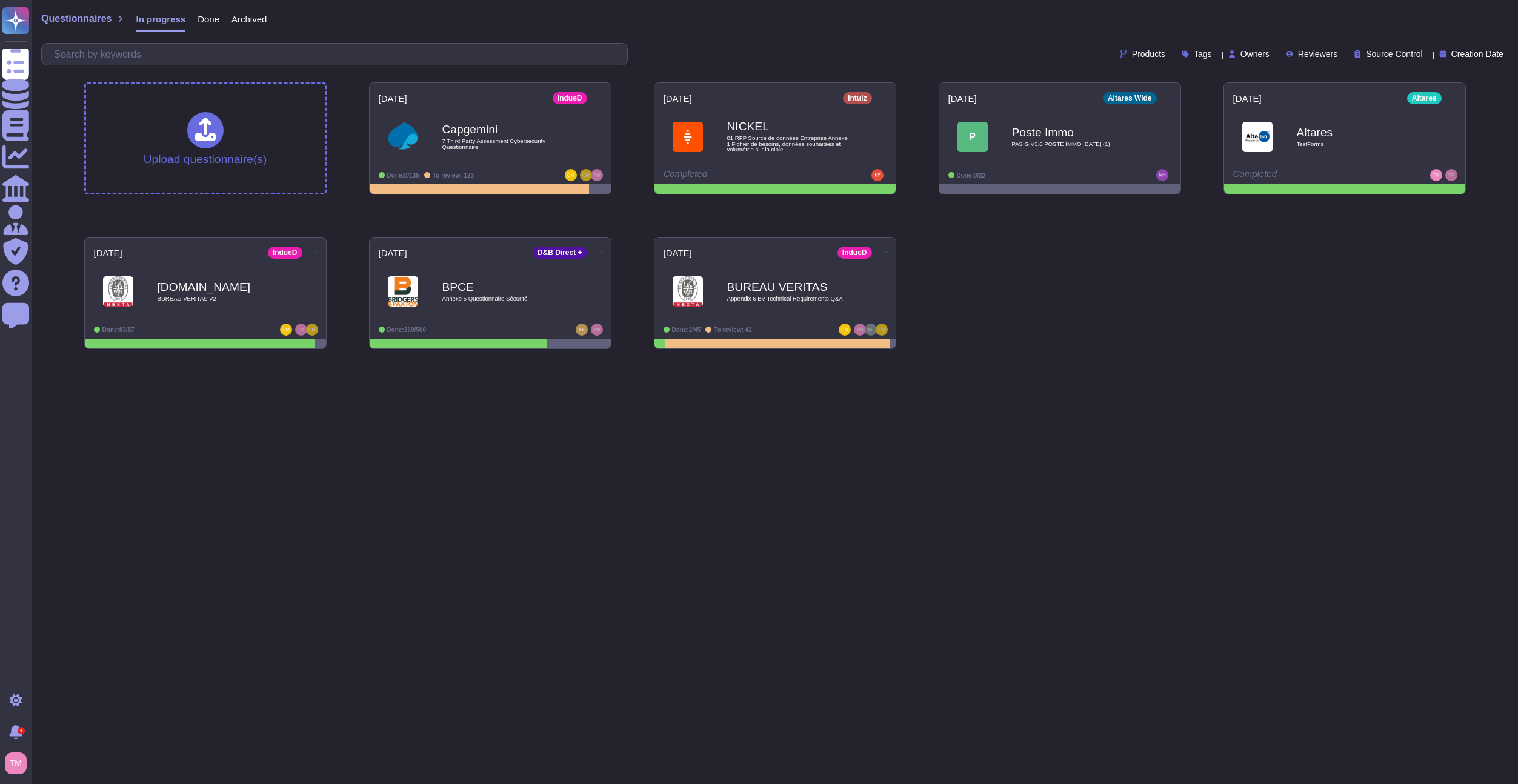
click at [908, 358] on html "Questionnaires Knowledge Base Documents Analytics CAIQ / SIG Admin Trust Center…" at bounding box center [759, 179] width 1518 height 358
click at [1171, 96] on icon at bounding box center [1172, 97] width 2 height 3
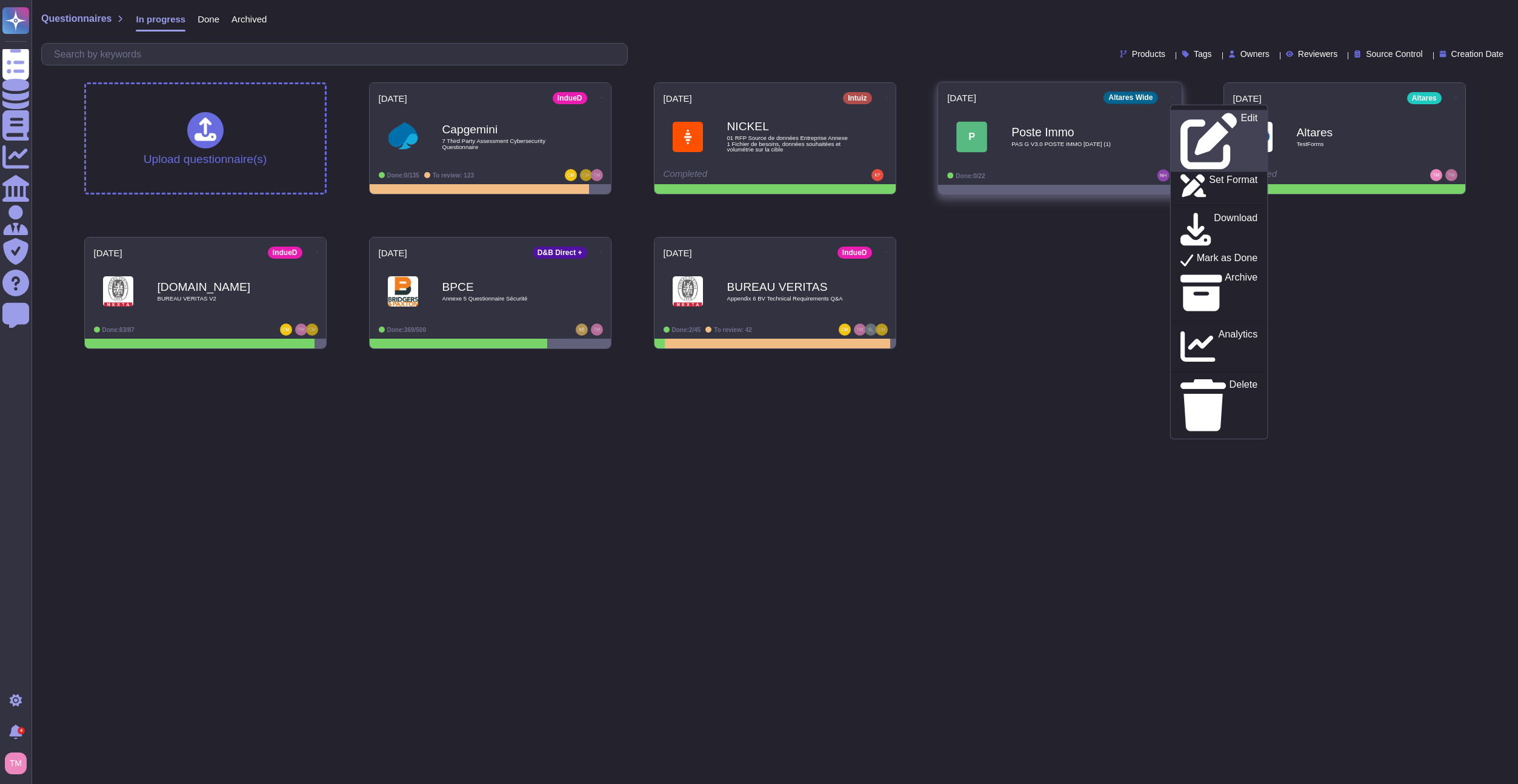
click at [1240, 119] on p "Edit" at bounding box center [1249, 141] width 17 height 57
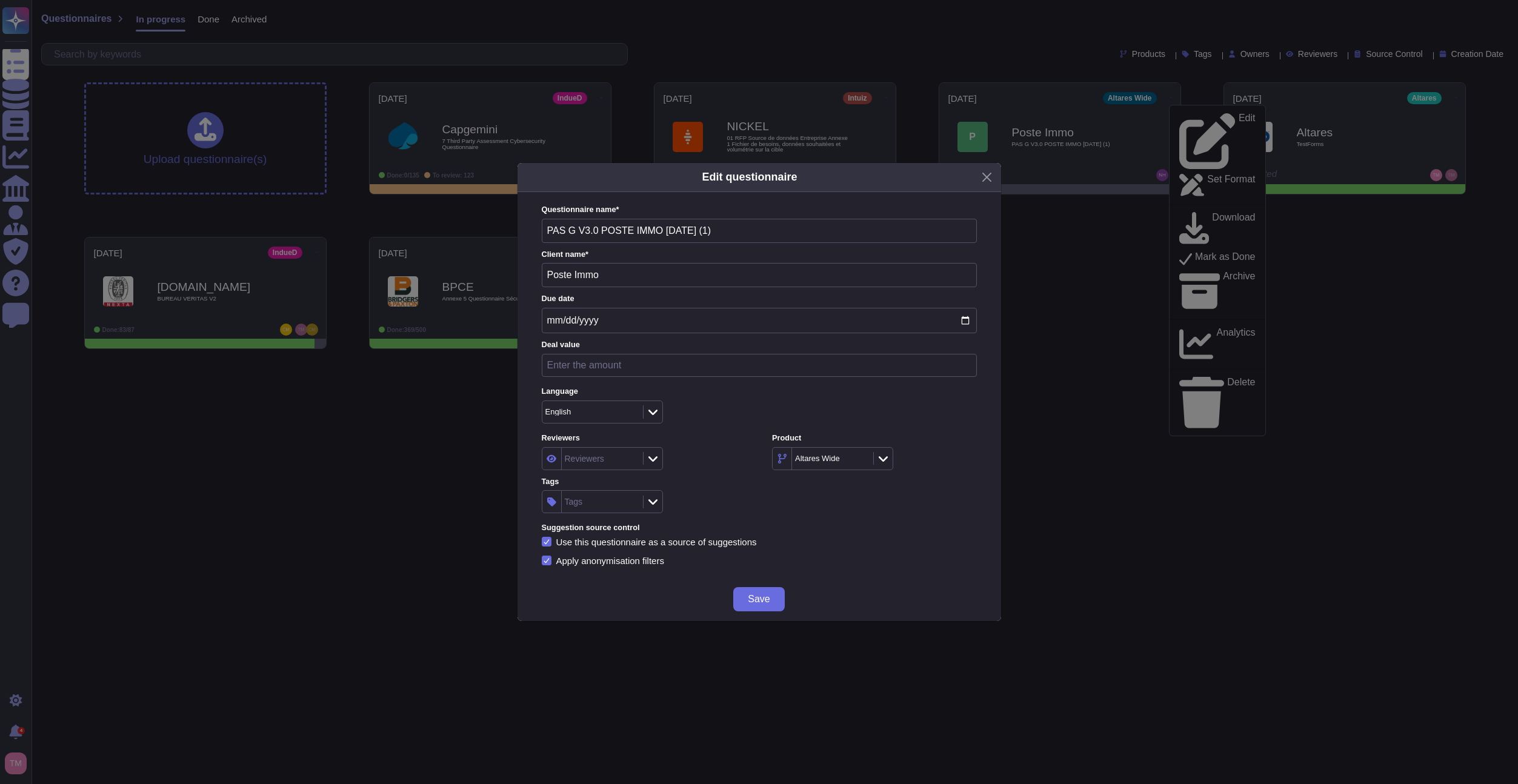
click at [631, 465] on div "Reviewers" at bounding box center [600, 459] width 78 height 21
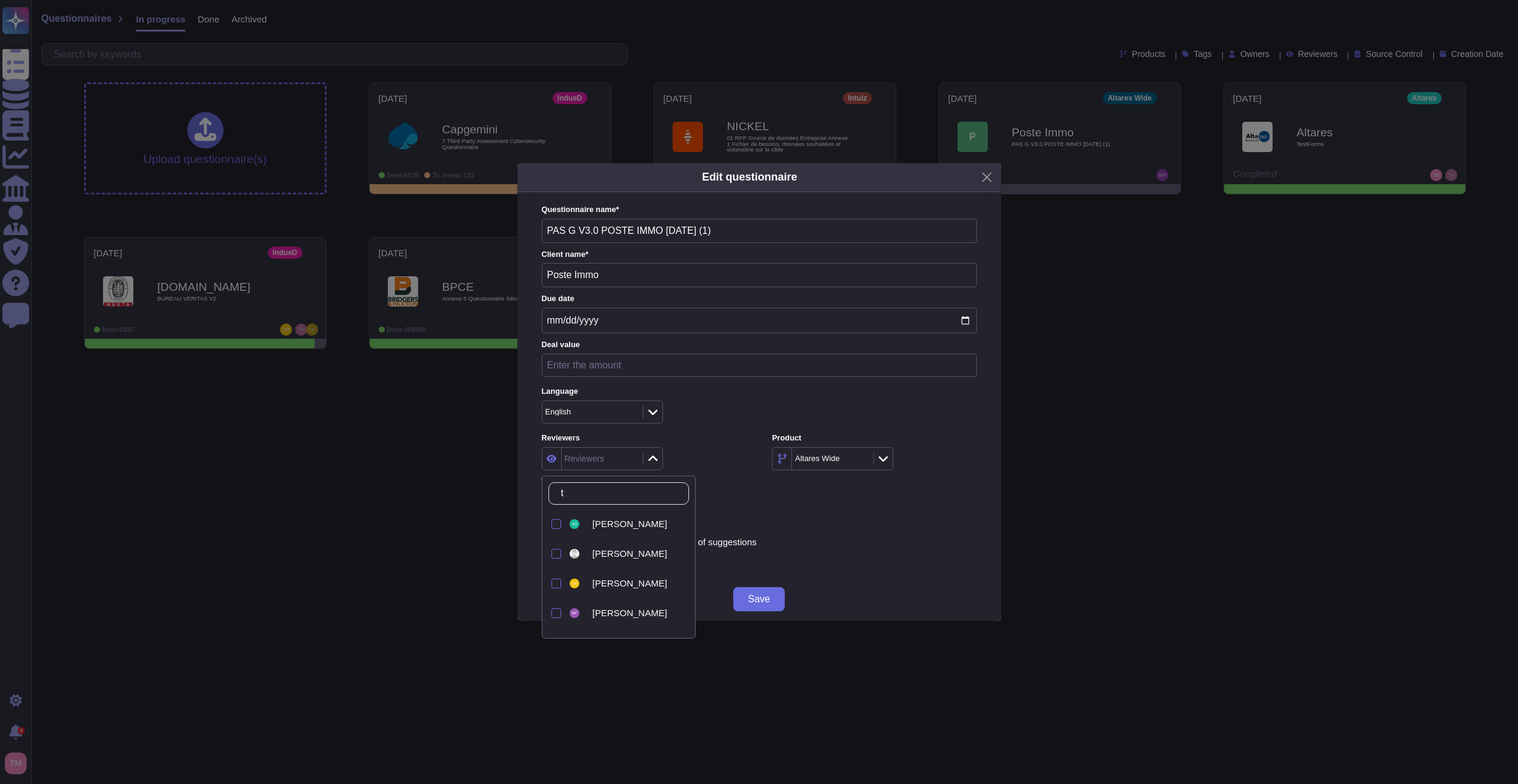
type input "th"
click at [621, 578] on div "Thomas Minet" at bounding box center [628, 585] width 122 height 27
click at [870, 583] on div "Save" at bounding box center [759, 599] width 484 height 44
click at [765, 604] on button "Save" at bounding box center [759, 599] width 51 height 24
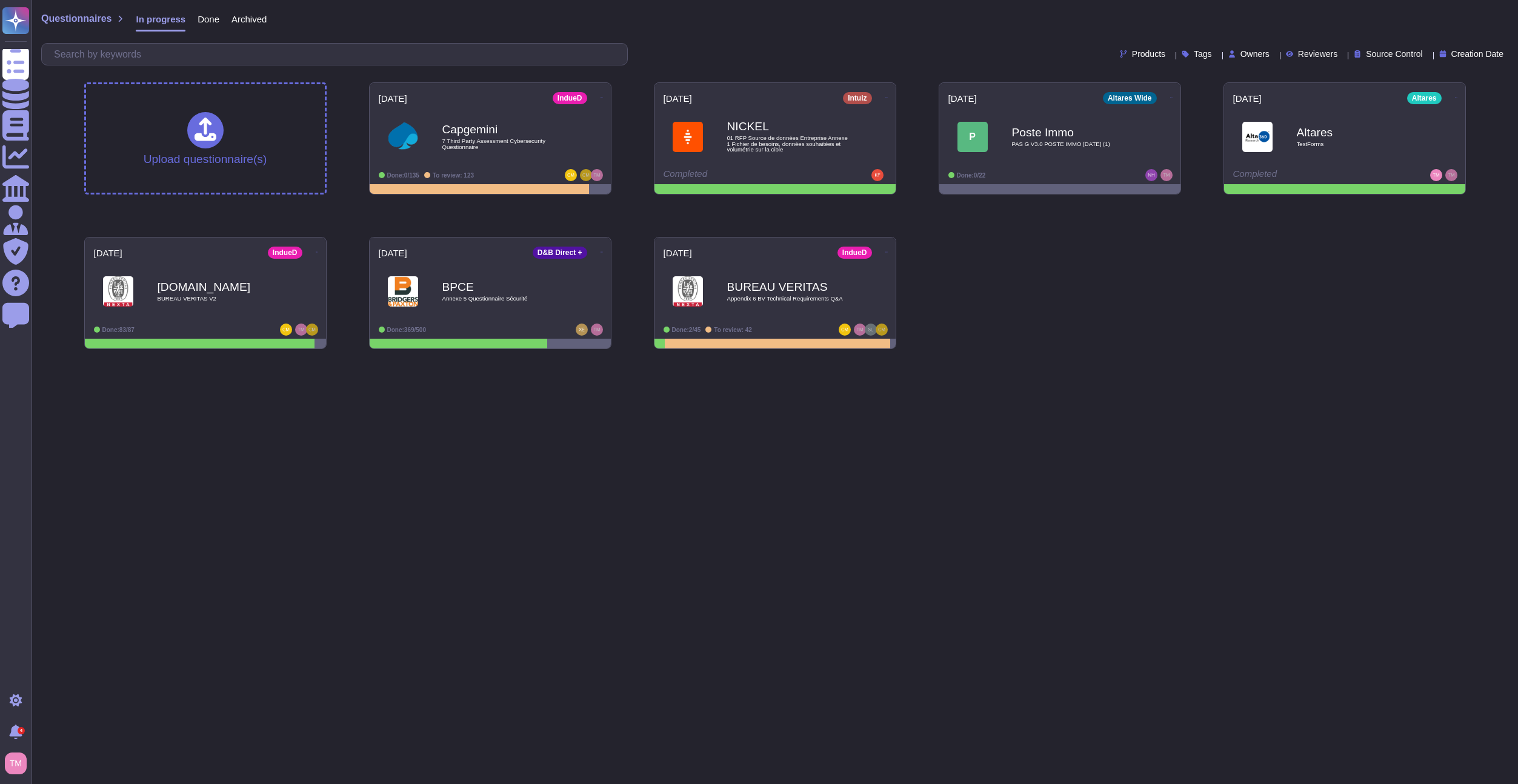
click at [1276, 358] on html "Questionnaires Knowledge Base Documents Analytics CAIQ / SIG Admin Trust Center…" at bounding box center [759, 179] width 1518 height 358
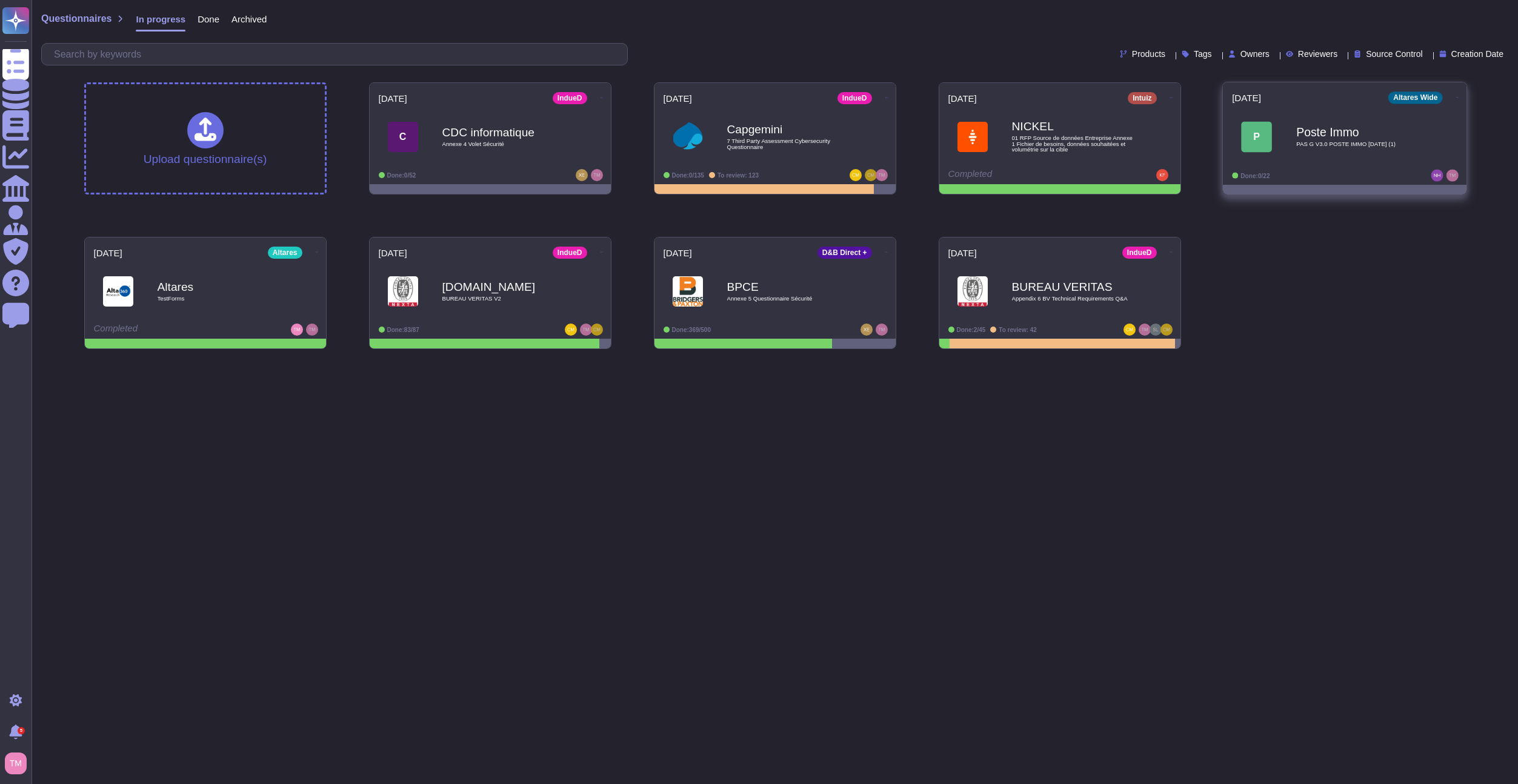
click at [1418, 127] on b "Poste Immo" at bounding box center [1357, 132] width 122 height 11
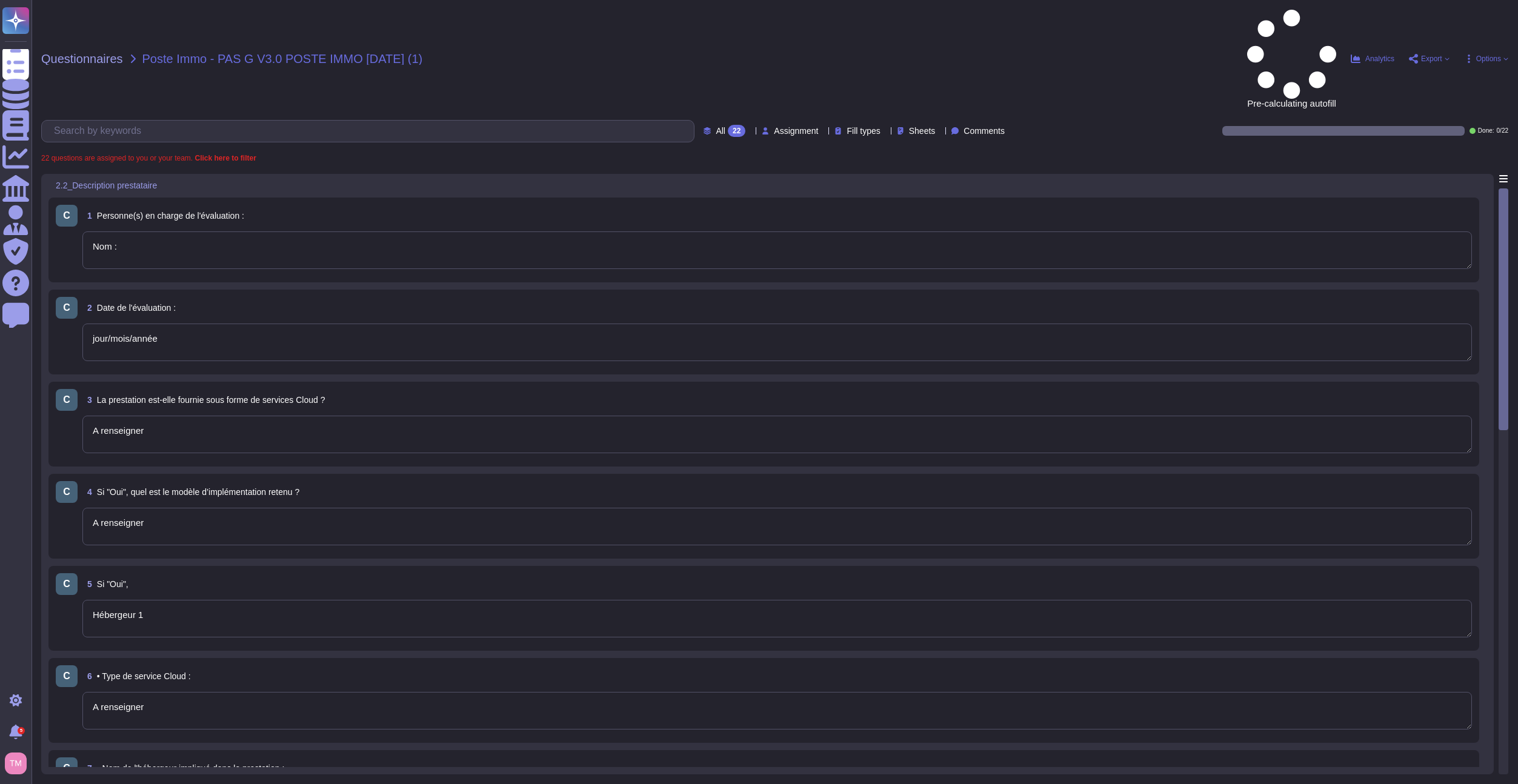
type textarea "Nom :"
type textarea "jour/mois/année"
type textarea "A renseigner"
type textarea "Hébergeur 1"
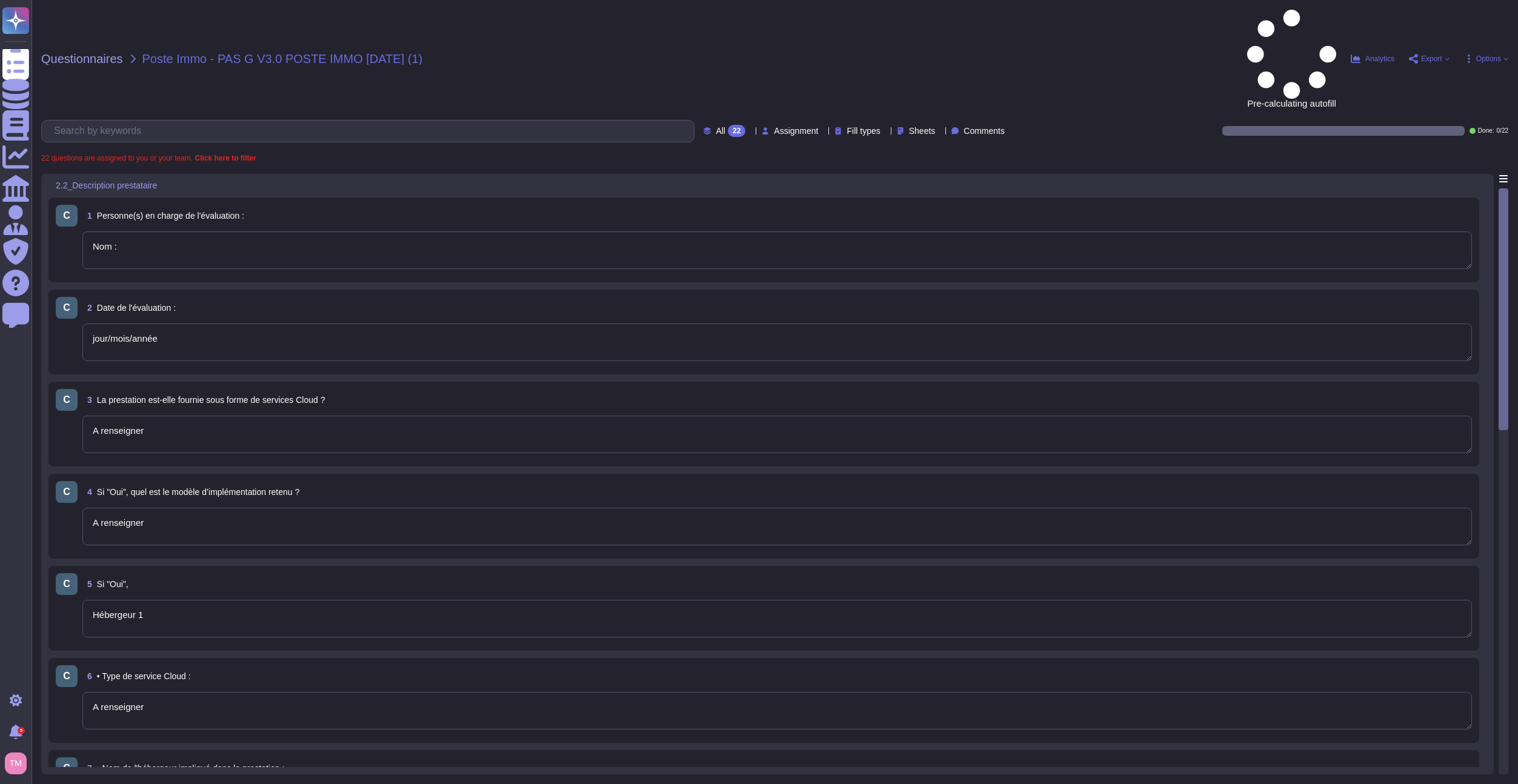
type textarea "A renseigner"
type textarea "Nom 1 :"
type textarea "Localisation 1 :"
type textarea "A renseigner"
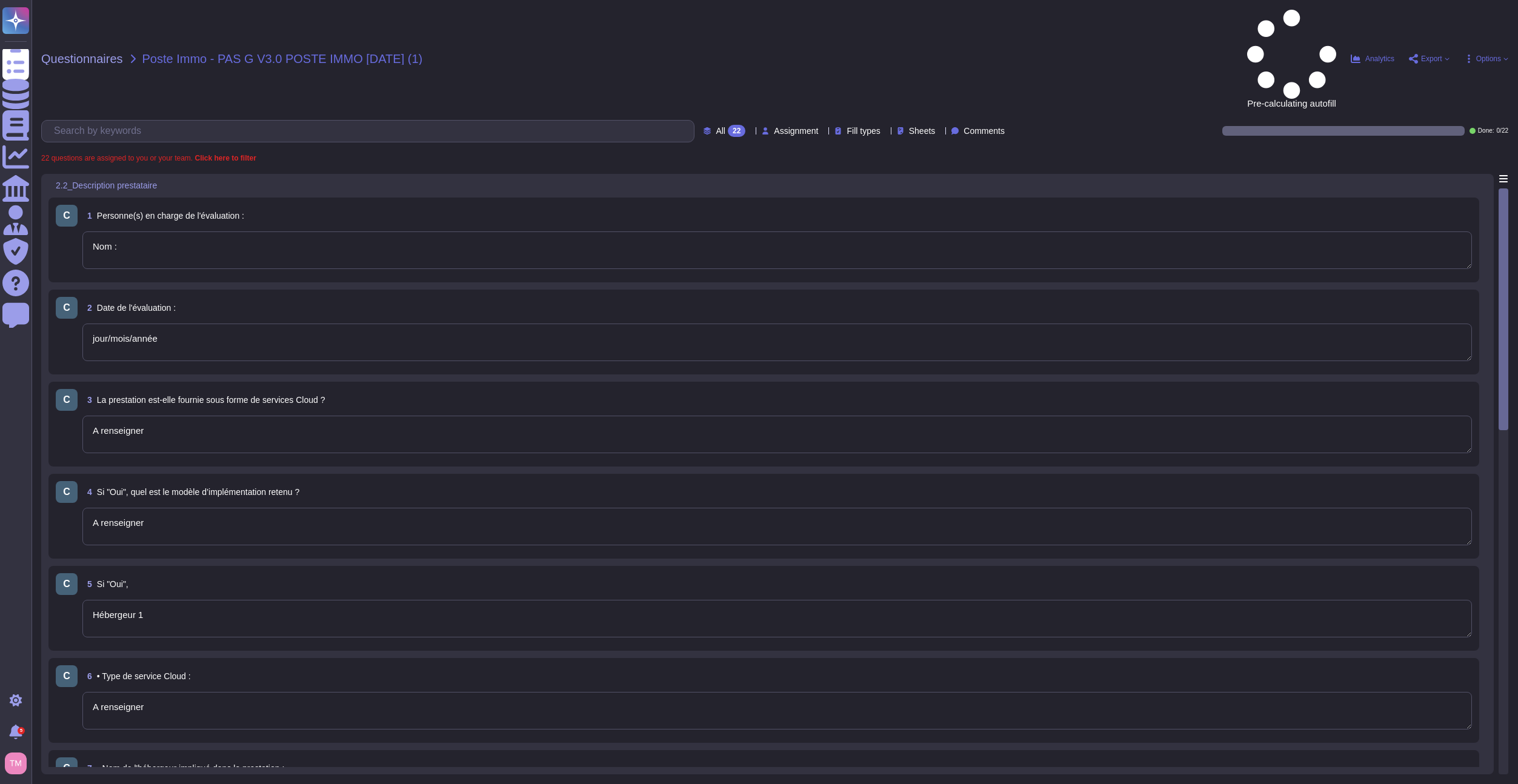
type textarea "A renseigner"
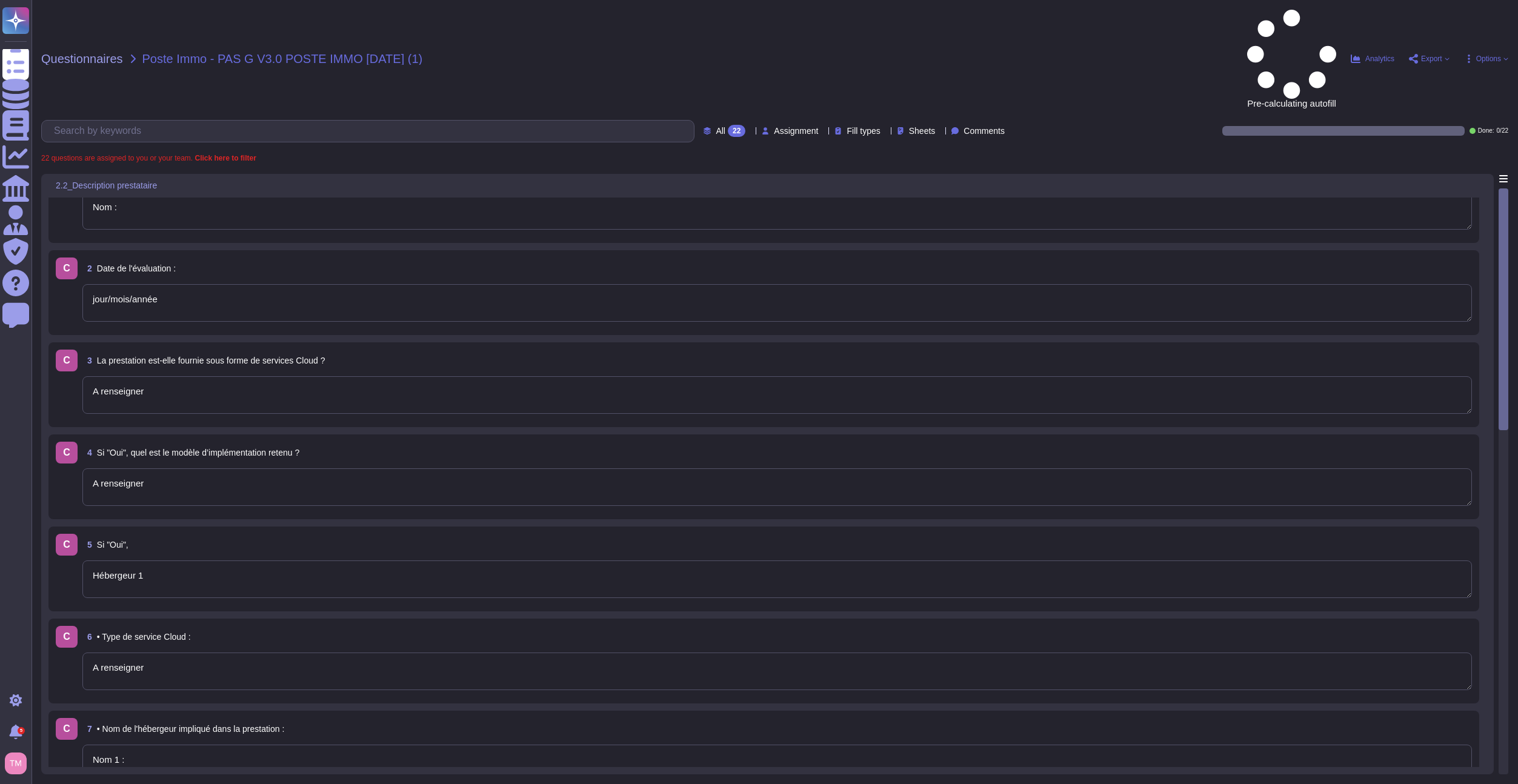
type textarea "A renseigner"
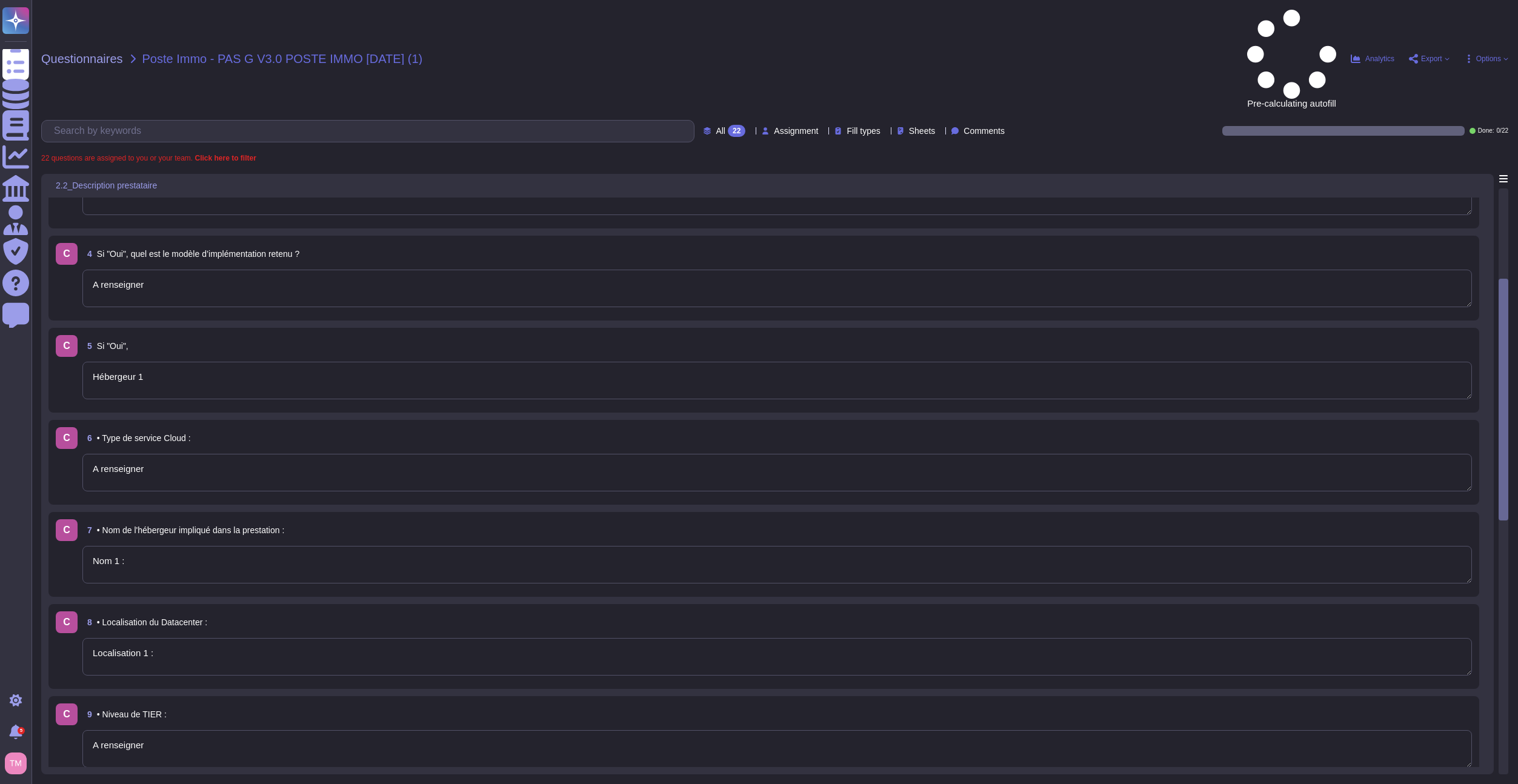
type textarea "A renseigner"
type textarea "A compléter"
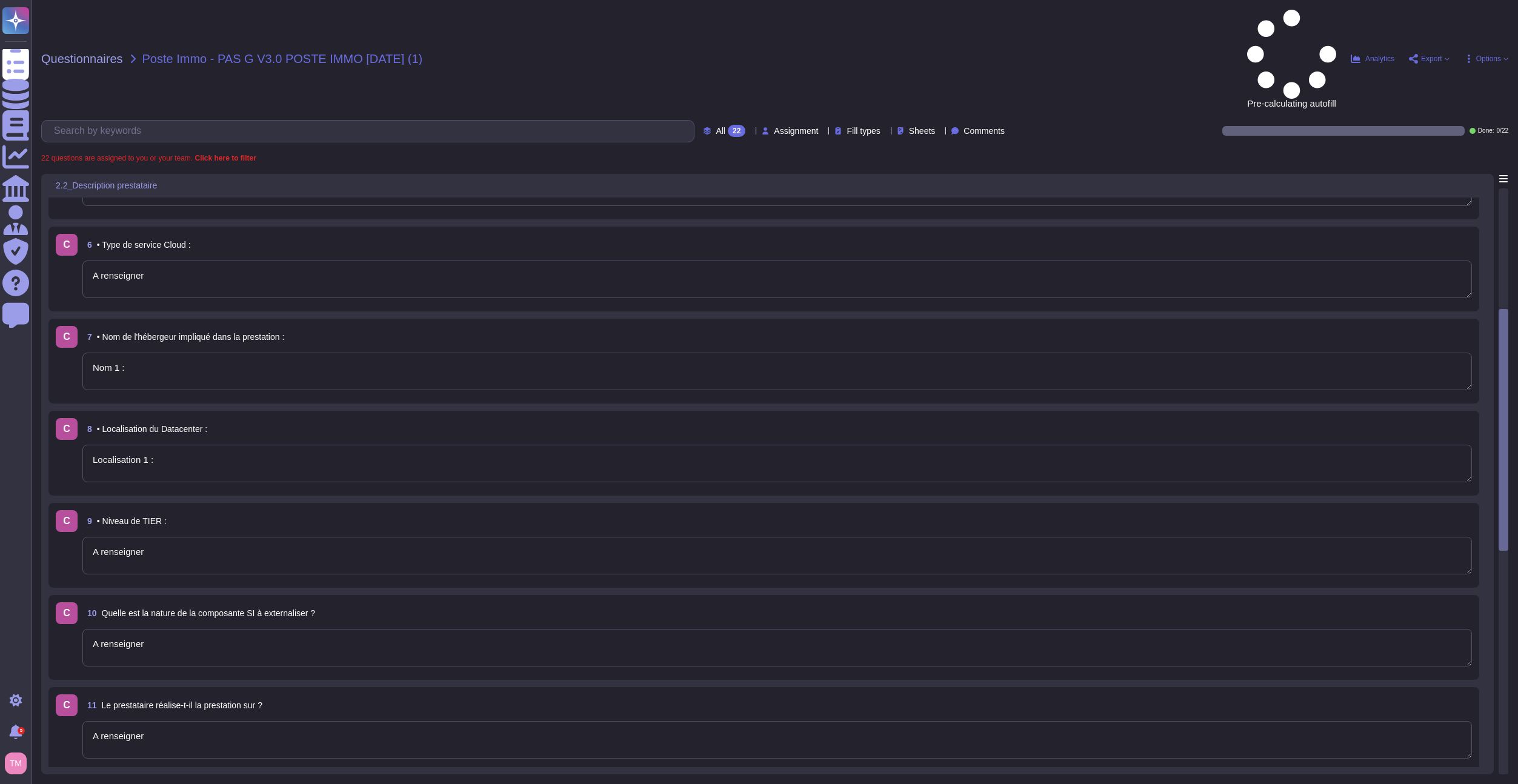
type textarea "Nom :"
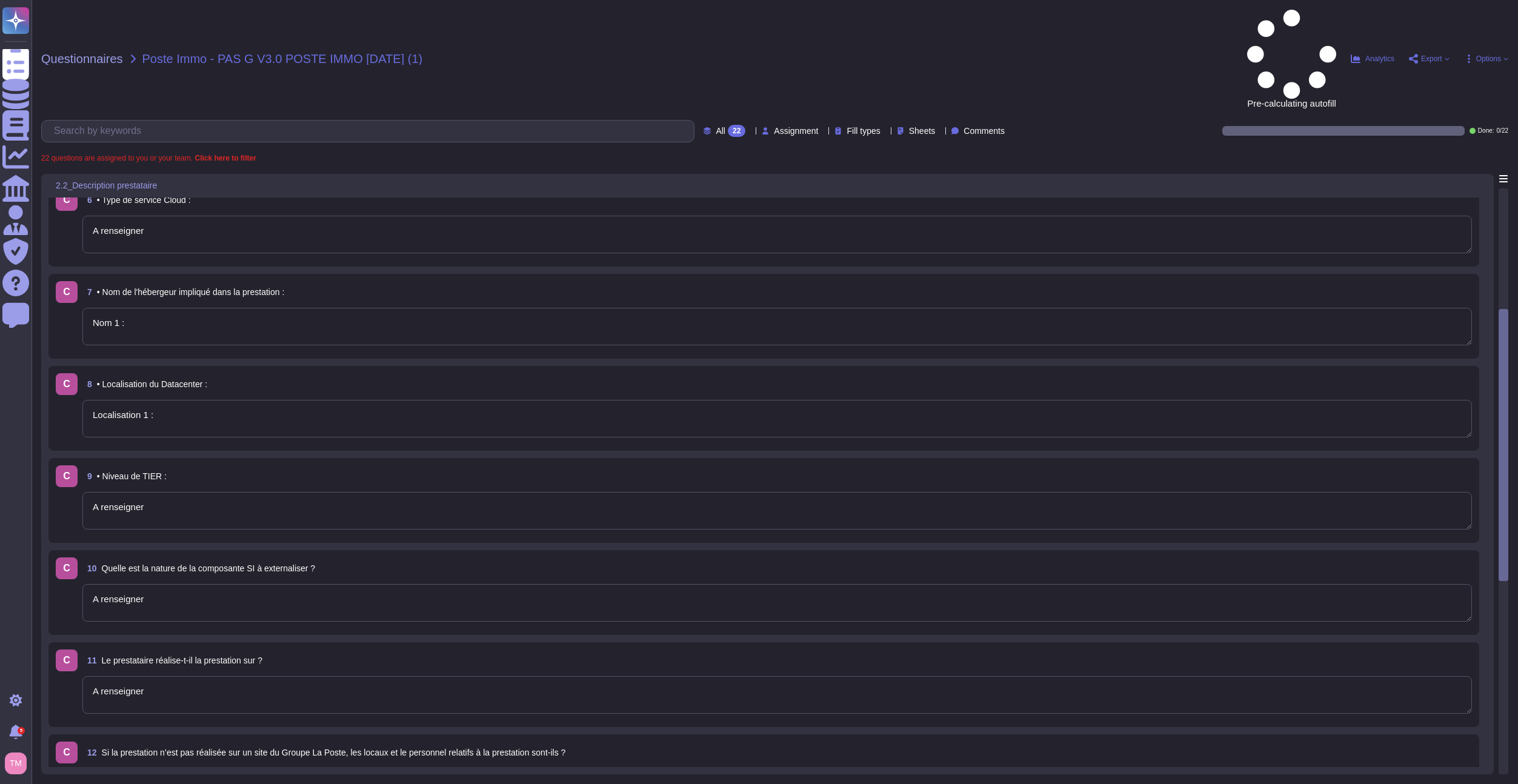
type textarea "A renseigner"
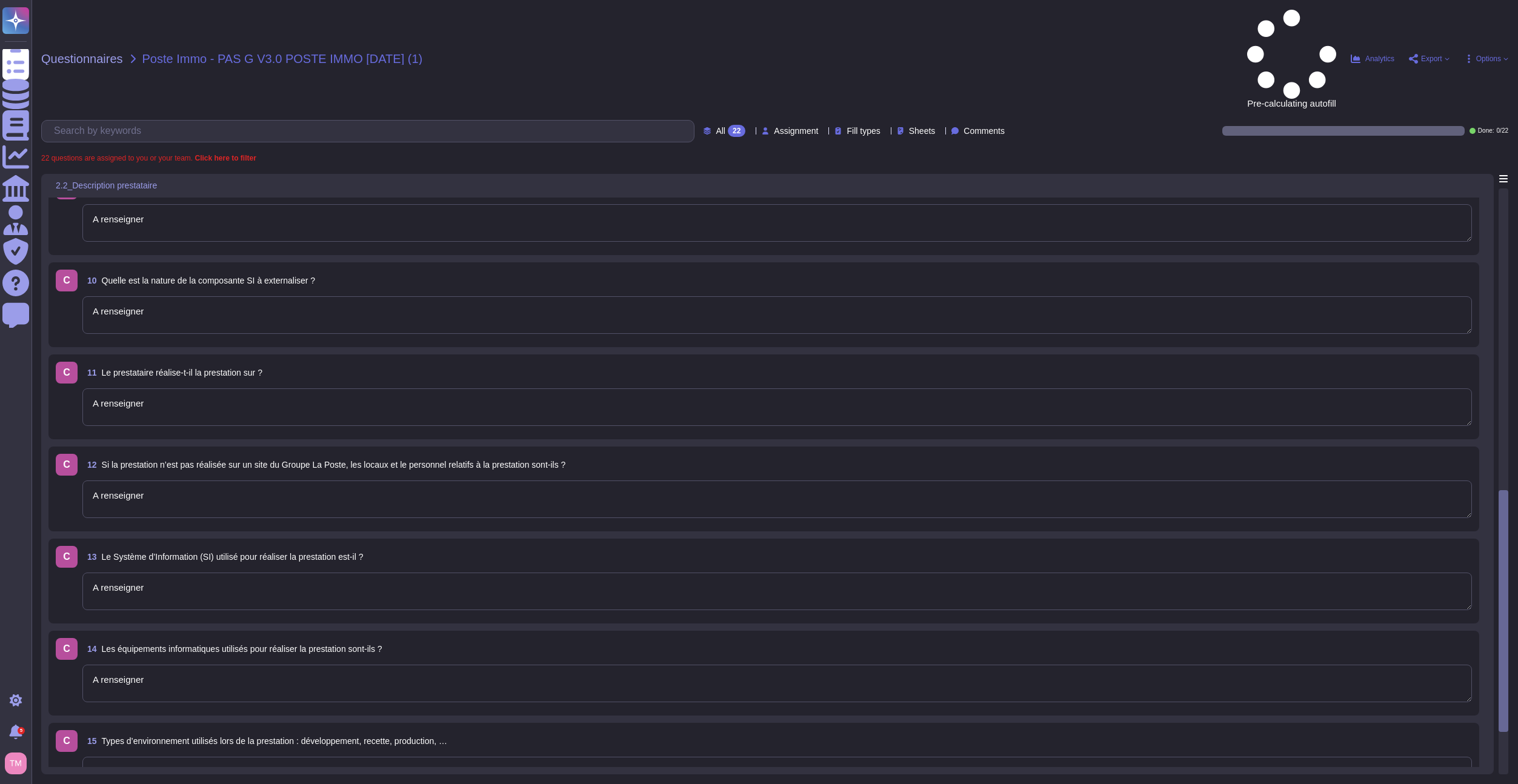
type textarea "Prestataire 1"
type textarea "0"
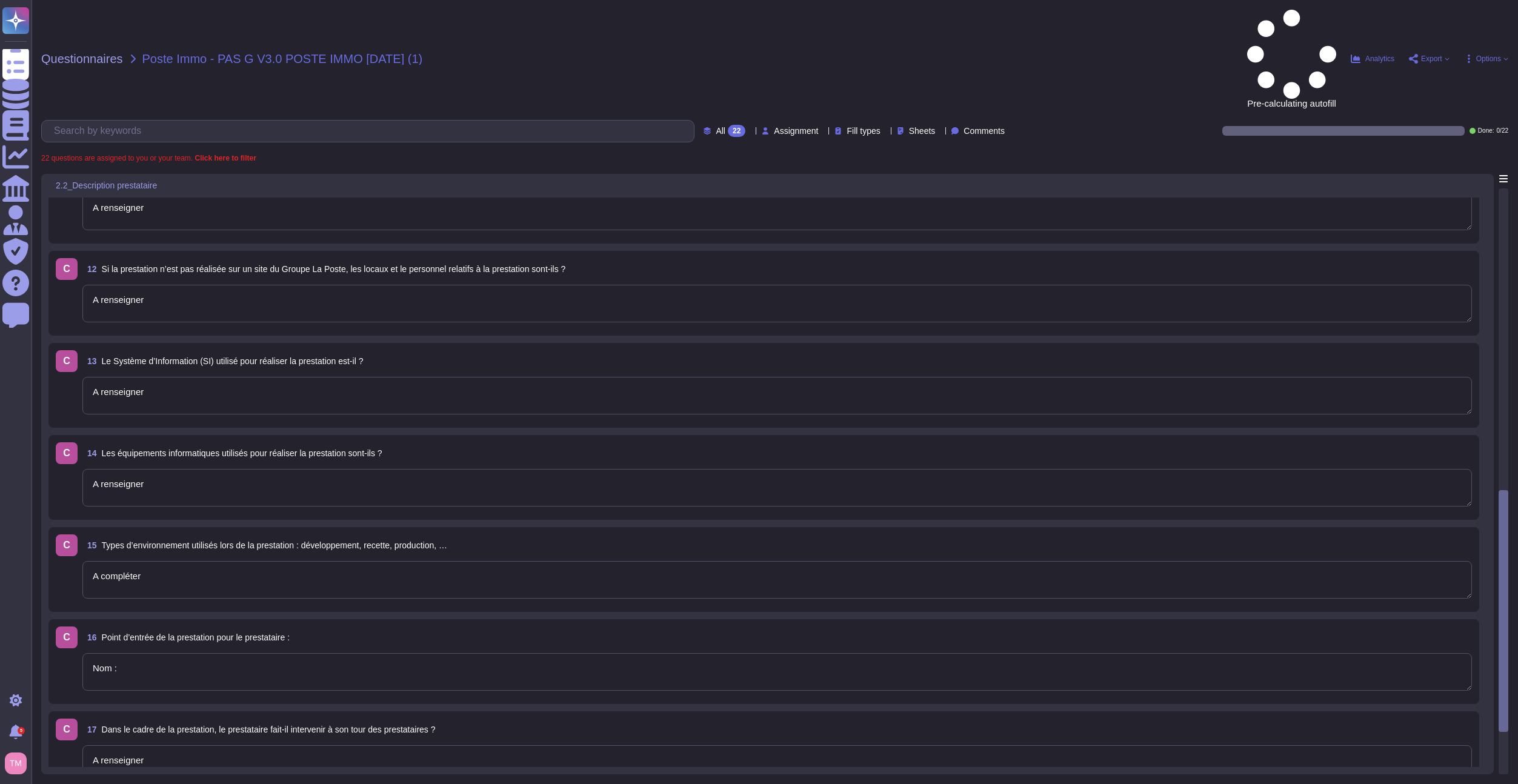
type textarea "0"
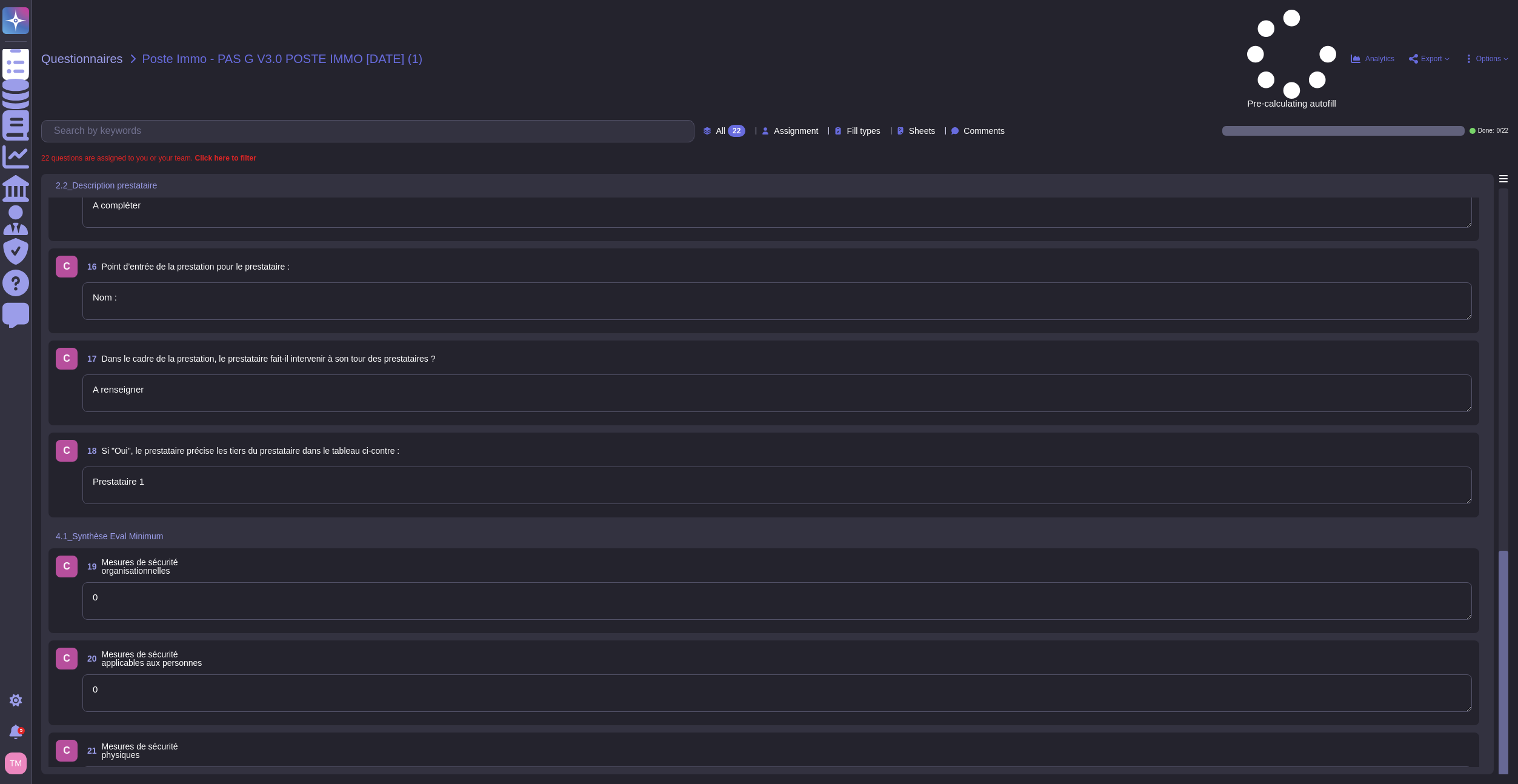
scroll to position [1299, 0]
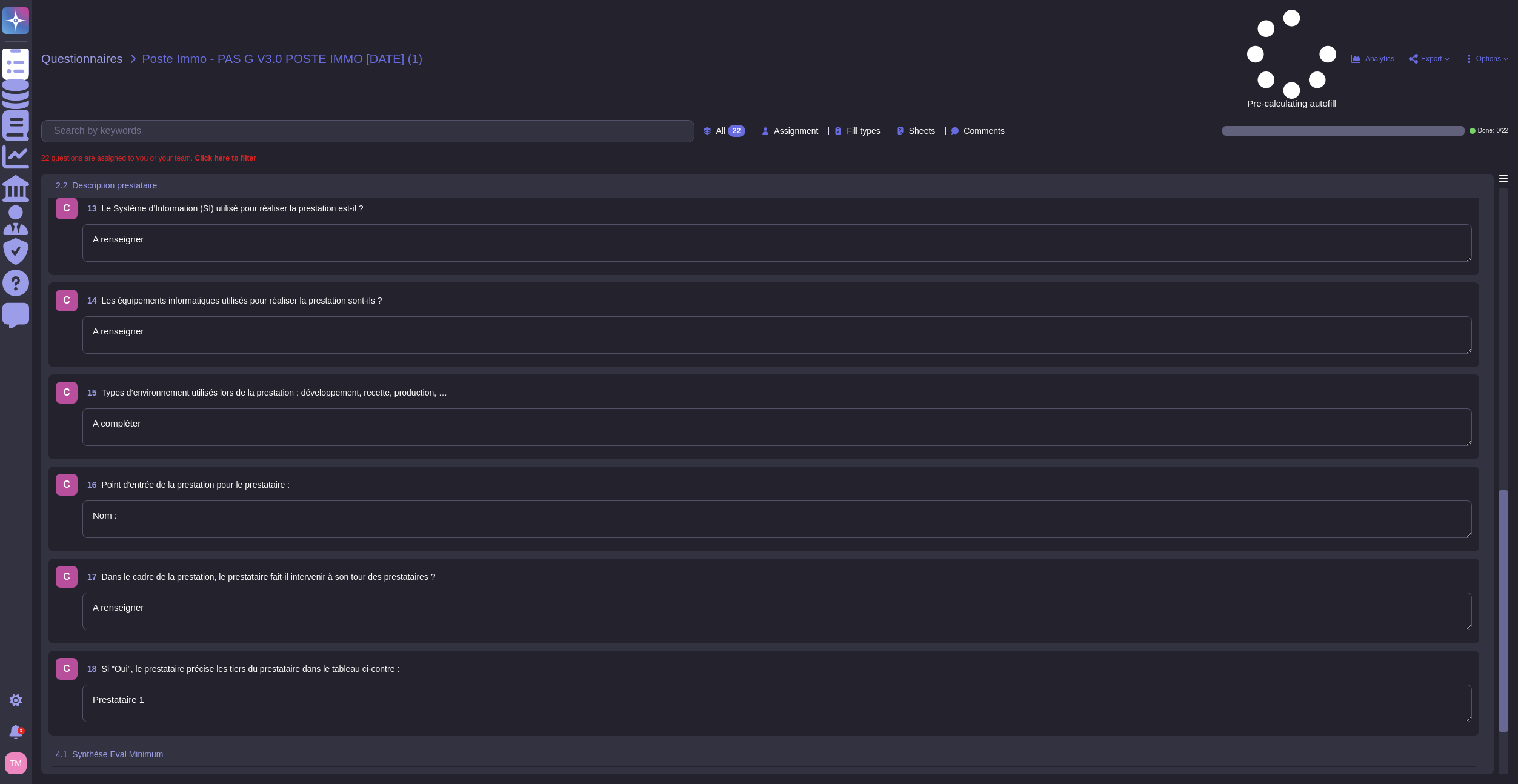
type textarea "Localisation 1 :"
type textarea "A renseigner"
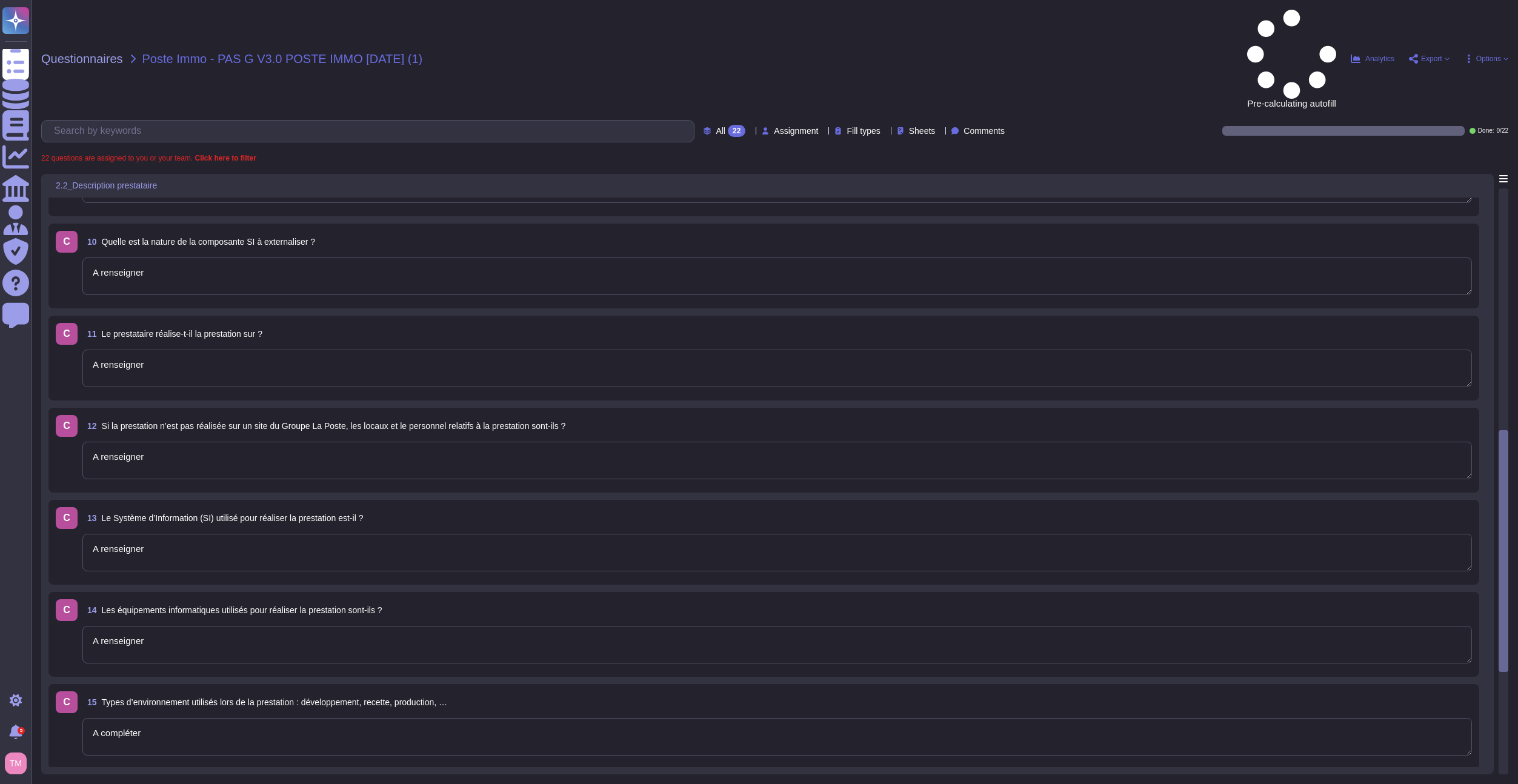
type textarea "Nom 1 :"
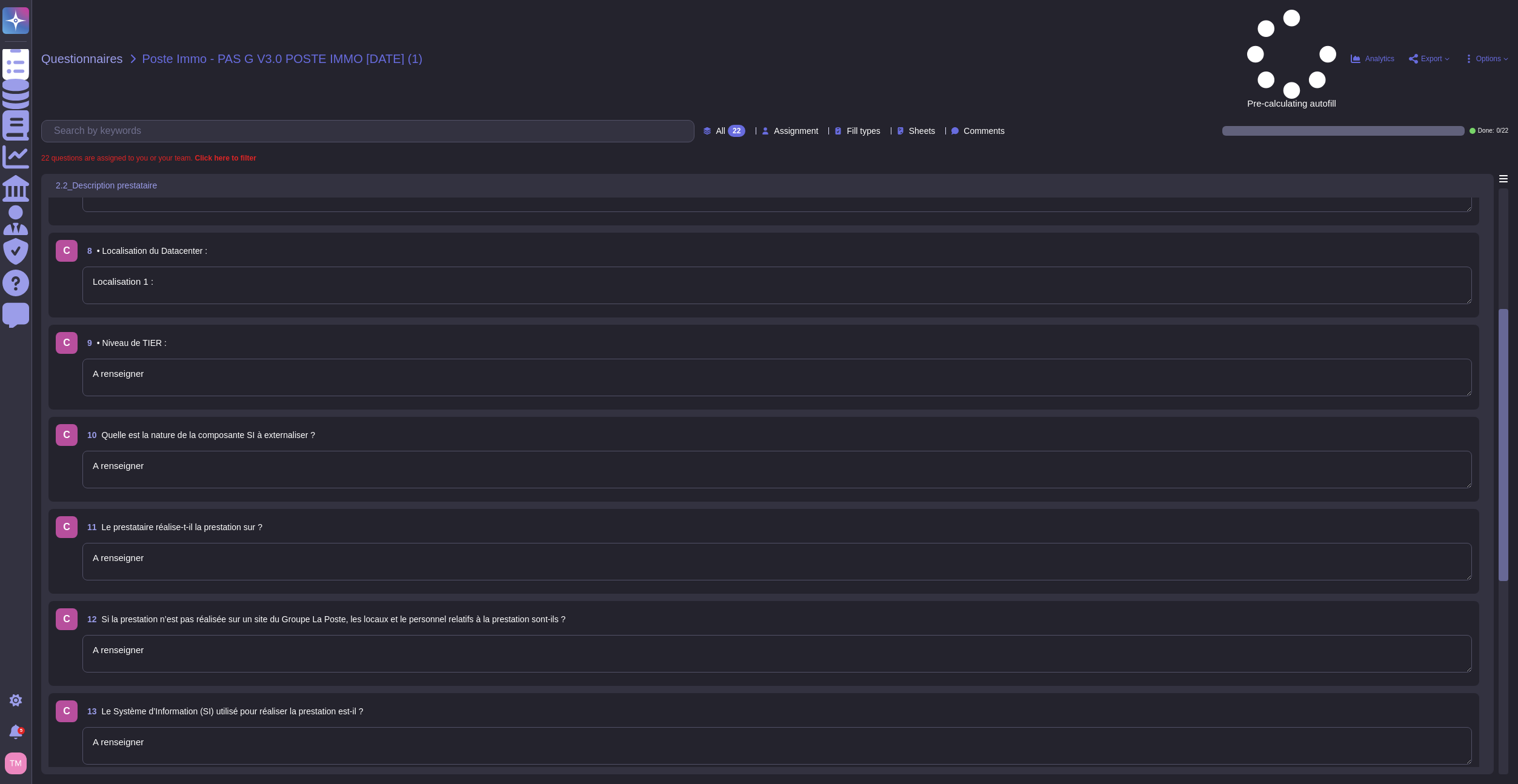
type textarea "jour/mois/année"
type textarea "A renseigner"
type textarea "Hébergeur 1"
type textarea "A renseigner"
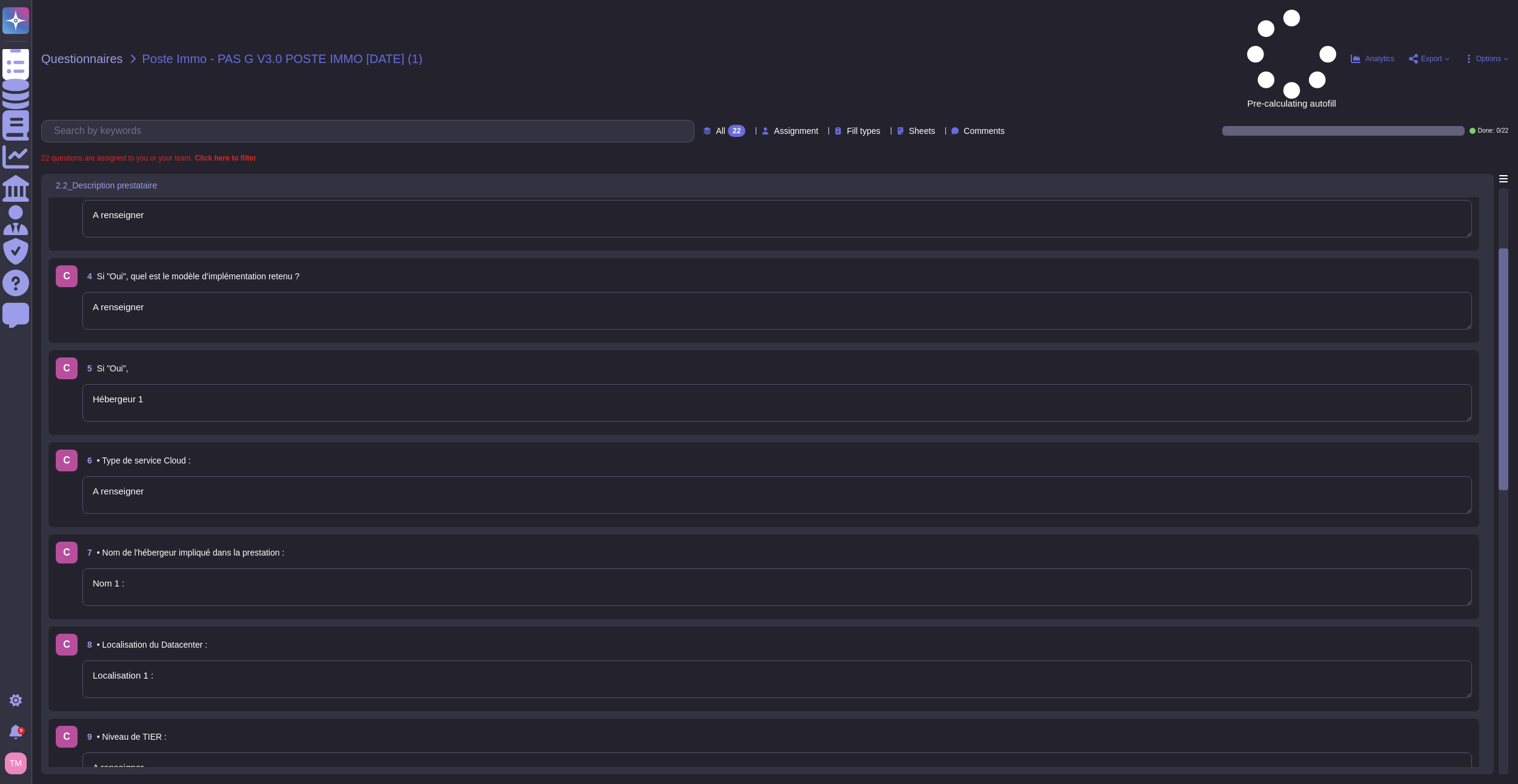
type textarea "Nom :"
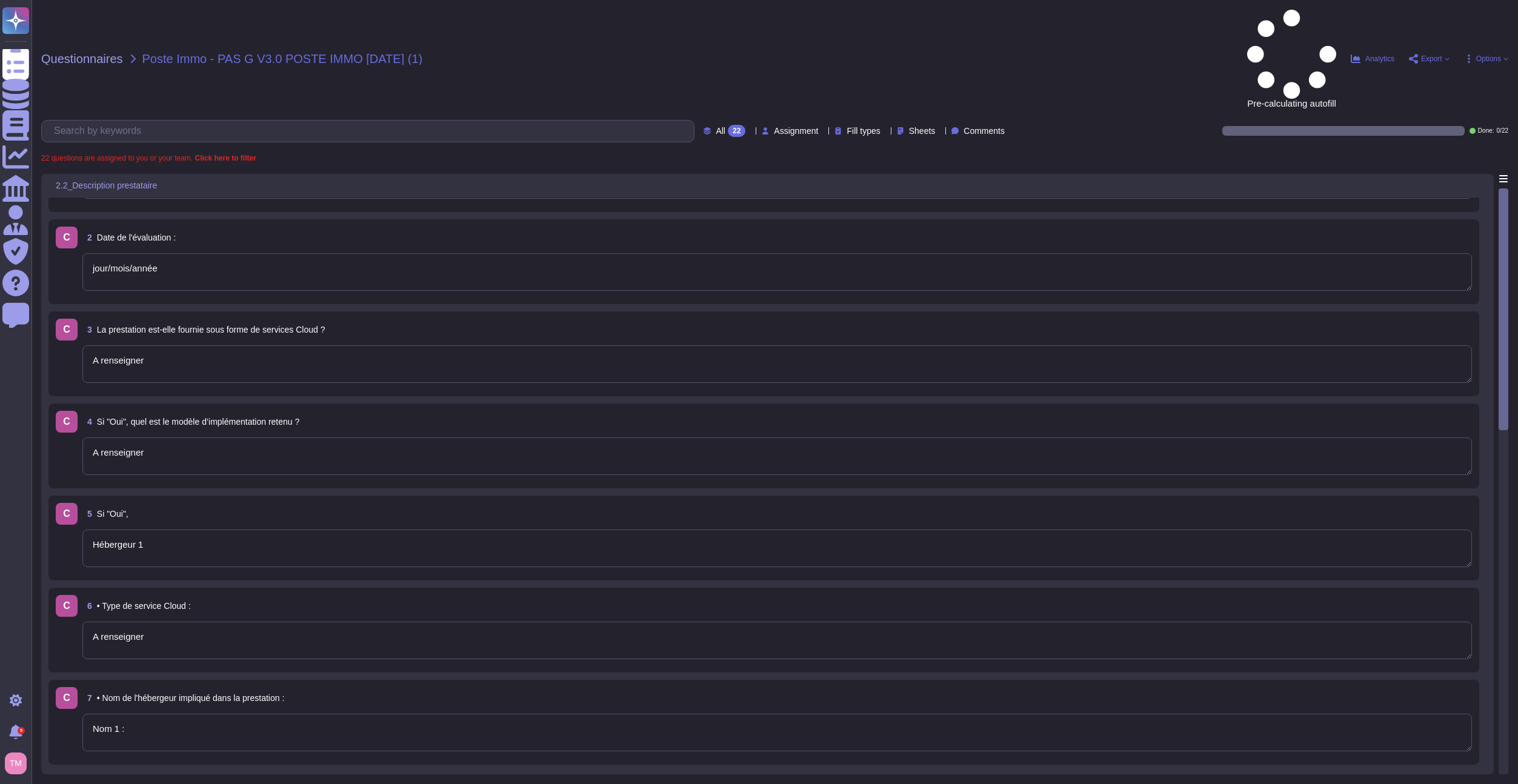
scroll to position [0, 0]
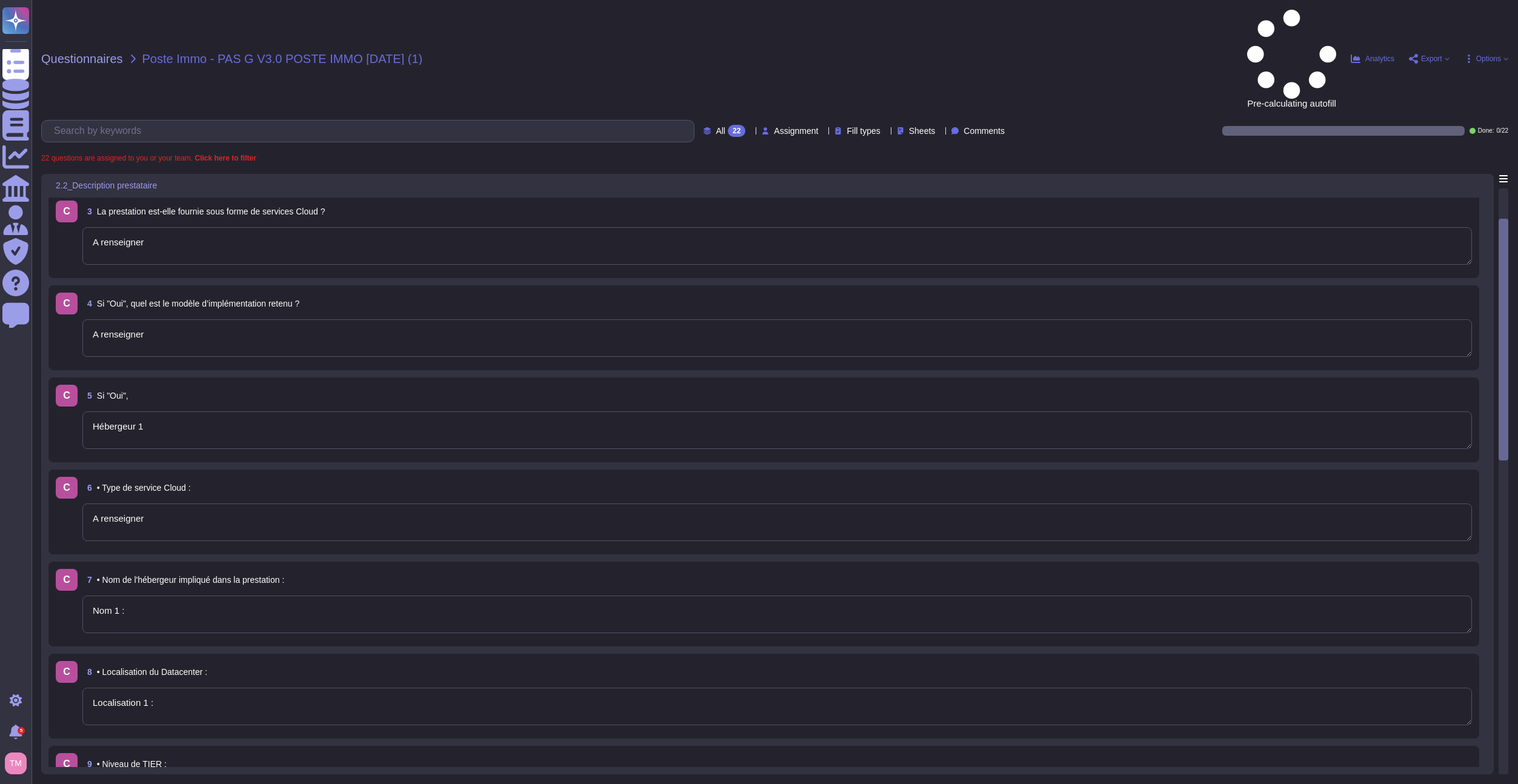
type textarea "A renseigner"
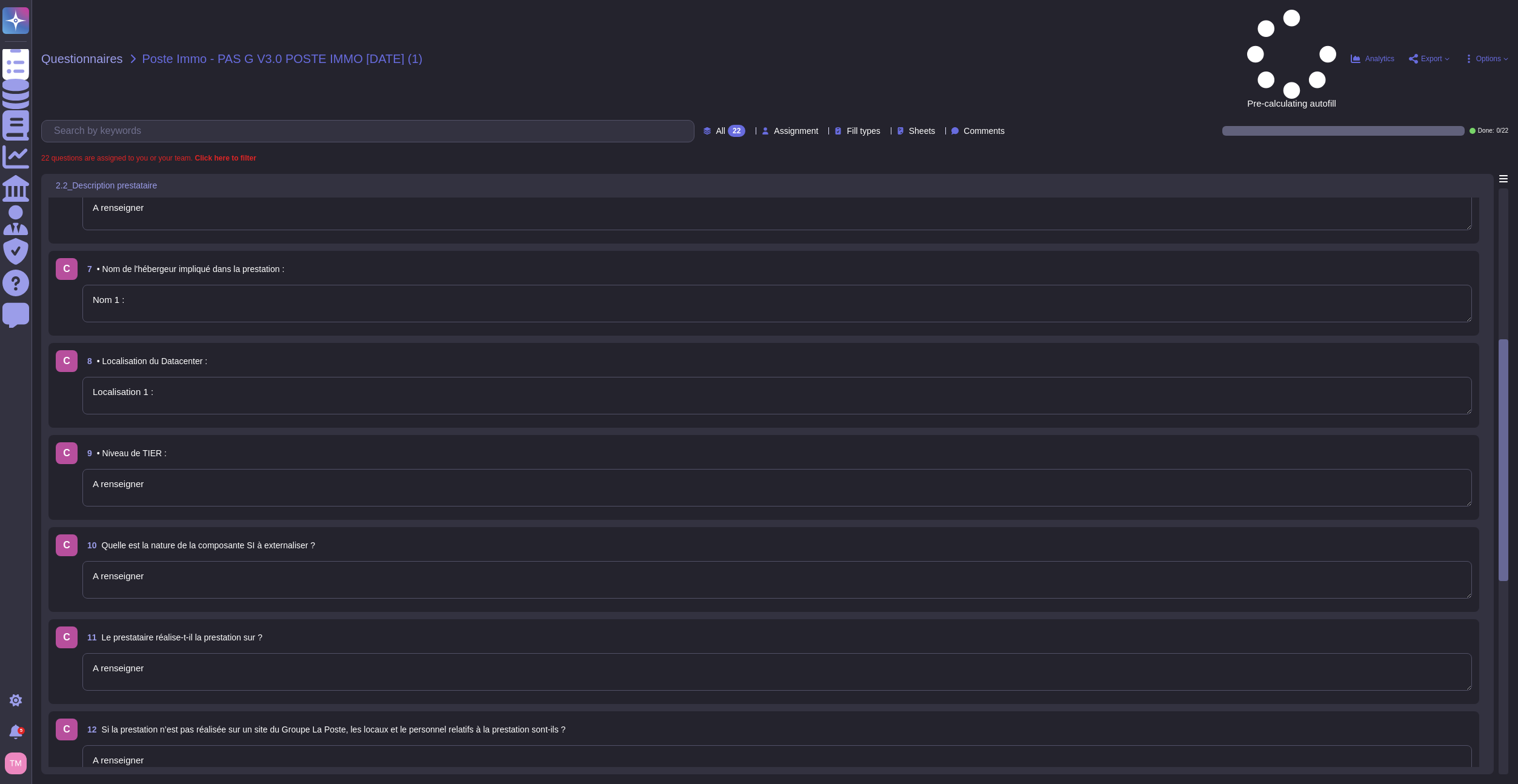
type textarea "A renseigner"
type textarea "A compléter"
type textarea "Nom :"
type textarea "A renseigner"
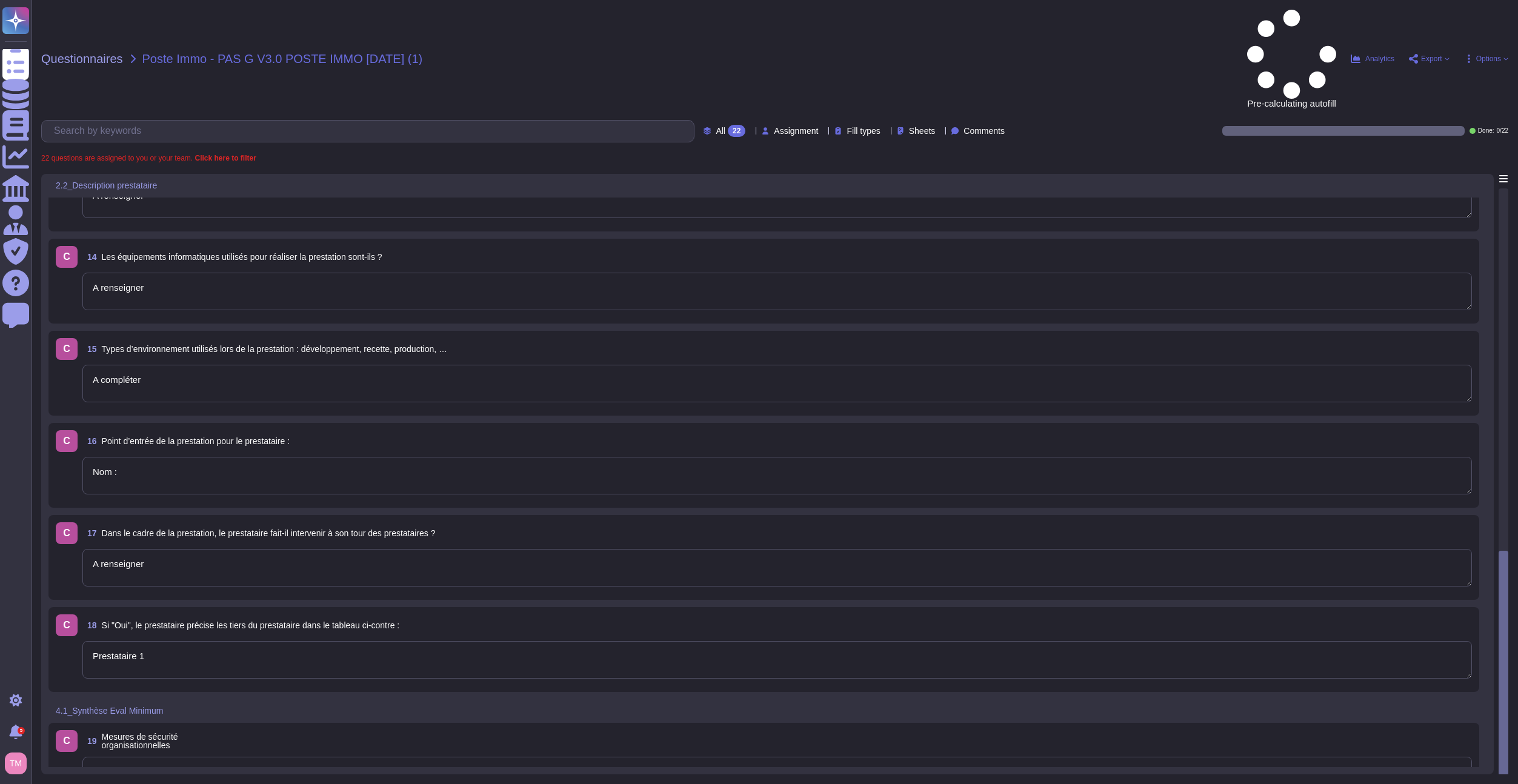
type textarea "Prestataire 1"
type textarea "0"
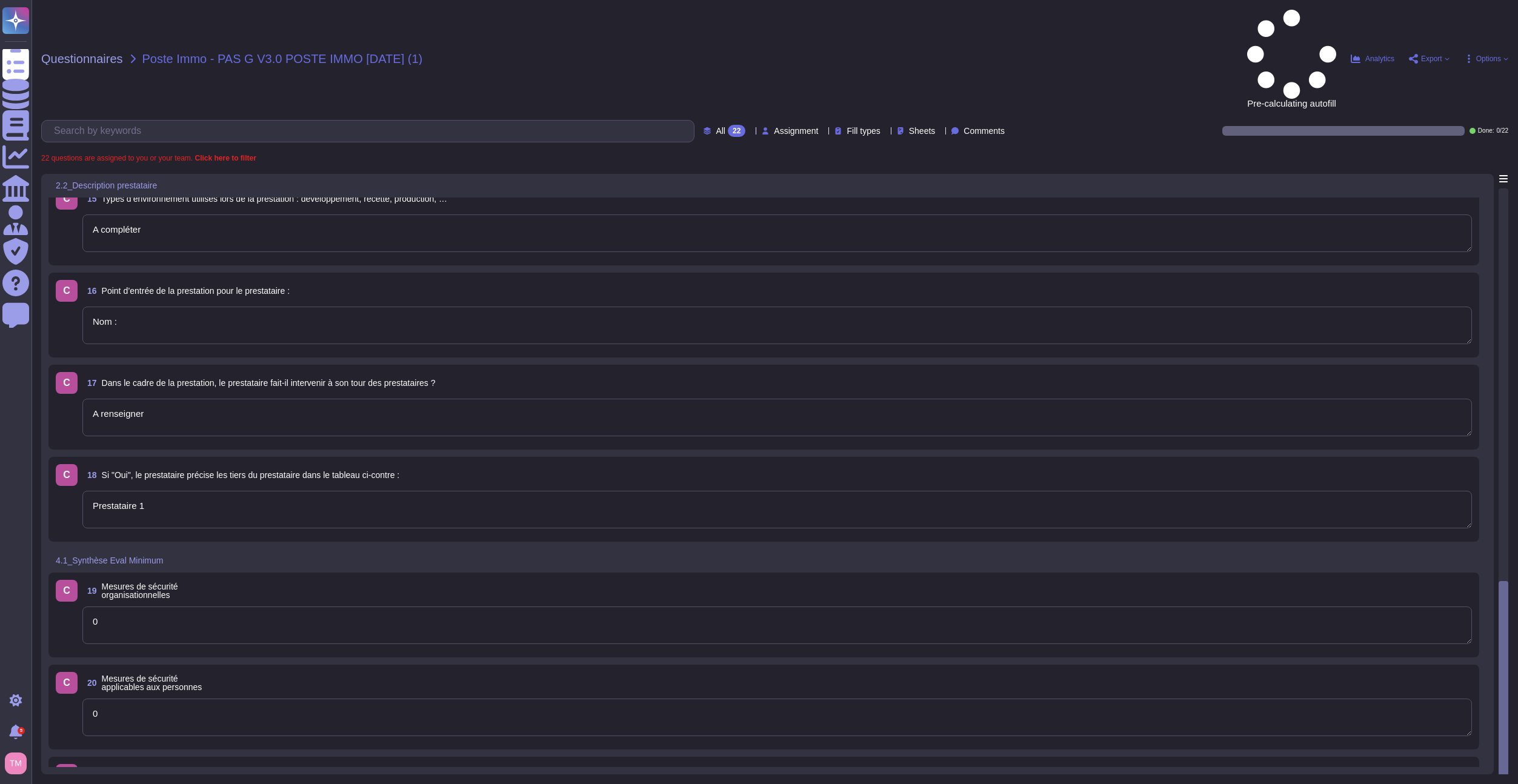
scroll to position [1299, 0]
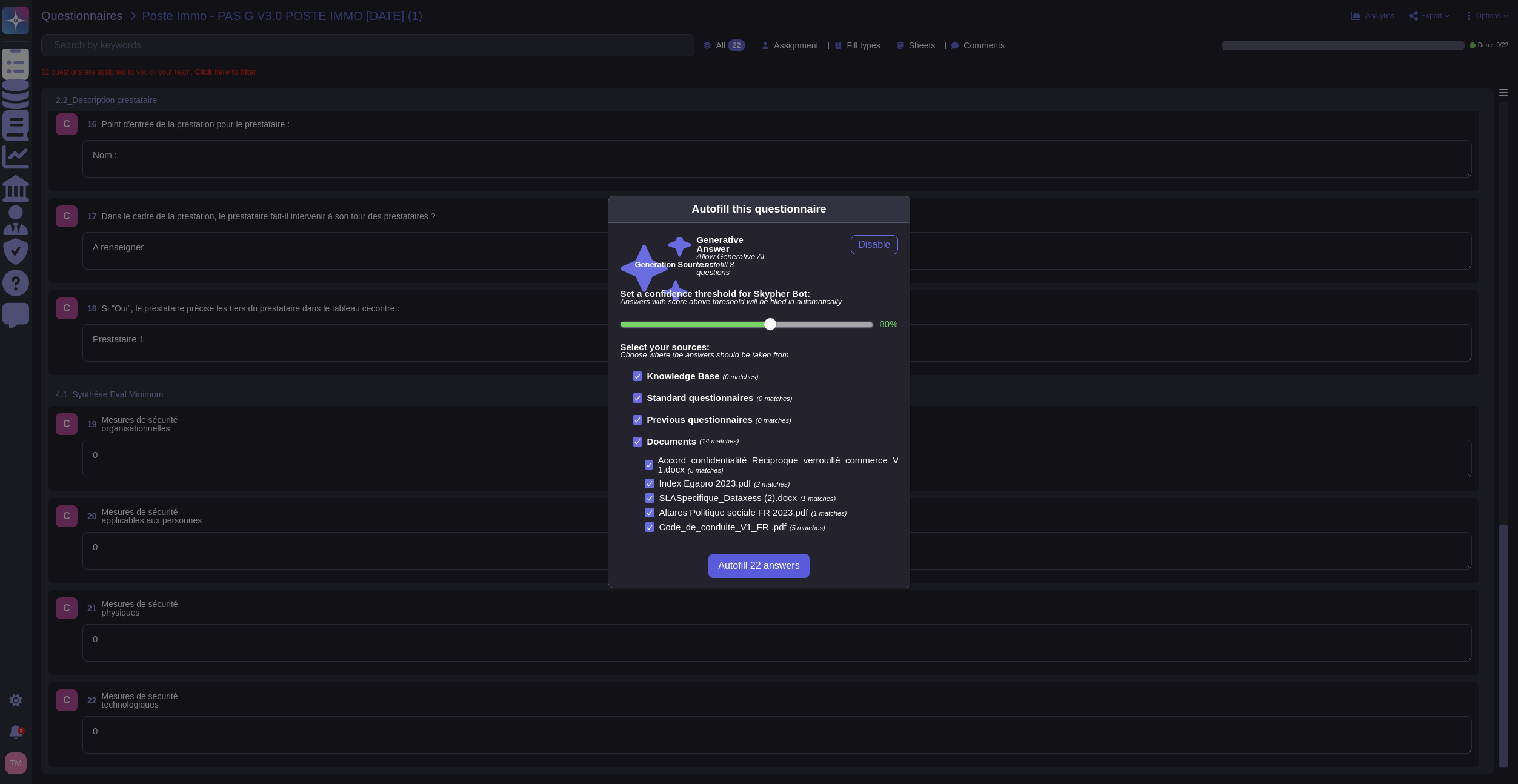
click at [767, 563] on span "Autofill 22 answers" at bounding box center [758, 566] width 81 height 10
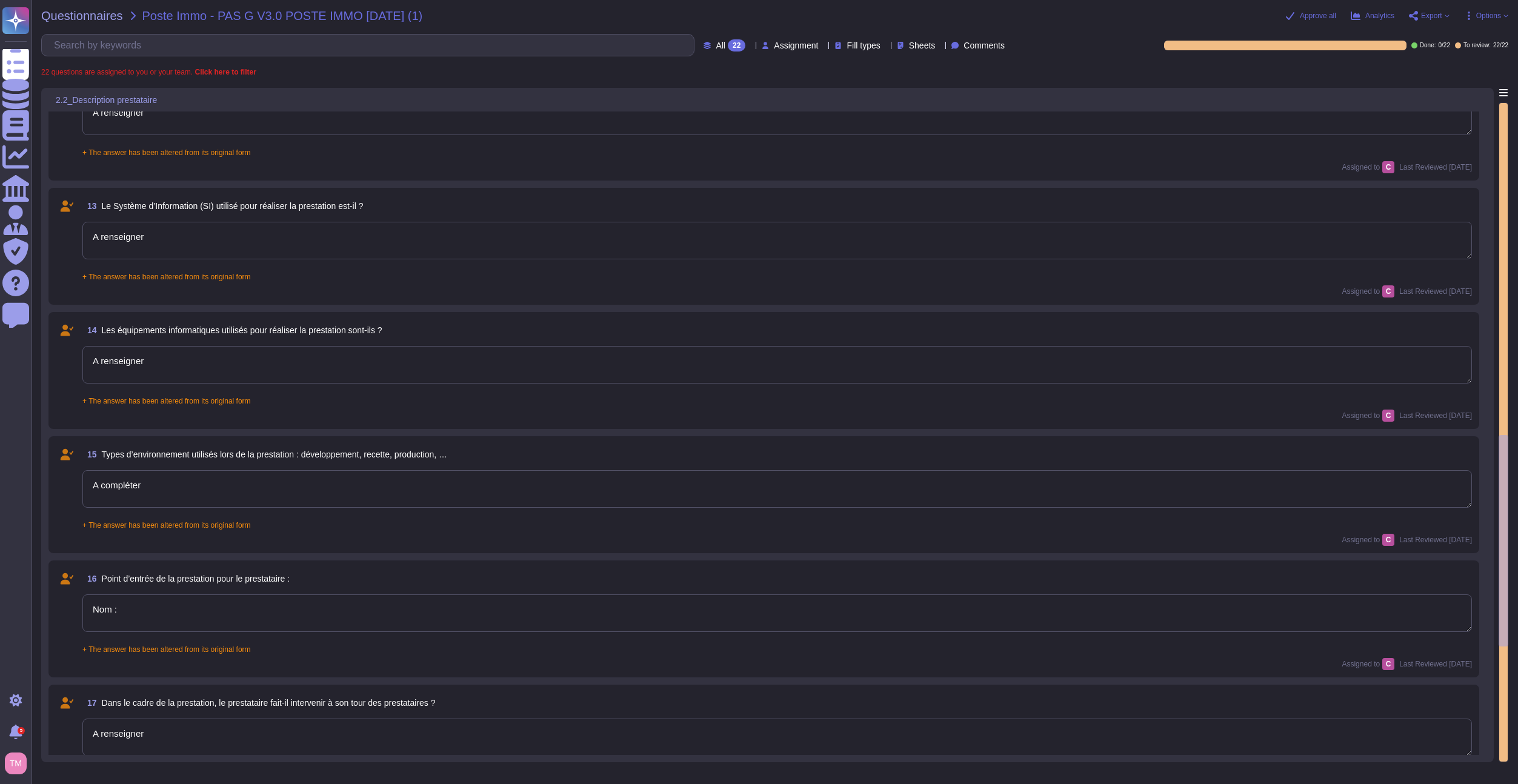
type textarea "A renseigner"
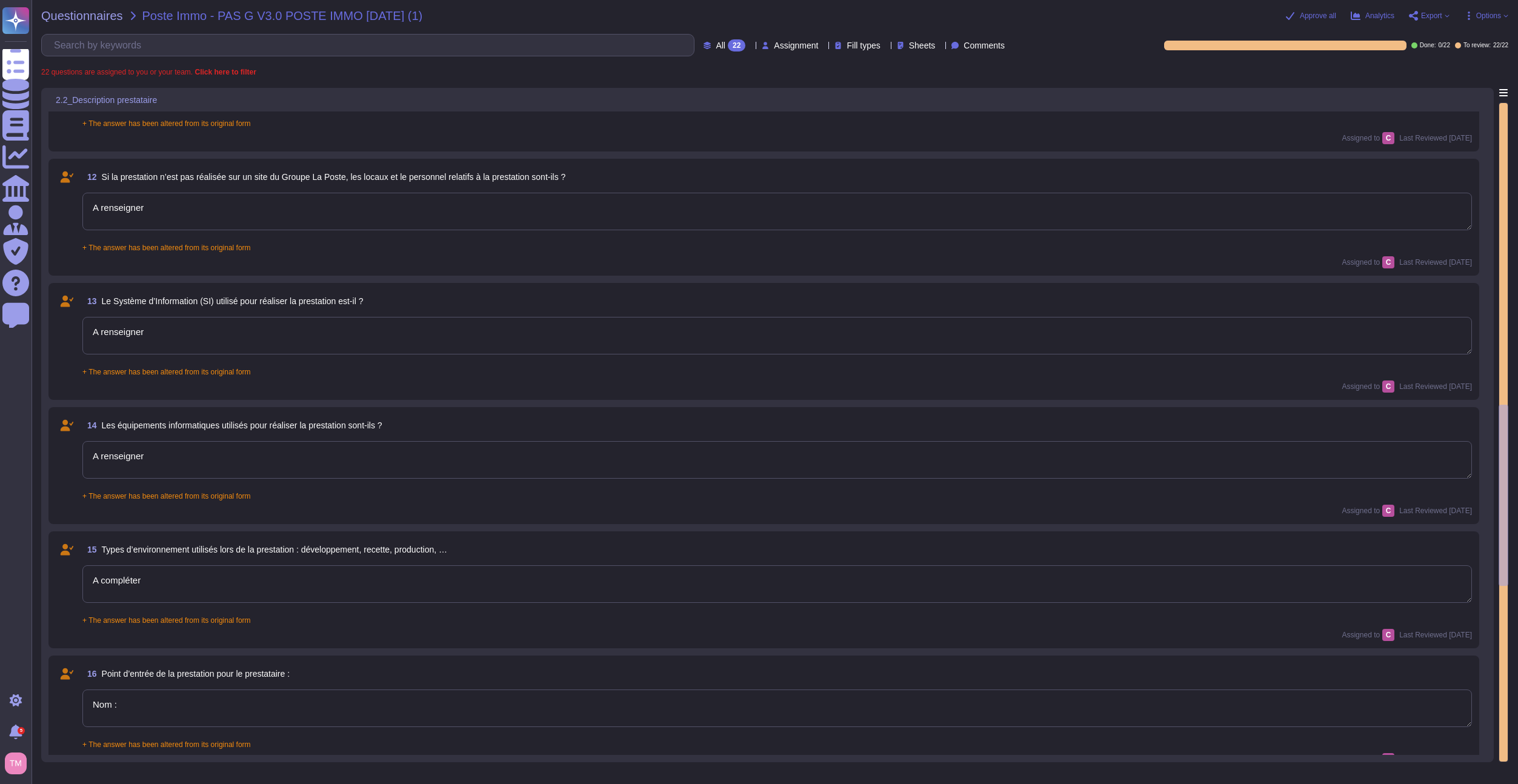
type textarea "A renseigner"
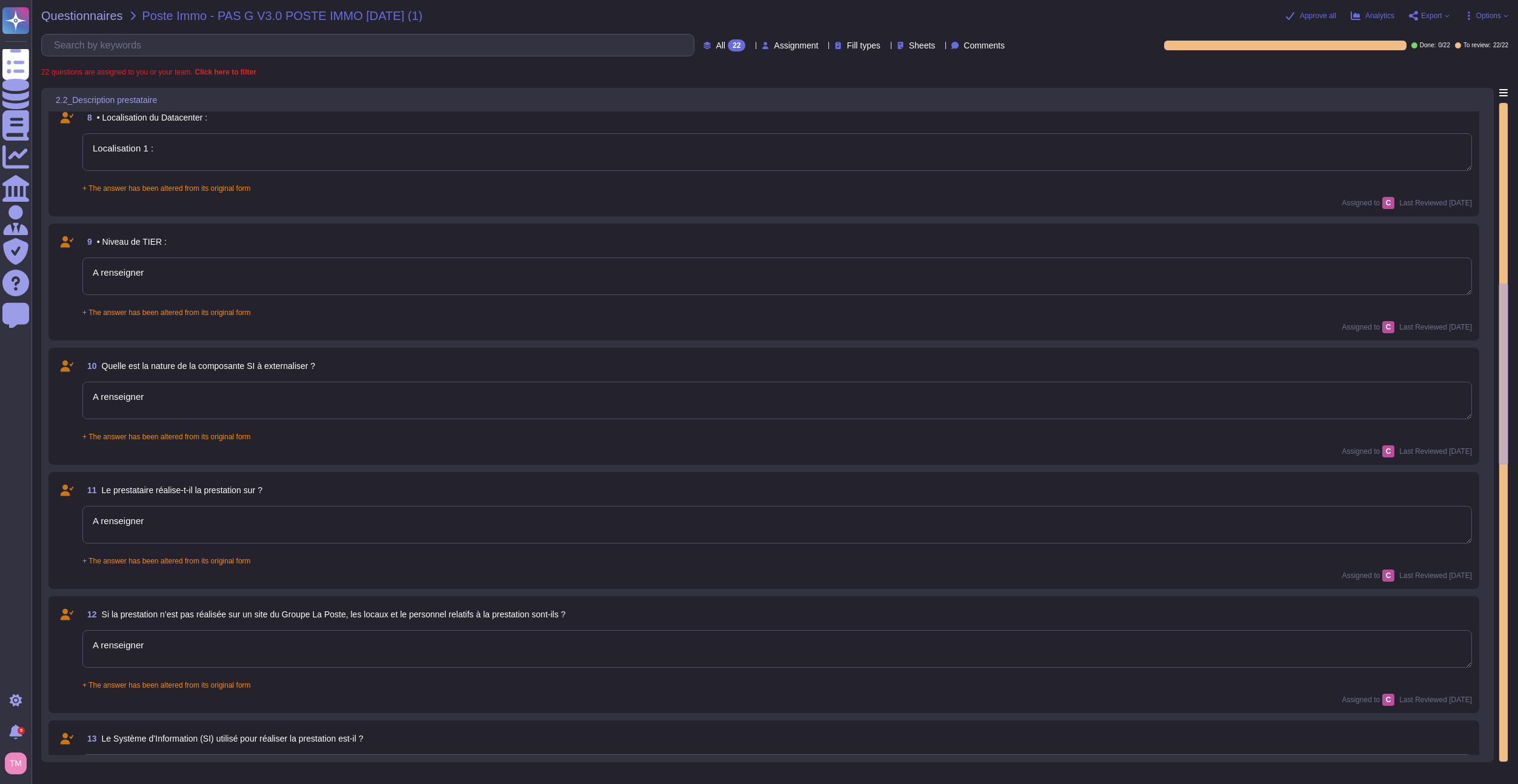
type textarea "Hébergeur 1"
type textarea "A renseigner"
type textarea "Nom 1 :"
type textarea "Localisation 1 :"
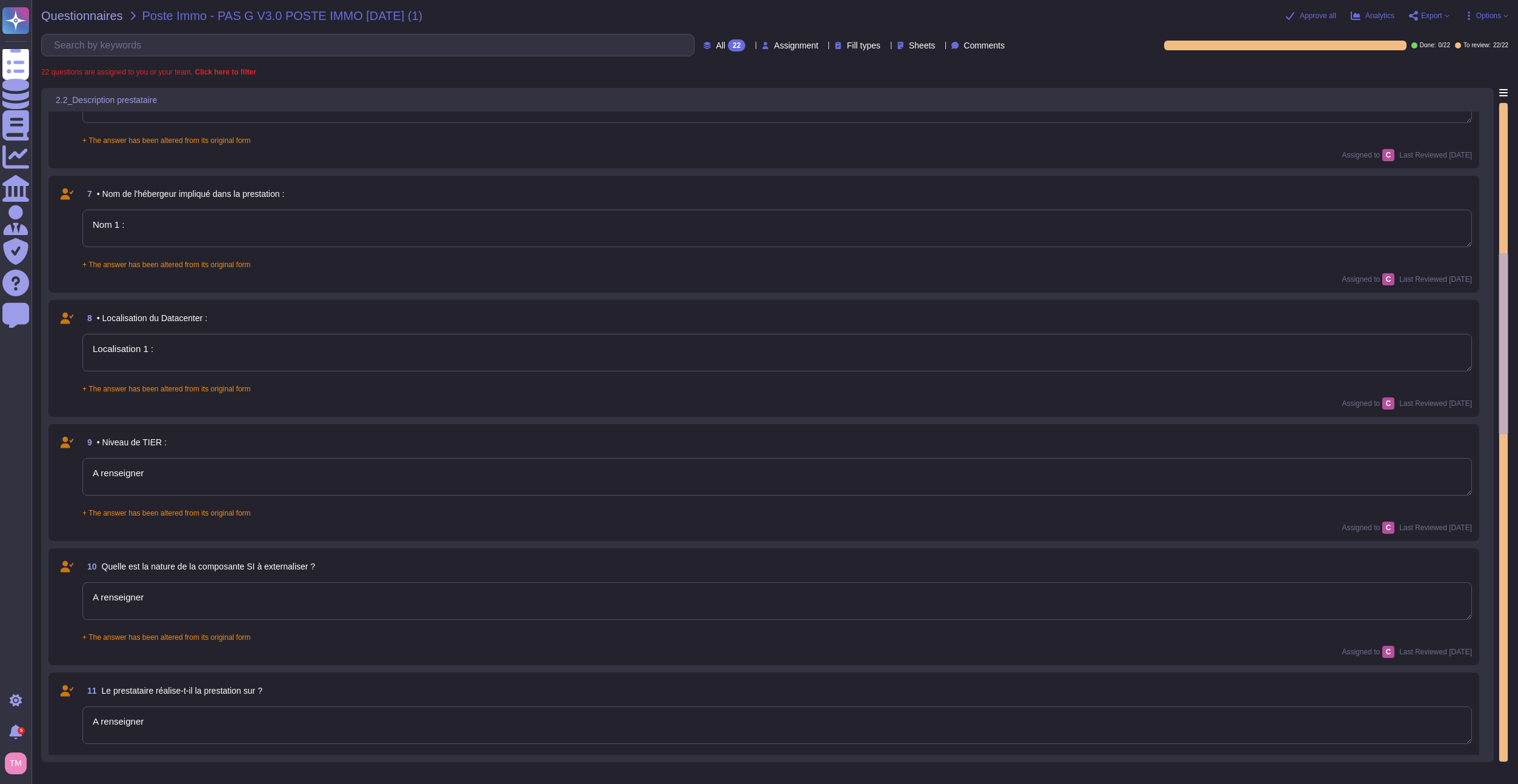
type textarea "A renseigner"
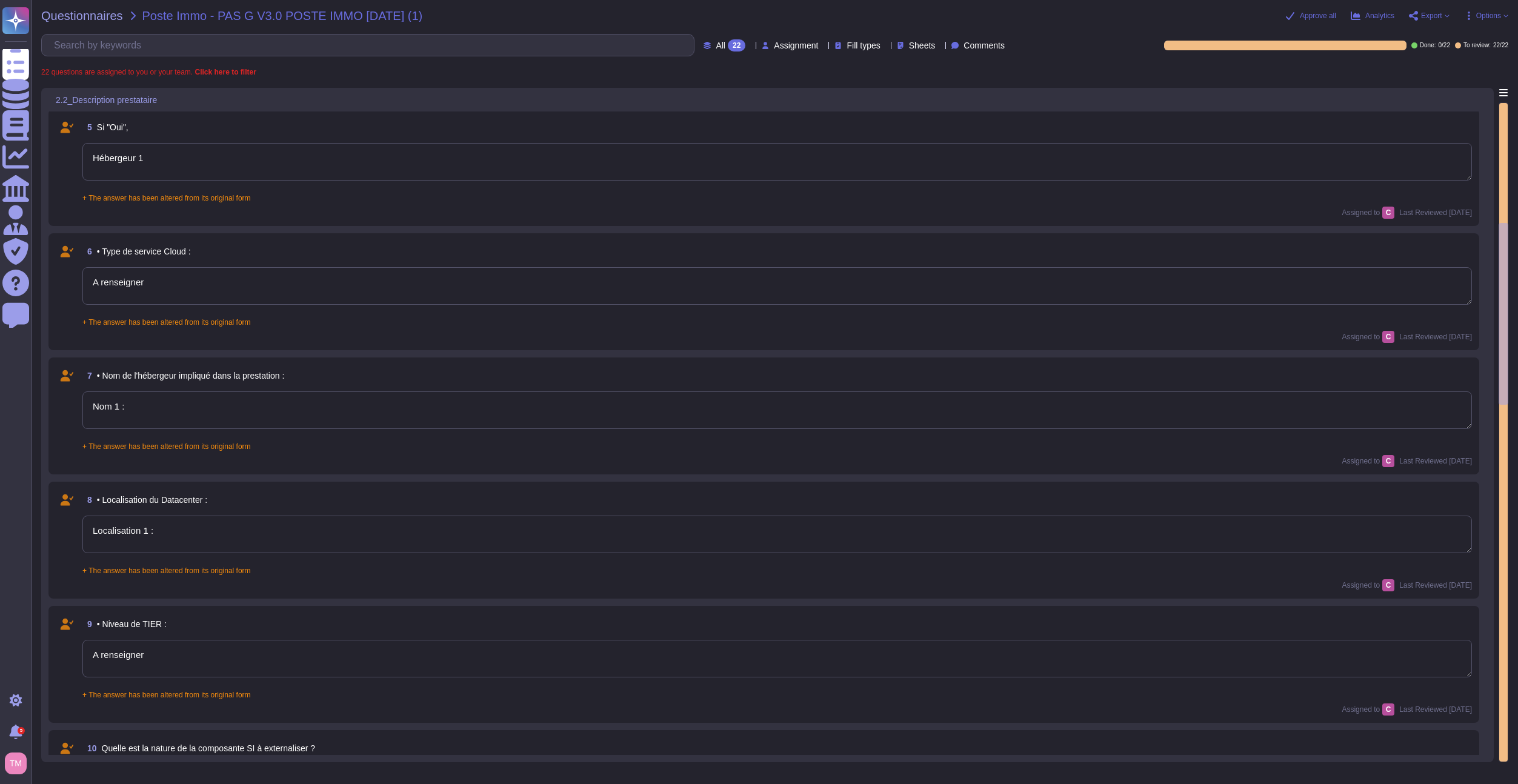
type textarea "jour/mois/année"
type textarea "A renseigner"
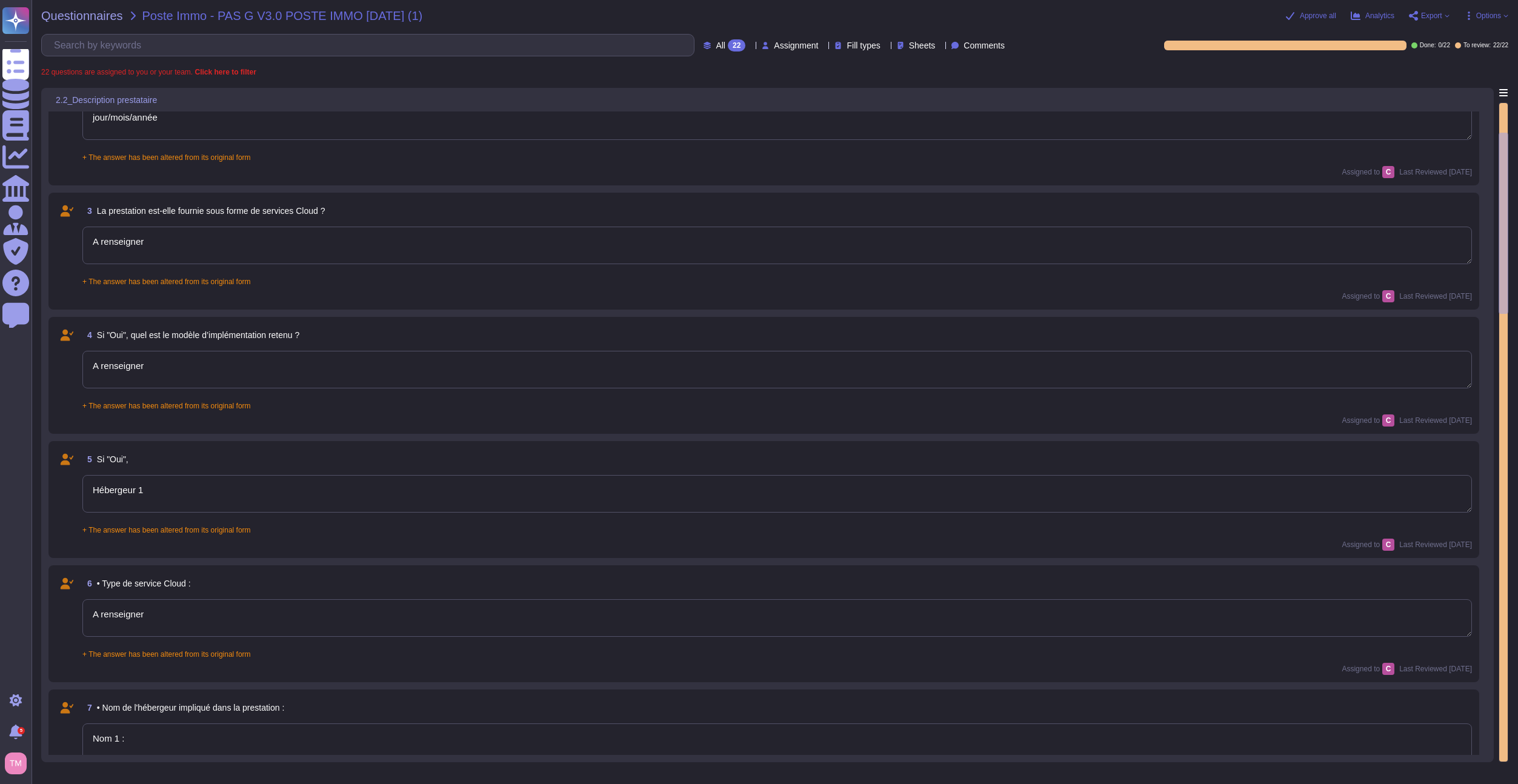
type textarea "Nom :"
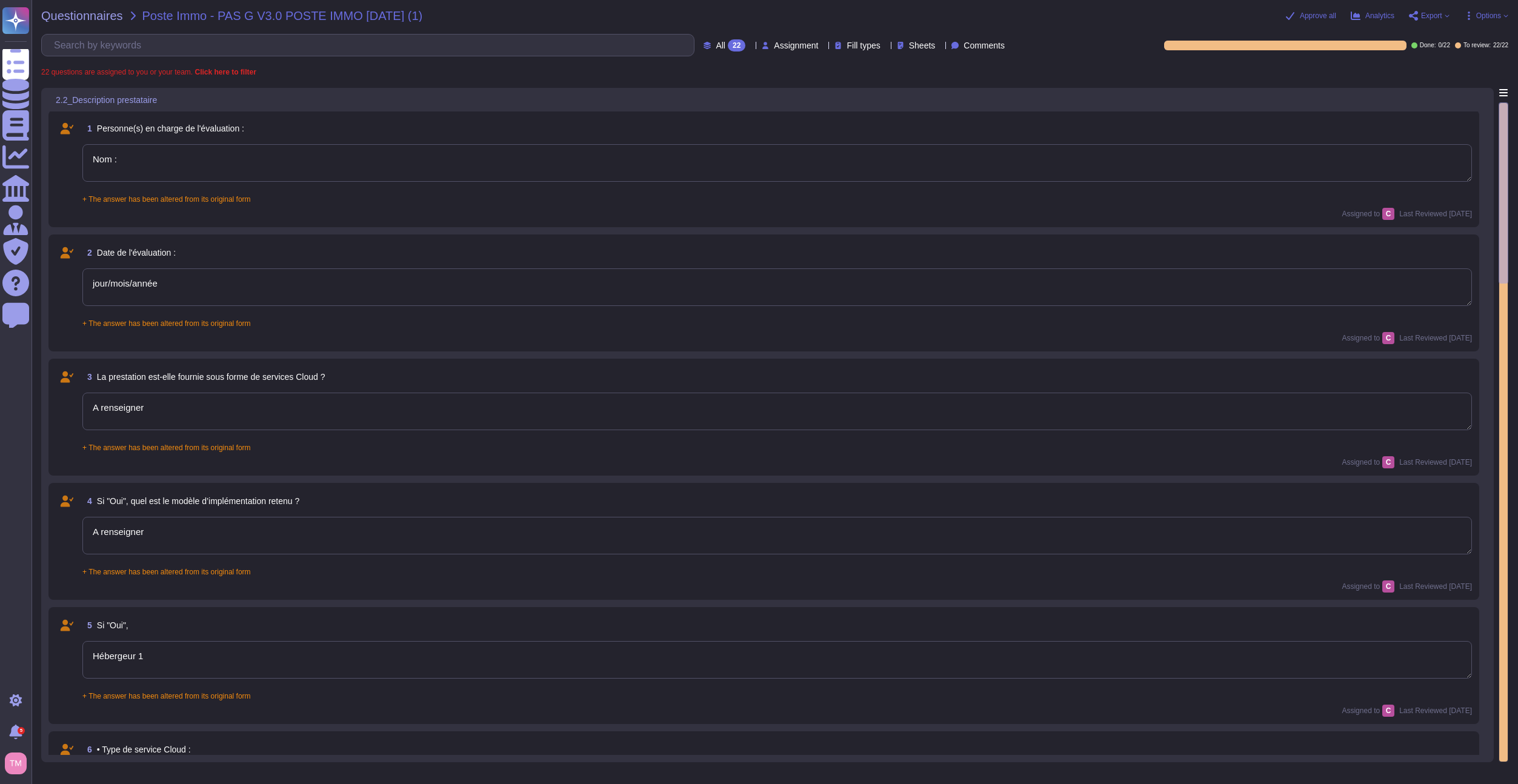
scroll to position [0, 0]
type textarea "A renseigner"
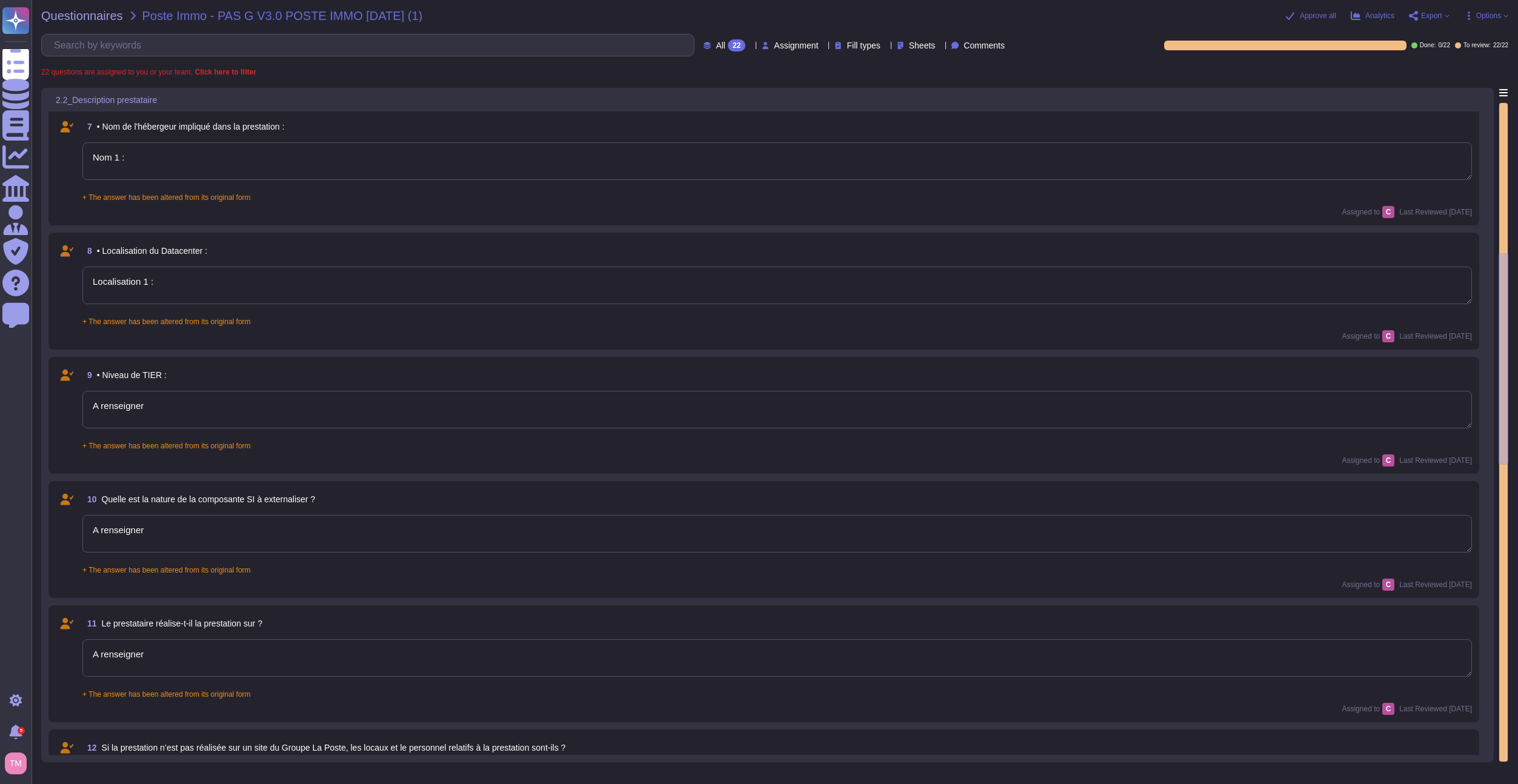
type textarea "A renseigner"
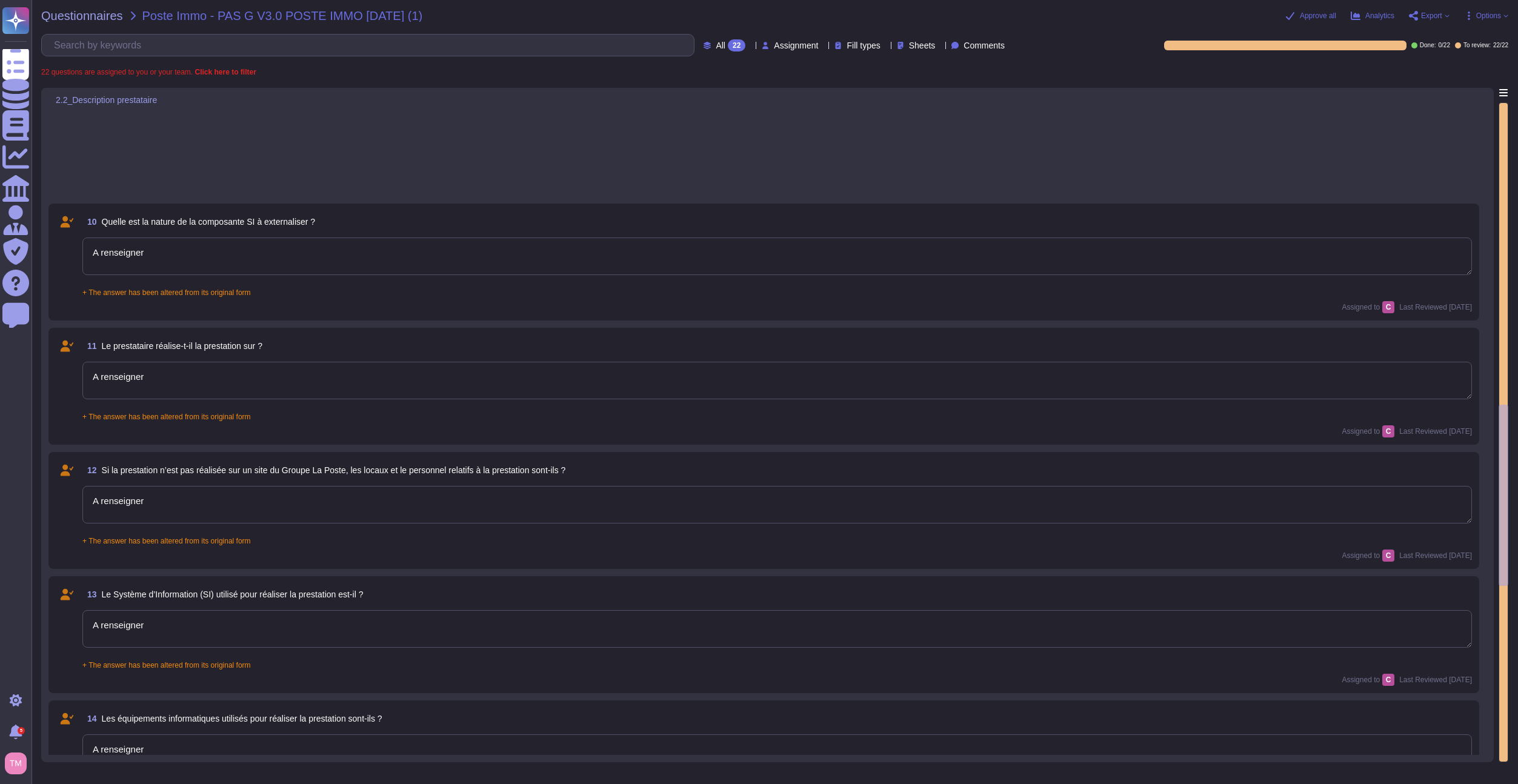
type textarea "A compléter"
type textarea "Nom :"
type textarea "A renseigner"
type textarea "Prestataire 1"
type textarea "0"
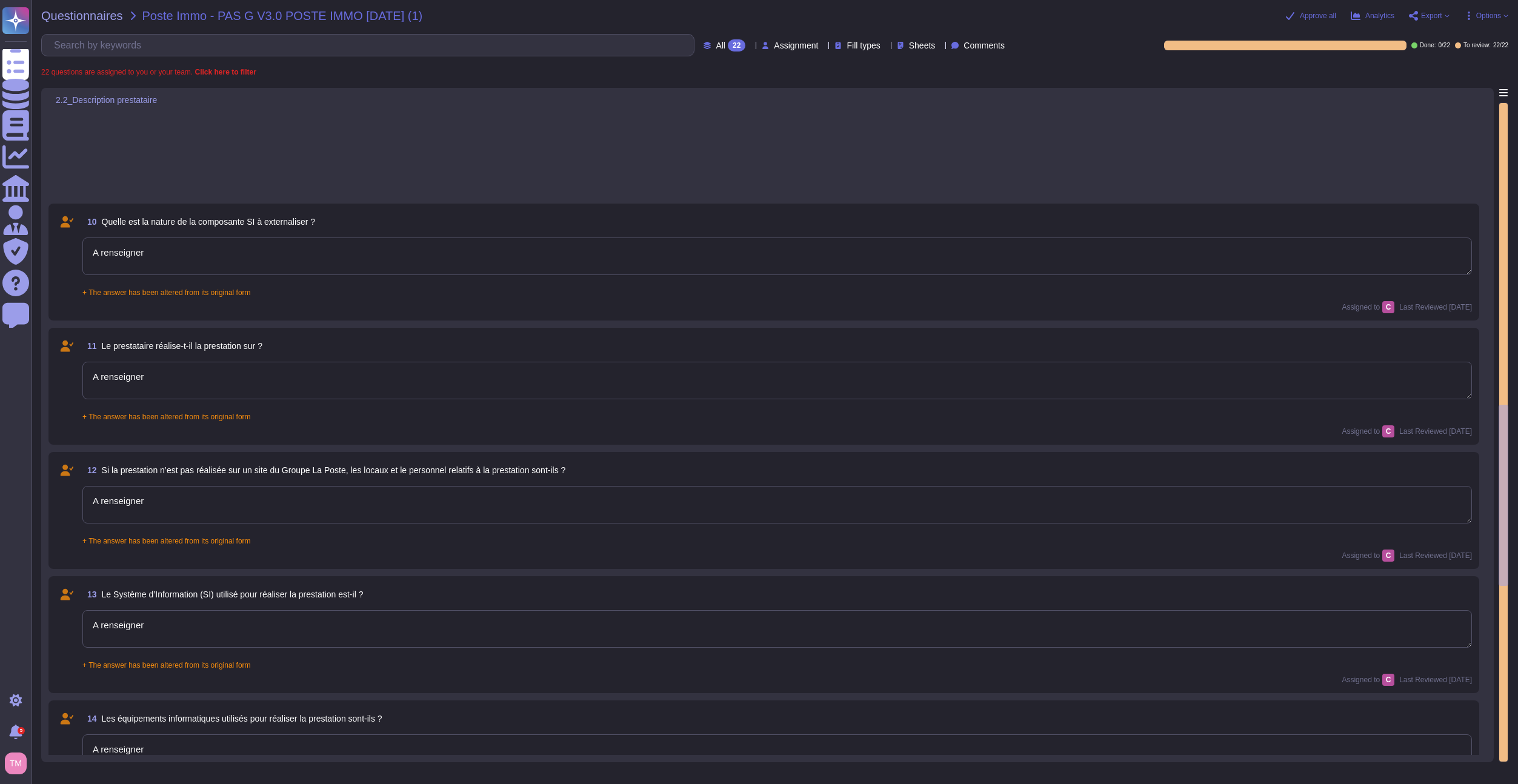
type textarea "0"
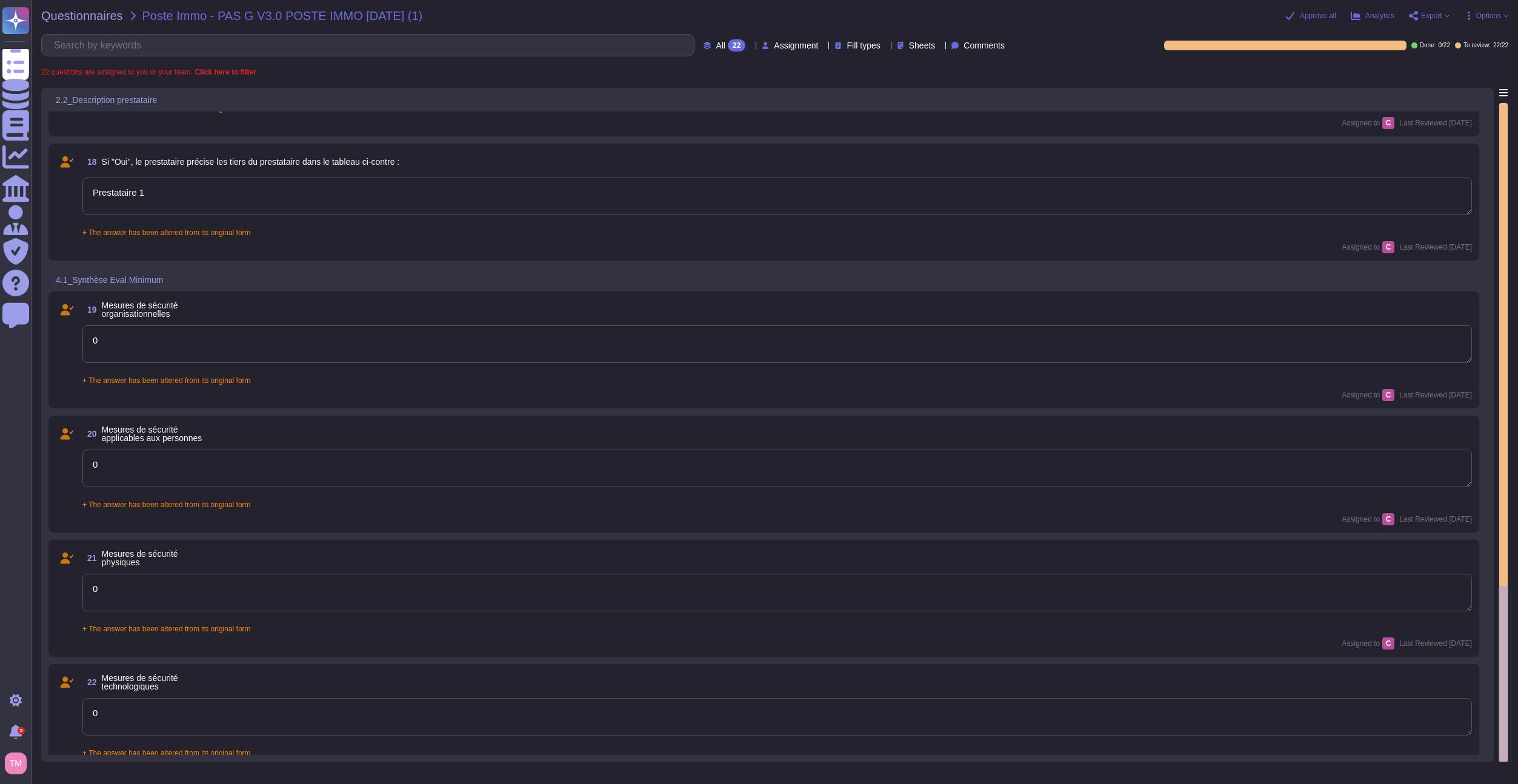
type textarea "0"
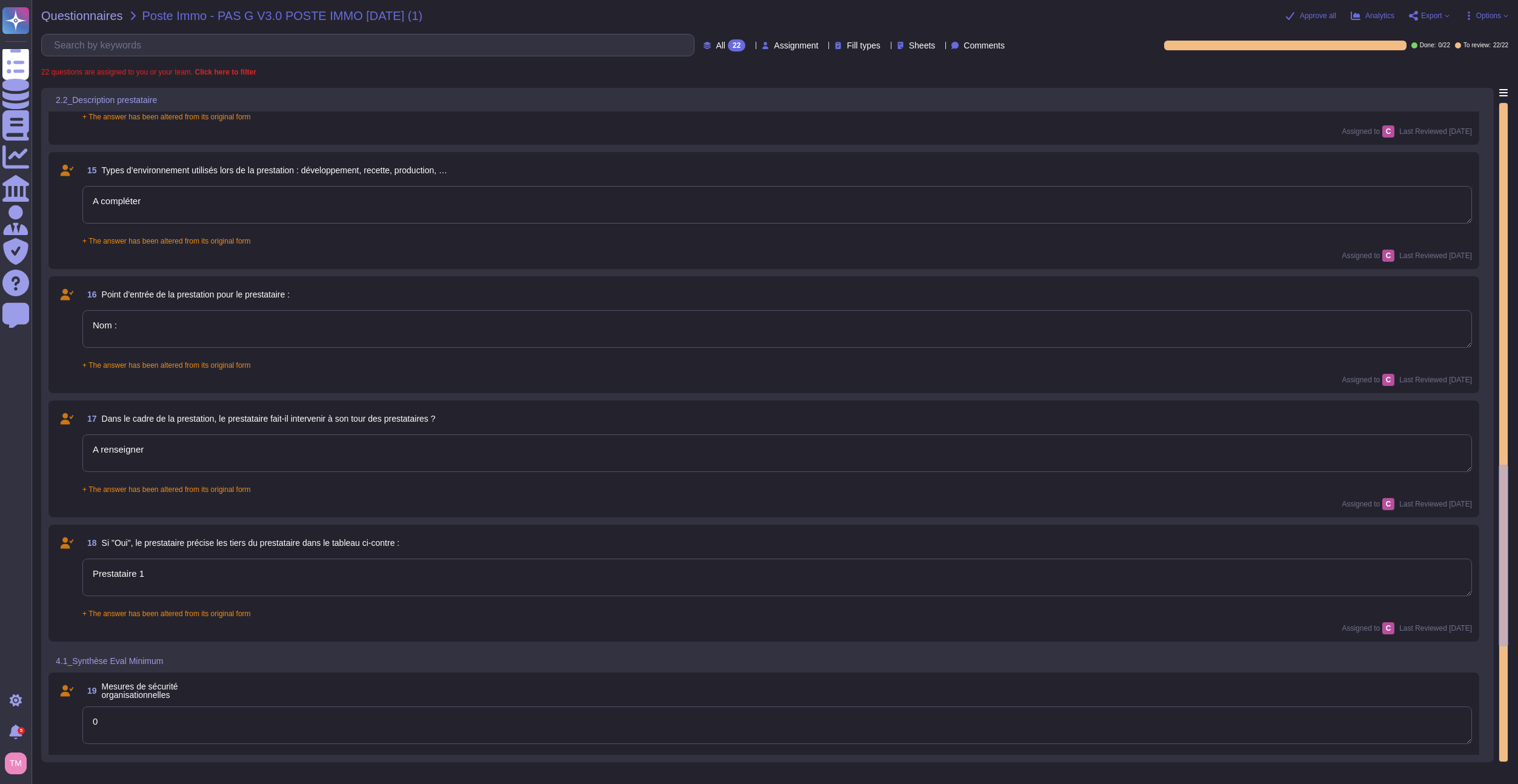
type textarea "A renseigner"
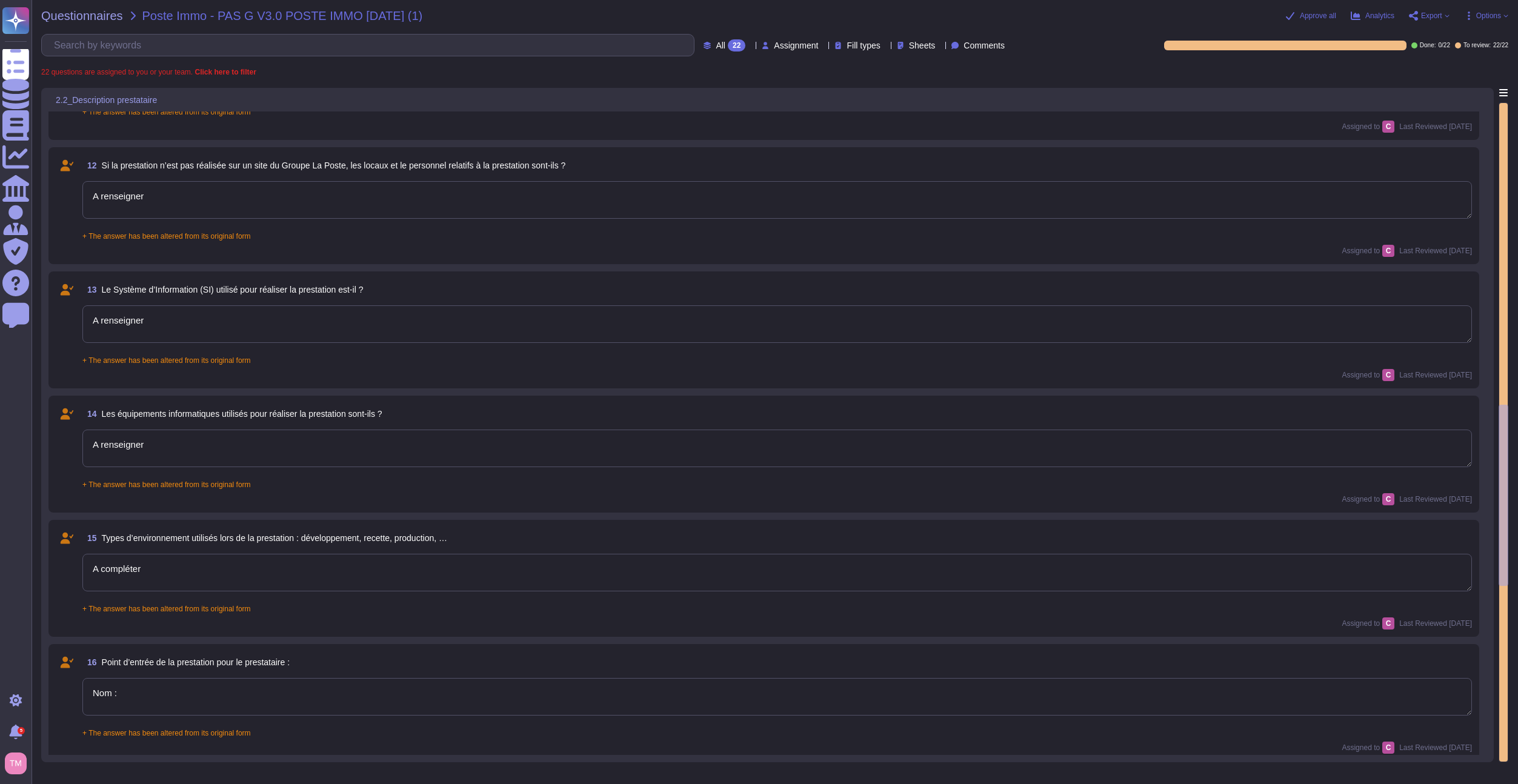
type textarea "A renseigner"
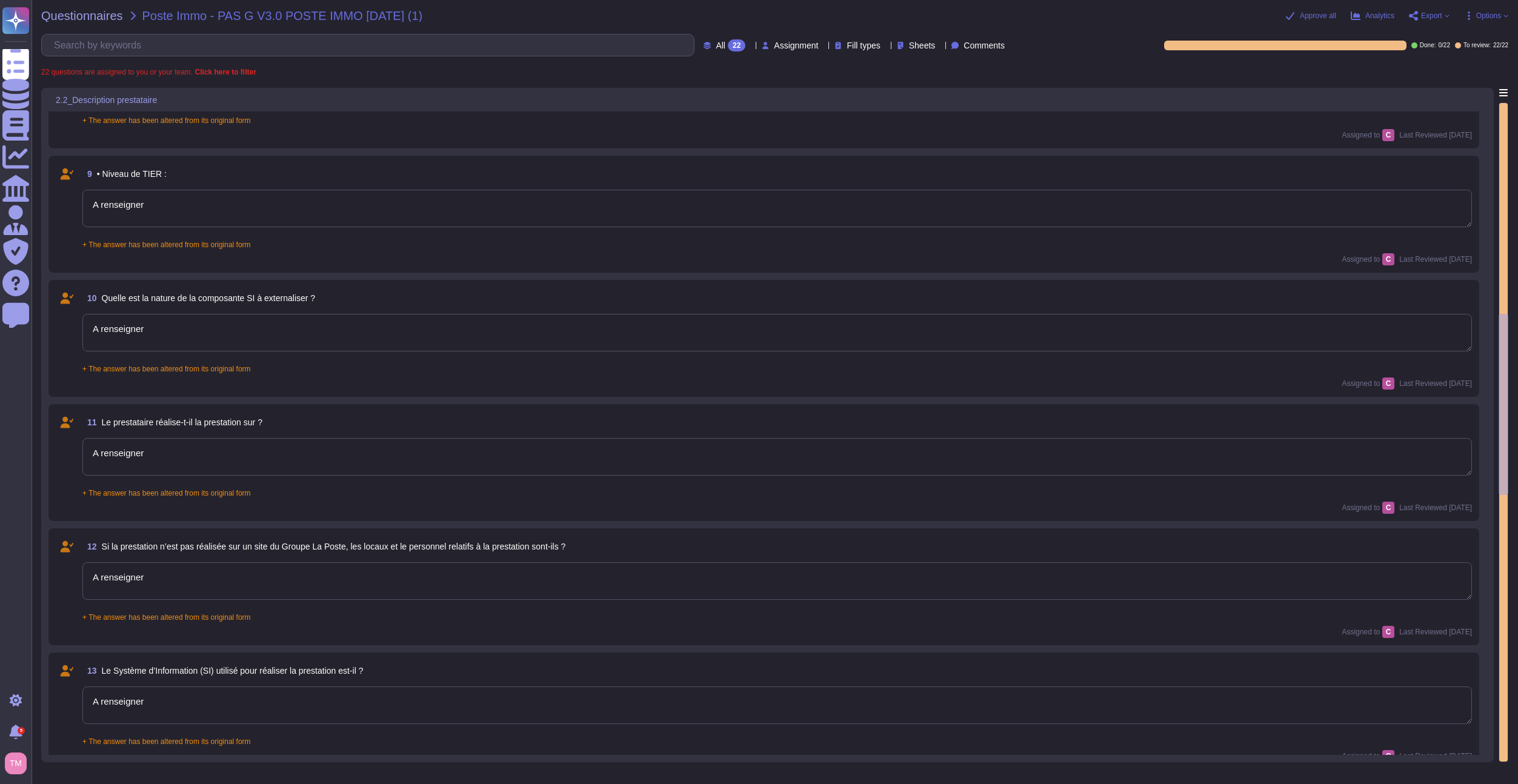
type textarea "A renseigner"
type textarea "Nom 1 :"
type textarea "Localisation 1 :"
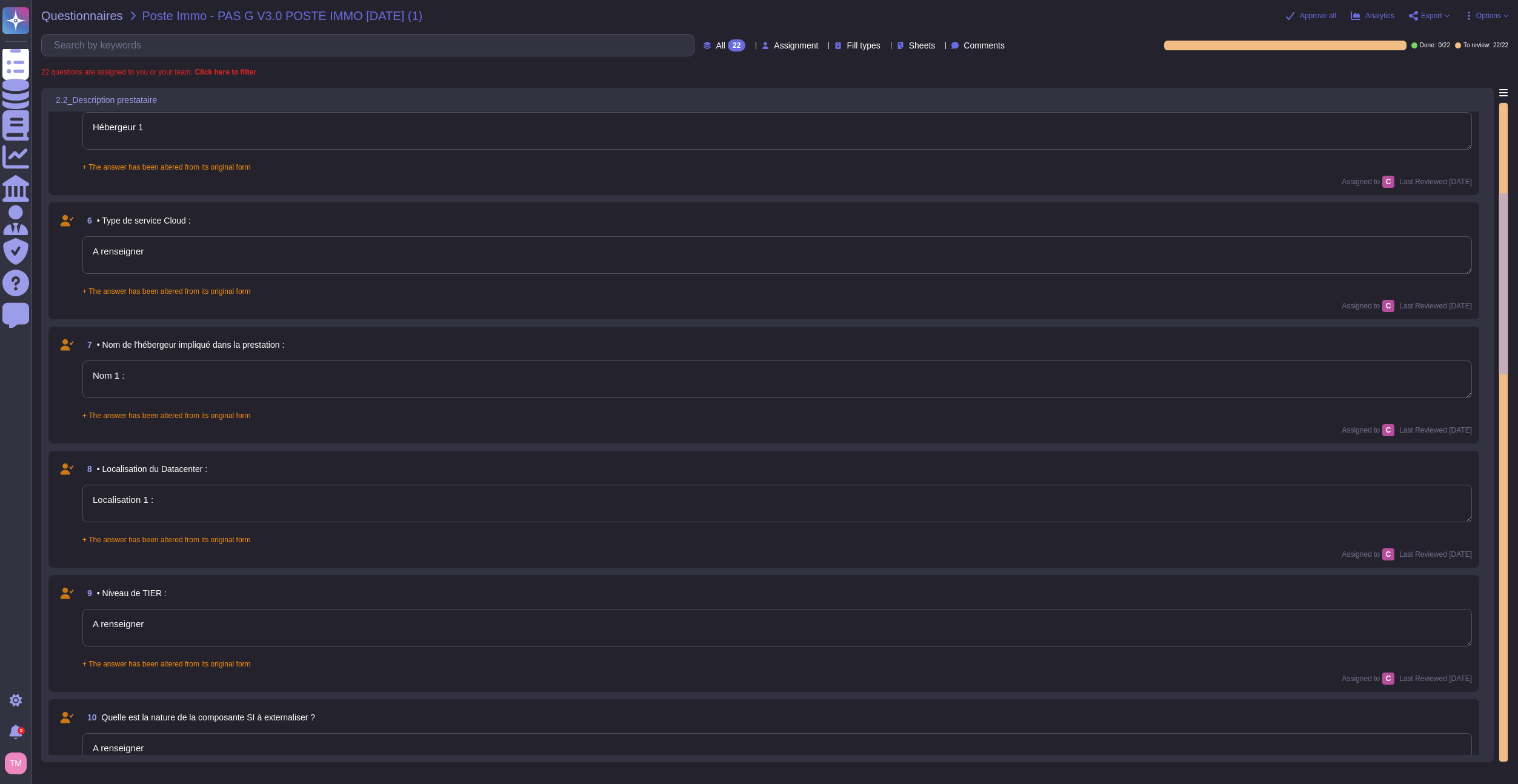
type textarea "jour/mois/année"
type textarea "A renseigner"
type textarea "Hébergeur 1"
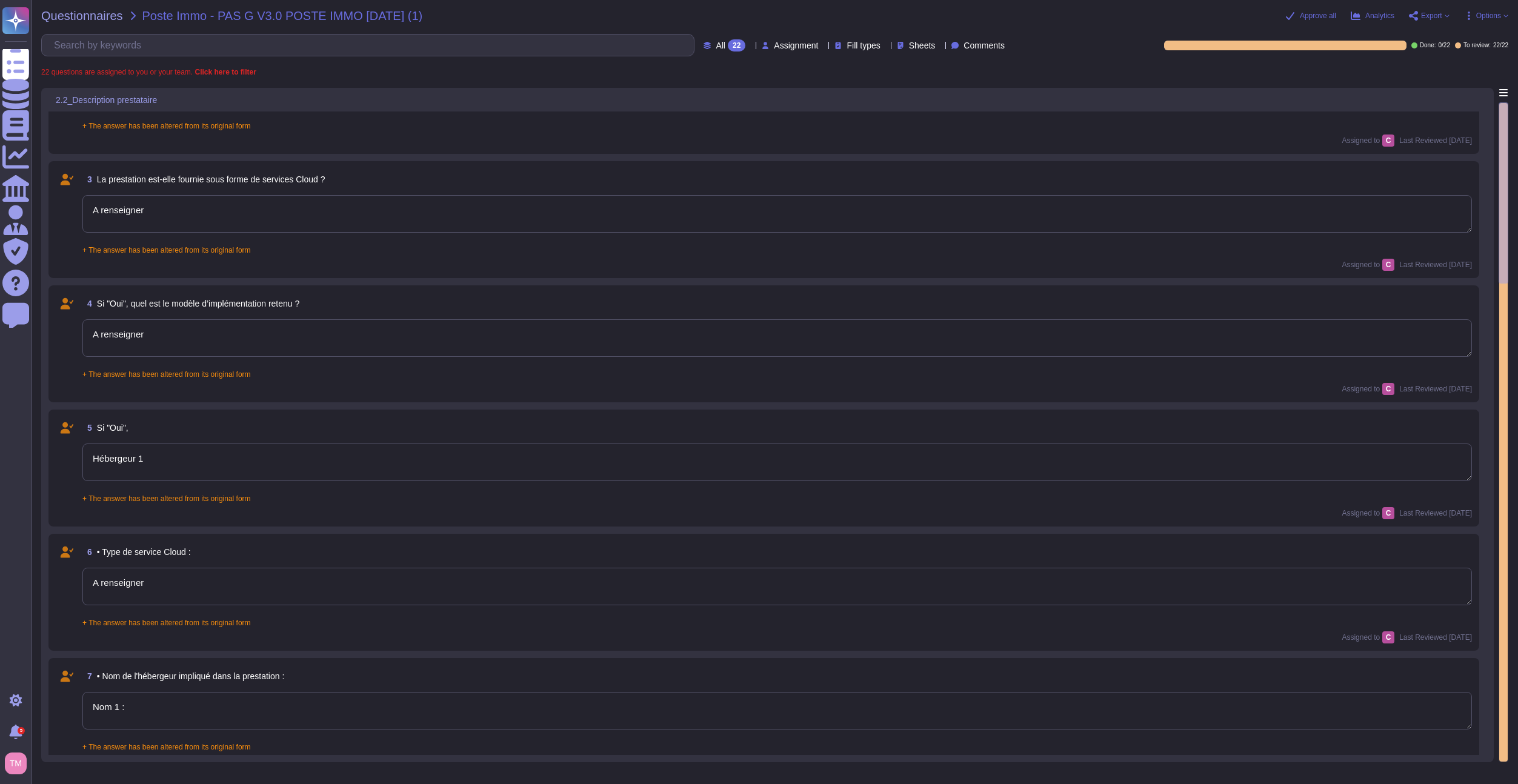
type textarea "Nom :"
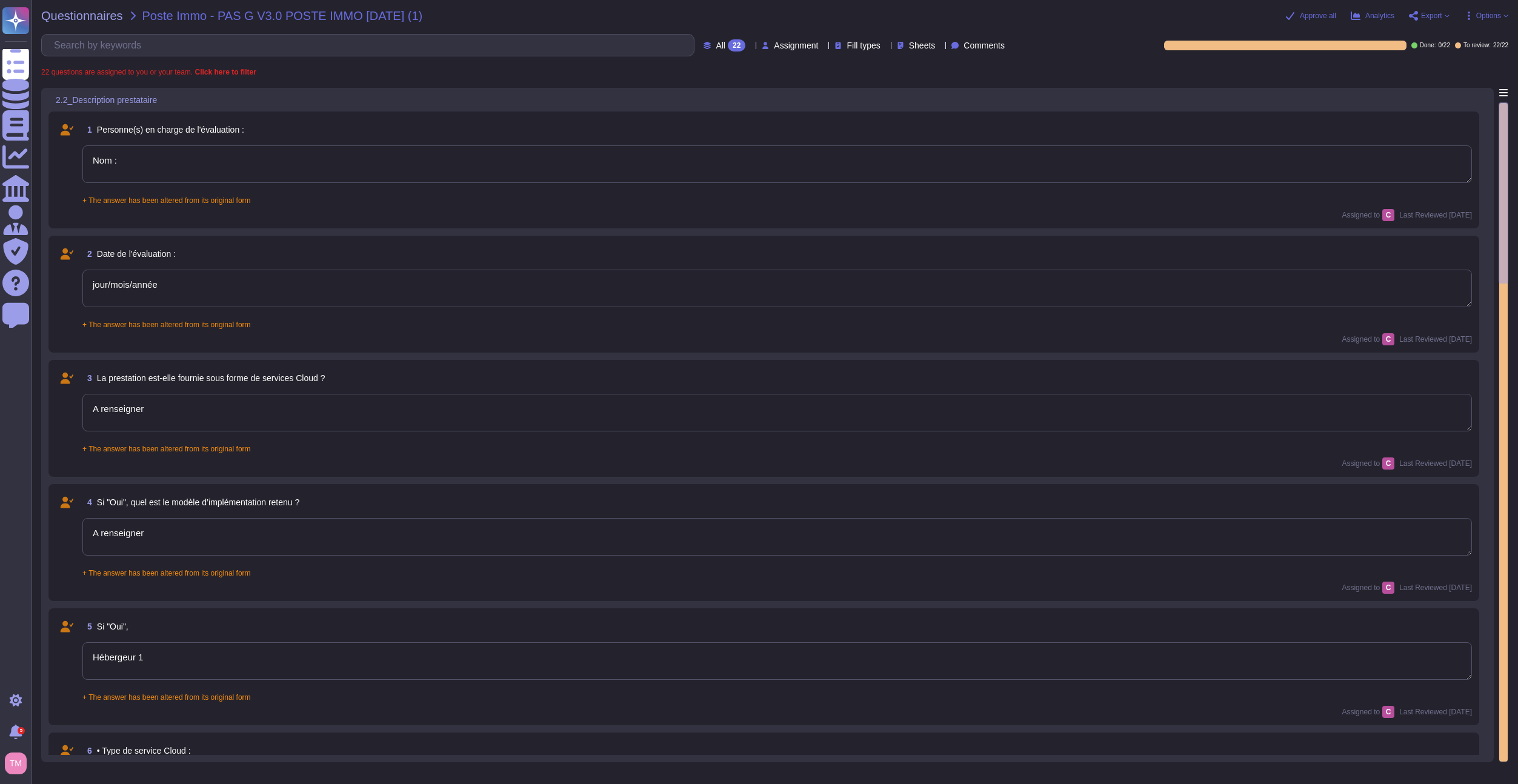
click at [1500, 16] on span "Options" at bounding box center [1489, 16] width 25 height 7
drag, startPoint x: 468, startPoint y: 8, endPoint x: 215, endPoint y: 18, distance: 253.2
click at [215, 18] on div "Questionnaires Poste Immo - PAS G V3.0 POSTE IMMO [DATE] (1)" at bounding box center [501, 16] width 920 height 12
copy span "PAS G V3.0 POSTE IMMO [DATE] (1)"
click at [101, 20] on span "Questionnaires" at bounding box center [82, 16] width 82 height 12
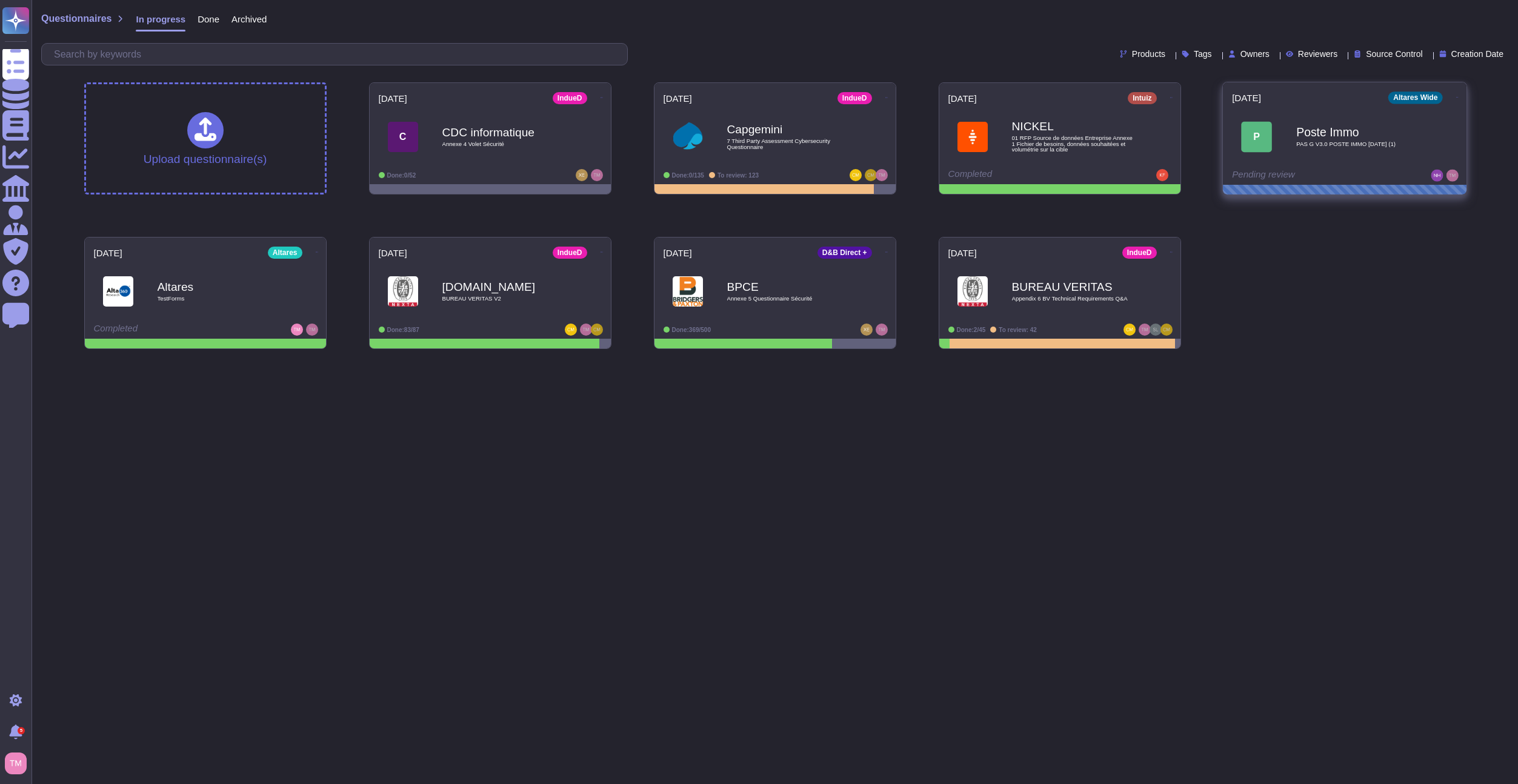
click at [1456, 96] on icon at bounding box center [1456, 97] width 2 height 3
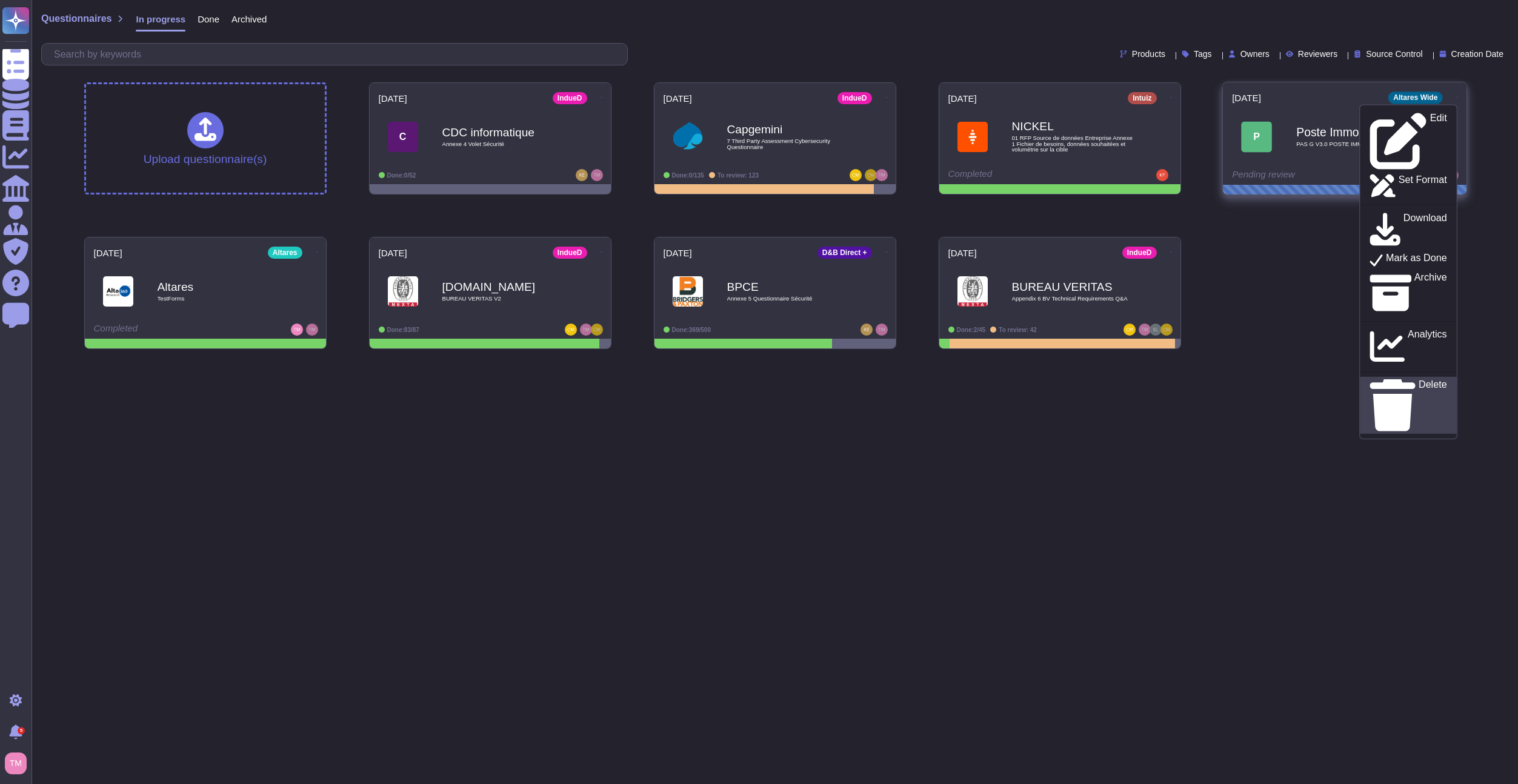
click at [1415, 377] on link "Delete" at bounding box center [1408, 406] width 97 height 57
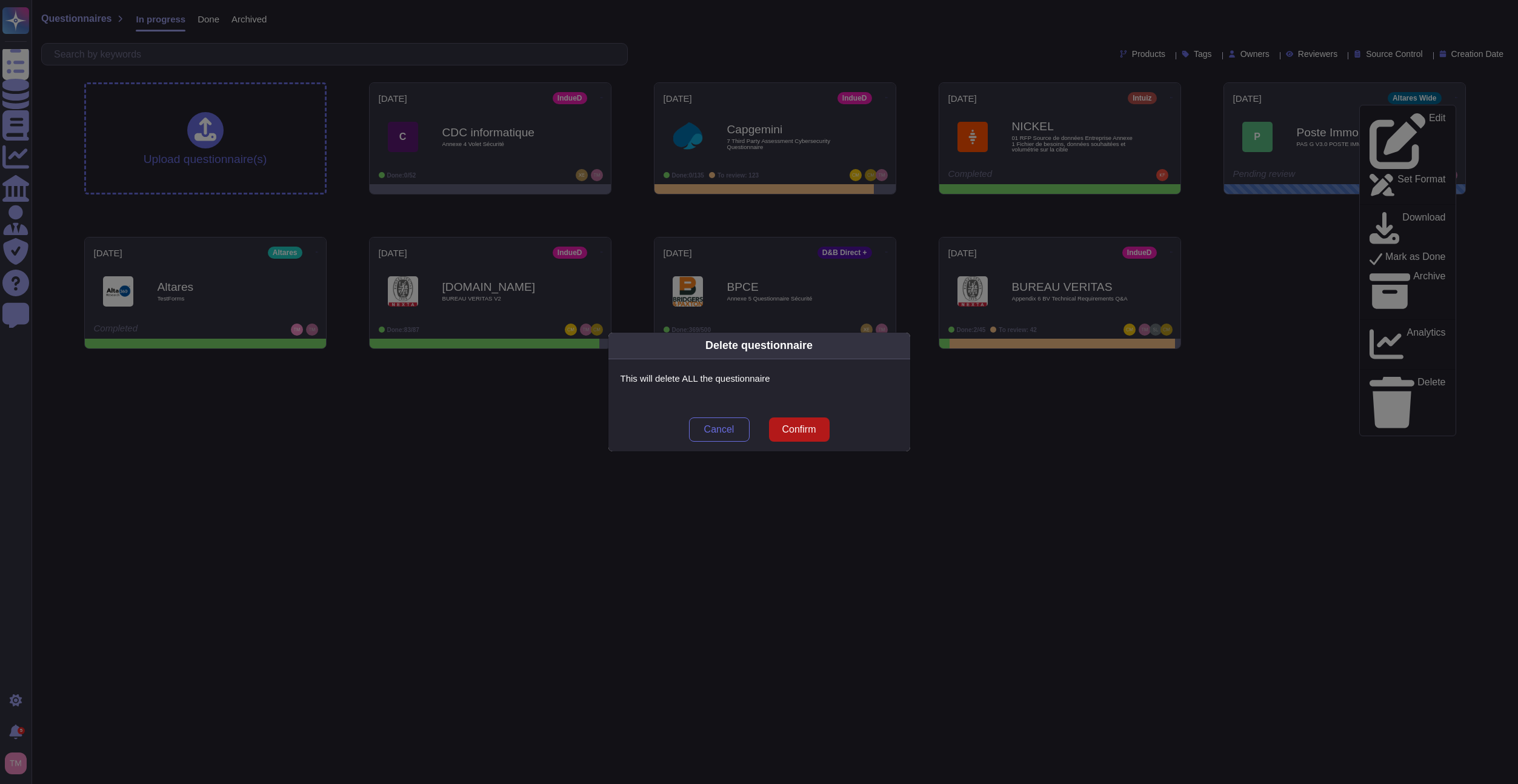
click at [796, 436] on button "Confirm" at bounding box center [799, 429] width 61 height 24
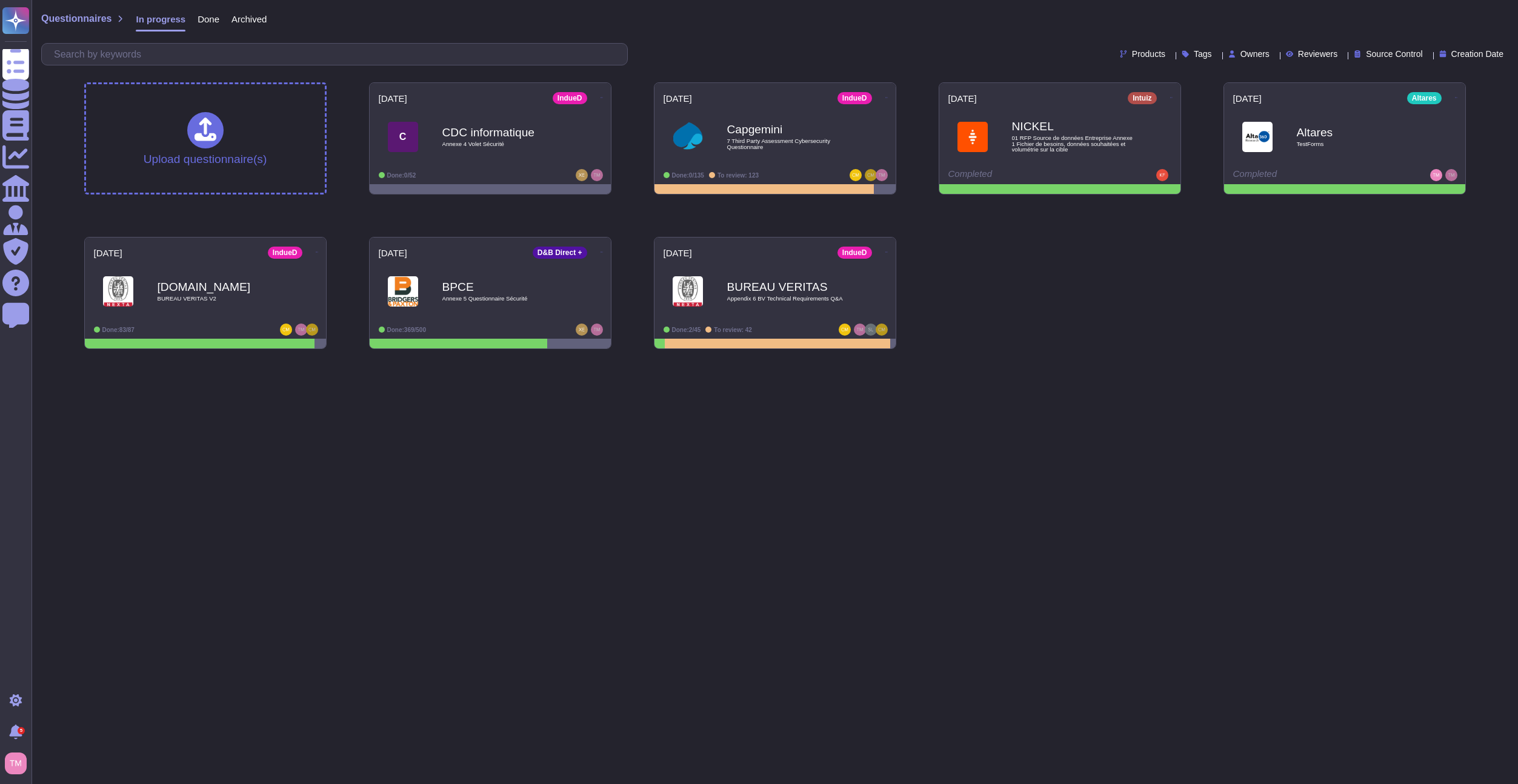
click at [1232, 358] on html "Questionnaires Knowledge Base Documents Analytics CAIQ / SIG Admin Trust Center…" at bounding box center [759, 179] width 1518 height 358
click at [1070, 320] on div "Upload questionnaire(s) [DATE] IndueD C CDC informatique Annexe 4 Volet Sécurit…" at bounding box center [775, 216] width 1401 height 286
click at [1143, 358] on html "Questionnaires Knowledge Base Documents Analytics CAIQ / SIG Admin Trust Center…" at bounding box center [759, 179] width 1518 height 358
click at [1145, 358] on html "Questionnaires Knowledge Base Documents Analytics CAIQ / SIG Admin Trust Center…" at bounding box center [759, 179] width 1518 height 358
click at [590, 302] on span "BPCE Annexe 5 Questionnaire Sécurité" at bounding box center [490, 291] width 225 height 49
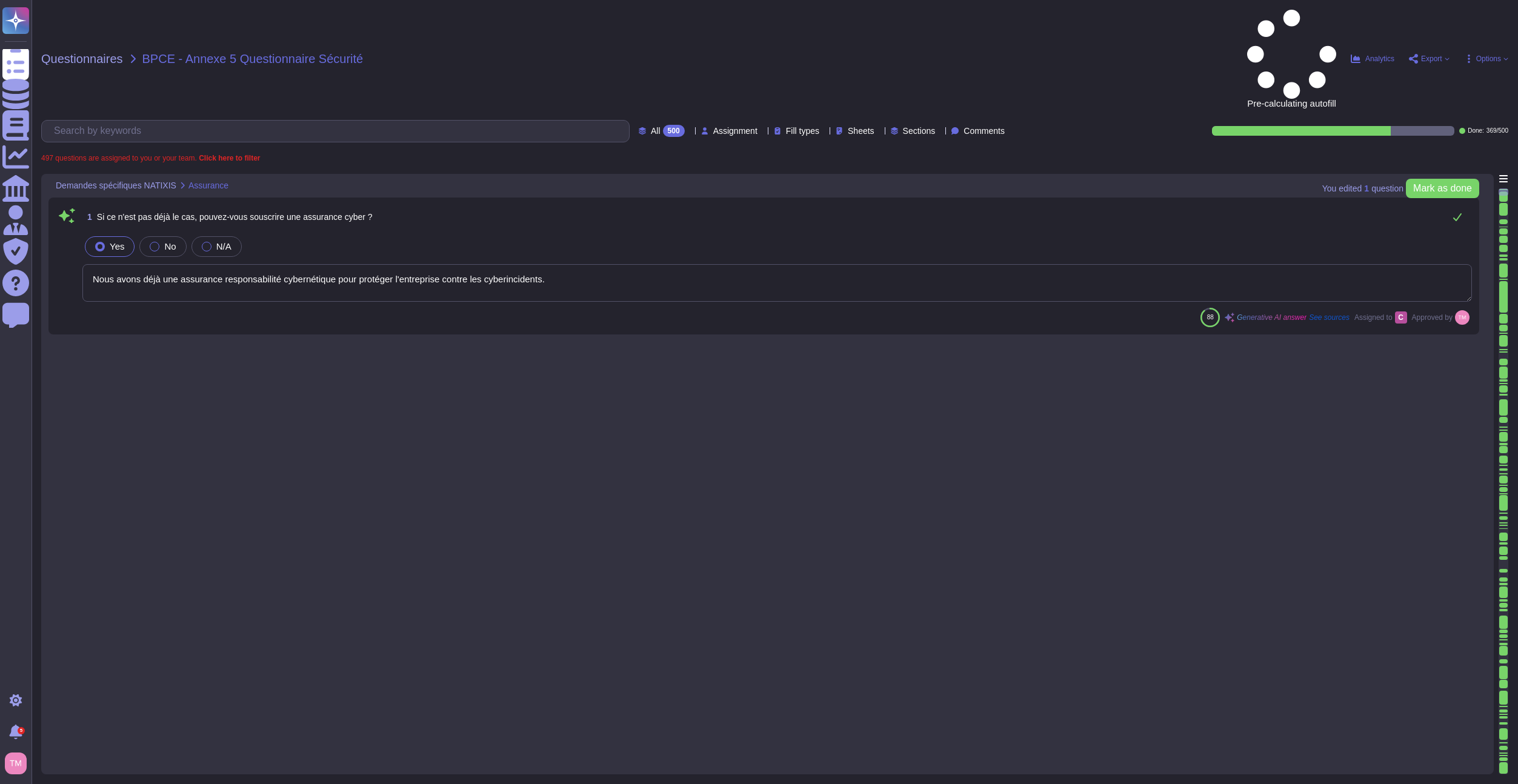
type textarea "Nous avons déjà une assurance responsabilité cybernétique pour protéger l'entre…"
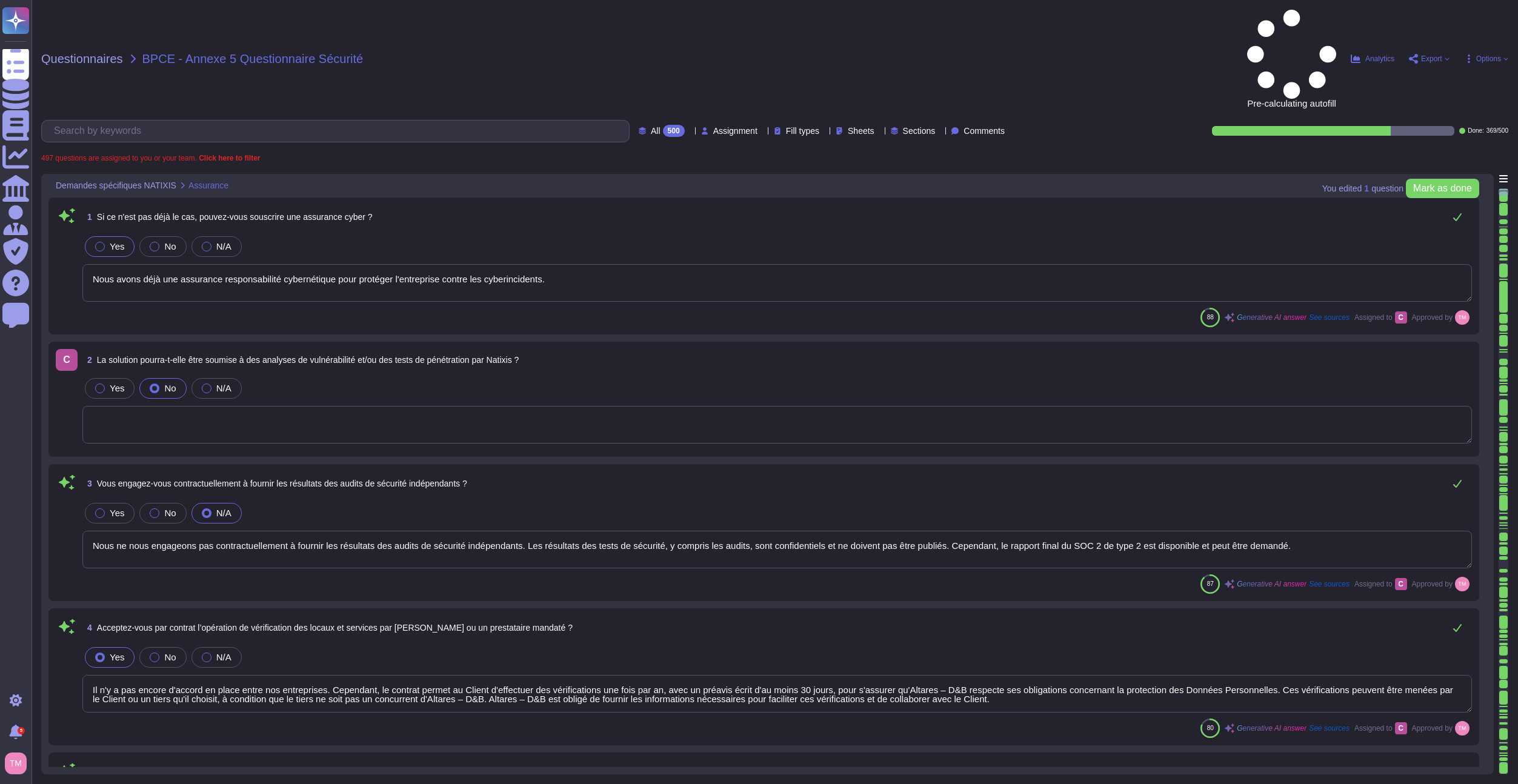
type textarea "Nous ne nous engageons pas contractuellement à fournir les résultats des audits…"
type textarea "Il n'y a pas encore d'accord en place entre nos entreprises. Cependant, le cont…"
type textarea "Oui, nous nous engageons à effectuer des tests de pénétration externes et inter…"
type textarea "Nous avons des certifications ISO 27001 disponibles en ligne et un rapport SOC …"
type textarea "Oui, nous avons un plan de continuité des activités documenté. D&B a mis en pla…"
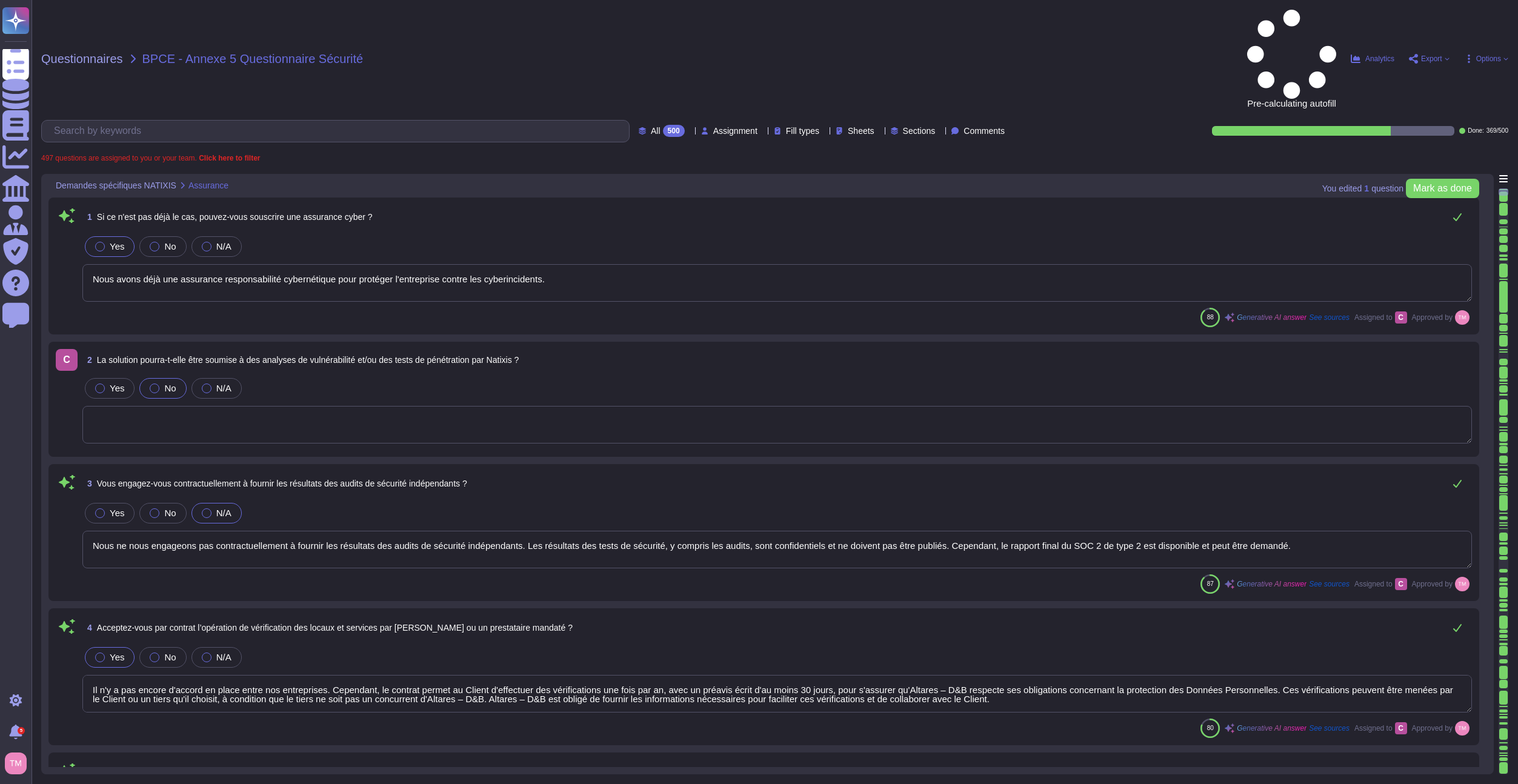
click at [663, 124] on div "500" at bounding box center [673, 130] width 21 height 12
click at [635, 107] on div "To do 131" at bounding box center [658, 107] width 98 height 14
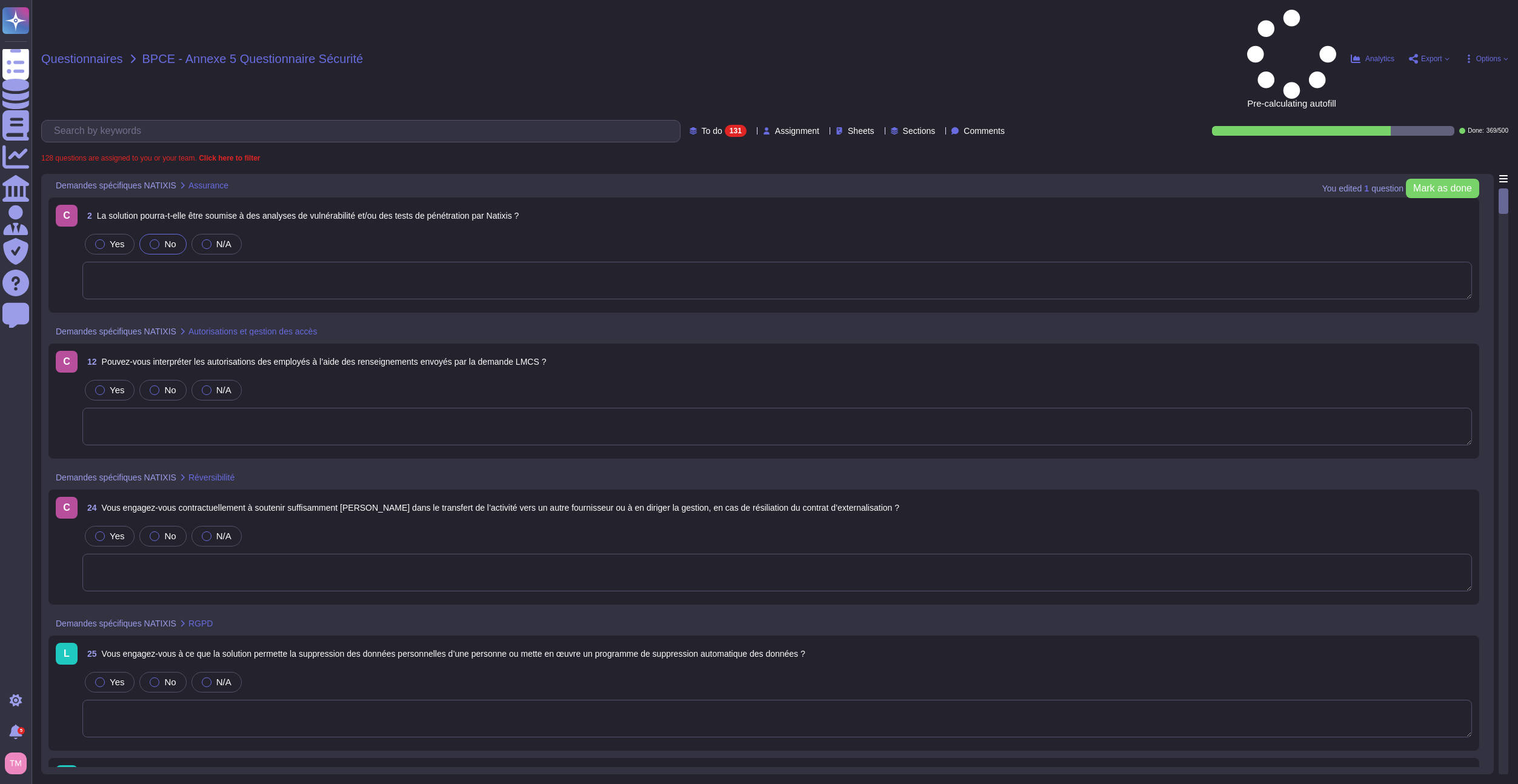
click at [112, 53] on span "Questionnaires" at bounding box center [82, 59] width 82 height 12
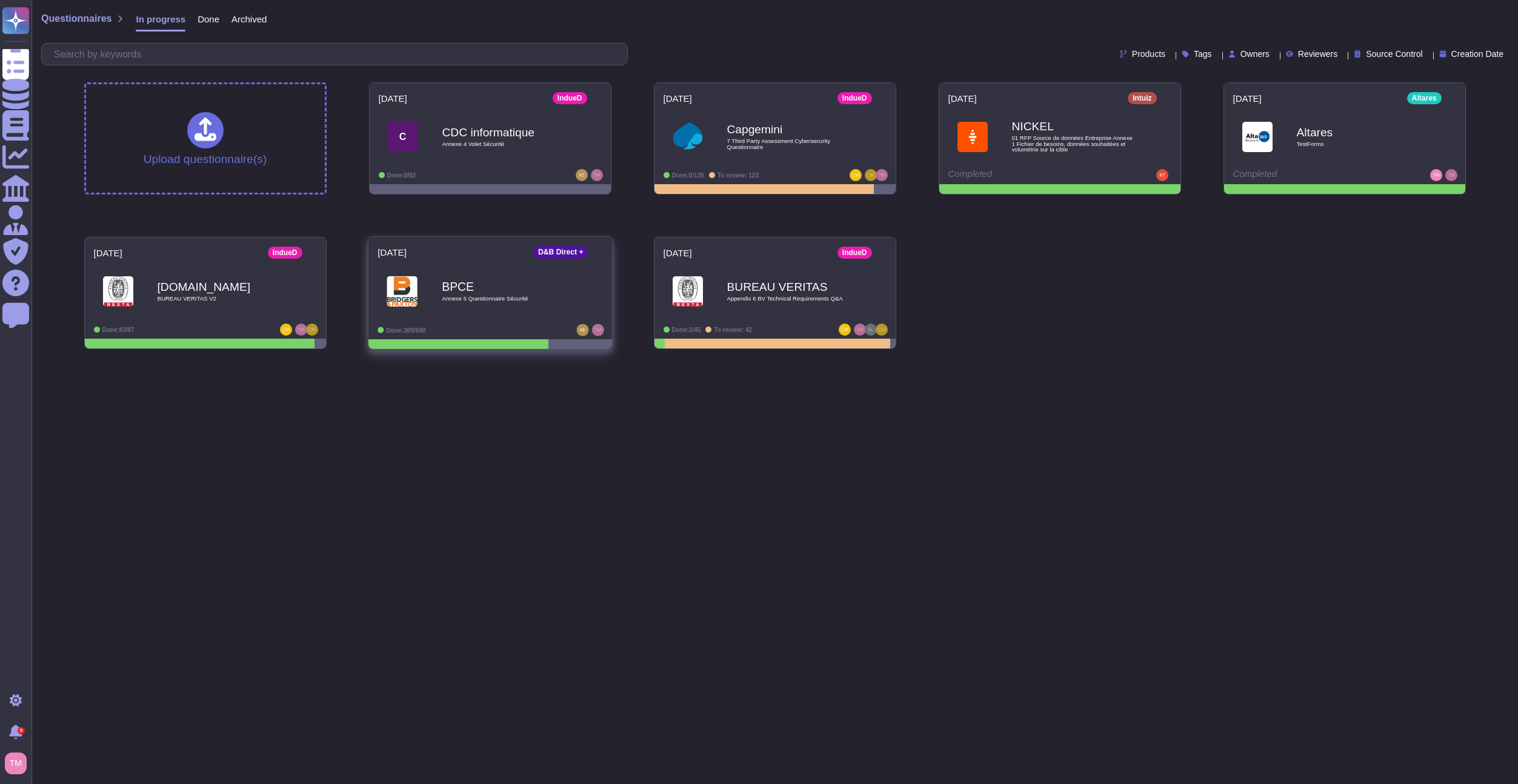
click at [555, 278] on div "BPCE Annexe 5 Questionnaire Sécurité" at bounding box center [502, 291] width 122 height 49
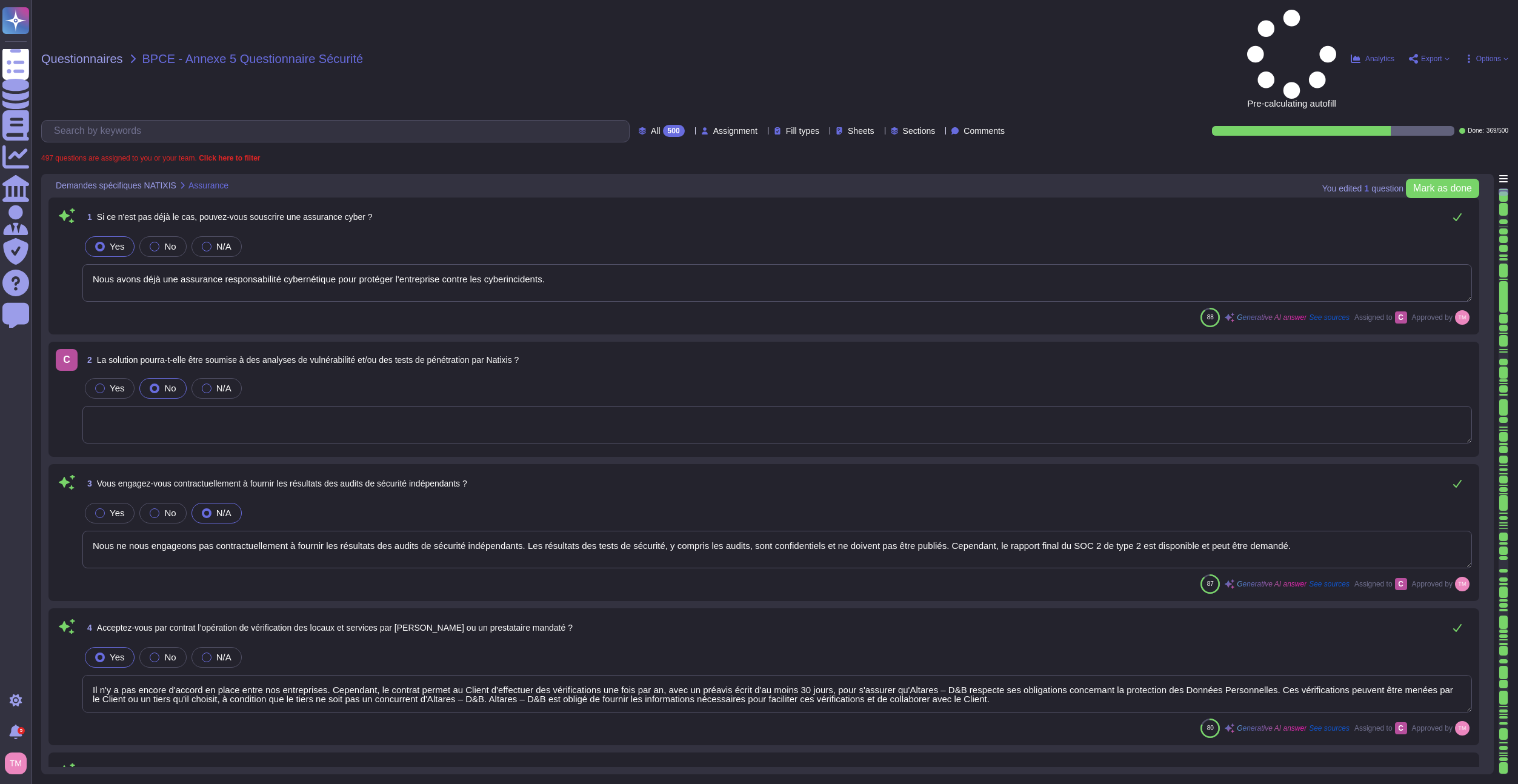
type textarea "Nous avons déjà une assurance responsabilité cybernétique pour protéger l'entre…"
type textarea "Nous ne nous engageons pas contractuellement à fournir les résultats des audits…"
type textarea "Il n'y a pas encore d'accord en place entre nos entreprises. Cependant, le cont…"
type textarea "Oui, nous nous engageons à effectuer des tests de pénétration externes et inter…"
type textarea "Nous avons des certifications ISO 27001 disponibles en ligne et un rapport SOC …"
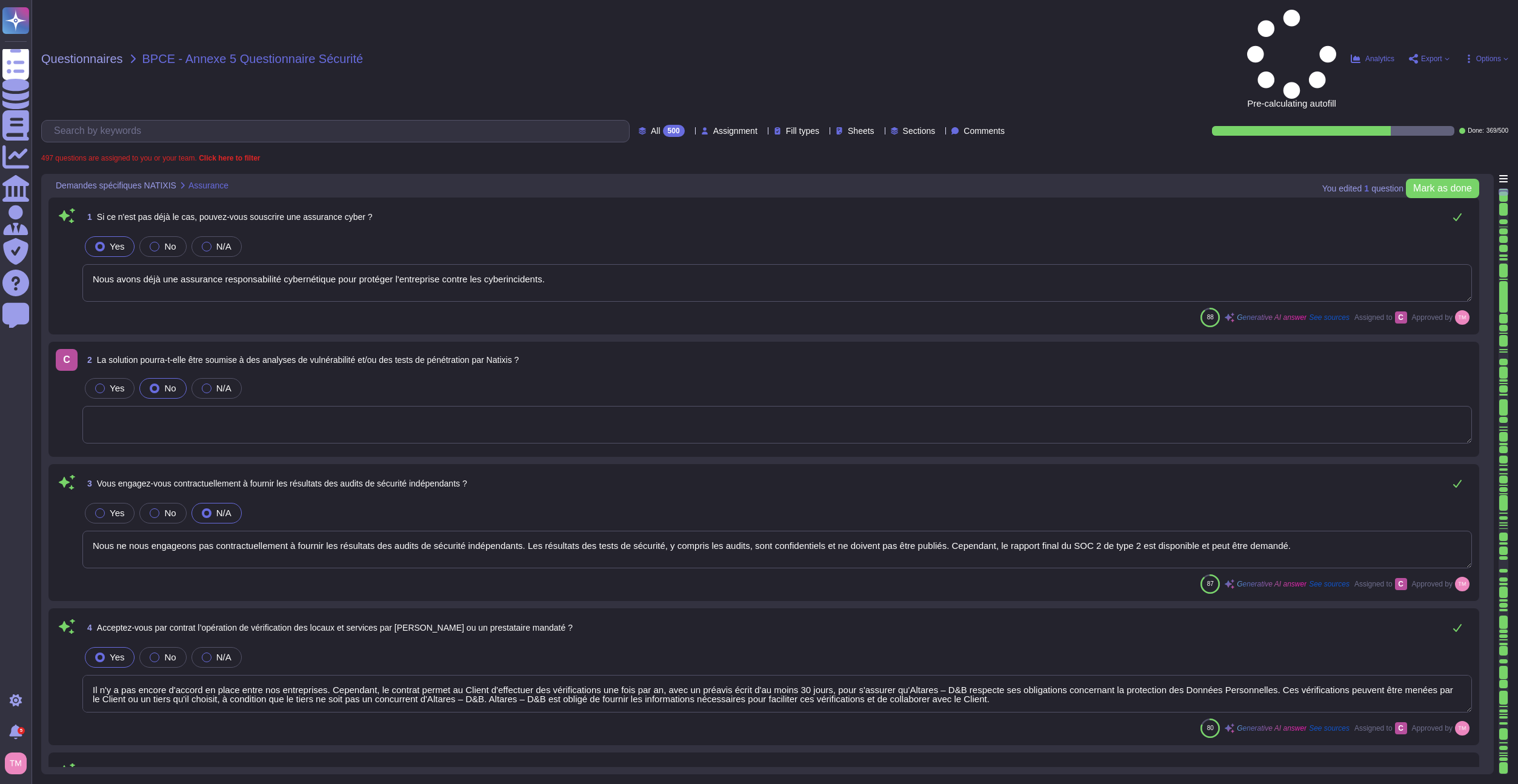
type textarea "Oui, nous avons un plan de continuité des activités documenté. D&B a mis en pla…"
click at [651, 127] on span "All" at bounding box center [656, 131] width 10 height 9
click at [630, 107] on span "To do" at bounding box center [621, 106] width 22 height 11
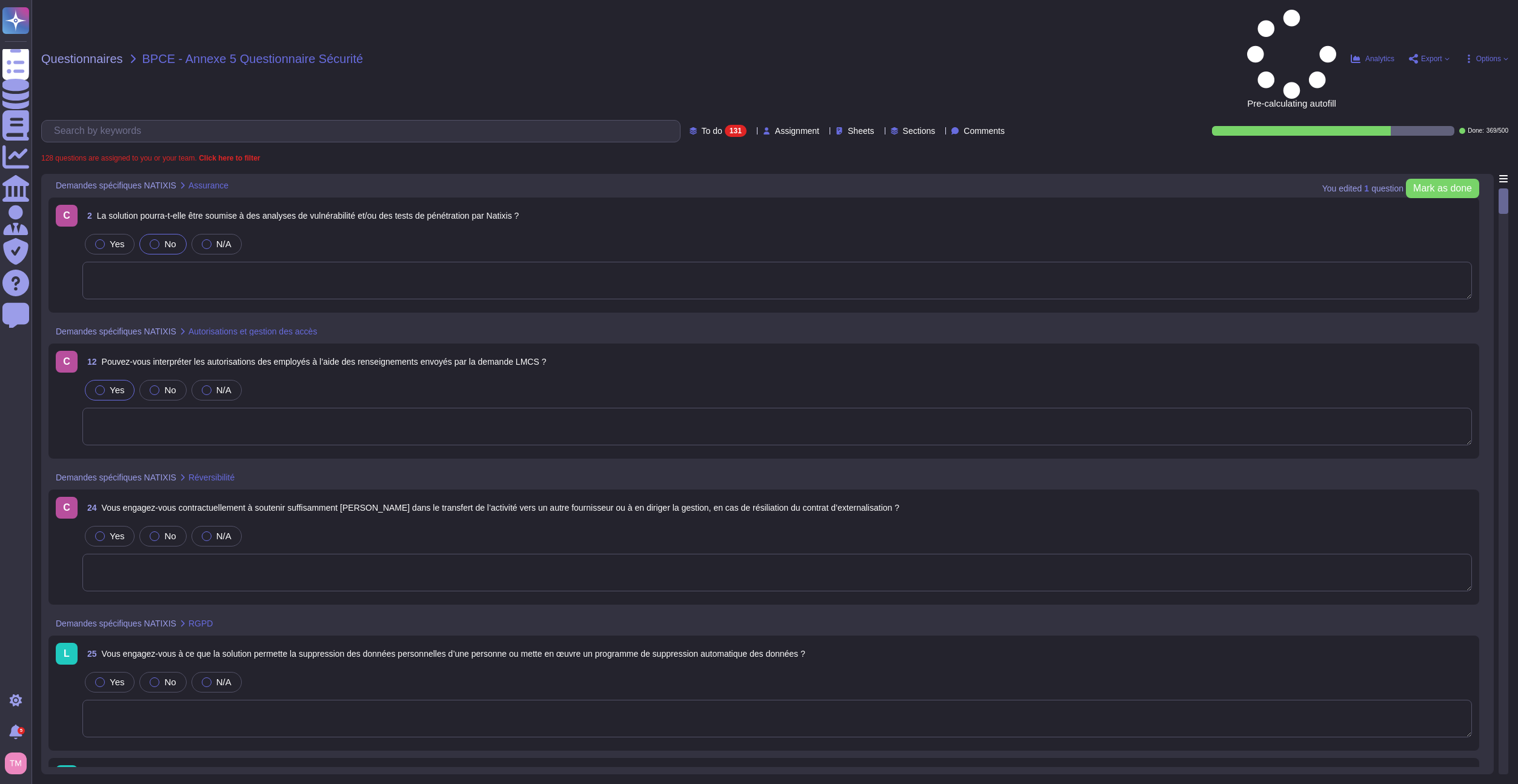
click at [113, 385] on span "Yes" at bounding box center [117, 390] width 14 height 10
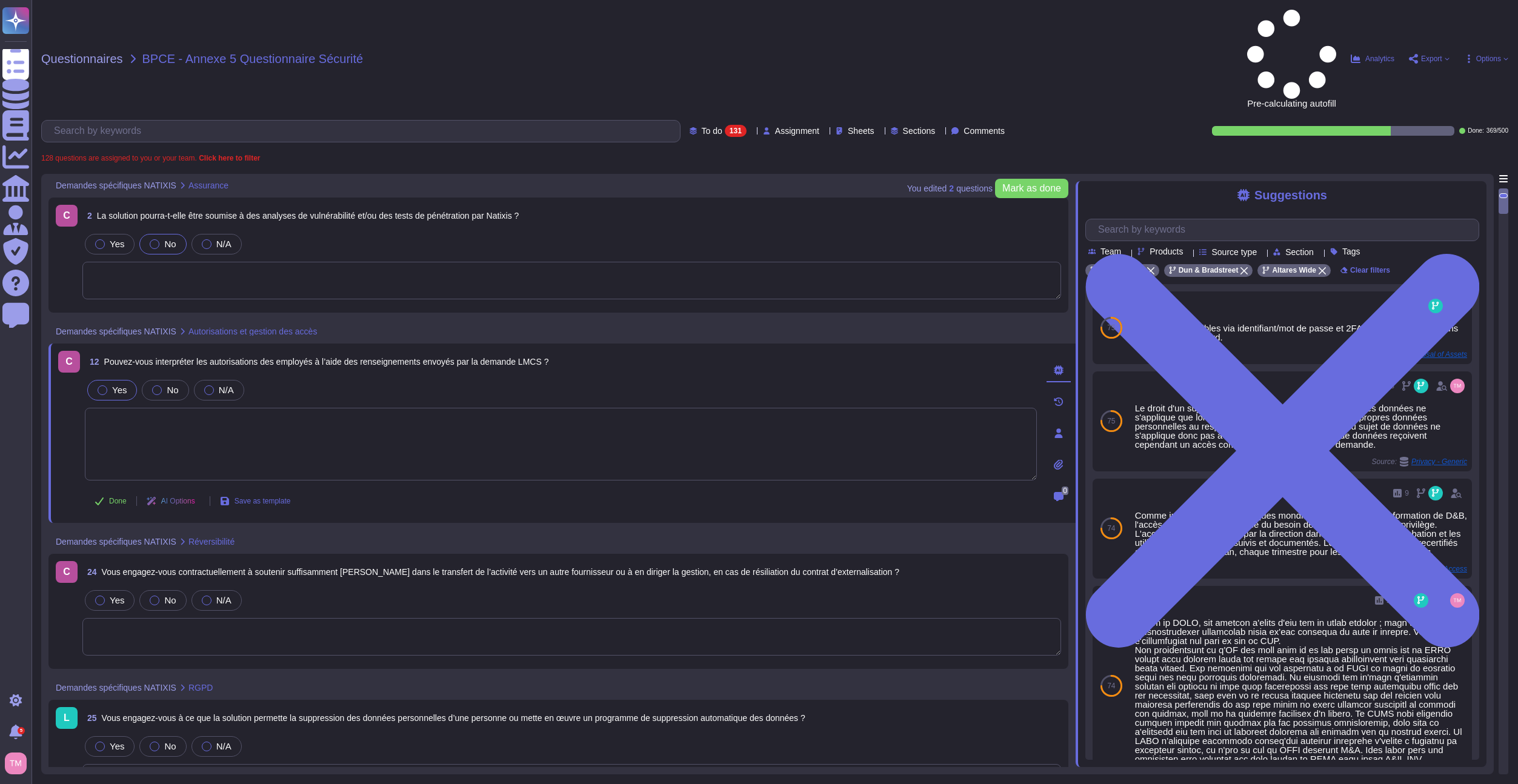
click at [472, 561] on span "24 Vous engagez-vous contractuellement à soutenir suffisamment Natixis dans le …" at bounding box center [490, 572] width 817 height 21
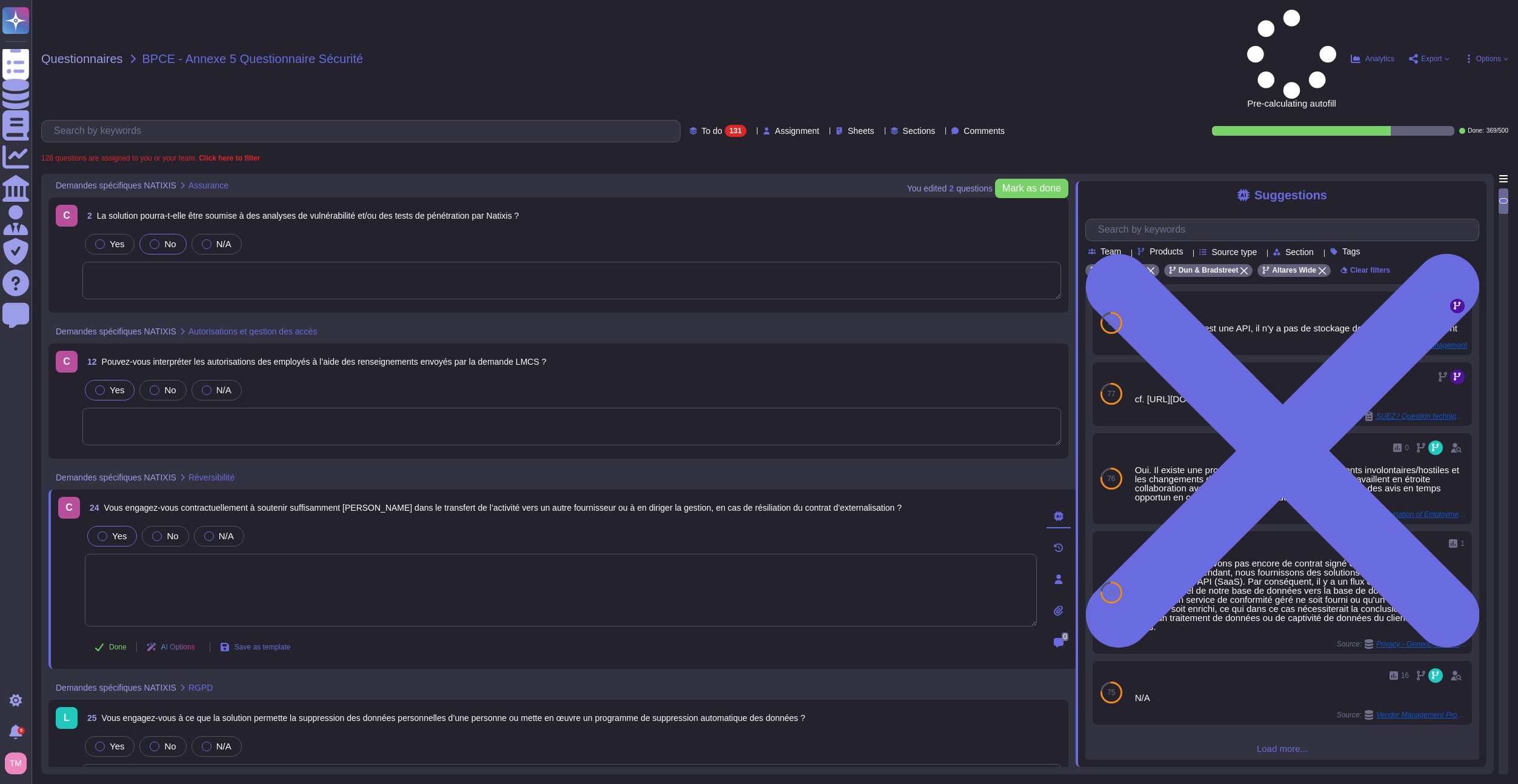
click at [121, 531] on span "Yes" at bounding box center [120, 536] width 14 height 10
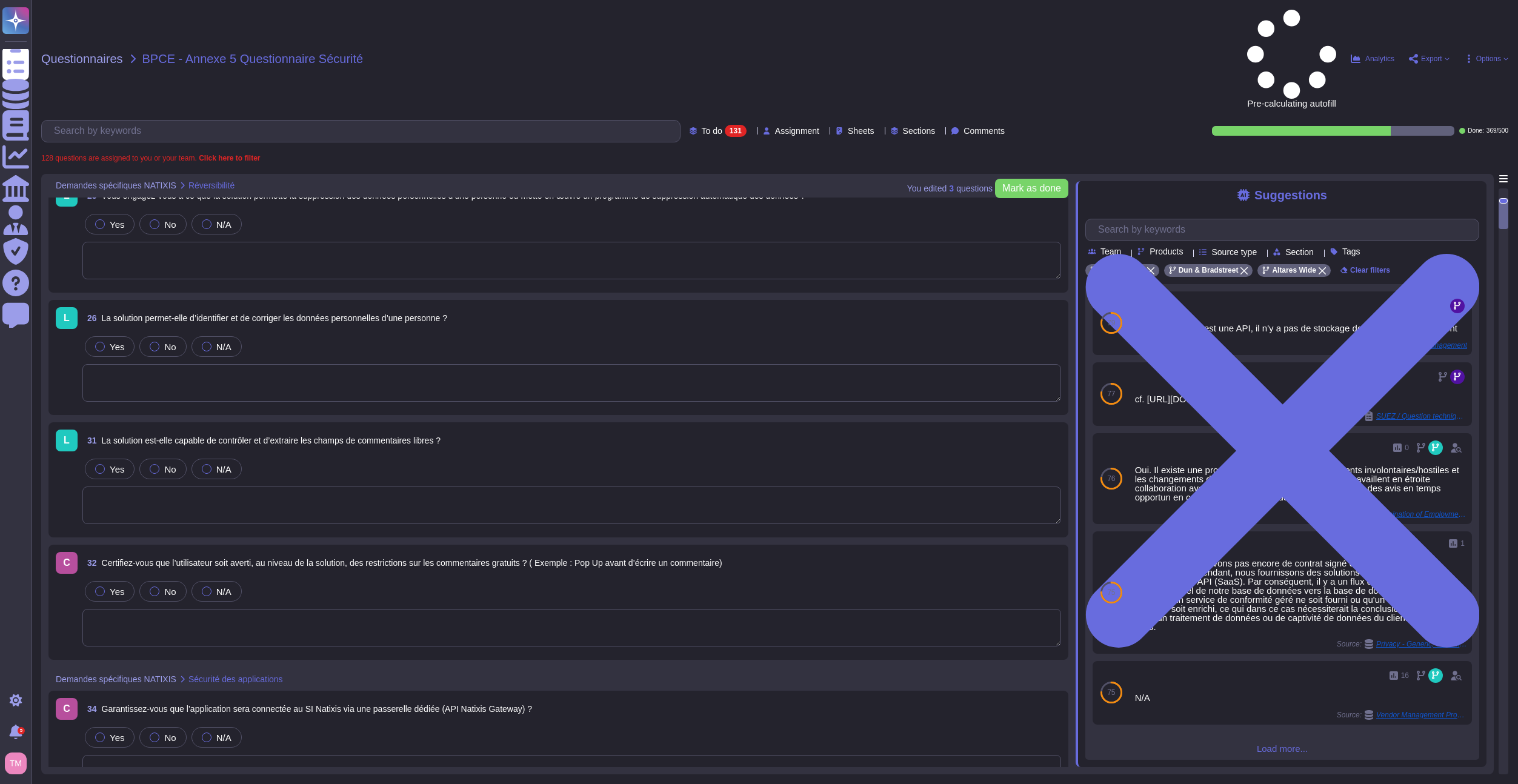
scroll to position [545, 0]
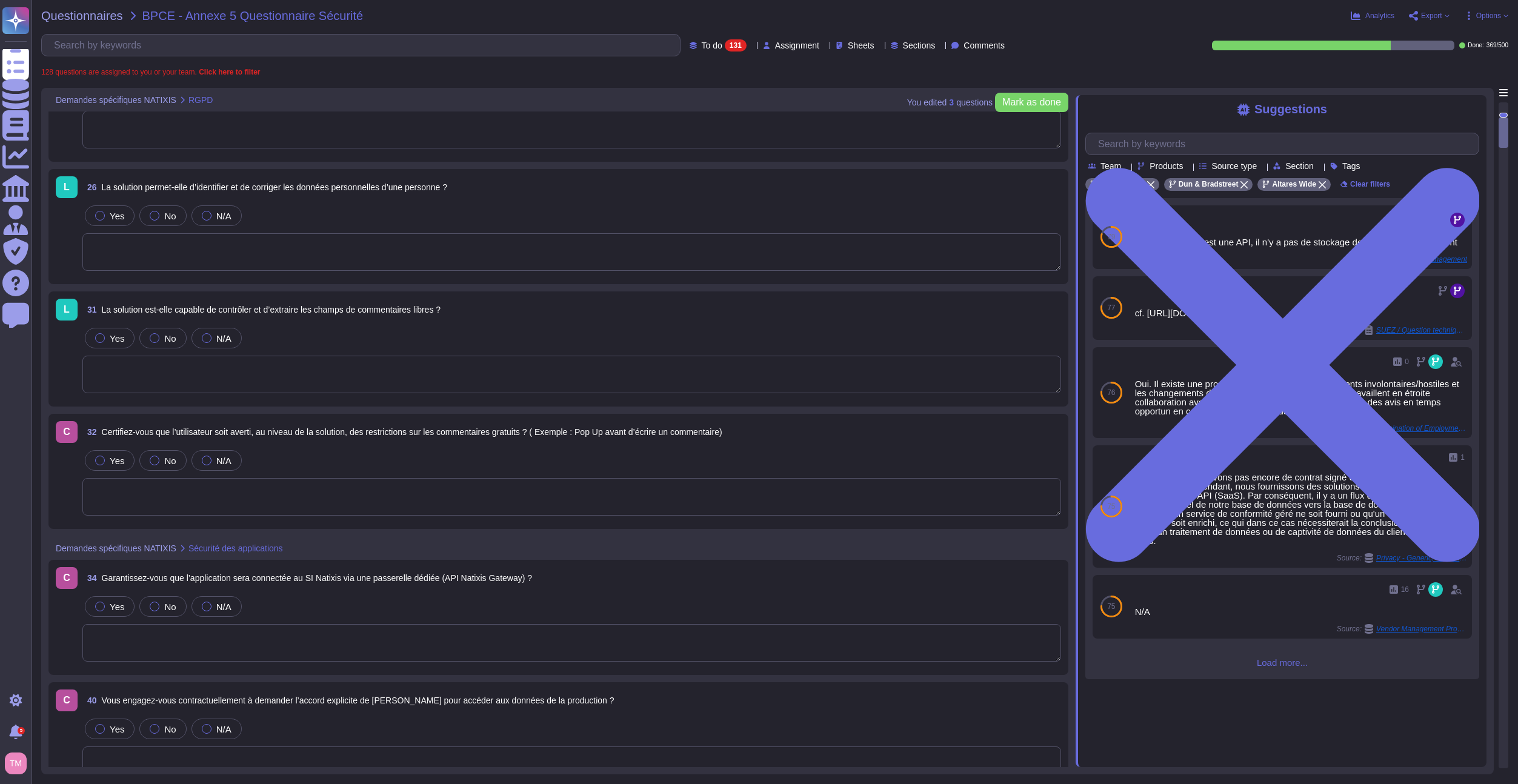
click at [321, 442] on span "32 Certifiez-vous que l’utilisateur soit averti, au niveau de la solution, des …" at bounding box center [402, 432] width 640 height 21
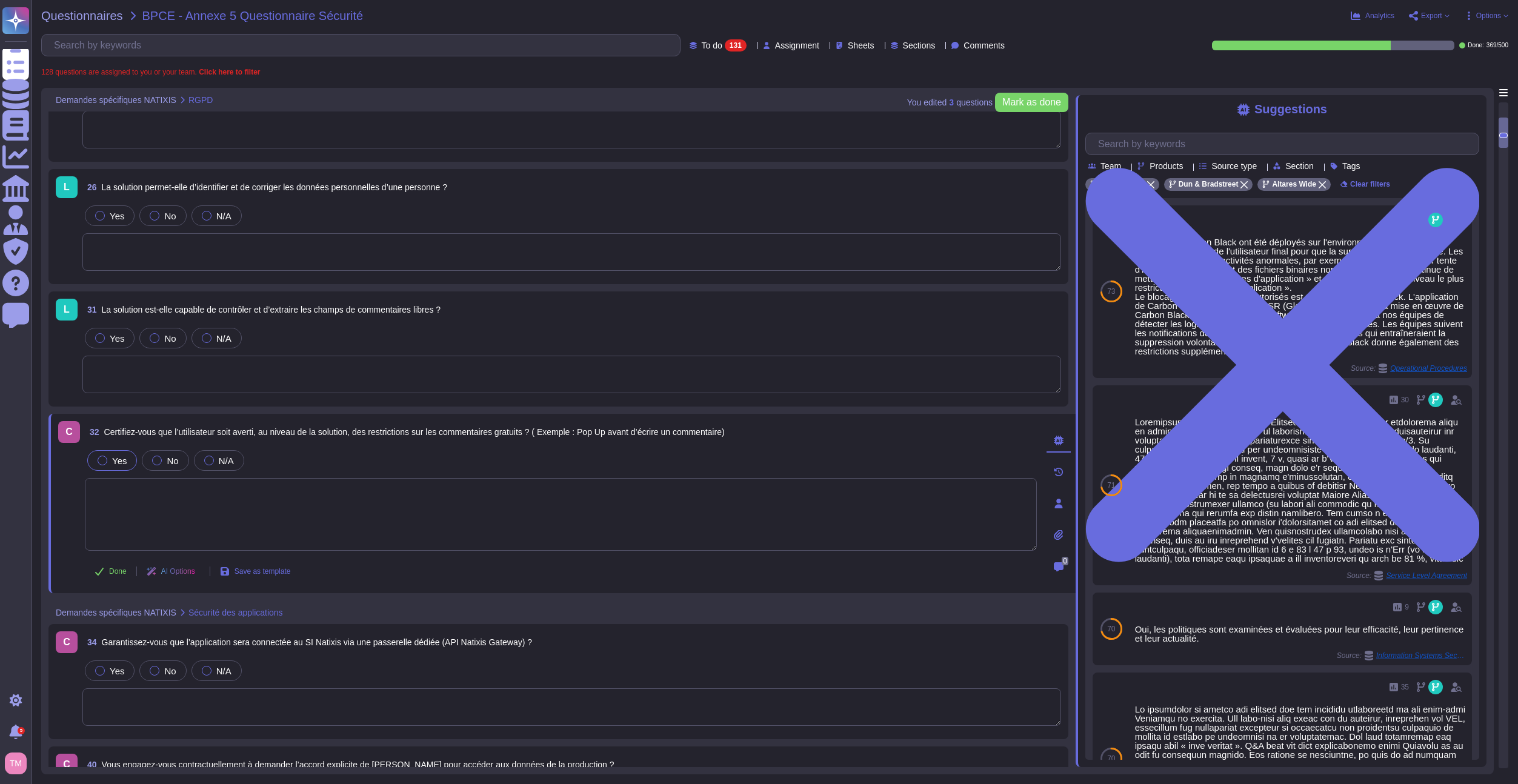
click at [107, 458] on label "Yes" at bounding box center [112, 461] width 29 height 10
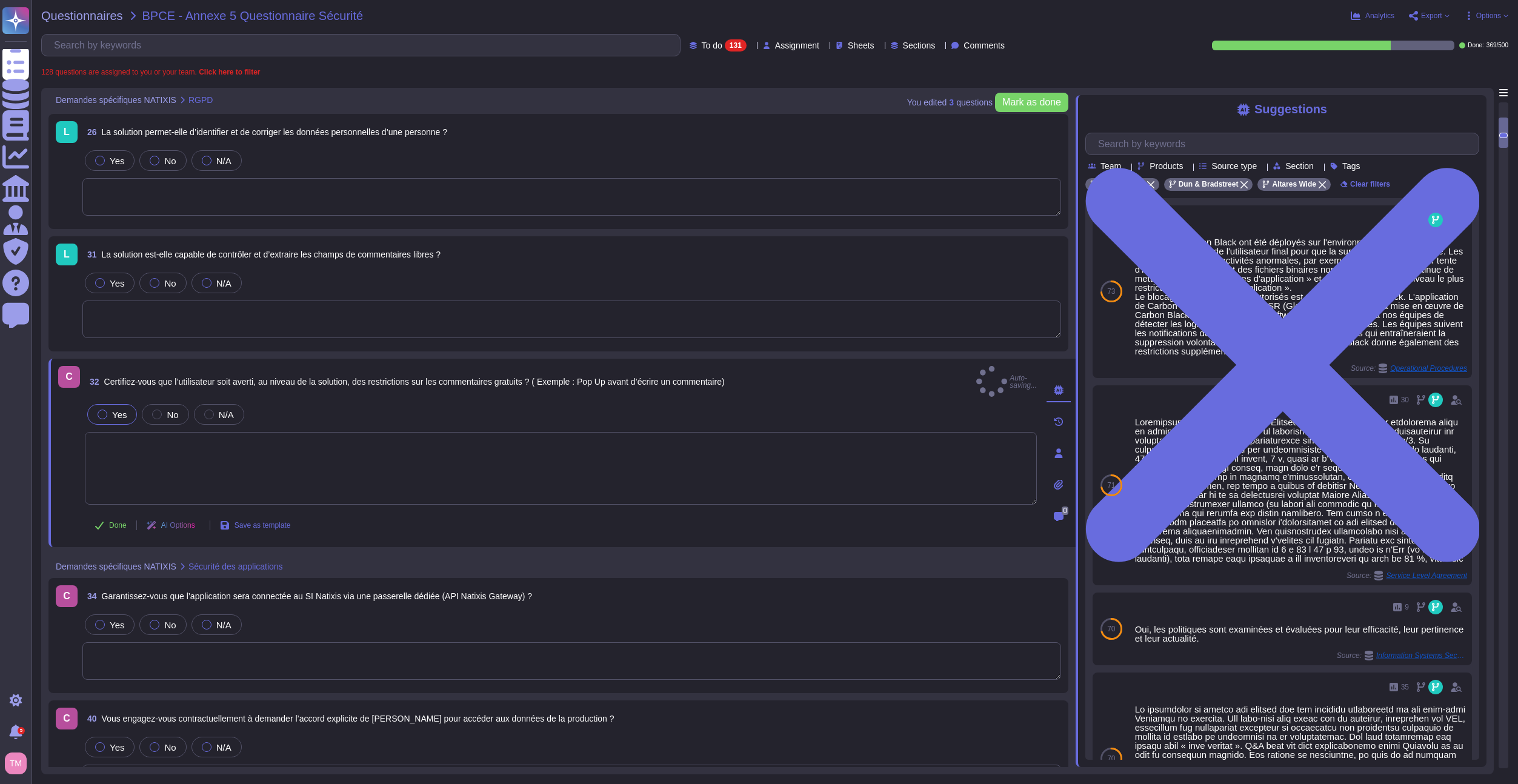
scroll to position [666, 0]
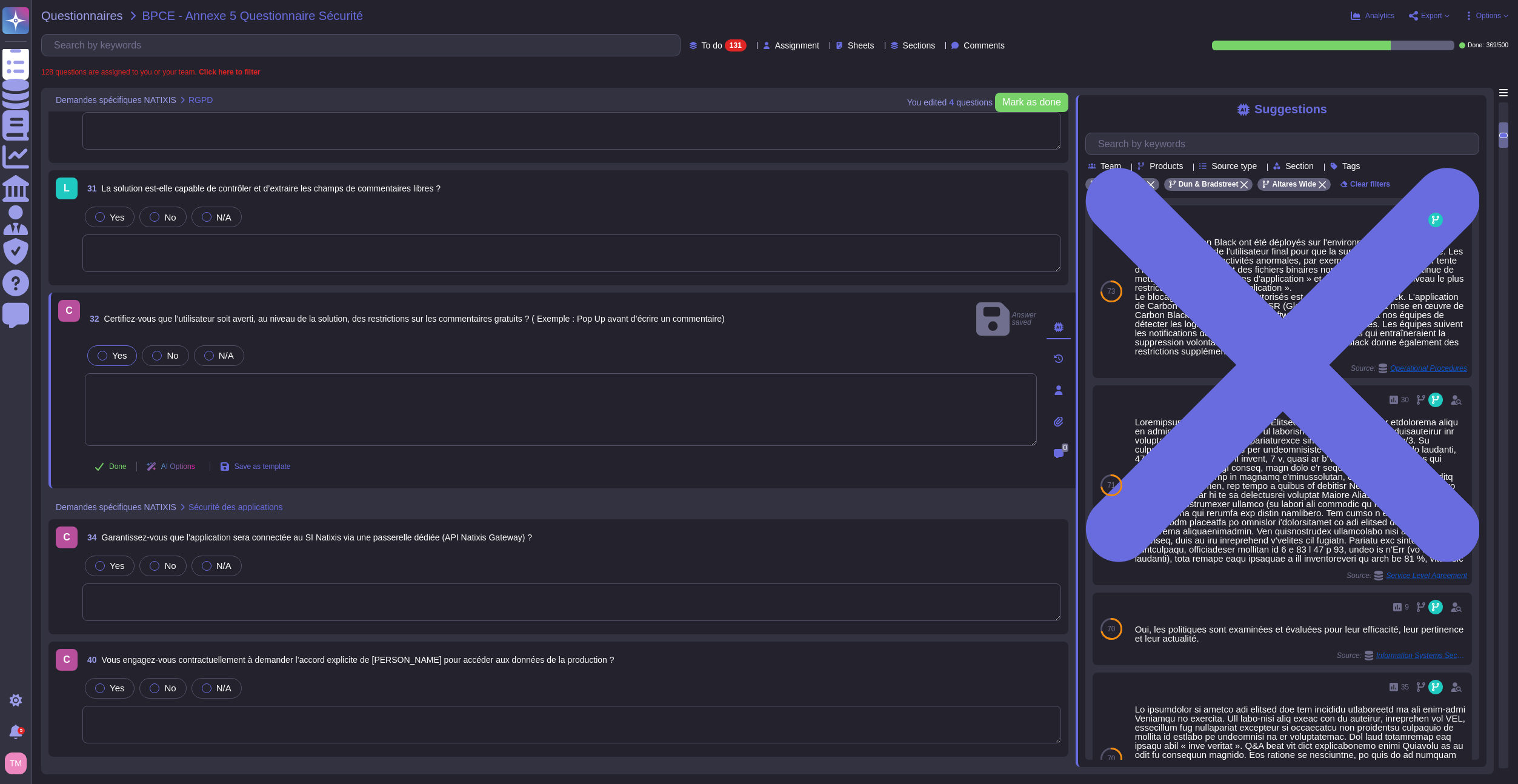
click at [368, 531] on span "34 Garantissez-vous que l’application sera connectée au SI Natixis via une pass…" at bounding box center [307, 537] width 449 height 21
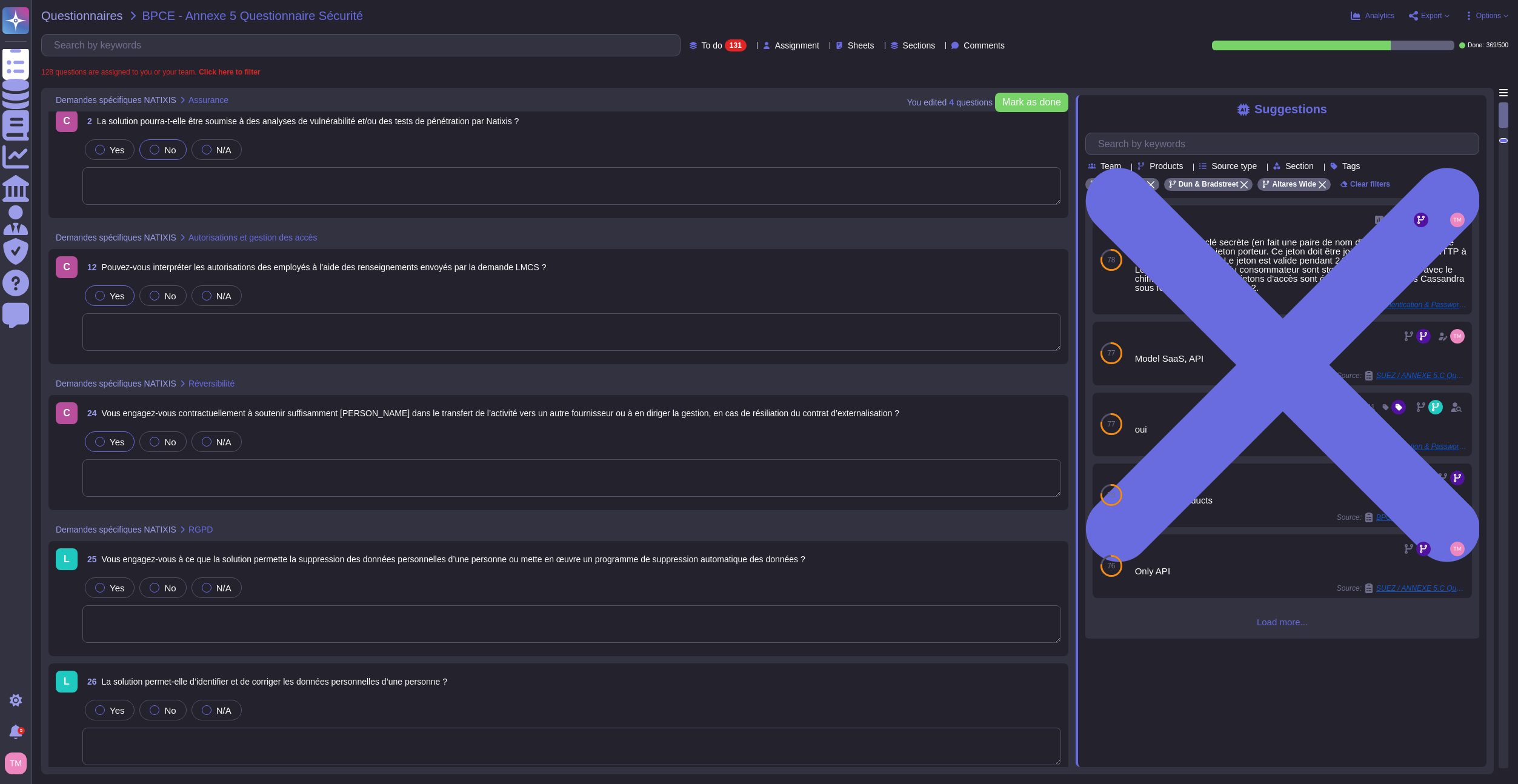
scroll to position [0, 0]
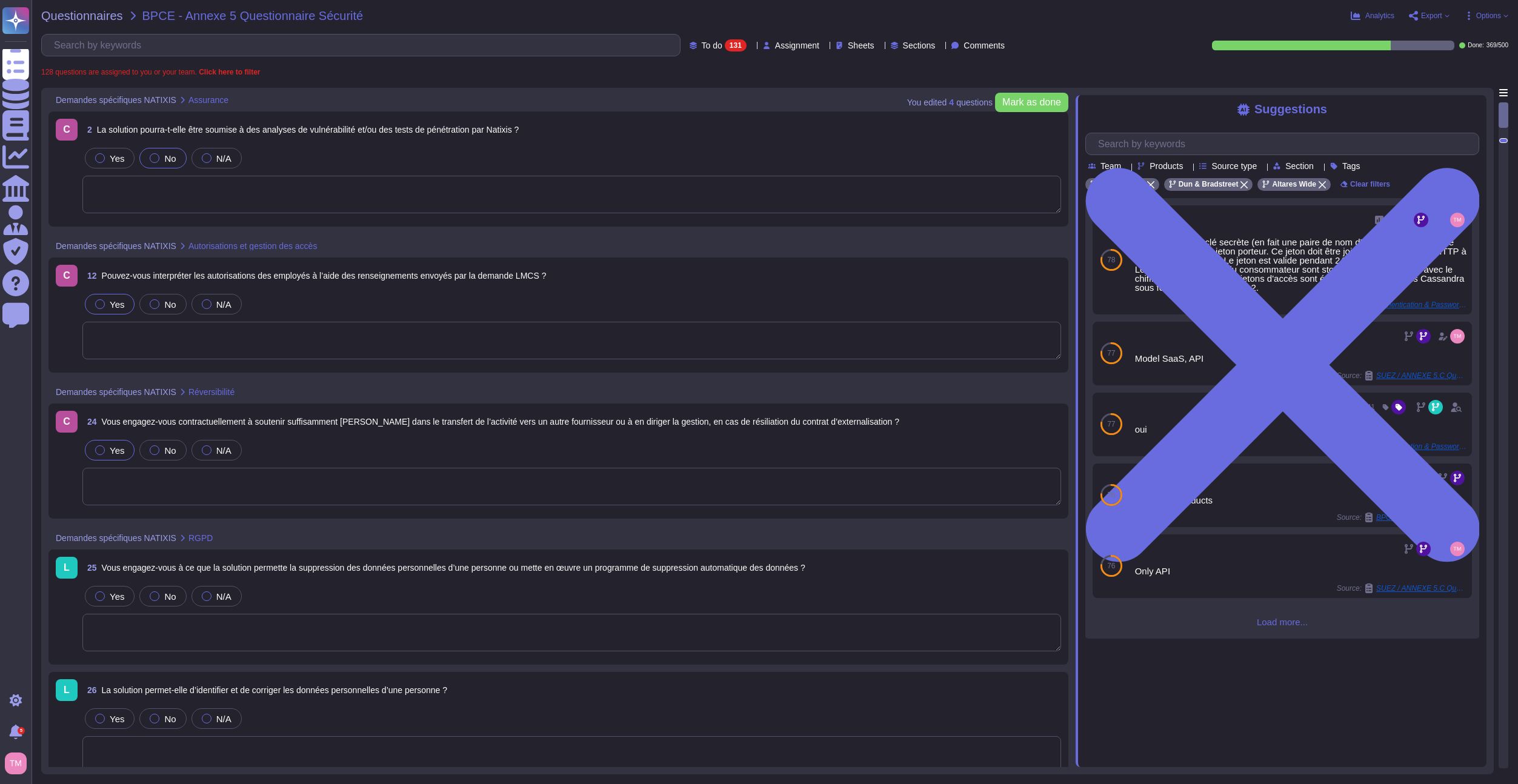
click at [414, 146] on div "Yes No N/A" at bounding box center [572, 158] width 979 height 26
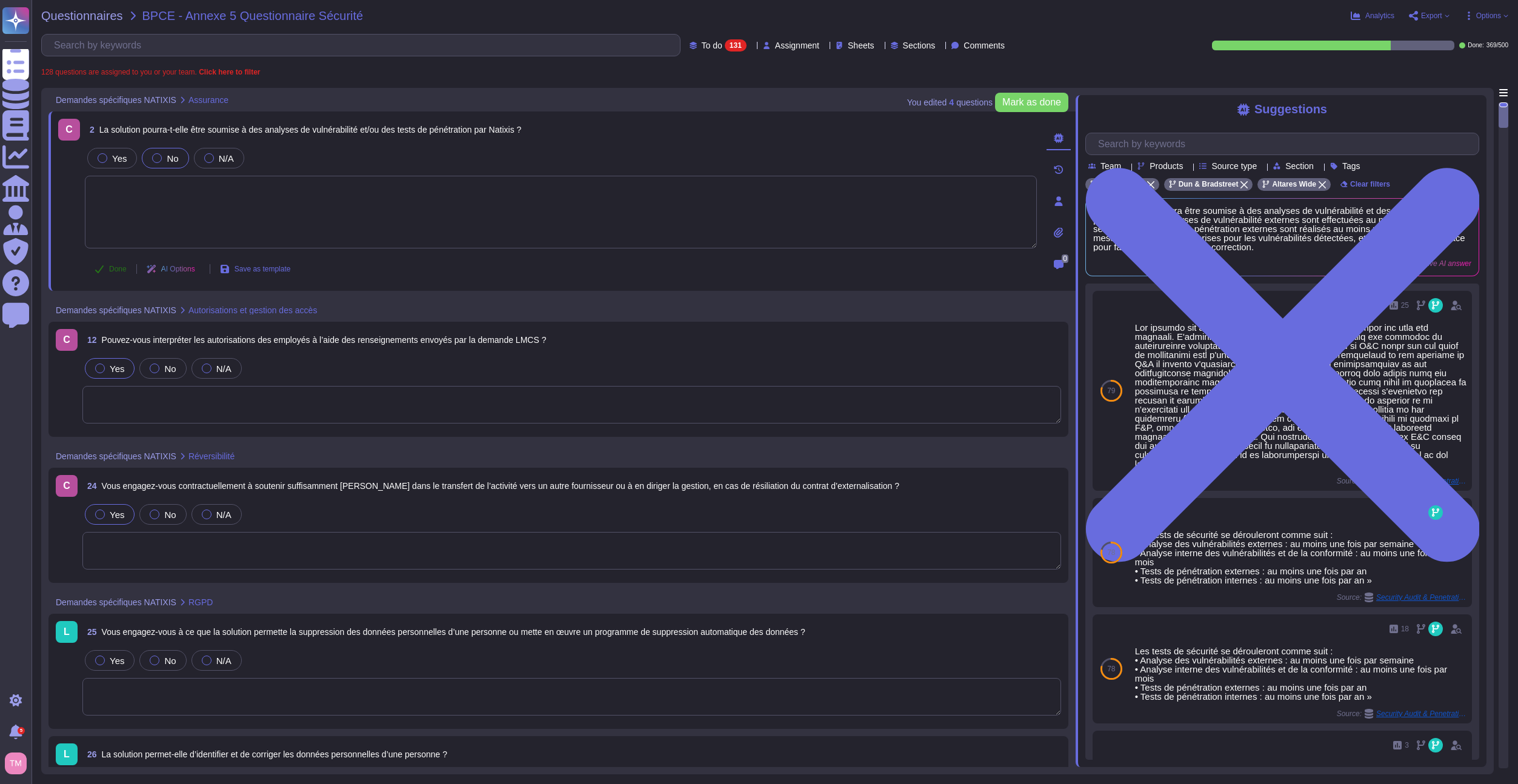
click at [114, 269] on span "Done" at bounding box center [117, 269] width 18 height 7
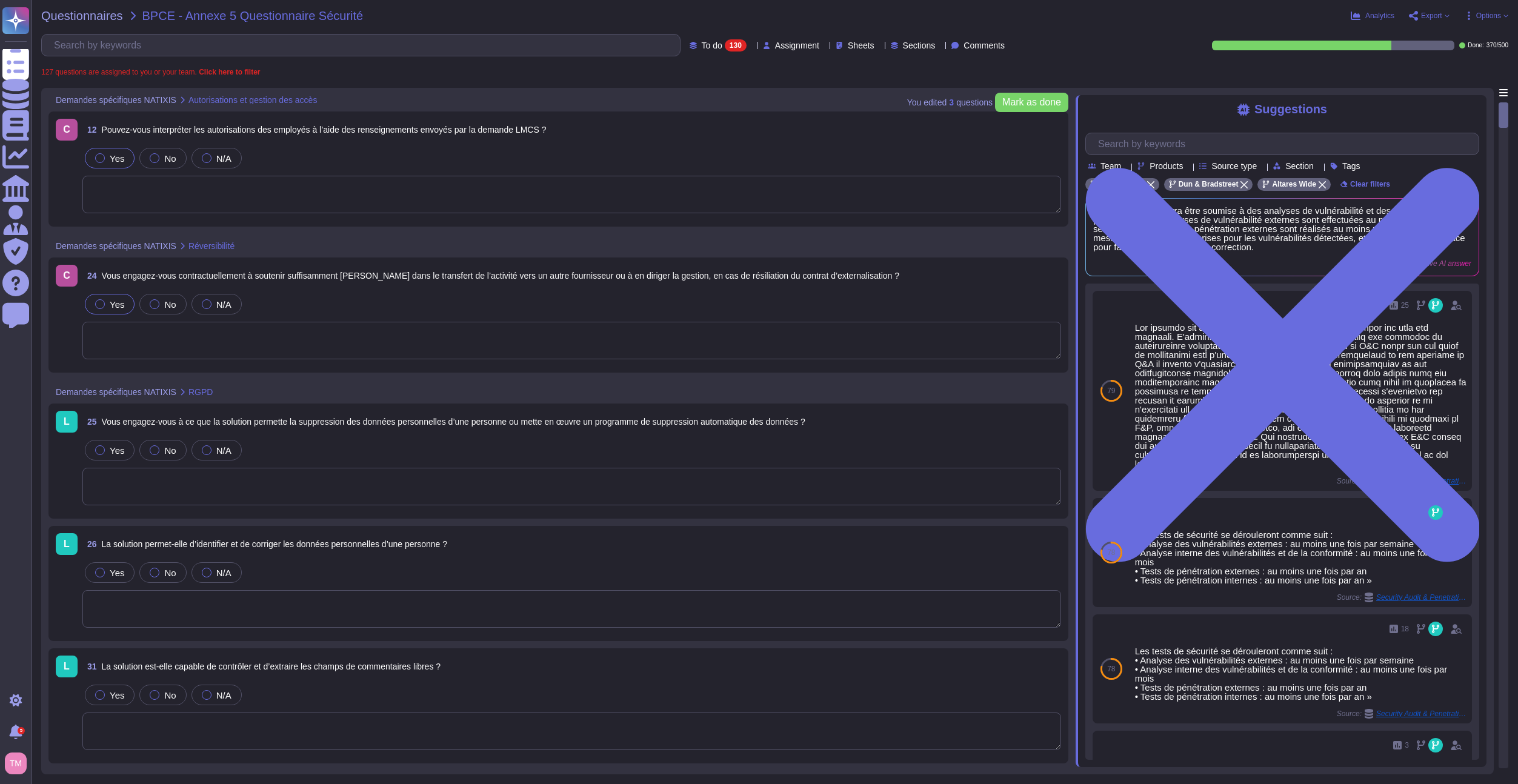
click at [457, 137] on span "12 Pouvez-vous interpréter les autorisations des employés à l’aide des renseign…" at bounding box center [314, 129] width 464 height 21
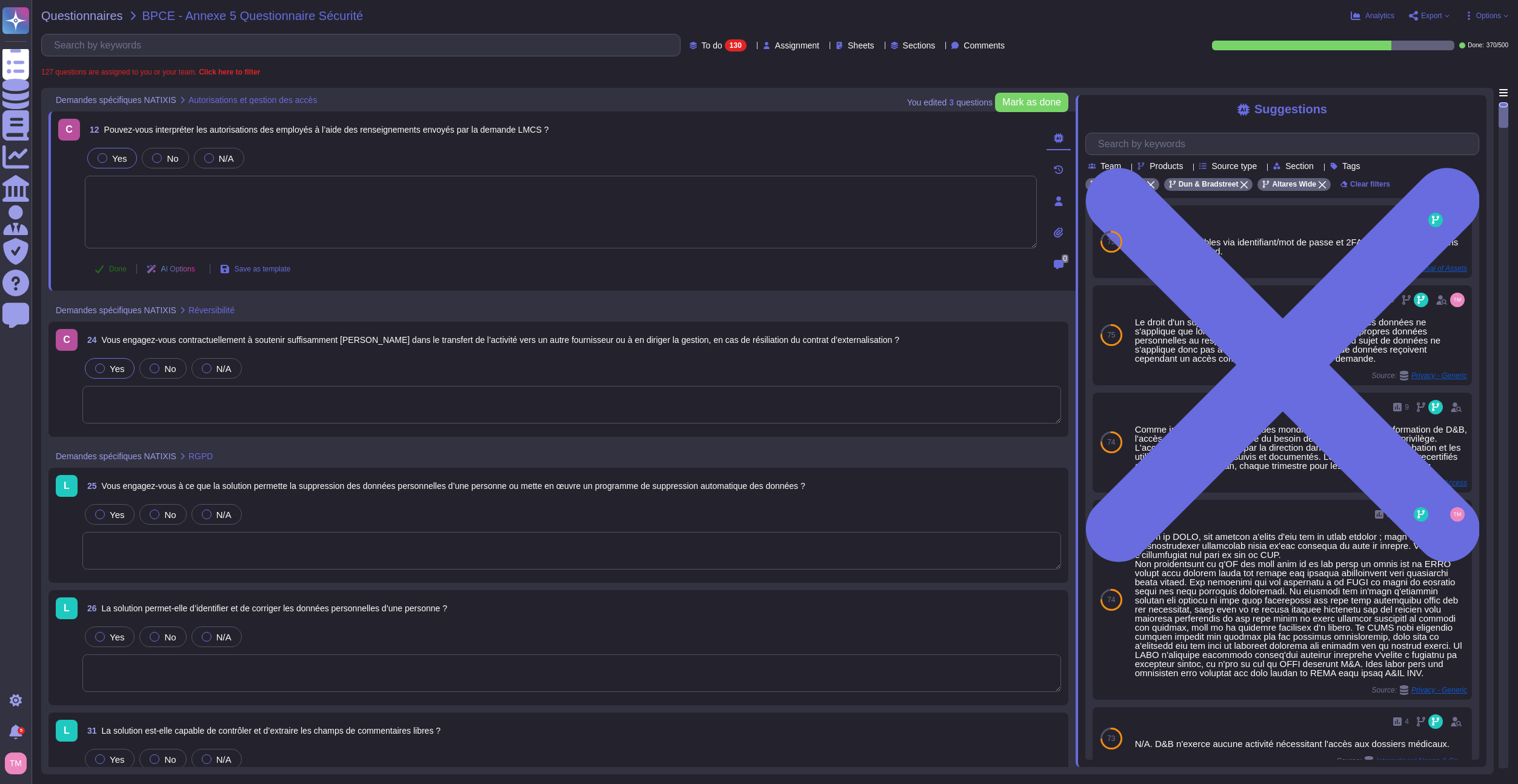
click at [109, 271] on span "Done" at bounding box center [117, 269] width 18 height 7
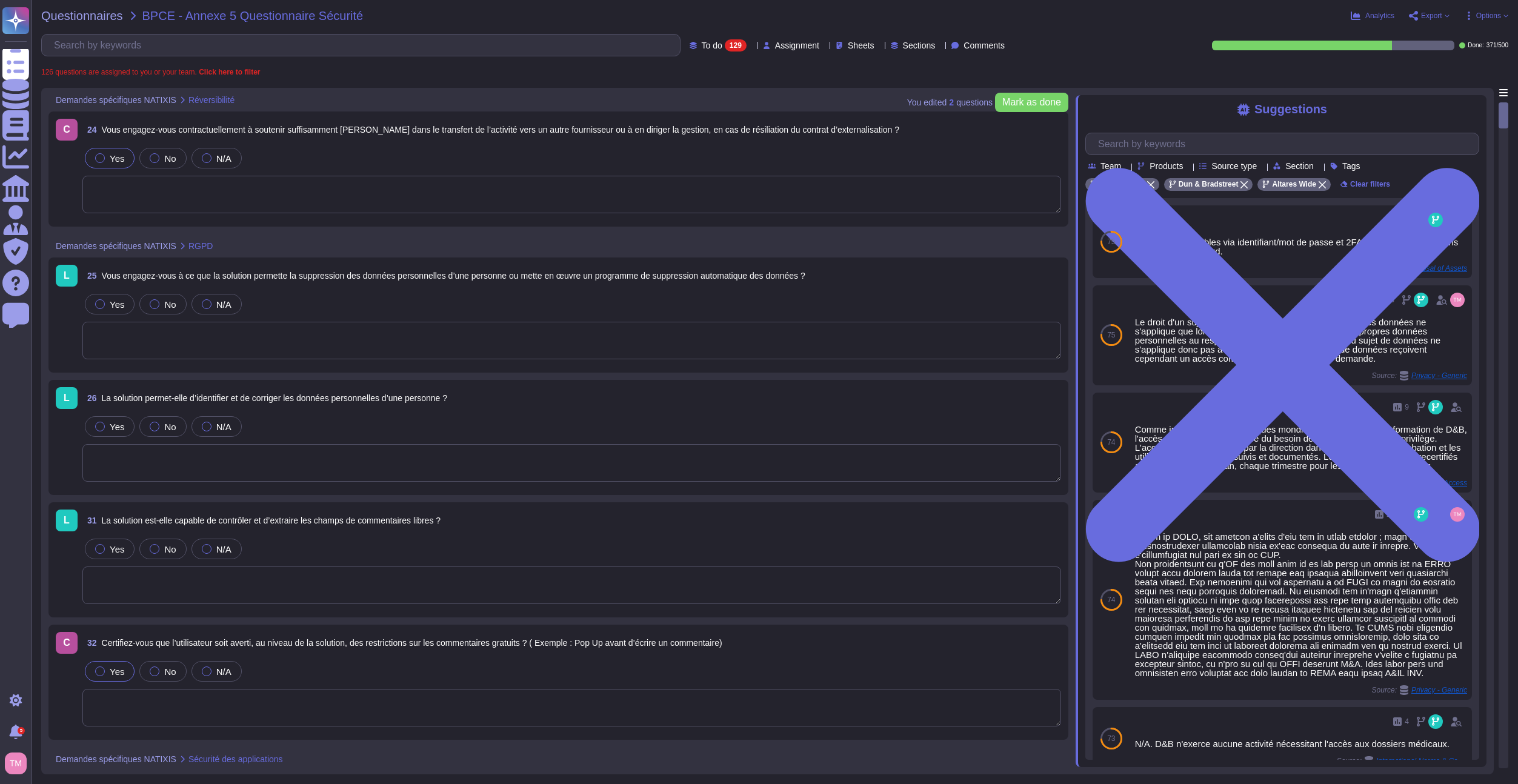
click at [391, 125] on span "Vous engagez-vous contractuellement à soutenir suffisamment [PERSON_NAME] dans …" at bounding box center [500, 129] width 797 height 10
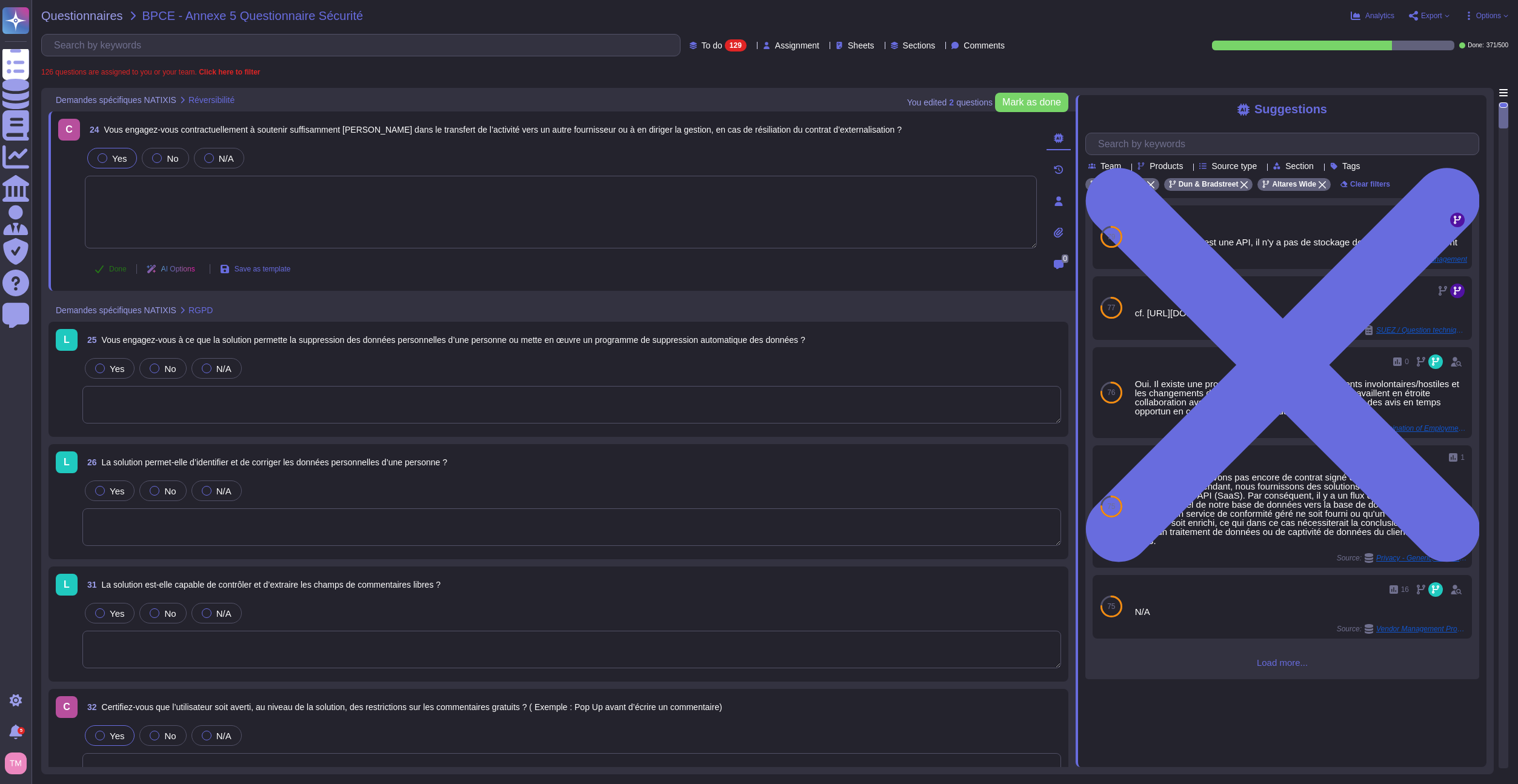
click at [113, 270] on span "Done" at bounding box center [117, 269] width 18 height 7
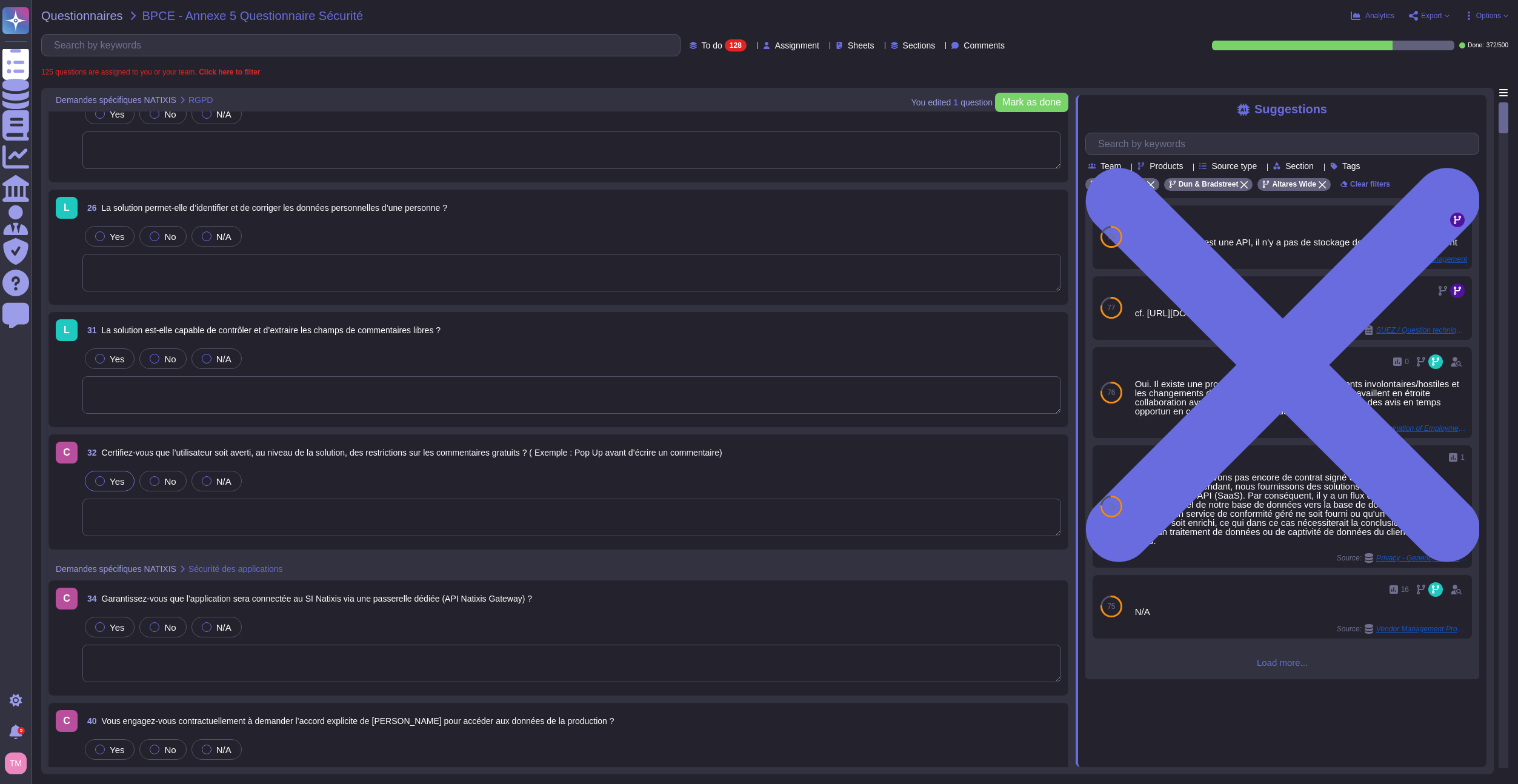
scroll to position [121, 0]
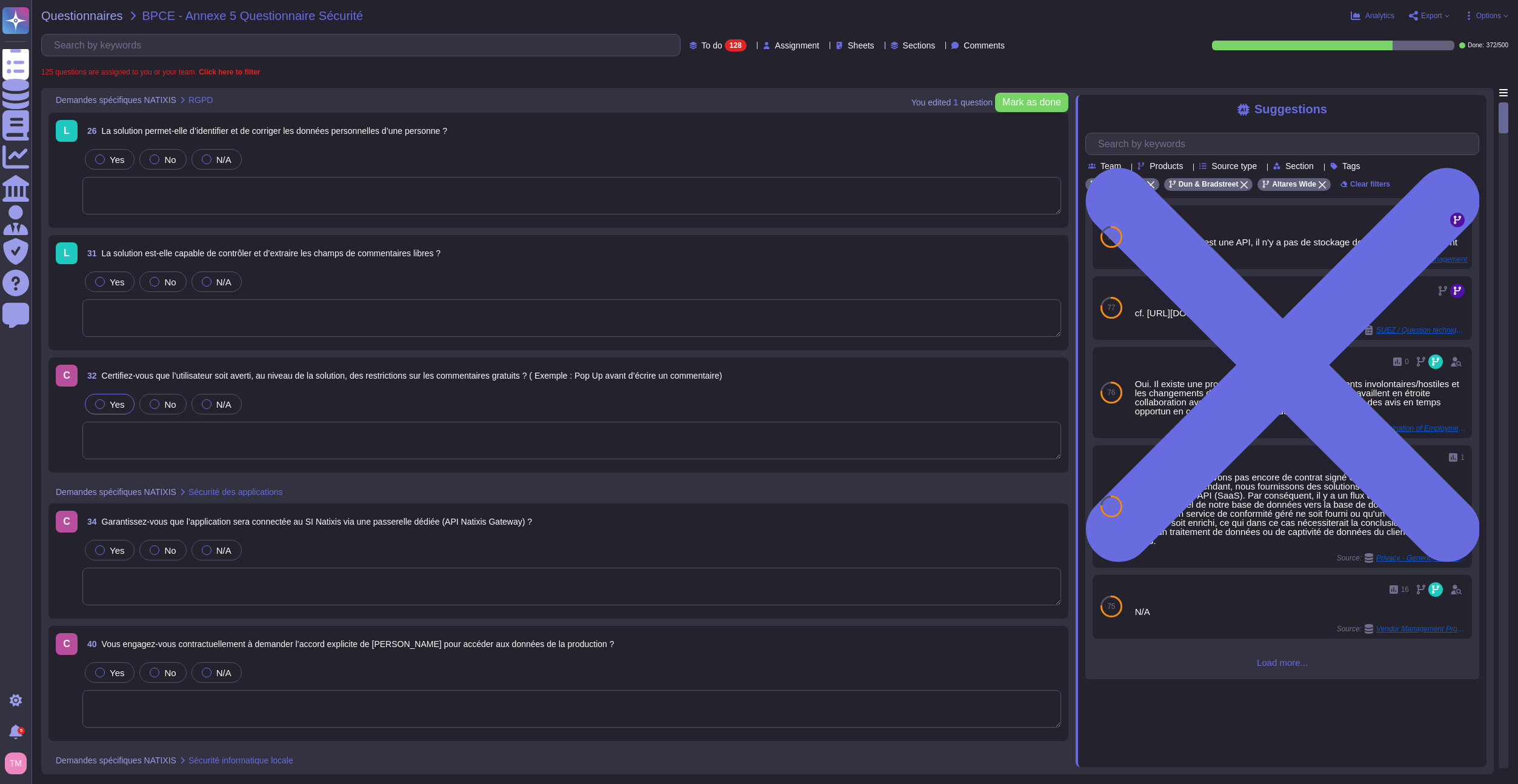
click at [453, 382] on span "32 Certifiez-vous que l’utilisateur soit averti, au niveau de la solution, des …" at bounding box center [402, 376] width 640 height 21
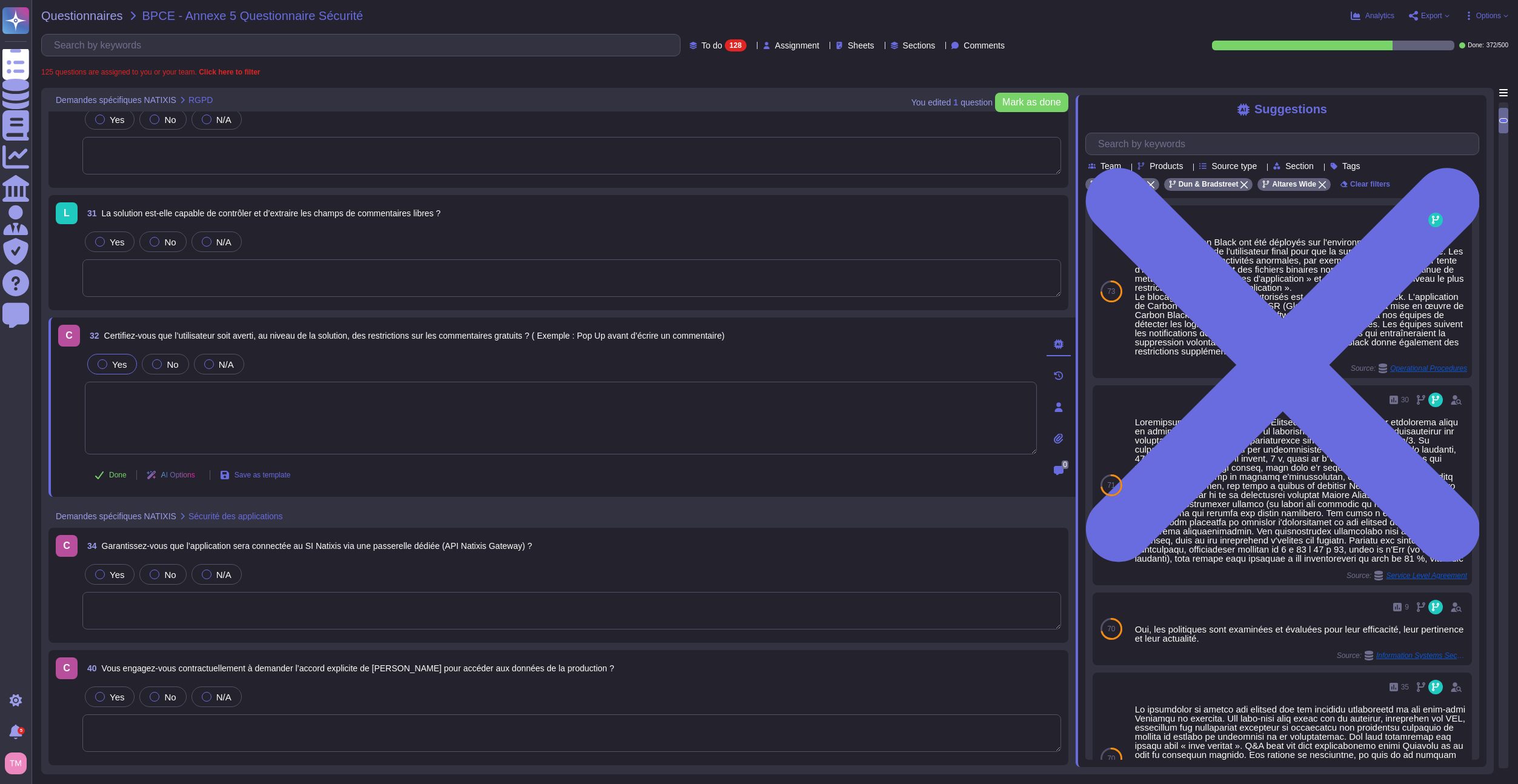
scroll to position [182, 0]
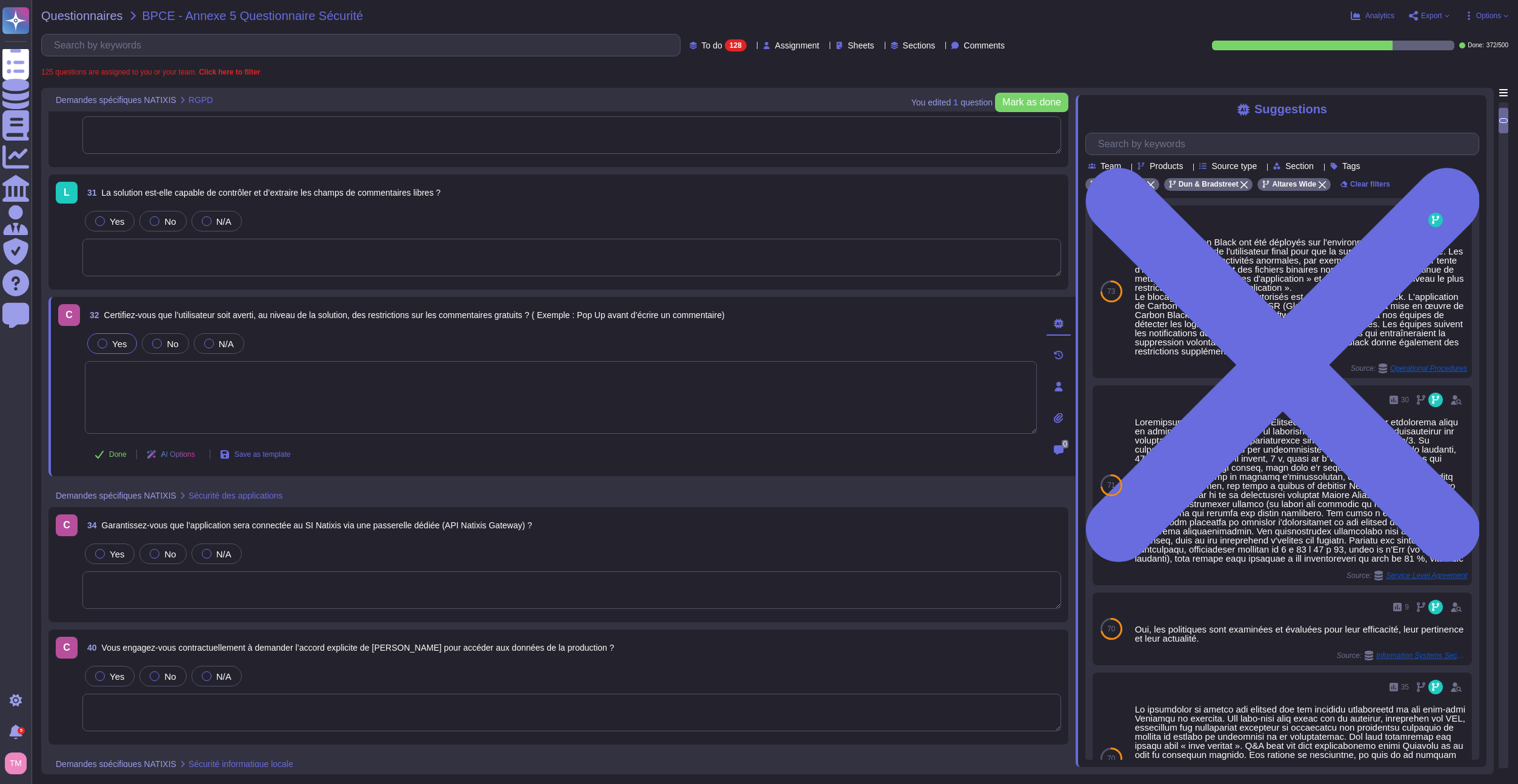
click at [220, 101] on icon at bounding box center [220, 101] width 0 height 0
click at [556, 106] on div "Demandes spécifiques NATIXIS RGPD" at bounding box center [477, 99] width 857 height 24
click at [775, 41] on span "Assignment" at bounding box center [797, 46] width 44 height 9
click at [779, 69] on span "Assigned to me" at bounding box center [779, 74] width 62 height 11
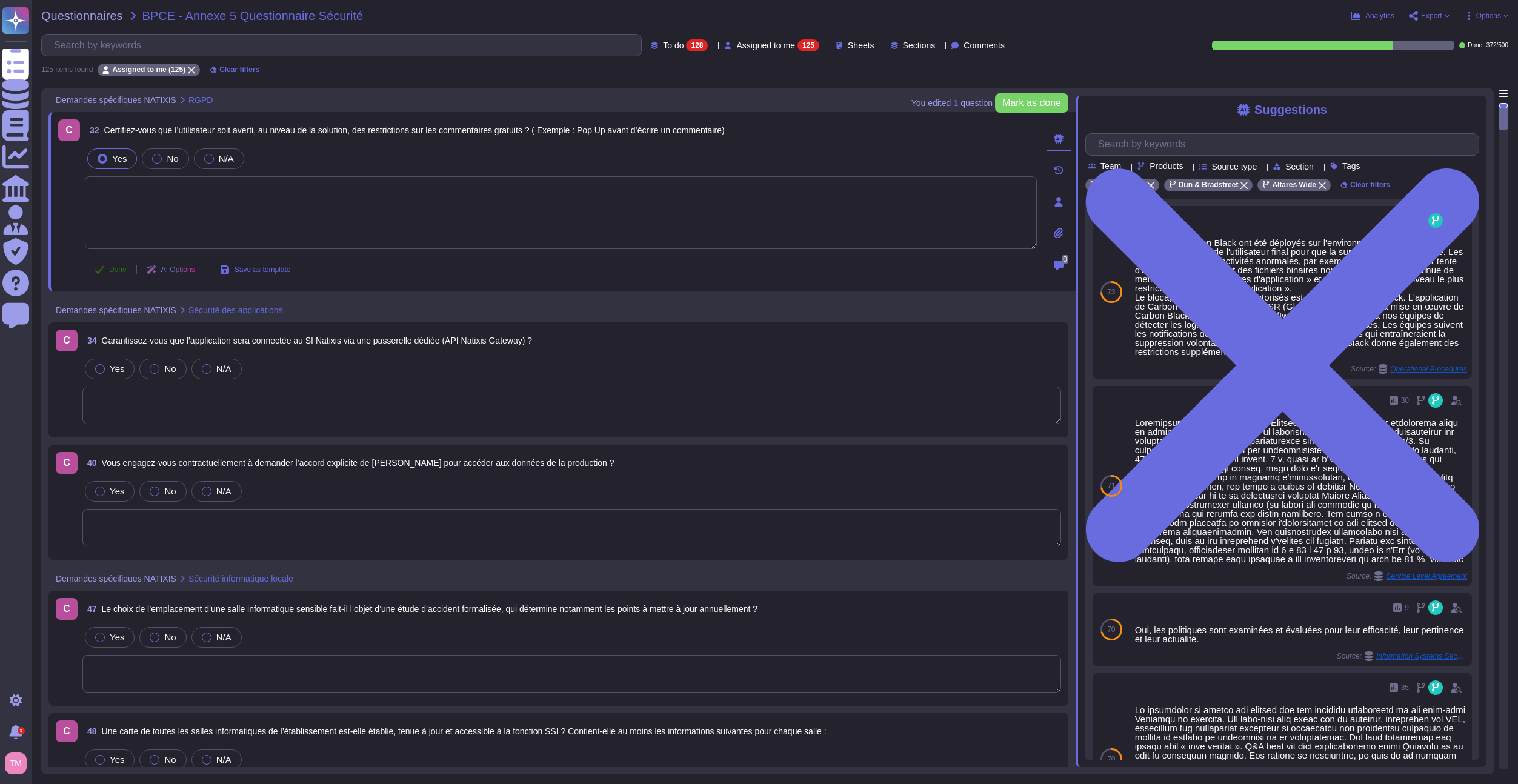
click at [117, 271] on span "Done" at bounding box center [117, 270] width 18 height 7
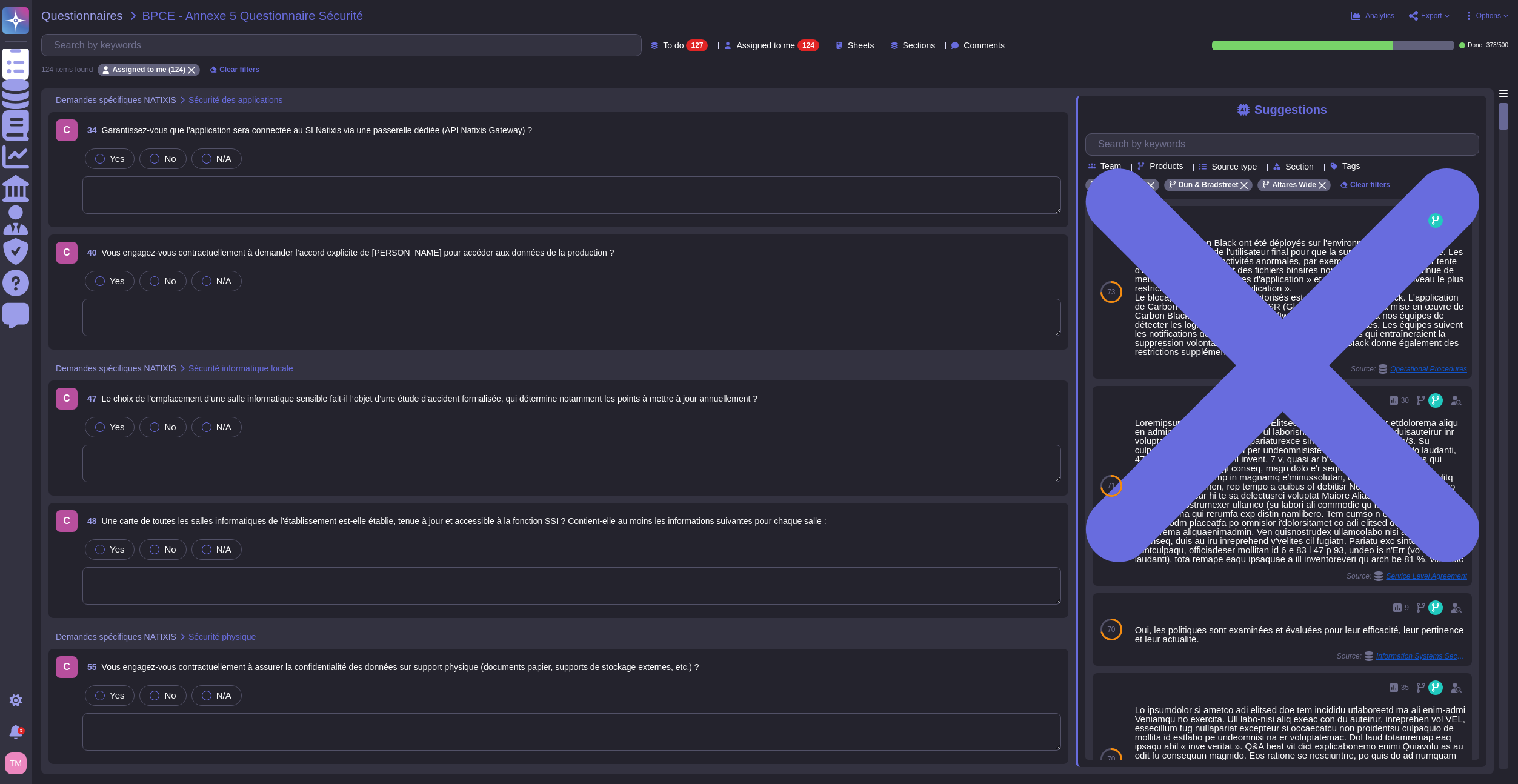
click at [412, 141] on div "C 34 Garantissez-vous que l’application sera connectée au SI Natixis via une pa…" at bounding box center [558, 170] width 1006 height 101
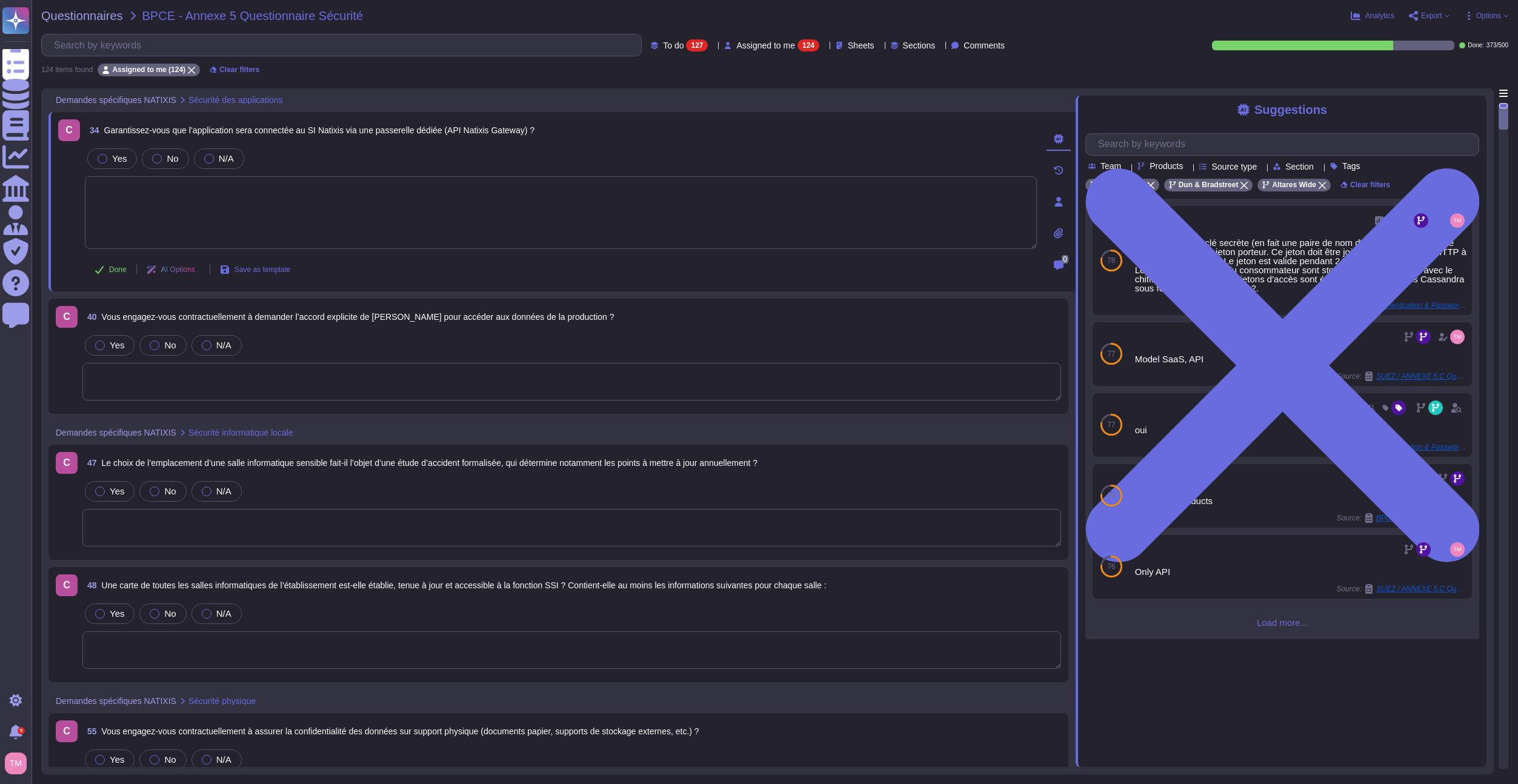
click at [1066, 205] on div at bounding box center [1059, 202] width 24 height 24
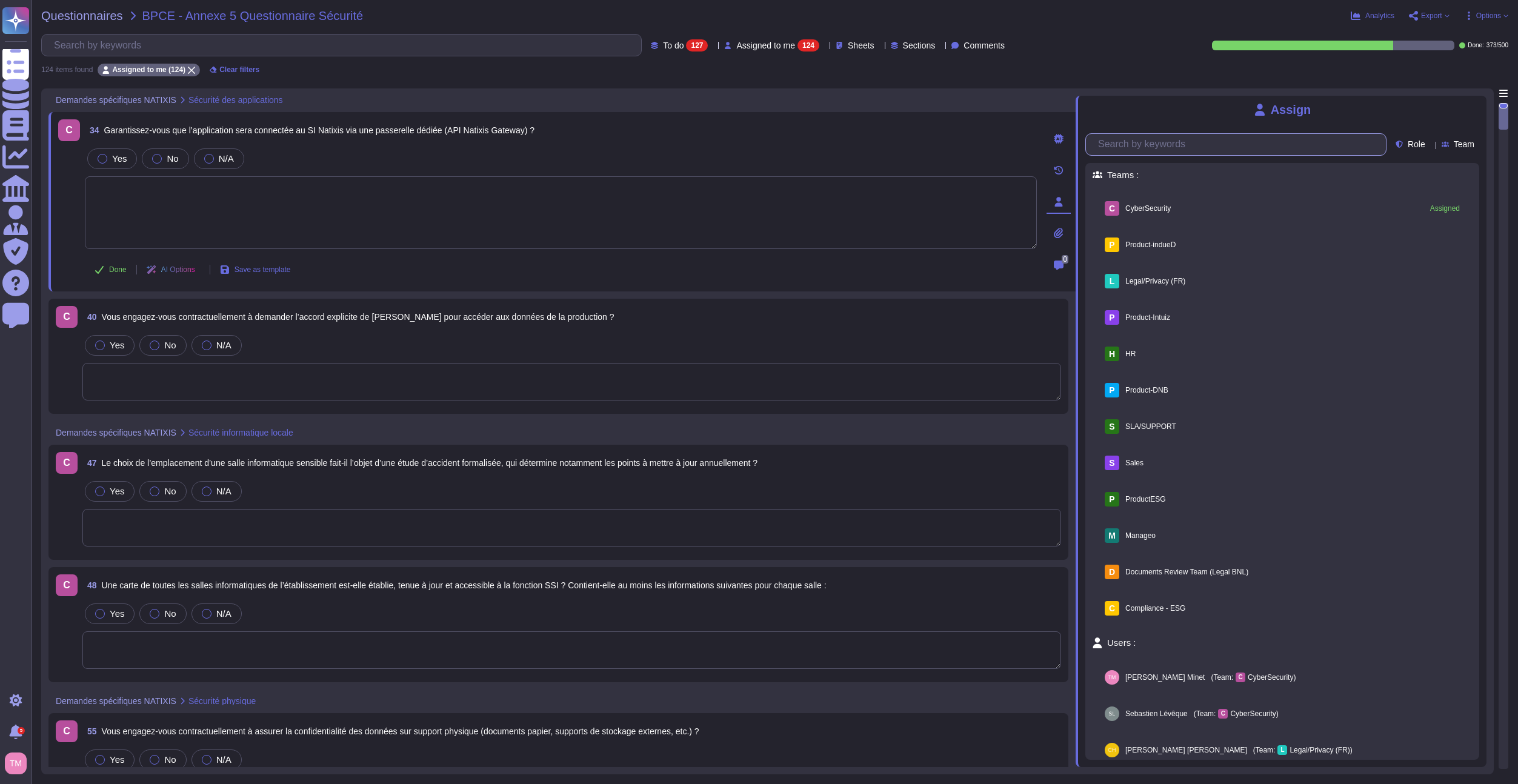
click at [1141, 145] on input "text" at bounding box center [1239, 144] width 294 height 21
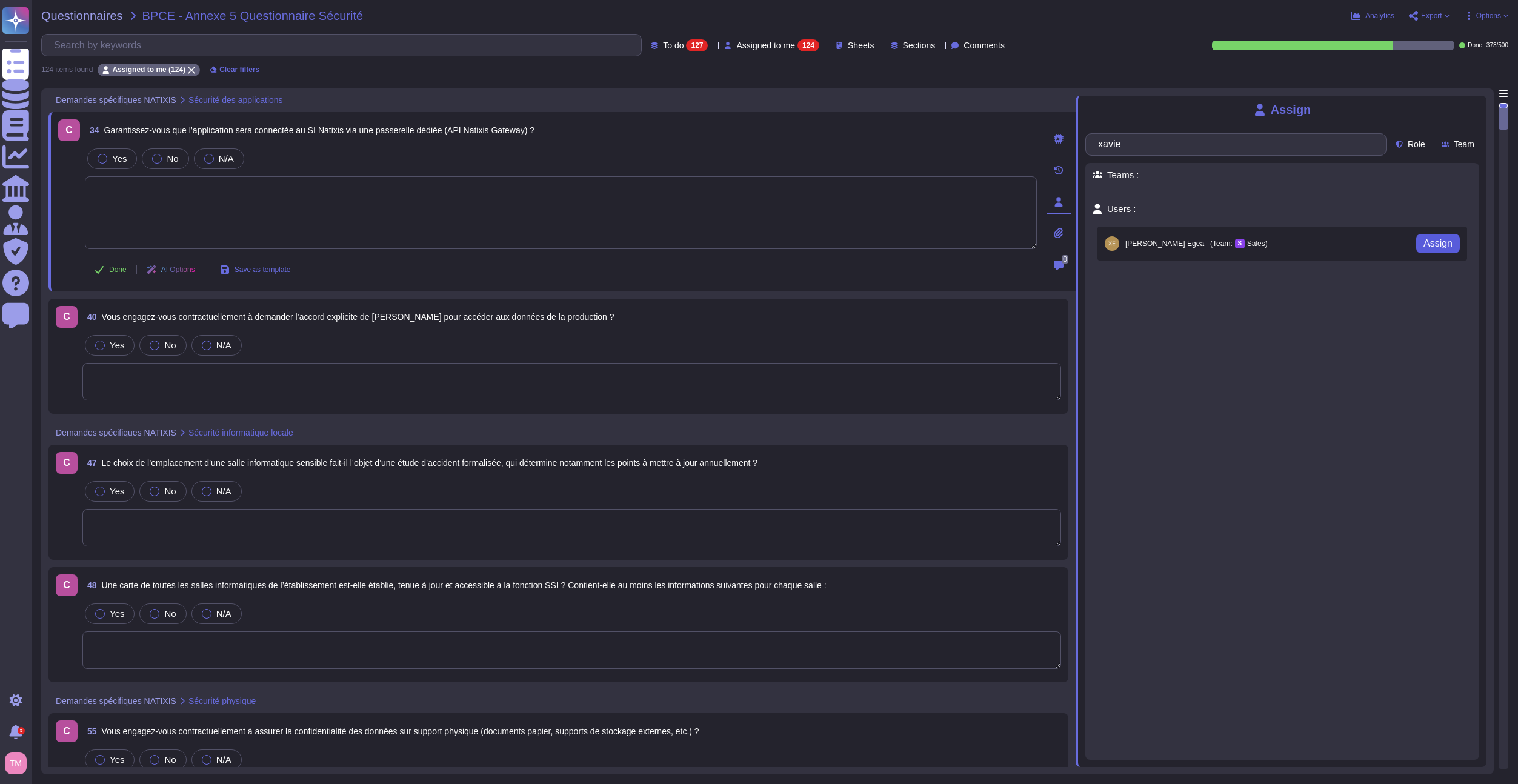
type input "xavie"
click at [1429, 241] on span "Assign" at bounding box center [1438, 244] width 29 height 10
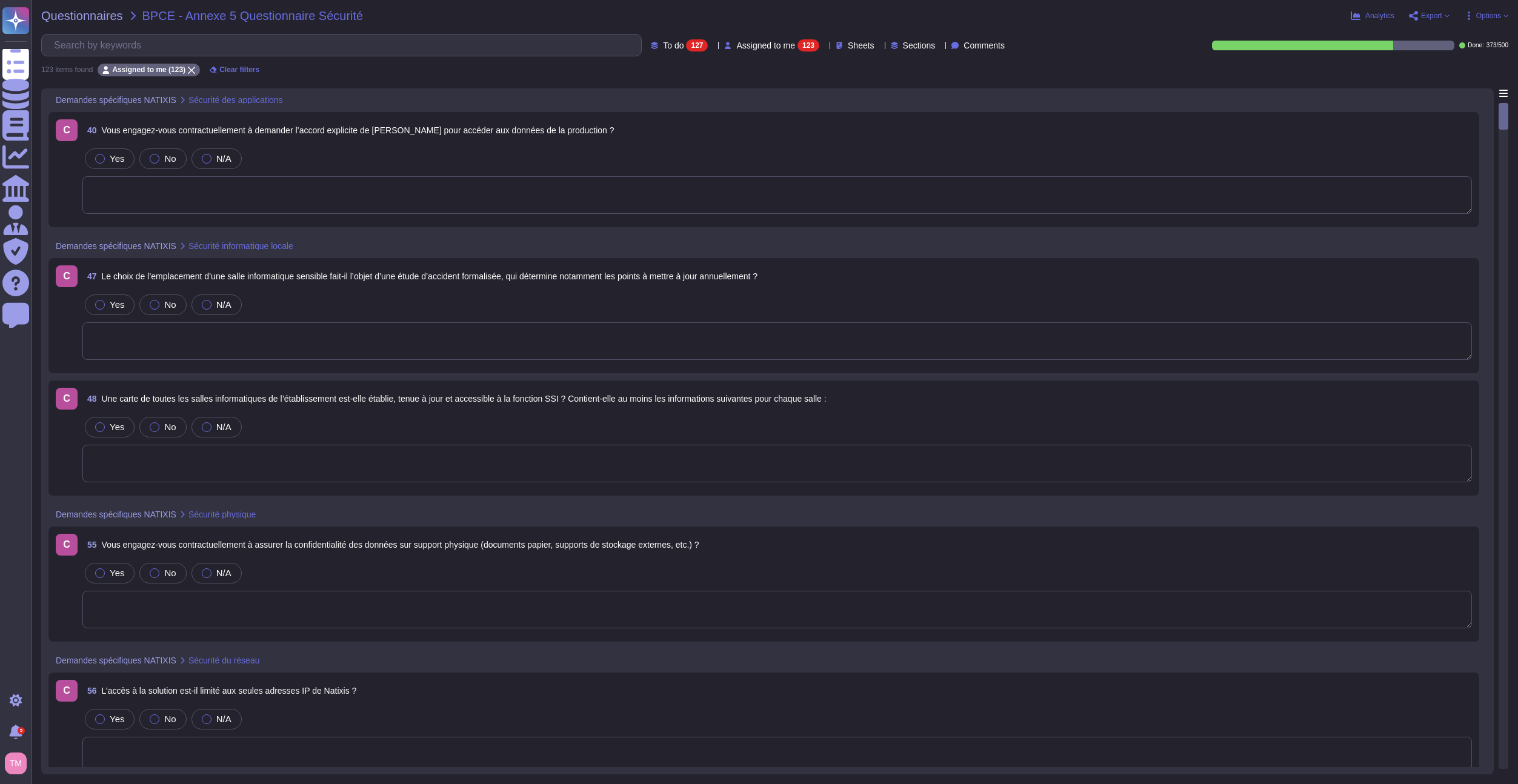
click at [1502, 14] on span "Options" at bounding box center [1487, 16] width 44 height 10
click at [1469, 30] on p "Autofill" at bounding box center [1484, 49] width 29 height 39
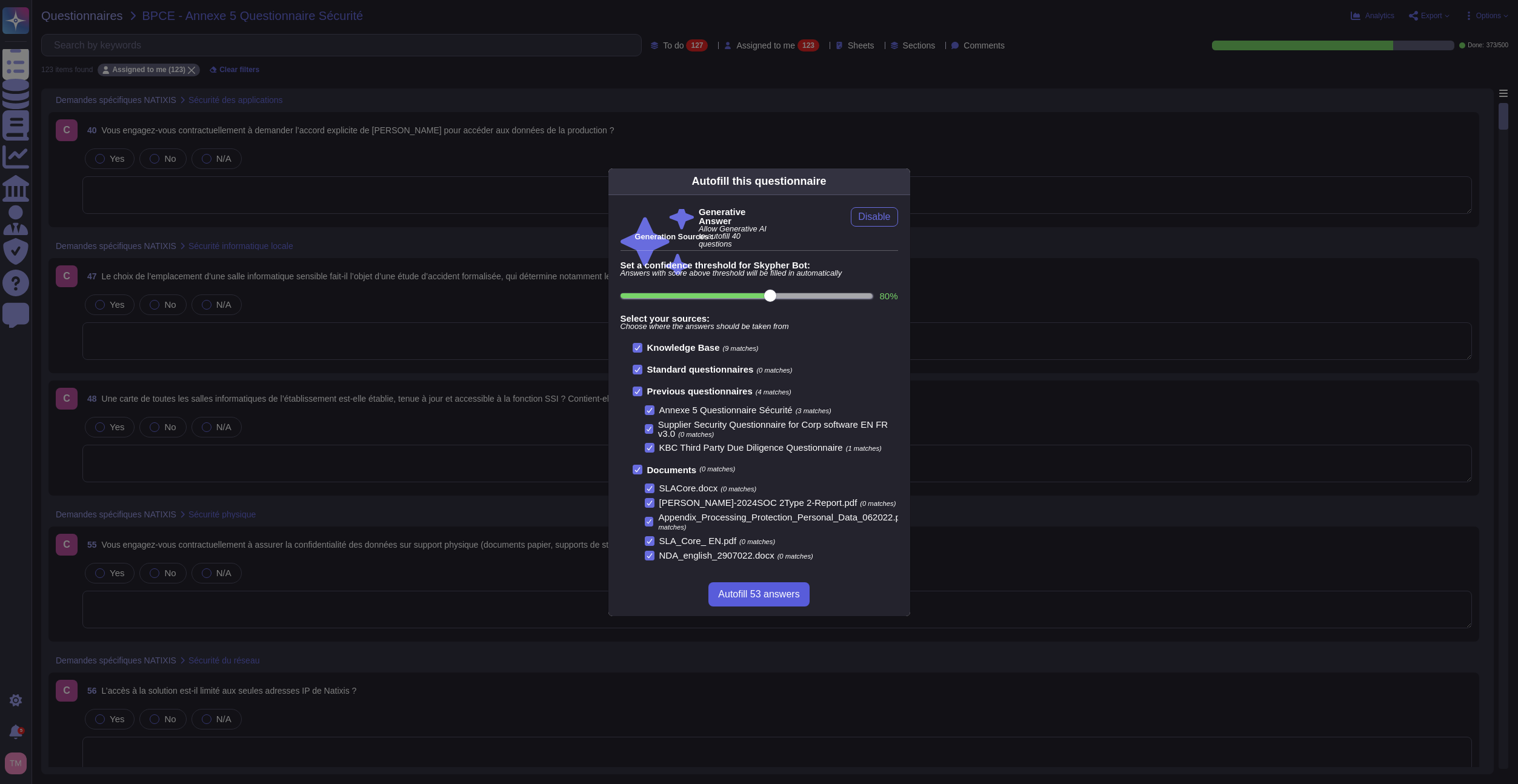
click at [769, 592] on span "Autofill 53 answers" at bounding box center [758, 594] width 81 height 10
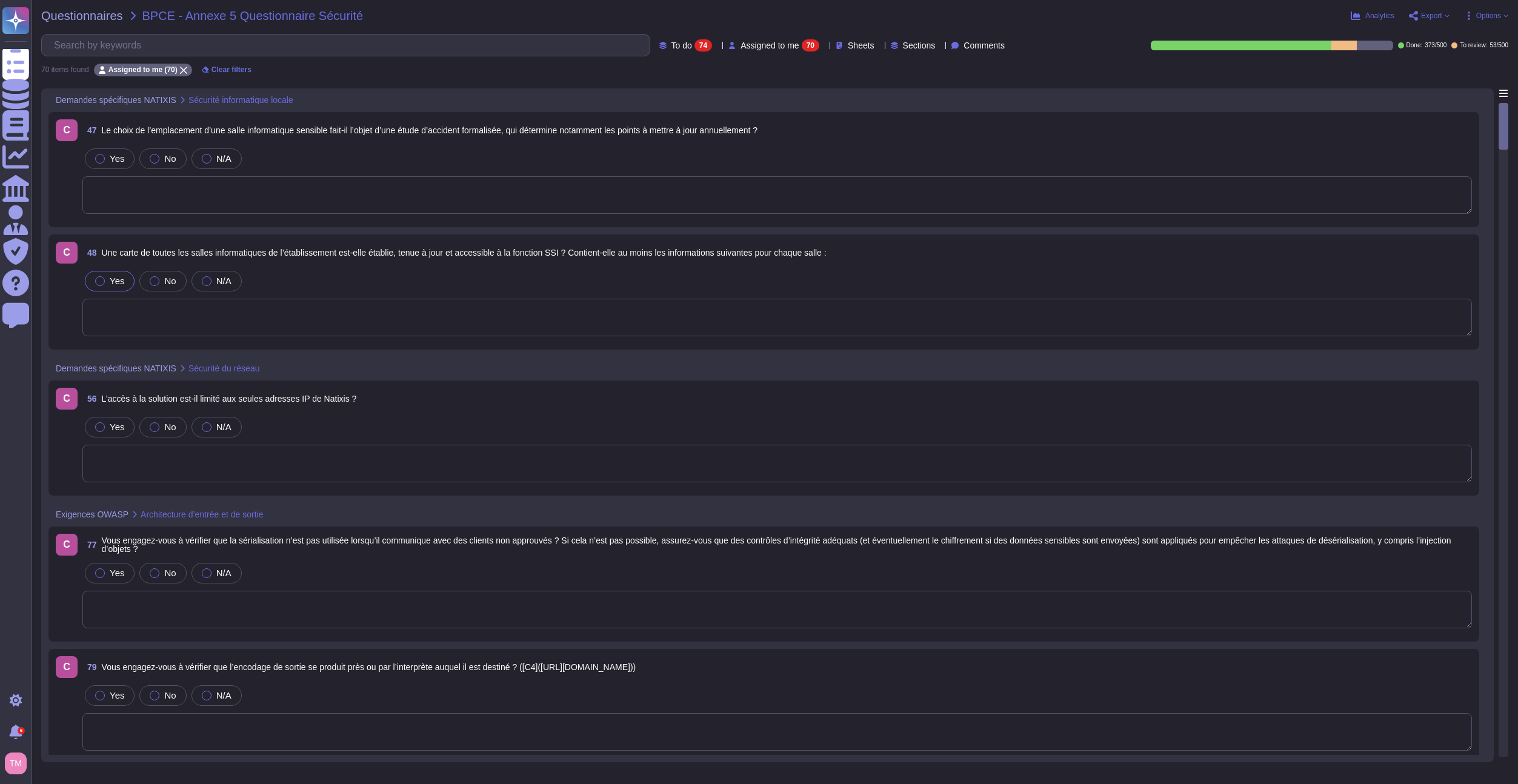
click at [102, 282] on div at bounding box center [100, 281] width 10 height 10
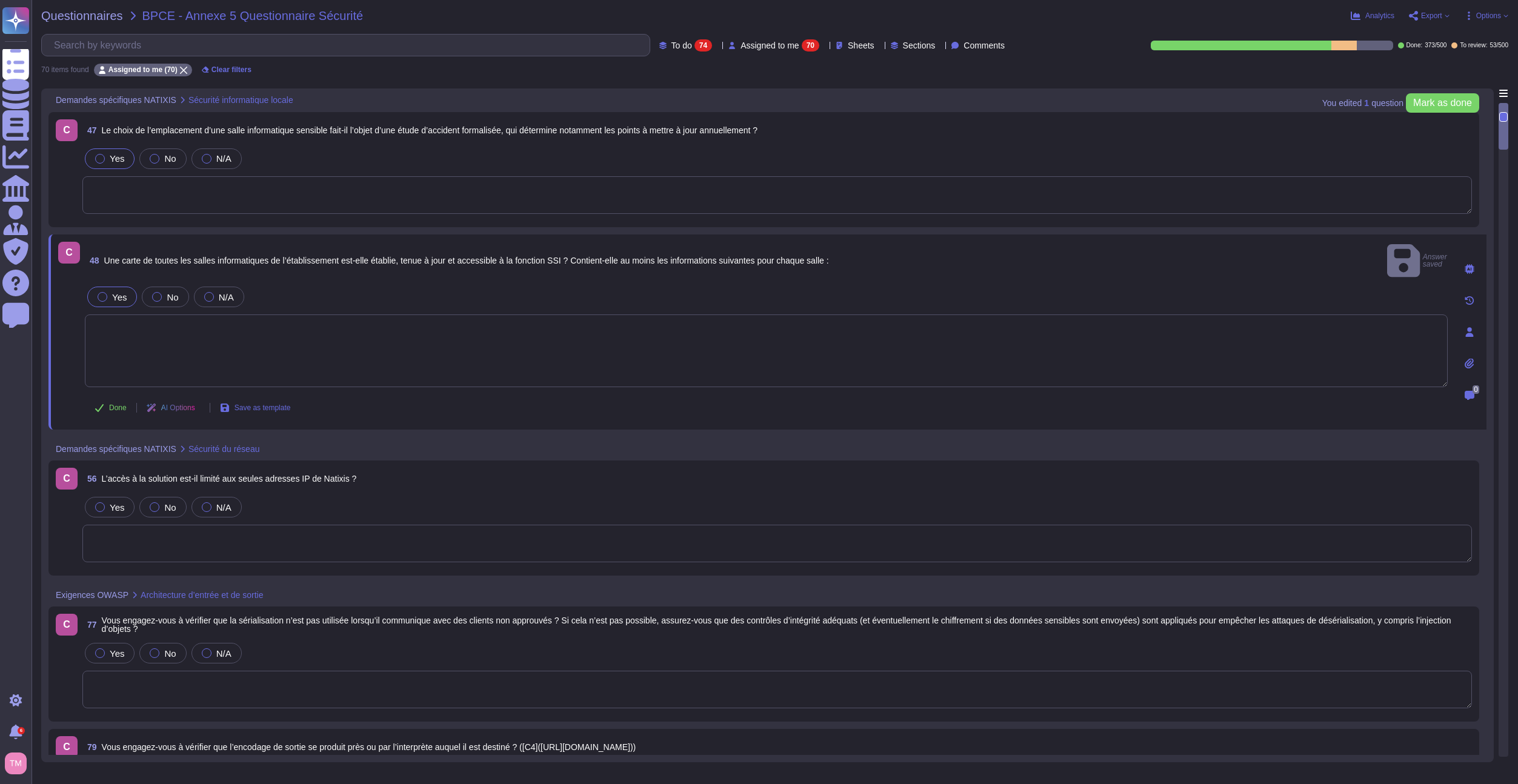
click at [109, 154] on label "Yes" at bounding box center [110, 159] width 29 height 10
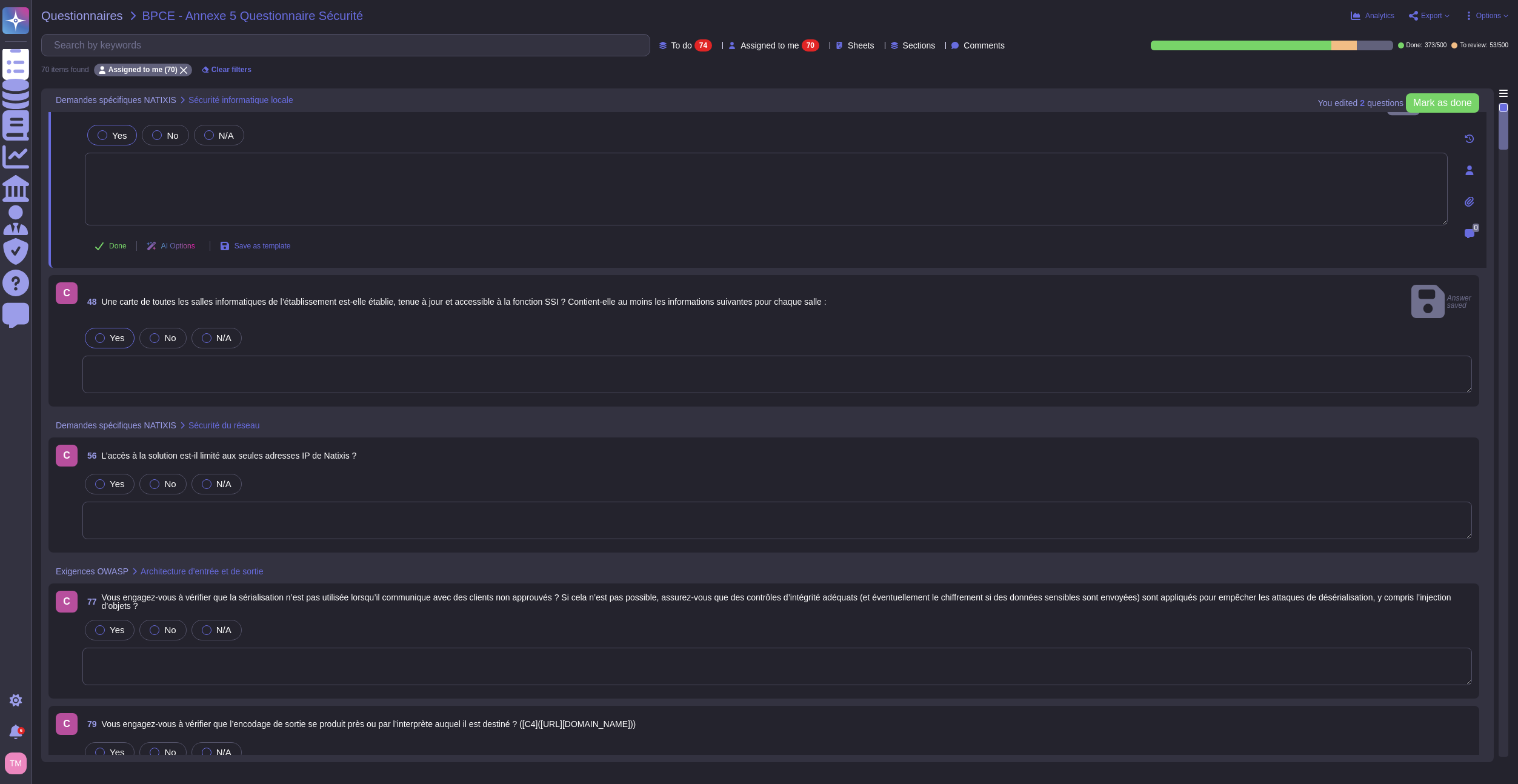
scroll to position [61, 0]
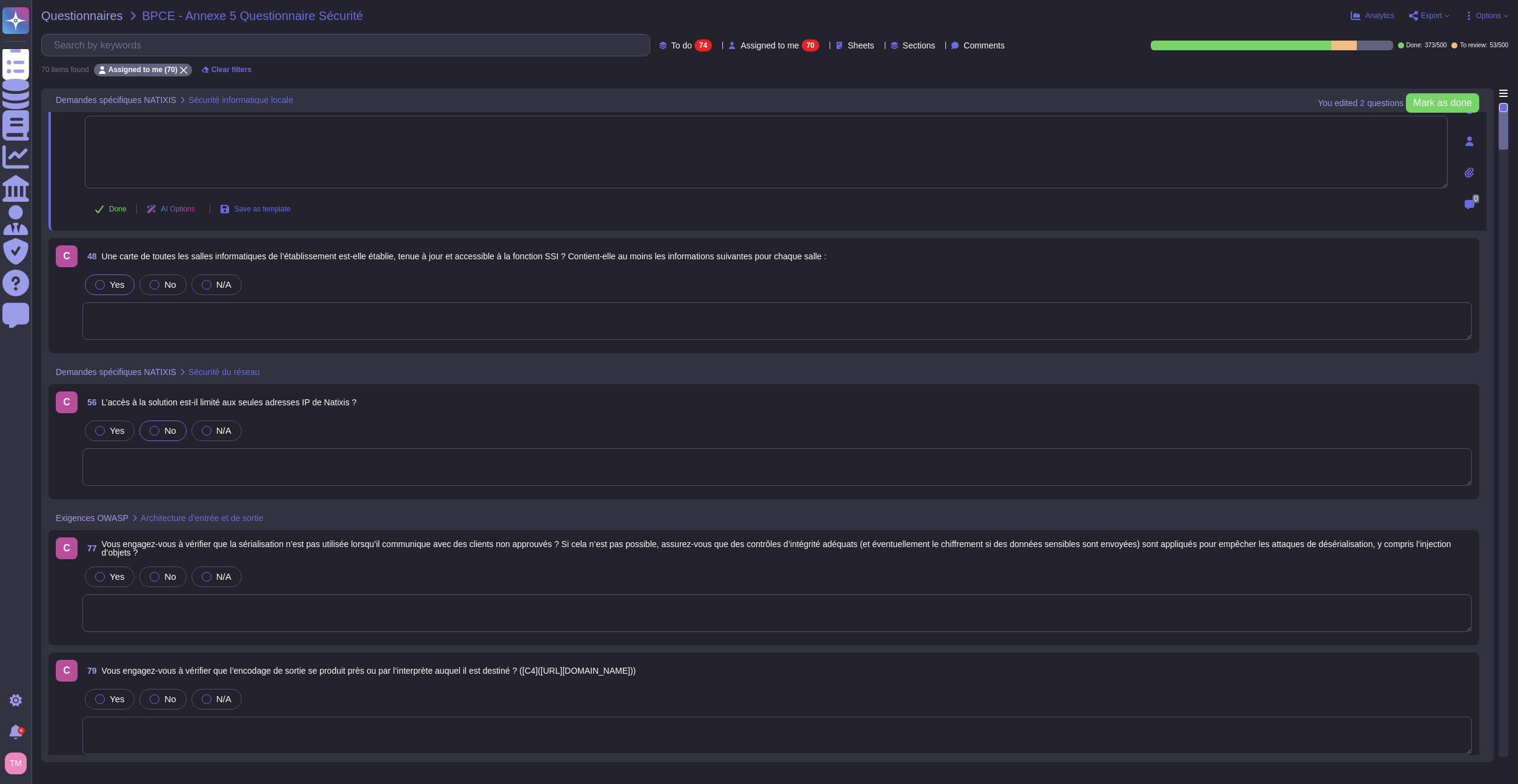
click at [164, 425] on span "No" at bounding box center [170, 430] width 11 height 10
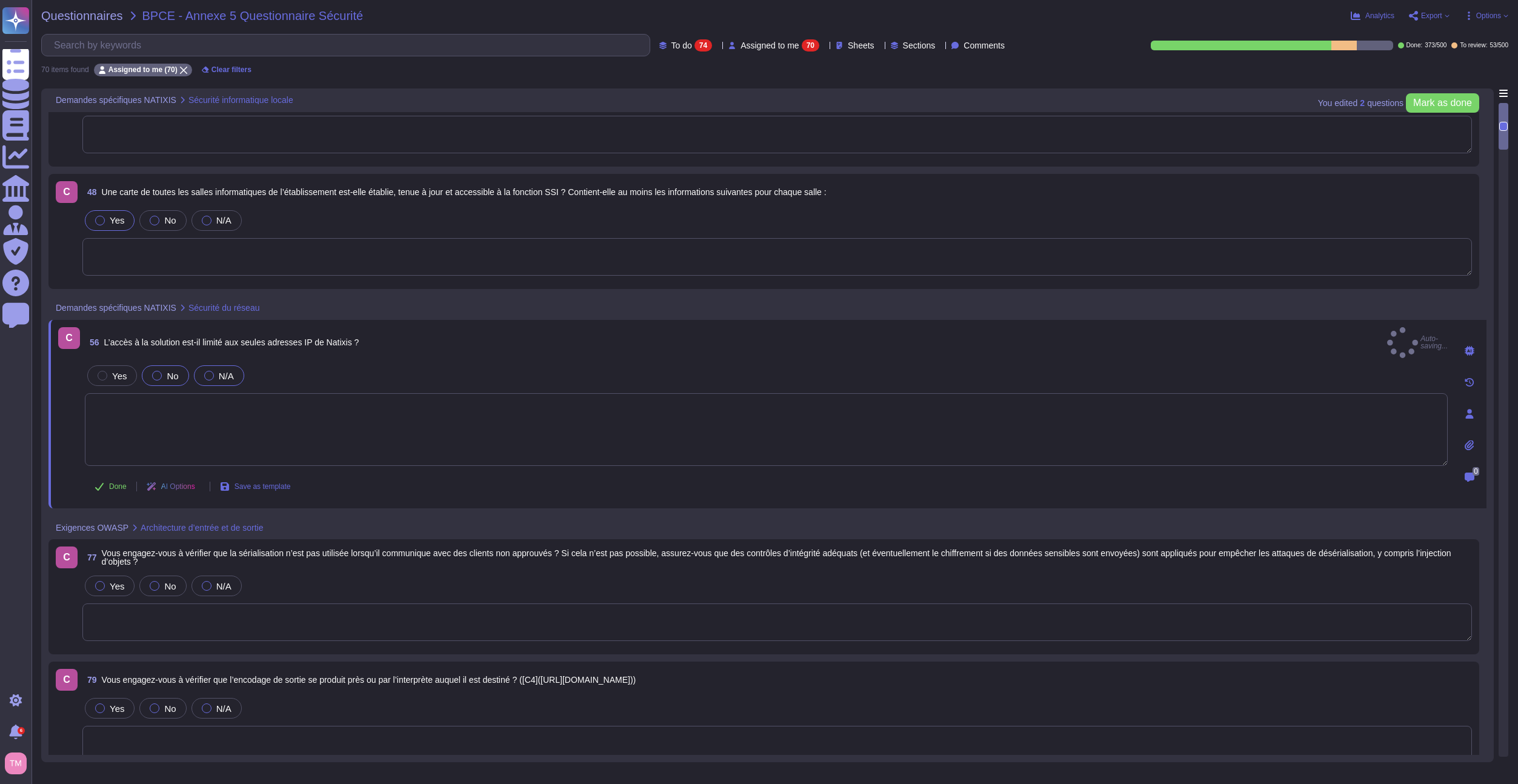
click at [220, 366] on div "N/A" at bounding box center [219, 376] width 50 height 21
click at [233, 411] on textarea at bounding box center [767, 436] width 1363 height 73
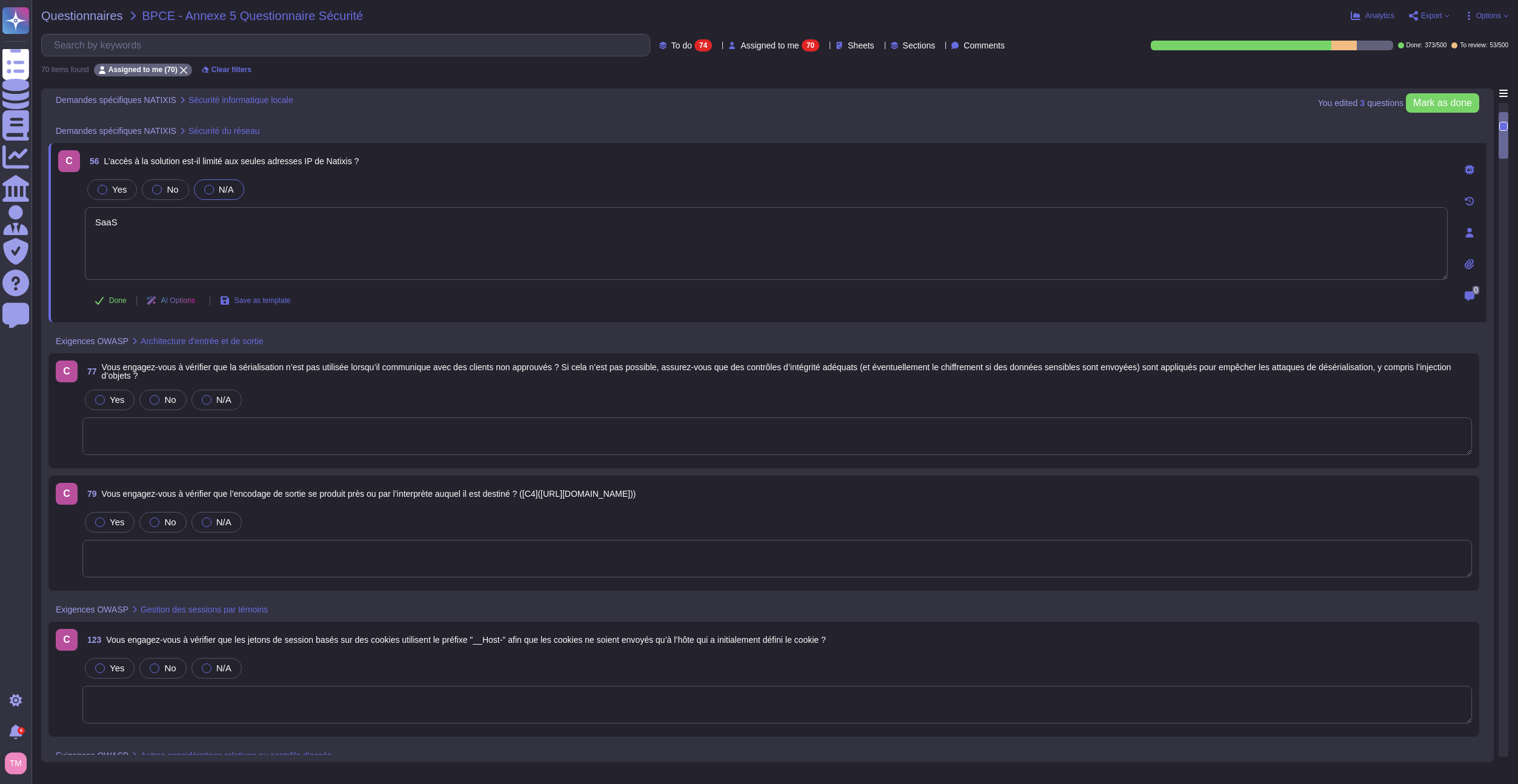
scroll to position [242, 0]
type textarea "SaaS"
click at [101, 399] on div at bounding box center [100, 404] width 10 height 10
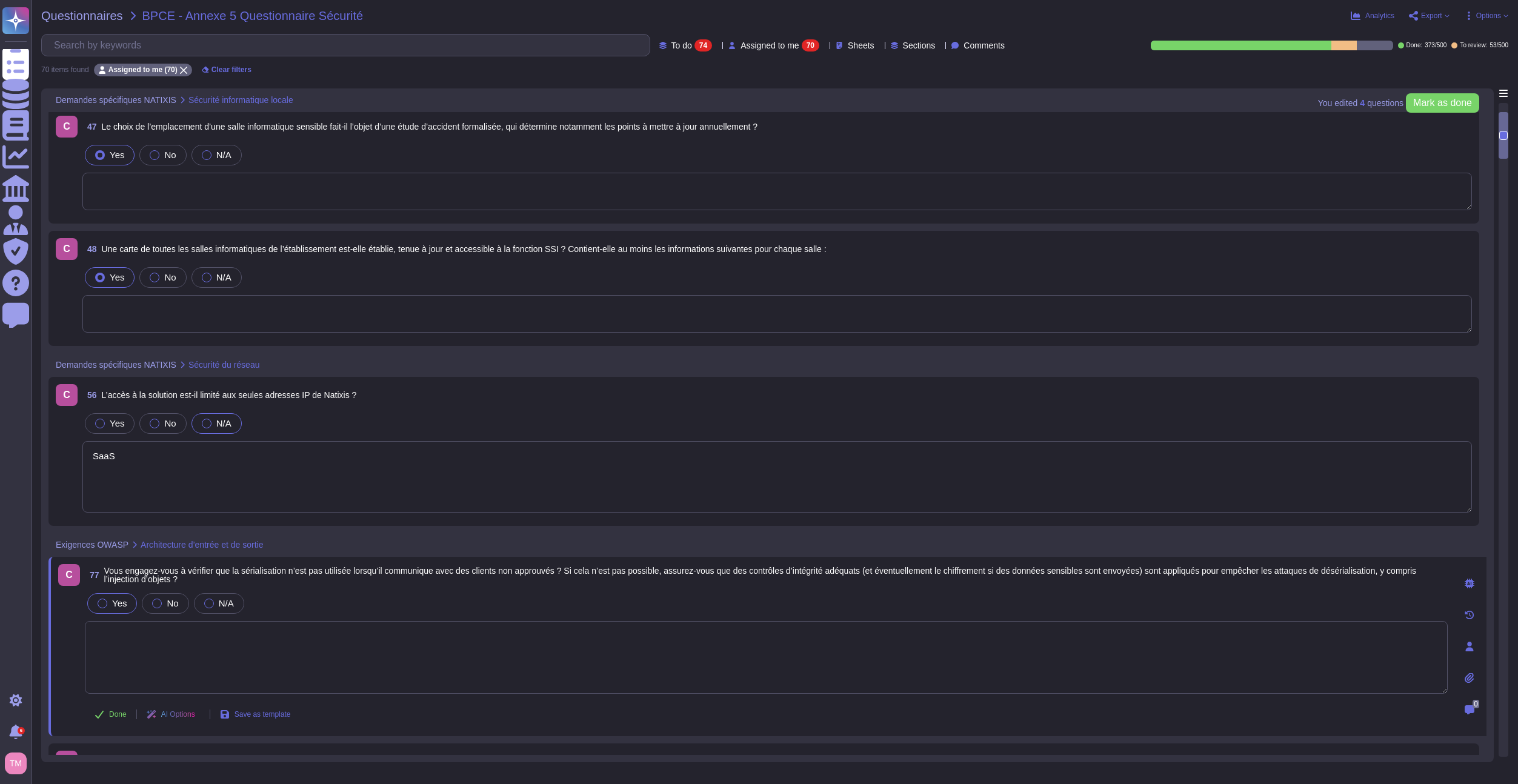
scroll to position [0, 0]
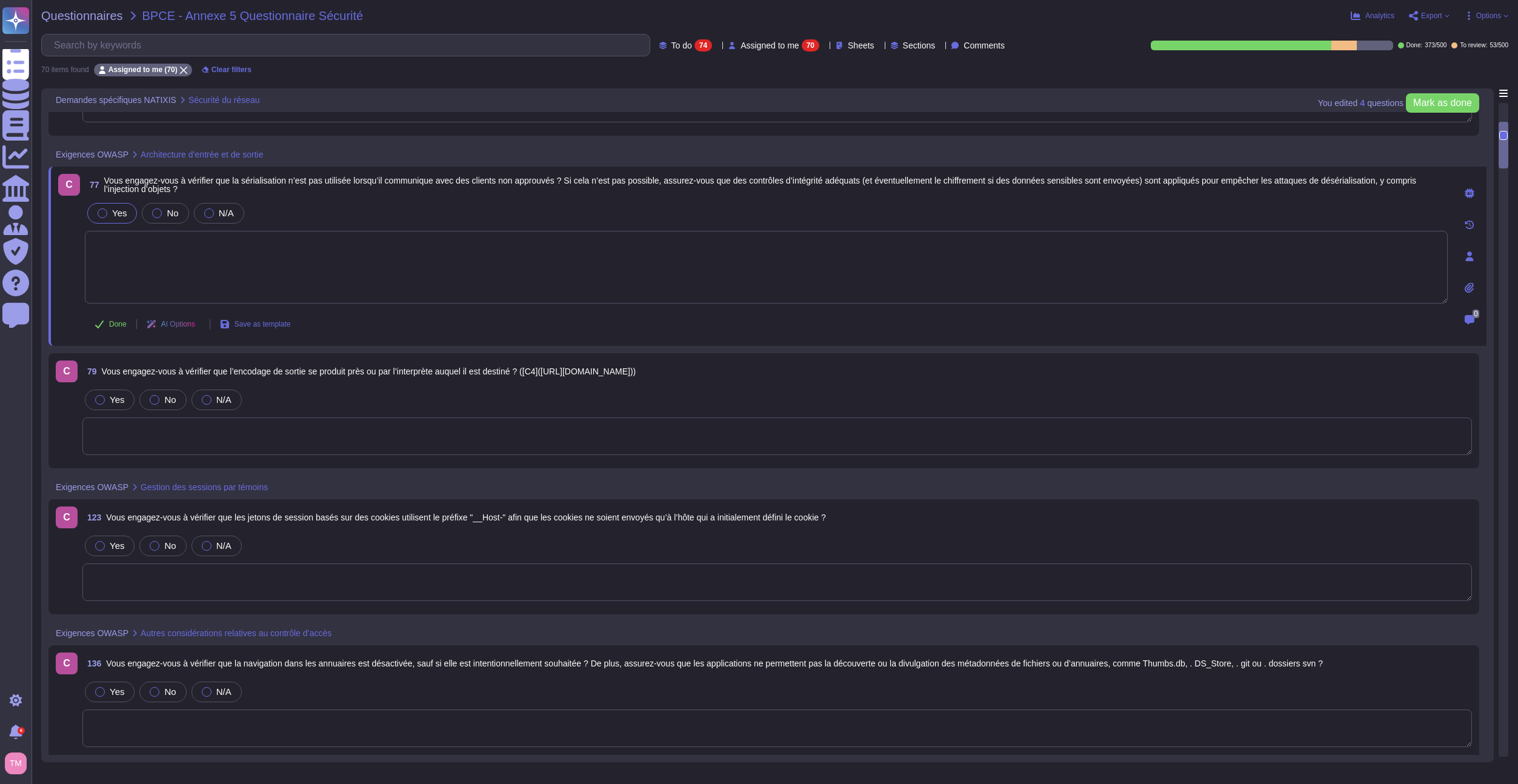
type textarea "SaaS"
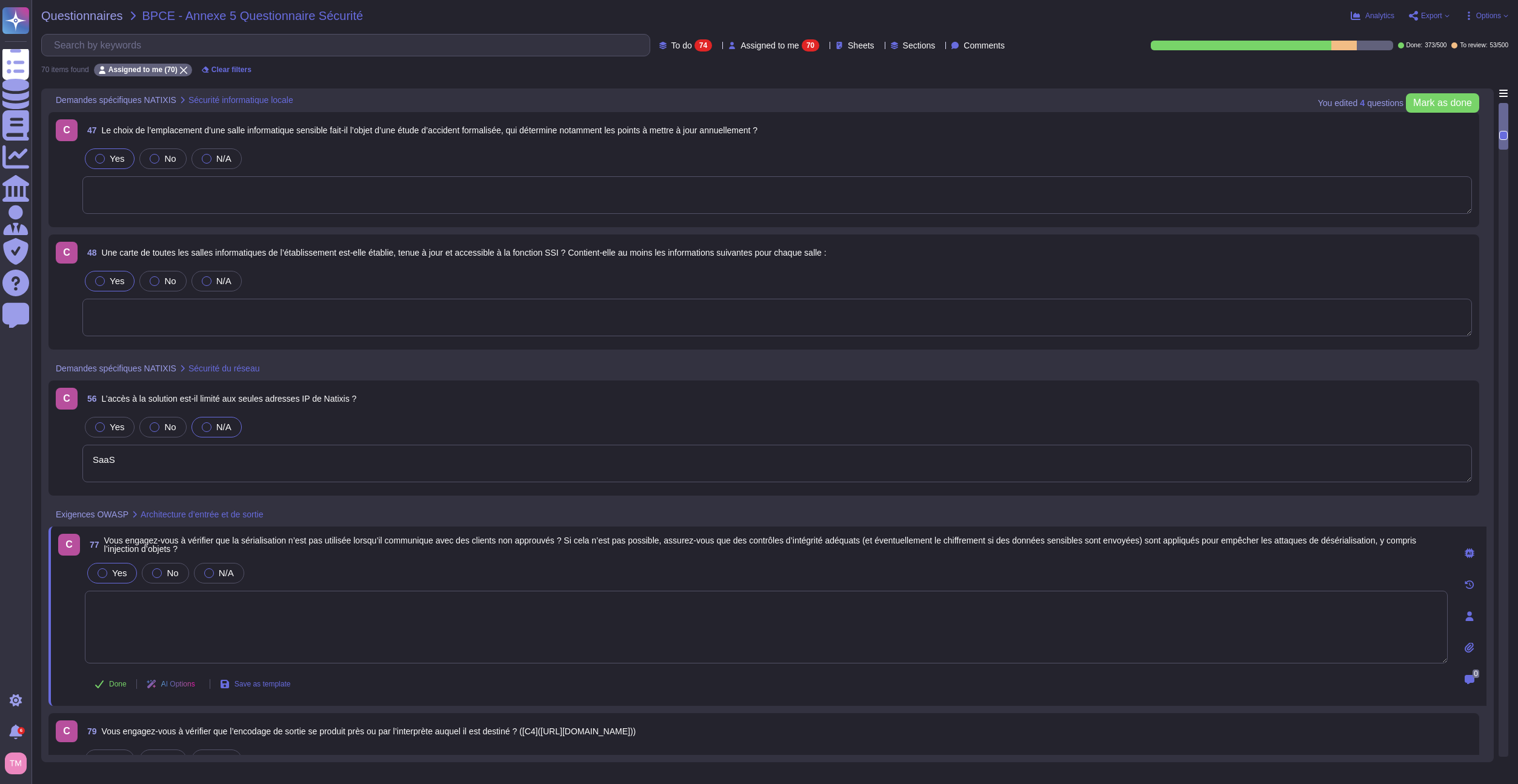
click at [474, 136] on span "47 Le choix de l’emplacement d’une salle informatique sensible fait-il l’objet …" at bounding box center [419, 130] width 675 height 21
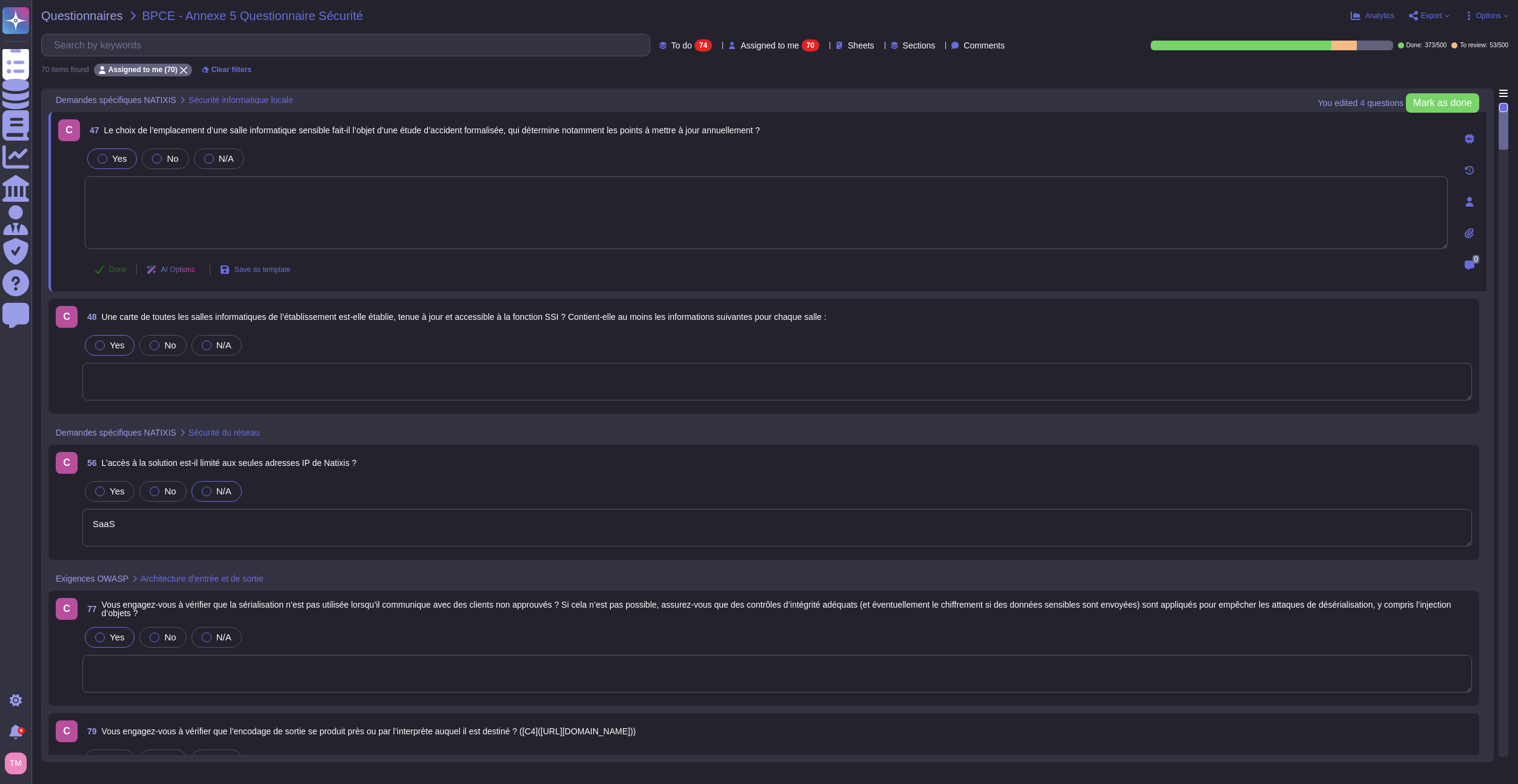
click at [110, 269] on span "Done" at bounding box center [117, 270] width 18 height 7
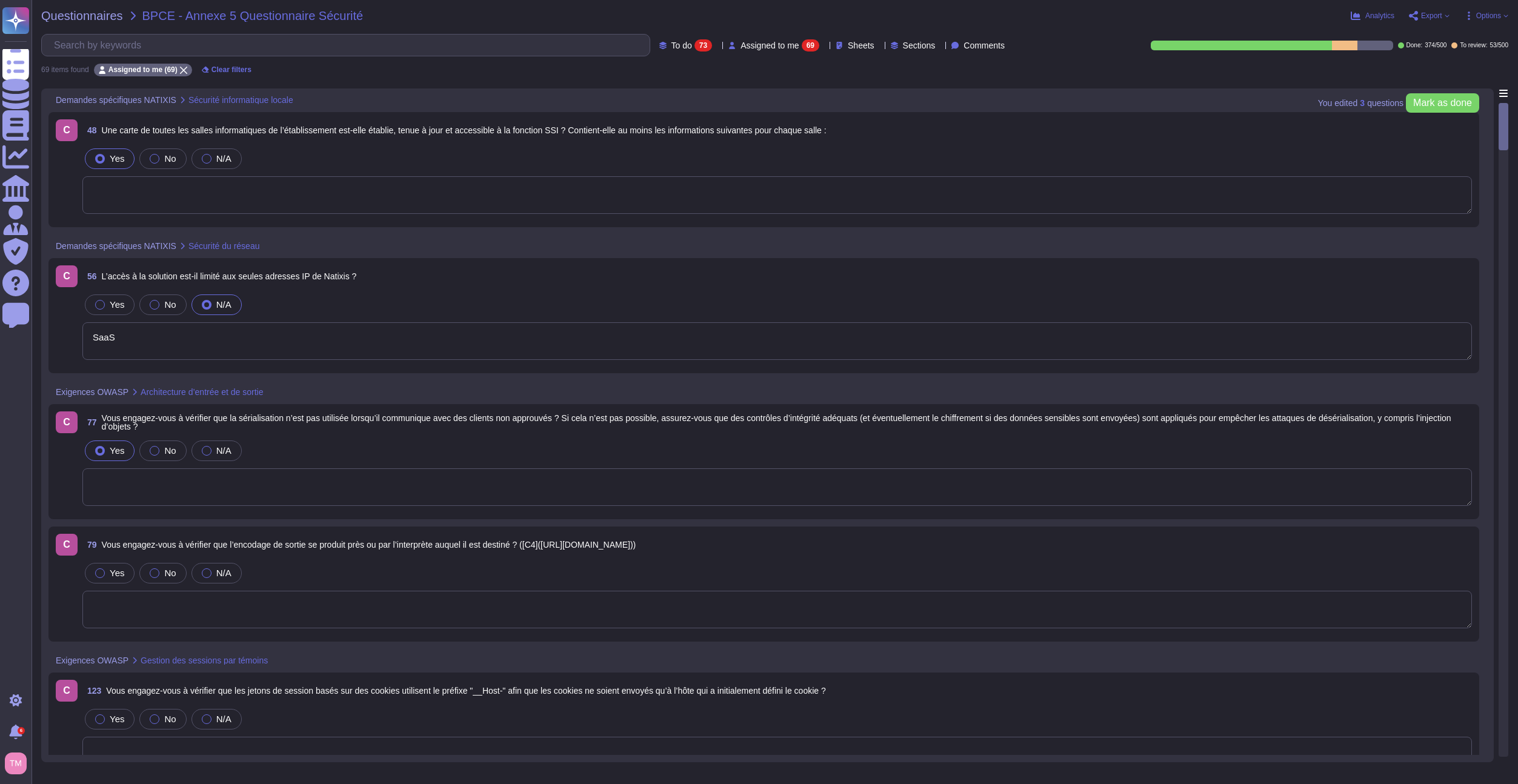
type textarea "SaaS"
click at [304, 129] on span "Une carte de toutes les salles informatiques de l’établissement est-elle établi…" at bounding box center [464, 130] width 725 height 10
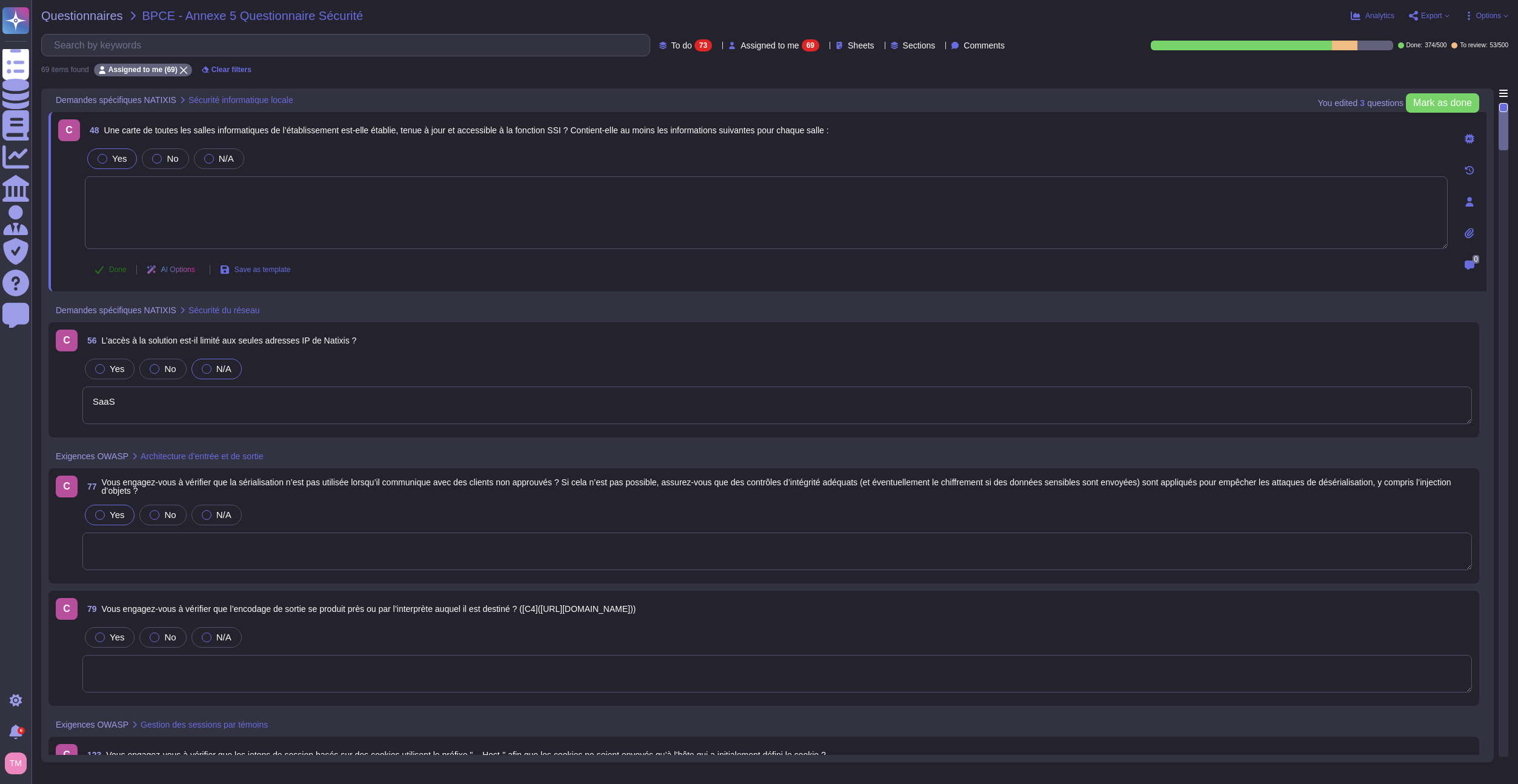
click at [114, 264] on button "Done" at bounding box center [111, 270] width 52 height 24
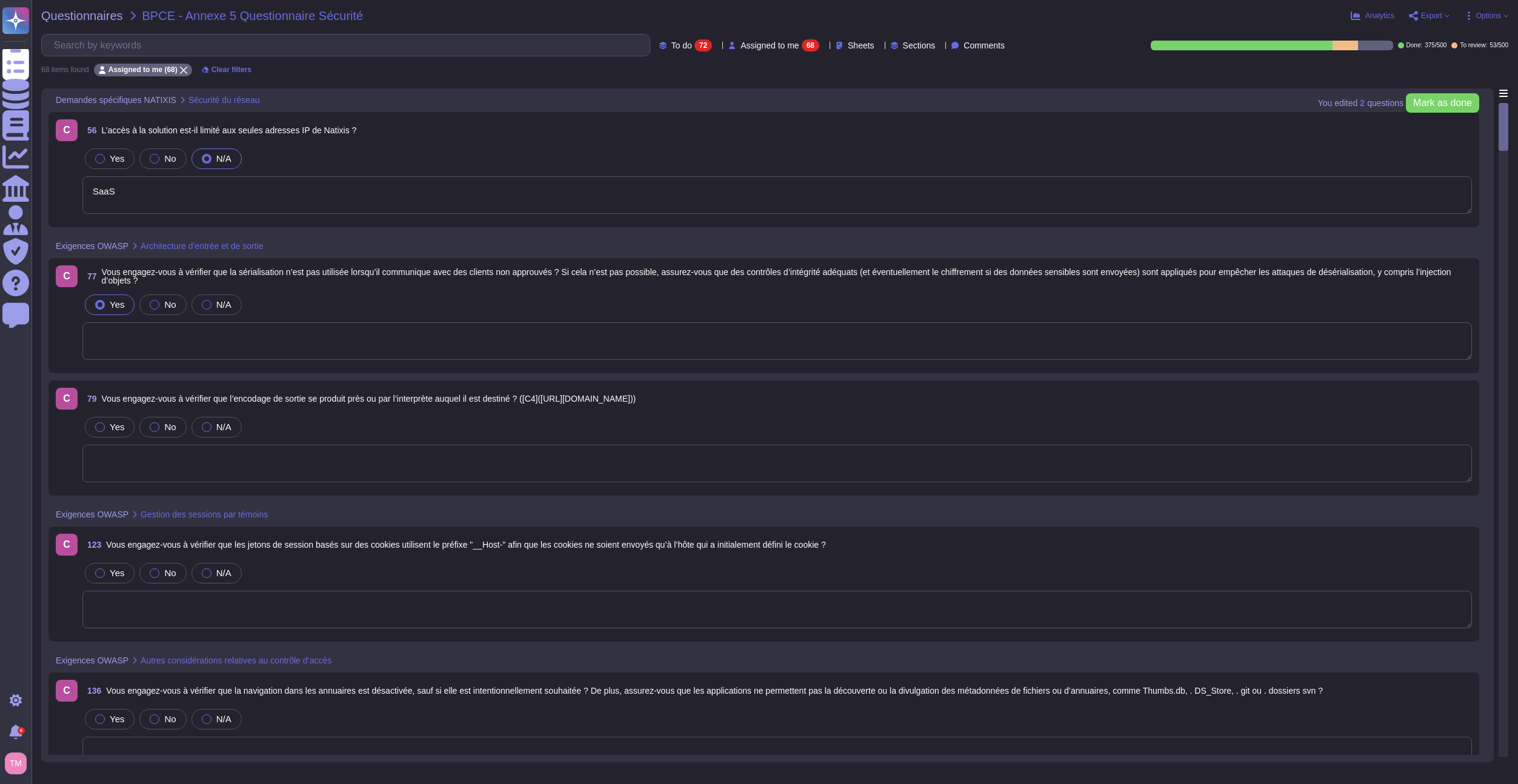
type textarea "SaaS"
click at [373, 131] on div "56 L’accès à la solution est-il limité aux seules adresses IP de Natixis ?" at bounding box center [777, 130] width 1390 height 21
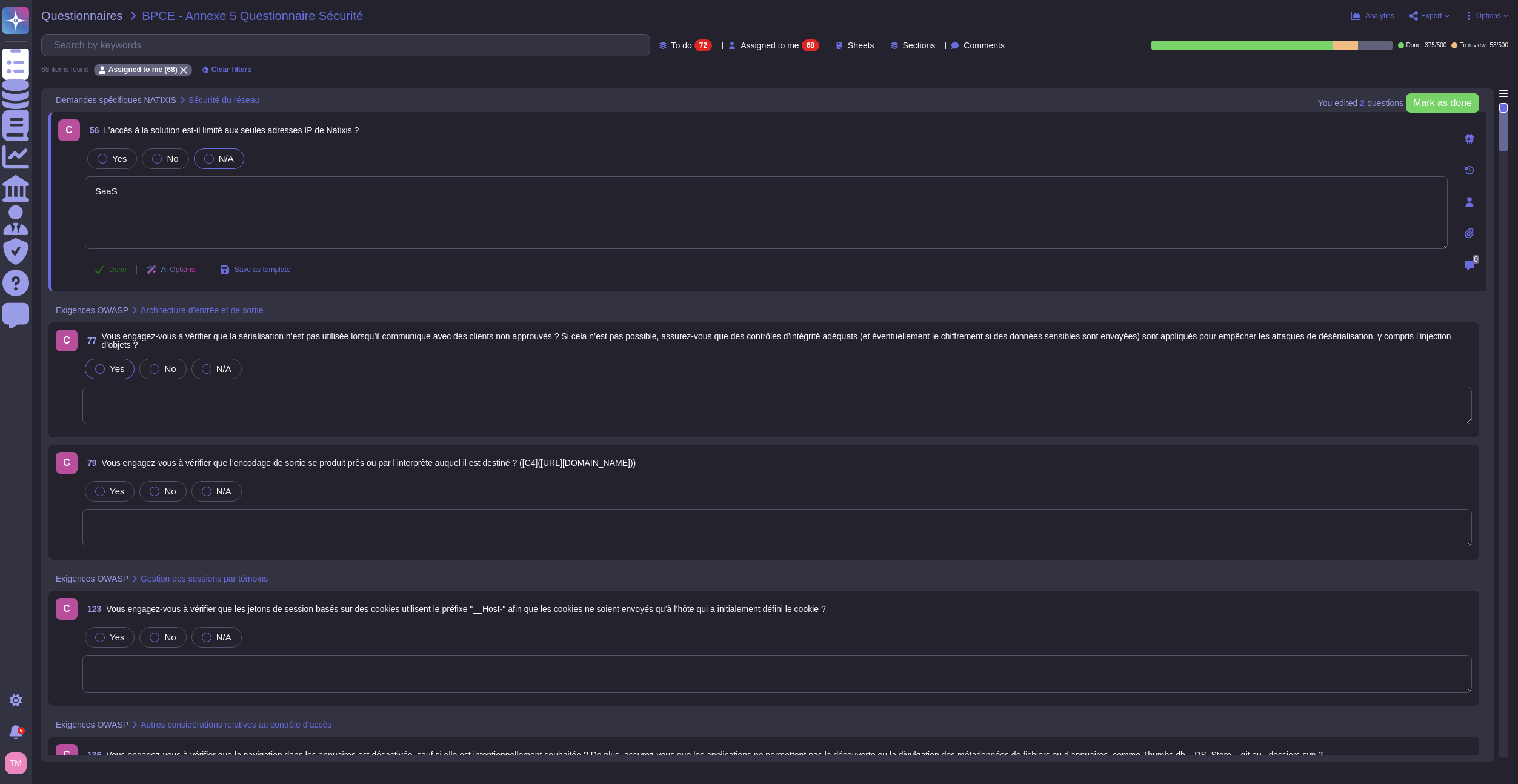
click at [121, 268] on span "Done" at bounding box center [117, 270] width 18 height 7
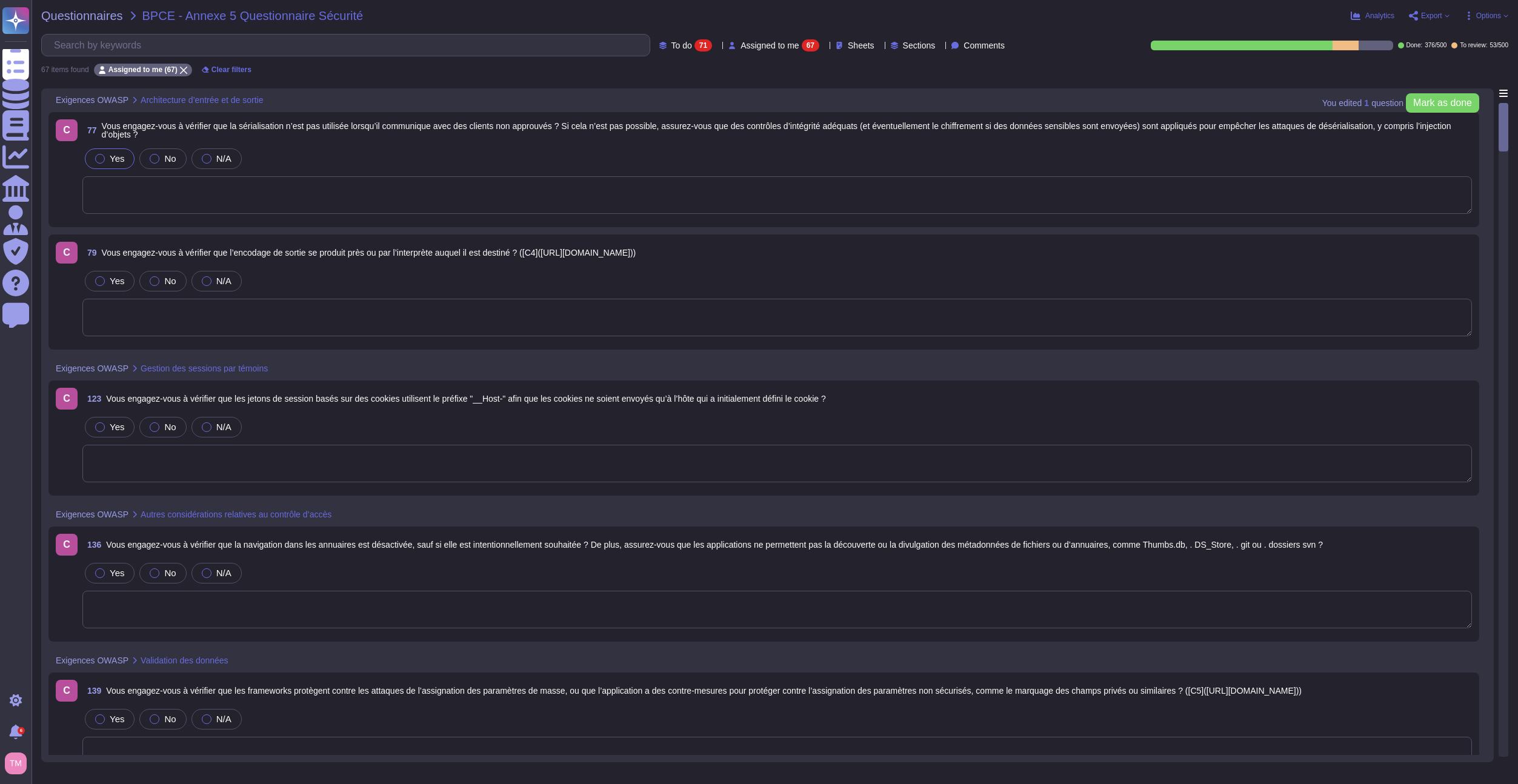
click at [332, 134] on span "Vous engagez-vous à vérifier que la sérialisation n’est pas utilisée lorsqu’il …" at bounding box center [787, 130] width 1371 height 17
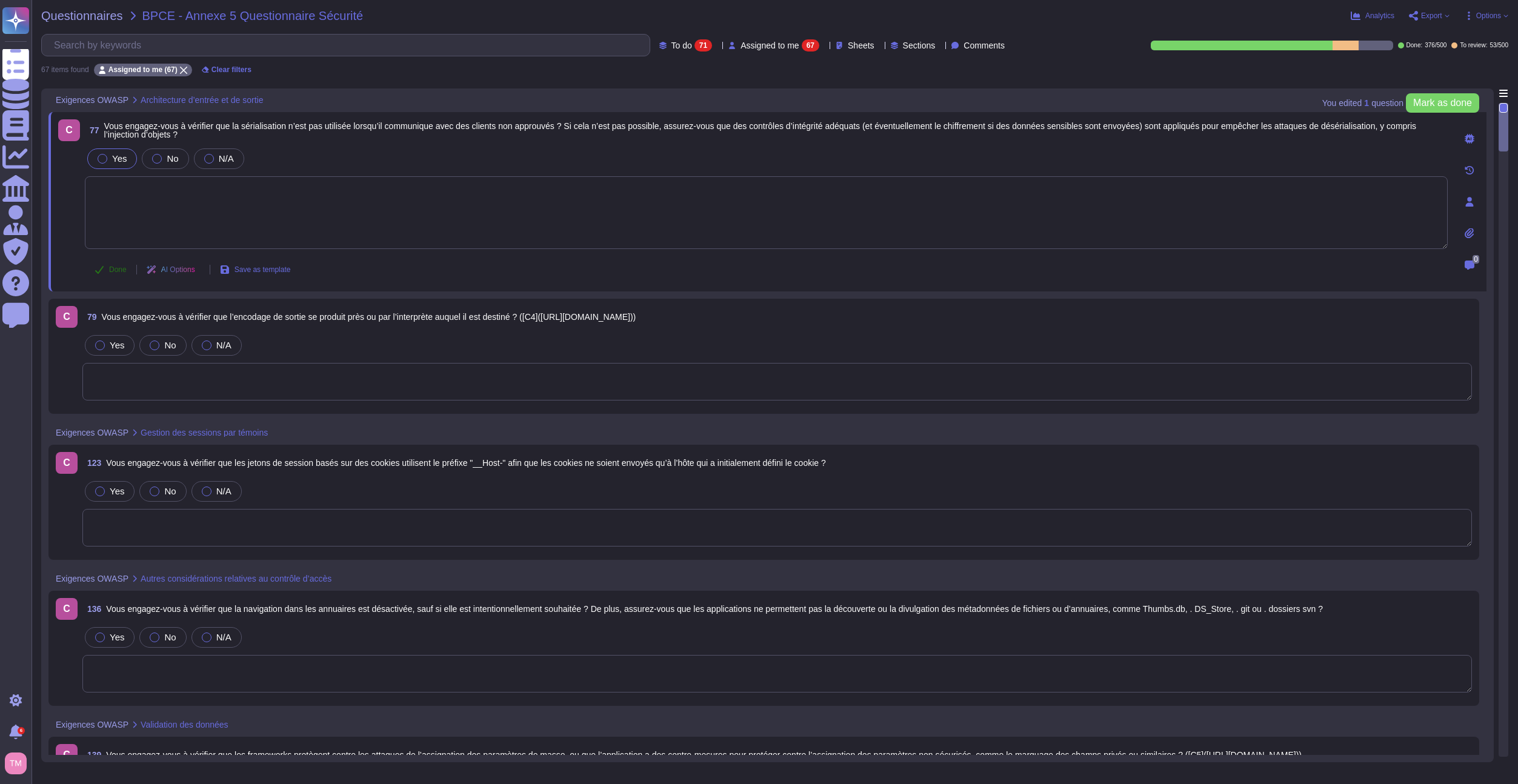
click at [120, 266] on span "Done" at bounding box center [117, 270] width 18 height 7
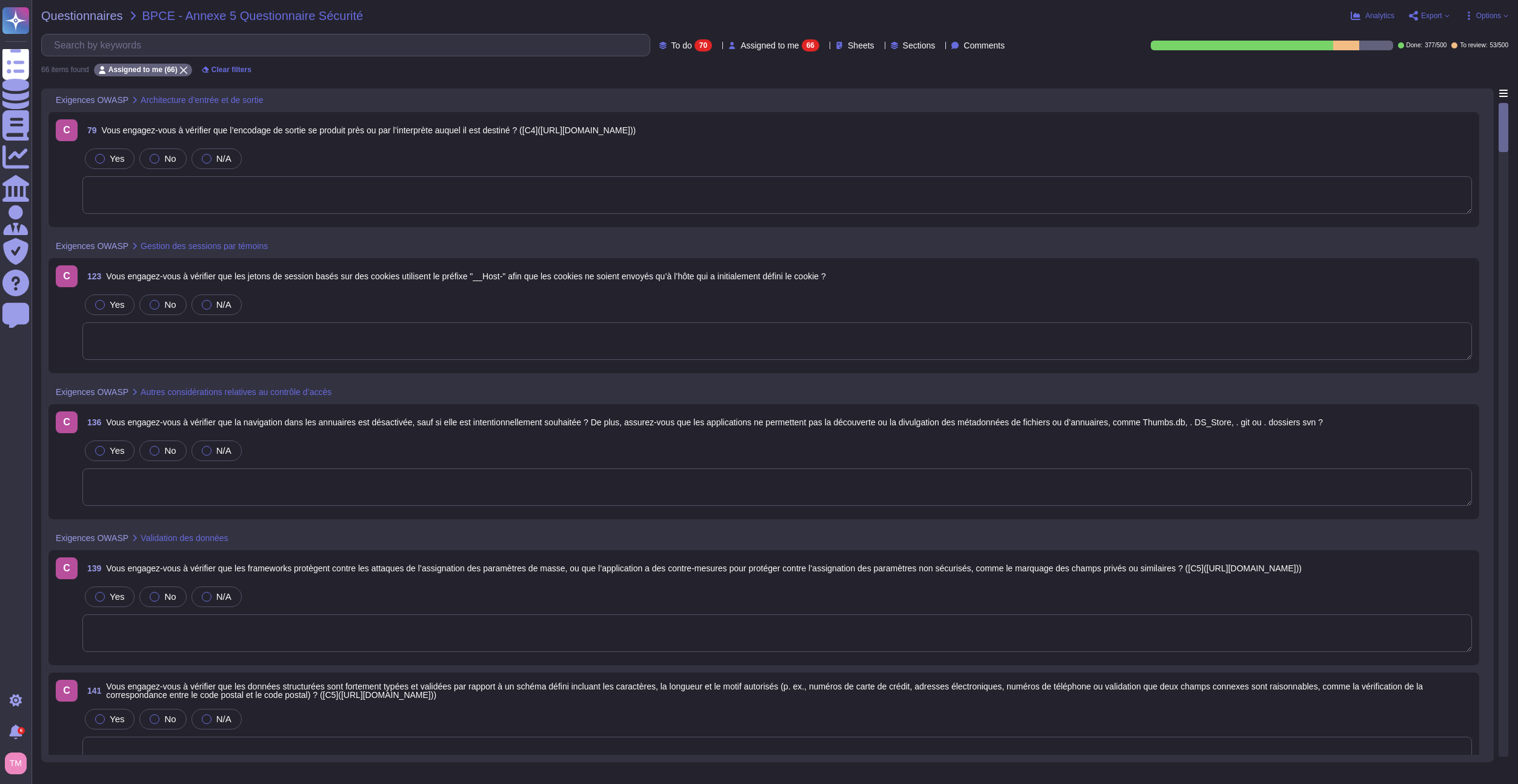
click at [322, 137] on span "79 Vous engagez-vous à vérifier que l’encodage de sortie se produit près ou par…" at bounding box center [359, 130] width 553 height 21
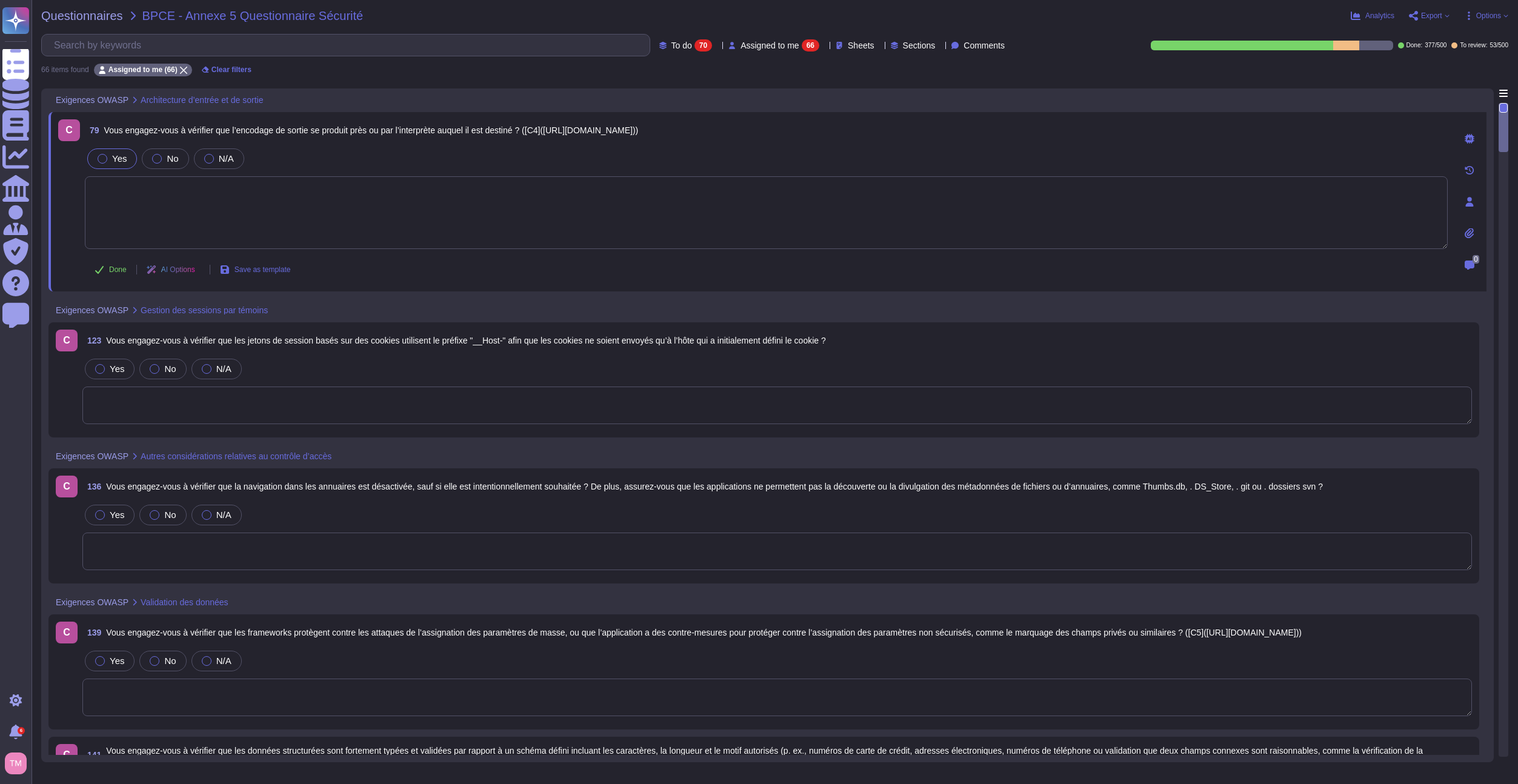
click at [99, 158] on div at bounding box center [102, 159] width 10 height 10
click at [116, 266] on span "Done" at bounding box center [117, 270] width 18 height 7
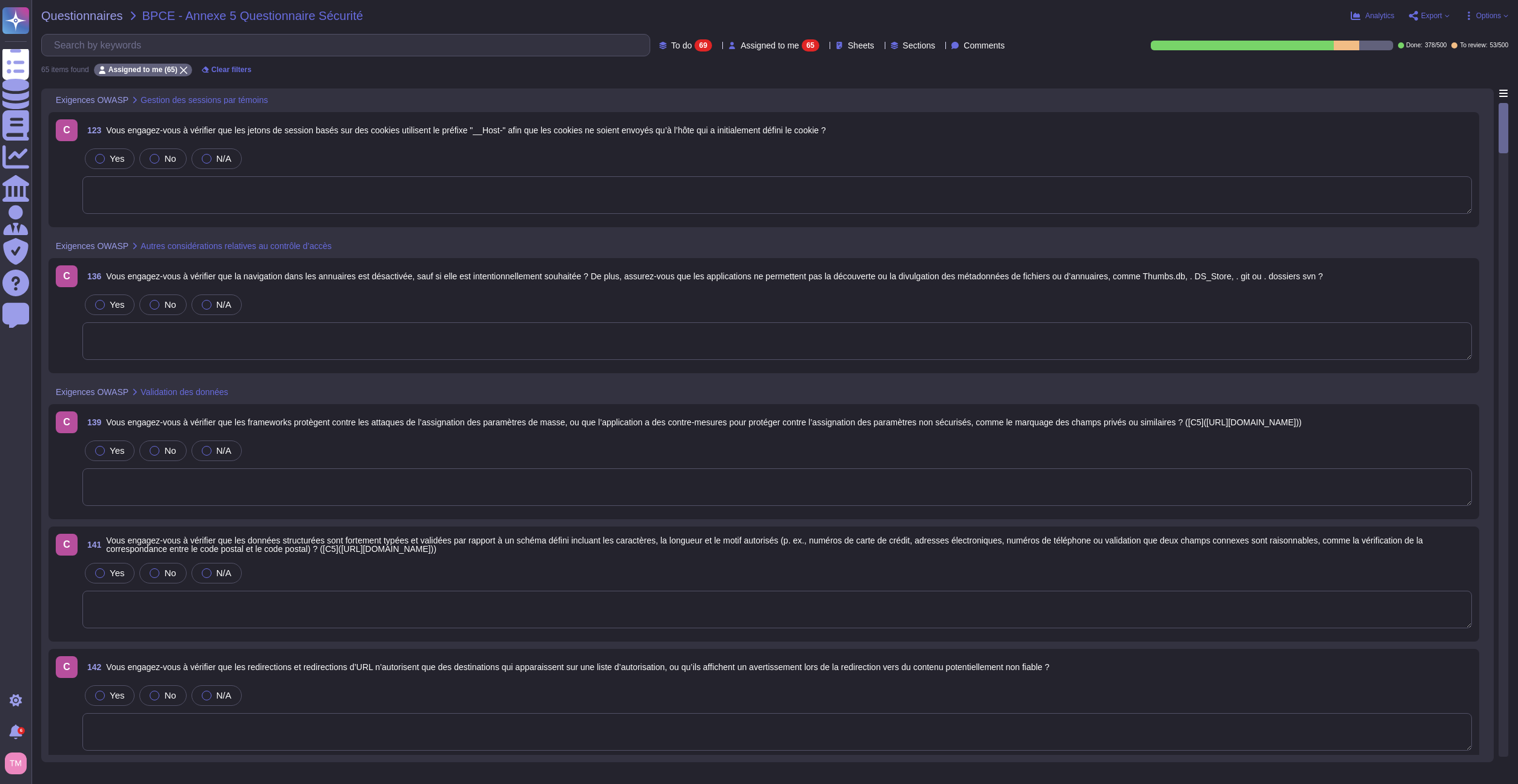
click at [287, 132] on span "Vous engagez-vous à vérifier que les jetons de session basés sur des cookies ut…" at bounding box center [465, 130] width 719 height 10
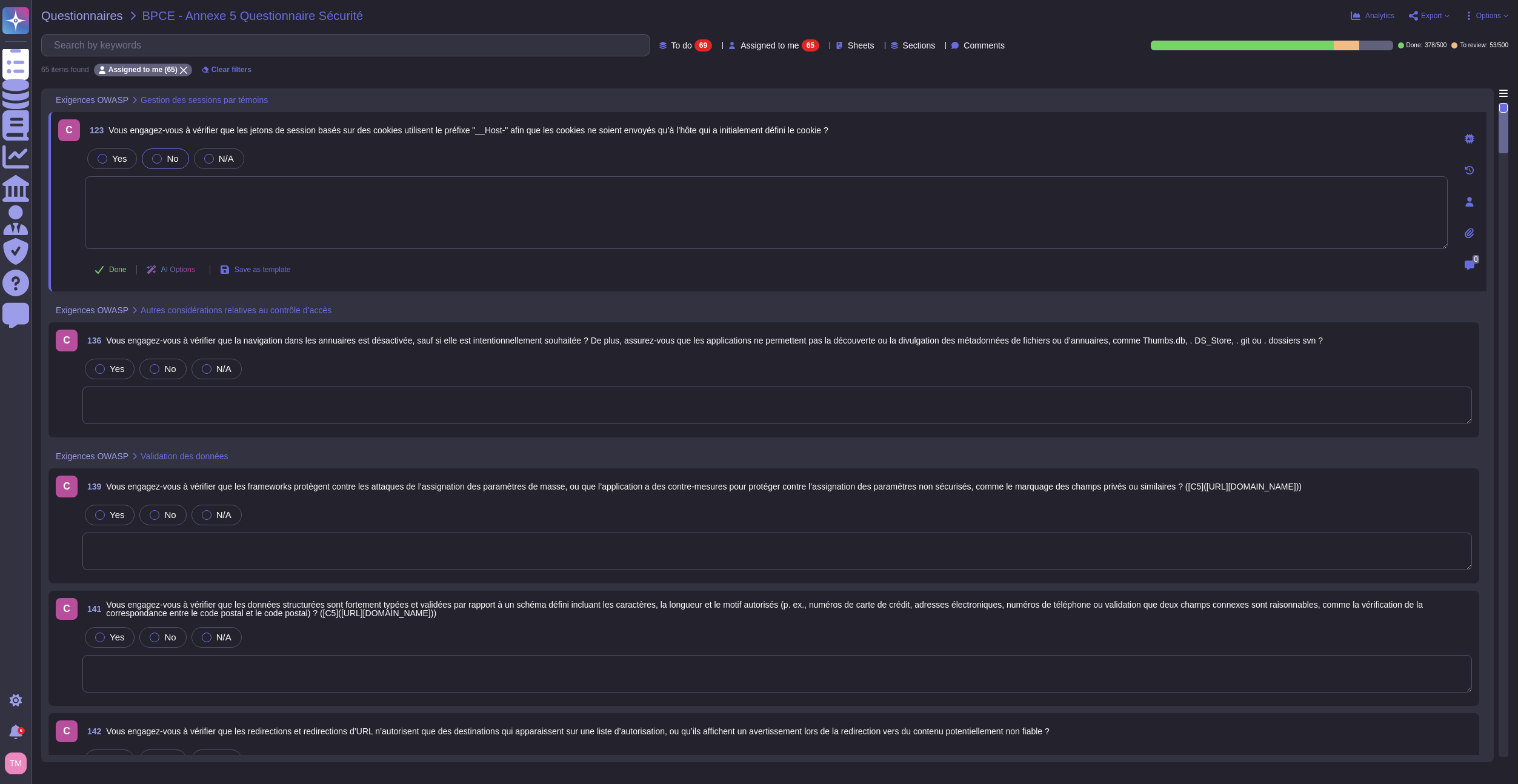
click at [161, 159] on label "No" at bounding box center [165, 159] width 26 height 10
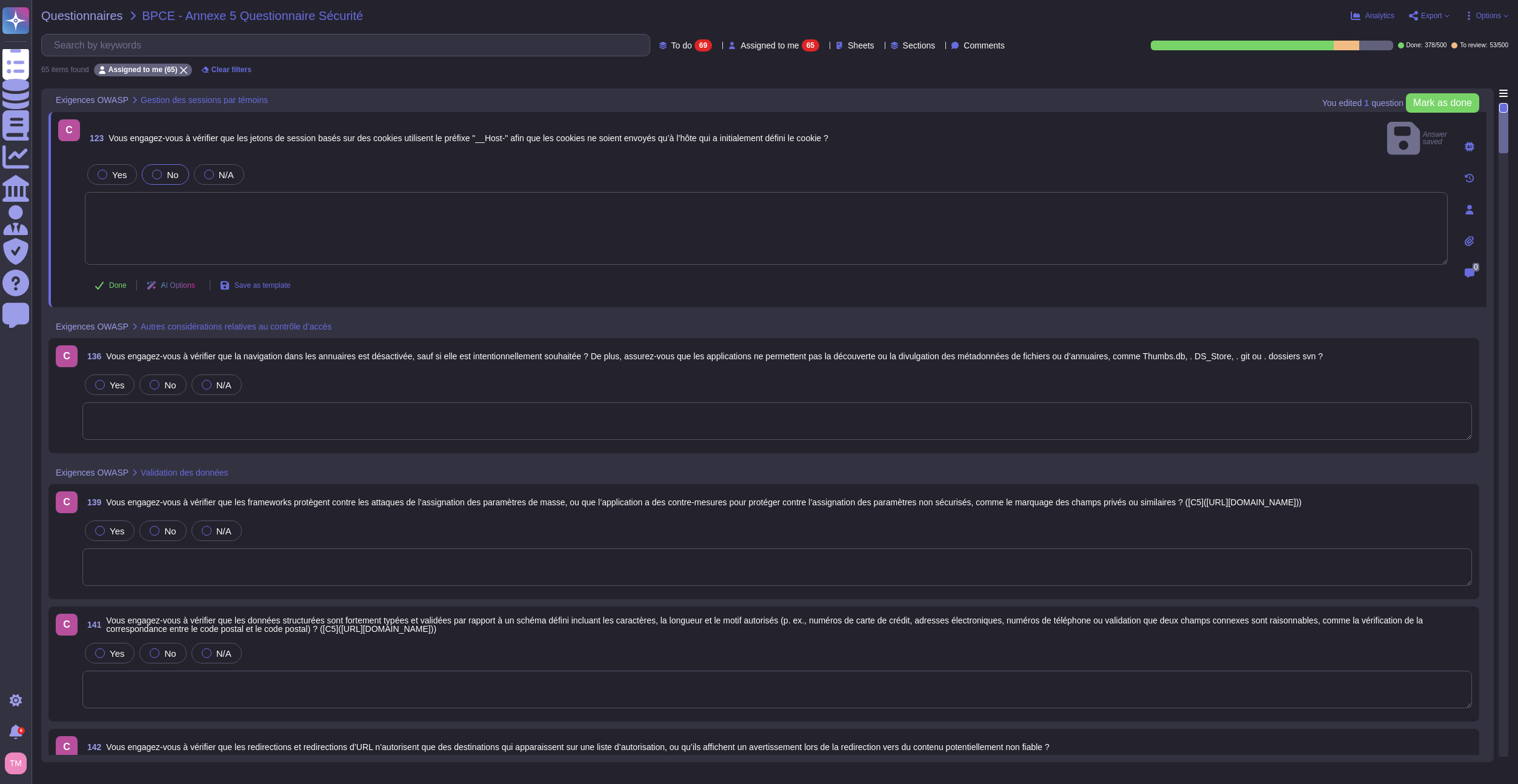
click at [192, 216] on textarea at bounding box center [767, 228] width 1363 height 73
click at [104, 280] on icon at bounding box center [99, 285] width 10 height 10
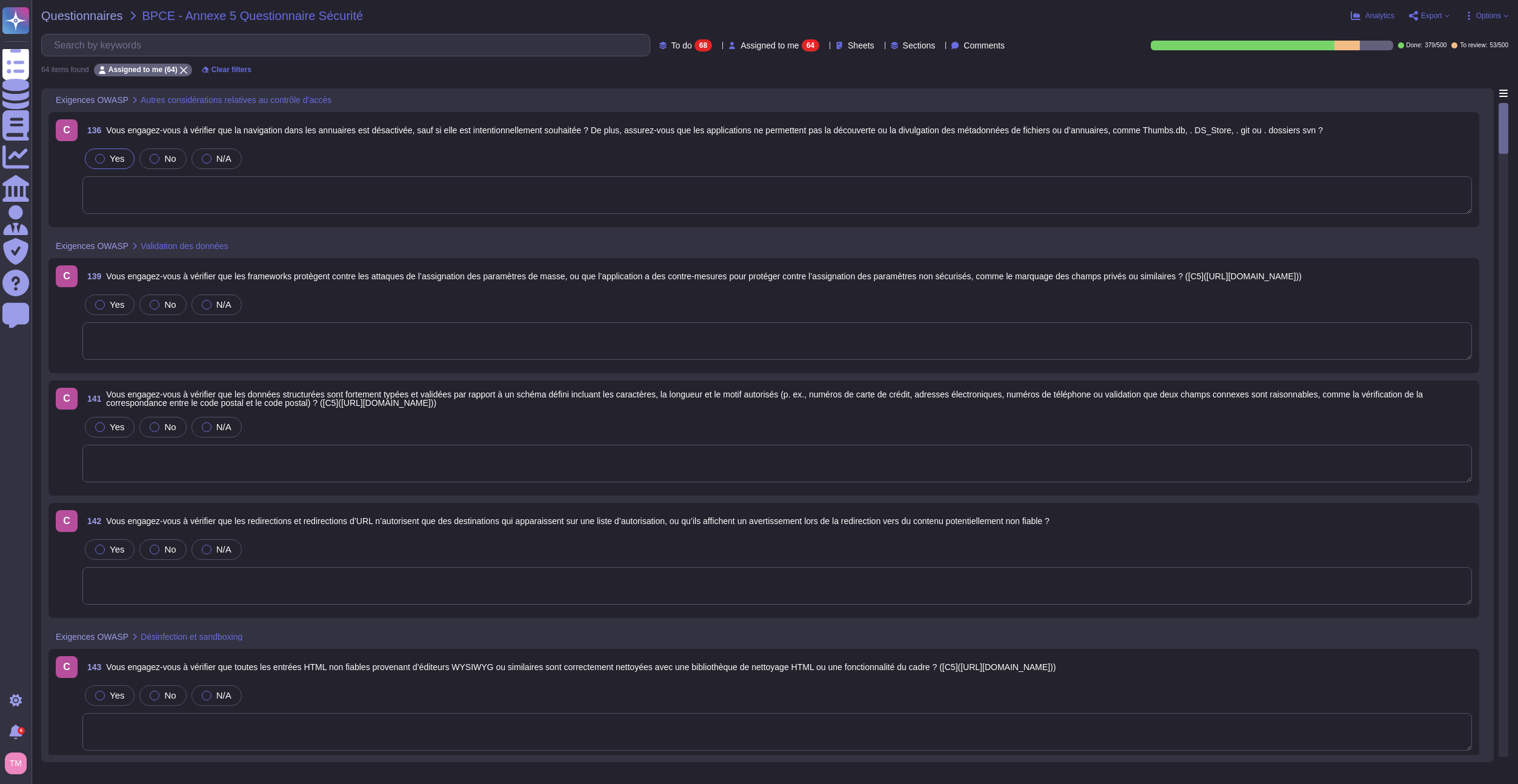
click at [115, 160] on span "Yes" at bounding box center [117, 158] width 14 height 10
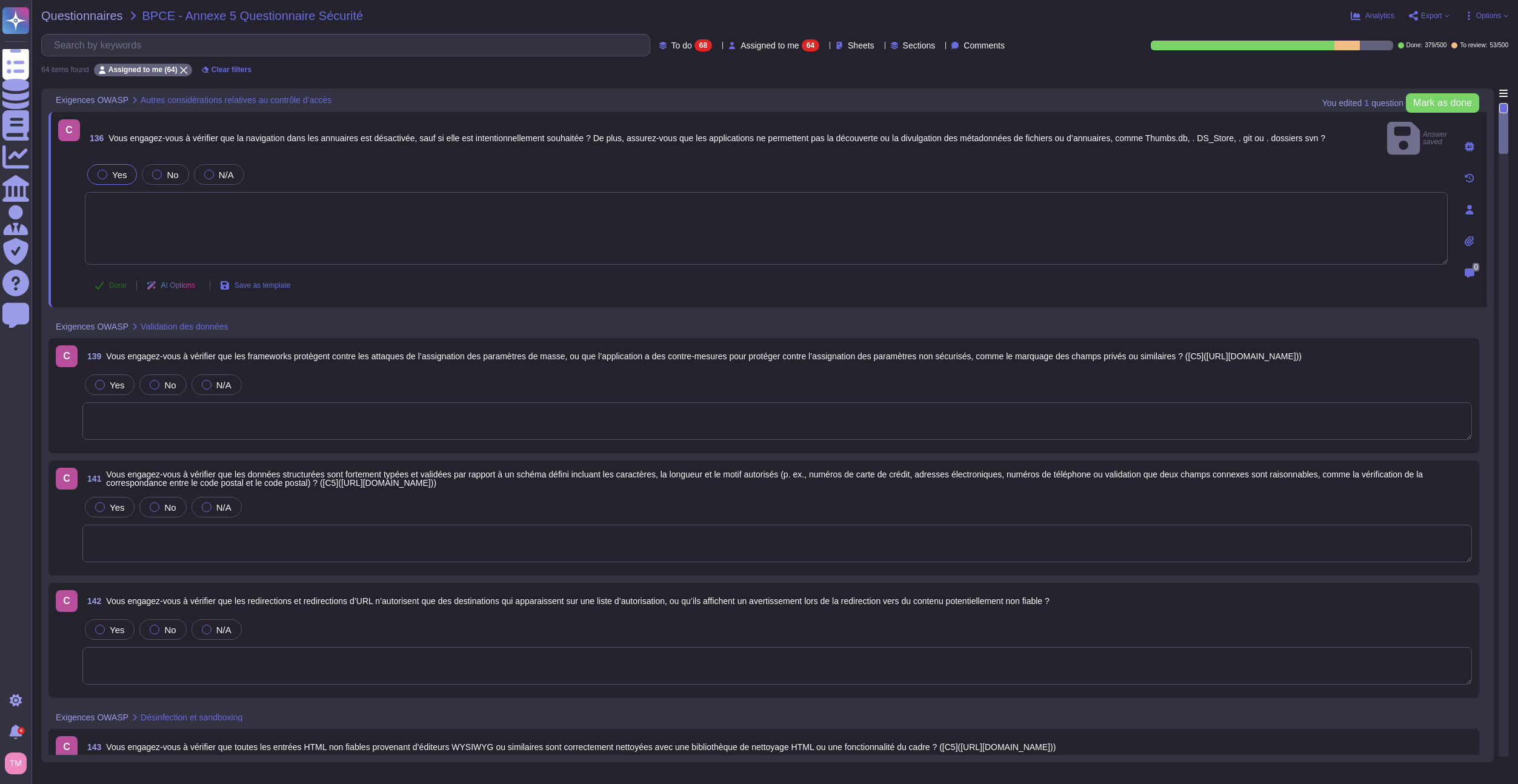
click at [101, 275] on button "Done" at bounding box center [111, 285] width 52 height 24
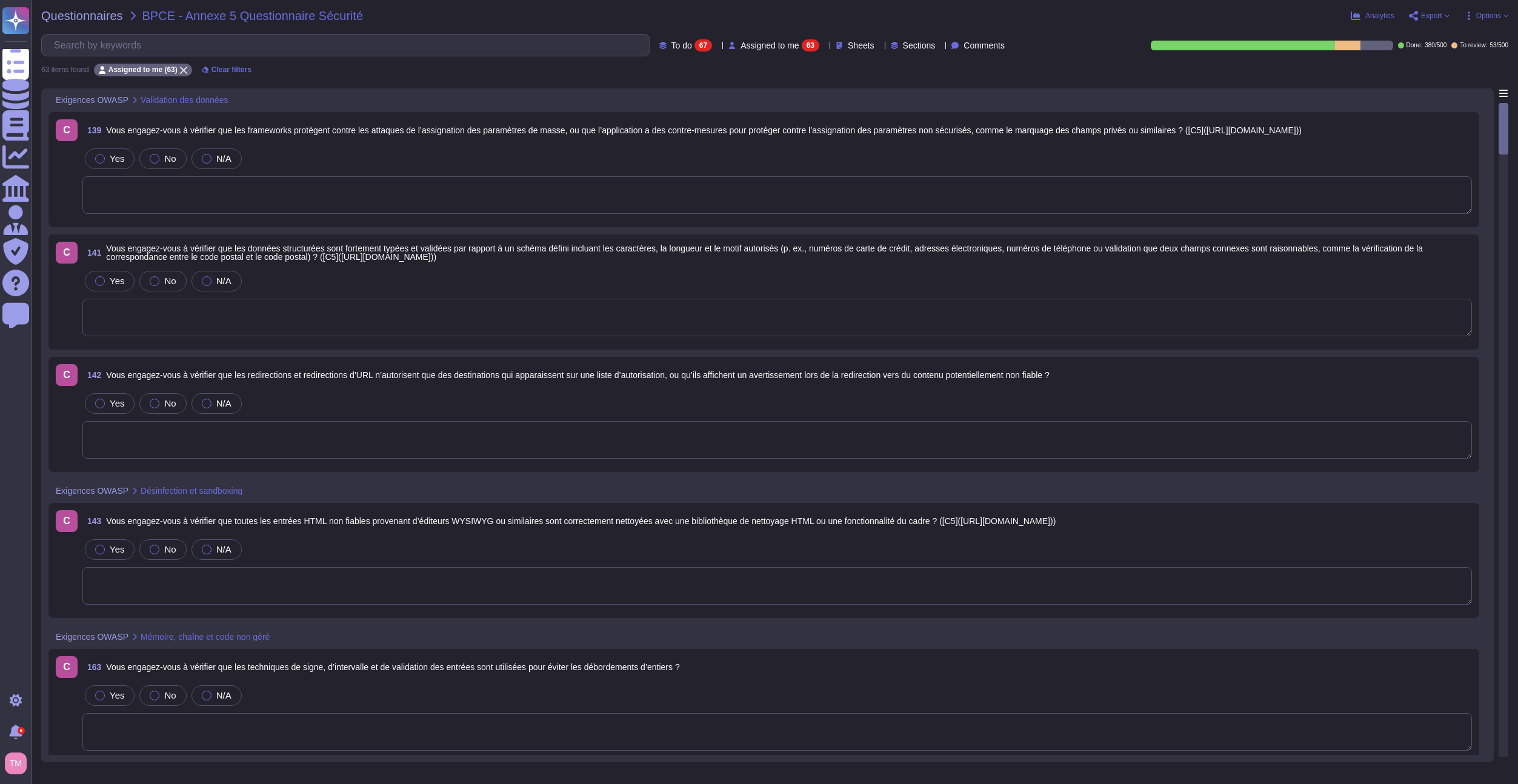
click at [273, 134] on span "Vous engagez-vous à vérifier que les frameworks protègent contre les attaques d…" at bounding box center [704, 130] width 1196 height 9
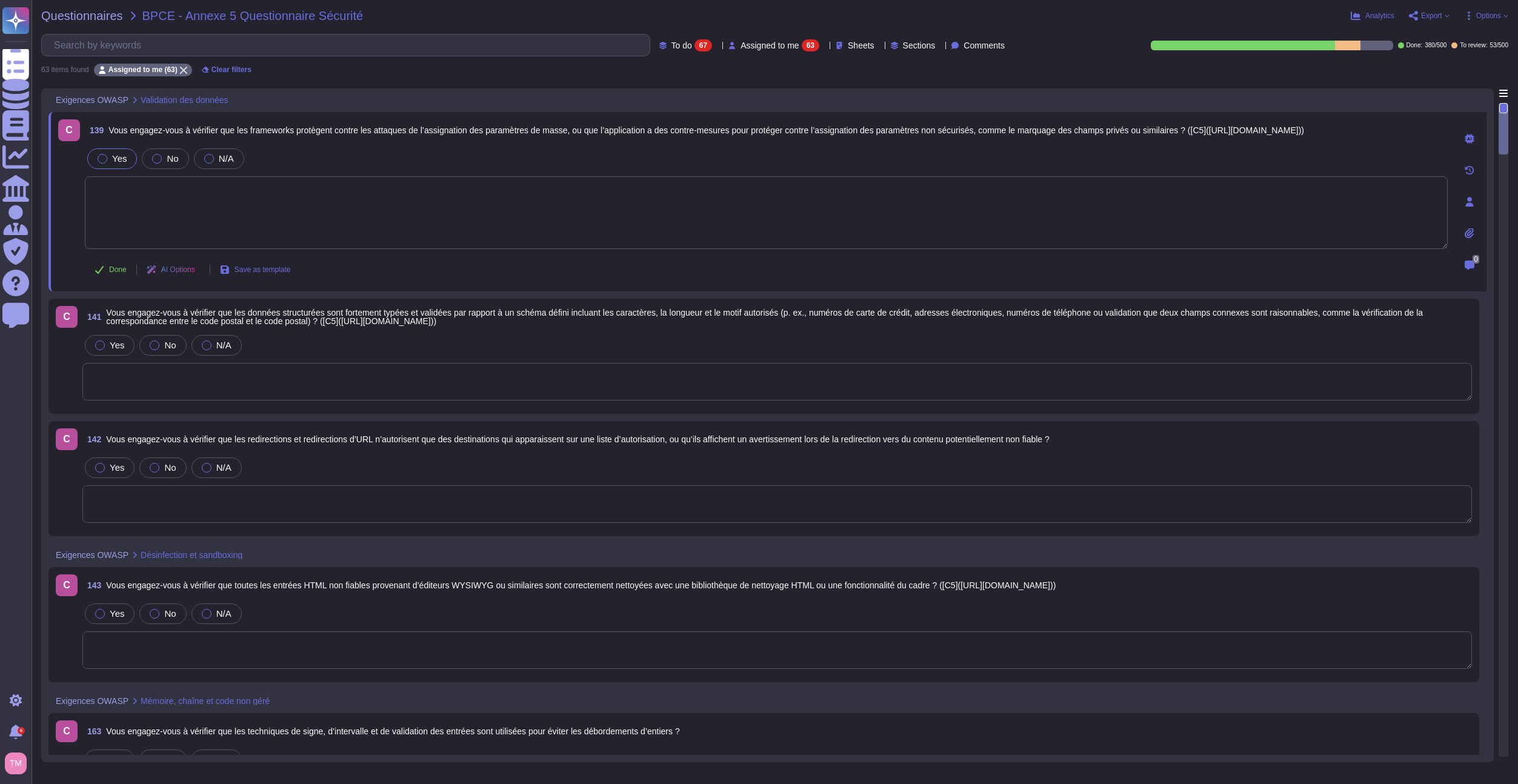
click at [119, 157] on span "Yes" at bounding box center [120, 158] width 14 height 10
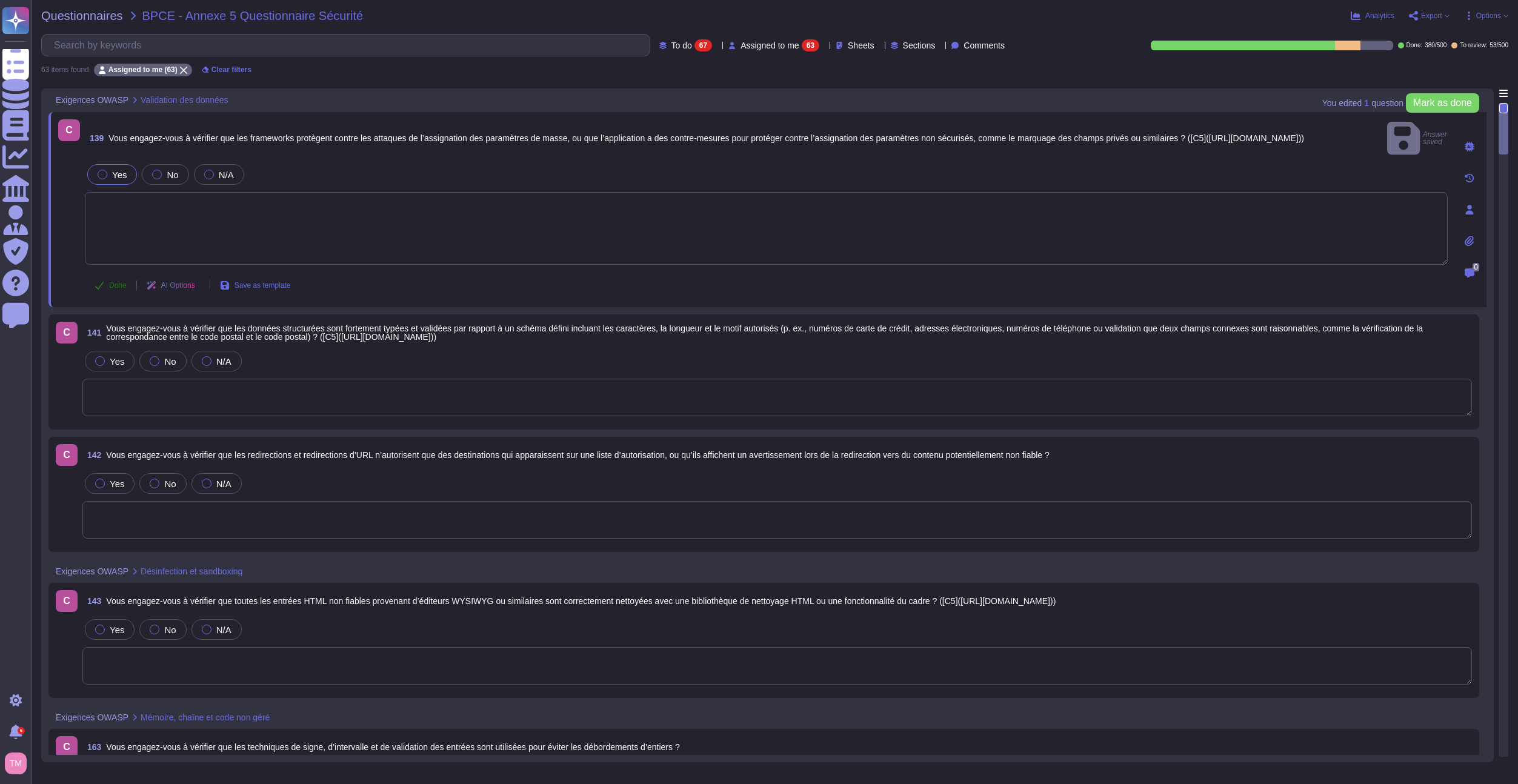
click at [109, 273] on button "Done" at bounding box center [111, 285] width 52 height 24
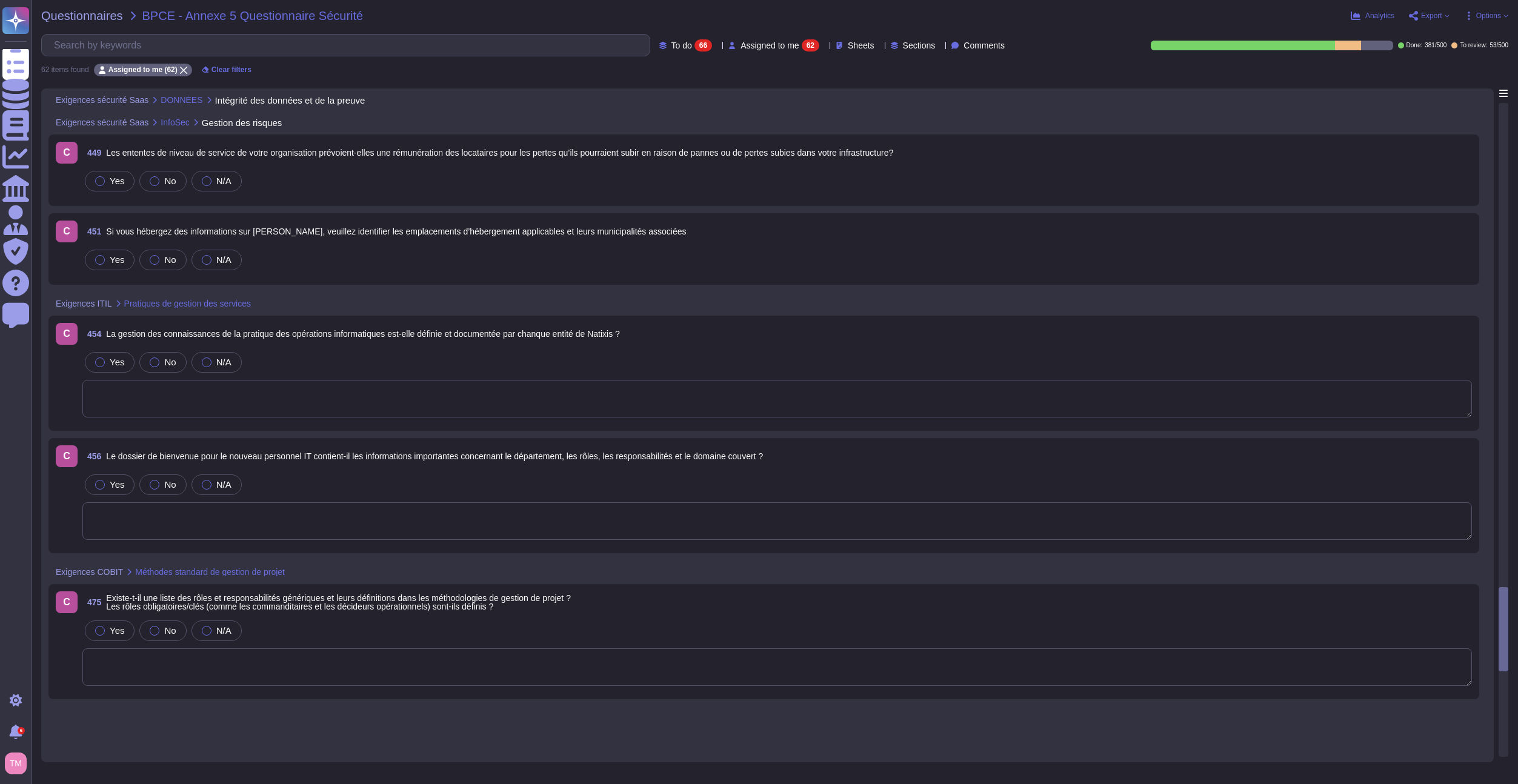
scroll to position [4954, 0]
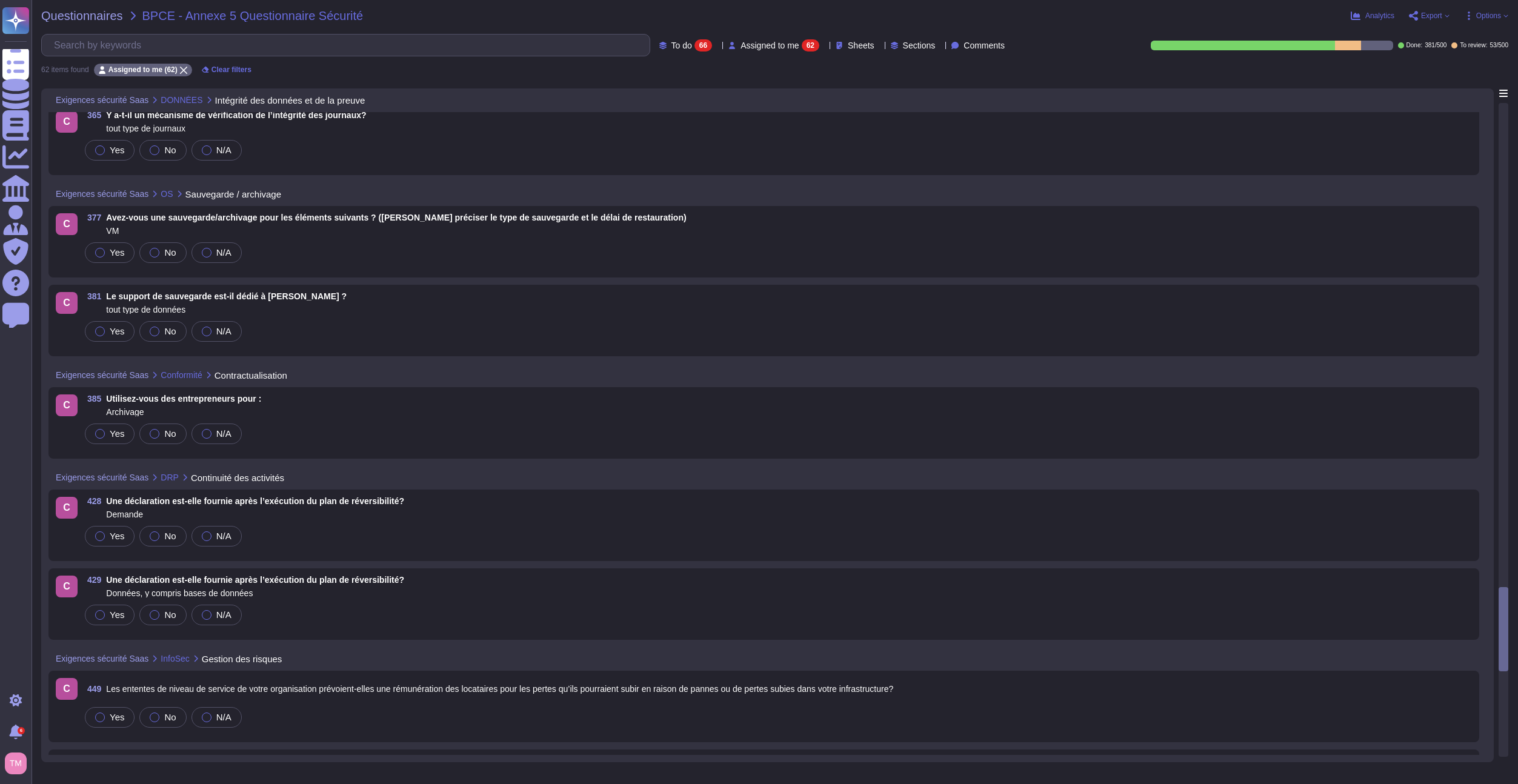
click at [694, 46] on div "66" at bounding box center [703, 45] width 18 height 12
click at [680, 139] on div "To review 53" at bounding box center [685, 137] width 98 height 14
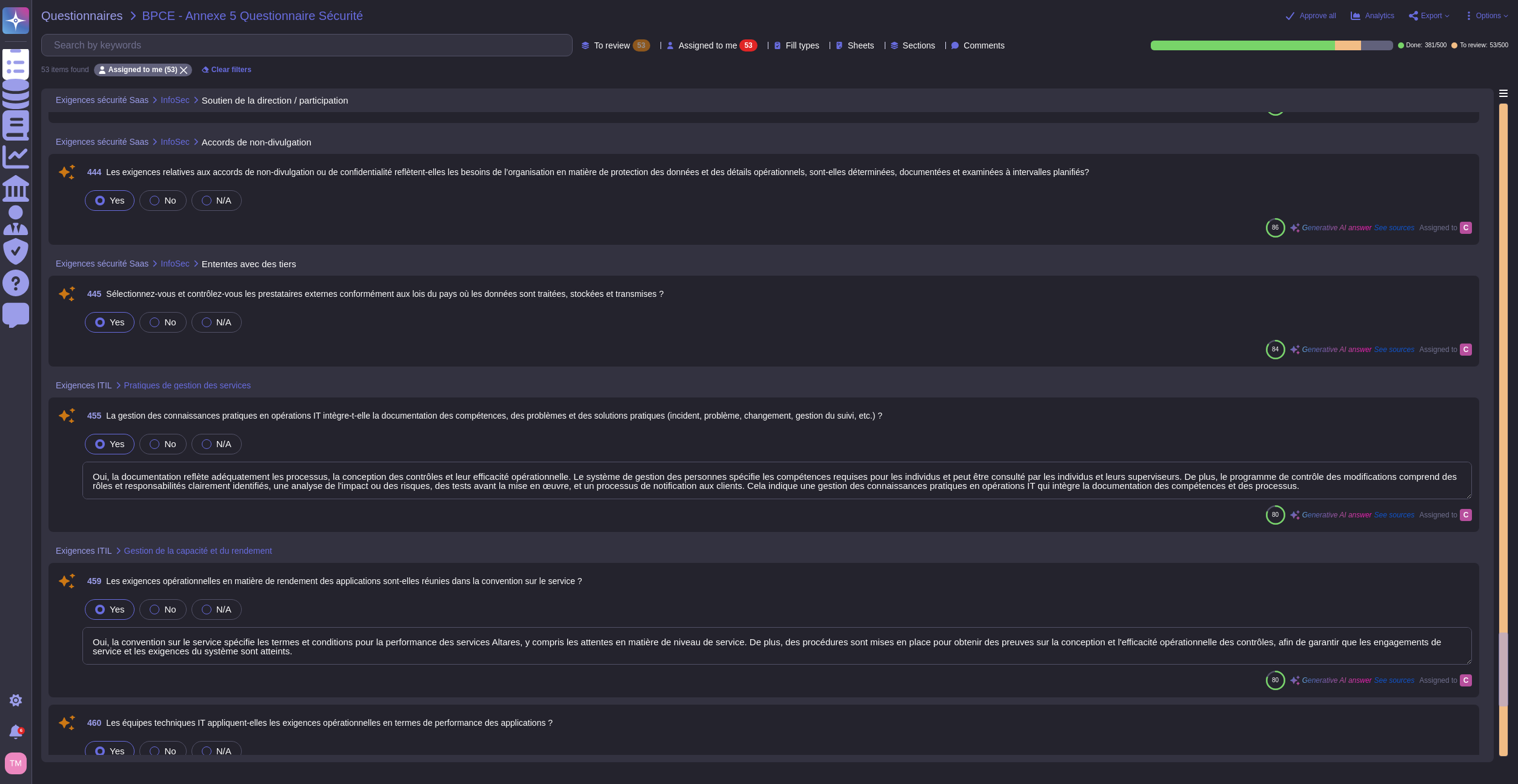
type textarea "La réalisation des niveaux de service n'est pas spécifiquement mentionnée comme…"
type textarea "Oui, la documentation reflète adéquatement les processus, la conception des con…"
type textarea "Oui, la convention sur le service spécifie les termes et conditions pour la per…"
type textarea "Oui, les équipes techniques IT évaluent les relations entre les processus métie…"
type textarea "Non answer found."
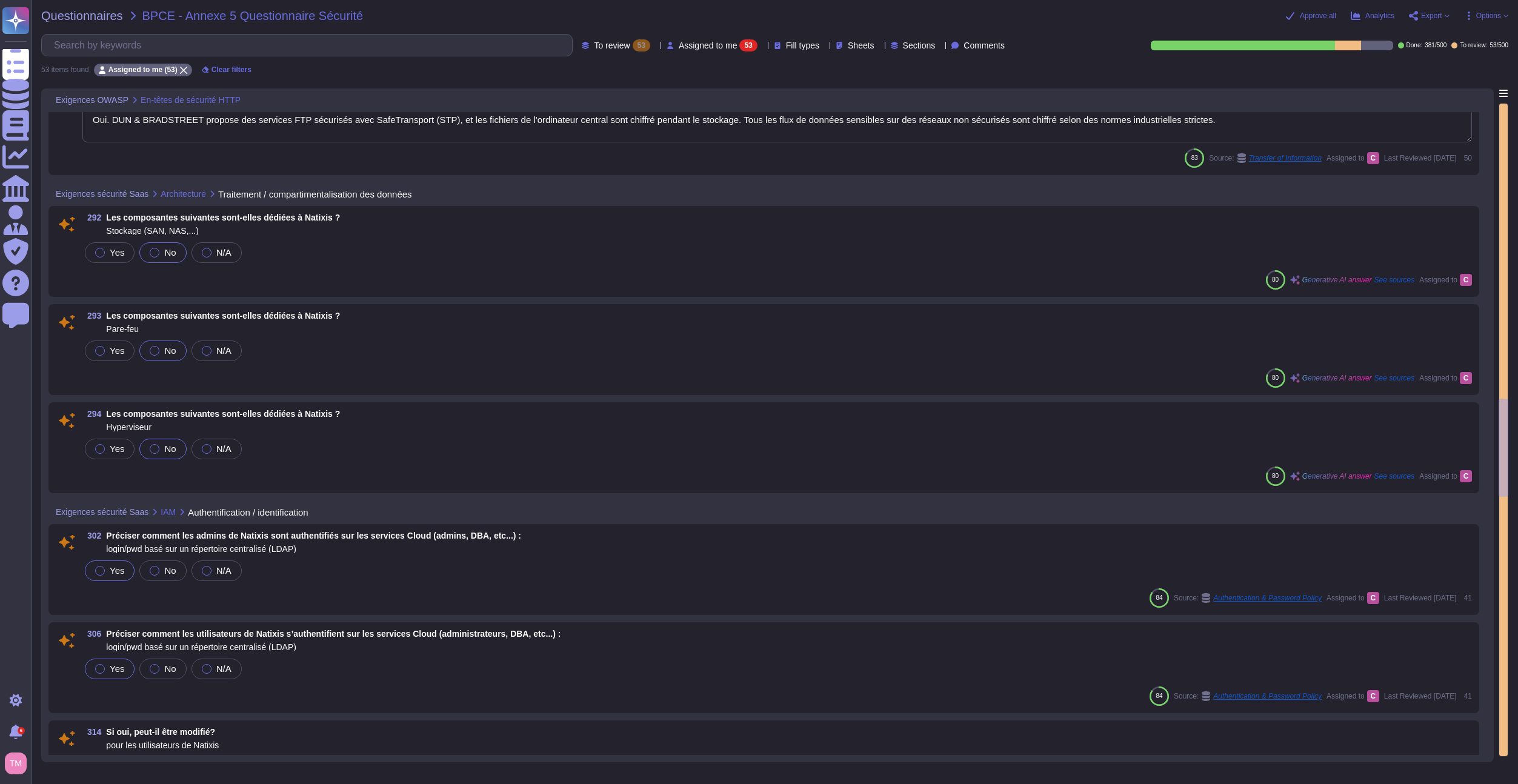
type textarea "ok"
type textarea "Oui. DUN & BRADSTREET propose des services FTP sécurisés avec SafeTransport (ST…"
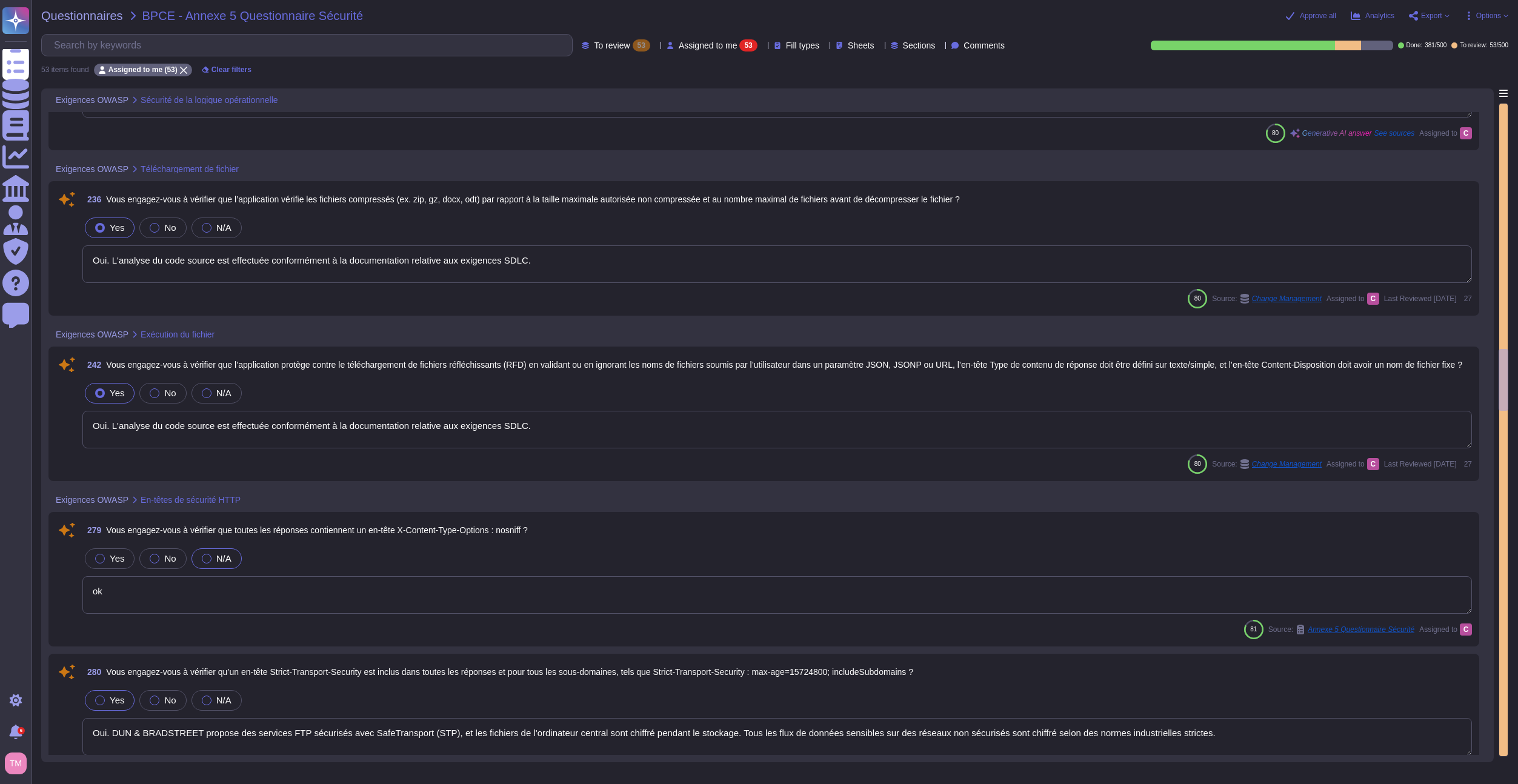
type textarea "Oui, l'équipe de sécurité des applications vérifie la validité de la dernière r…"
type textarea "Nous nous engageons à gérer les demandes des clients de manière appropriée, en …"
type textarea "Oui. L'analyse du code source est effectuée conformément à la documentation rel…"
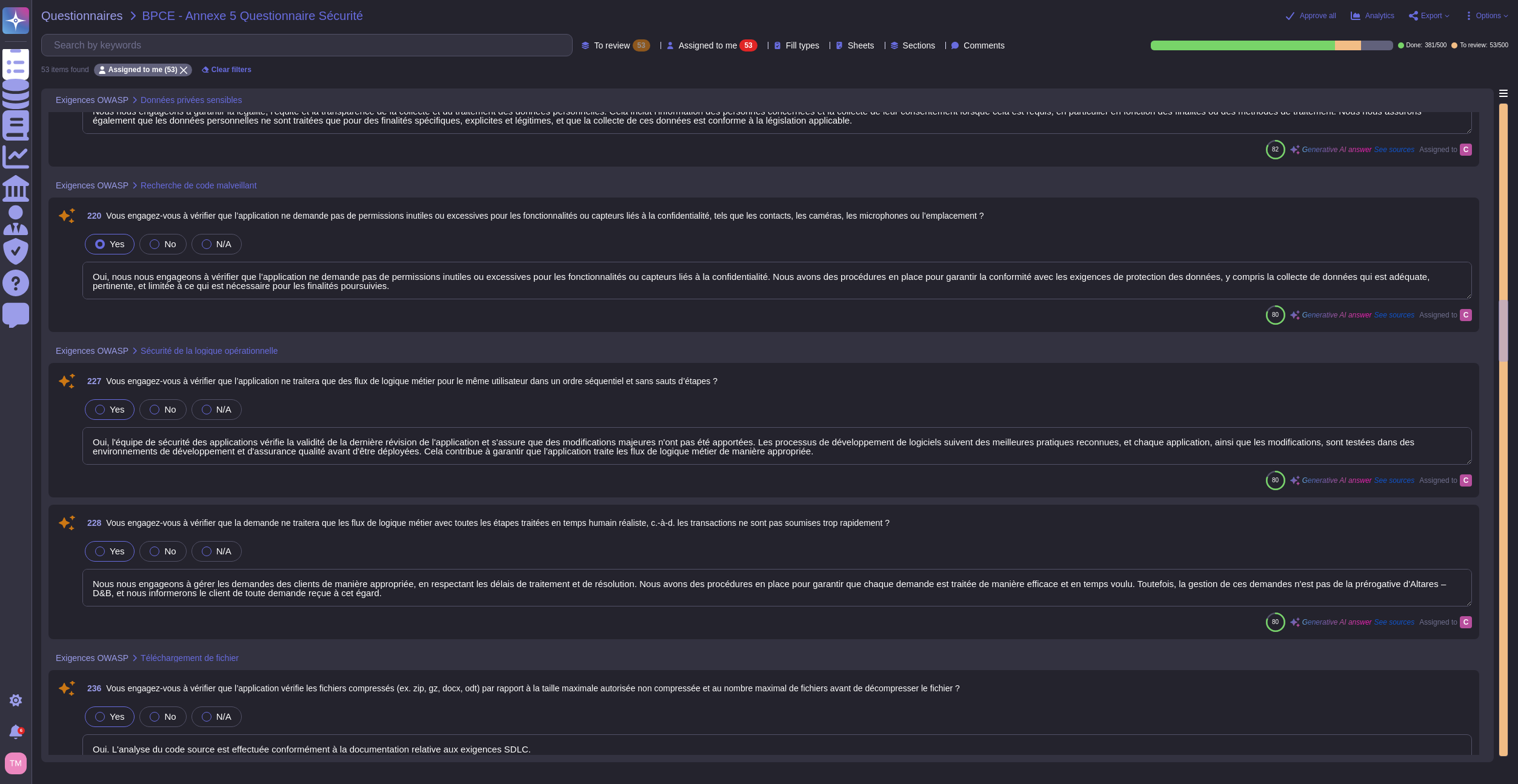
type textarea "Oui, nous nous engageons à vérifier que les utilisateurs disposent d'une méthod…"
type textarea "Nous nous engageons à garantir la légalité, l'équité et la transparence de la c…"
type textarea "Oui, nous nous engageons à vérifier que l’application ne demande pas de permiss…"
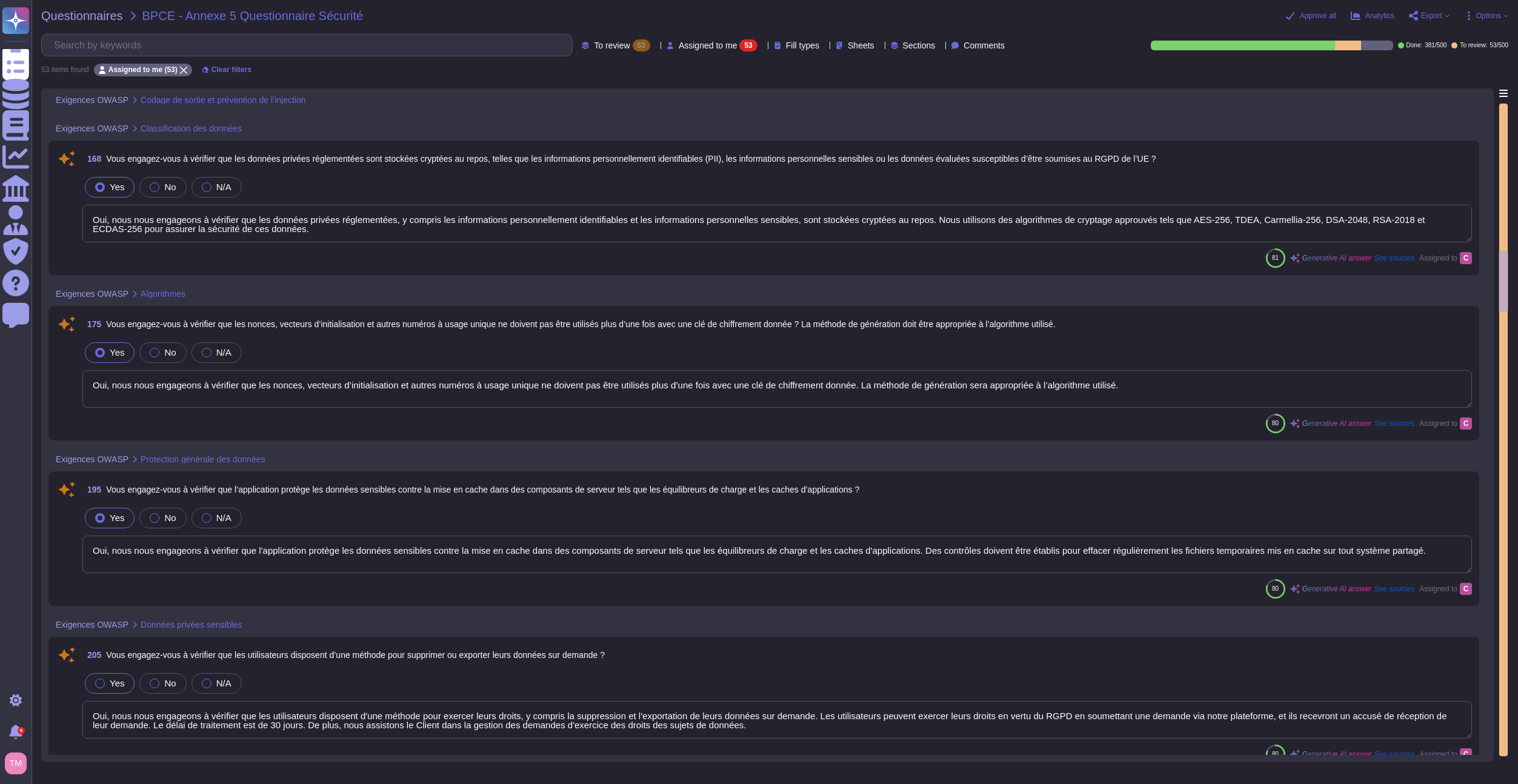
type textarea "Oui. L'analyse du code source est effectuée conformément à la documentation rel…"
type textarea "Oui, nous nous engageons à vérifier que les données privées réglementées, y com…"
type textarea "Oui, nous nous engageons à vérifier que les nonces, vecteurs d’initialisation e…"
type textarea "Oui, nous nous engageons à vérifier que l'application protège les données sensi…"
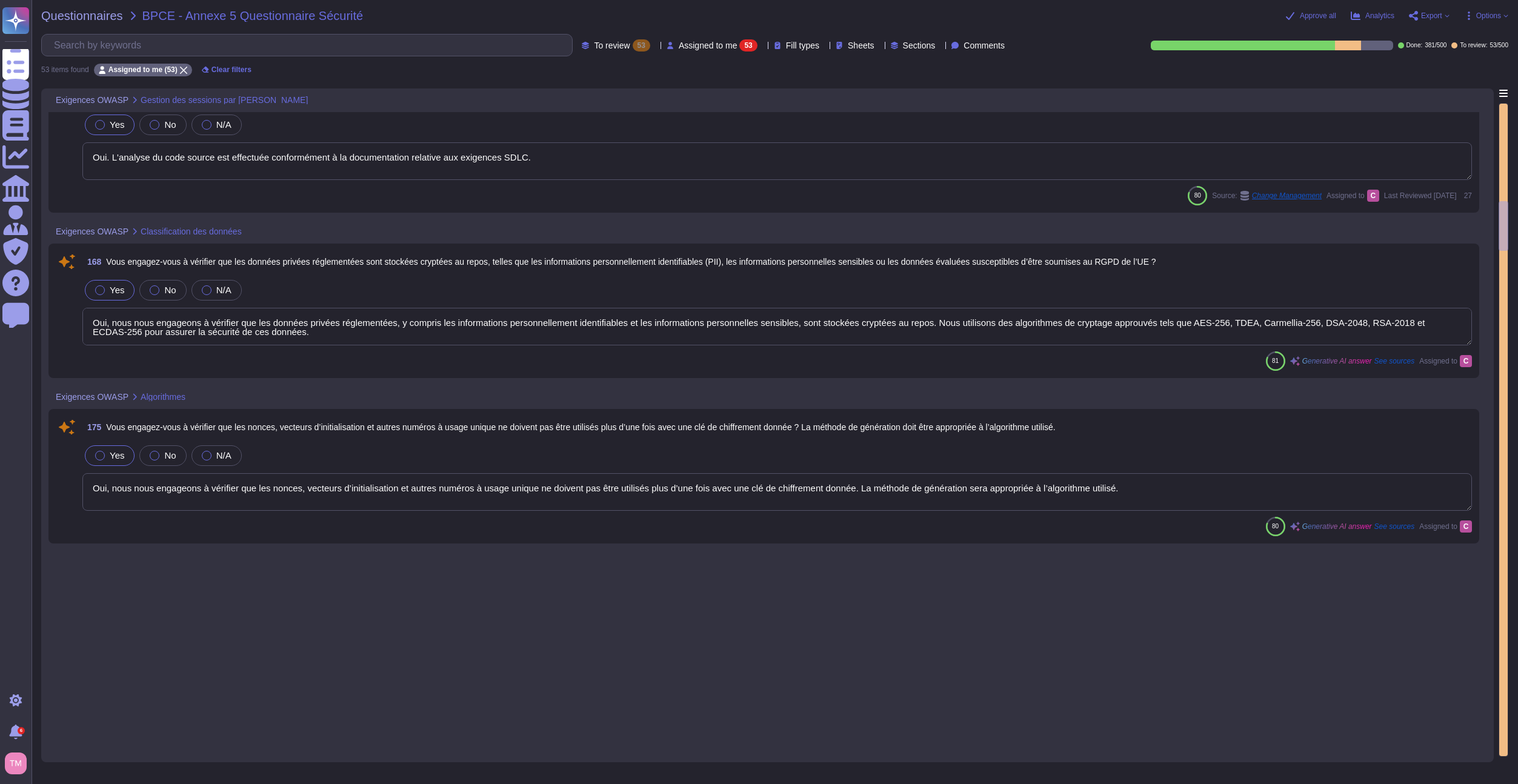
type textarea "Nous nous engageons à vérifier que l'application permet aux utilisateurs de rév…"
type textarea "Oui, nous nous engageons à appliquer des contrôles anti-fraude en fonction du r…"
type textarea "Nous nous engageons à nous assurer que toutes les données sensibles sont nettoy…"
type textarea "Oui, nous nous engageons à vérifier que l'application assainit les entrées util…"
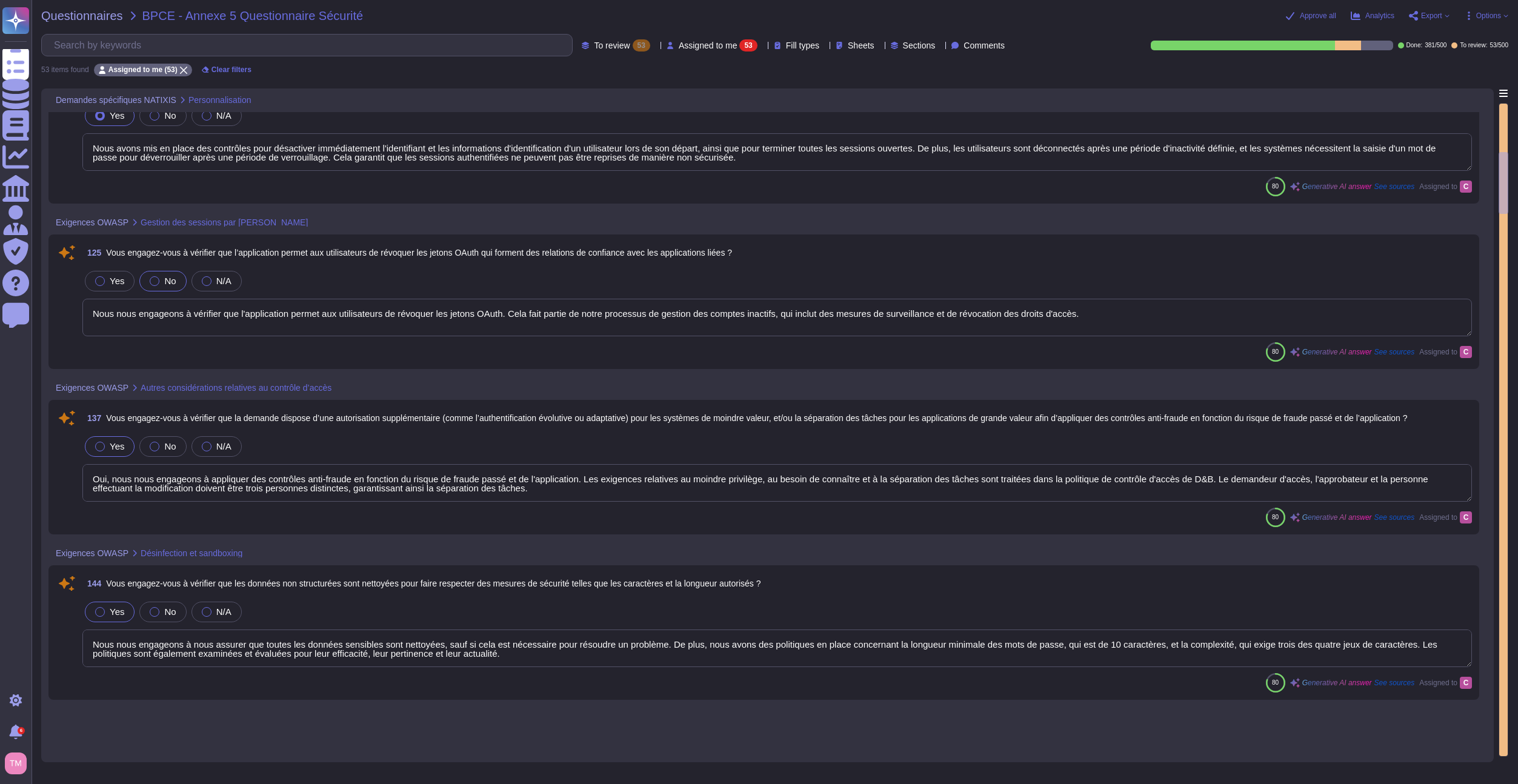
type textarea "L'URL d'accès à la solution est [DOMAIN_NAME] et [URL][DOMAIN_NAME]."
type textarea "[DOMAIN_NAME]"
type textarea "L'interface visuelle est intuitive et conviviale, permettant une gestion et une…"
type textarea "ok"
type textarea "Nous avons mis en place des contrôles pour désactiver immédiatement l'identifia…"
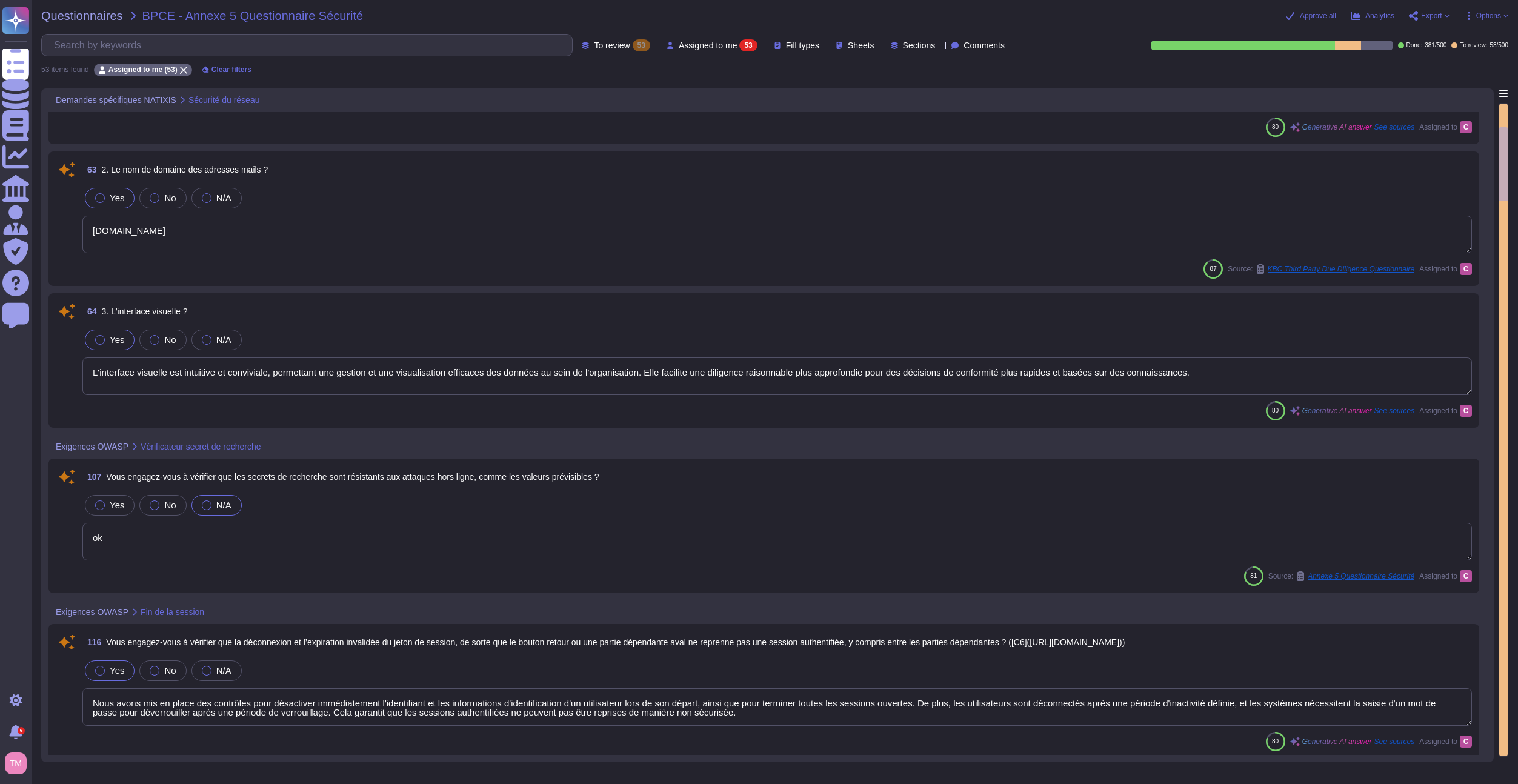
type textarea "Oui, nous nous engageons à former les développeurs aux méthodes de développemen…"
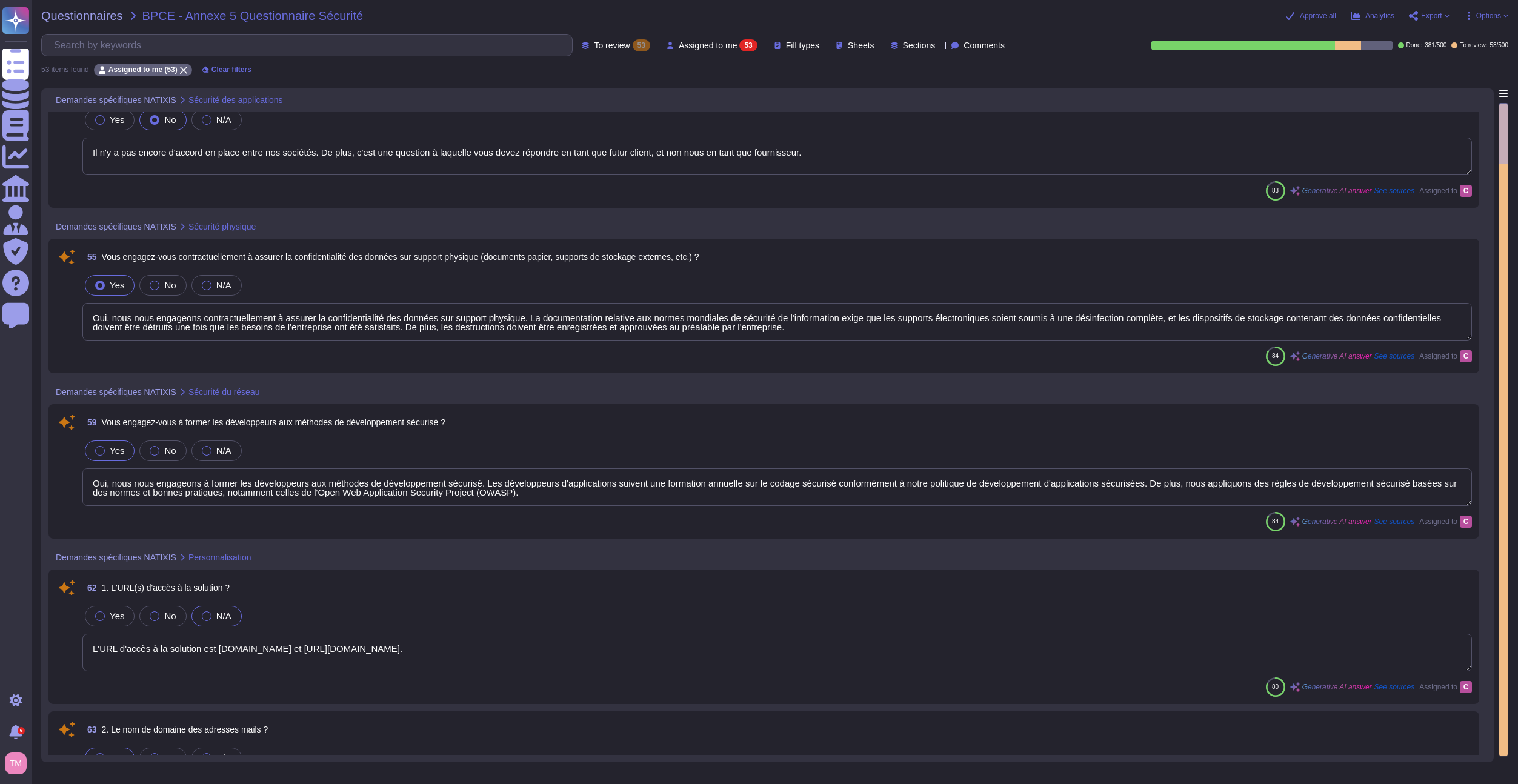
type textarea "Il n'y a pas encore d'accord en place entre nos sociétés. De plus, c'est une qu…"
type textarea "Oui, nous nous engageons contractuellement à assurer la confidentialité des don…"
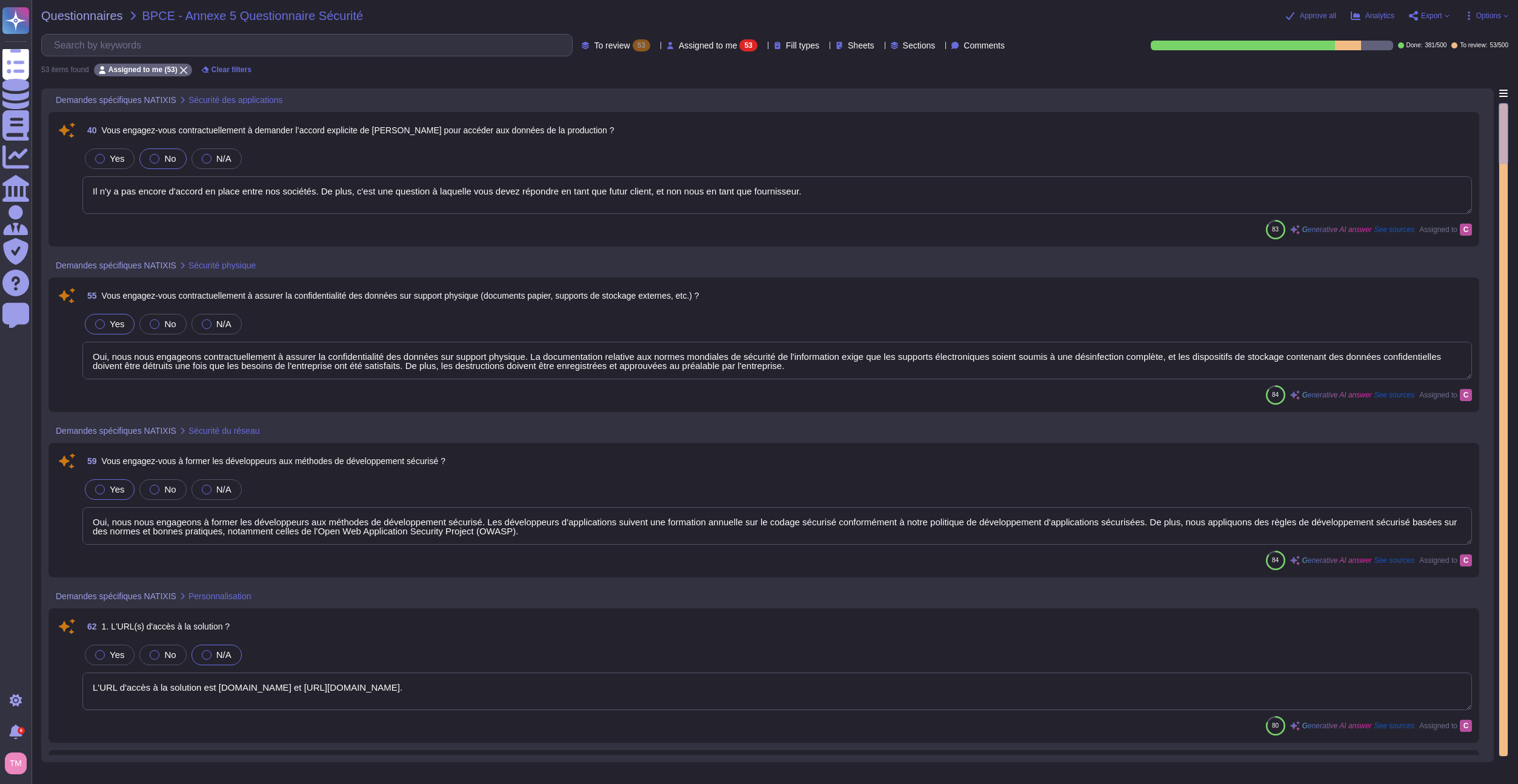
drag, startPoint x: 813, startPoint y: 192, endPoint x: 89, endPoint y: 187, distance: 724.0
click at [89, 187] on textarea "Il n'y a pas encore d'accord en place entre nos sociétés. De plus, c'est une qu…" at bounding box center [777, 195] width 1390 height 37
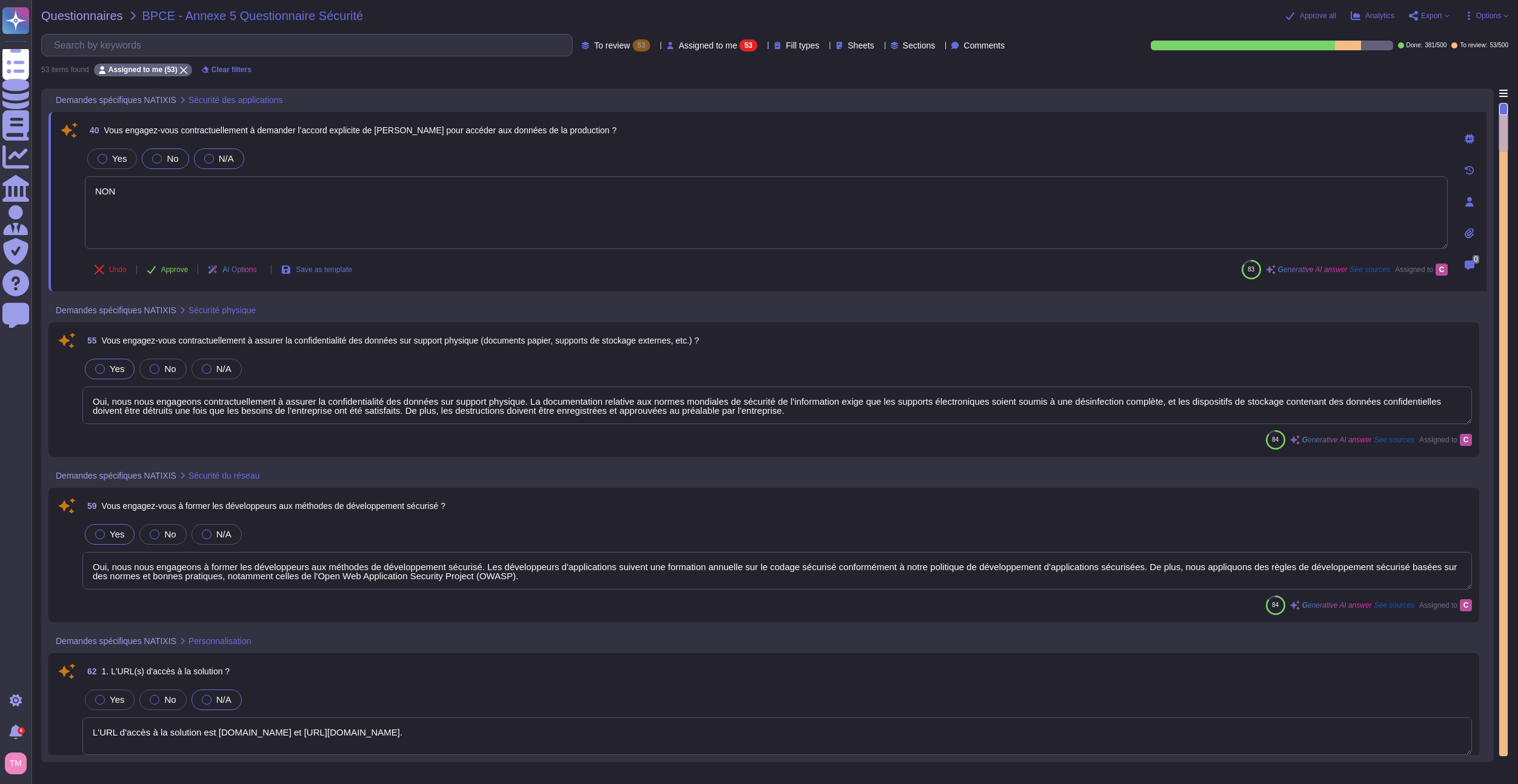
click at [220, 156] on span "N/A" at bounding box center [226, 158] width 15 height 10
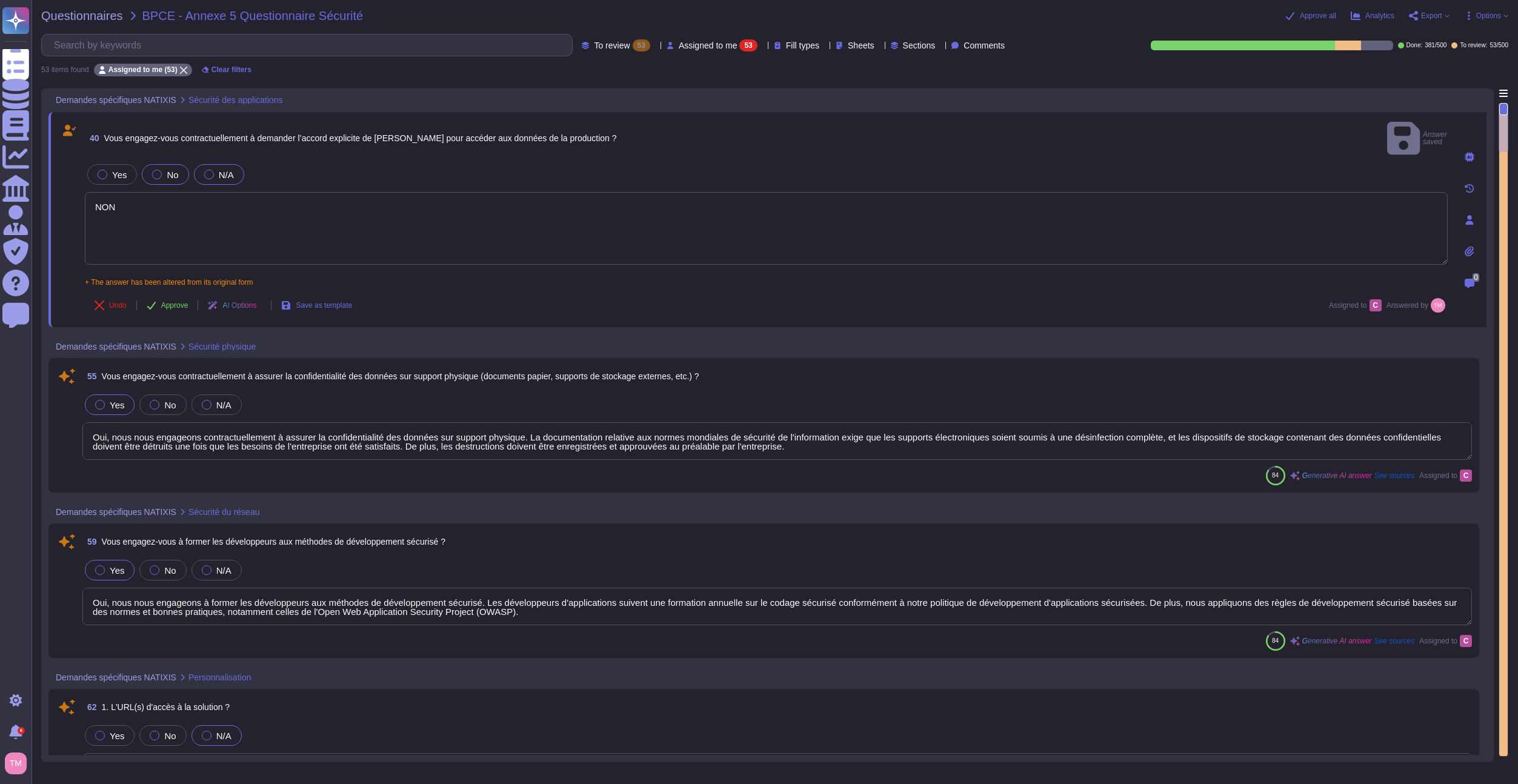
click at [203, 164] on div "N/A" at bounding box center [219, 174] width 50 height 21
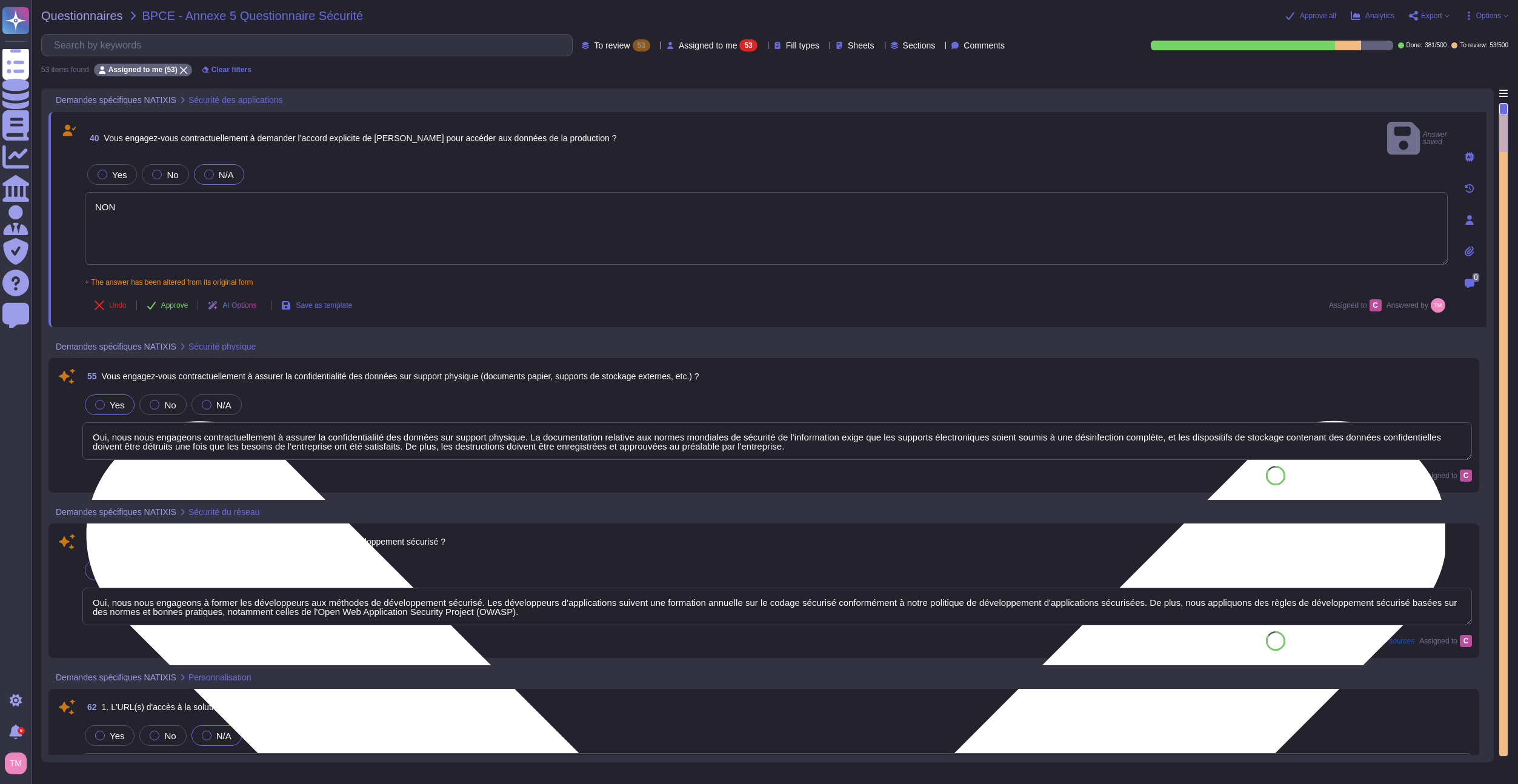
click at [189, 195] on textarea "NON" at bounding box center [767, 228] width 1363 height 73
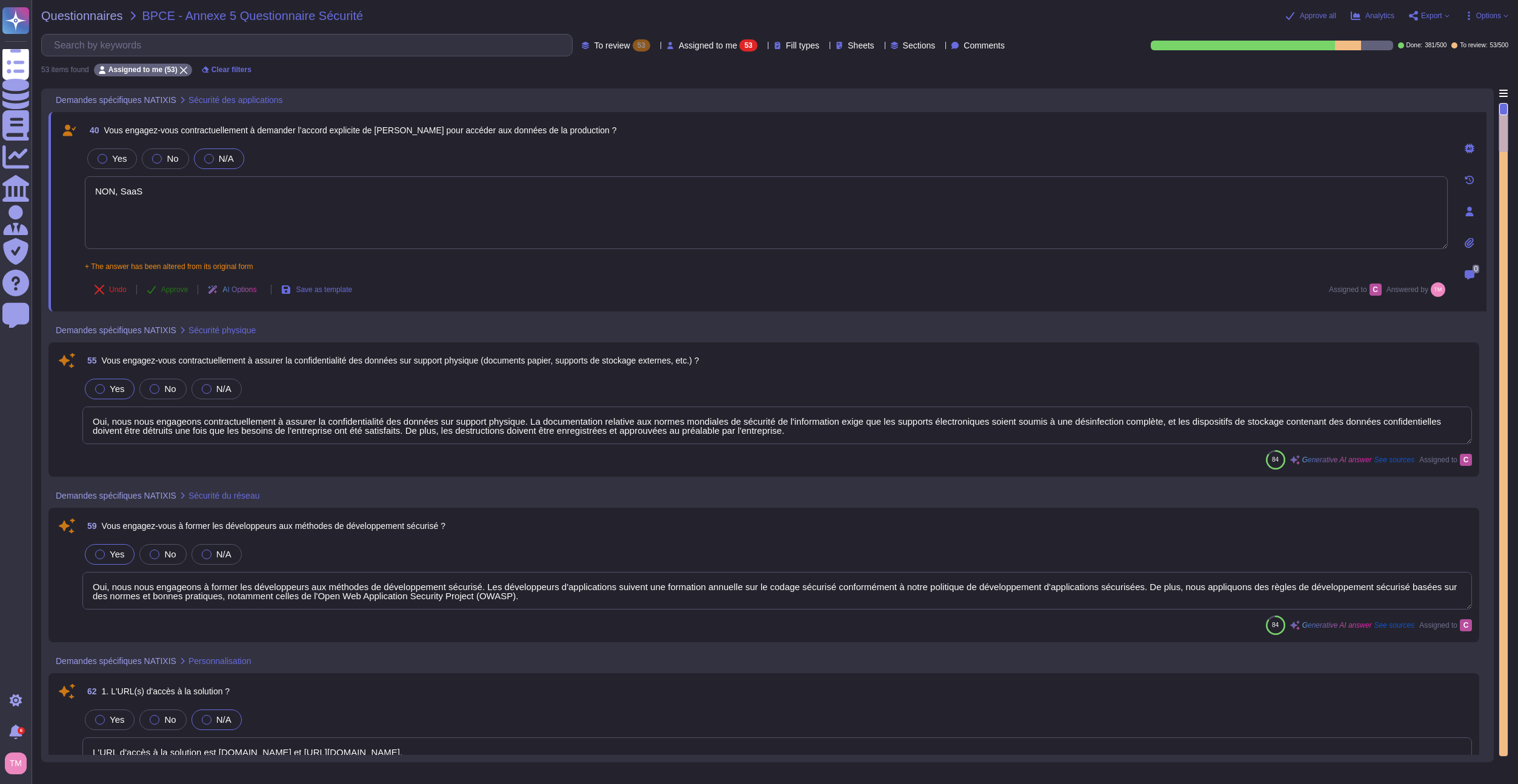
type textarea "NON, SaaS"
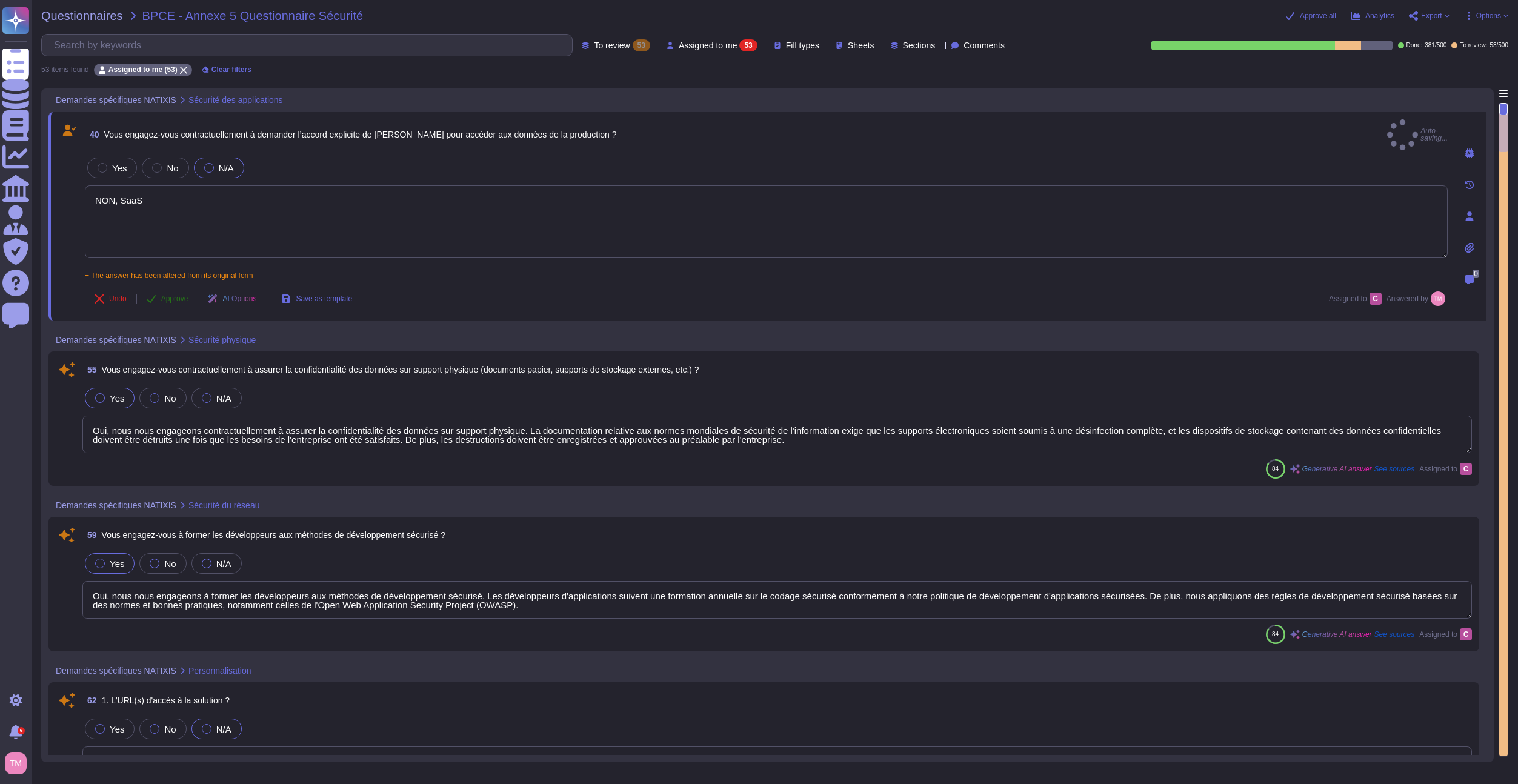
click at [168, 297] on button "Approve" at bounding box center [167, 299] width 62 height 24
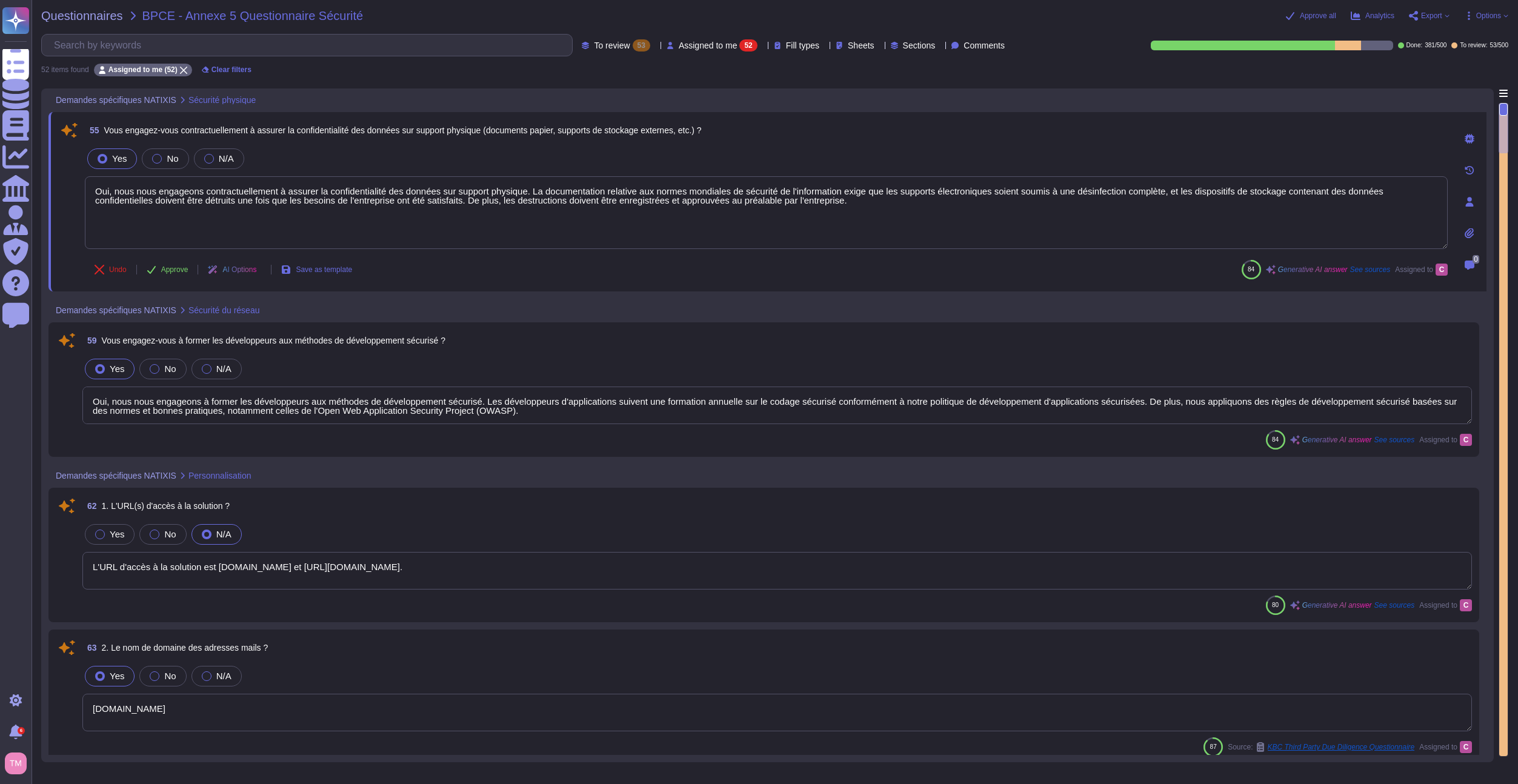
type textarea "L'interface visuelle est intuitive et conviviale, permettant une gestion et une…"
type textarea "ok"
type textarea "L'URL d'accès à la solution est [DOMAIN_NAME] et [URL][DOMAIN_NAME]."
type textarea "[DOMAIN_NAME]"
type textarea "Oui, nous nous engageons contractuellement à assurer la confidentialité des don…"
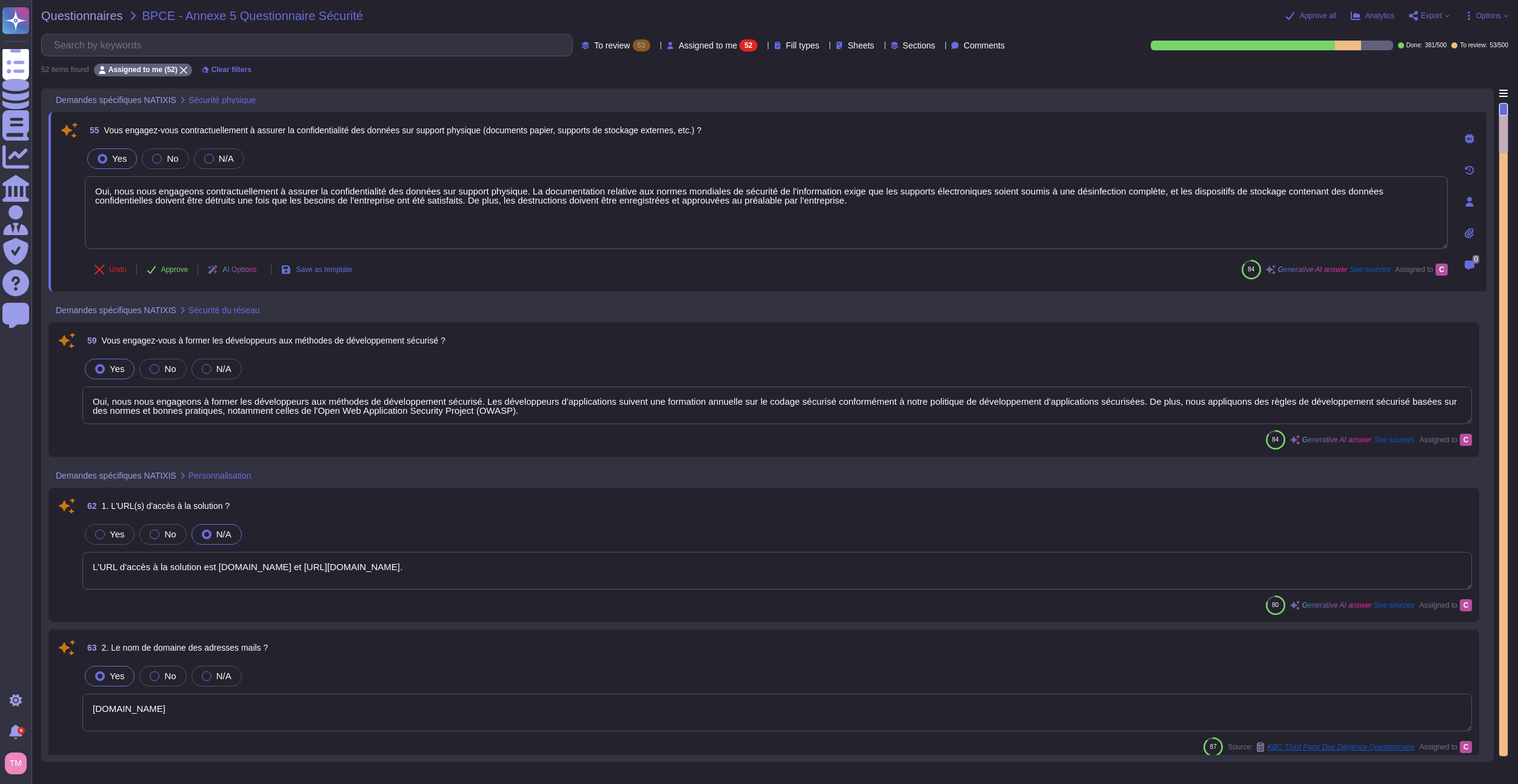
type textarea "Oui, nous nous engageons à former les développeurs aux méthodes de développemen…"
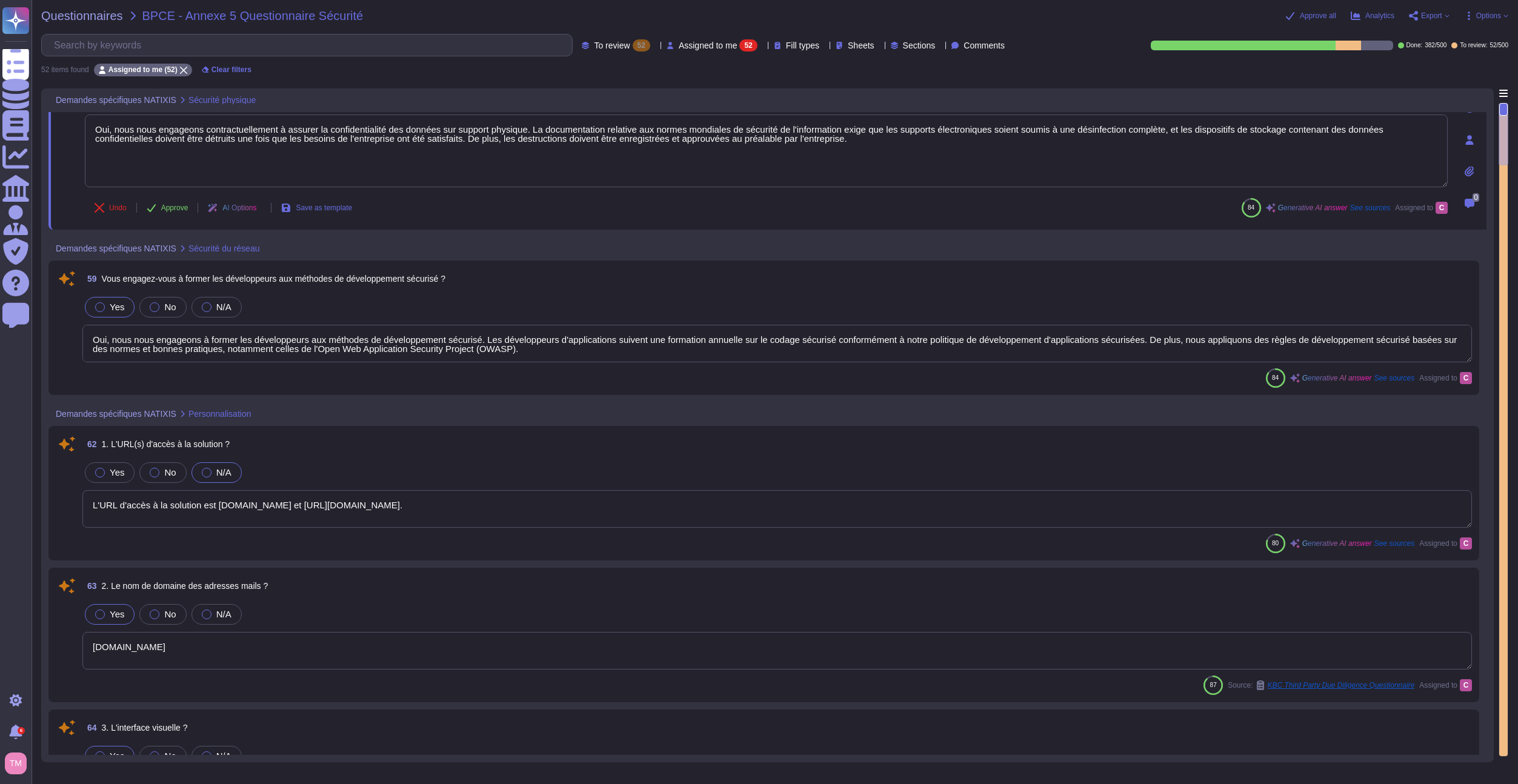
type textarea "Nous avons mis en place des contrôles pour désactiver immédiatement l'identifia…"
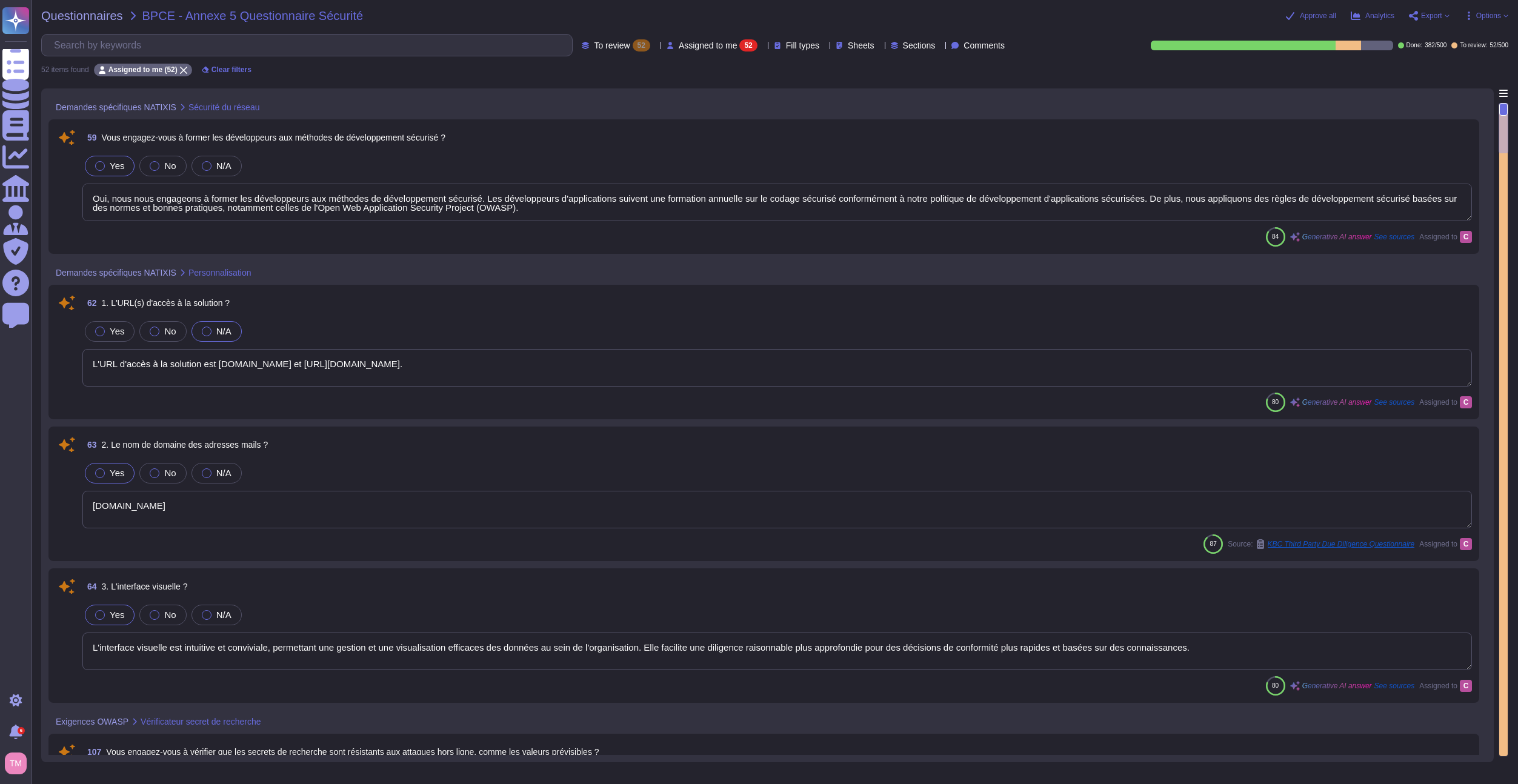
type textarea "Oui, nous nous engageons contractuellement à assurer la confidentialité des don…"
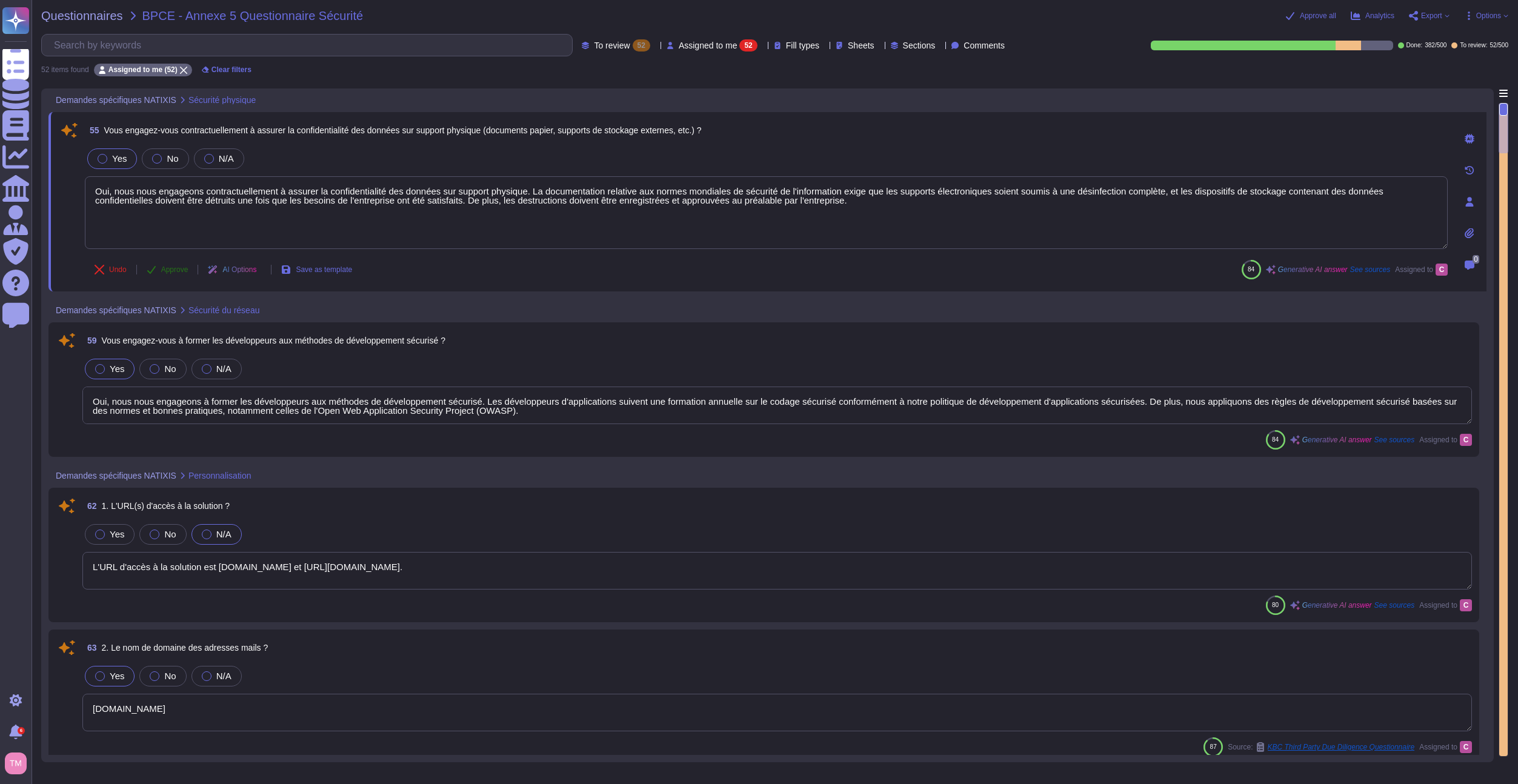
click at [171, 270] on span "Approve" at bounding box center [175, 270] width 27 height 7
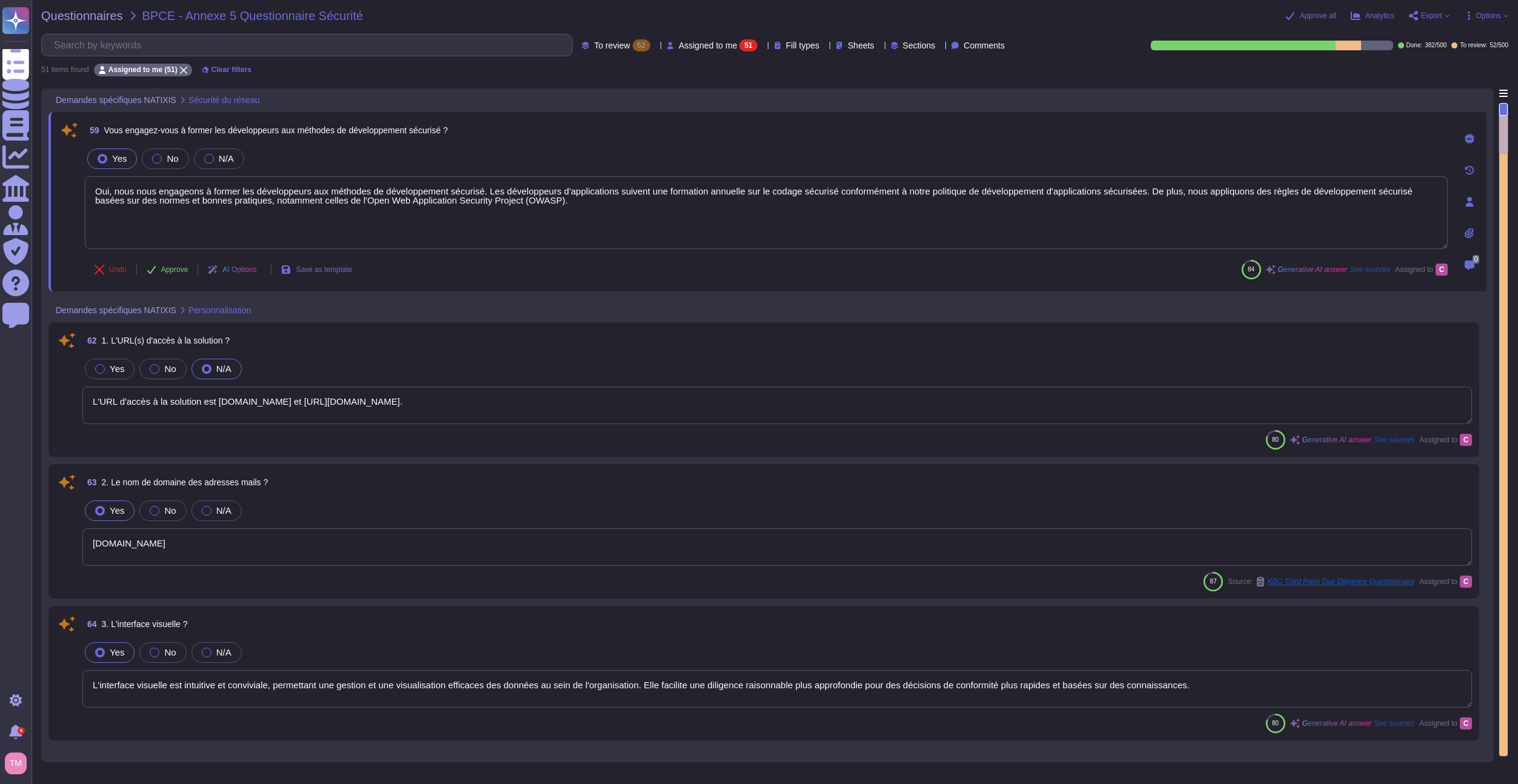
type textarea "ok"
type textarea "Nous avons mis en place des contrôles pour désactiver immédiatement l'identifia…"
type textarea "L'interface visuelle est intuitive et conviviale, permettant une gestion et une…"
type textarea "L'URL d'accès à la solution est [DOMAIN_NAME] et [URL][DOMAIN_NAME]."
type textarea "[DOMAIN_NAME]"
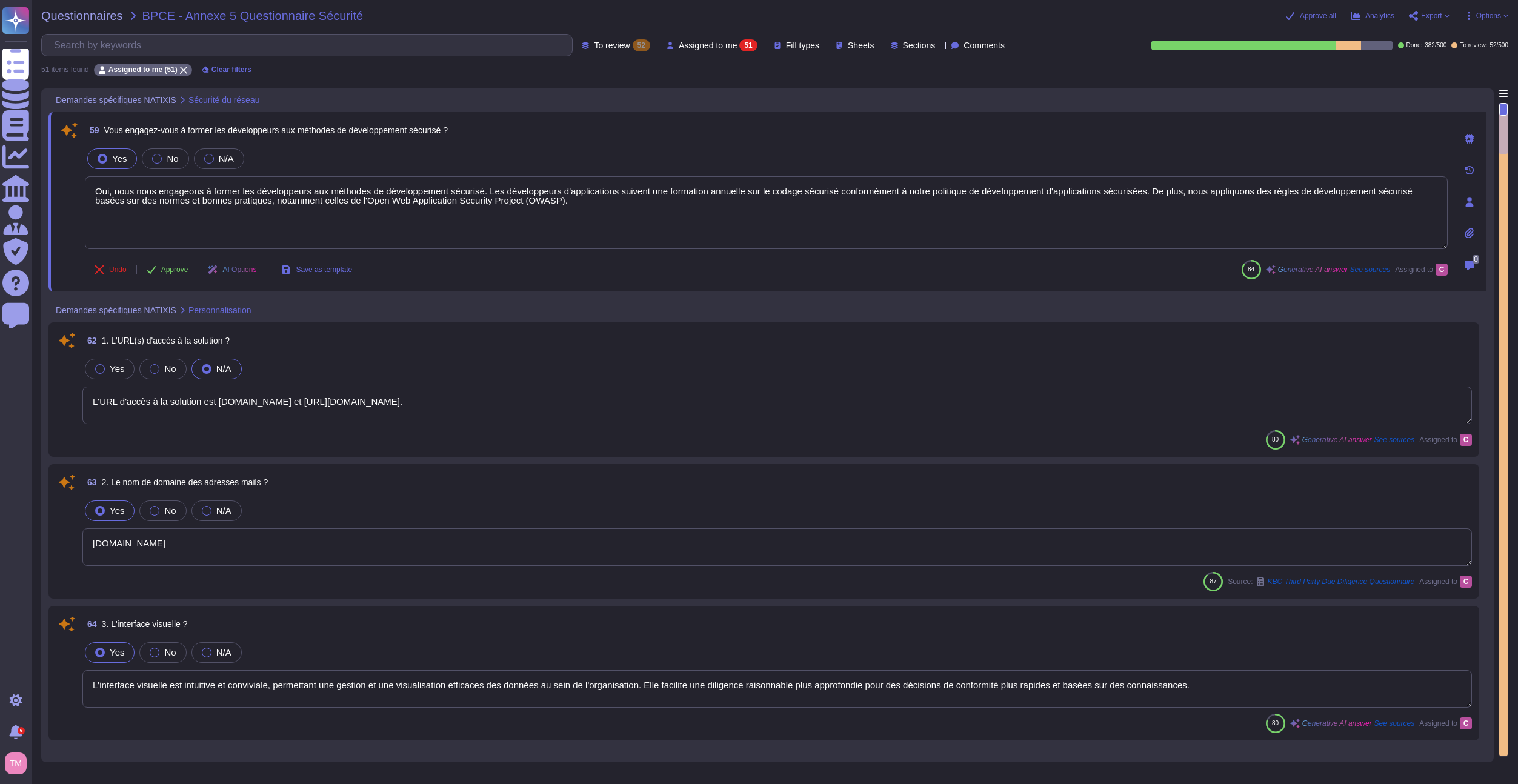
type textarea "Oui, nous nous engageons à former les développeurs aux méthodes de développemen…"
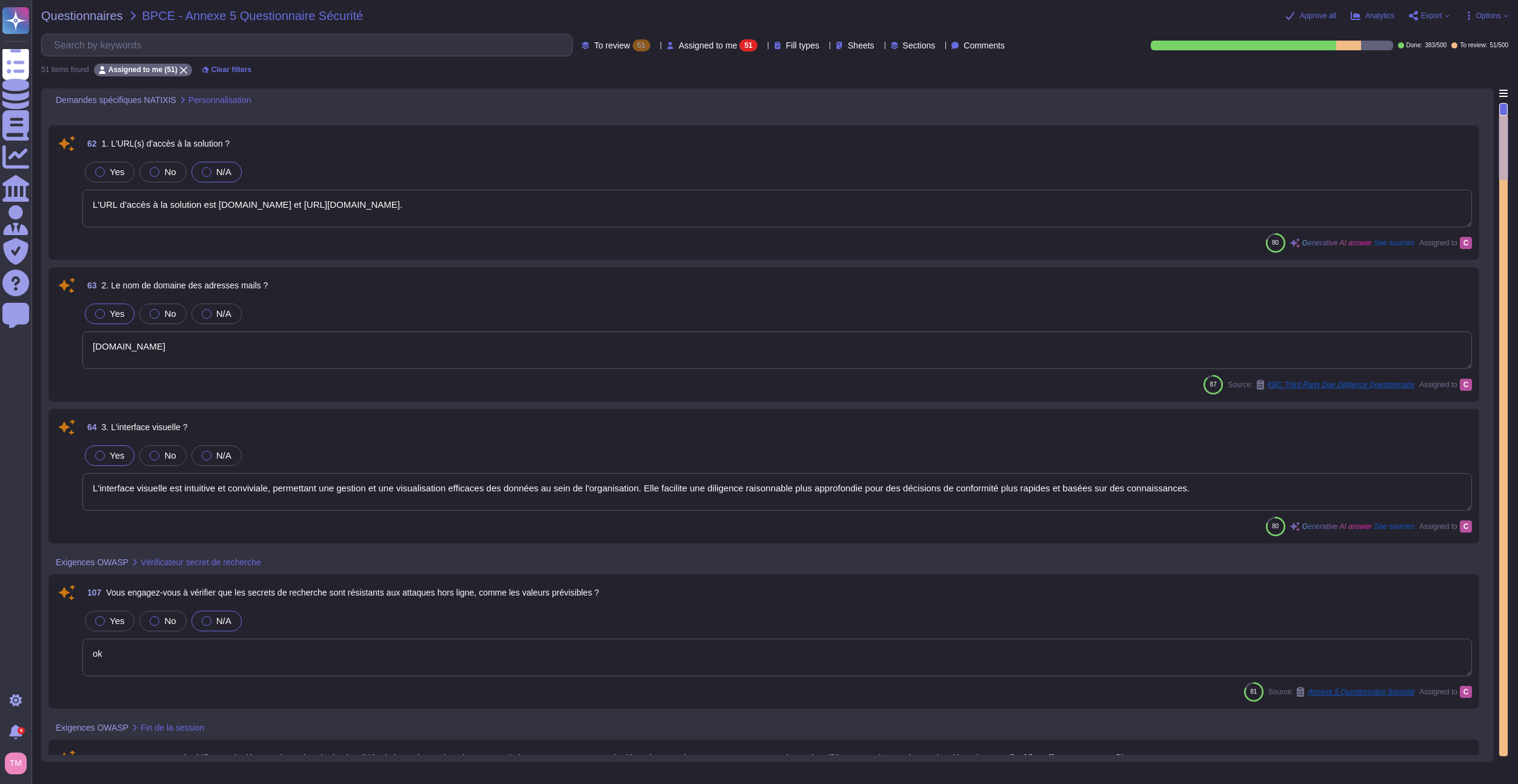
scroll to position [203, 0]
type textarea "Nous nous engageons à vérifier que l'application permet aux utilisateurs de rév…"
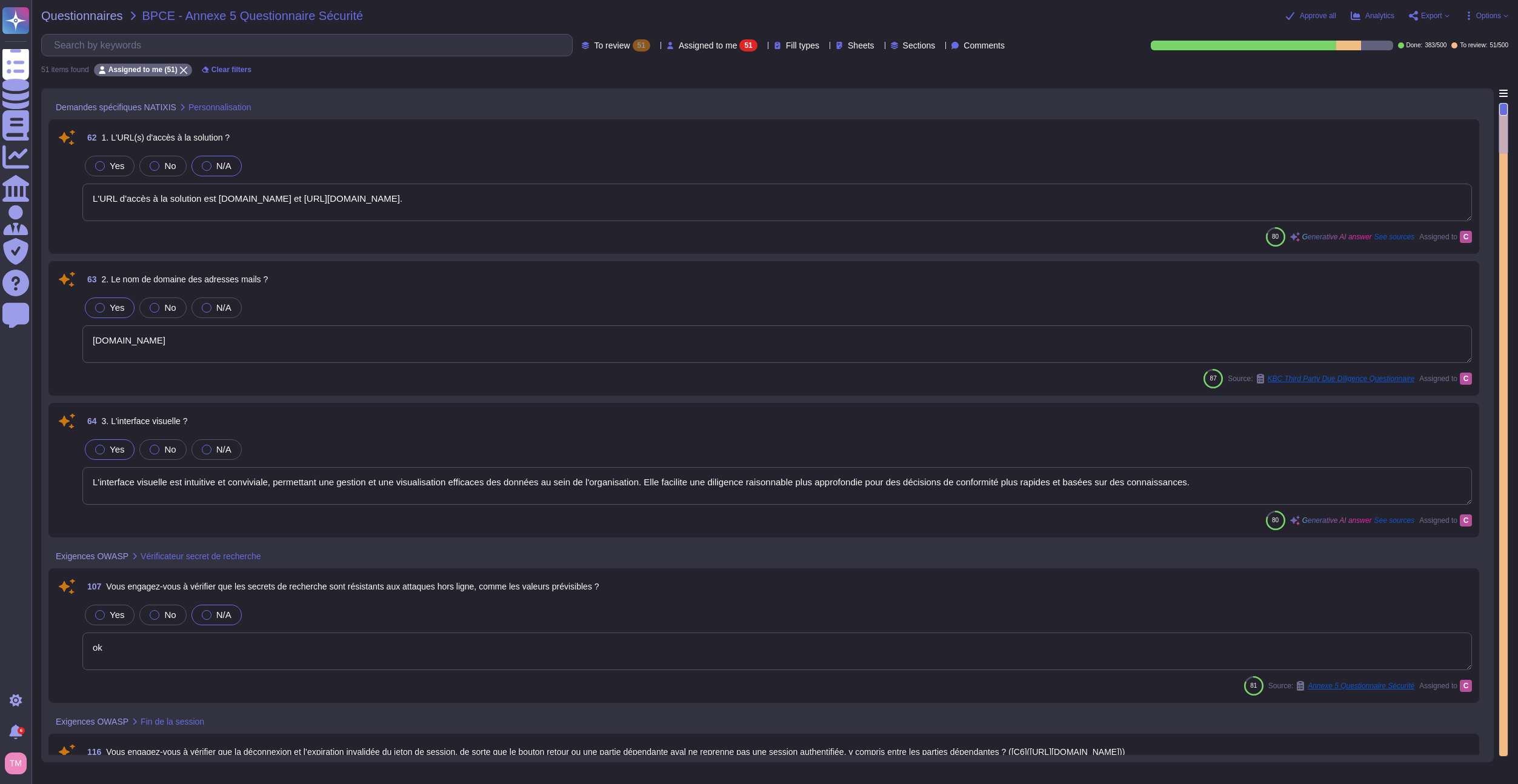
type textarea "Oui, nous nous engageons à former les développeurs aux méthodes de développemen…"
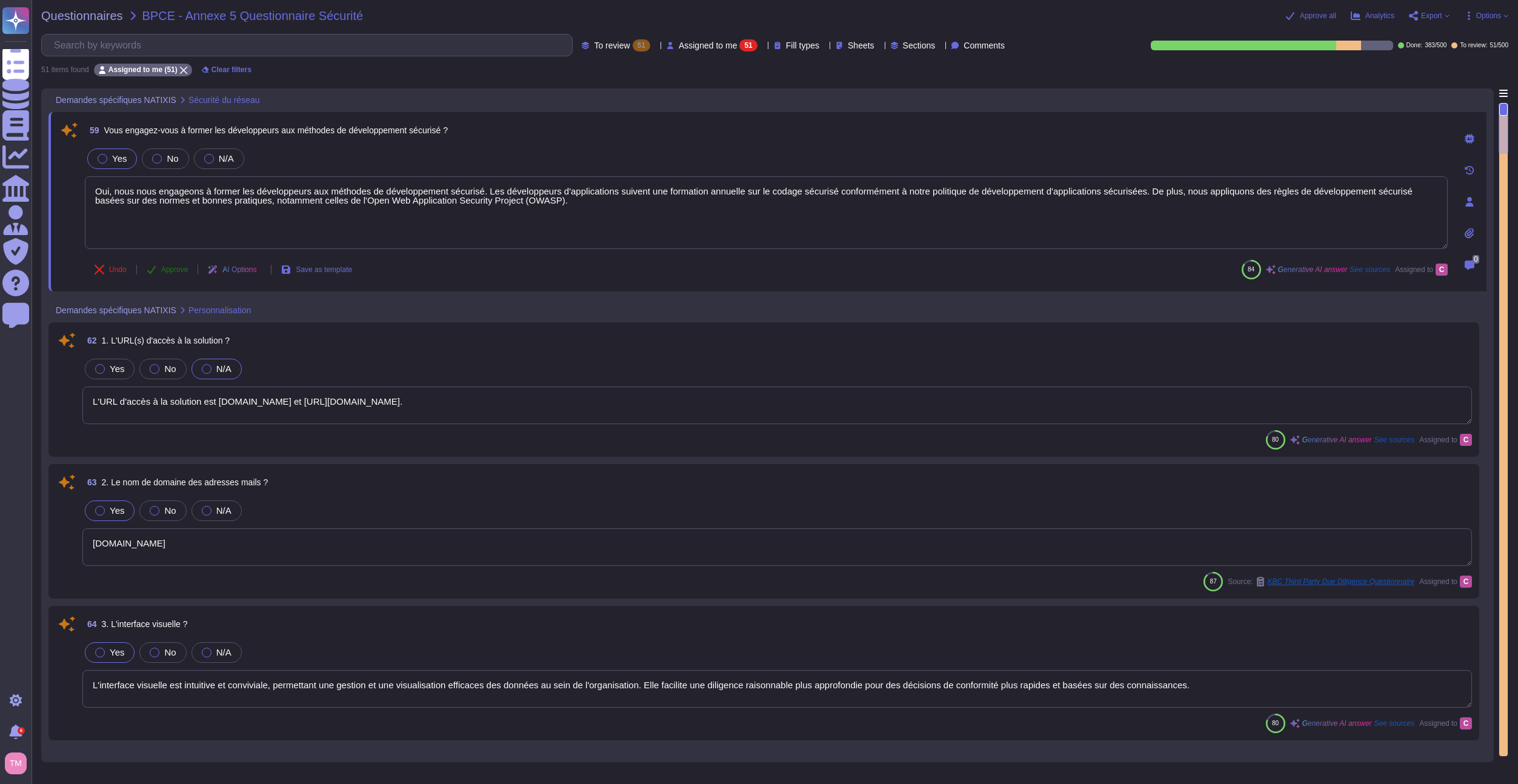
click at [180, 268] on span "Approve" at bounding box center [175, 270] width 27 height 7
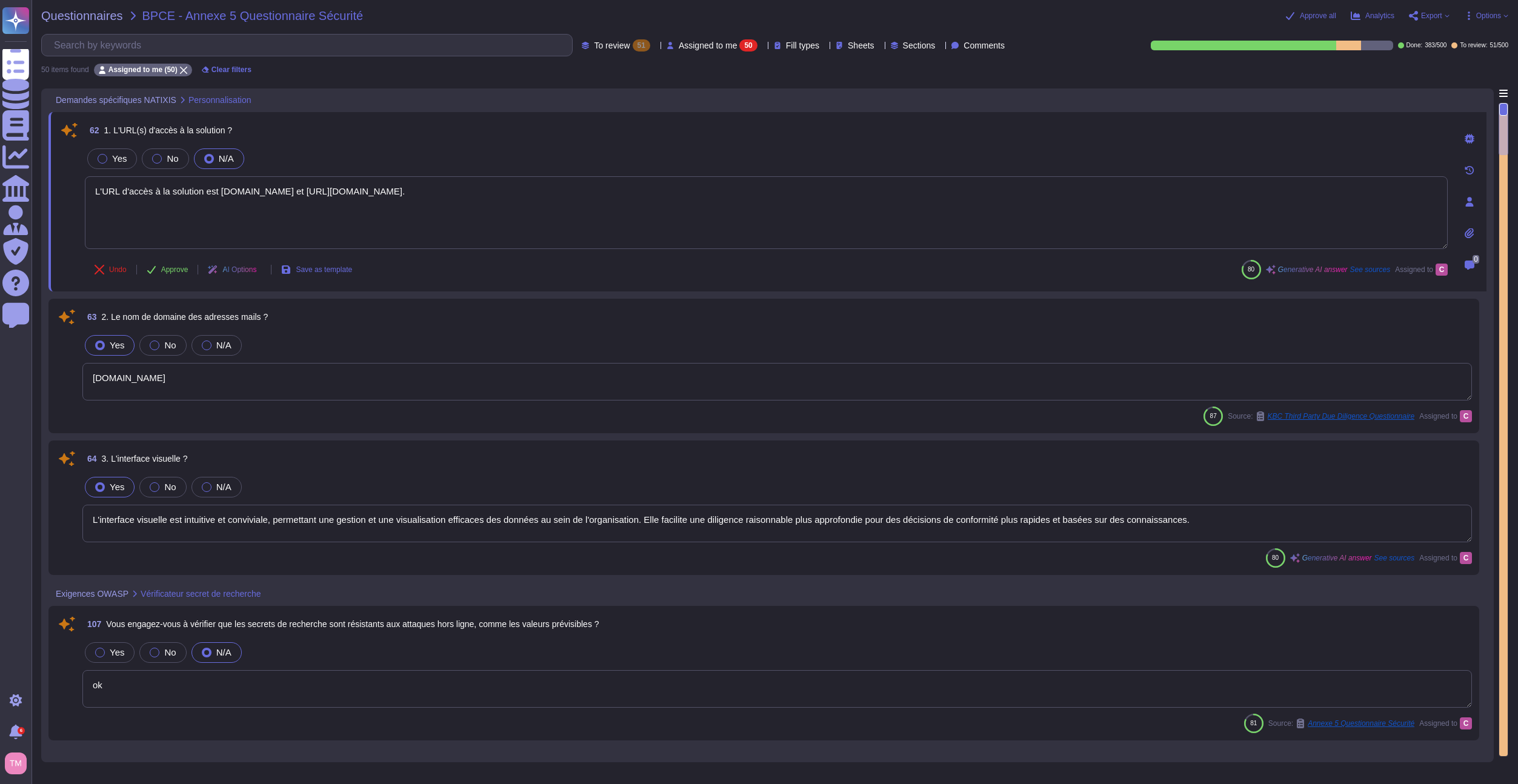
type textarea "Nous avons mis en place des contrôles pour désactiver immédiatement l'identifia…"
type textarea "Nous nous engageons à vérifier que l'application permet aux utilisateurs de rév…"
type textarea "ok"
type textarea "L'interface visuelle est intuitive et conviviale, permettant une gestion et une…"
type textarea "L'URL d'accès à la solution est [DOMAIN_NAME] et [URL][DOMAIN_NAME]."
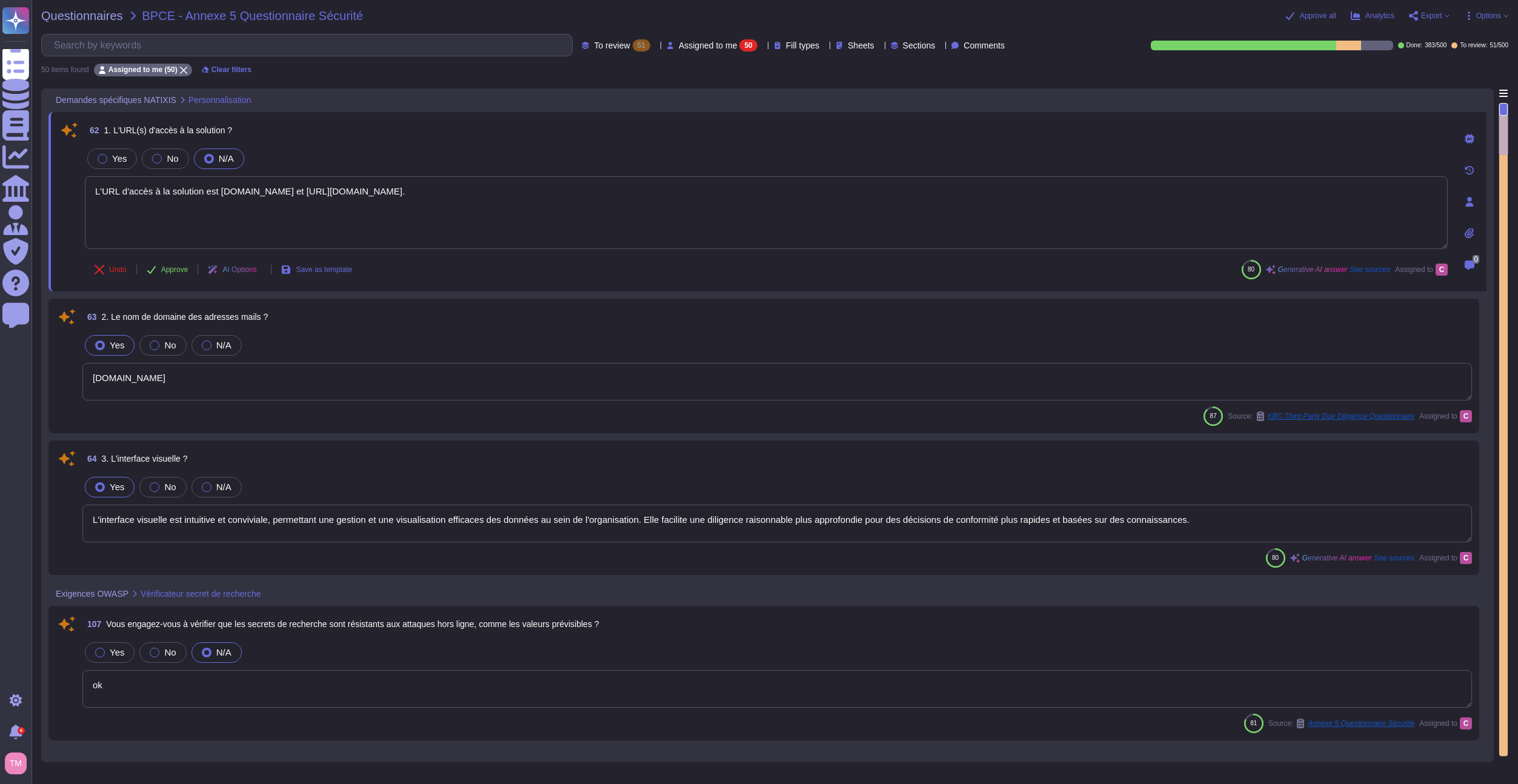
type textarea "[DOMAIN_NAME]"
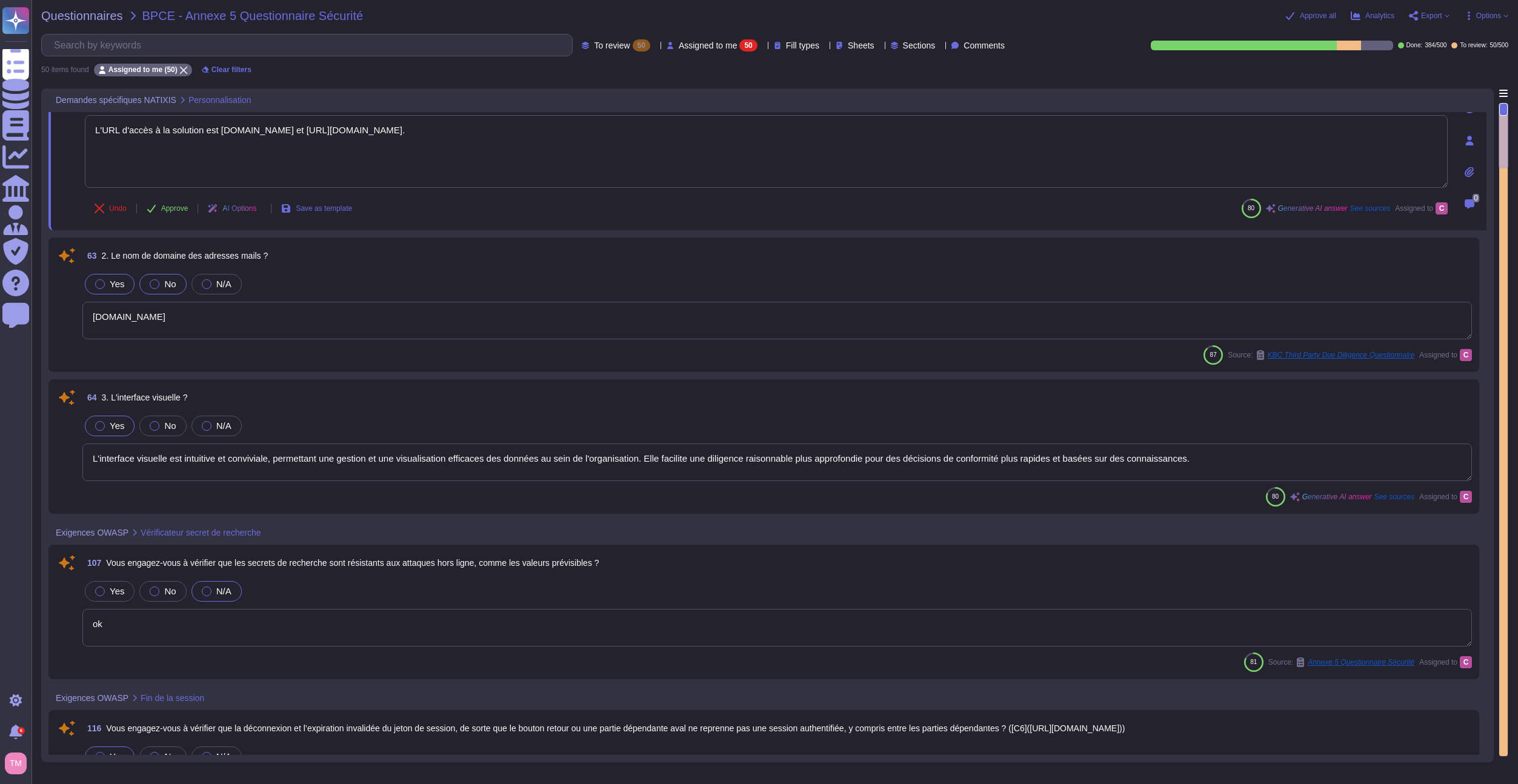
type textarea "Oui, nous nous engageons à appliquer des contrôles anti-fraude en fonction du r…"
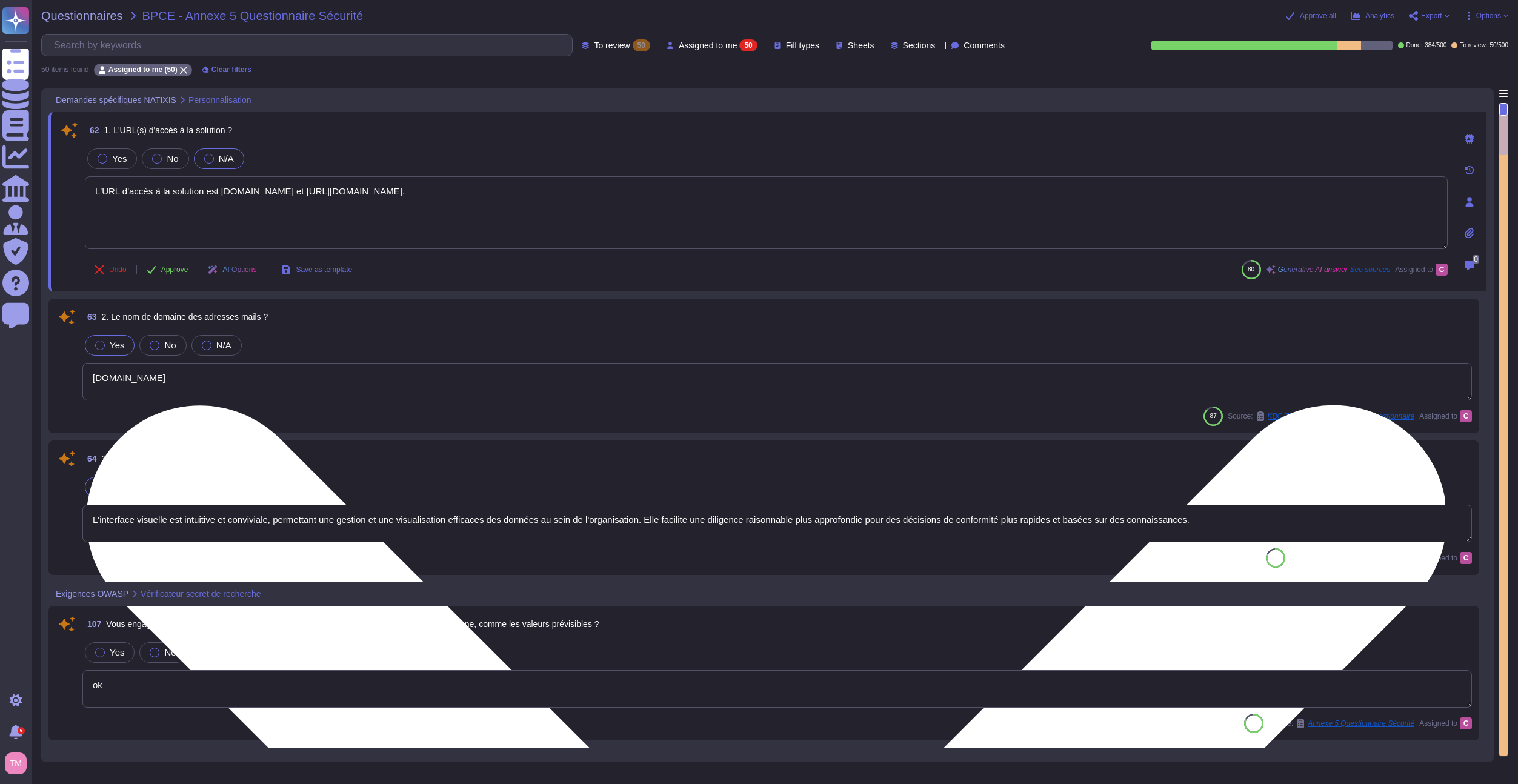
drag, startPoint x: 404, startPoint y: 192, endPoint x: 92, endPoint y: 194, distance: 312.0
click at [92, 194] on textarea "L'URL d'accès à la solution est [DOMAIN_NAME] et [URL][DOMAIN_NAME]." at bounding box center [767, 212] width 1363 height 73
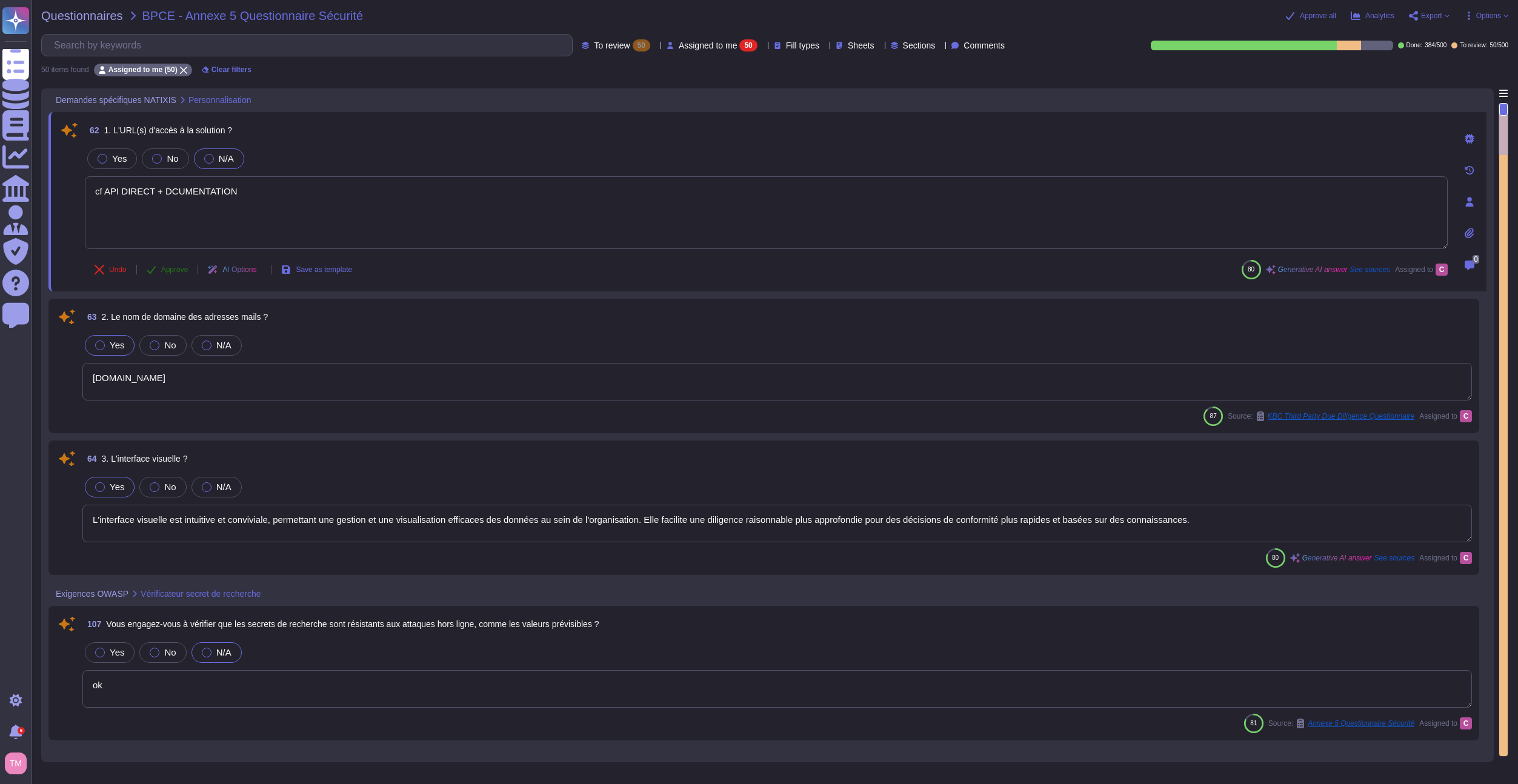
click at [175, 273] on div "62 1. L'URL(s) d'accès à la solution ? Yes No N/A cf API DIRECT + DCUMENTATION …" at bounding box center [753, 202] width 1390 height 165
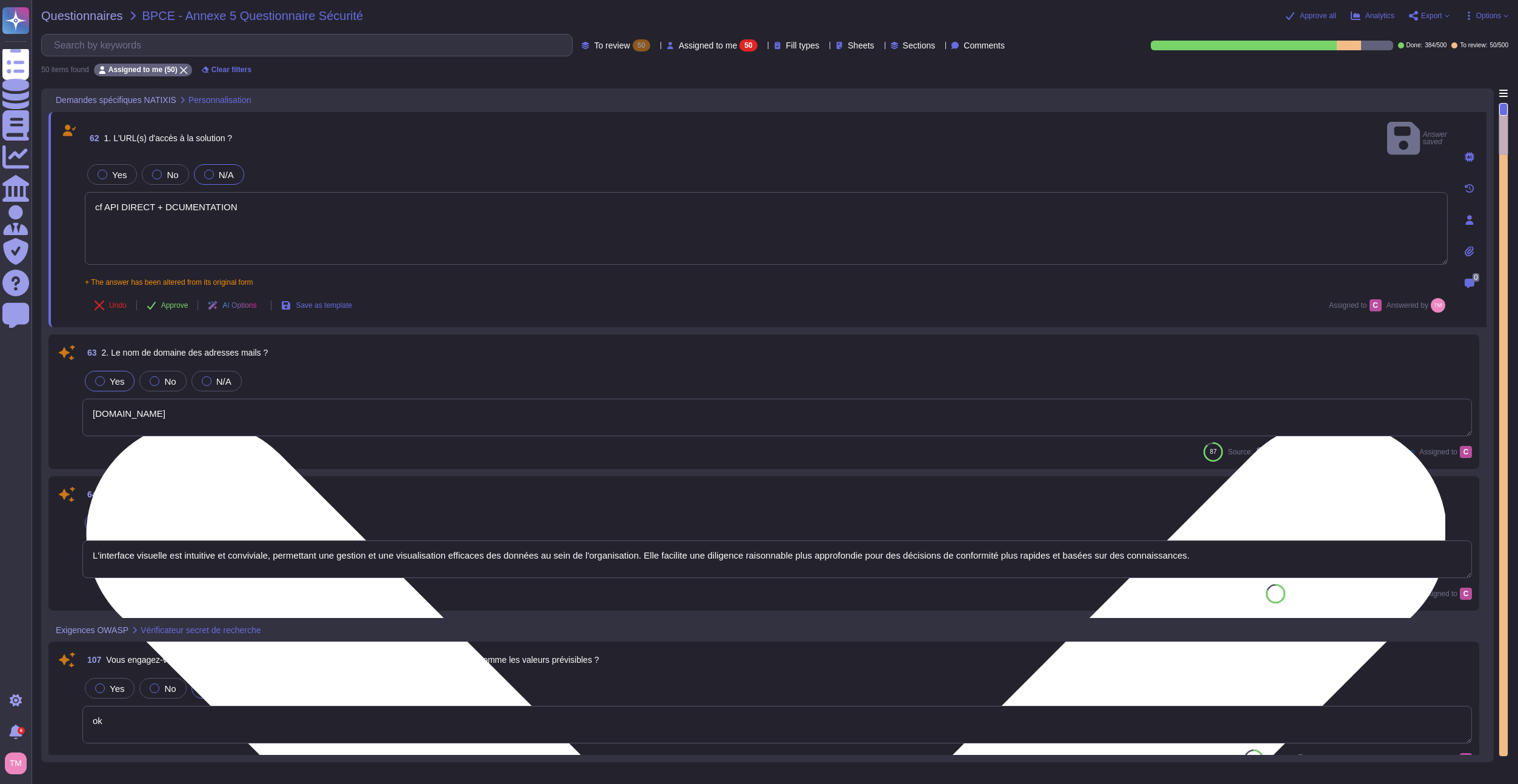
click at [174, 196] on textarea "cf API DIRECT + DCUMENTATION" at bounding box center [767, 228] width 1363 height 73
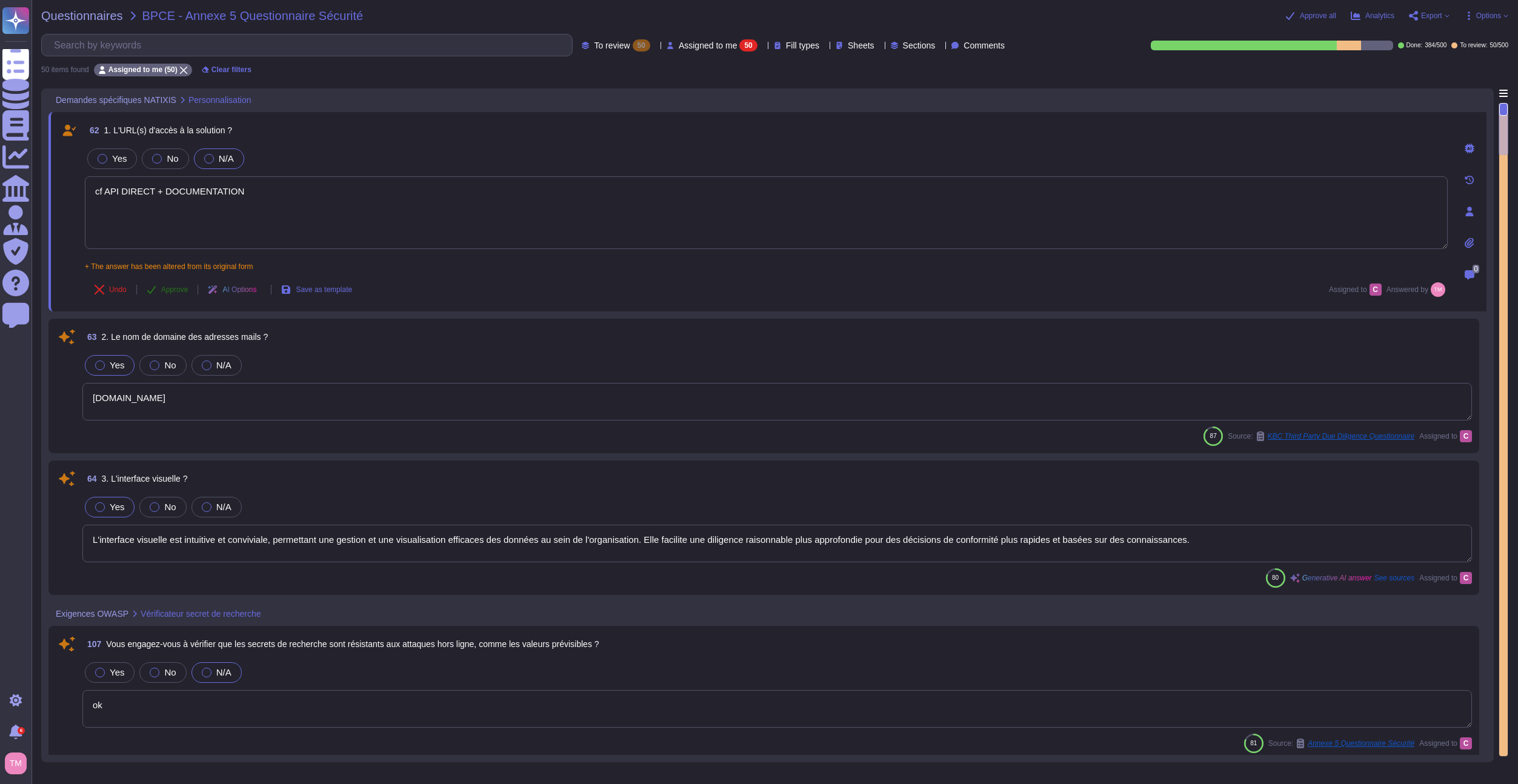
type textarea "cf API DIRECT + DOCUMENTATION"
click at [172, 286] on span "Approve" at bounding box center [175, 290] width 27 height 7
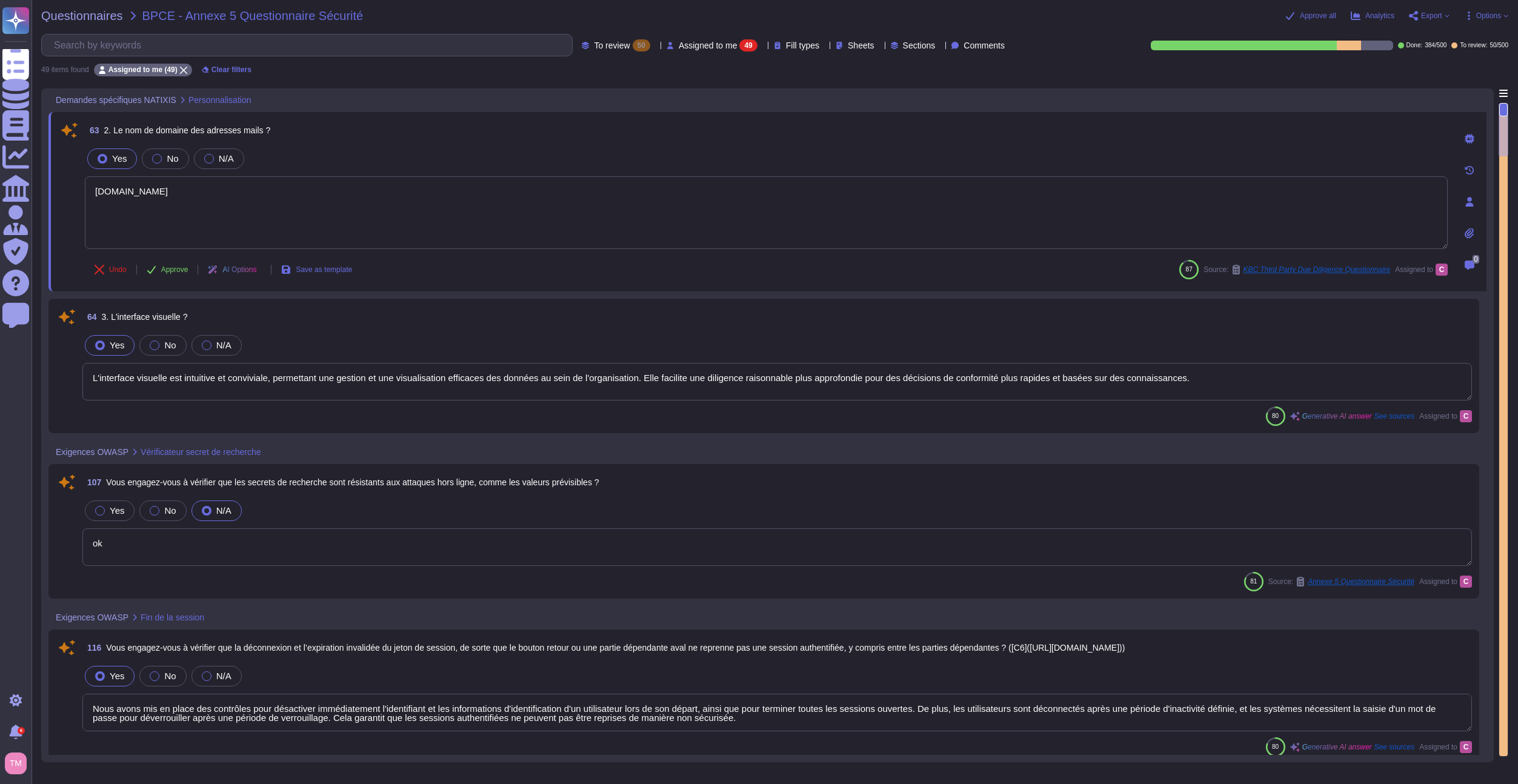
type textarea "Oui, nous nous engageons à appliquer des contrôles anti-fraude en fonction du r…"
type textarea "Nous nous engageons à vérifier que l'application permet aux utilisateurs de rév…"
type textarea "Nous avons mis en place des contrôles pour désactiver immédiatement l'identifia…"
type textarea "ok"
type textarea "[DOMAIN_NAME]"
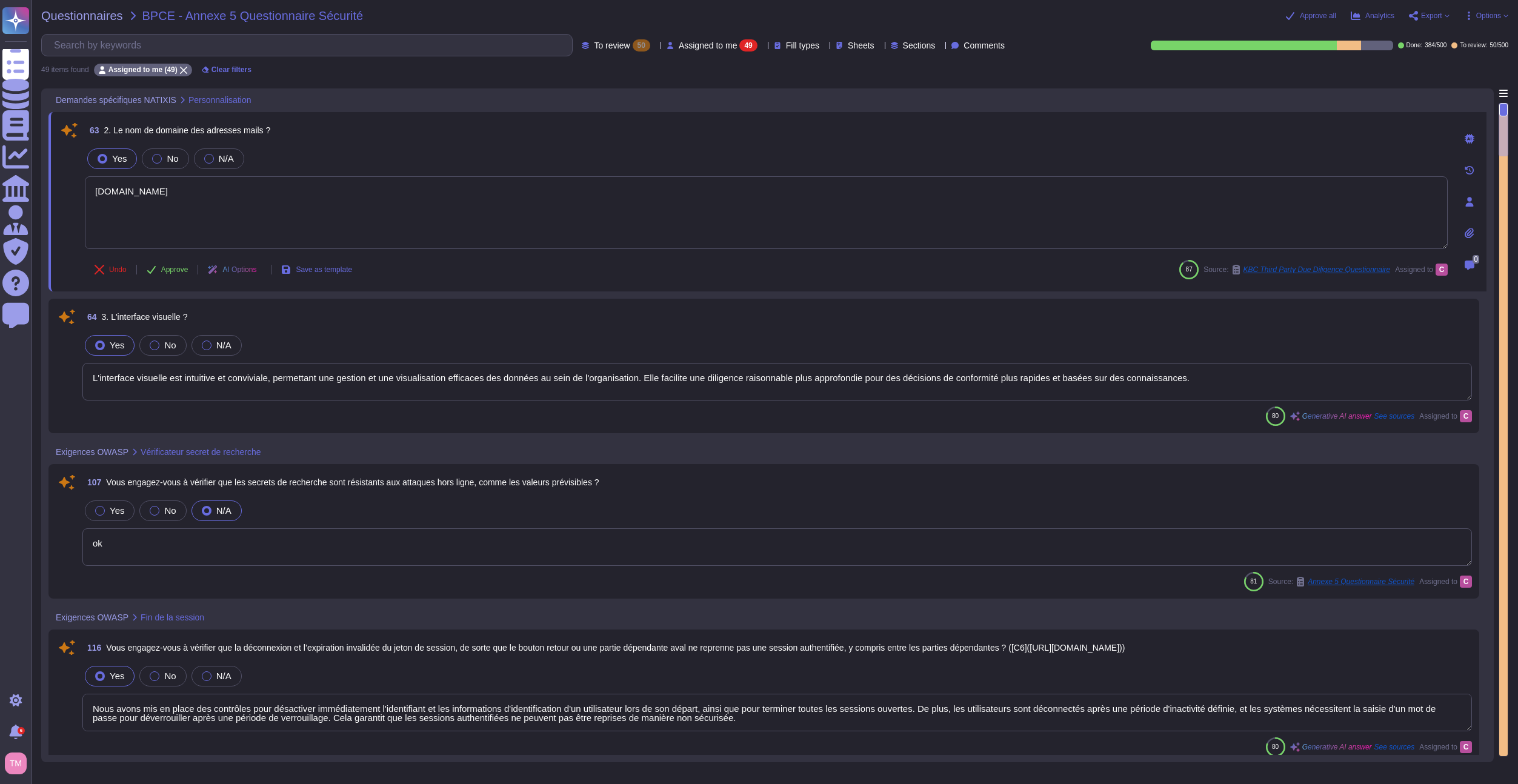
type textarea "L'interface visuelle est intuitive et conviviale, permettant une gestion et une…"
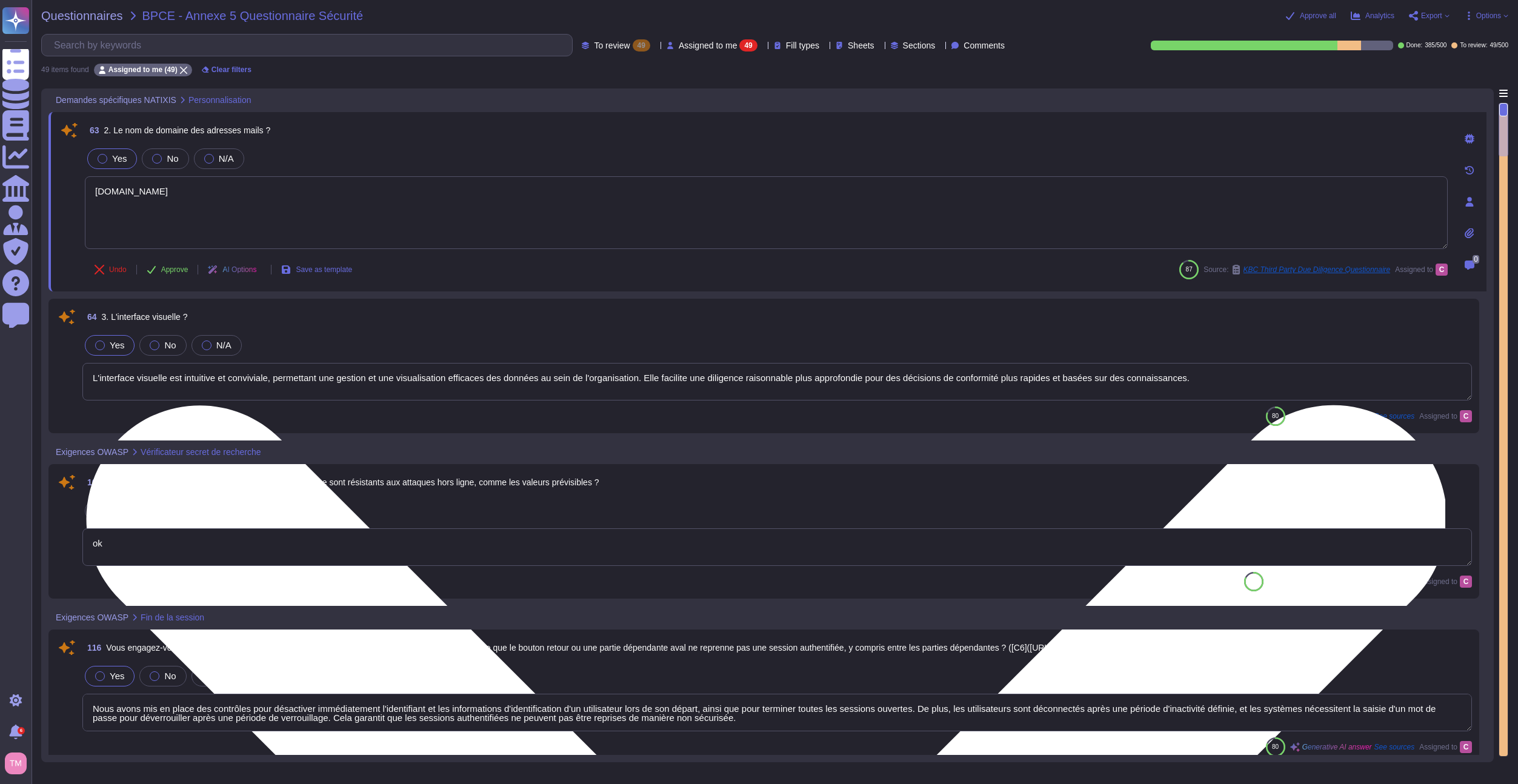
click at [386, 195] on textarea "[DOMAIN_NAME]" at bounding box center [767, 212] width 1363 height 73
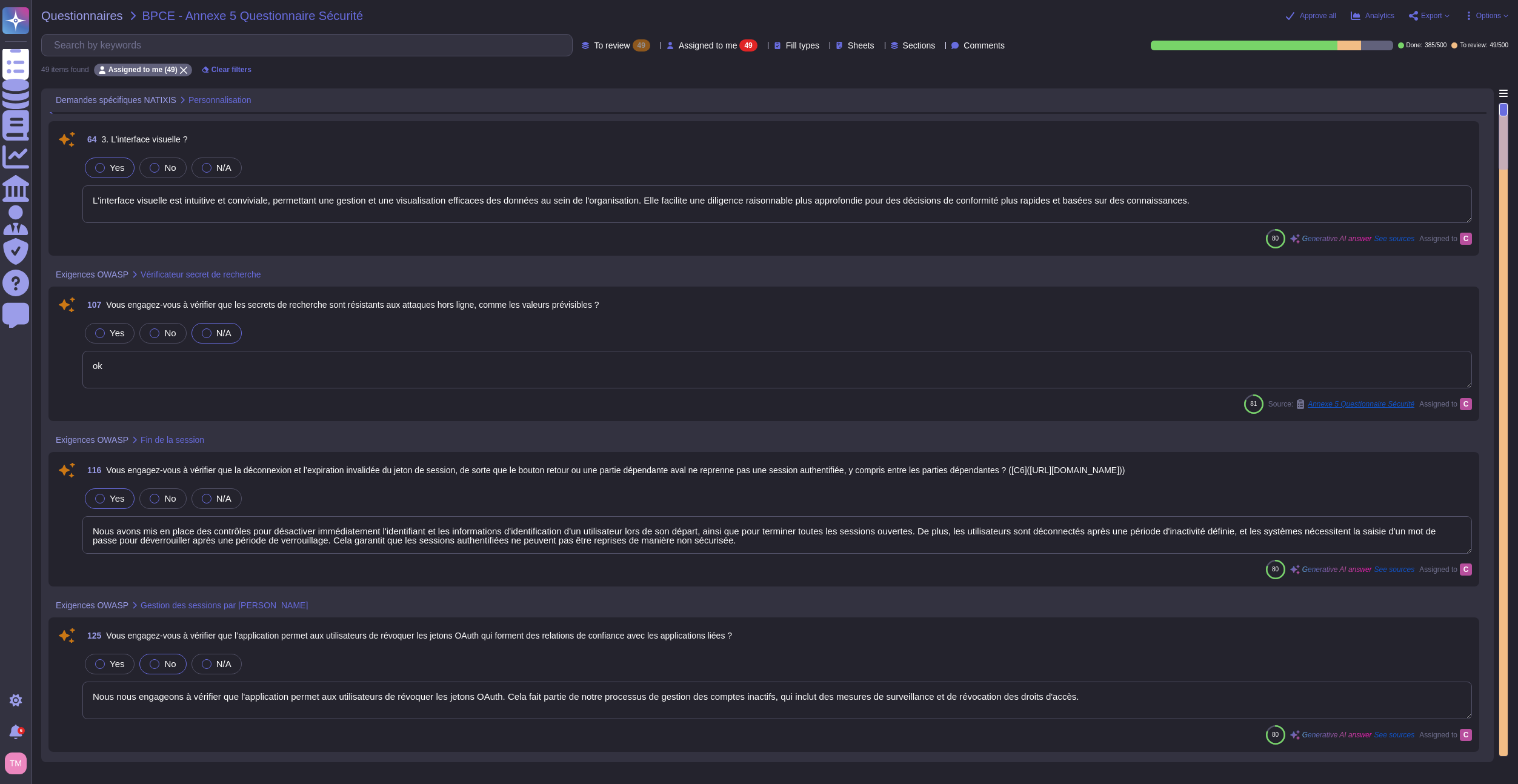
type textarea "Nous nous engageons à nous assurer que toutes les données sensibles sont nettoy…"
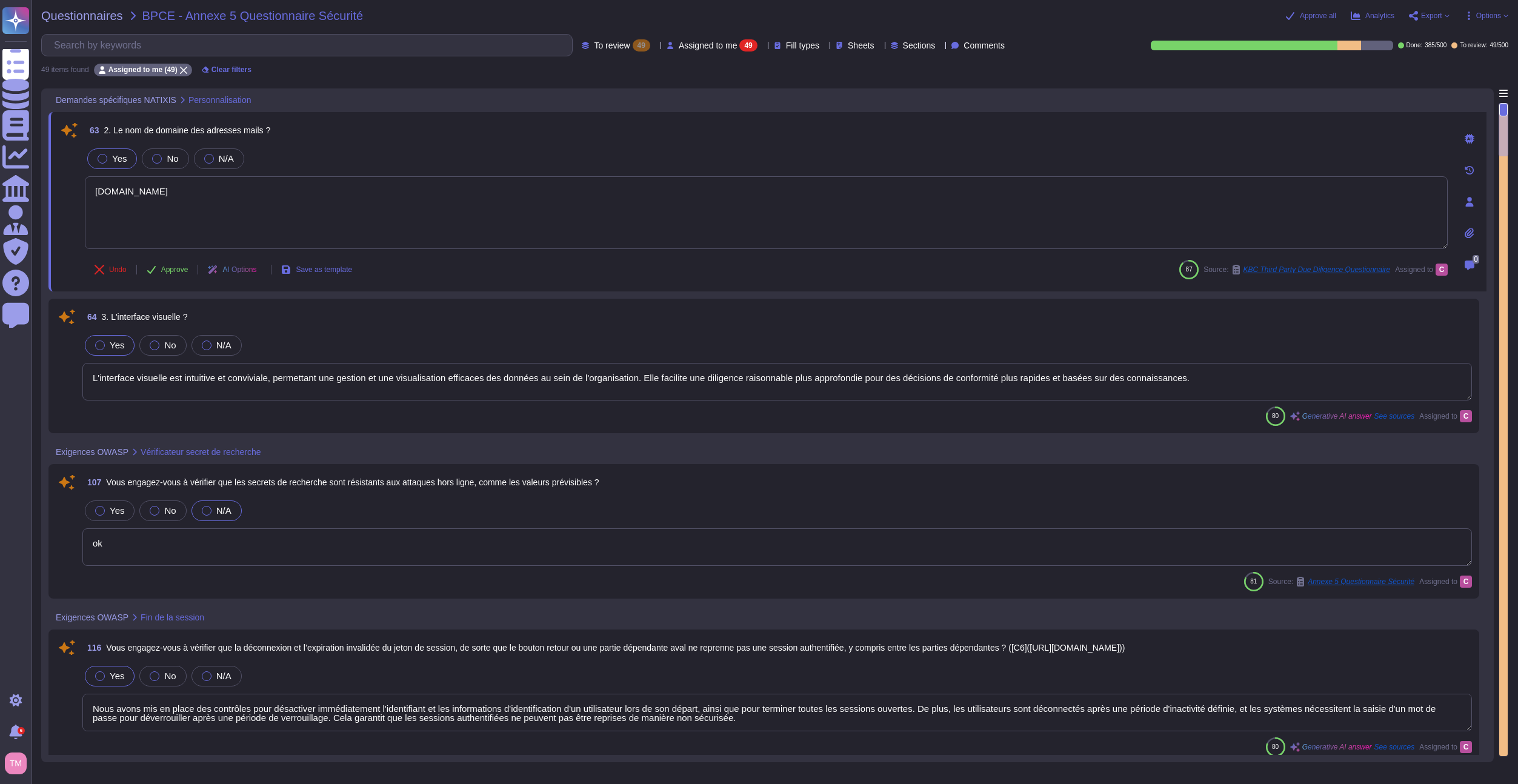
drag, startPoint x: 175, startPoint y: 214, endPoint x: 81, endPoint y: 223, distance: 94.4
click at [81, 223] on div "63 2. Le nom de domaine des adresses mails ? Yes No N/A [DOMAIN_NAME] Undo Appr…" at bounding box center [753, 202] width 1390 height 165
type textarea "[DOMAIN_NAME]"
click at [176, 280] on button "Approve" at bounding box center [167, 270] width 62 height 24
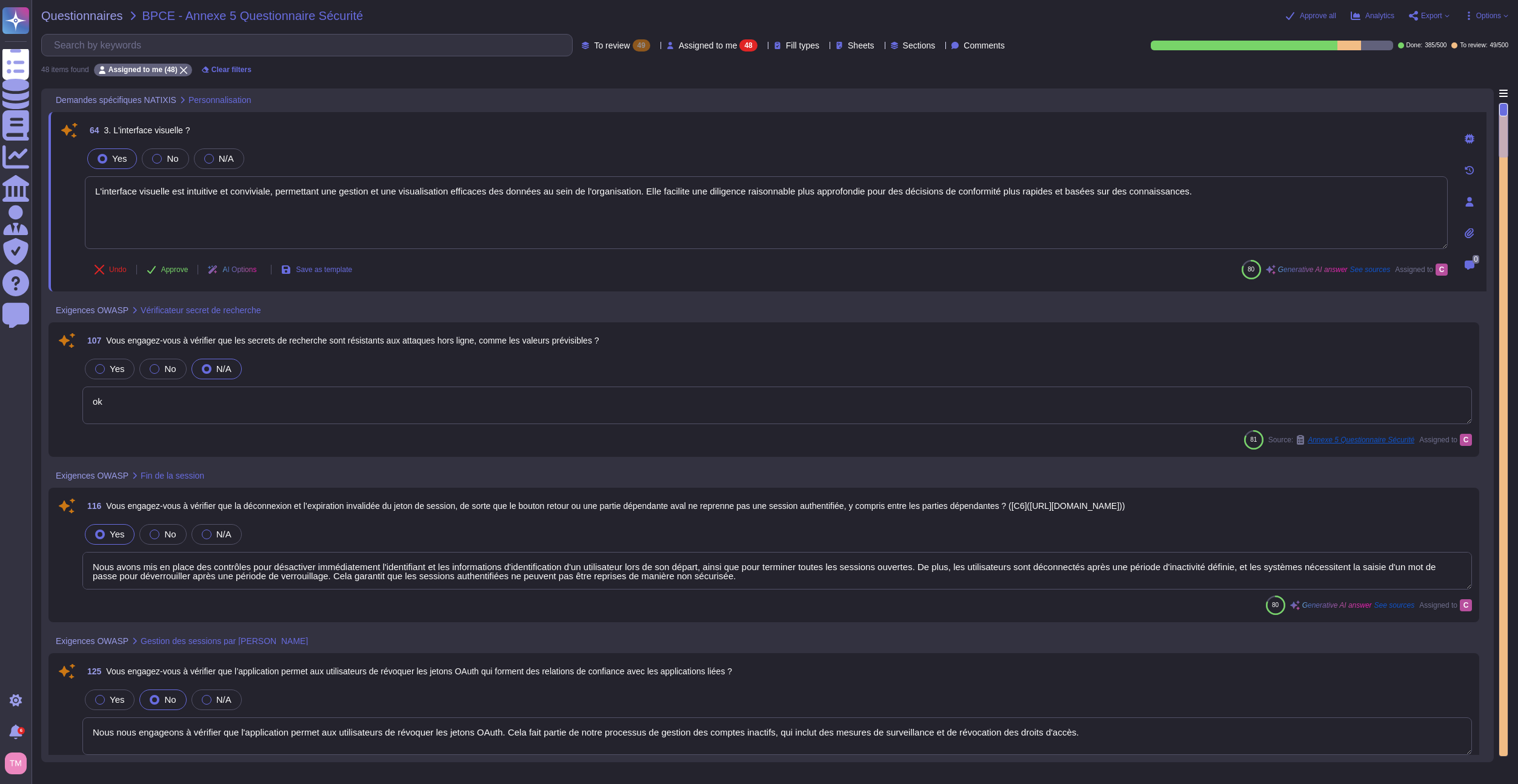
type textarea "Nous nous engageons à nous assurer que toutes les données sensibles sont nettoy…"
type textarea "Nous nous engageons à vérifier que l'application permet aux utilisateurs de rév…"
type textarea "Oui, nous nous engageons à appliquer des contrôles anti-fraude en fonction du r…"
type textarea "Nous avons mis en place des contrôles pour désactiver immédiatement l'identifia…"
type textarea "ok"
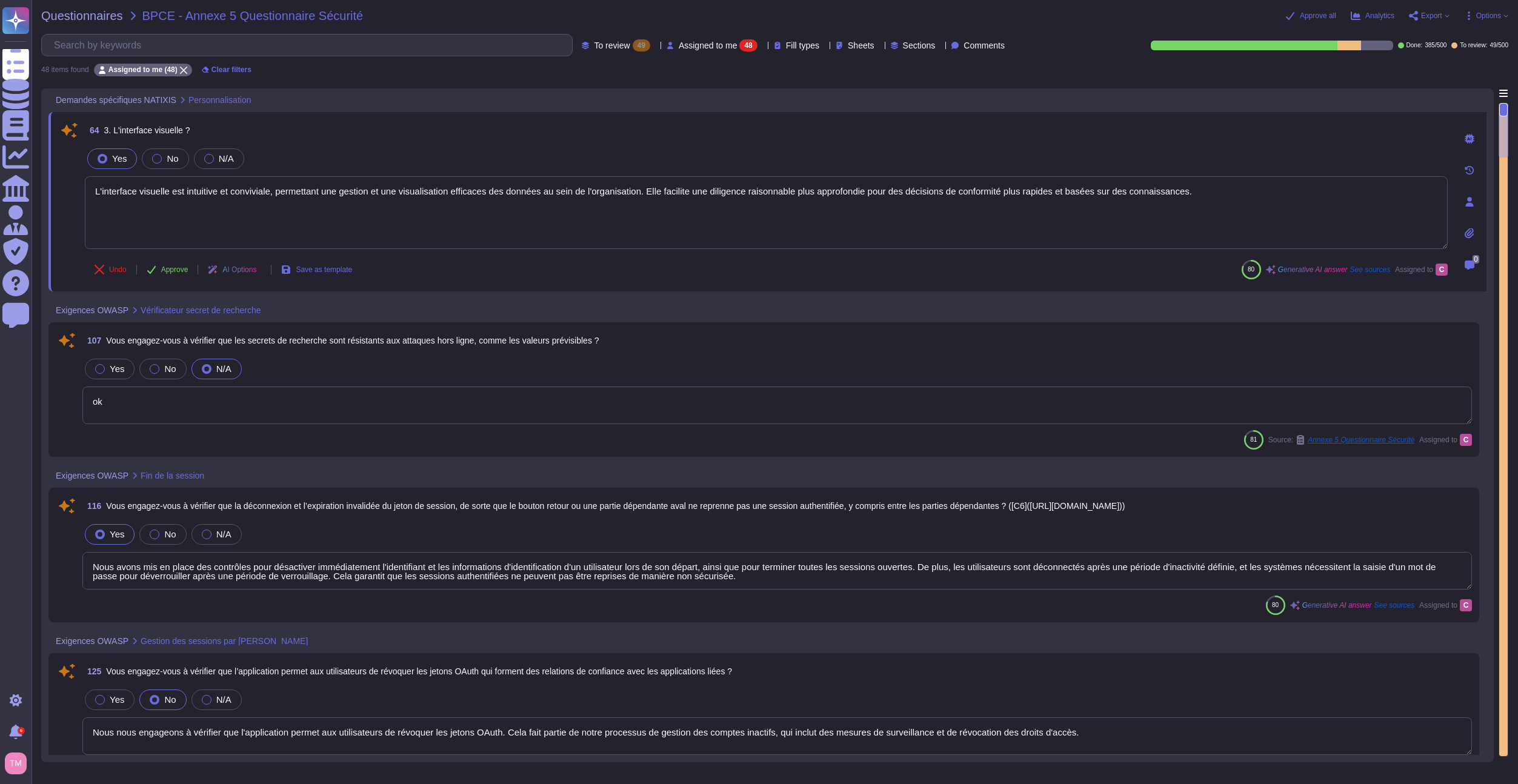
type textarea "L'interface visuelle est intuitive et conviviale, permettant une gestion et une…"
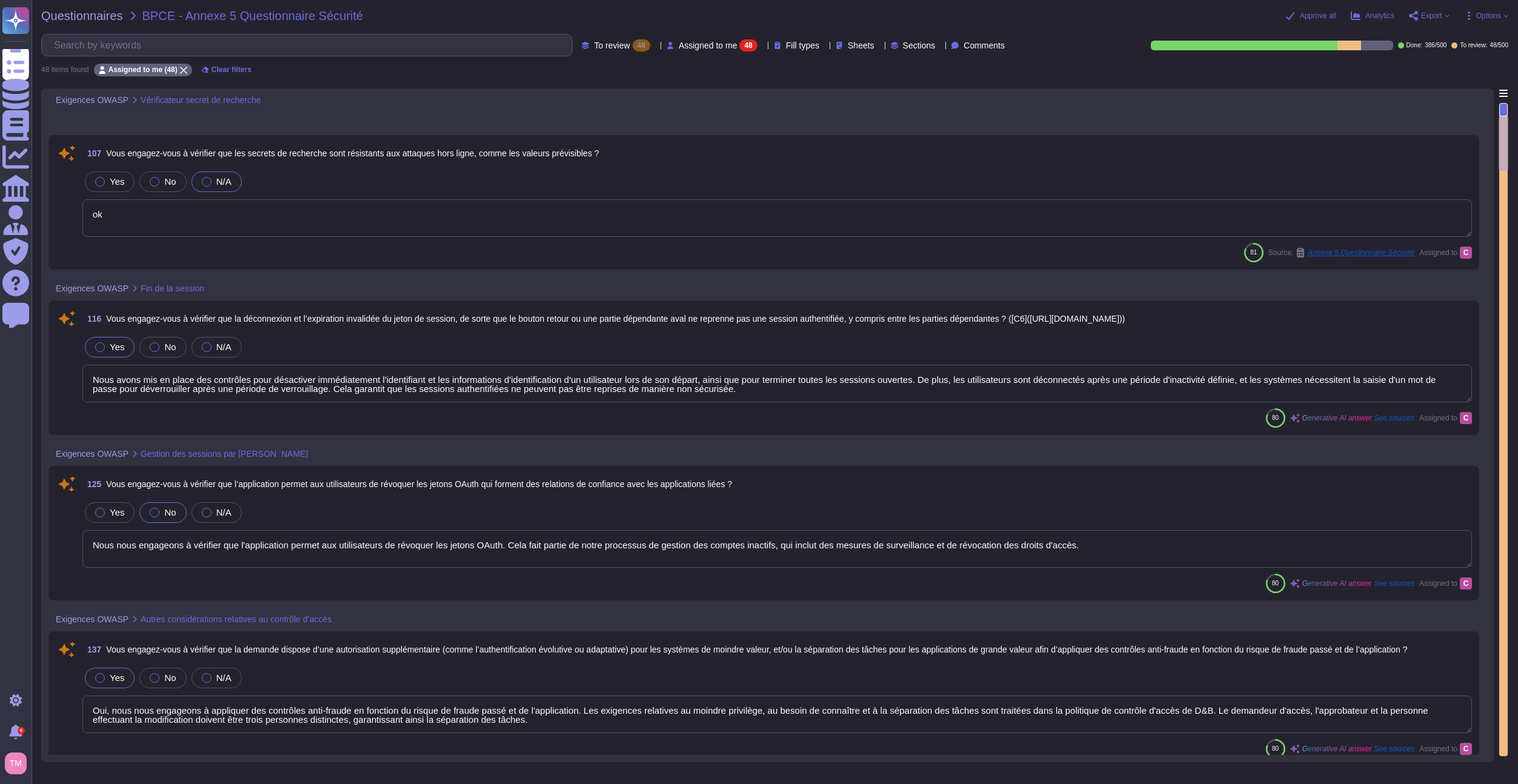
type textarea "Oui, nous nous engageons à vérifier que l'application assainit les entrées util…"
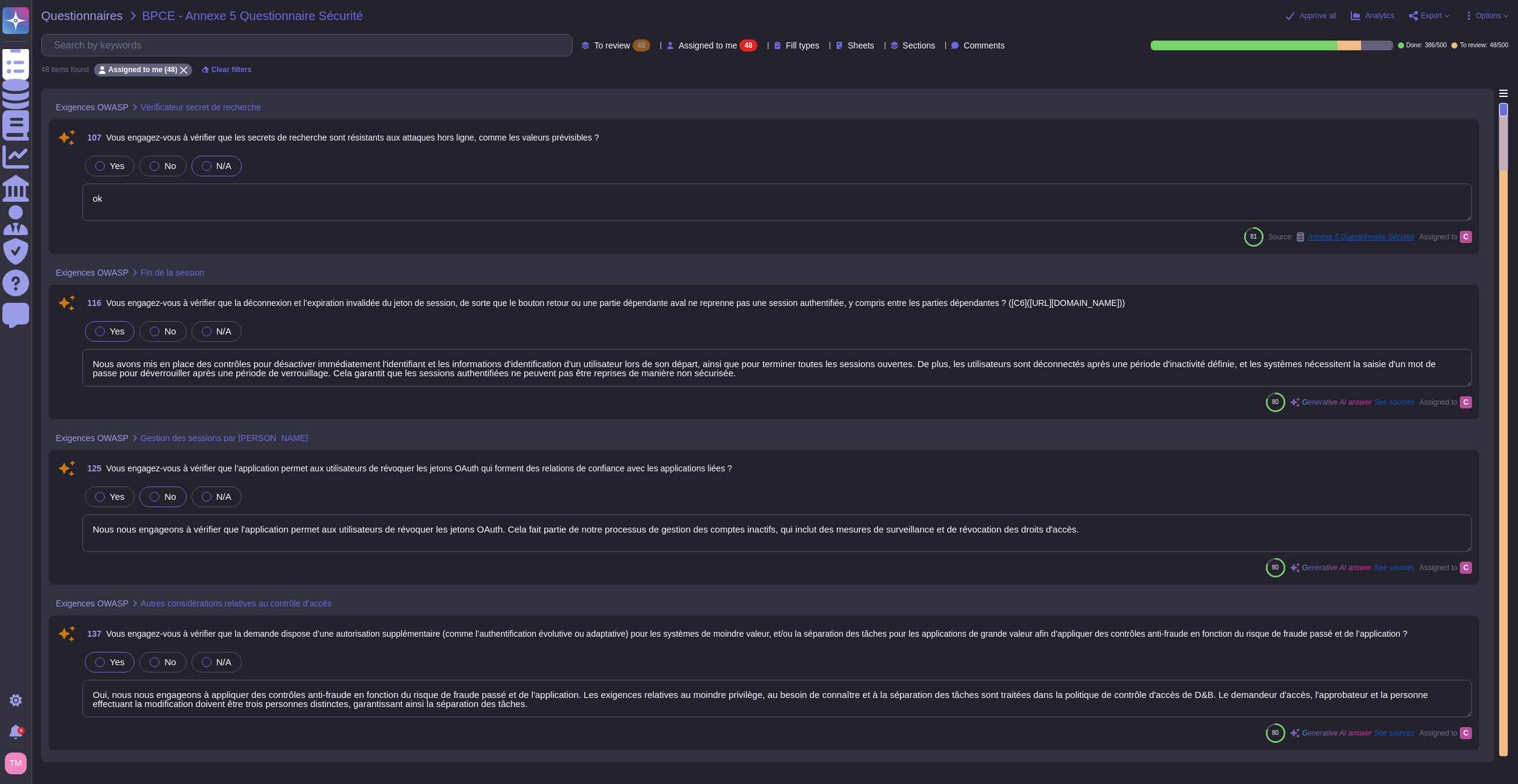
type textarea "L'interface visuelle est intuitive et conviviale, permettant une gestion et une…"
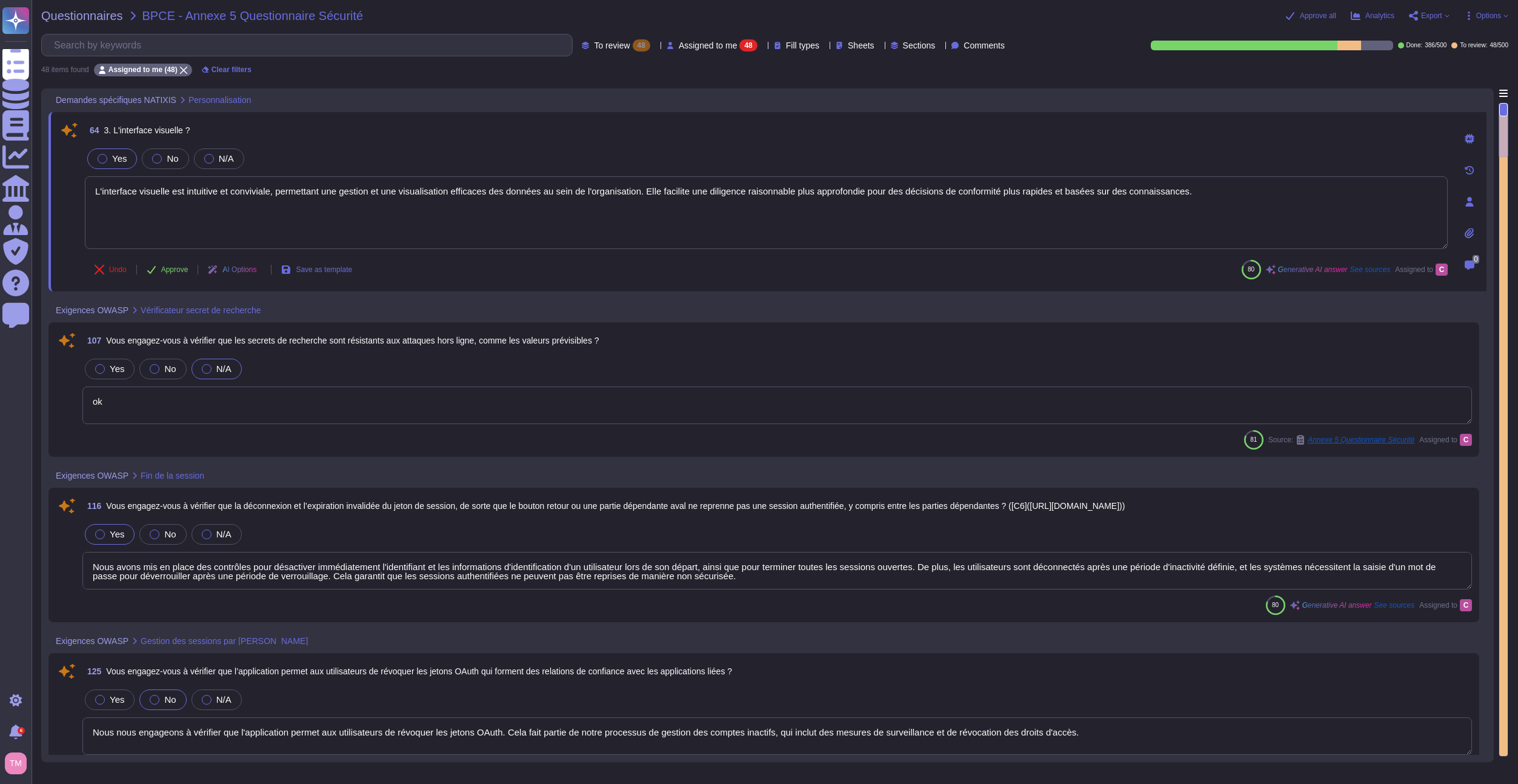
click at [1478, 205] on div at bounding box center [1469, 202] width 24 height 24
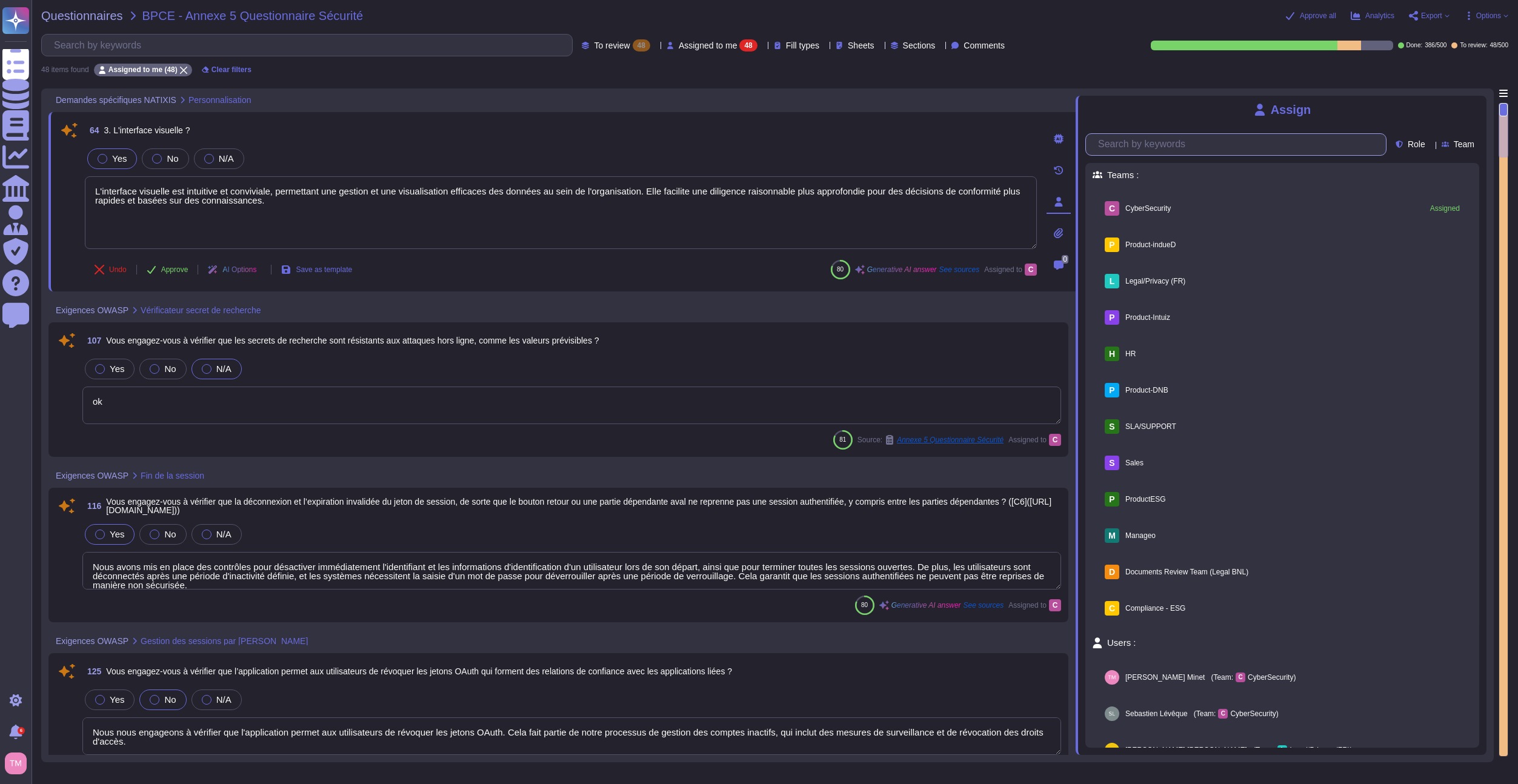
click at [1252, 154] on input "text" at bounding box center [1239, 144] width 294 height 21
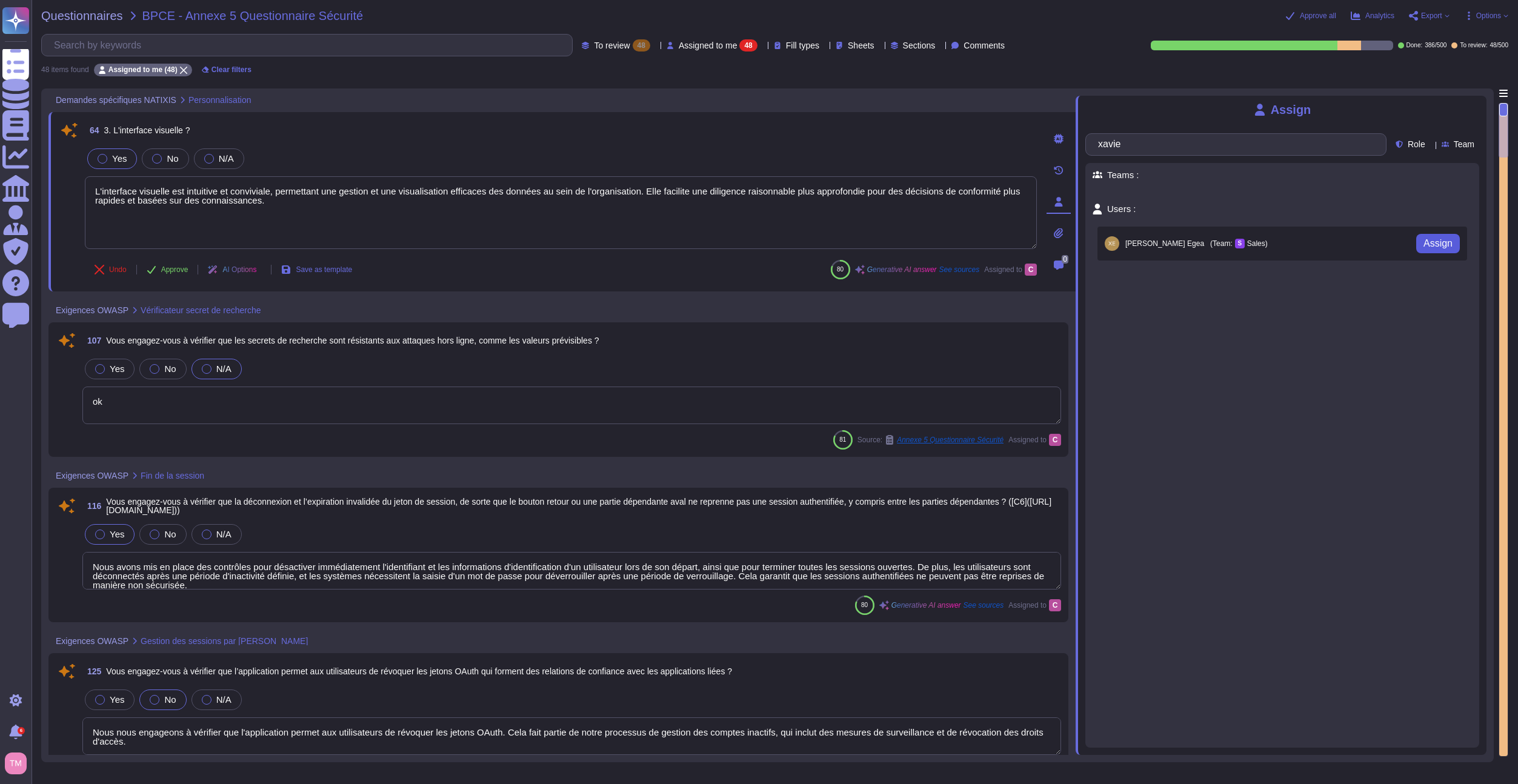
type input "xavie"
click at [1429, 236] on button "Assign" at bounding box center [1438, 243] width 44 height 19
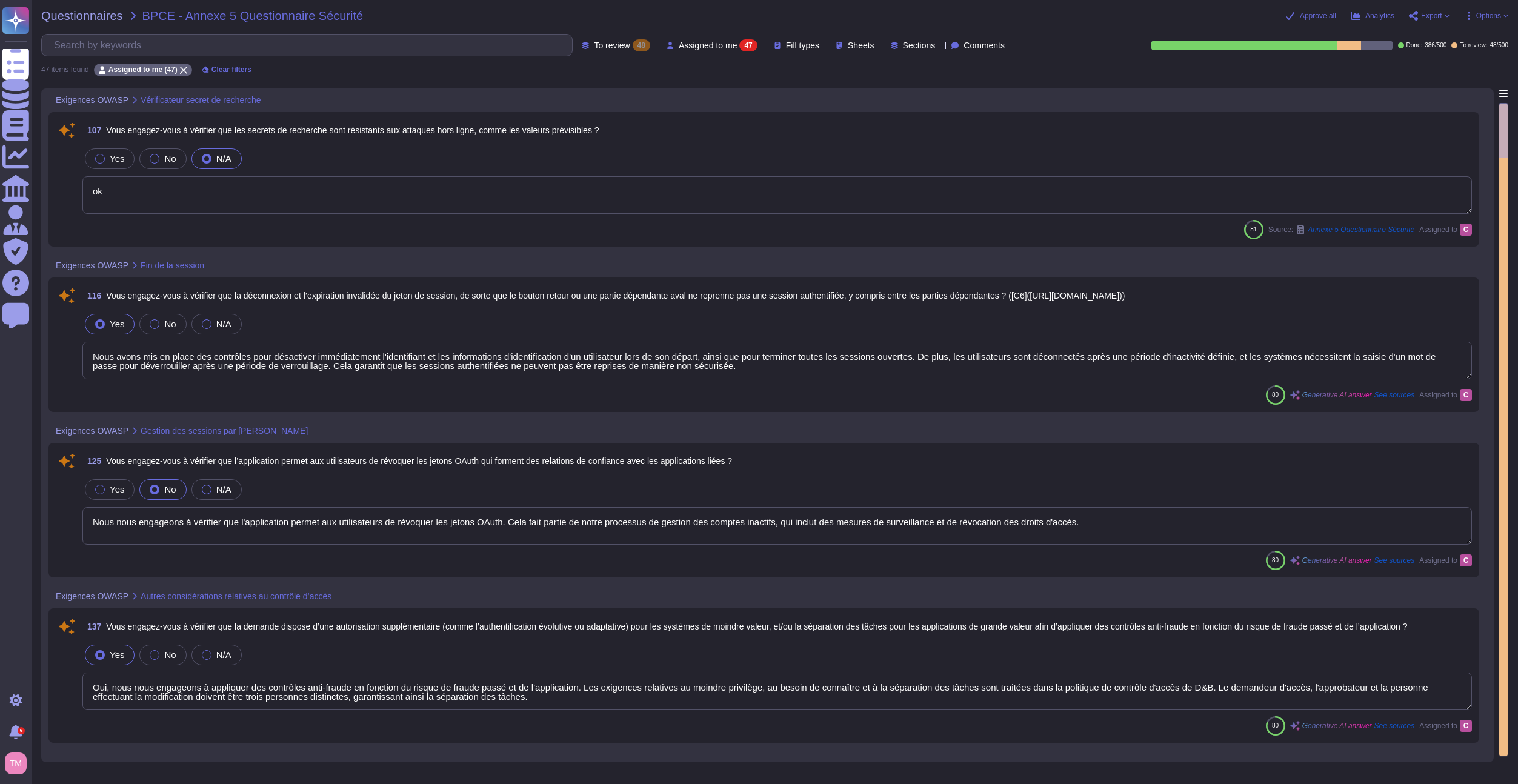
type textarea "Oui, nous nous engageons à appliquer des contrôles anti-fraude en fonction du r…"
type textarea "Nous nous engageons à nous assurer que toutes les données sensibles sont nettoy…"
type textarea "Nous nous engageons à vérifier que l'application permet aux utilisateurs de rév…"
type textarea "Nous avons mis en place des contrôles pour désactiver immédiatement l'identifia…"
type textarea "Oui, nous nous engageons à vérifier que l'application assainit les entrées util…"
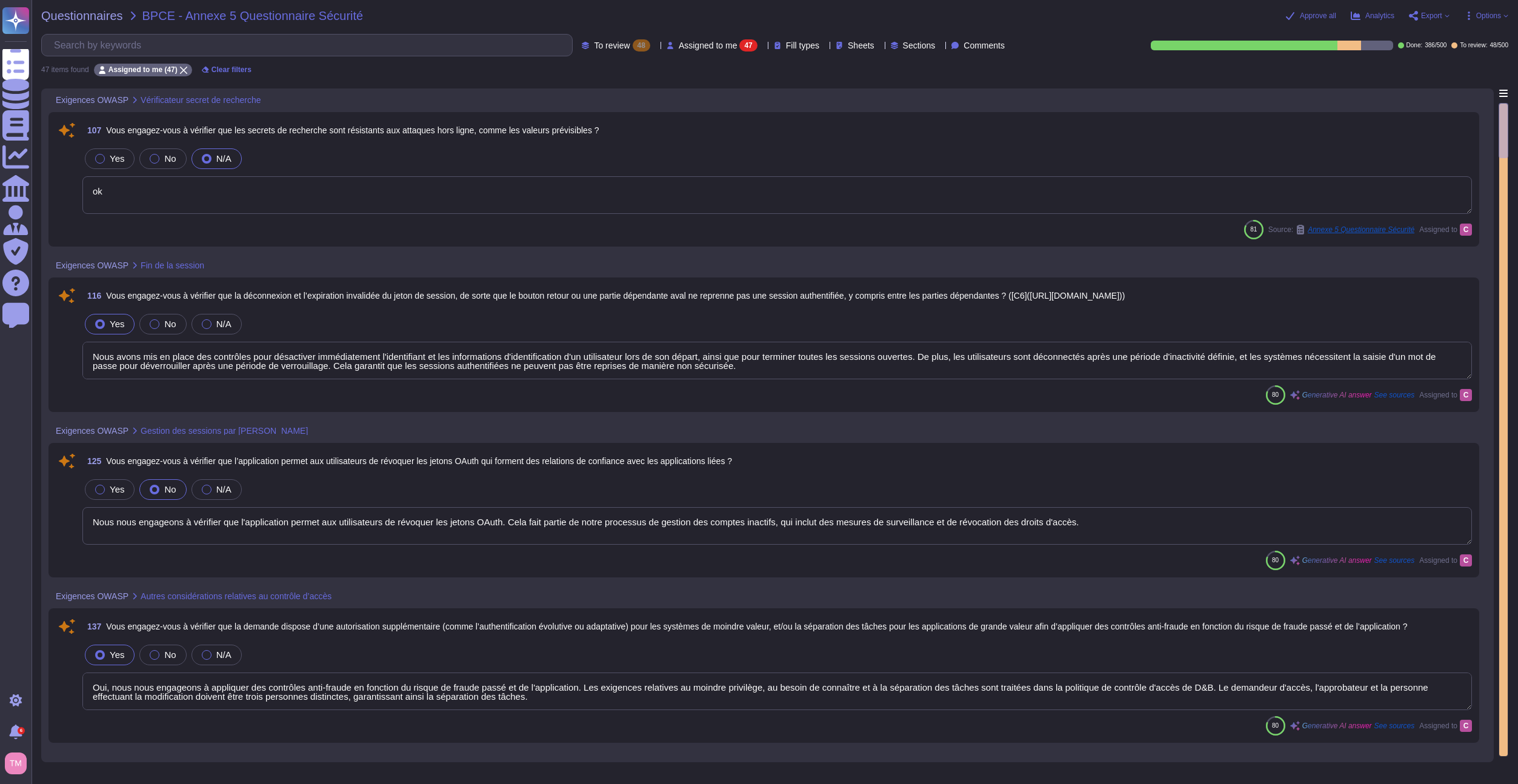
type textarea "ok"
click at [104, 164] on div "Yes" at bounding box center [110, 158] width 49 height 21
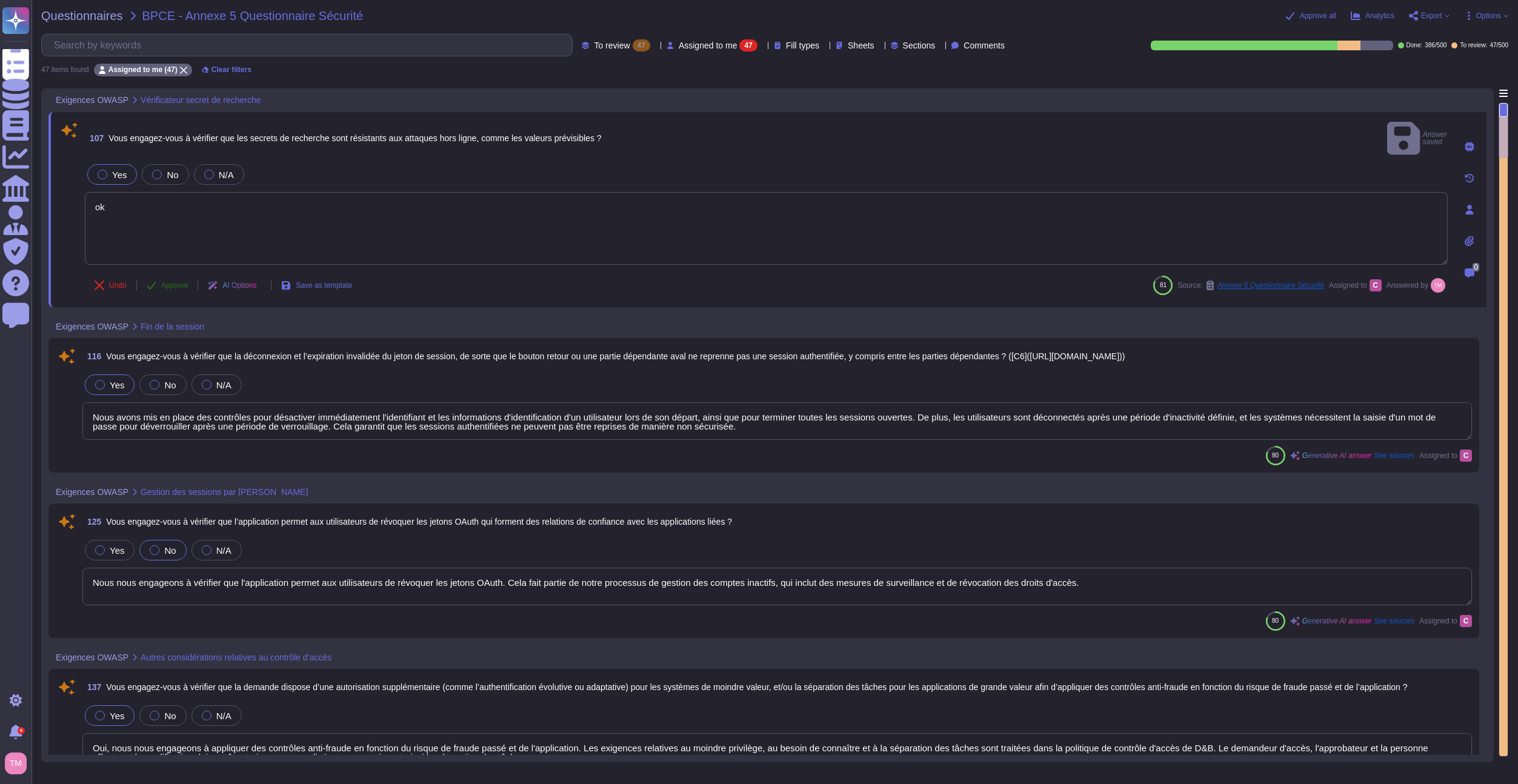
click at [161, 282] on span "Approve" at bounding box center [175, 285] width 27 height 7
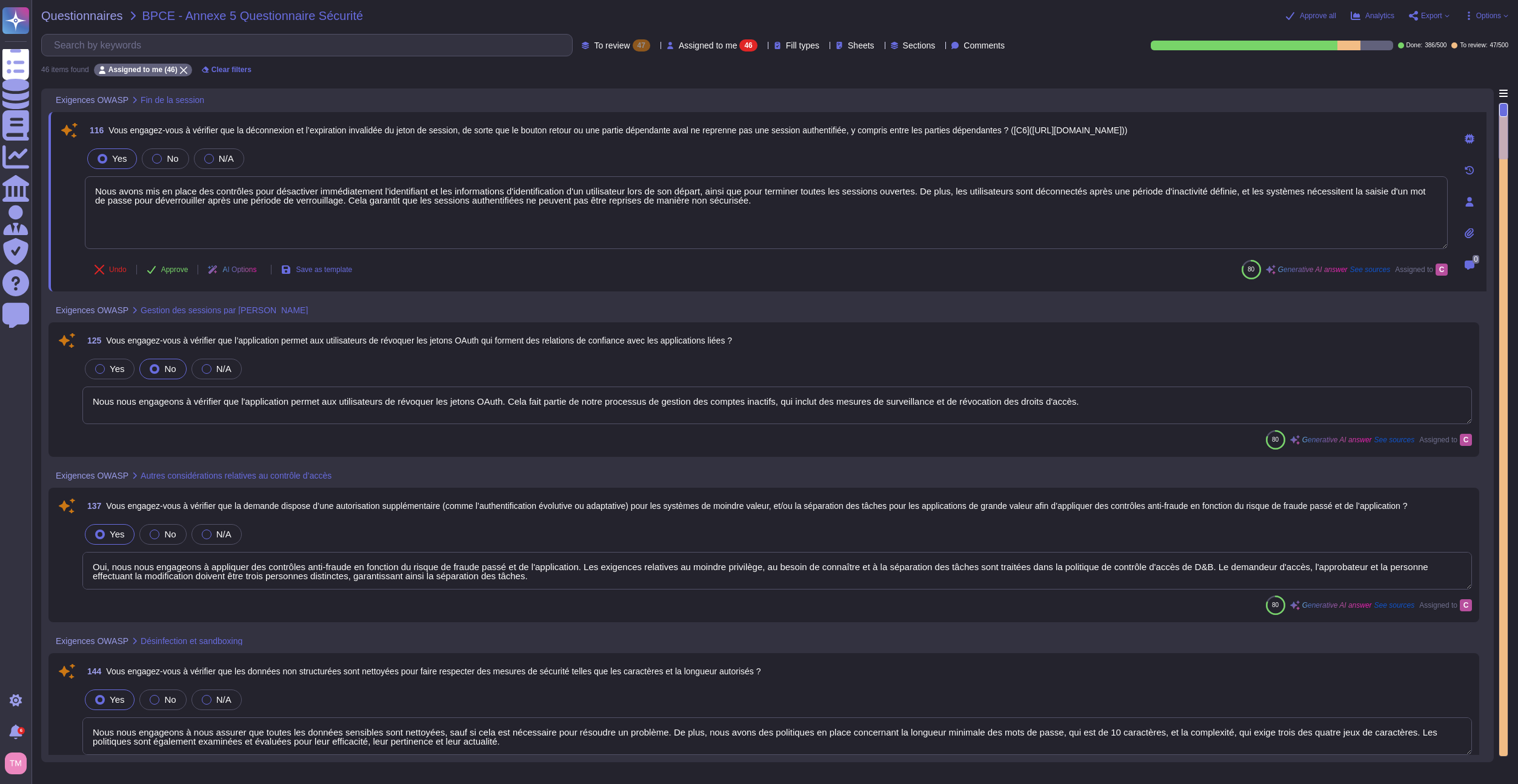
type textarea "Nous nous engageons à nous assurer que toutes les données sensibles sont nettoy…"
type textarea "Oui, nous nous engageons à vérifier que l'application assainit les entrées util…"
type textarea "Oui, nous nous engageons à appliquer des contrôles anti-fraude en fonction du r…"
type textarea "Nous nous engageons à vérifier que l'application permet aux utilisateurs de rév…"
type textarea "Oui. L'analyse du code source est effectuée conformément à la documentation rel…"
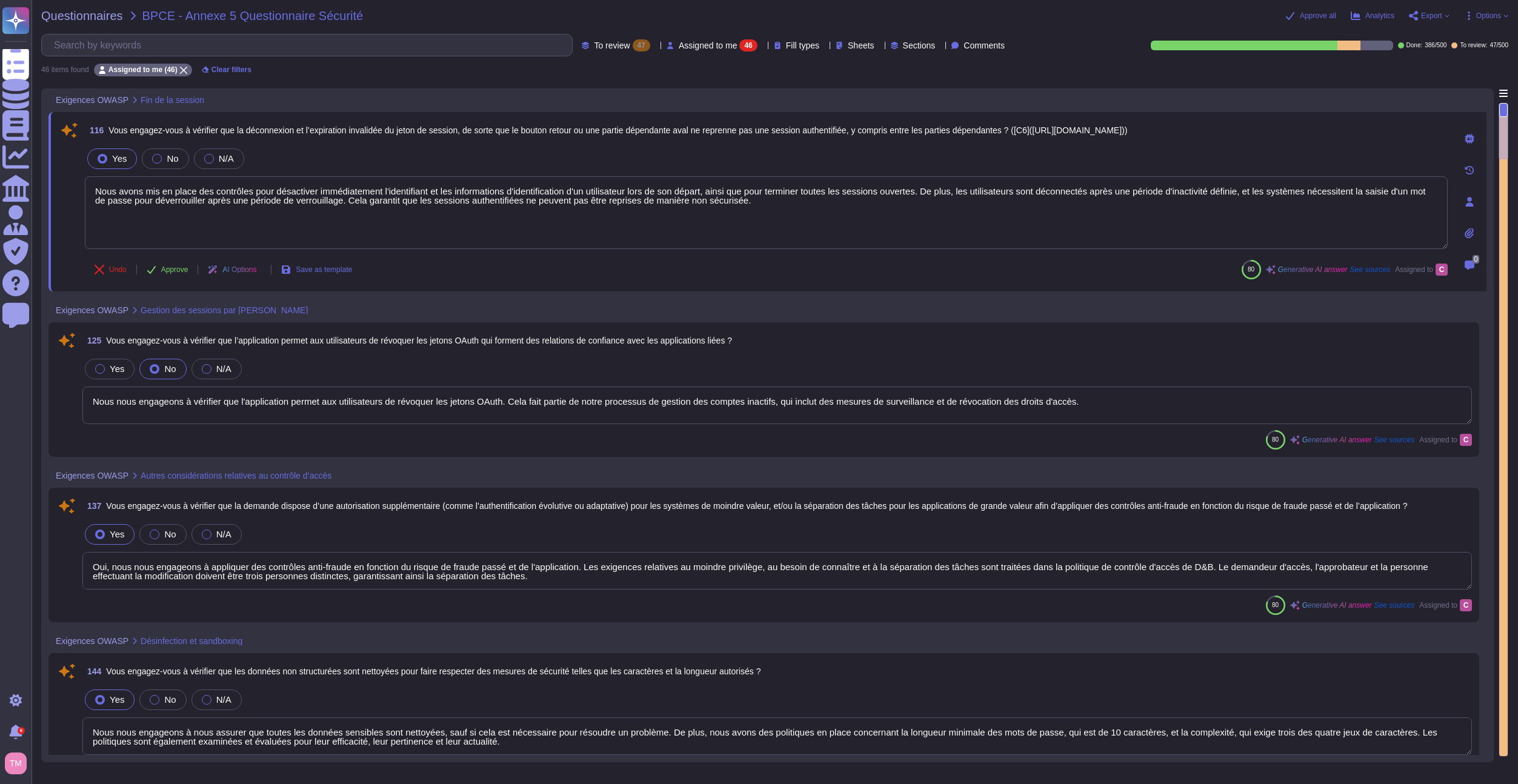
type textarea "Nous avons mis en place des contrôles pour désactiver immédiatement l'identifia…"
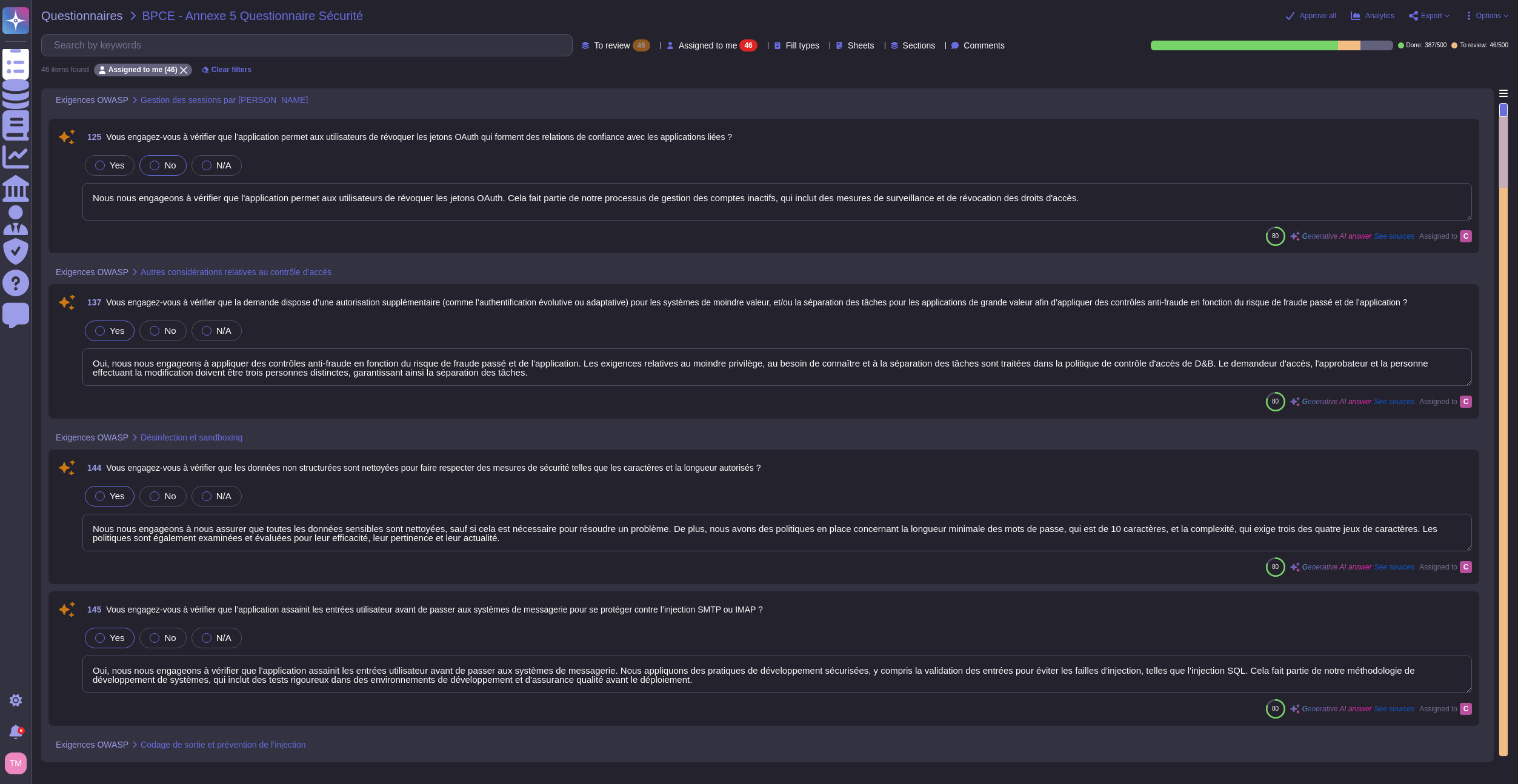
type textarea "Oui, nous nous engageons à vérifier que les données privées réglementées, y com…"
type textarea "Nous avons mis en place des contrôles pour désactiver immédiatement l'identifia…"
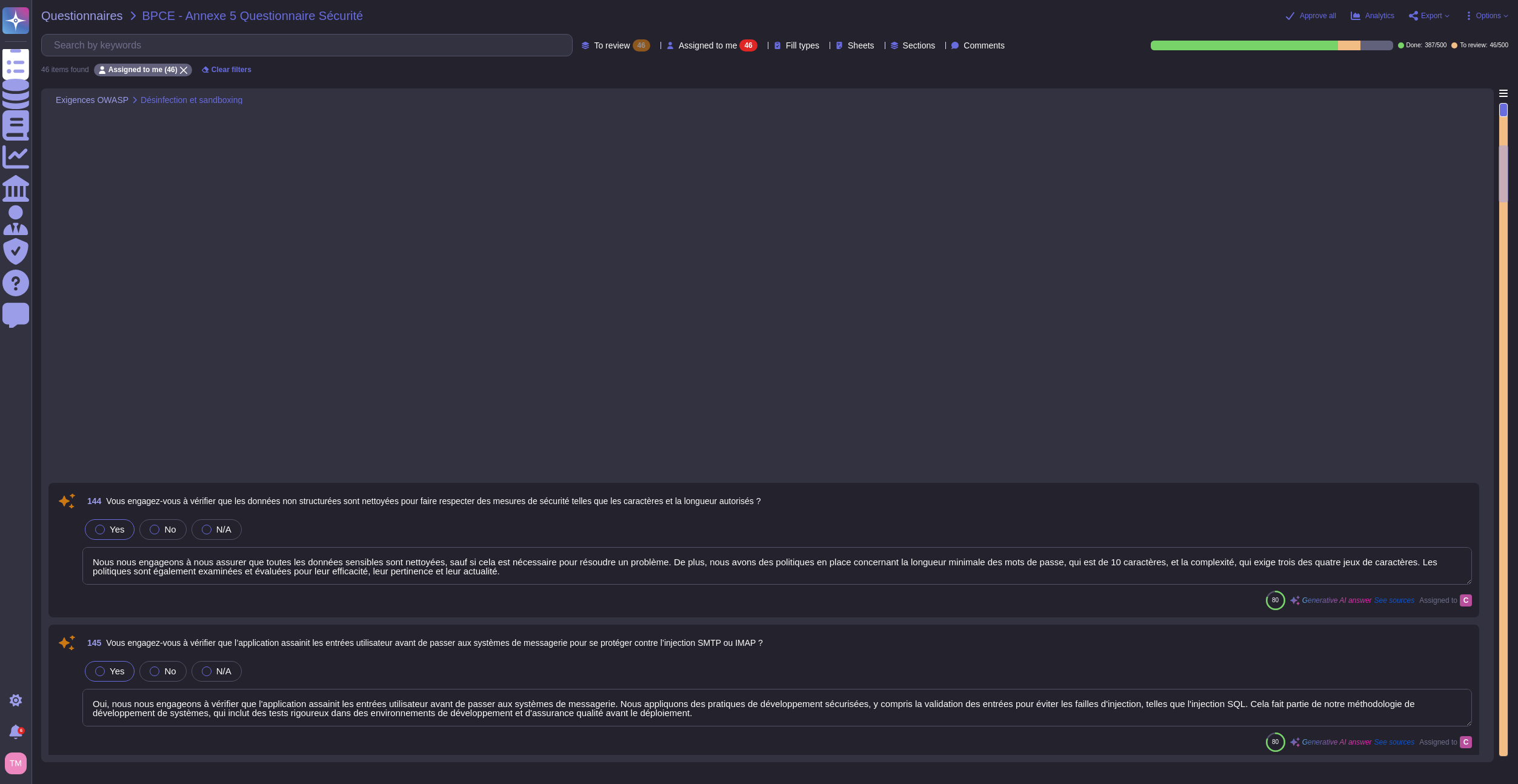
type textarea "Oui, nous nous engageons à vérifier que les données privées réglementées, y com…"
type textarea "Oui, nous nous engageons à vérifier que les nonces, vecteurs d’initialisation e…"
type textarea "Oui, nous nous engageons à vérifier que l'application protège les données sensi…"
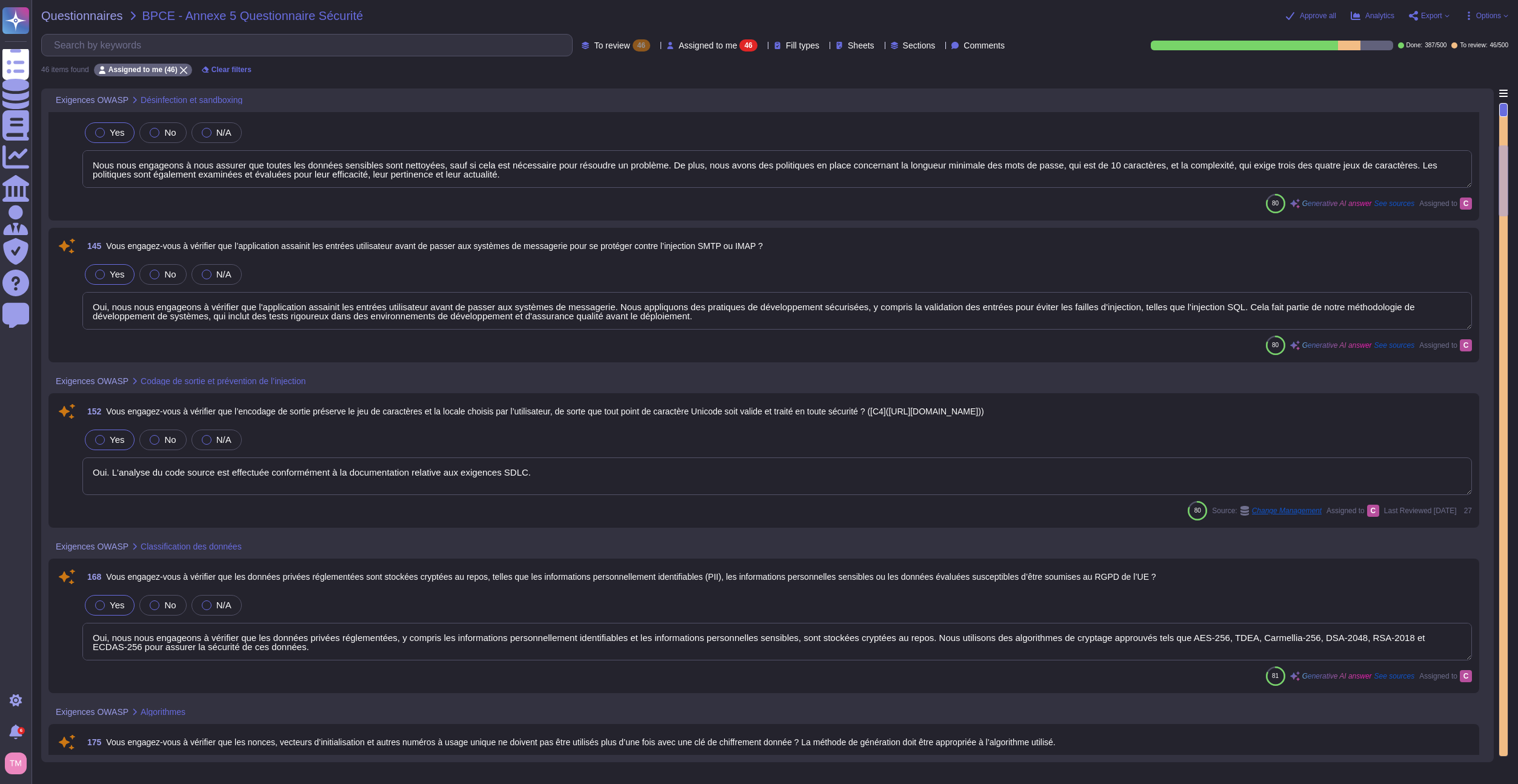
type textarea "Oui, nous nous engageons à vérifier que les utilisateurs disposent d'une méthod…"
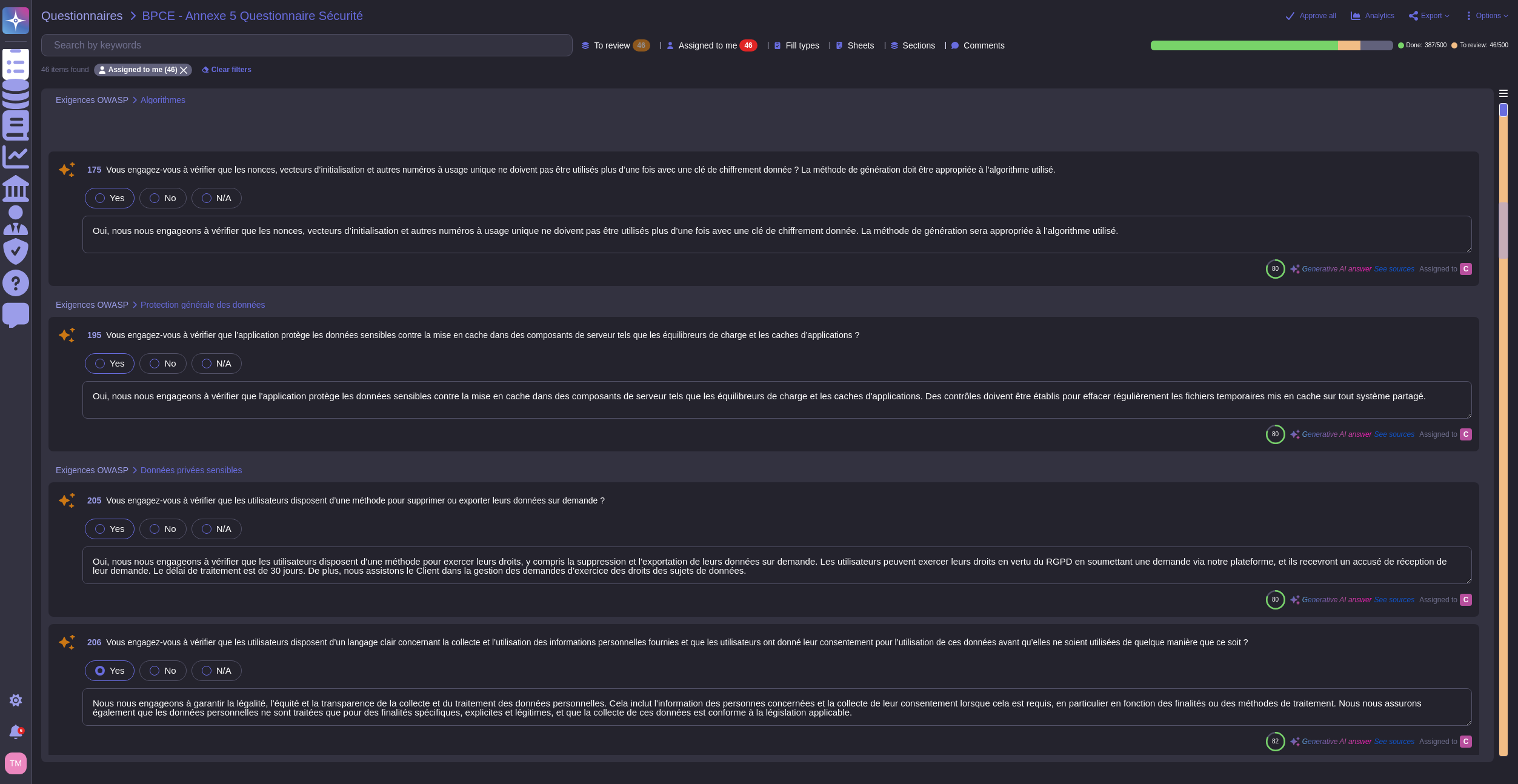
type textarea "Nous nous engageons à garantir la légalité, l'équité et la transparence de la c…"
type textarea "Oui, nous nous engageons à vérifier que l’application ne demande pas de permiss…"
type textarea "Oui, l'équipe de sécurité des applications vérifie la validité de la dernière r…"
type textarea "Nous nous engageons à gérer les demandes des clients de manière appropriée, en …"
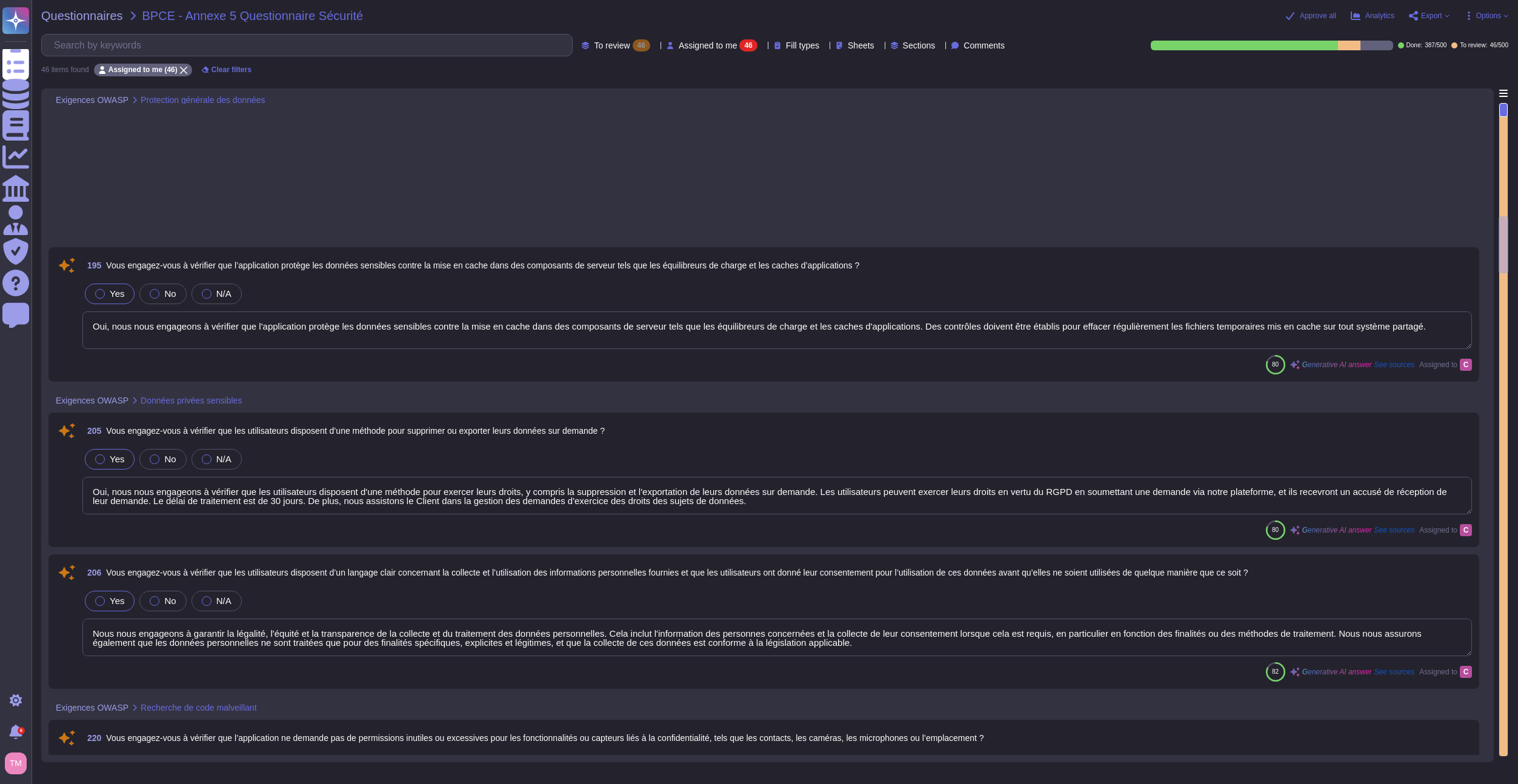
type textarea "Oui. L'analyse du code source est effectuée conformément à la documentation rel…"
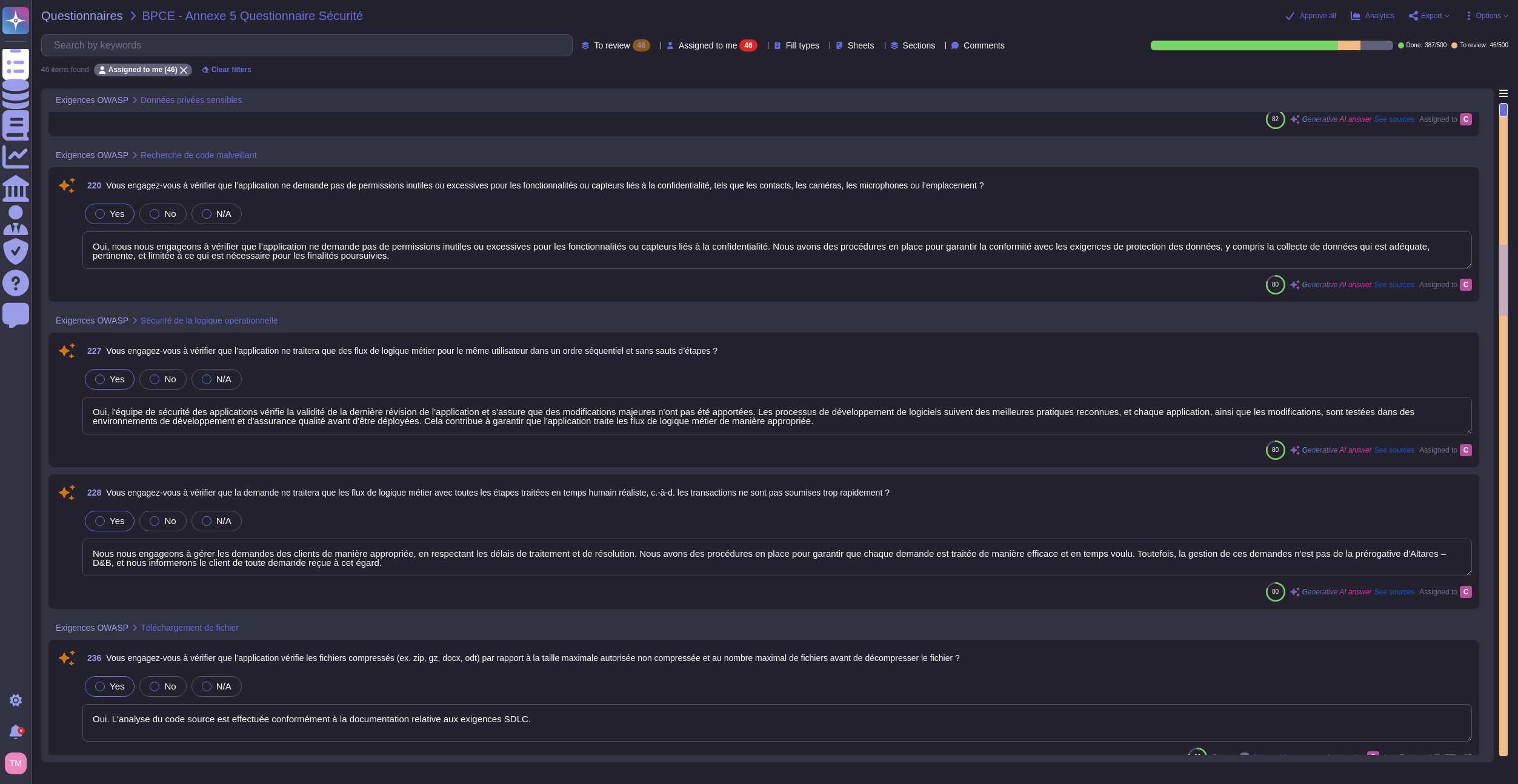
type textarea "Oui. L'analyse du code source est effectuée conformément à la documentation rel…"
type textarea "ok"
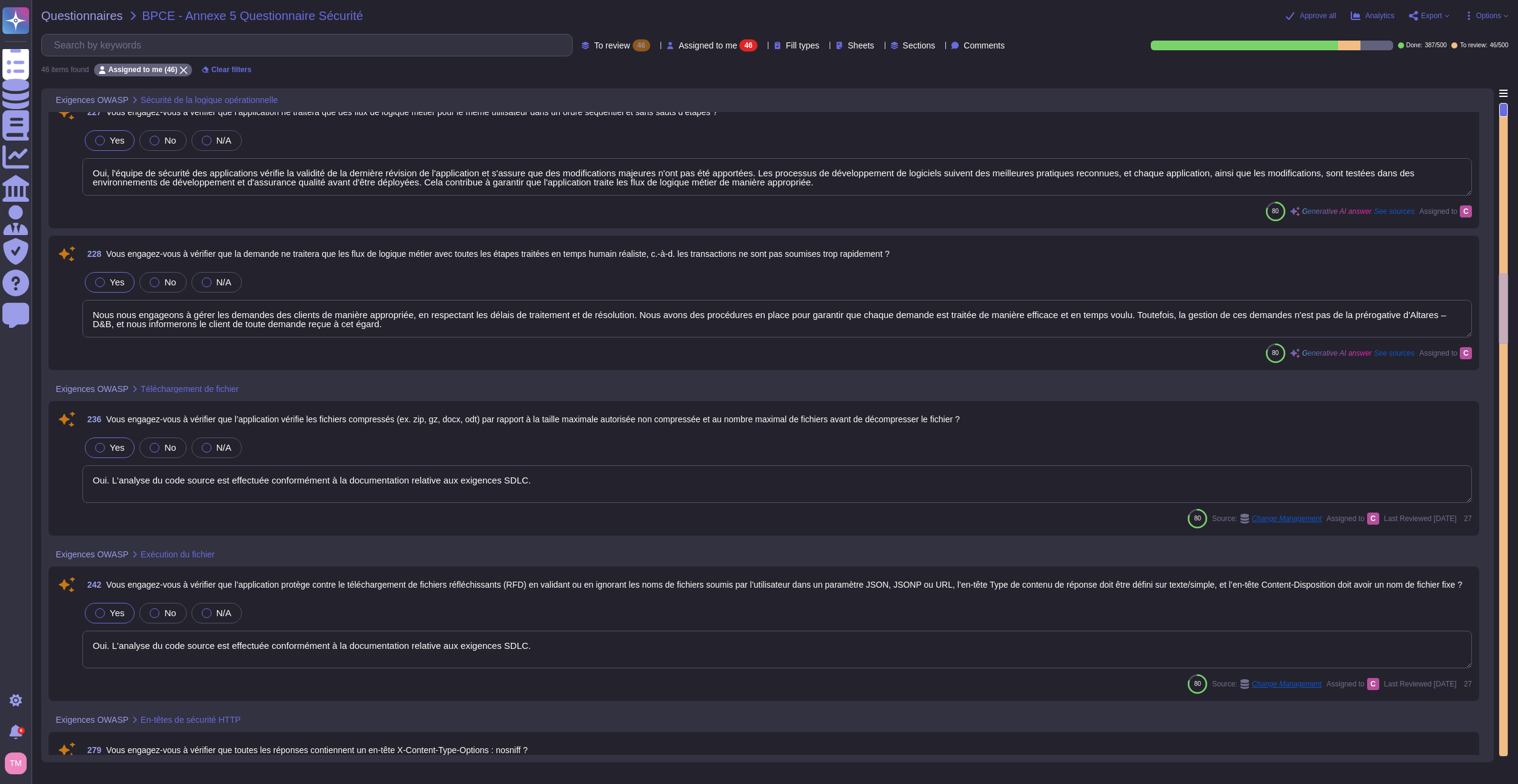
type textarea "Oui. DUN & BRADSTREET propose des services FTP sécurisés avec SafeTransport (ST…"
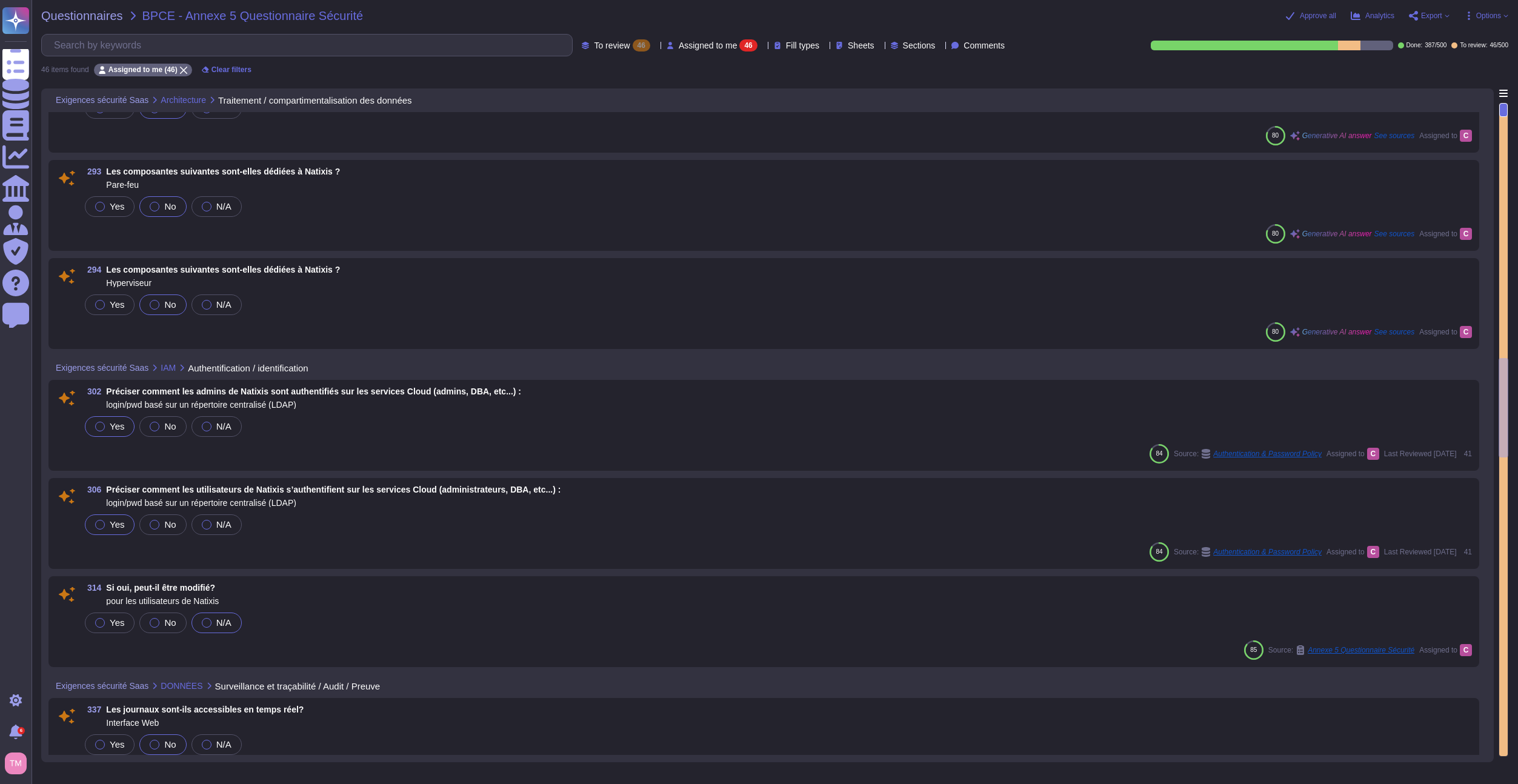
scroll to position [2847, 0]
click at [357, 419] on div "Yes No N/A" at bounding box center [777, 426] width 1390 height 26
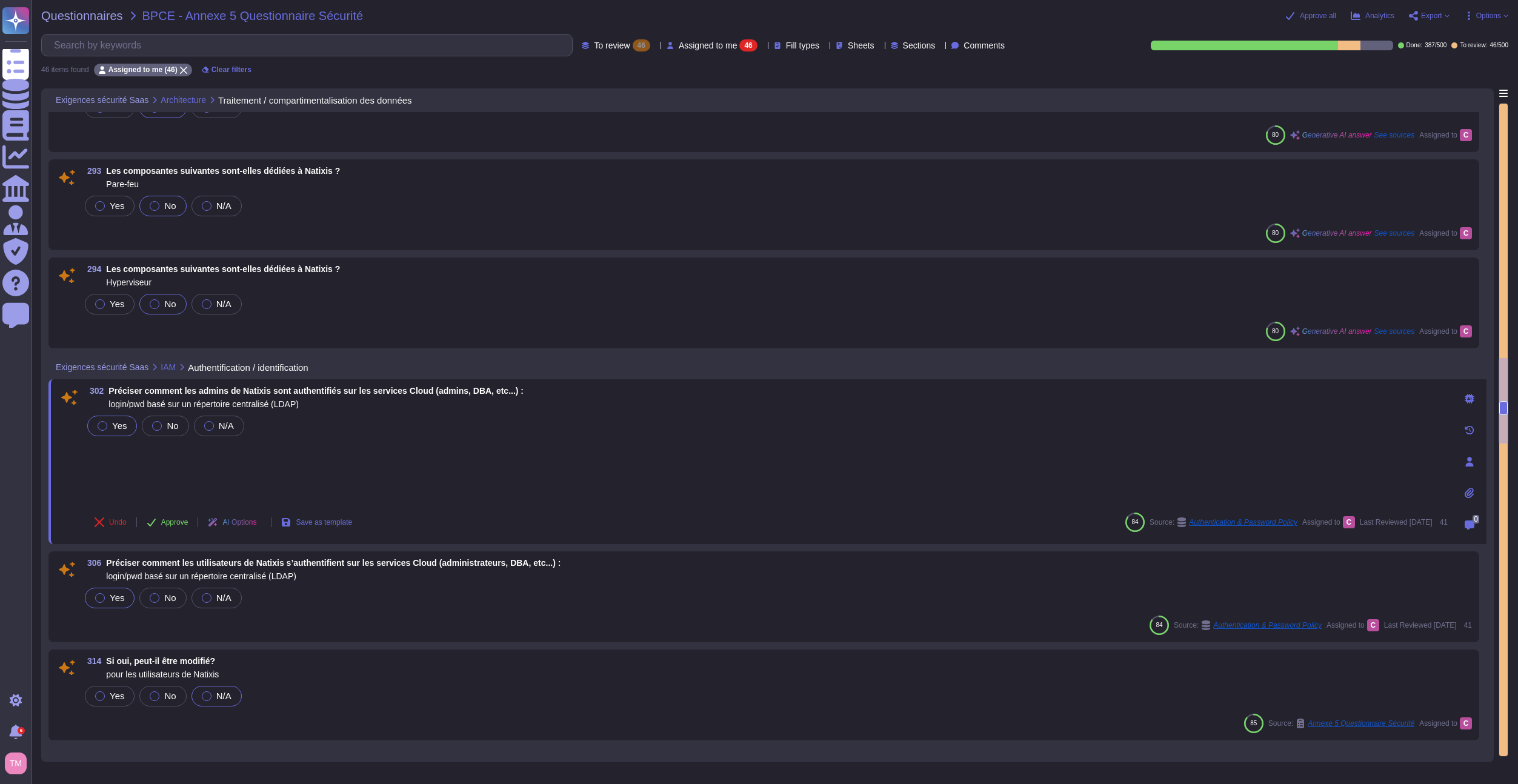
click at [152, 448] on div "Yes No N/A" at bounding box center [767, 457] width 1363 height 89
drag, startPoint x: 205, startPoint y: 499, endPoint x: 188, endPoint y: 471, distance: 32.8
click at [198, 491] on div "Yes No N/A" at bounding box center [767, 457] width 1363 height 89
click at [188, 471] on div "Yes No N/A" at bounding box center [767, 457] width 1363 height 89
click at [188, 470] on div "Yes No N/A" at bounding box center [767, 457] width 1363 height 89
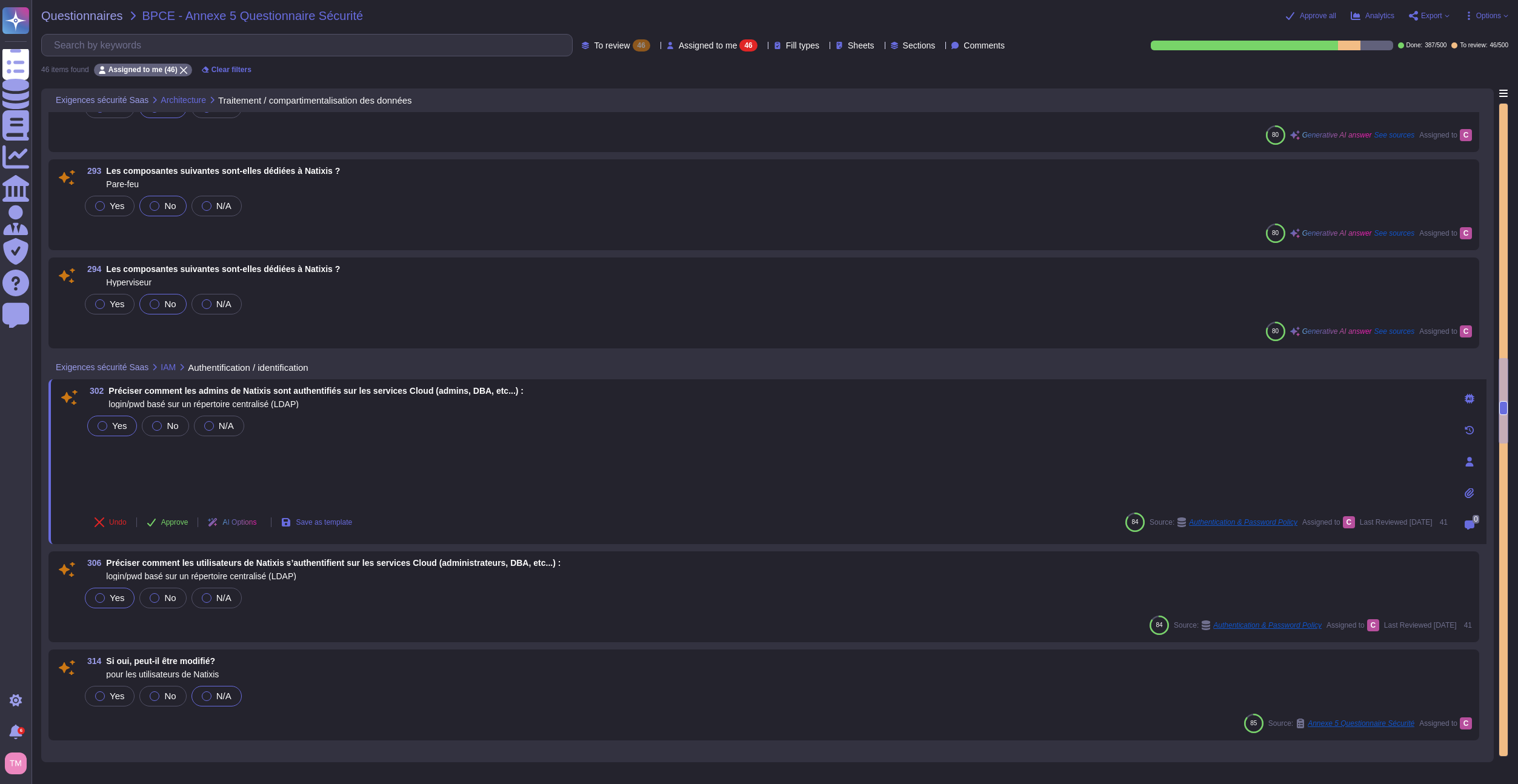
drag, startPoint x: 188, startPoint y: 470, endPoint x: 168, endPoint y: 467, distance: 20.2
click at [172, 471] on div "Yes No N/A" at bounding box center [767, 457] width 1363 height 89
click at [168, 466] on div "Yes No N/A" at bounding box center [767, 457] width 1363 height 89
click at [129, 458] on div "Yes No N/A" at bounding box center [767, 457] width 1363 height 89
drag, startPoint x: 419, startPoint y: 456, endPoint x: 416, endPoint y: 450, distance: 6.7
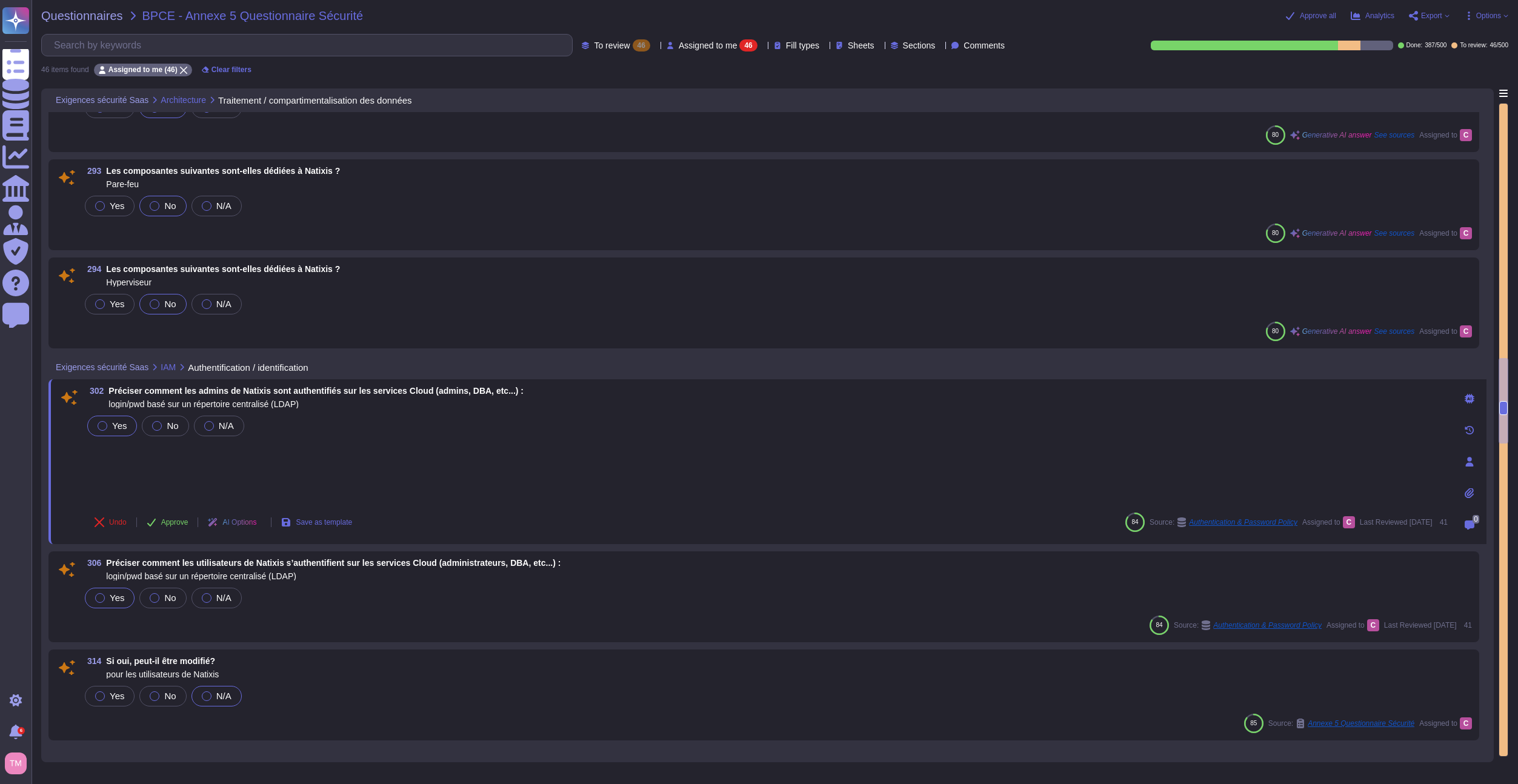
click at [418, 454] on div "Yes No N/A" at bounding box center [767, 457] width 1363 height 89
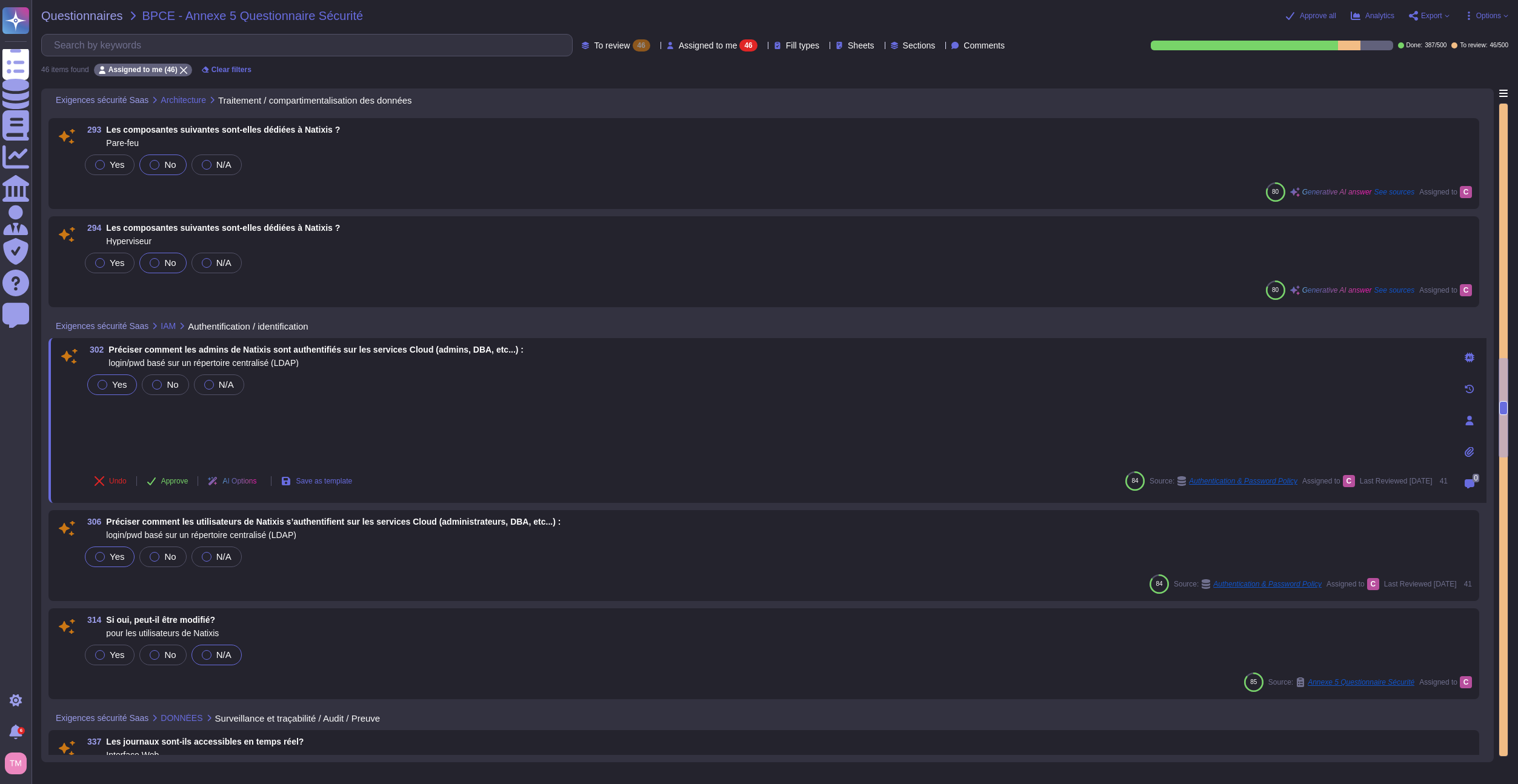
scroll to position [2908, 0]
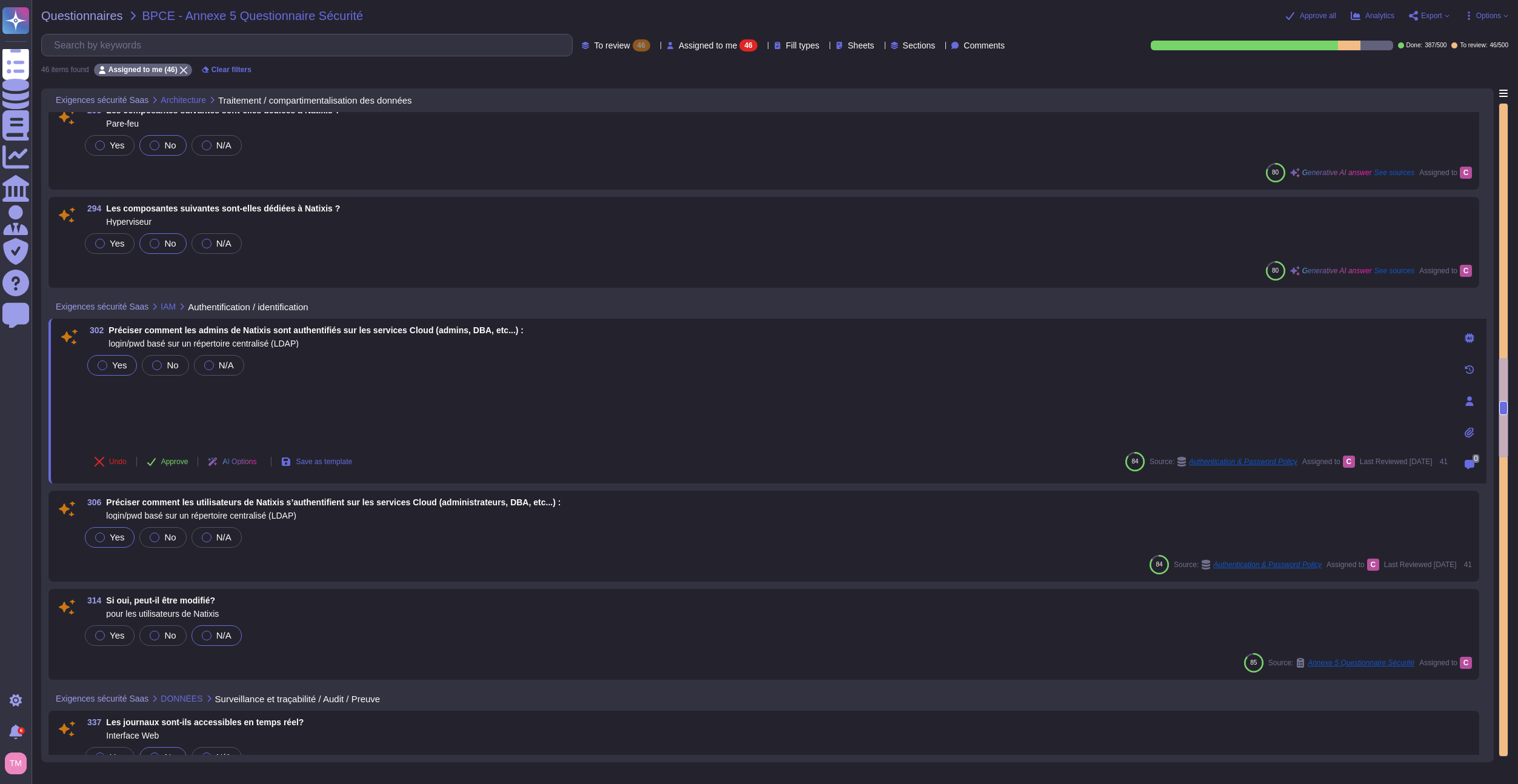
click at [427, 528] on div "Yes No N/A" at bounding box center [777, 537] width 1390 height 26
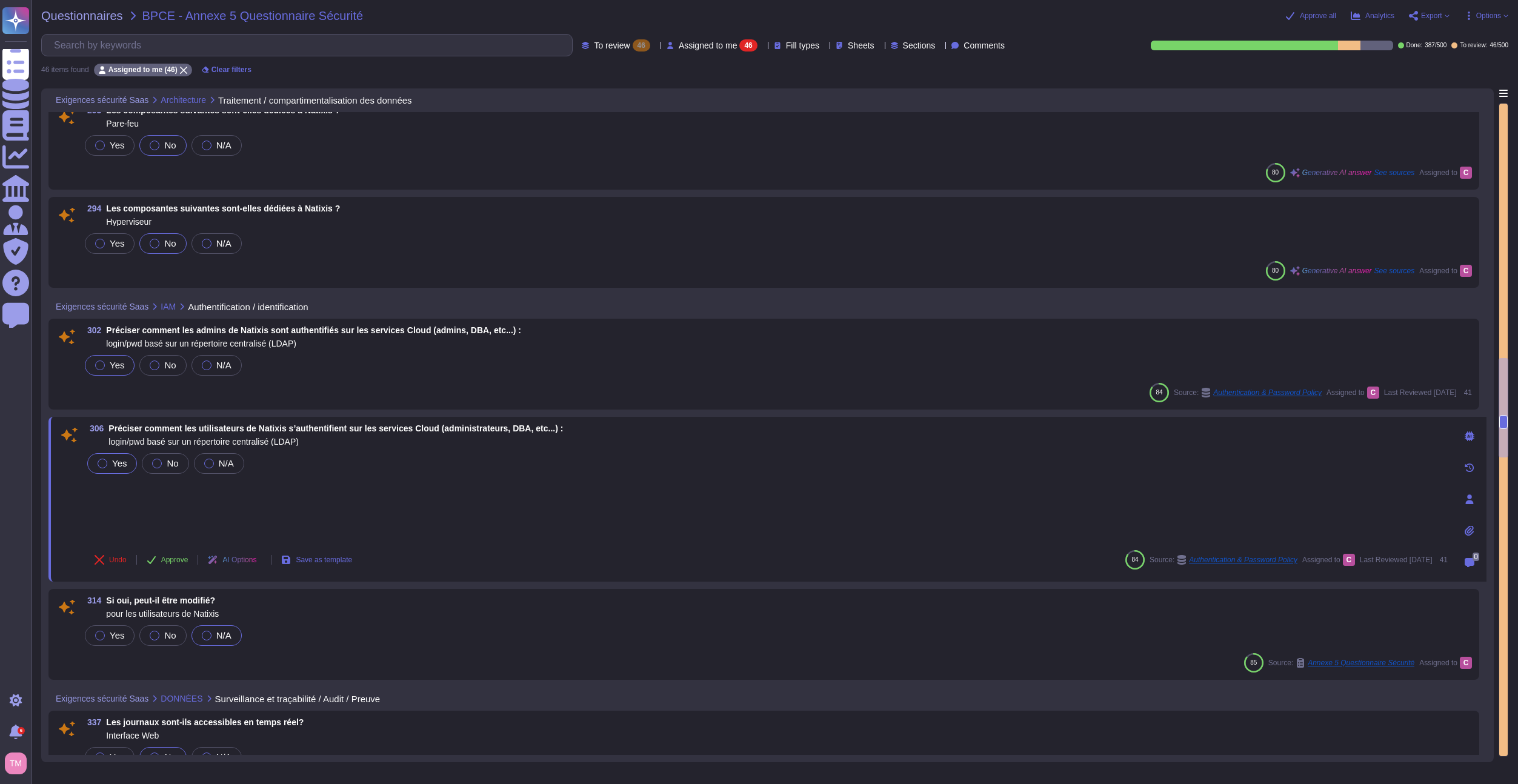
click at [278, 512] on div "Yes No N/A" at bounding box center [767, 495] width 1363 height 89
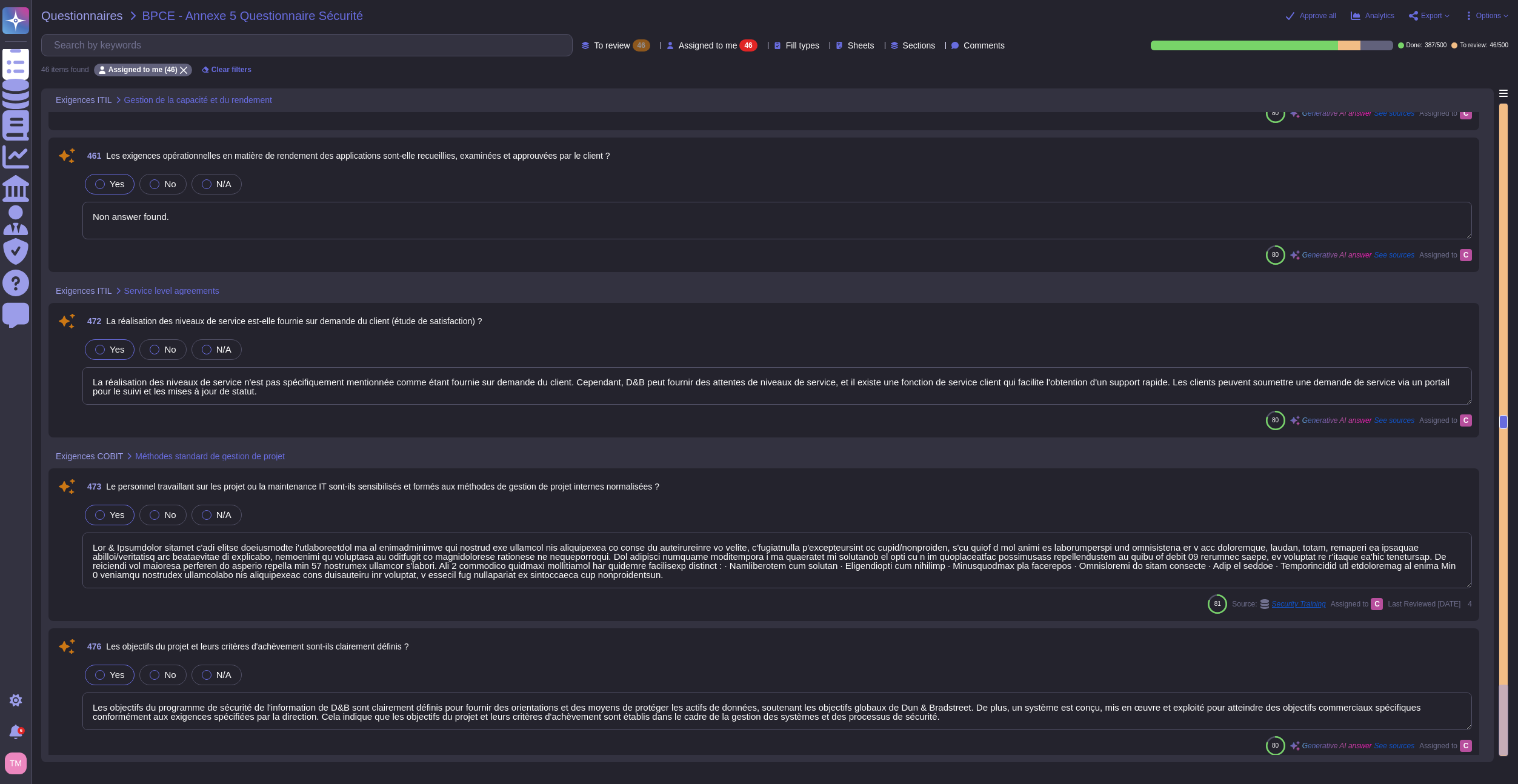
scroll to position [5437, 0]
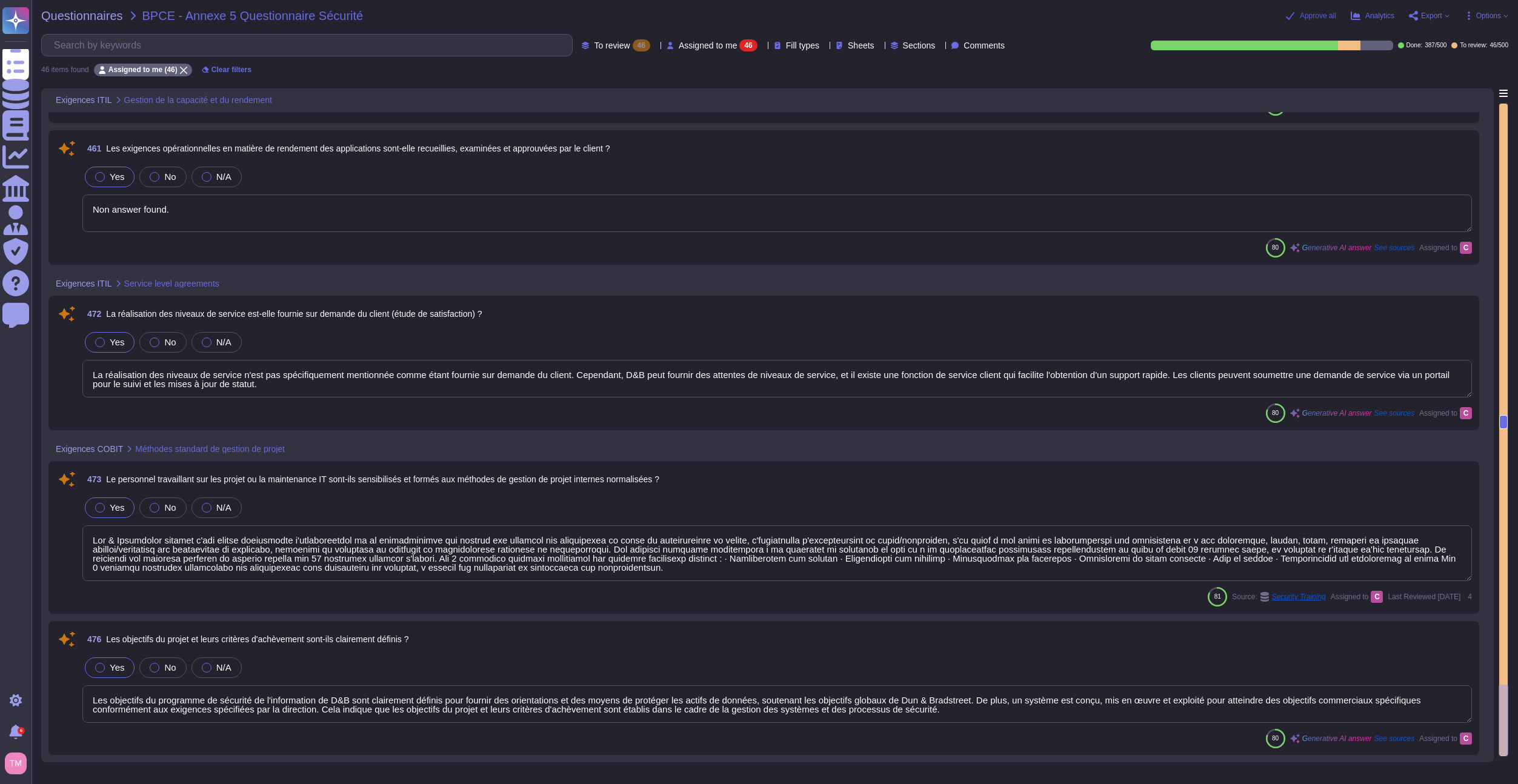
click at [1315, 16] on span "Approve all" at bounding box center [1318, 16] width 37 height 7
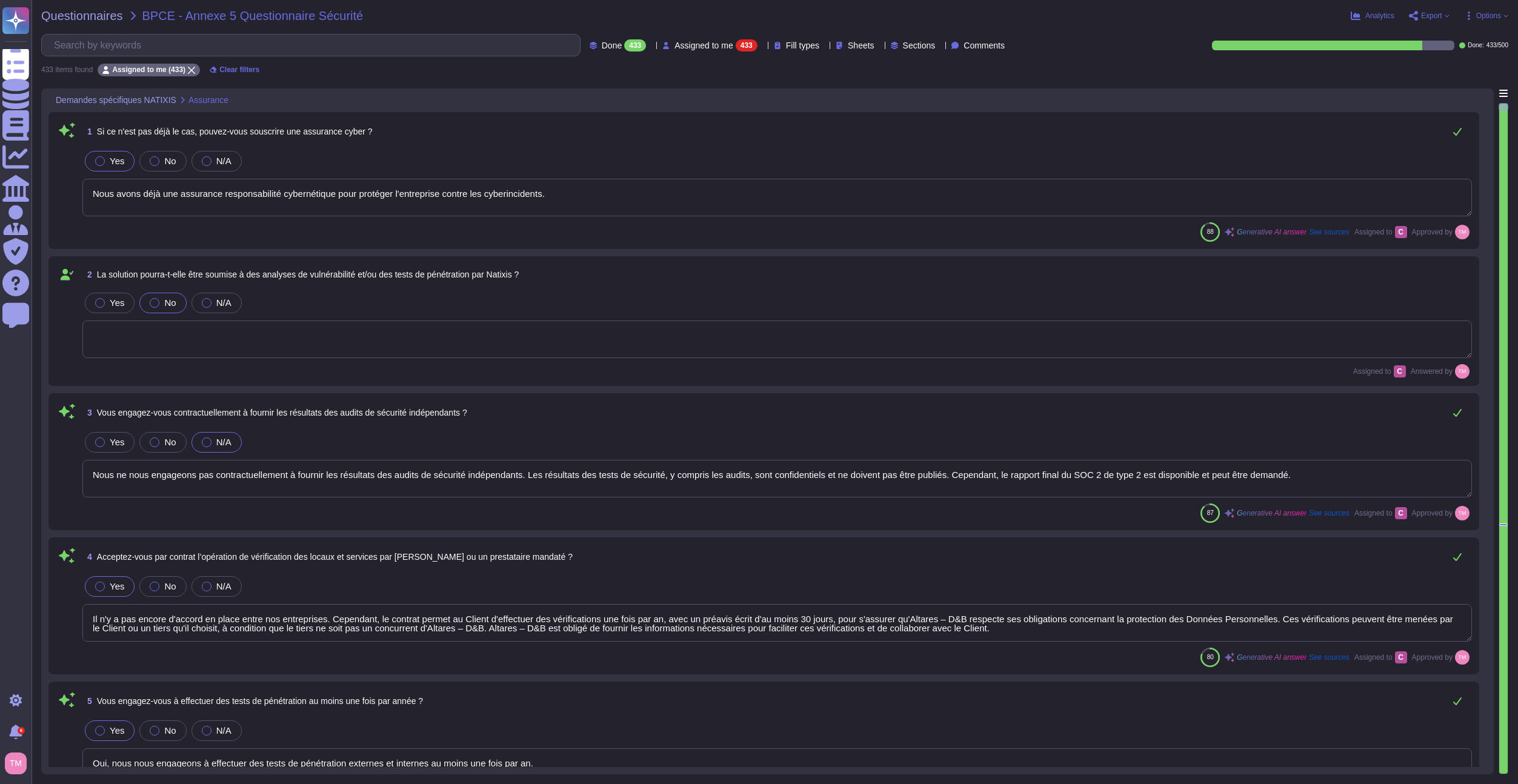
click at [674, 49] on span "Assigned to me" at bounding box center [704, 46] width 59 height 9
click at [624, 46] on div "433" at bounding box center [635, 45] width 21 height 12
click at [611, 104] on div "To do 67" at bounding box center [608, 107] width 98 height 14
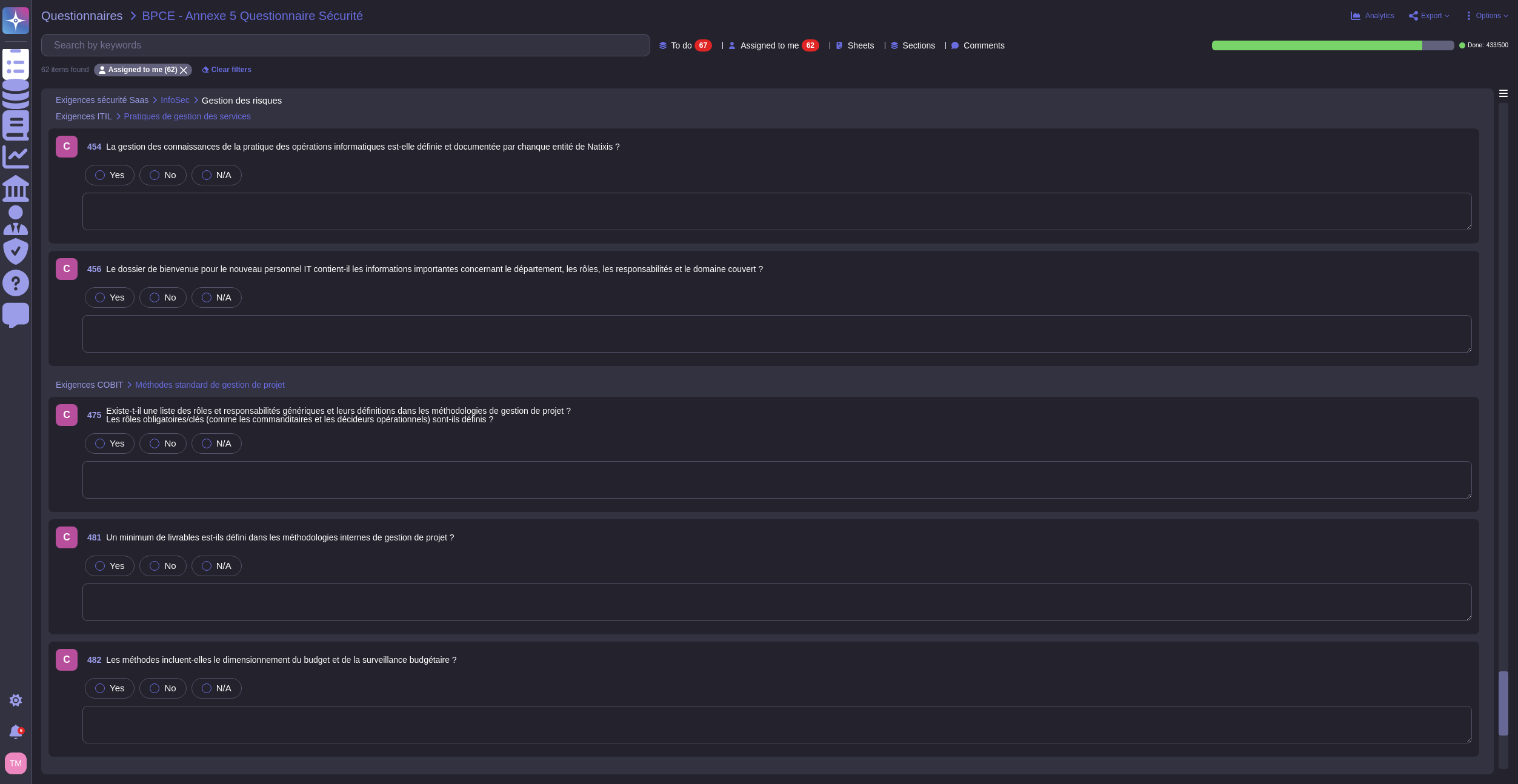
scroll to position [6031, 0]
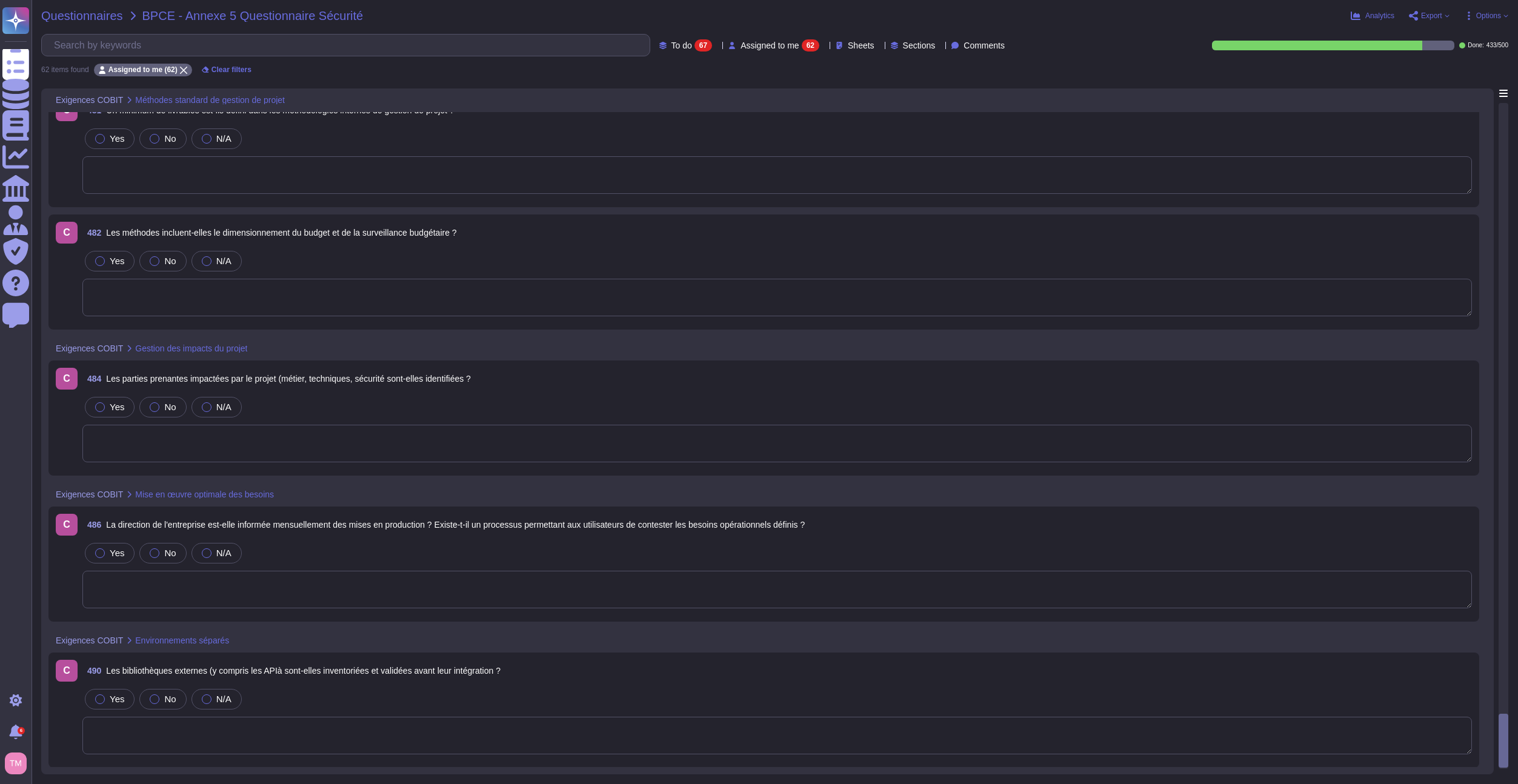
click at [91, 14] on span "Questionnaires" at bounding box center [82, 16] width 82 height 12
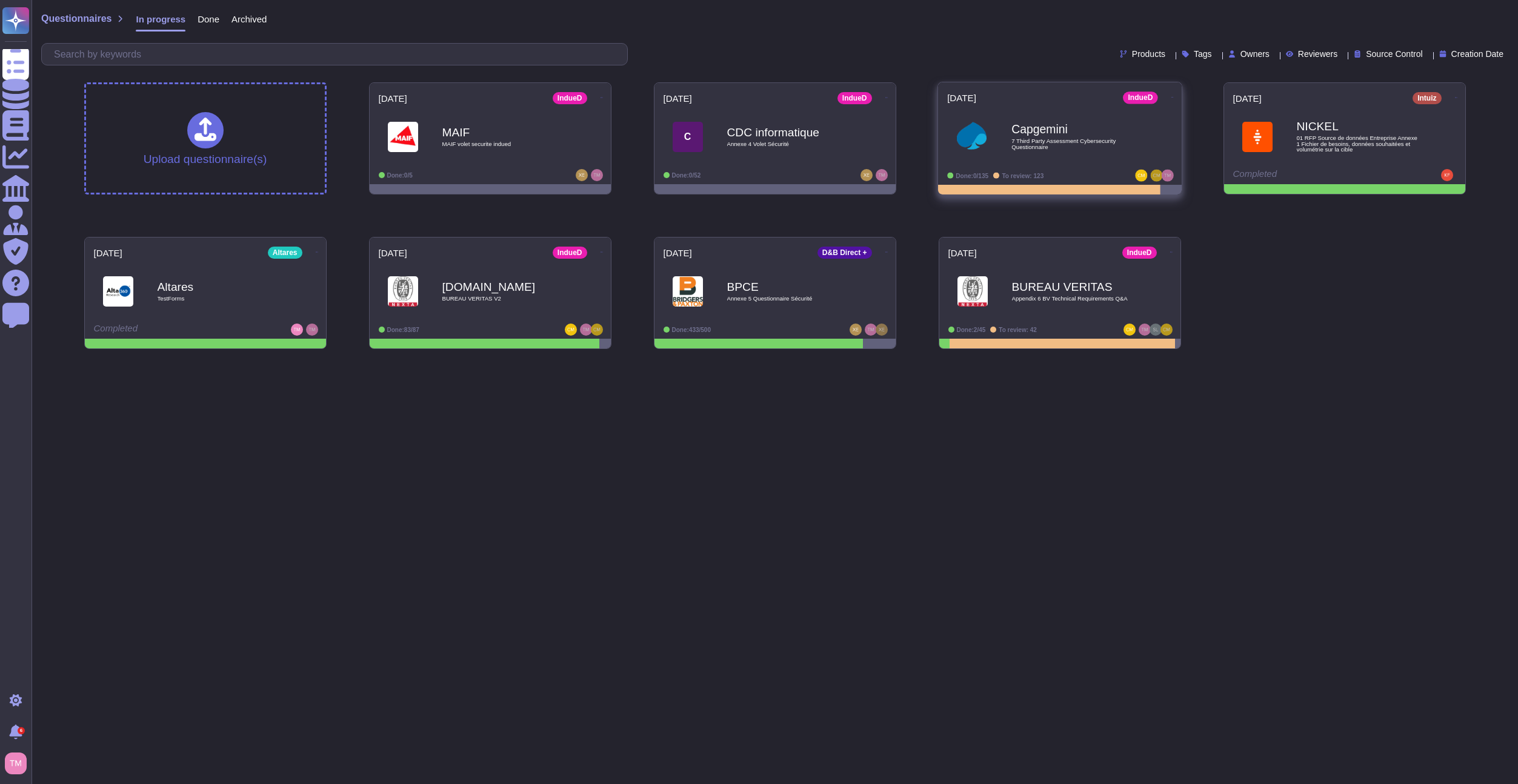
click at [1128, 124] on b "Capgemini" at bounding box center [1072, 129] width 122 height 11
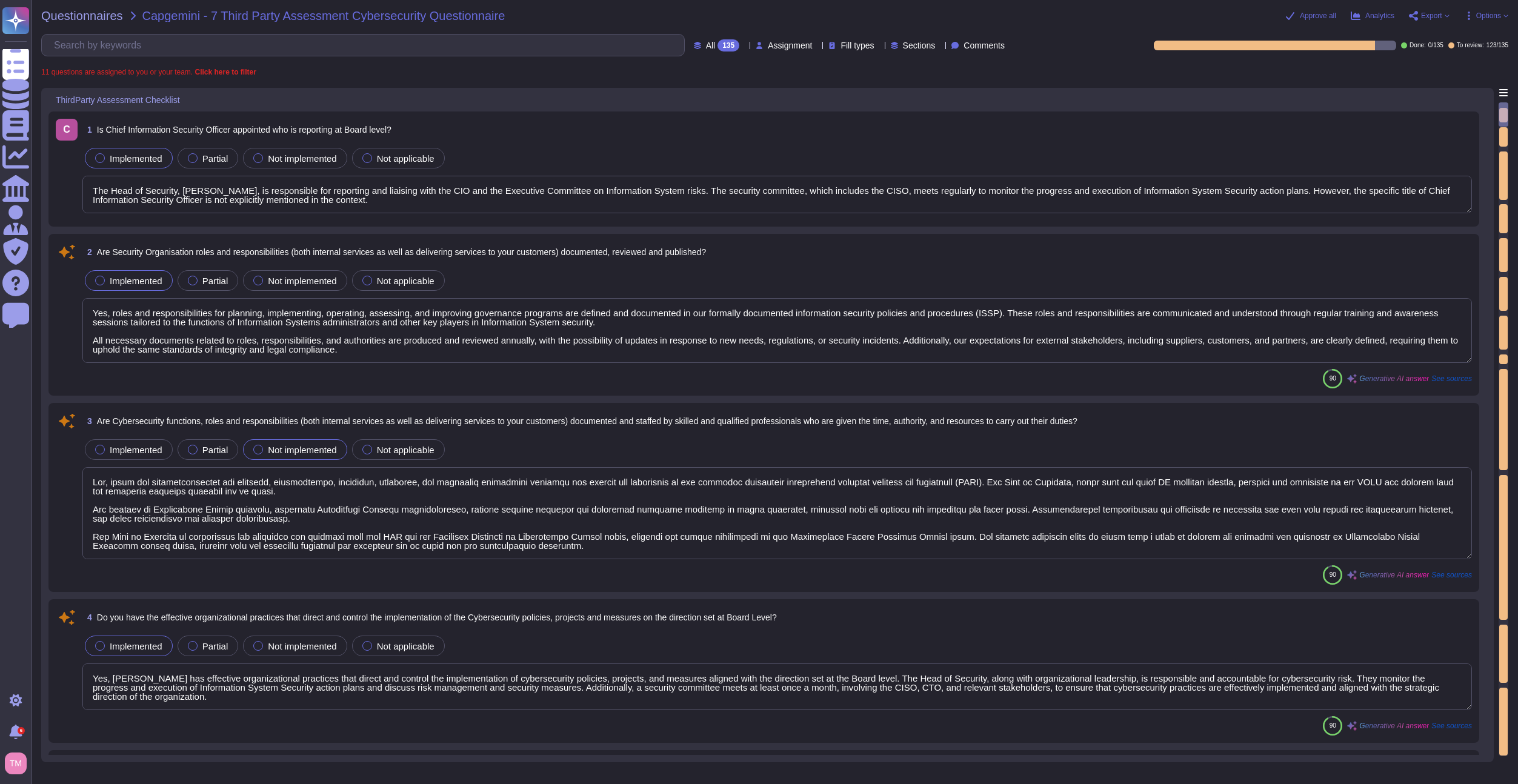
click at [686, 34] on div "All 135 Assignment Fill types Sections Comments" at bounding box center [525, 44] width 968 height 22
click at [718, 39] on div "135" at bounding box center [729, 45] width 21 height 12
click at [702, 137] on span "To review" at bounding box center [690, 137] width 38 height 11
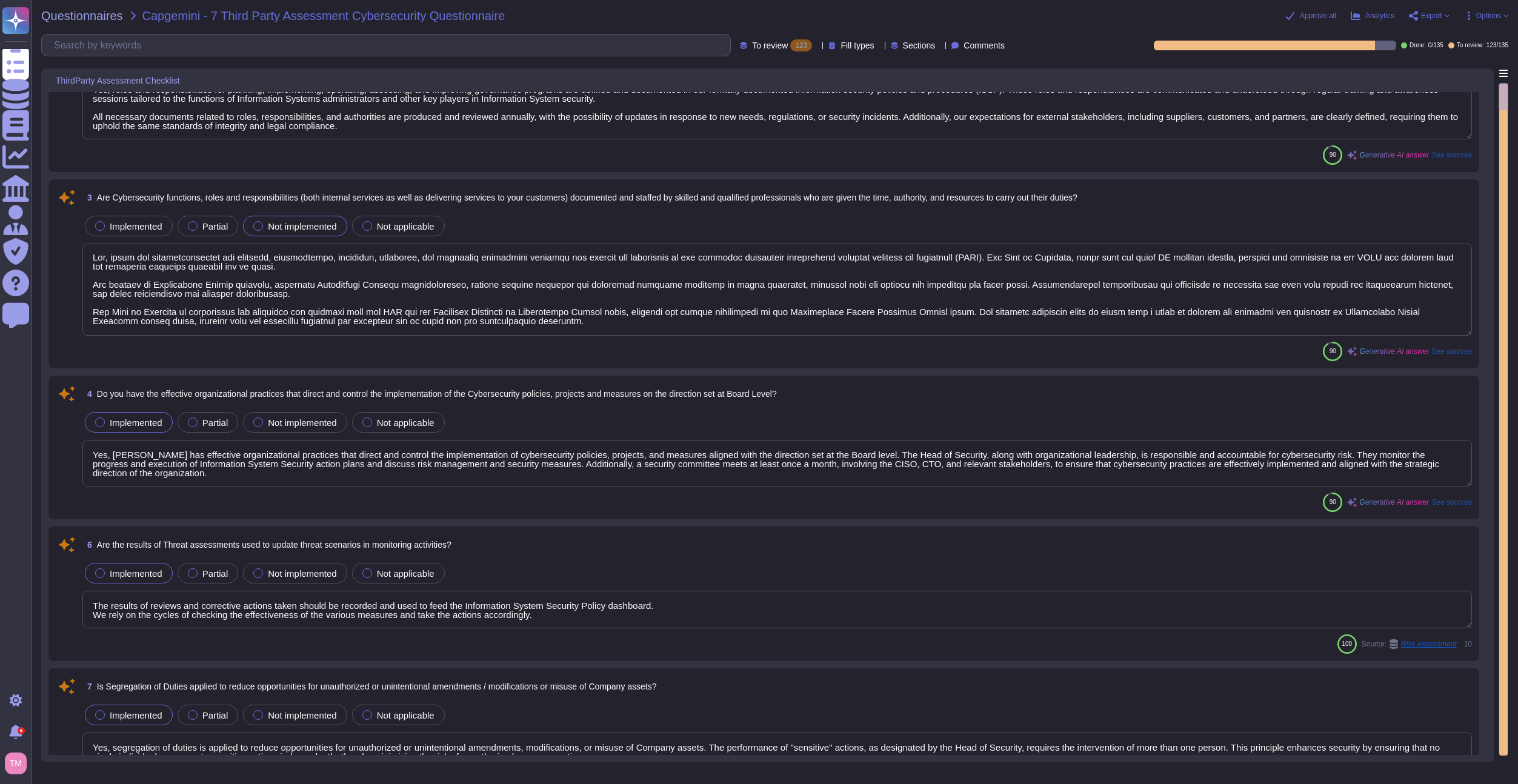
scroll to position [61, 0]
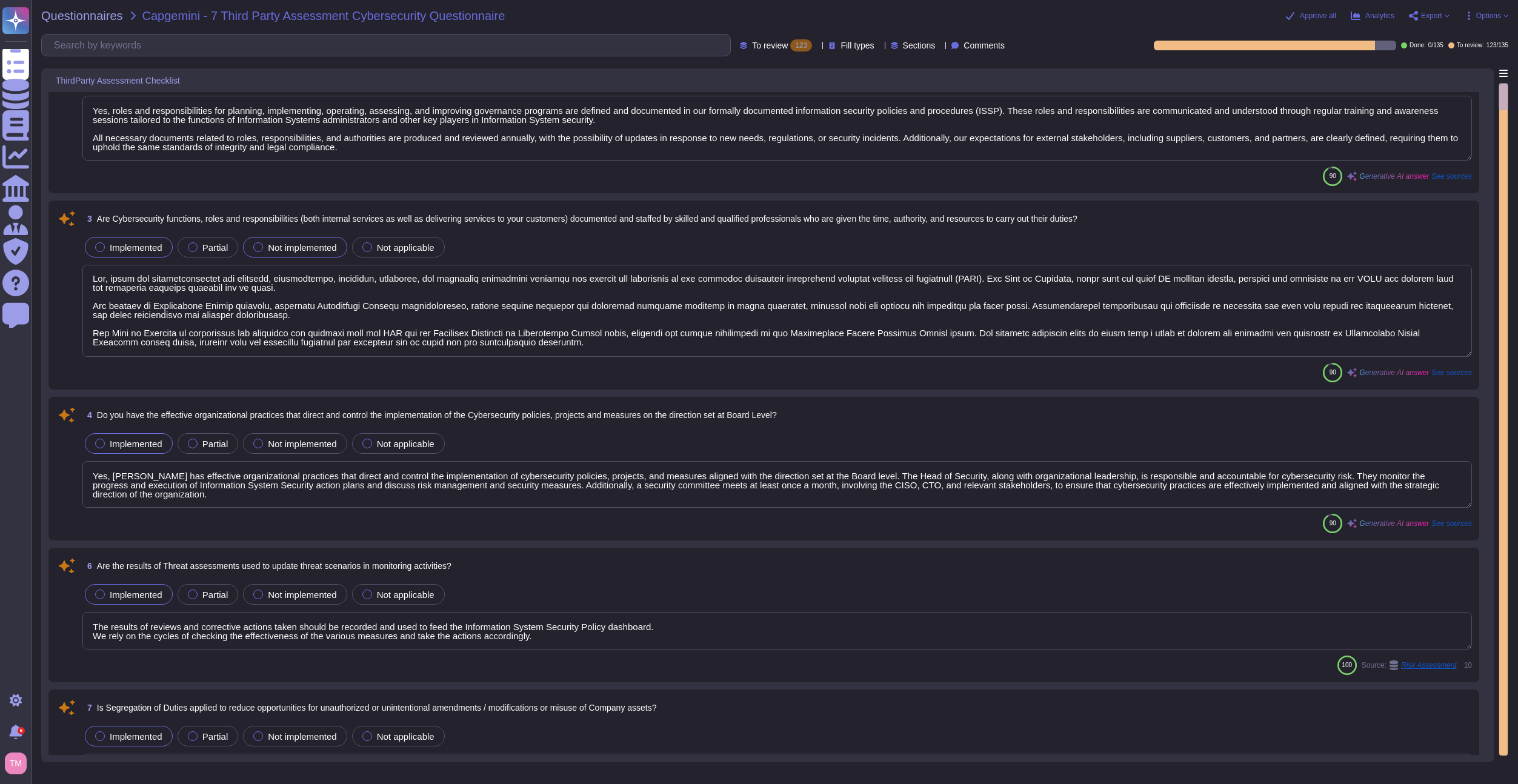
click at [126, 243] on span "Implemented" at bounding box center [136, 248] width 53 height 10
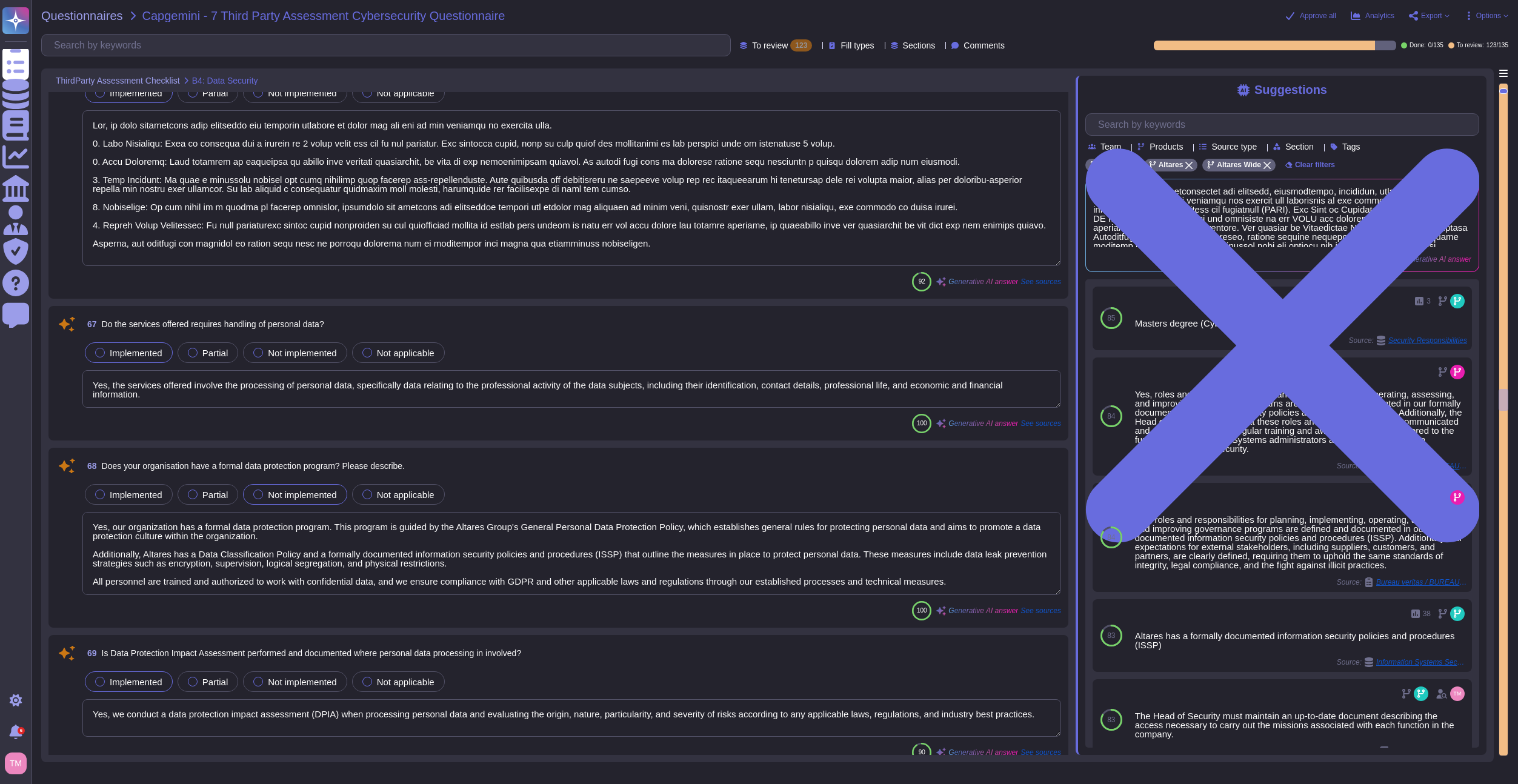
scroll to position [8783, 0]
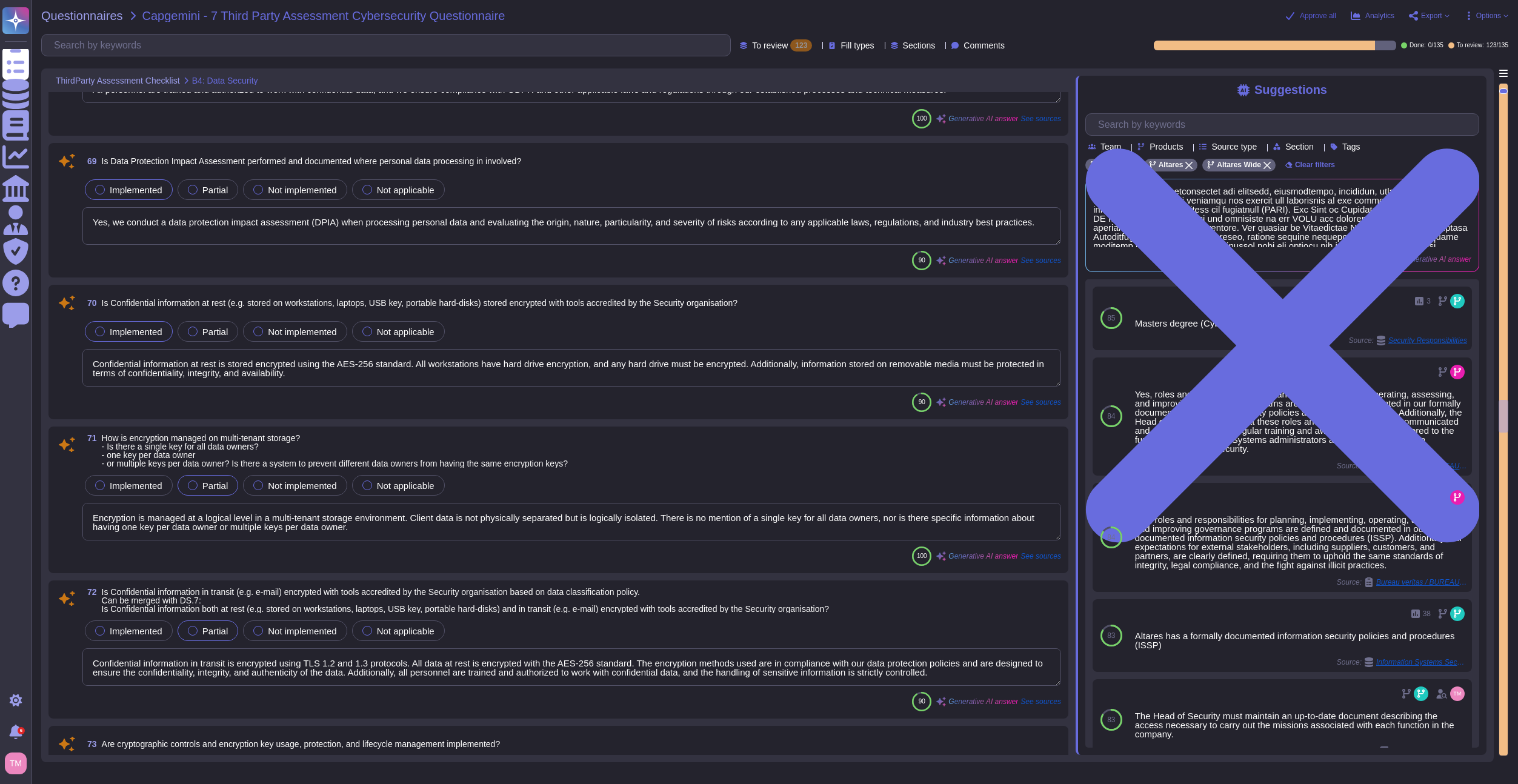
click at [1323, 18] on span "Approve all" at bounding box center [1318, 16] width 37 height 7
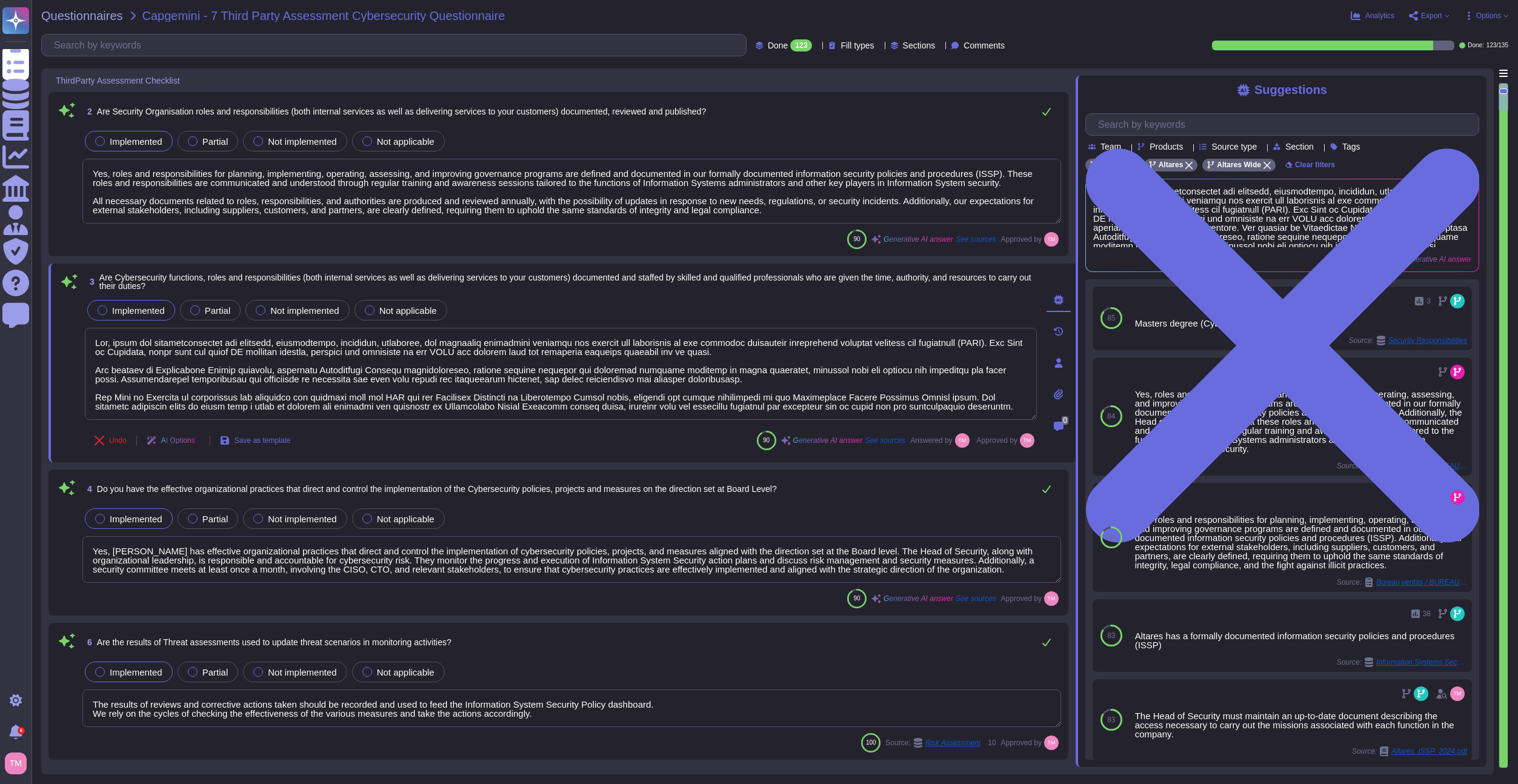
click at [768, 41] on span "Done" at bounding box center [778, 46] width 20 height 9
click at [784, 109] on div "To do 12" at bounding box center [789, 107] width 98 height 14
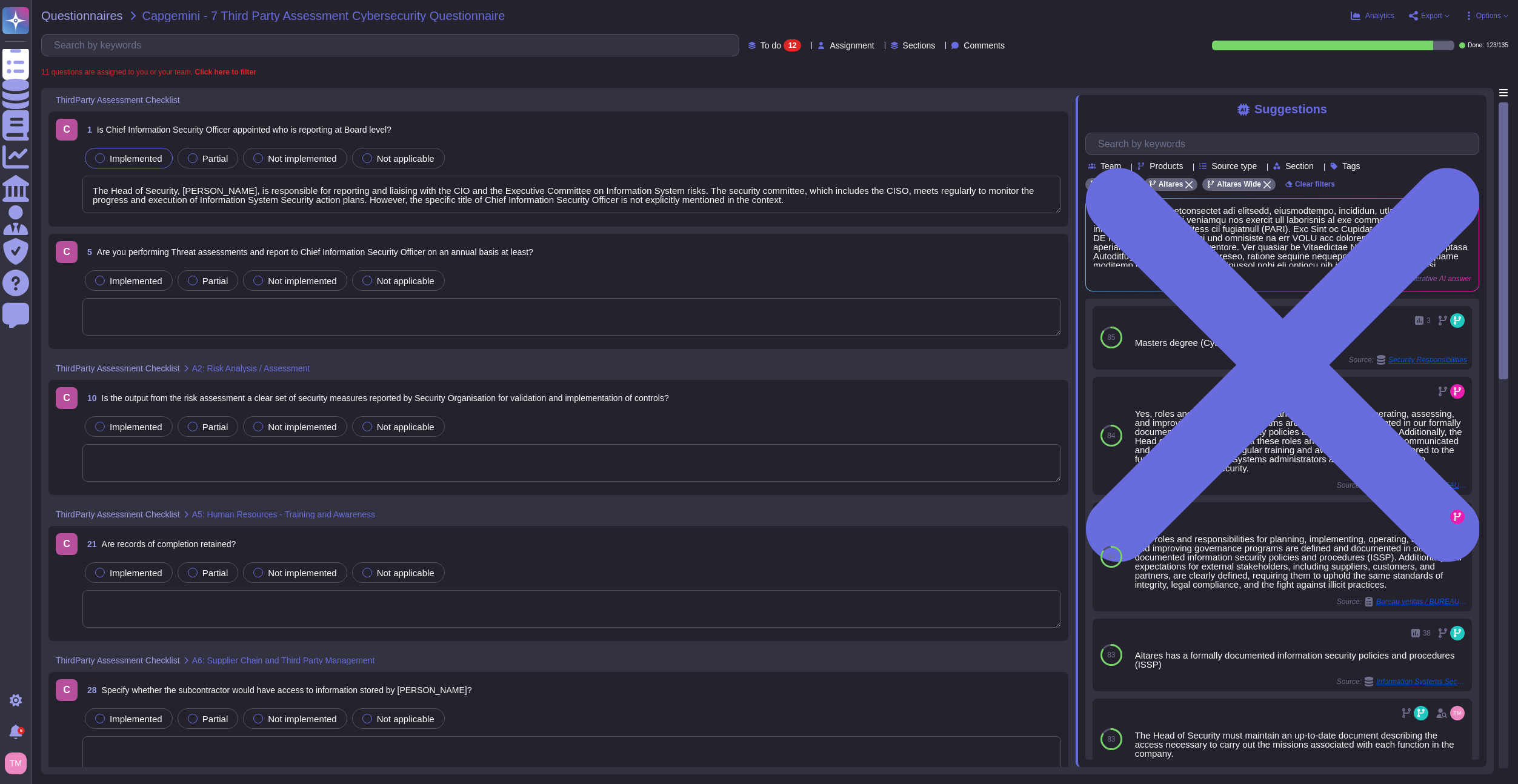
click at [632, 143] on div "C 1 Is Chief Information Security Officer appointed who is reporting at Board l…" at bounding box center [558, 169] width 1006 height 101
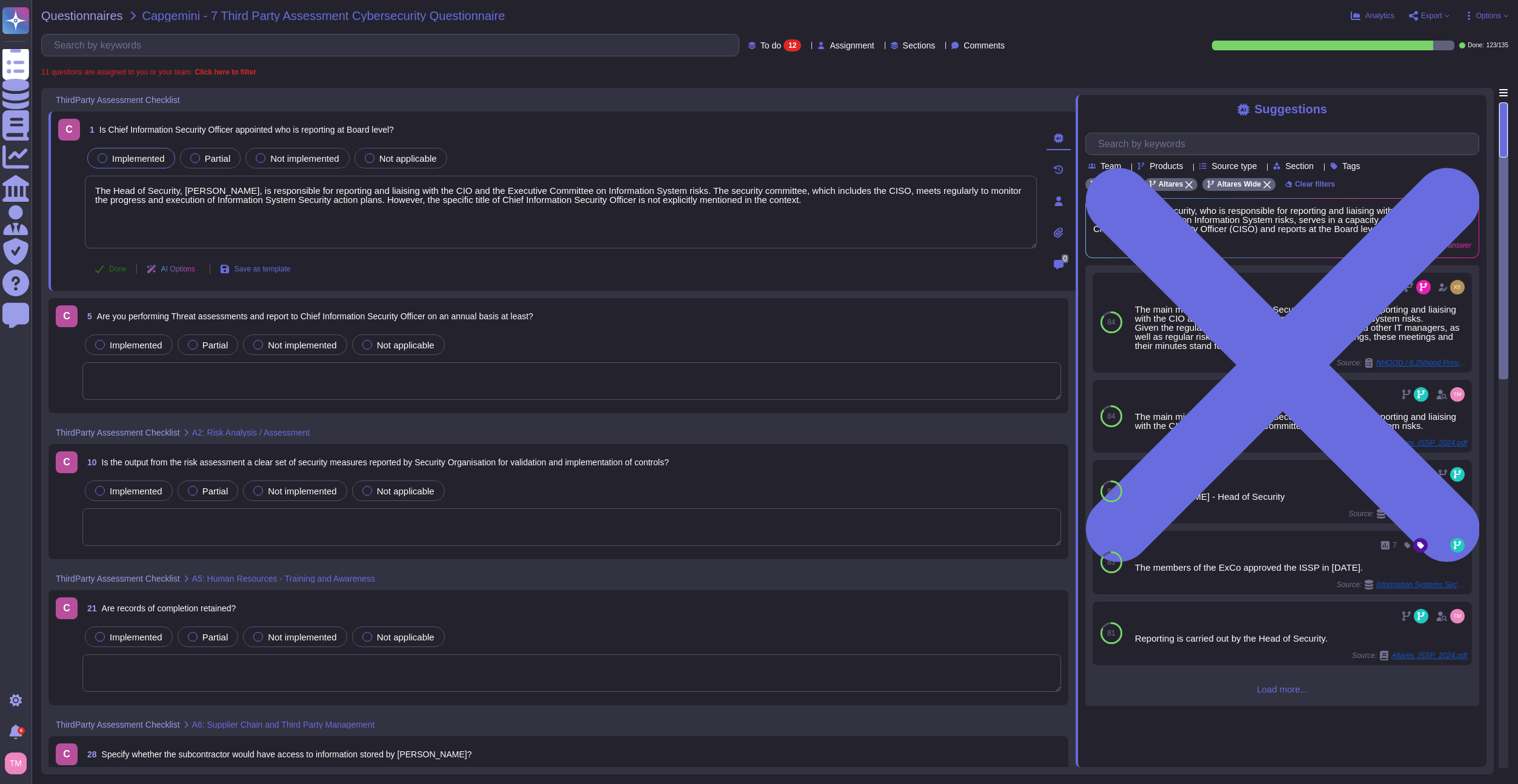
click at [116, 271] on span "Done" at bounding box center [117, 269] width 18 height 7
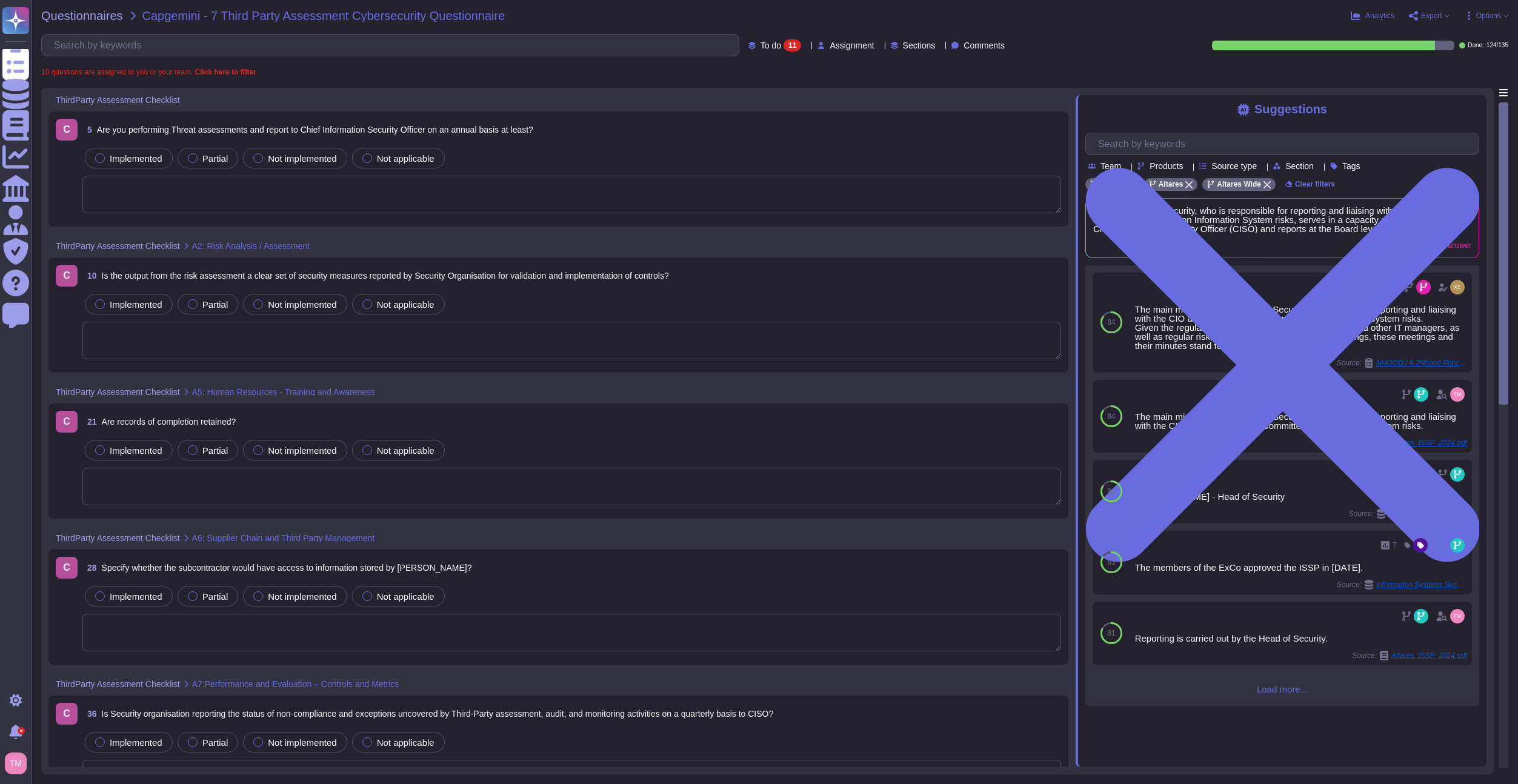
click at [580, 134] on div "5 Are you performing Threat assessments and report to Chief Information Securit…" at bounding box center [572, 129] width 979 height 21
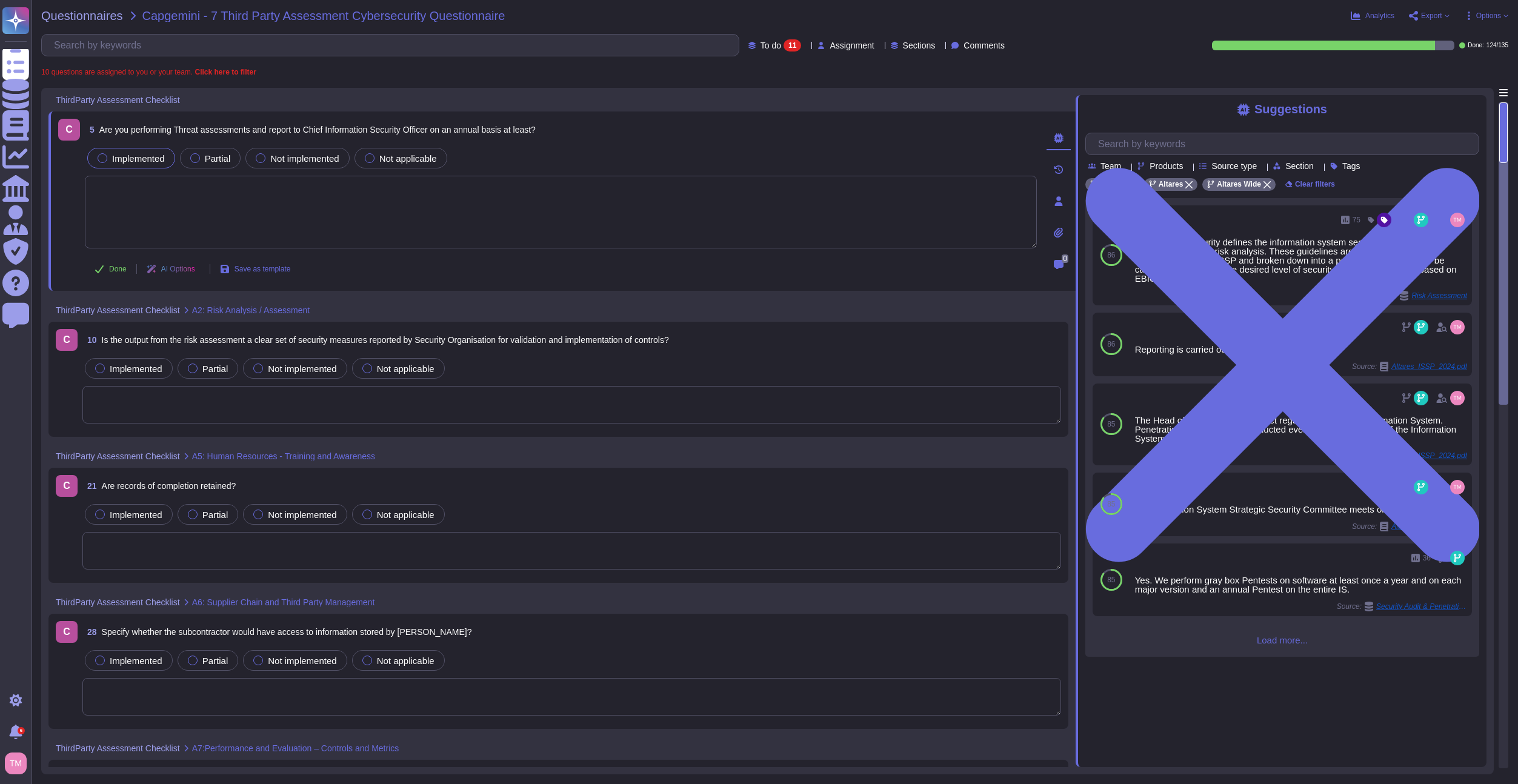
click at [111, 152] on div "Implemented" at bounding box center [131, 158] width 88 height 21
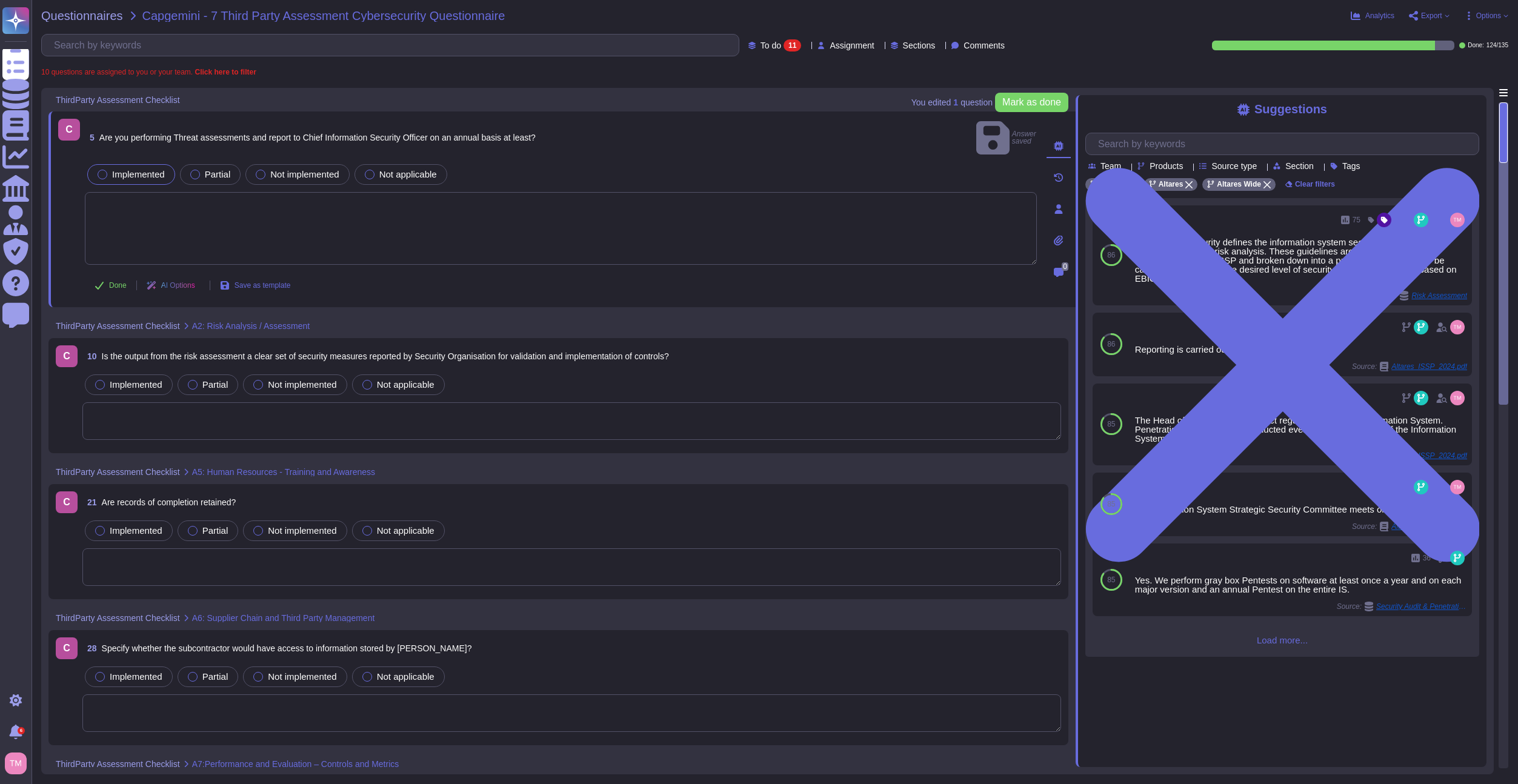
click at [182, 214] on textarea at bounding box center [561, 228] width 952 height 73
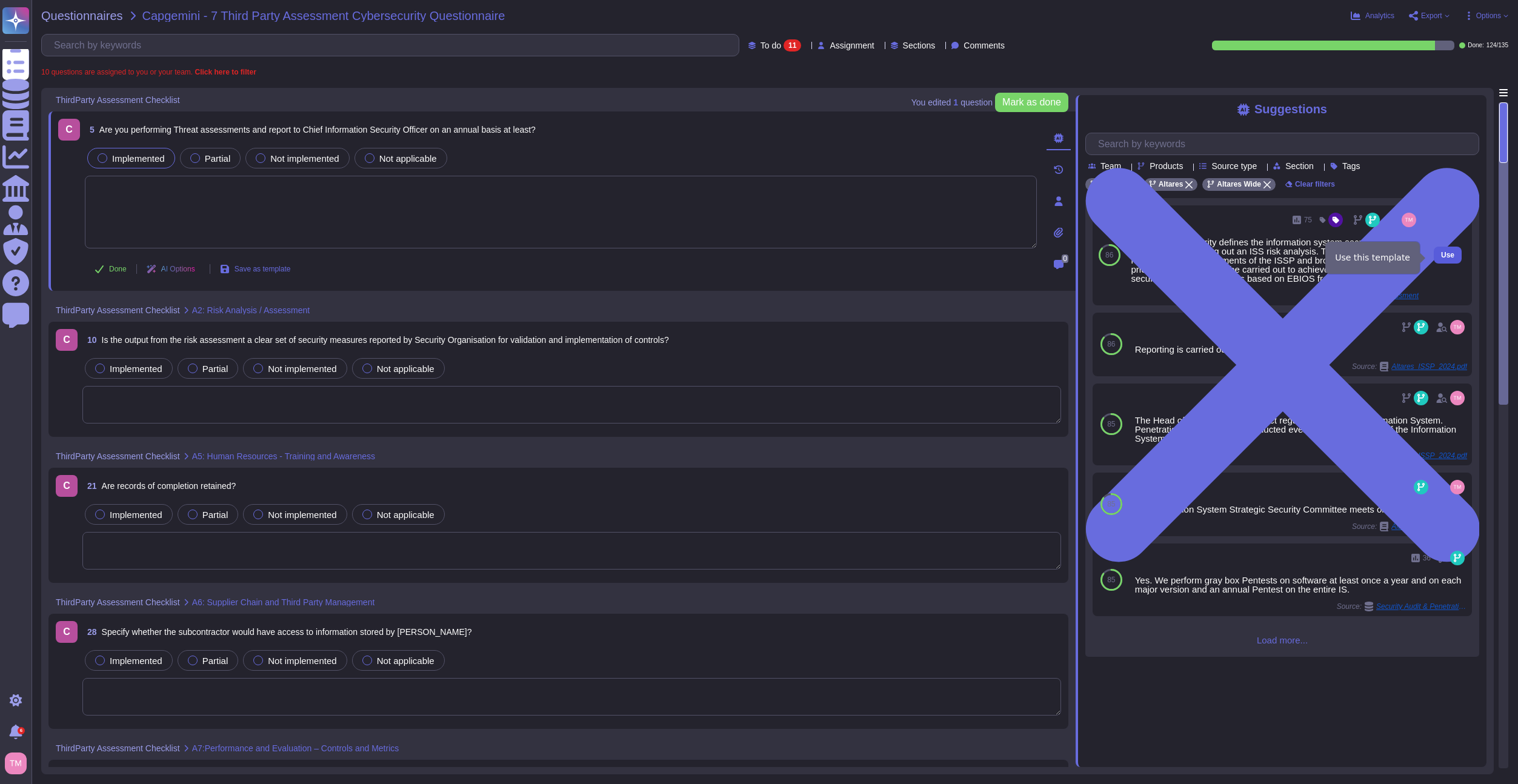
click at [1443, 253] on span "Use" at bounding box center [1448, 255] width 14 height 7
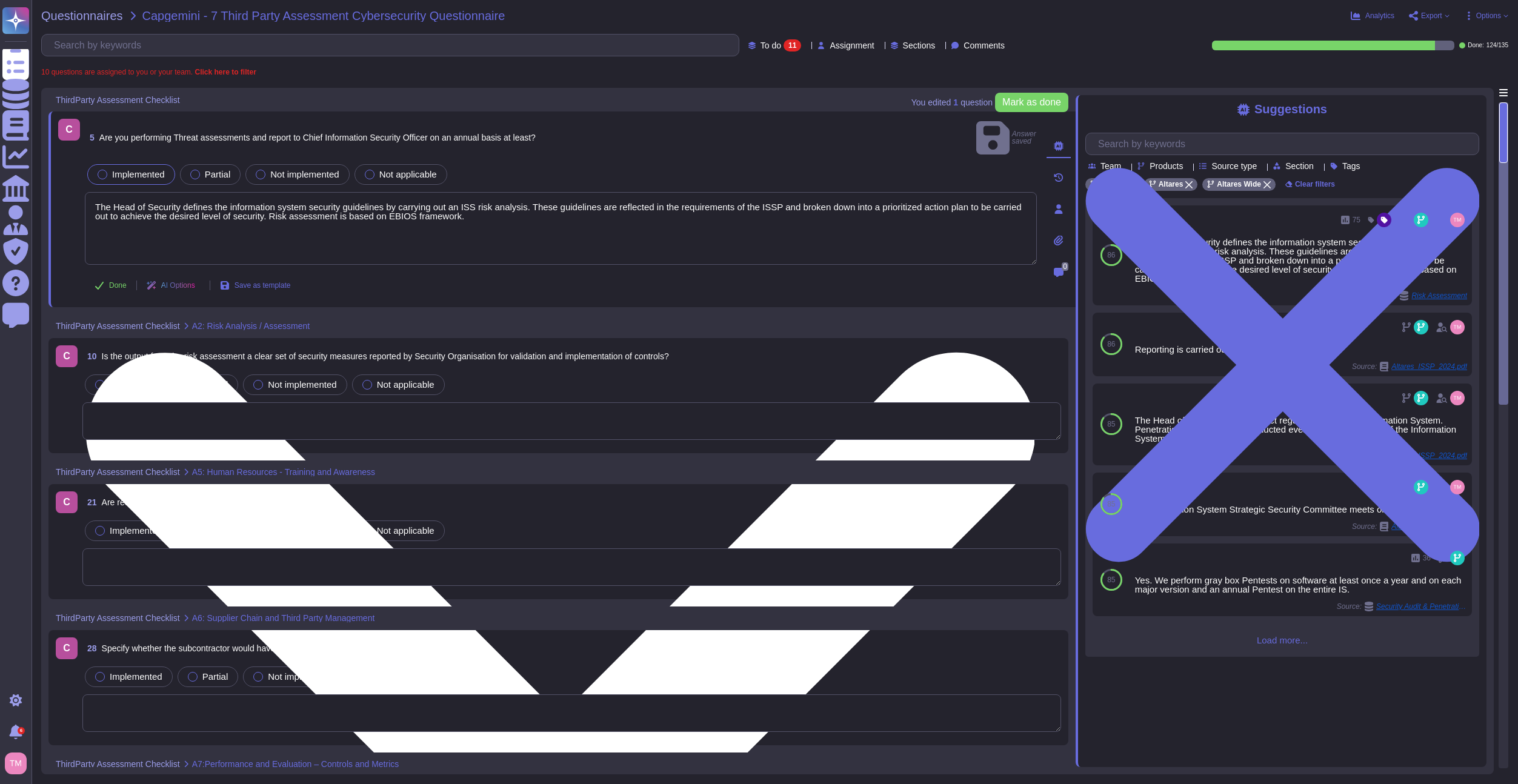
click at [408, 202] on textarea "The Head of Security defines the information system security guidelines by carr…" at bounding box center [561, 228] width 952 height 73
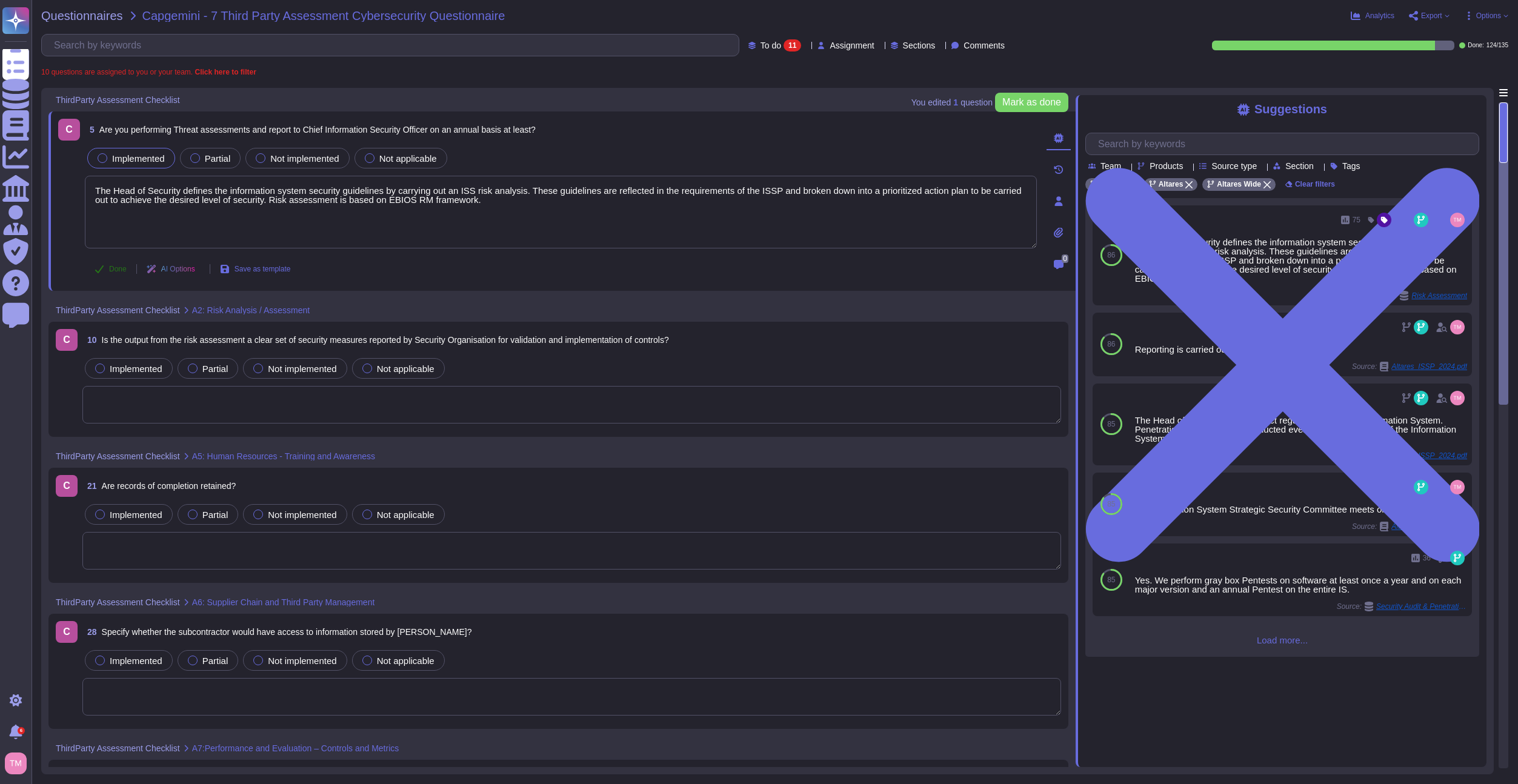
click at [111, 273] on span "Done" at bounding box center [117, 269] width 18 height 7
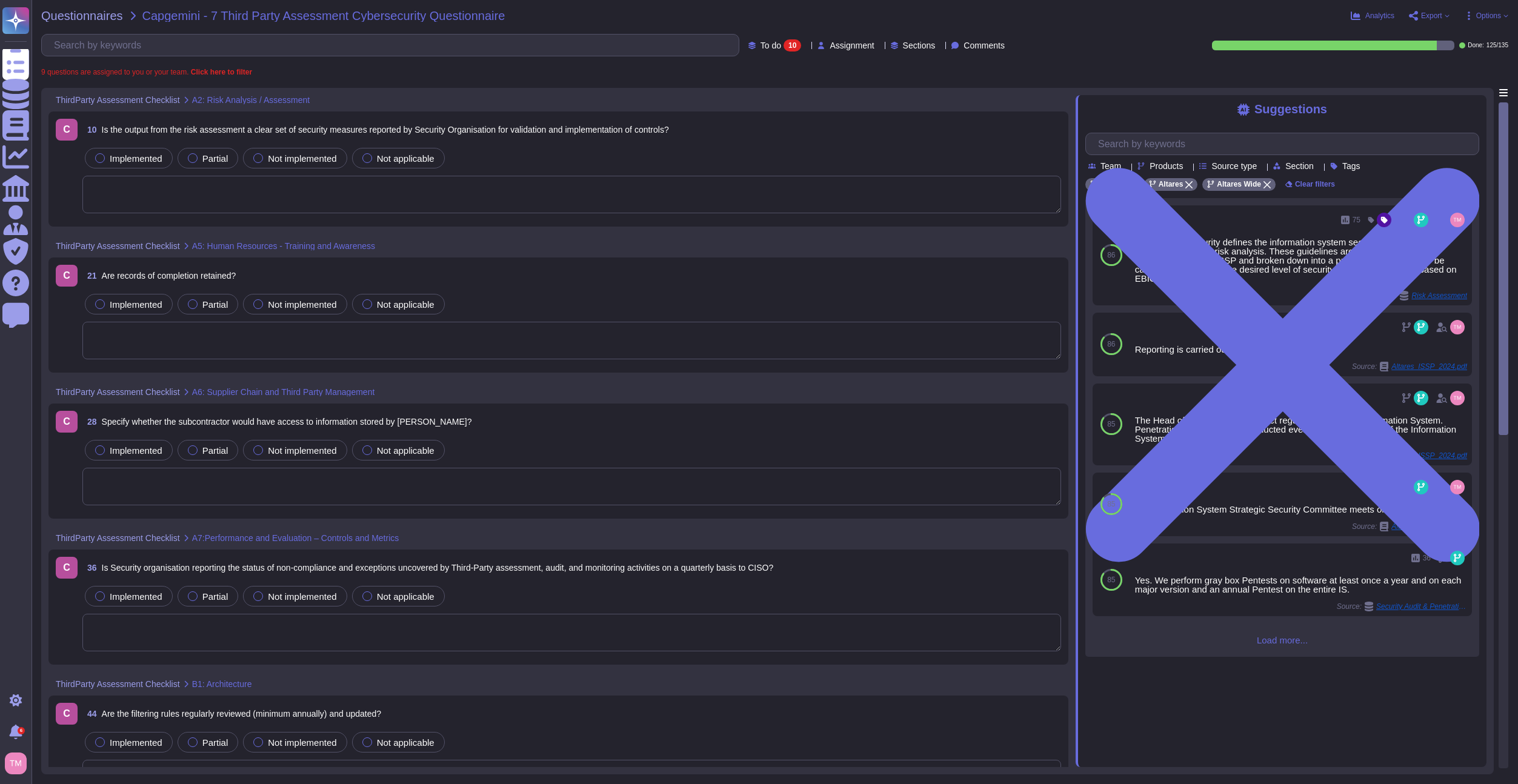
click at [528, 134] on span "Is the output from the risk assessment a clear set of security measures reporte…" at bounding box center [385, 129] width 568 height 10
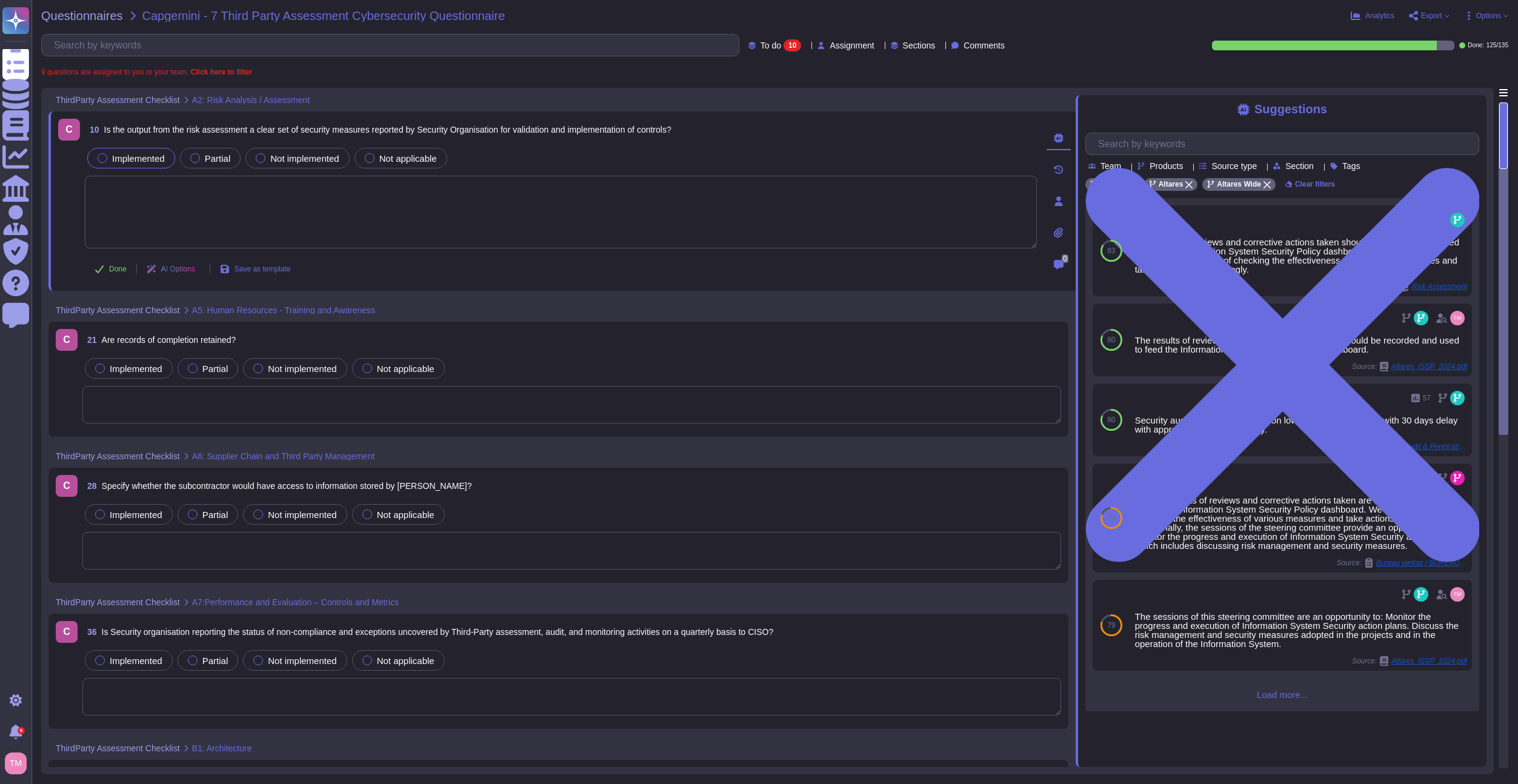
click at [152, 155] on span "Implemented" at bounding box center [139, 158] width 53 height 10
click at [1441, 255] on span "Use" at bounding box center [1448, 250] width 14 height 7
click at [102, 270] on icon at bounding box center [99, 269] width 10 height 10
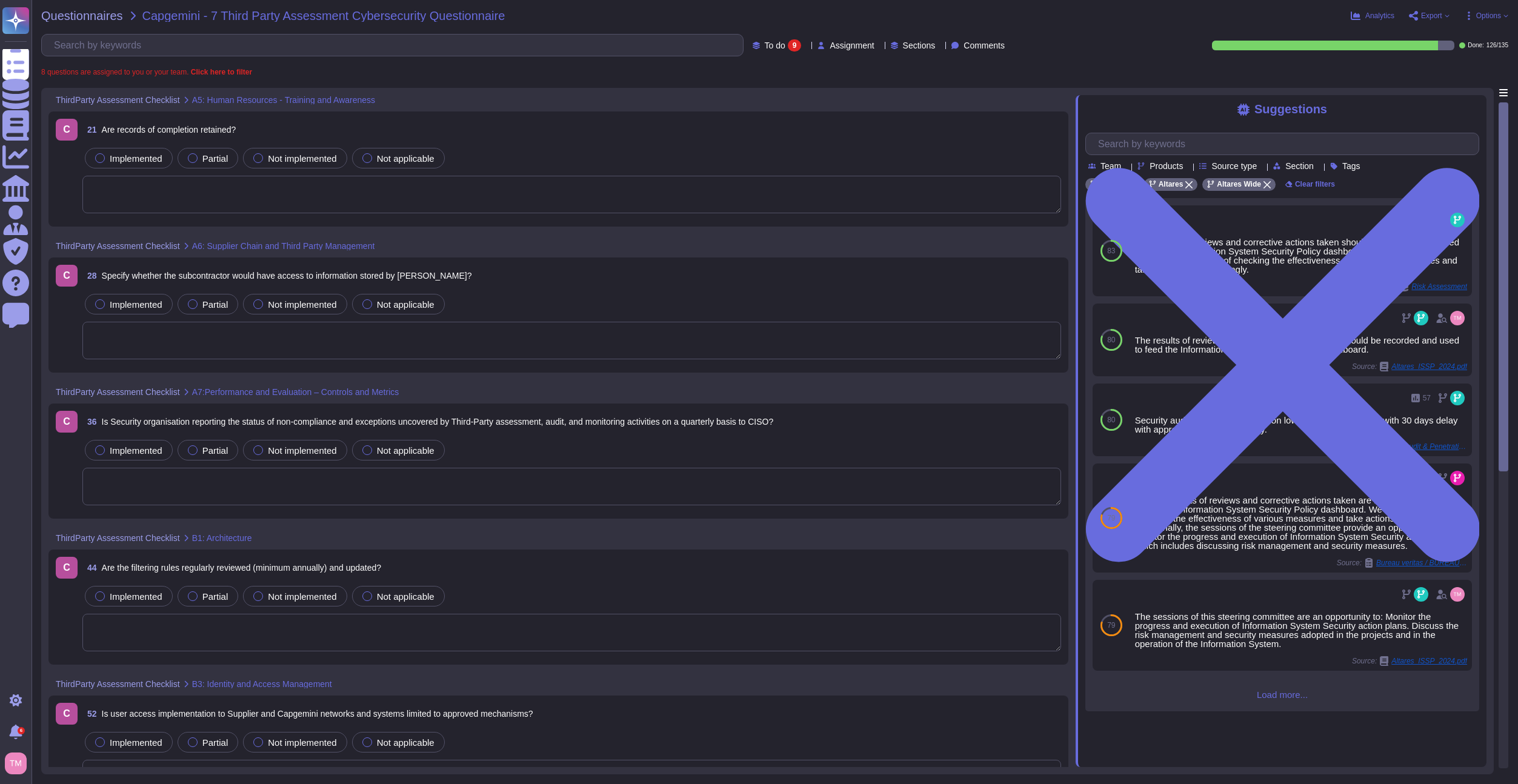
click at [345, 130] on div "21 Are records of completion retained?" at bounding box center [572, 129] width 979 height 21
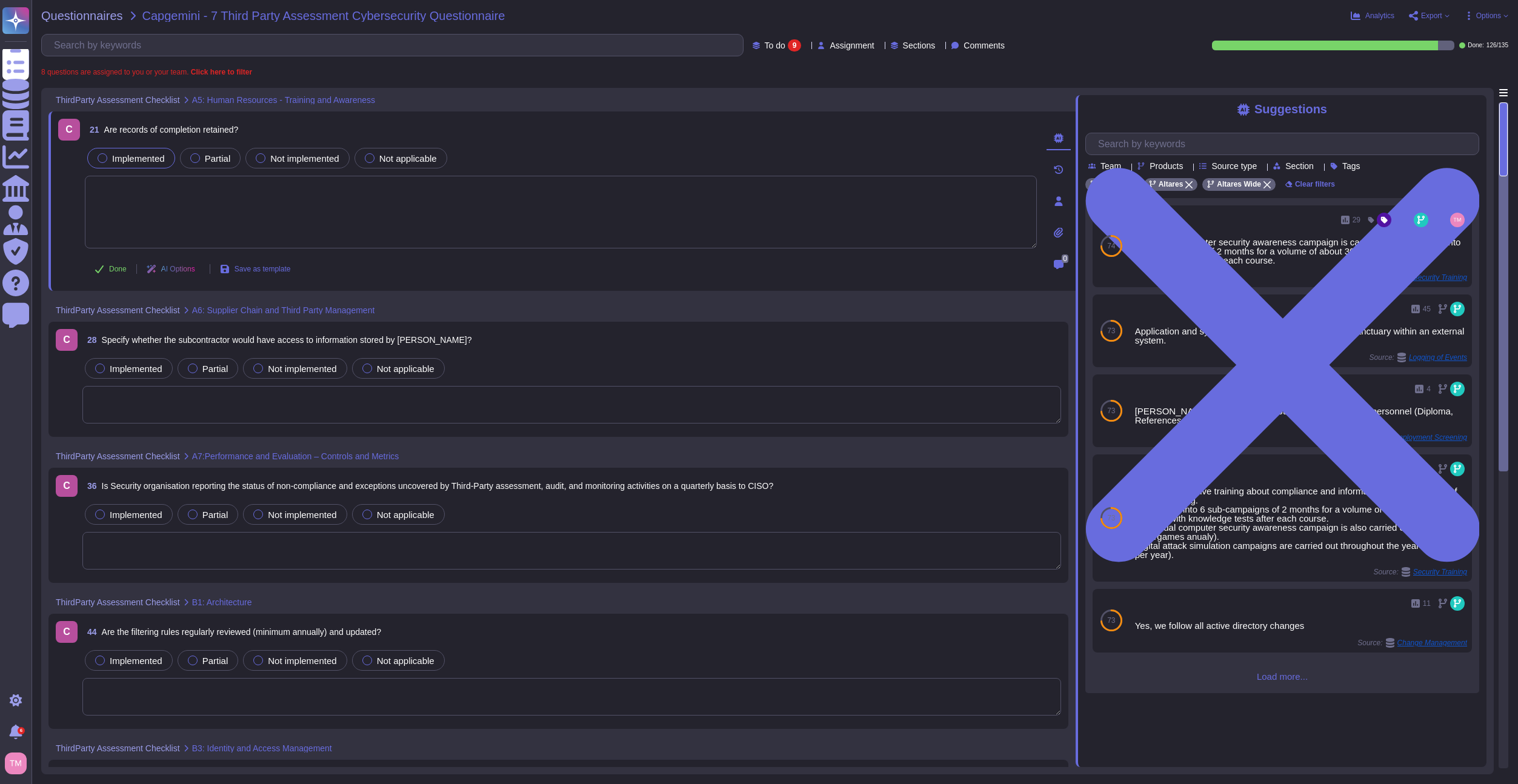
click at [125, 159] on span "Implemented" at bounding box center [139, 158] width 53 height 10
click at [195, 155] on div at bounding box center [195, 158] width 10 height 10
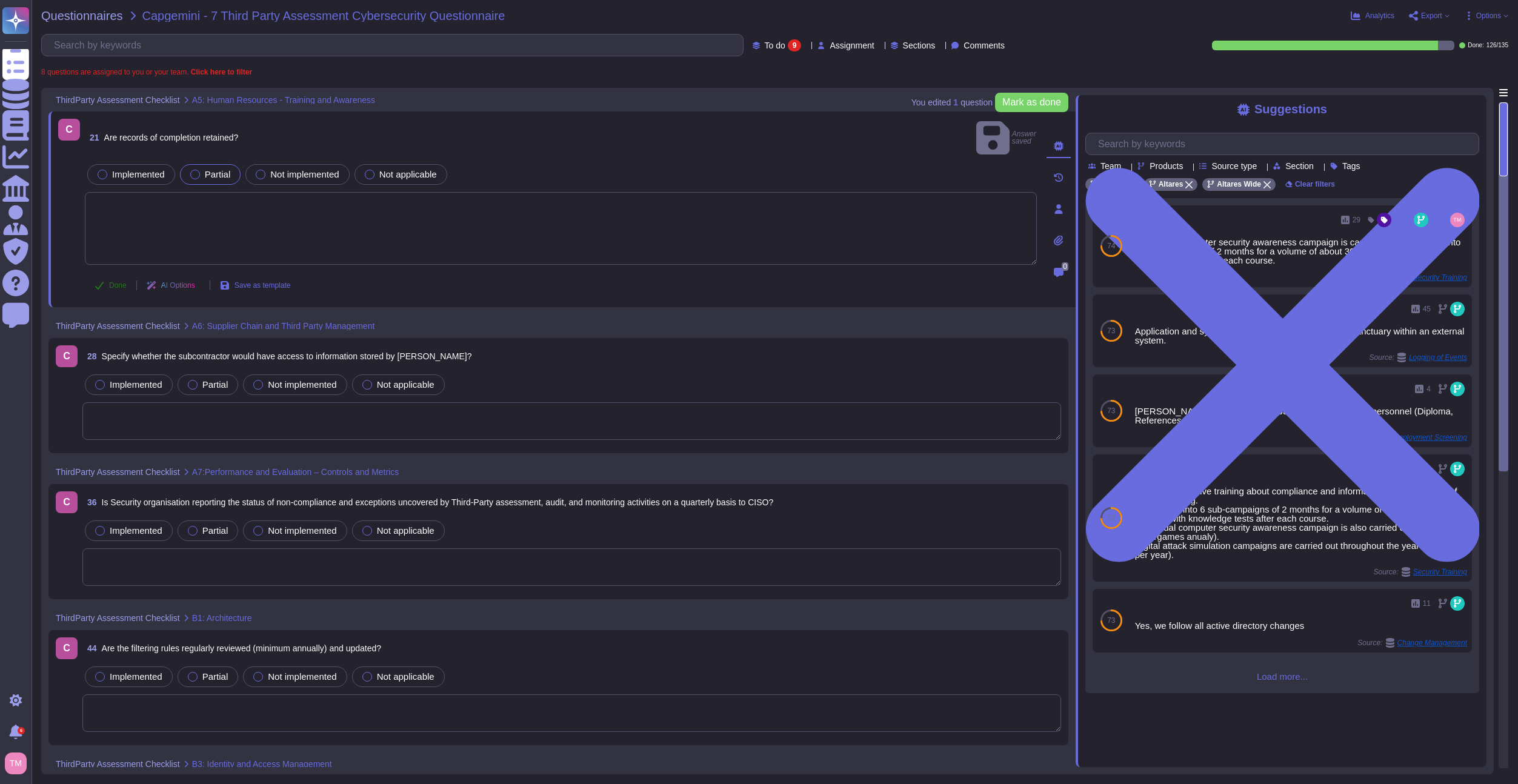
click at [109, 282] on span "Done" at bounding box center [117, 285] width 18 height 7
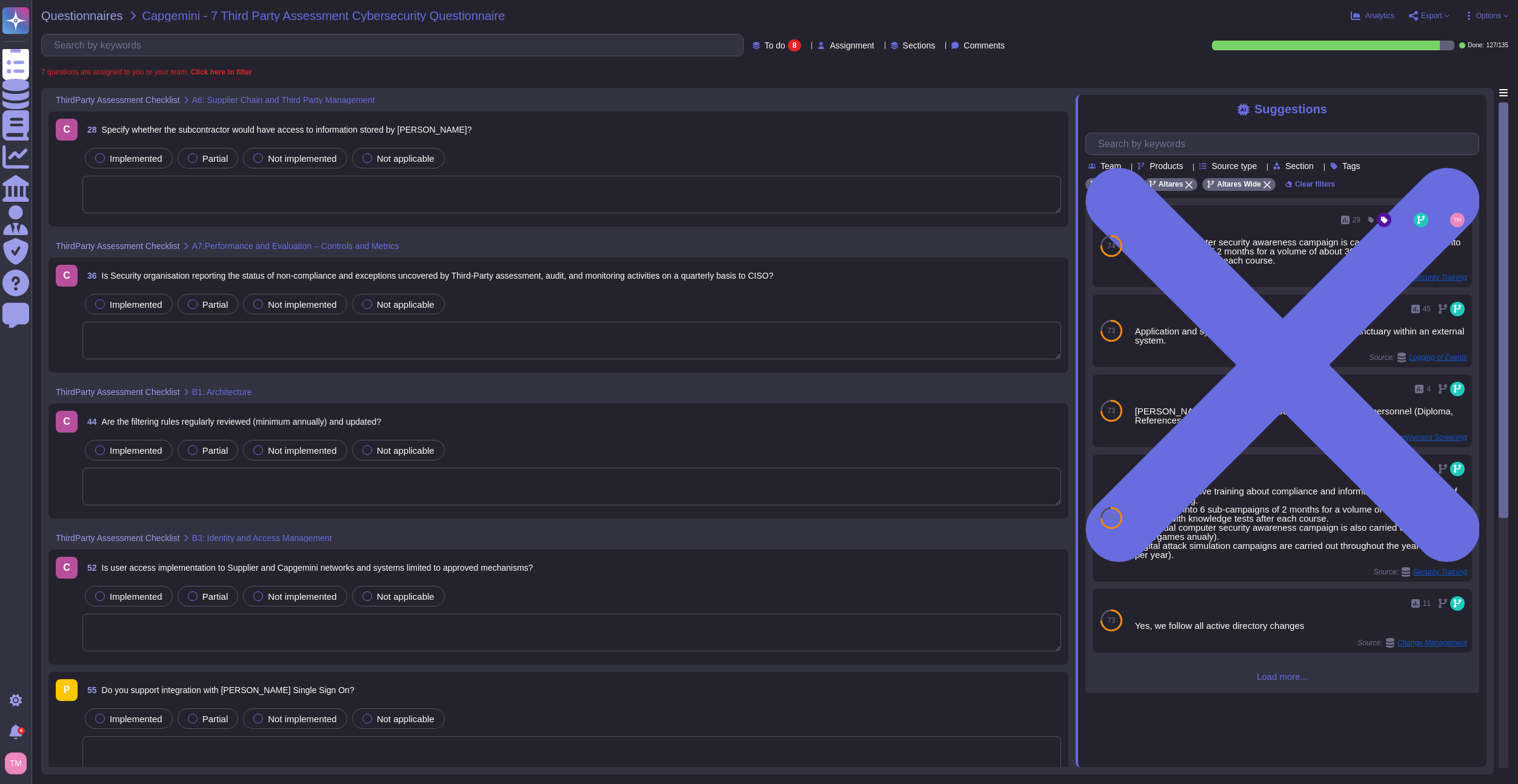
click at [570, 134] on div "28 Specify whether the subcontractor would have access to information stored by…" at bounding box center [572, 129] width 979 height 21
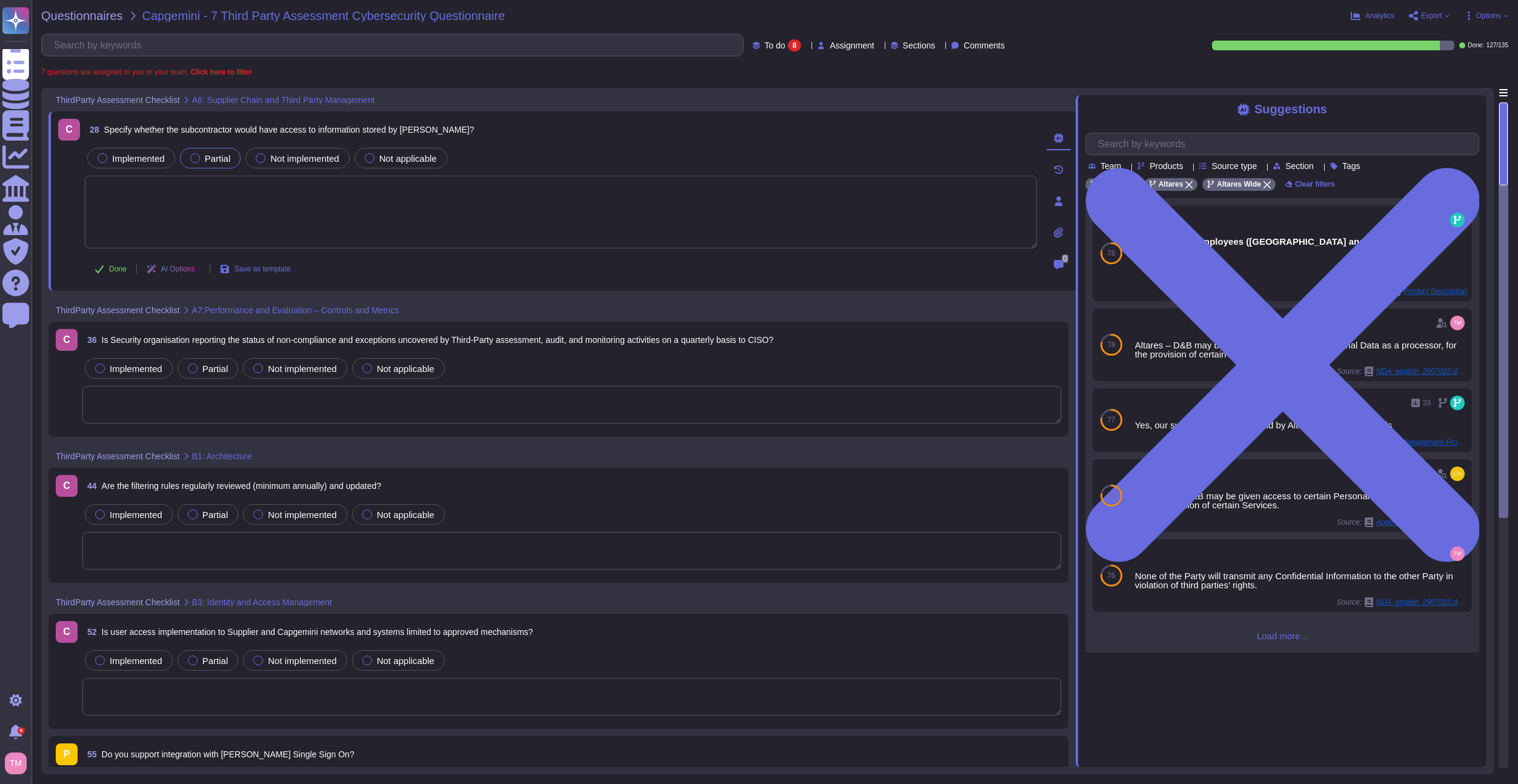
click at [201, 160] on label "Partial" at bounding box center [210, 158] width 41 height 10
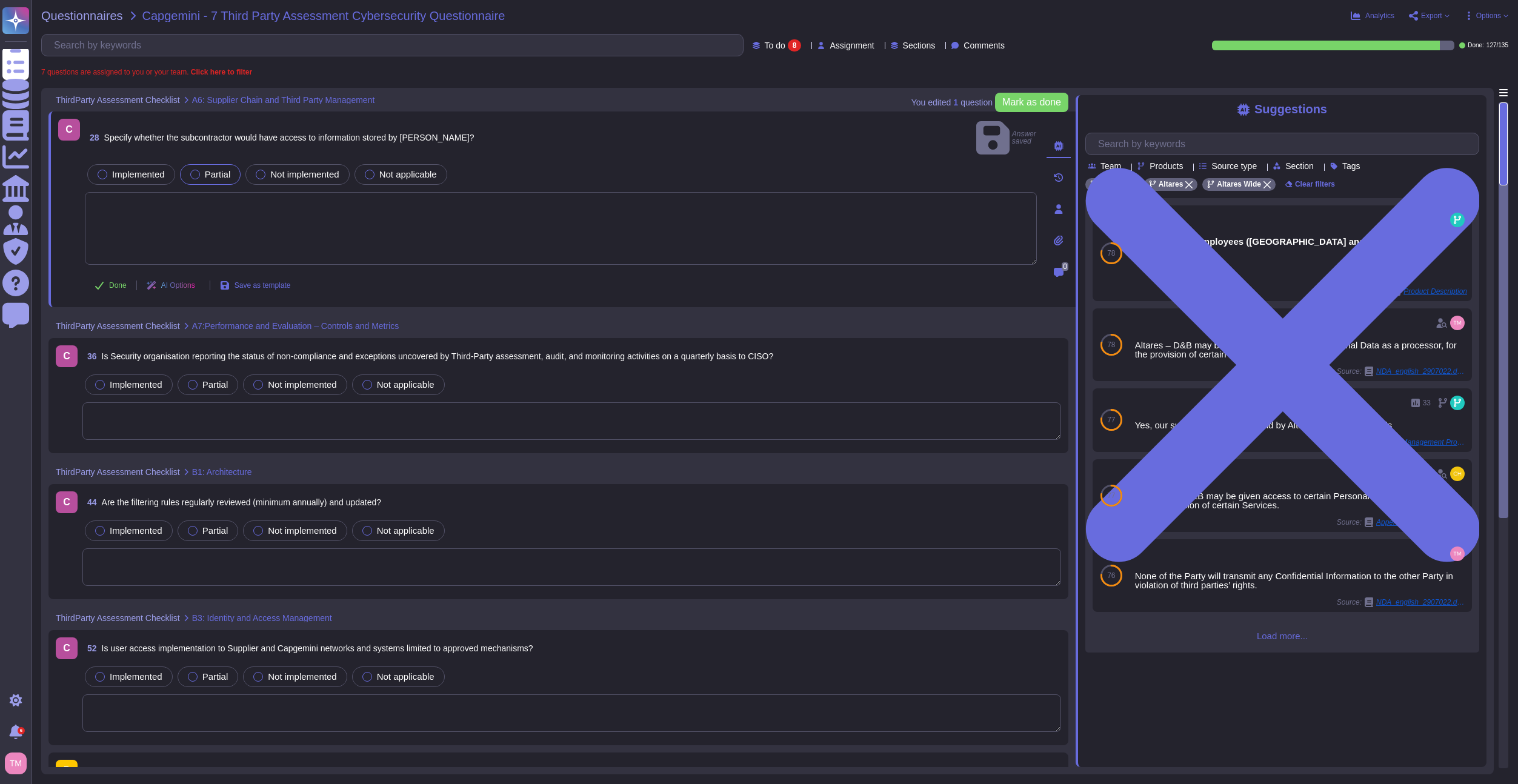
click at [243, 204] on textarea at bounding box center [561, 228] width 952 height 73
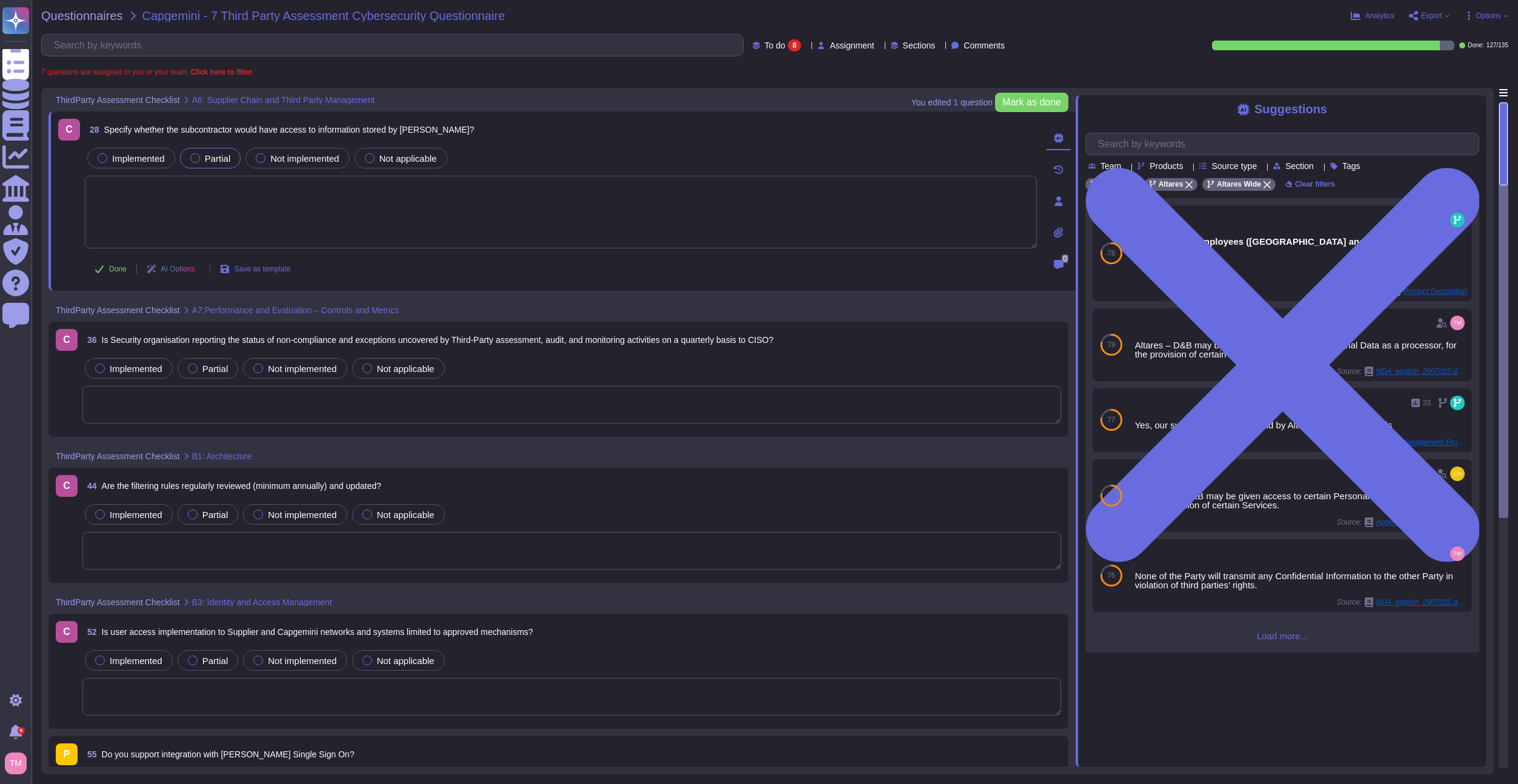
click at [150, 195] on textarea at bounding box center [561, 212] width 952 height 73
click at [378, 160] on label "Not applicable" at bounding box center [401, 158] width 72 height 10
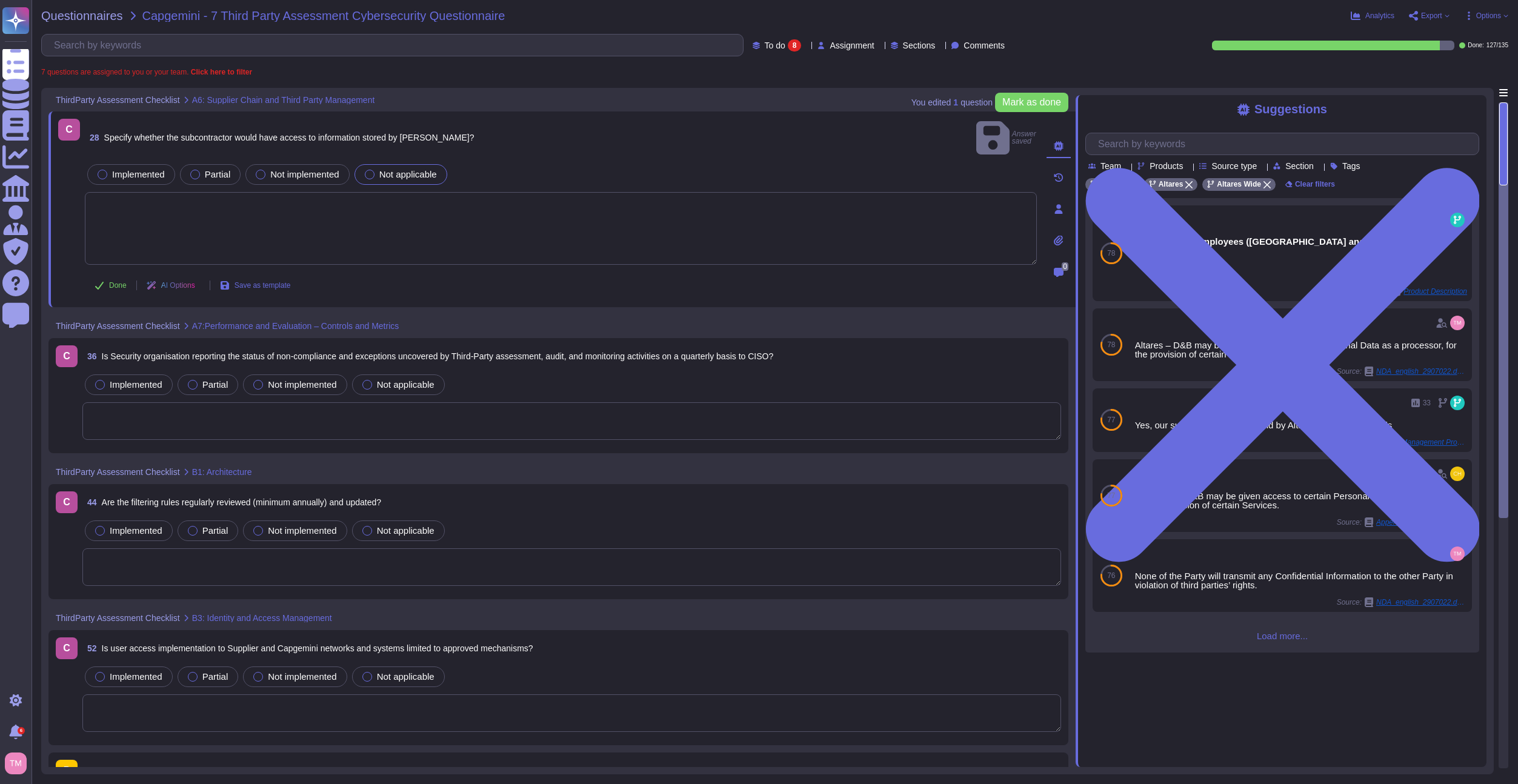
click at [310, 205] on textarea at bounding box center [561, 228] width 952 height 73
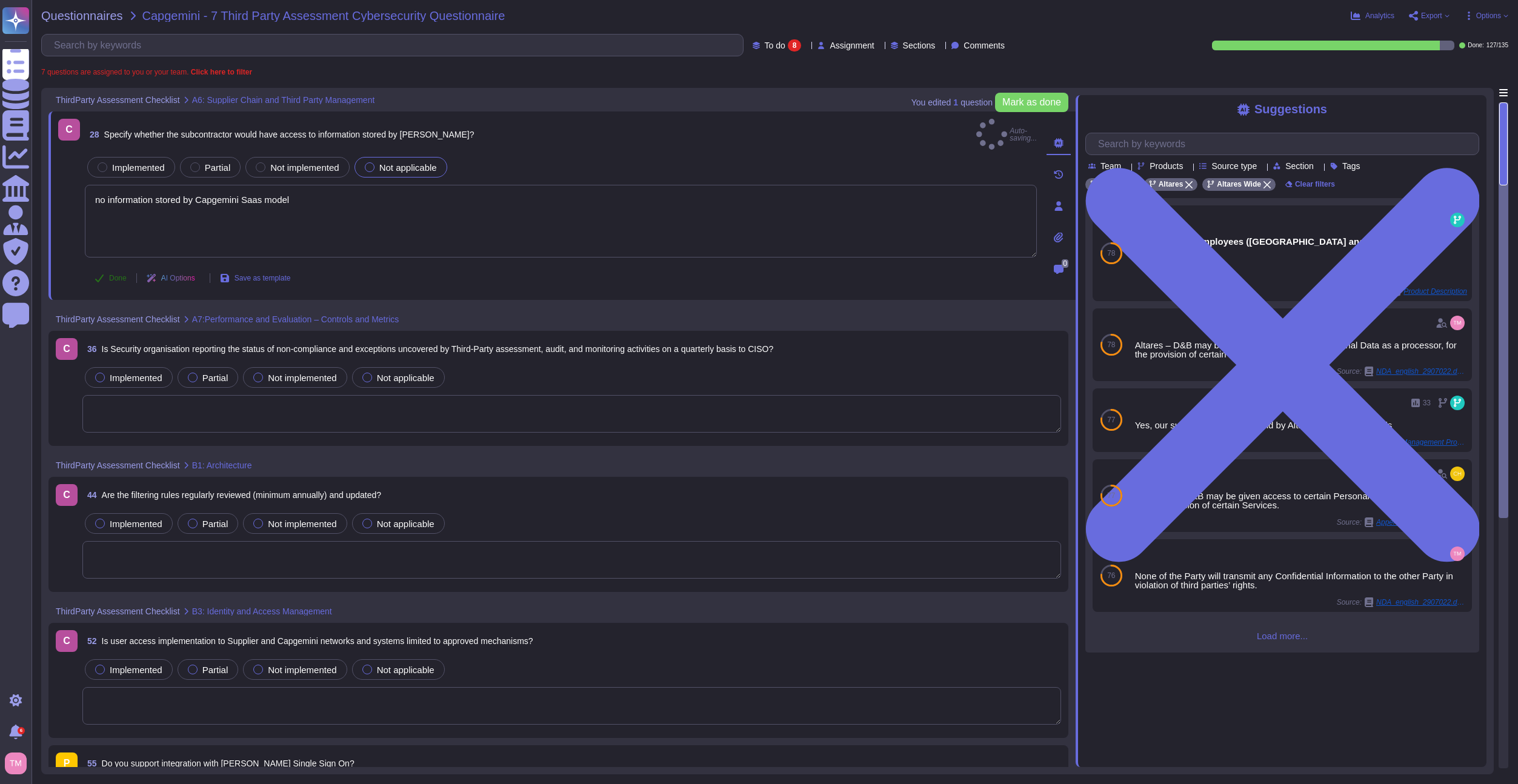
click at [122, 278] on button "Done" at bounding box center [111, 278] width 52 height 24
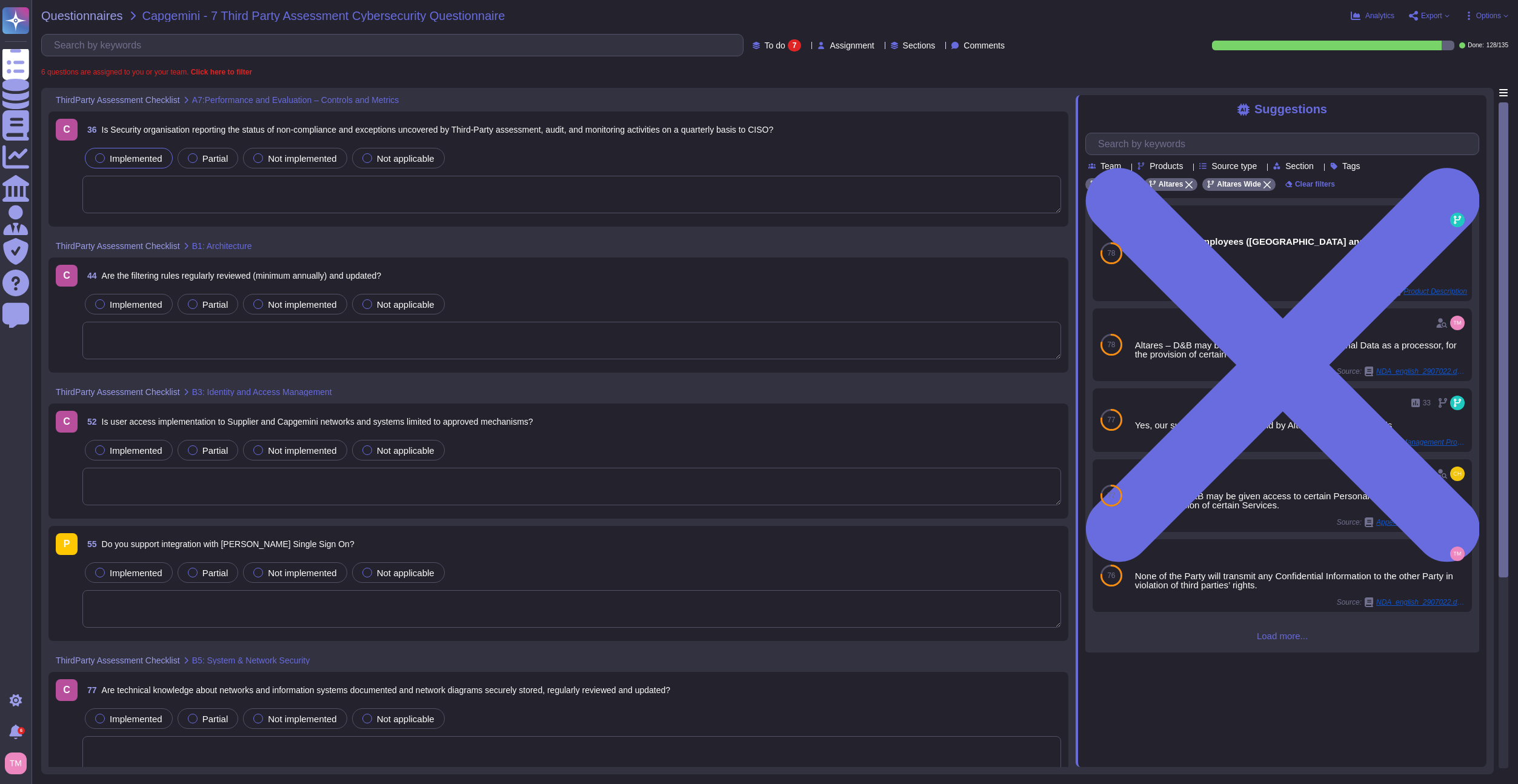
click at [154, 155] on span "Implemented" at bounding box center [136, 158] width 53 height 10
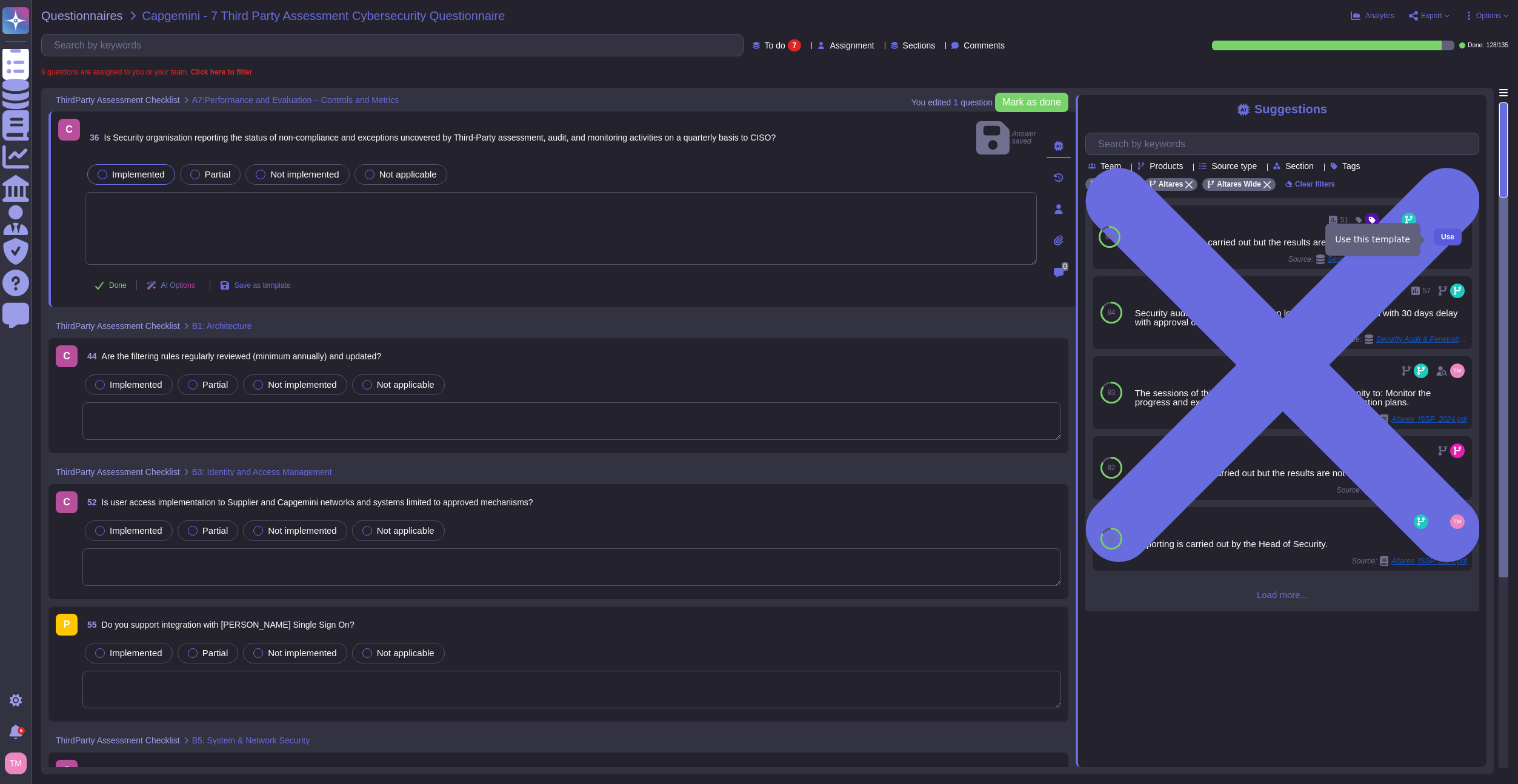
click at [1441, 244] on button "Use" at bounding box center [1447, 237] width 28 height 17
click at [227, 169] on span "Partial" at bounding box center [218, 174] width 26 height 10
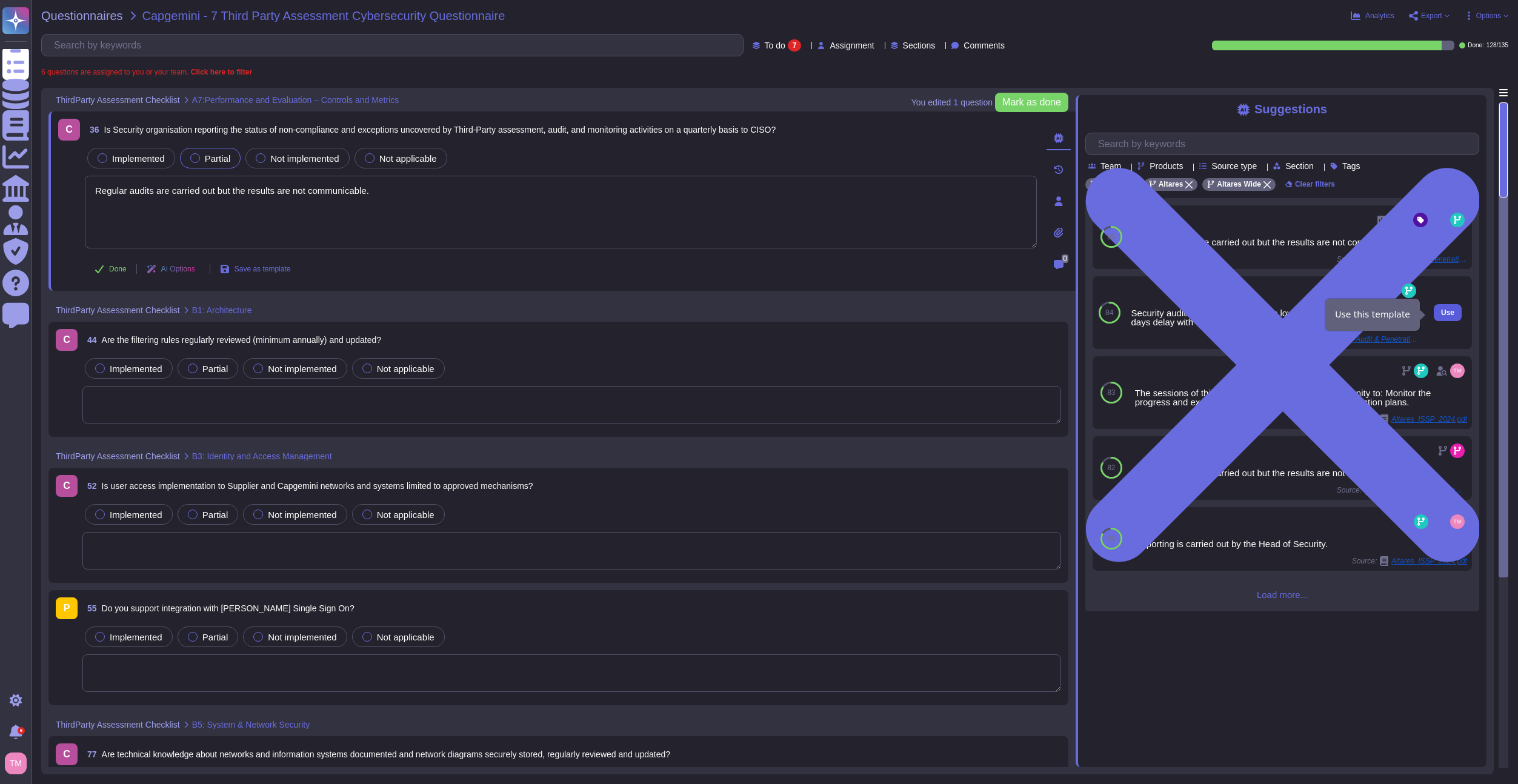
click at [1448, 318] on button "Use" at bounding box center [1447, 313] width 28 height 17
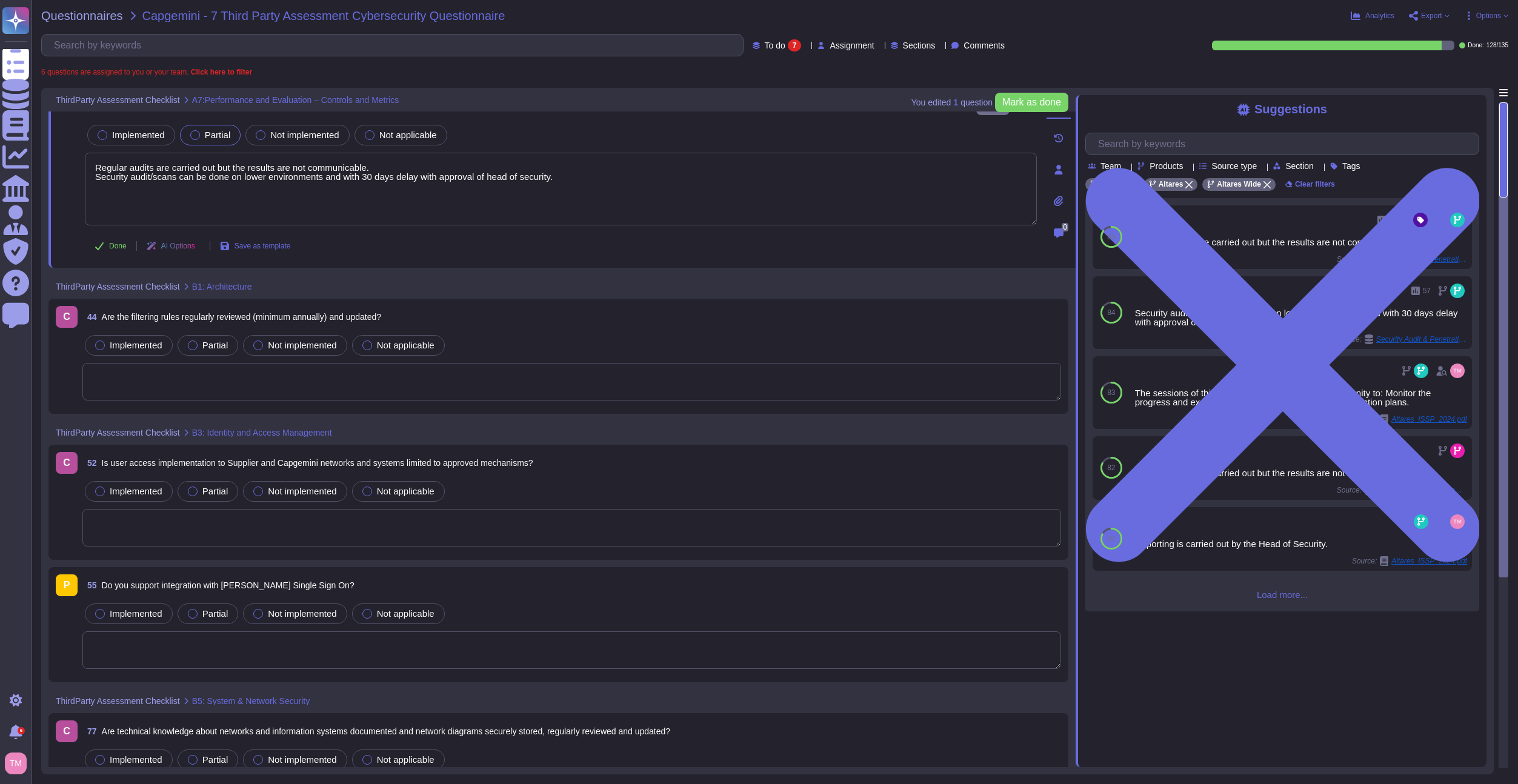
scroll to position [61, 0]
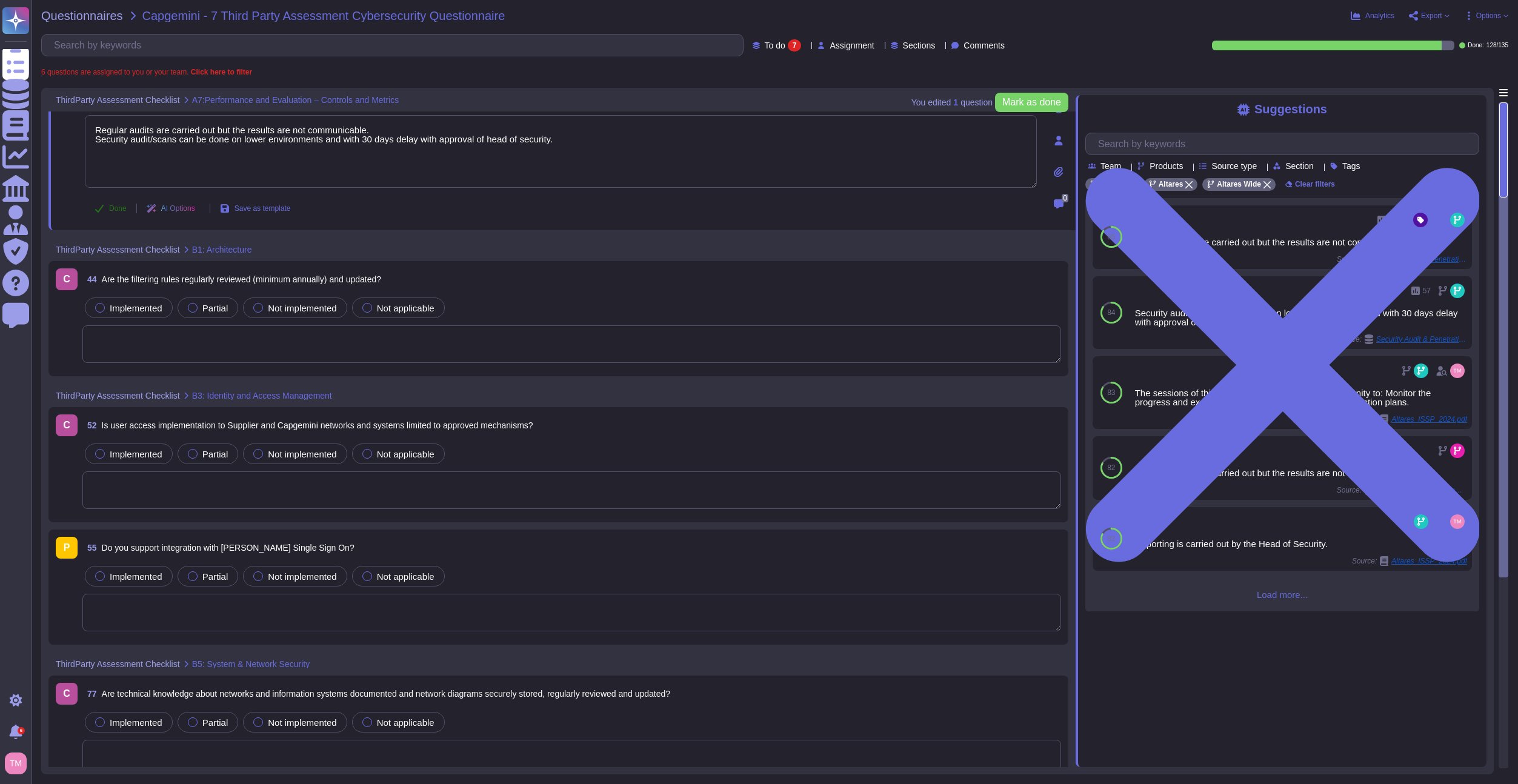
click at [104, 210] on icon at bounding box center [99, 209] width 10 height 10
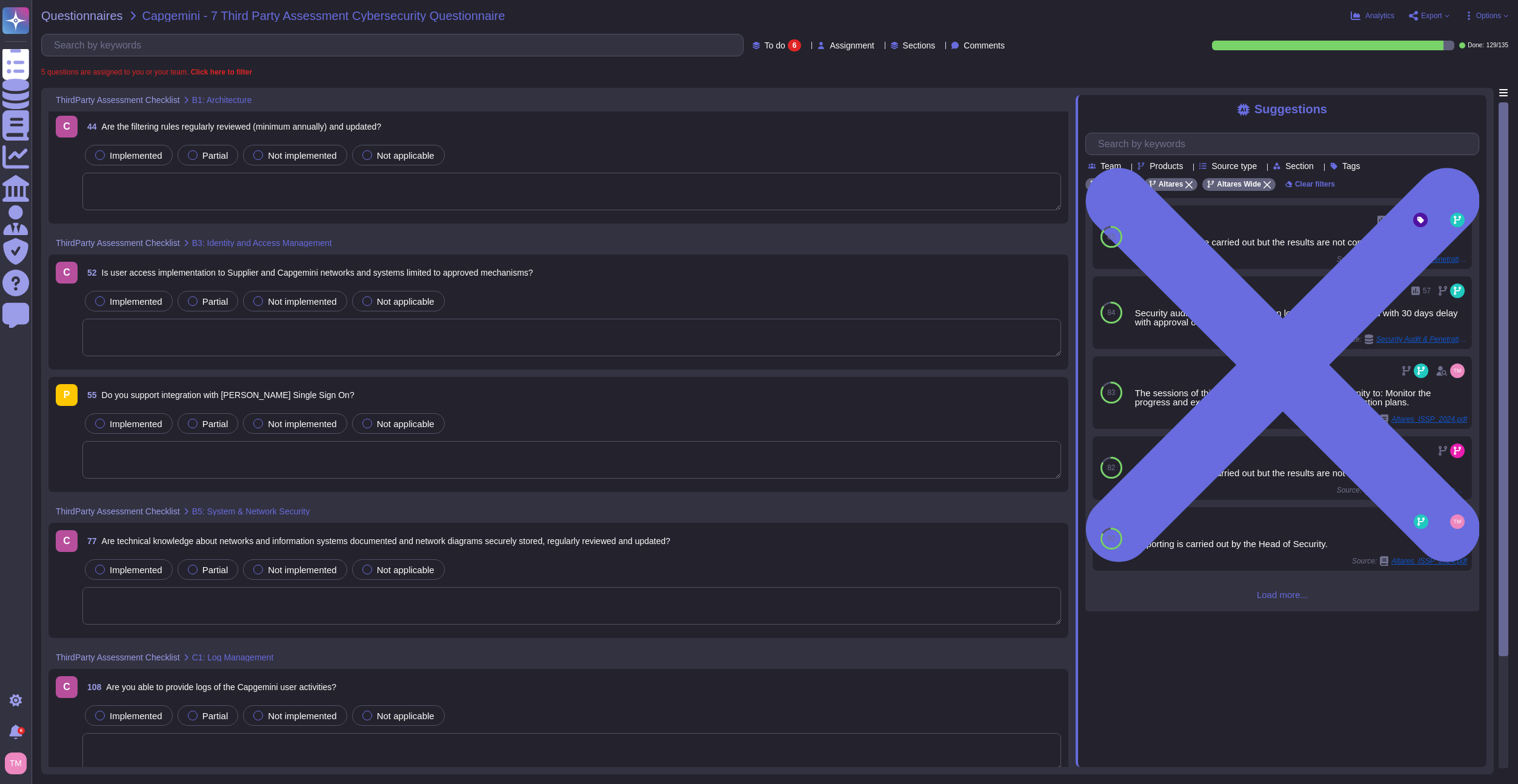
scroll to position [0, 0]
click at [117, 156] on span "Implemented" at bounding box center [136, 158] width 53 height 10
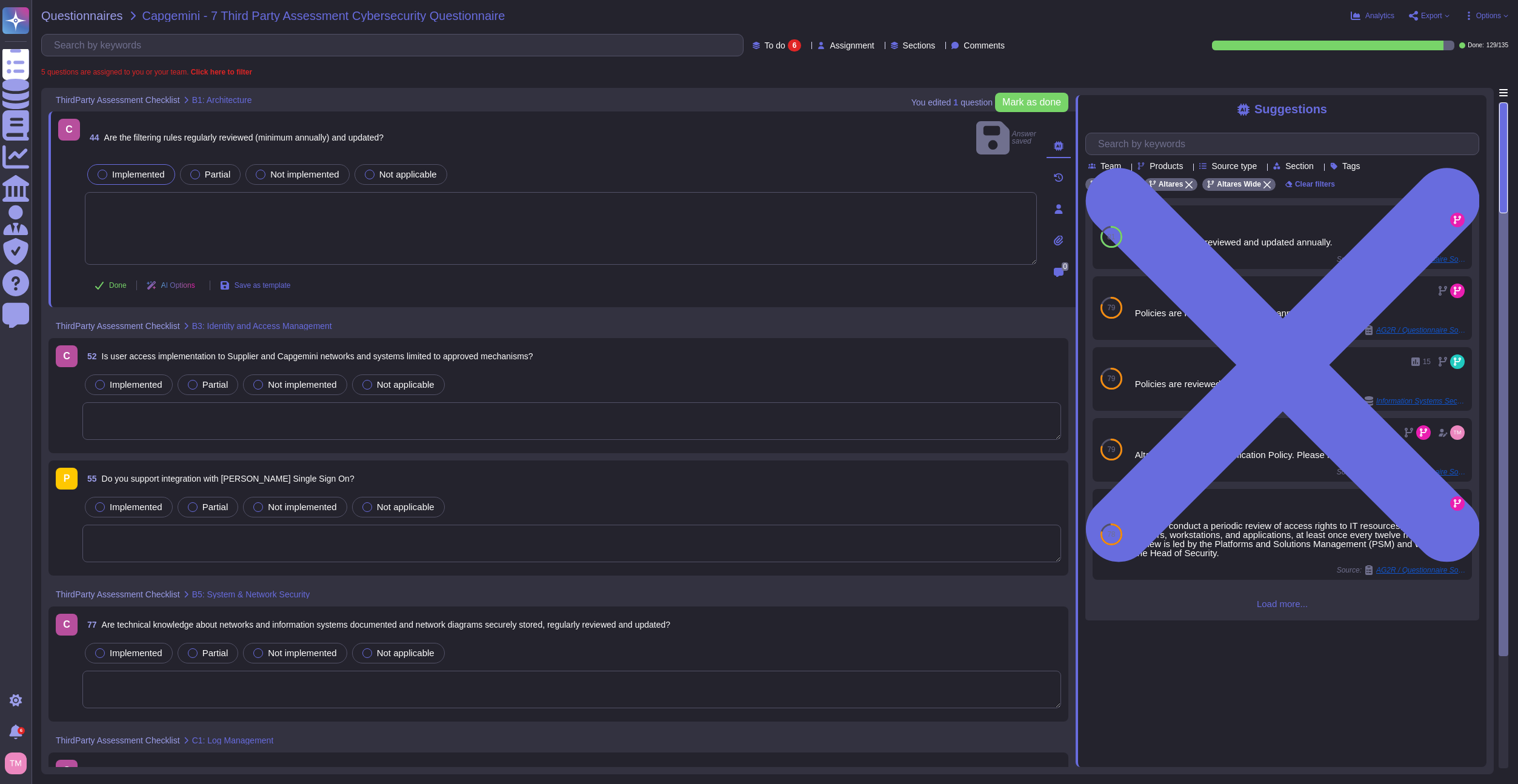
click at [369, 226] on textarea at bounding box center [561, 228] width 952 height 73
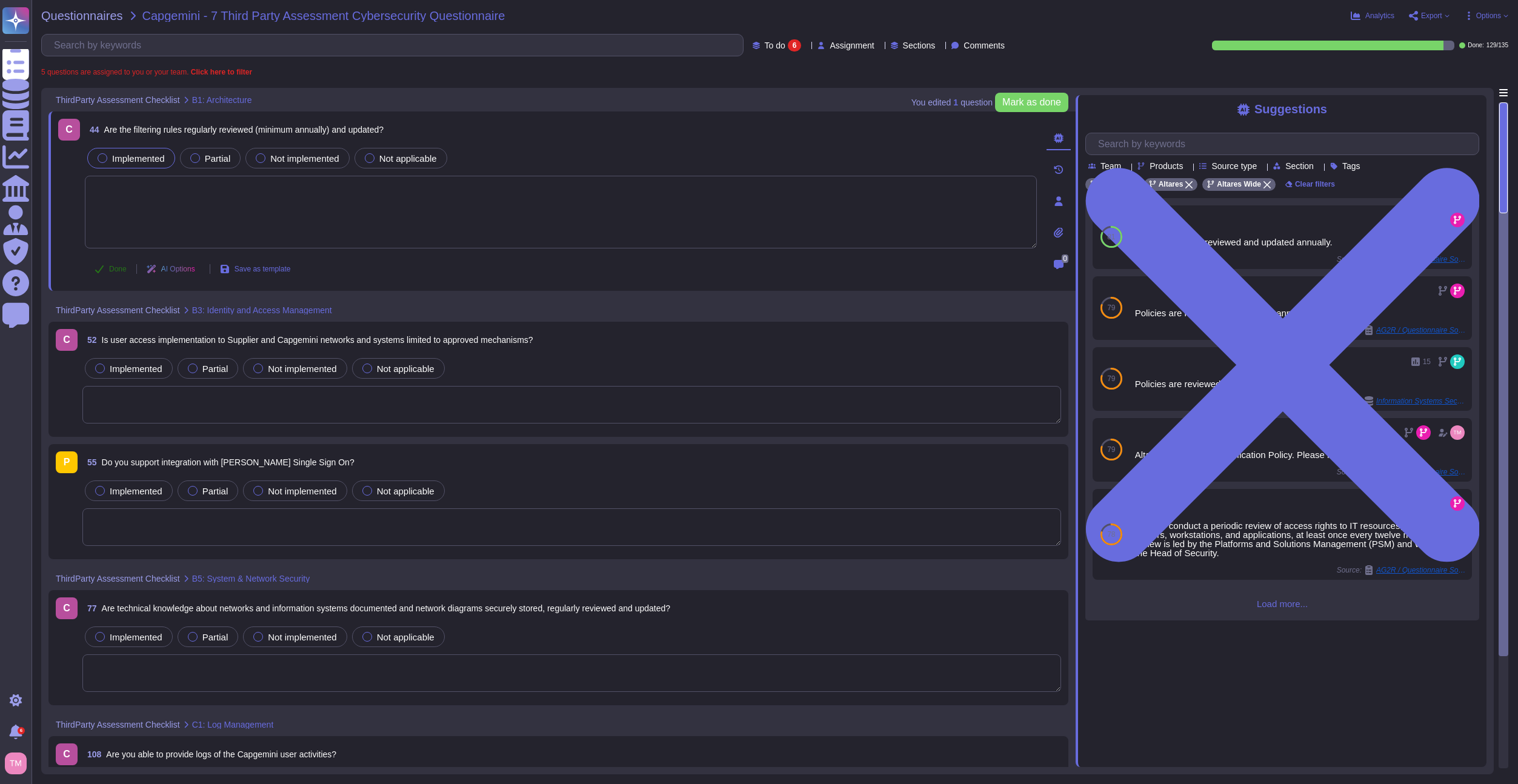
click at [122, 269] on span "Done" at bounding box center [117, 269] width 18 height 7
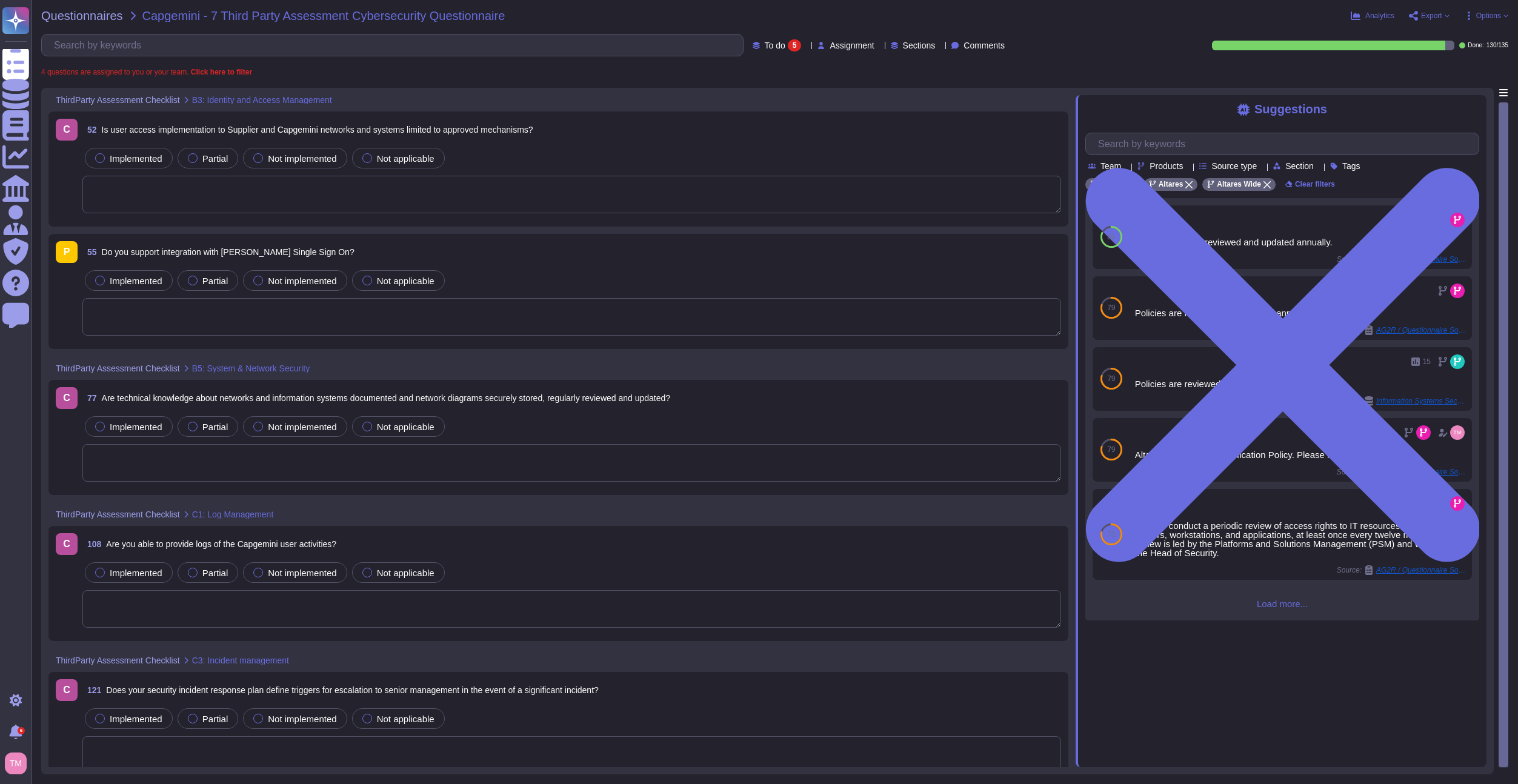
click at [551, 134] on div "52 Is user access implementation to Supplier and Capgemini networks and systems…" at bounding box center [572, 129] width 979 height 21
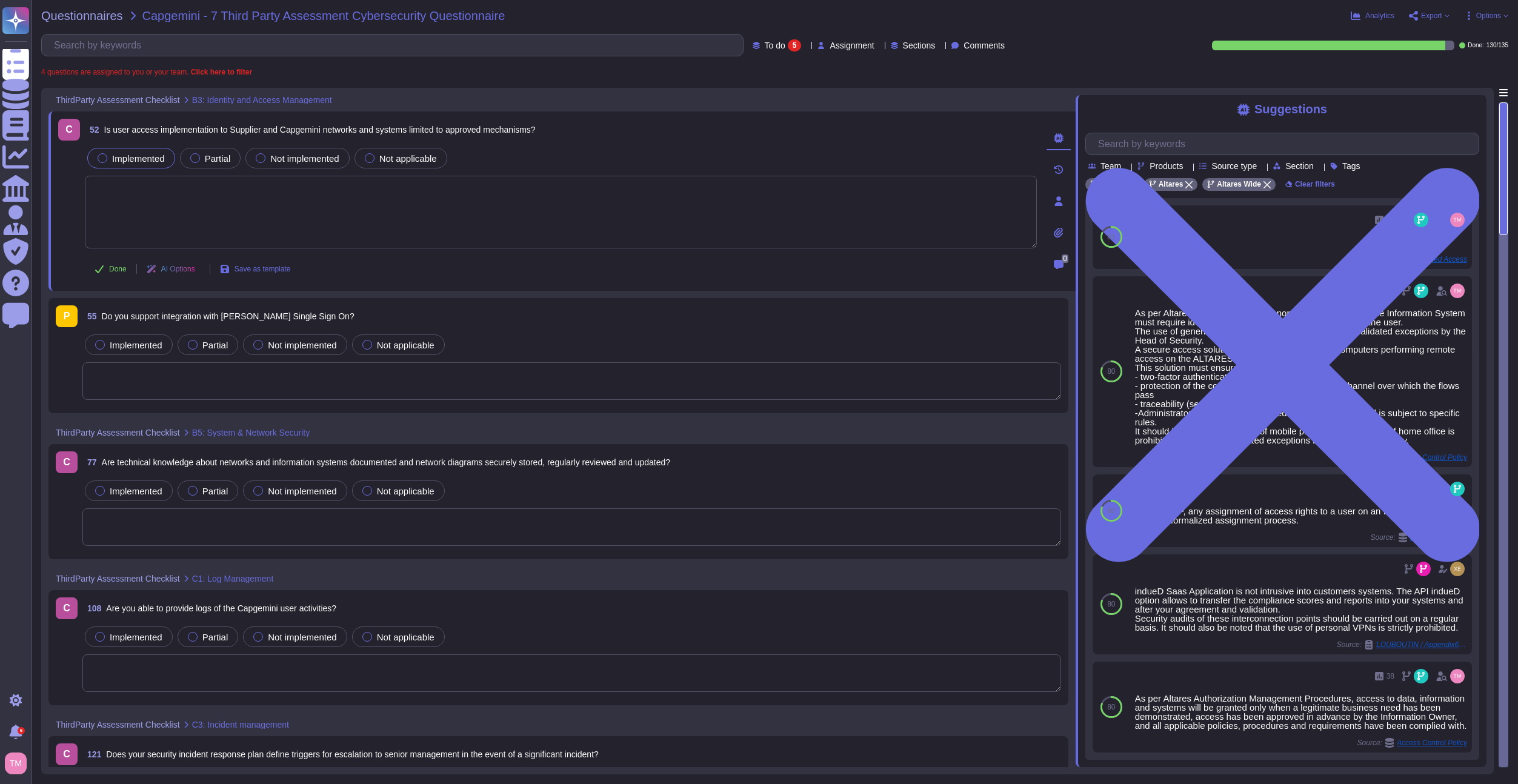
click at [125, 164] on div "Implemented" at bounding box center [131, 158] width 88 height 21
click at [404, 212] on textarea at bounding box center [561, 212] width 952 height 73
click at [1014, 101] on span "Mark as done" at bounding box center [1032, 102] width 59 height 10
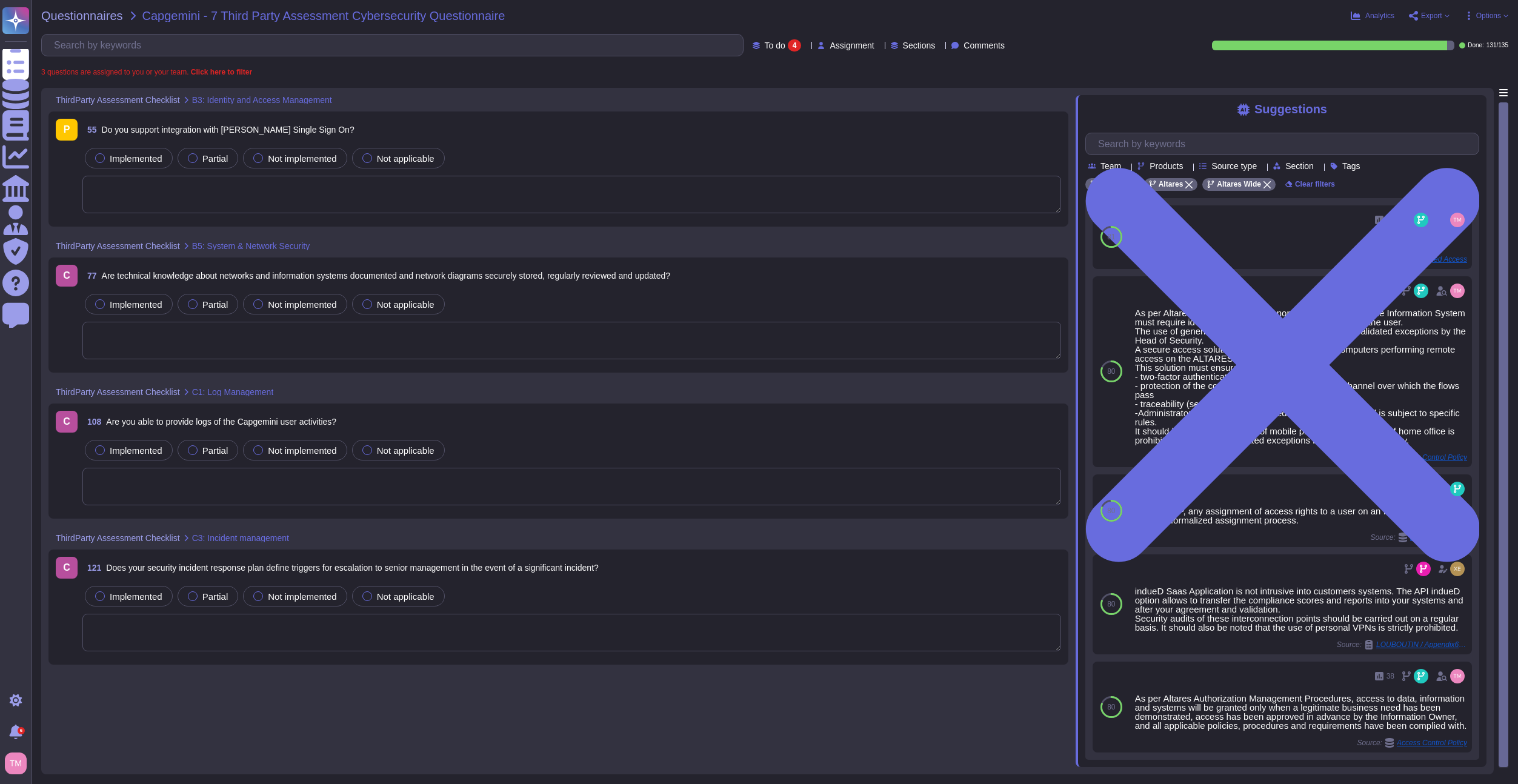
click at [229, 203] on textarea at bounding box center [572, 195] width 979 height 37
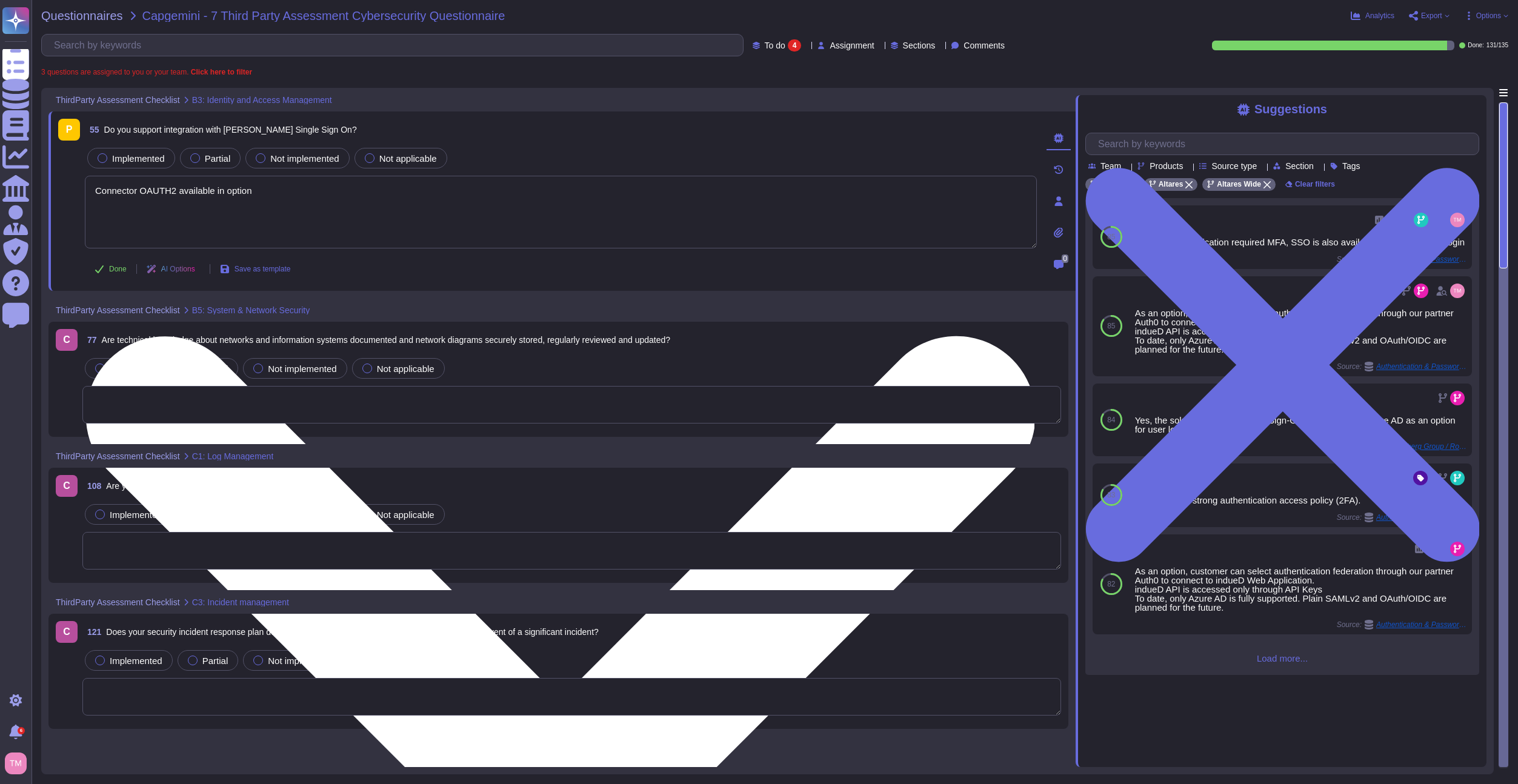
drag, startPoint x: 223, startPoint y: 192, endPoint x: 215, endPoint y: 192, distance: 8.0
click at [215, 192] on textarea "Connector OAUTH2 available in option" at bounding box center [561, 212] width 952 height 73
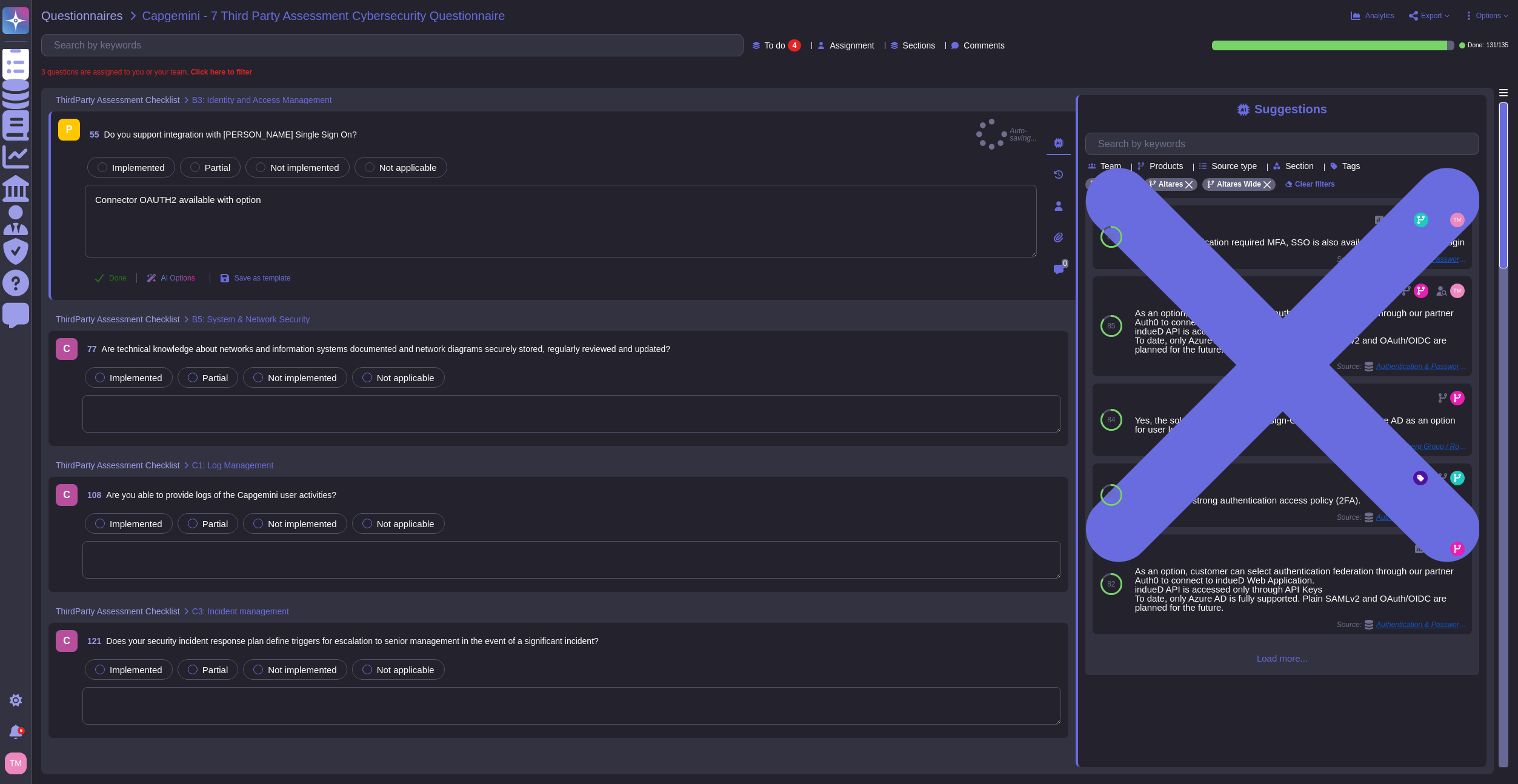
click at [114, 275] on span "Done" at bounding box center [117, 278] width 18 height 7
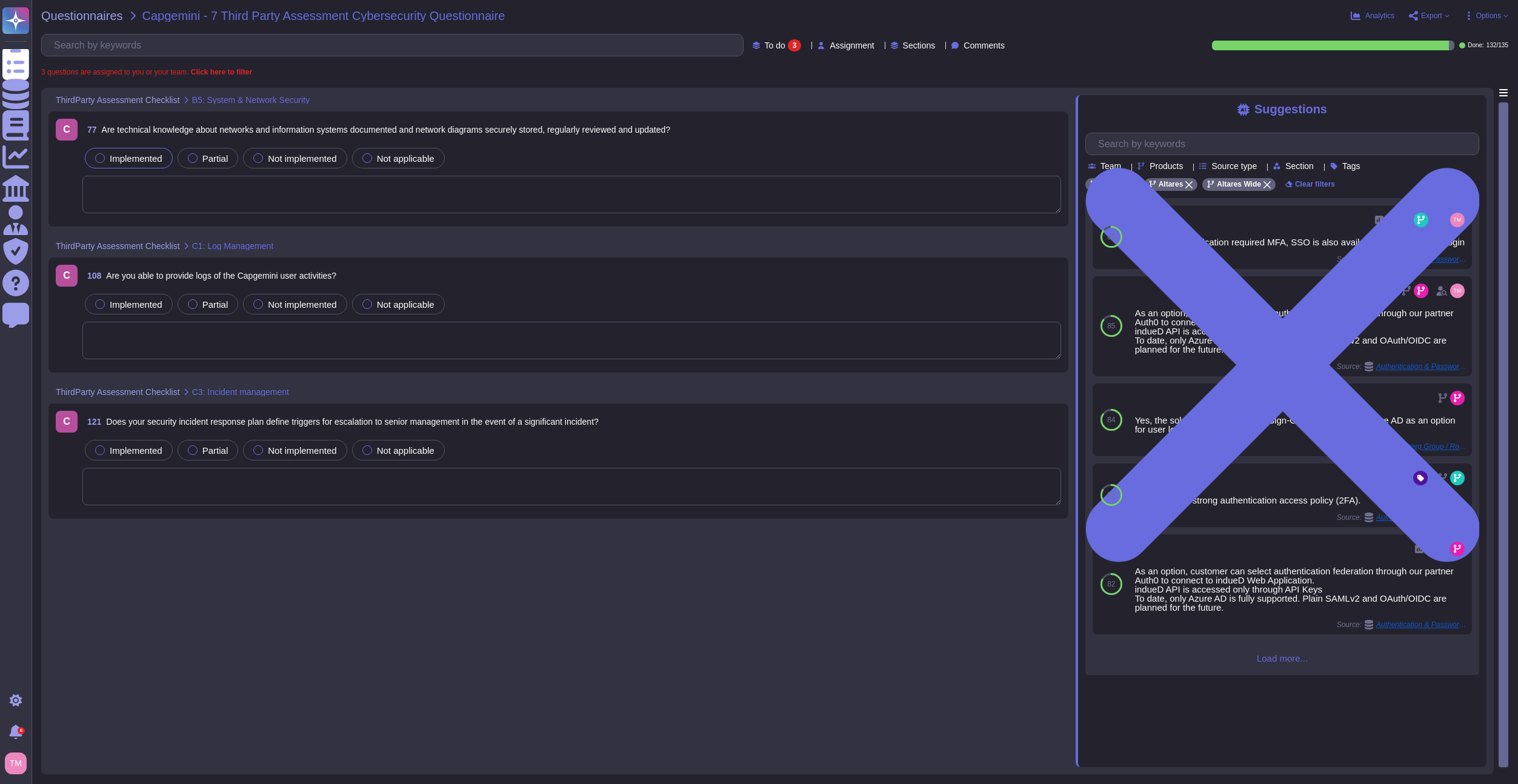
click at [150, 157] on span "Implemented" at bounding box center [136, 158] width 53 height 10
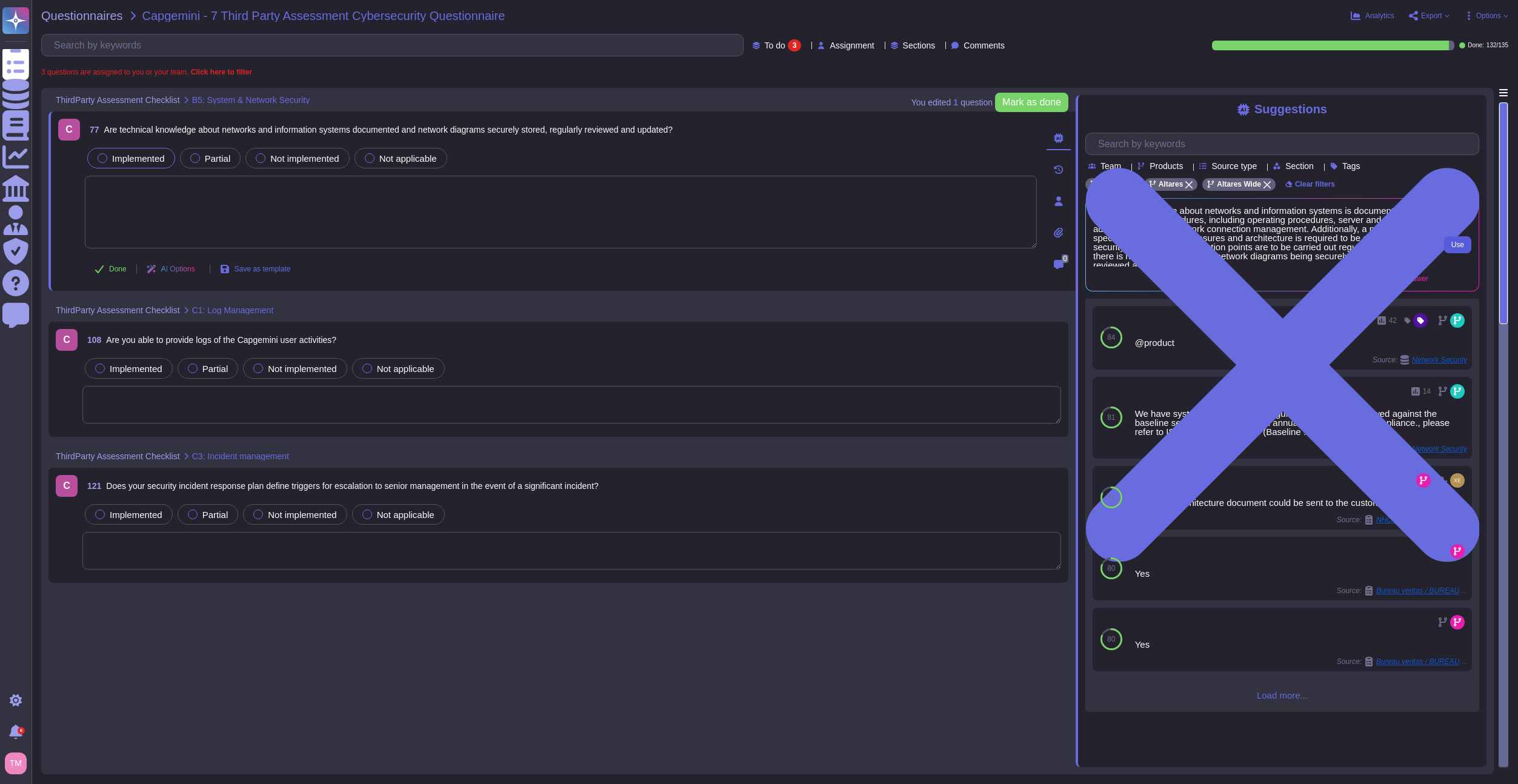
click at [1457, 248] on span "Use" at bounding box center [1458, 245] width 13 height 7
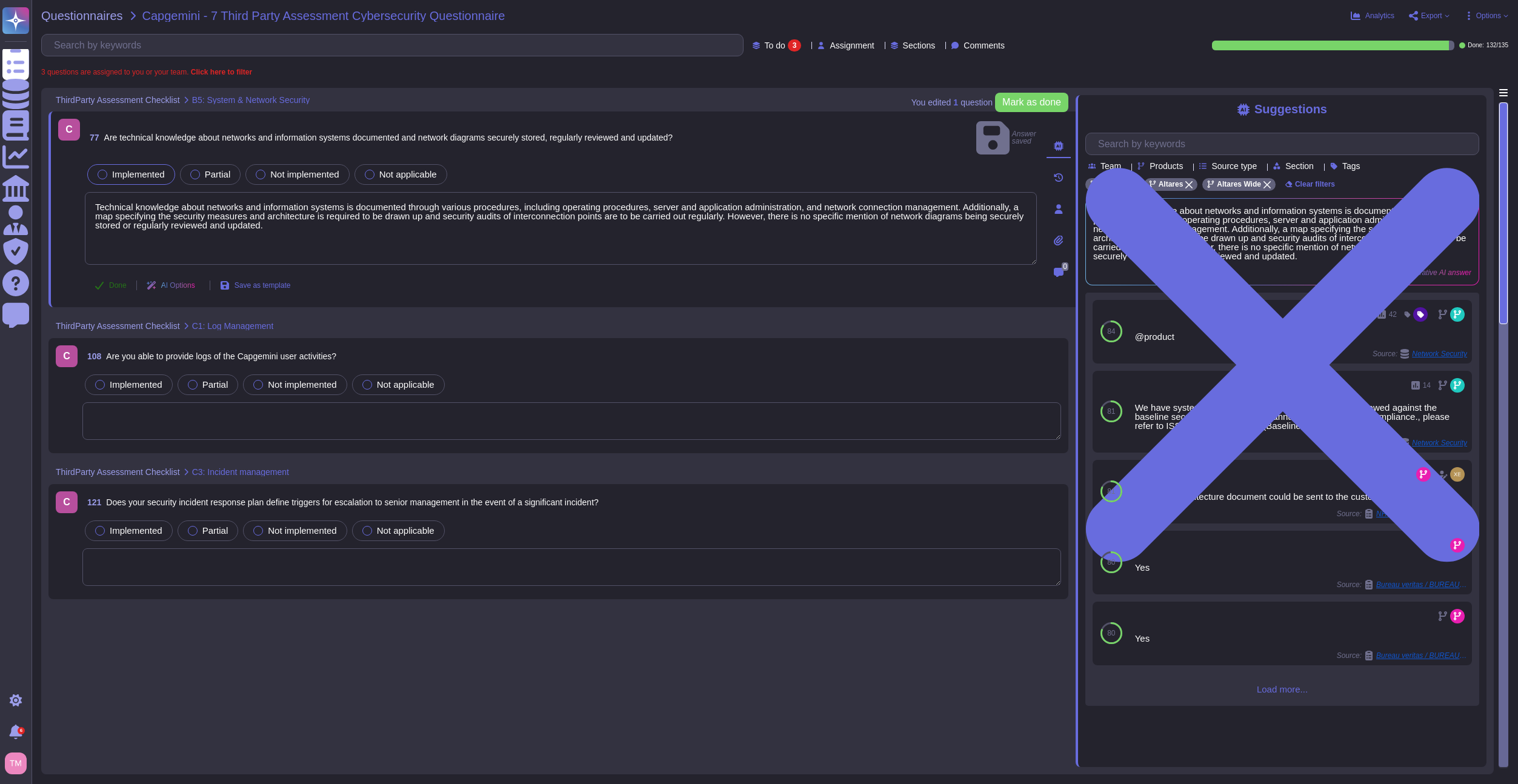
click at [112, 282] on span "Done" at bounding box center [117, 285] width 18 height 7
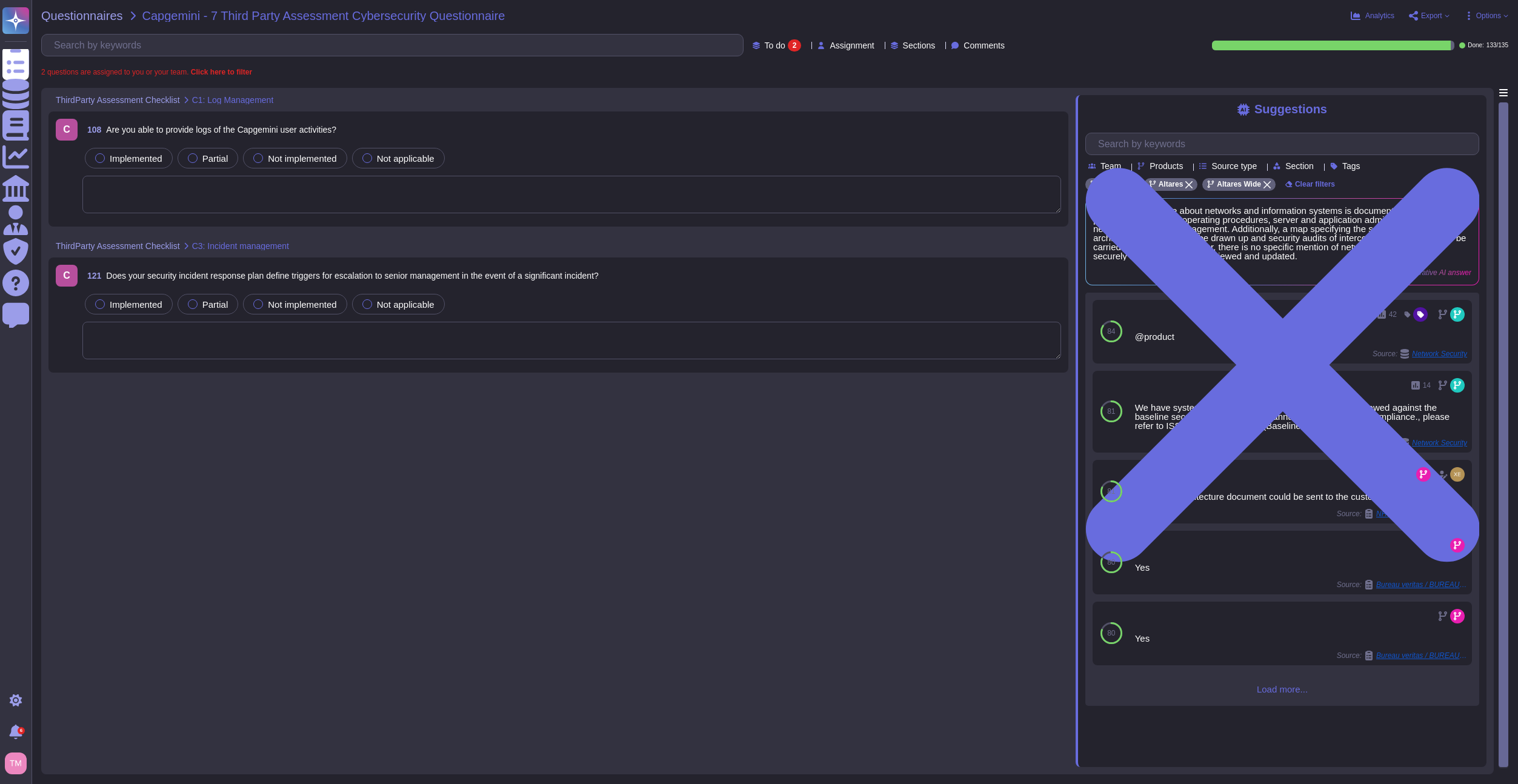
click at [644, 152] on div "Implemented Partial Not implemented Not applicable" at bounding box center [572, 158] width 979 height 26
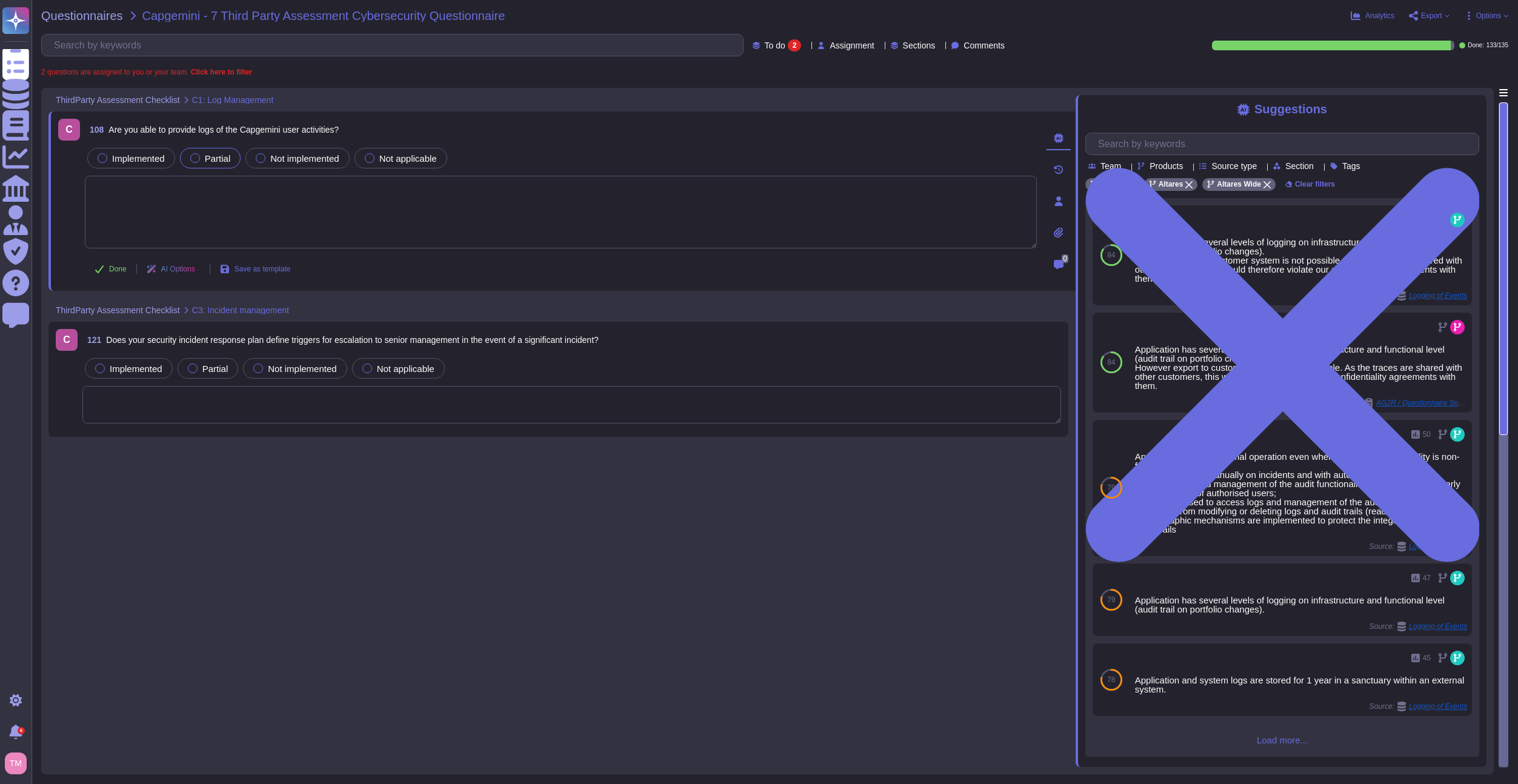
click at [201, 160] on label "Partial" at bounding box center [210, 158] width 41 height 10
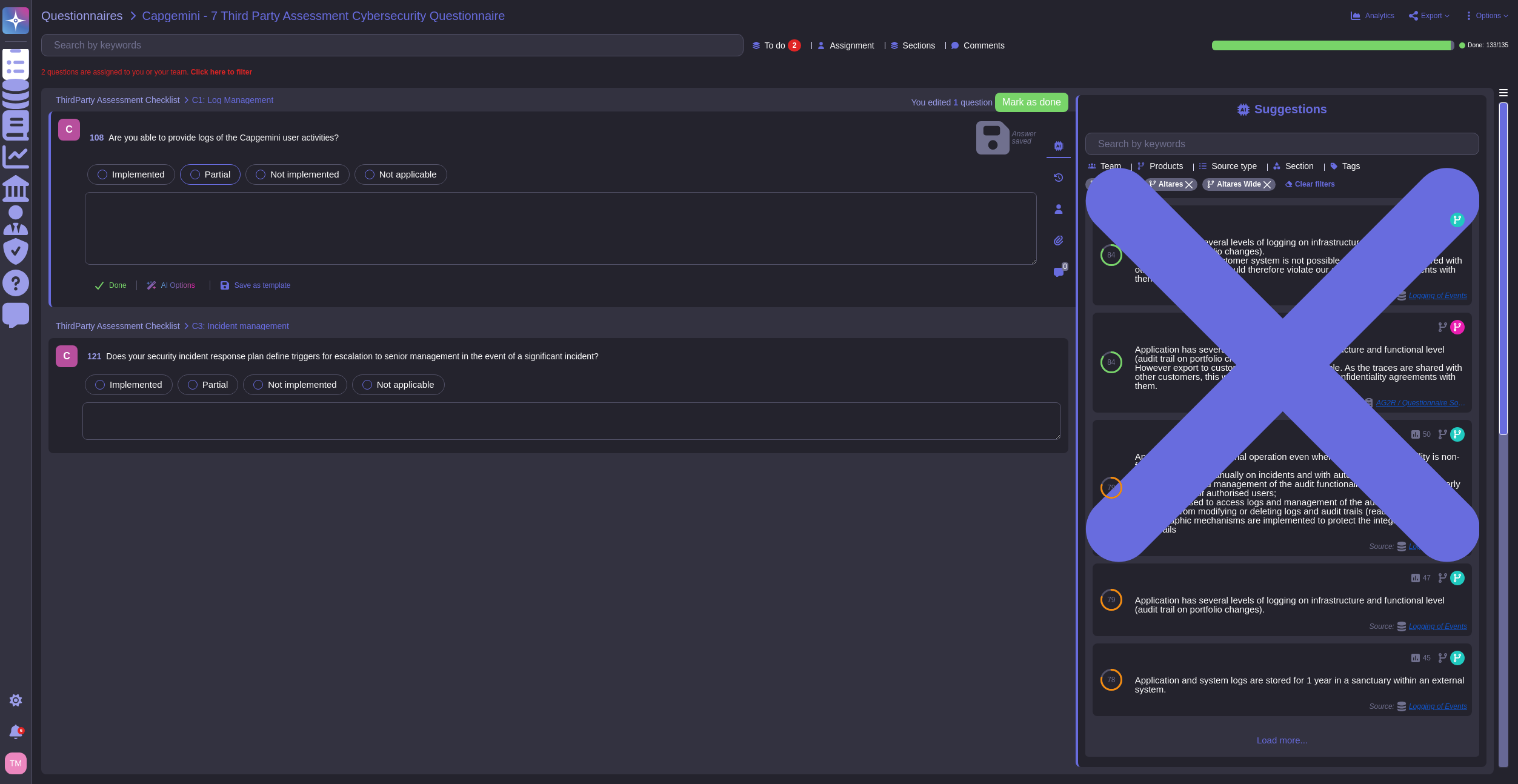
click at [130, 210] on textarea at bounding box center [561, 228] width 952 height 73
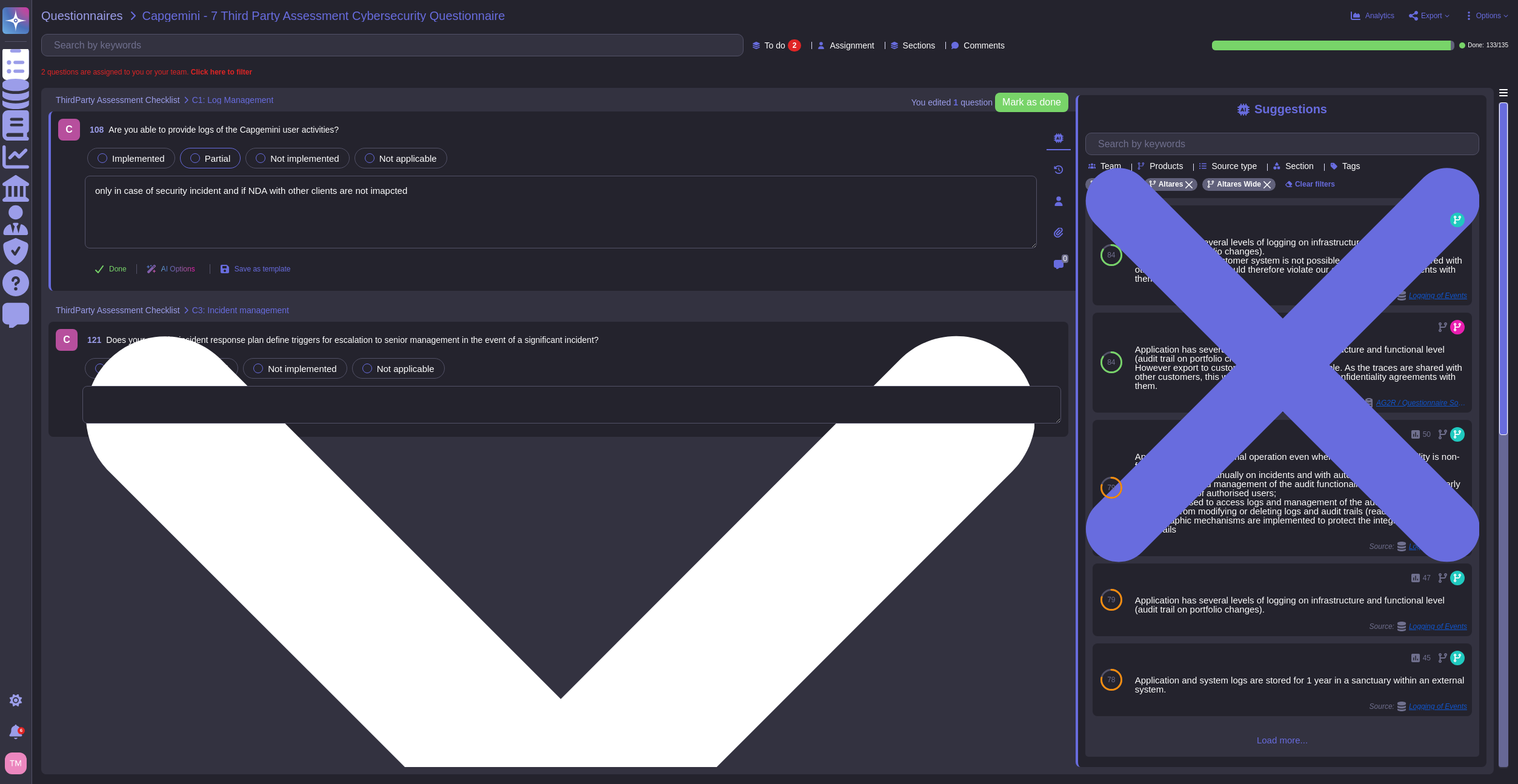
click at [389, 187] on textarea "only in case of security incident and if NDA with other clients are not imapcted" at bounding box center [561, 212] width 952 height 73
click at [284, 228] on textarea "only in case of security incident and if NDA with other clients are not impacted" at bounding box center [561, 212] width 952 height 73
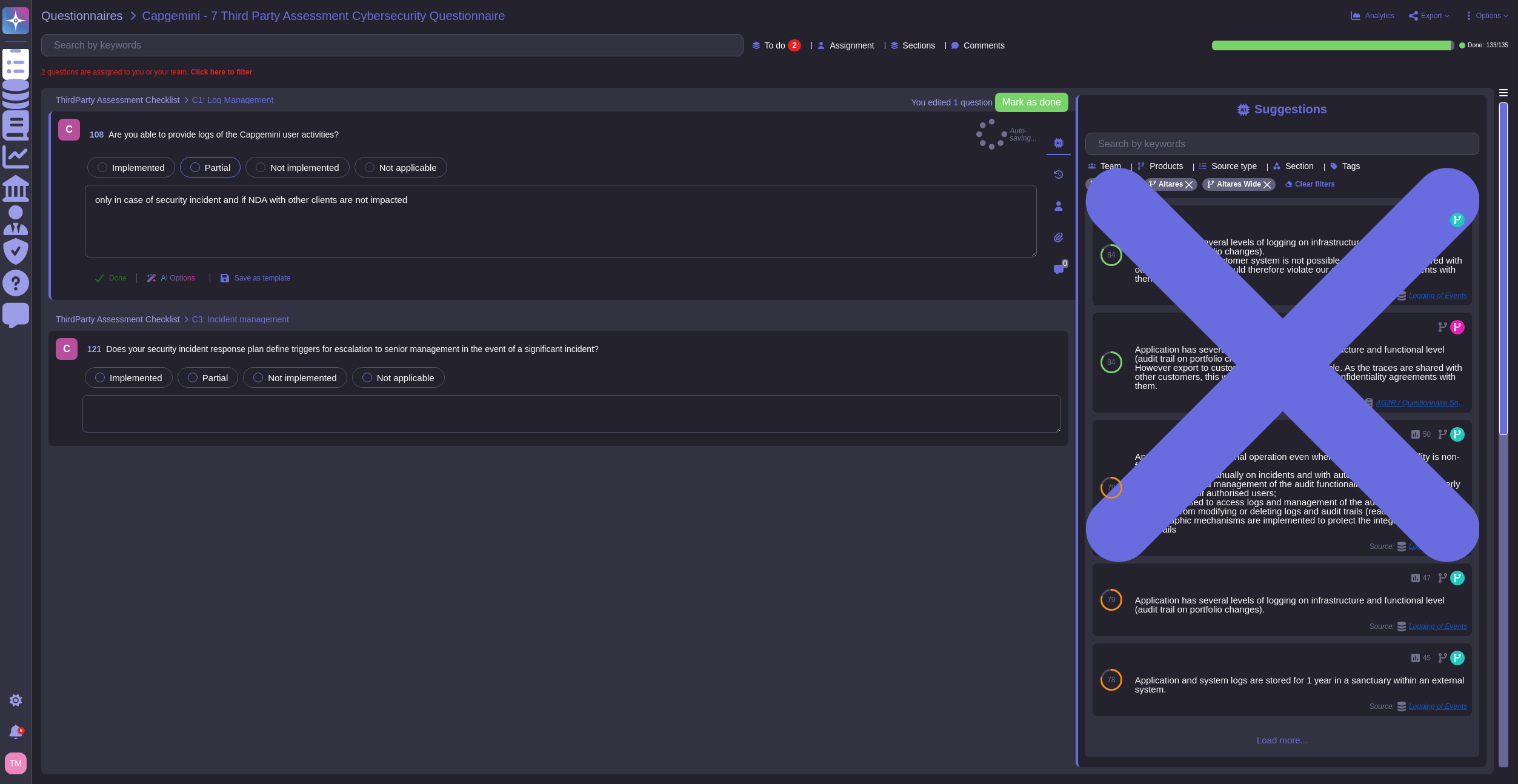
click at [121, 266] on button "Done" at bounding box center [111, 278] width 52 height 24
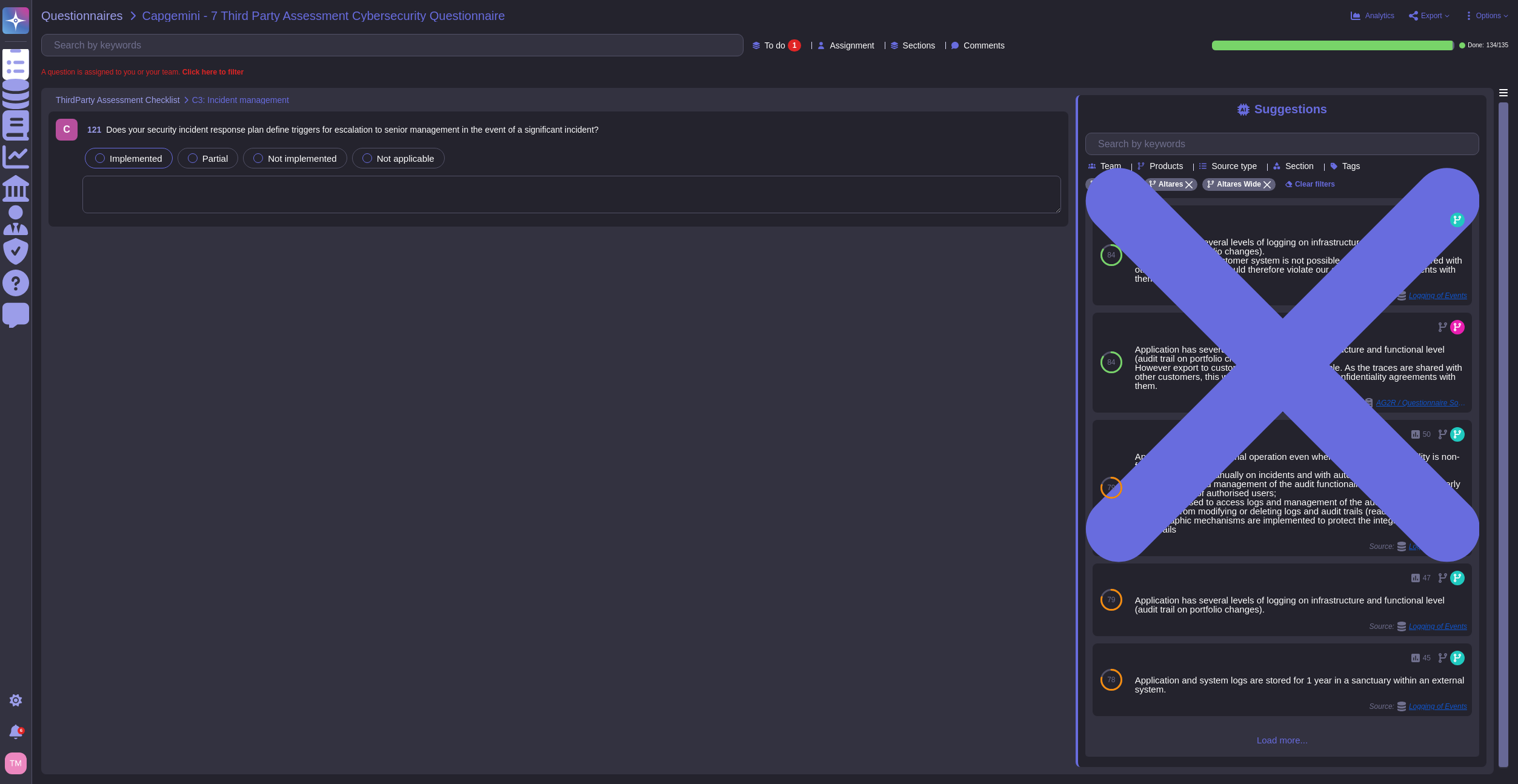
click at [116, 161] on span "Implemented" at bounding box center [136, 158] width 53 height 10
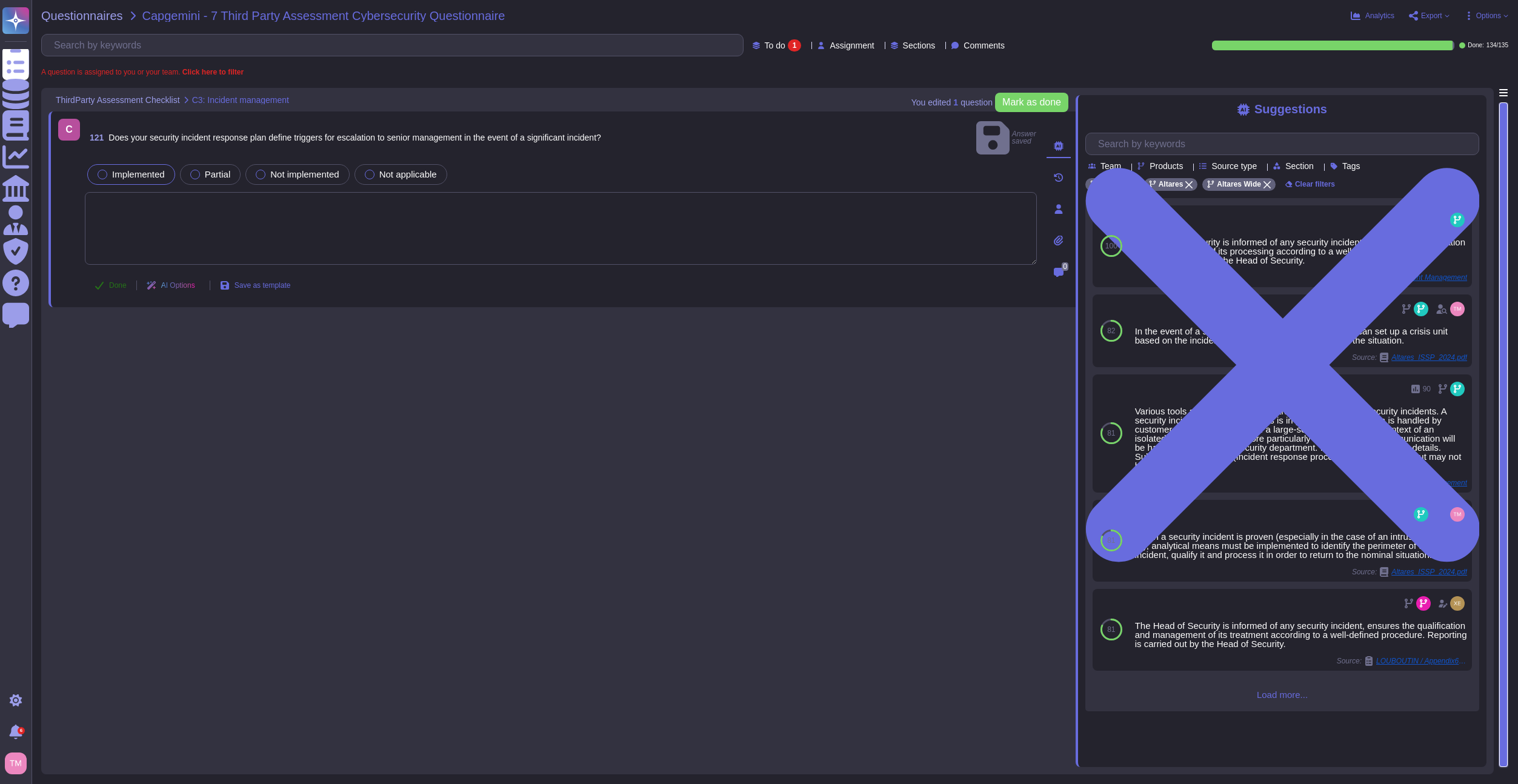
click at [114, 282] on span "Done" at bounding box center [117, 285] width 18 height 7
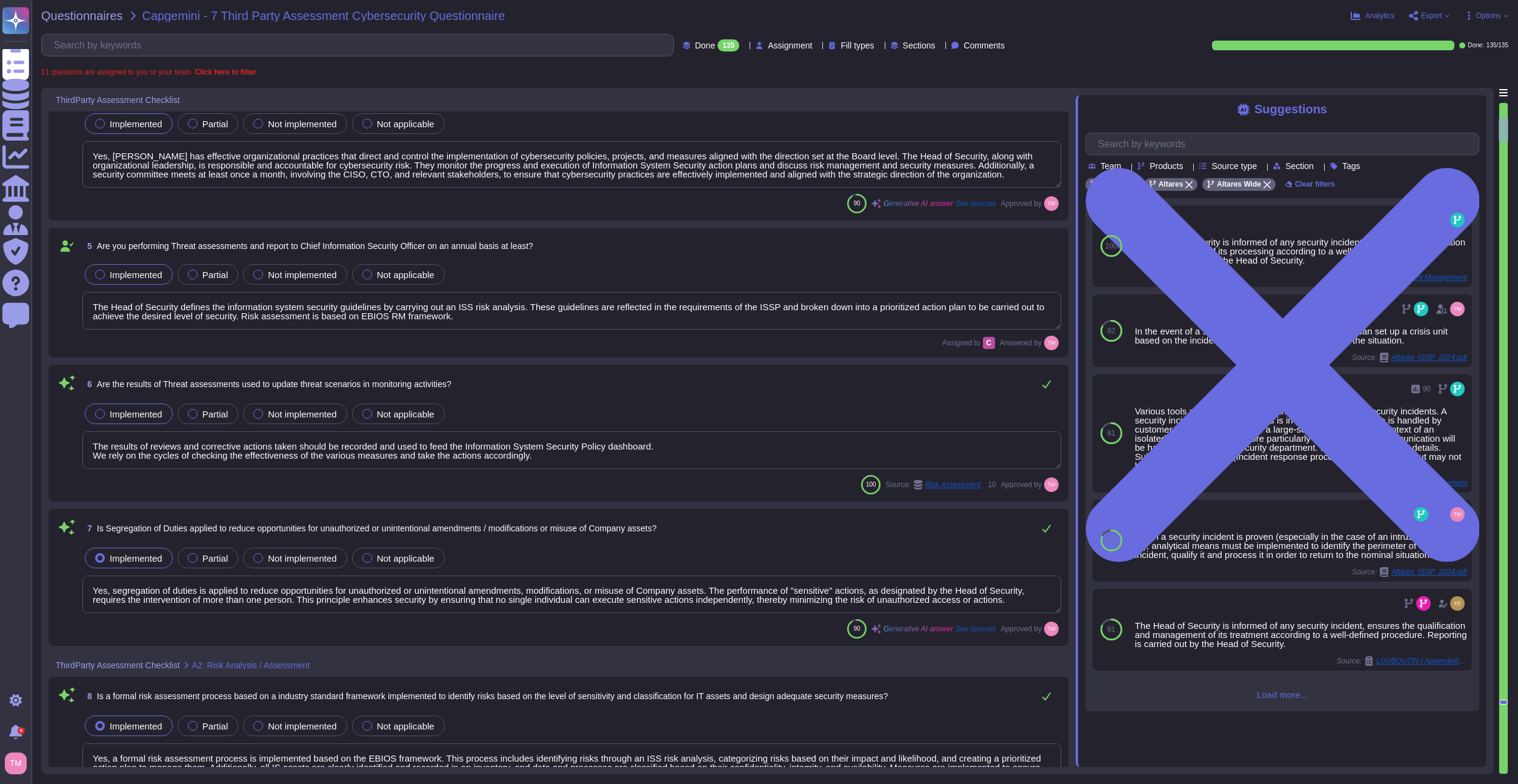
scroll to position [606, 0]
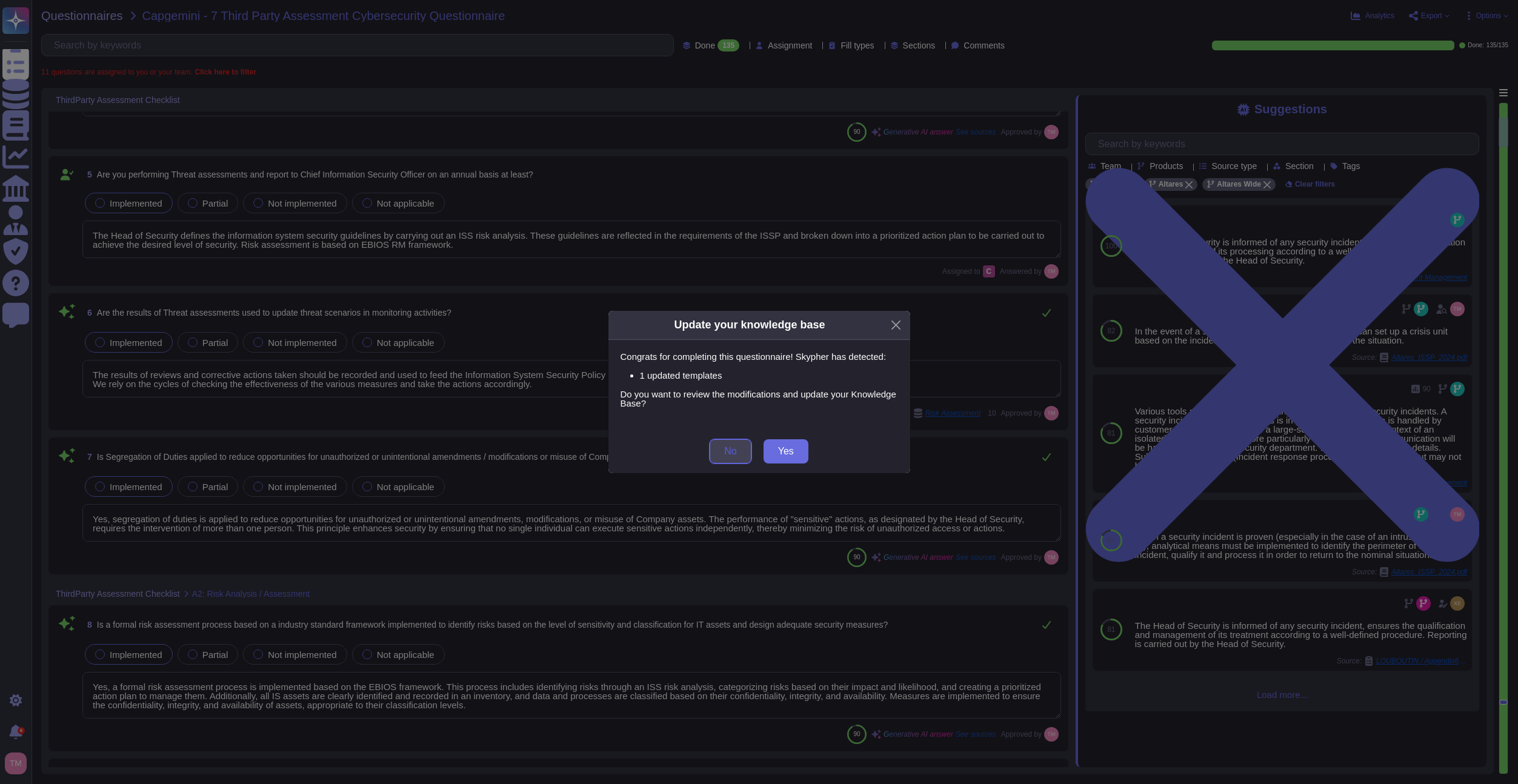
click at [738, 447] on button "No" at bounding box center [731, 451] width 42 height 24
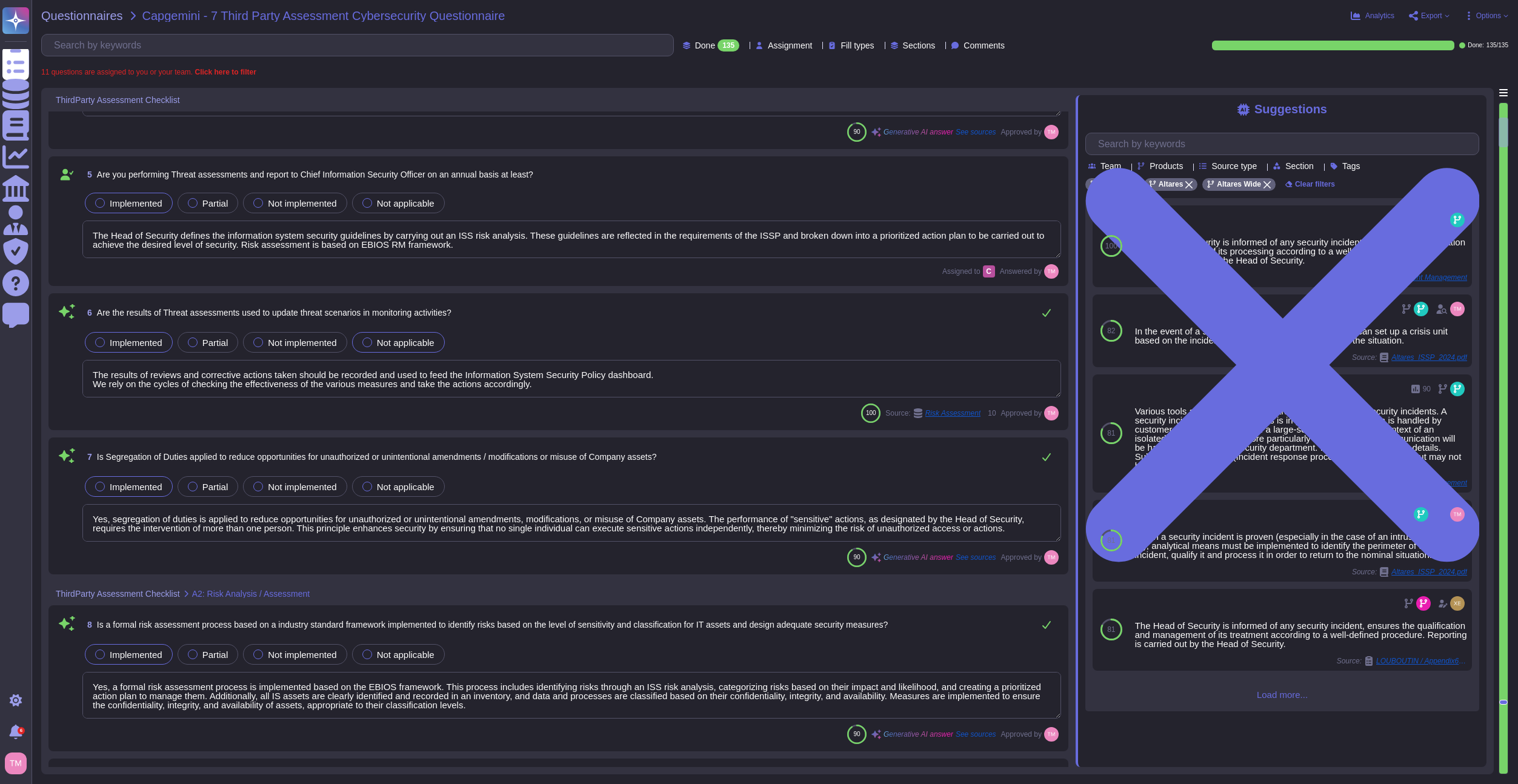
scroll to position [1, 0]
click at [103, 21] on span "Questionnaires" at bounding box center [82, 16] width 82 height 12
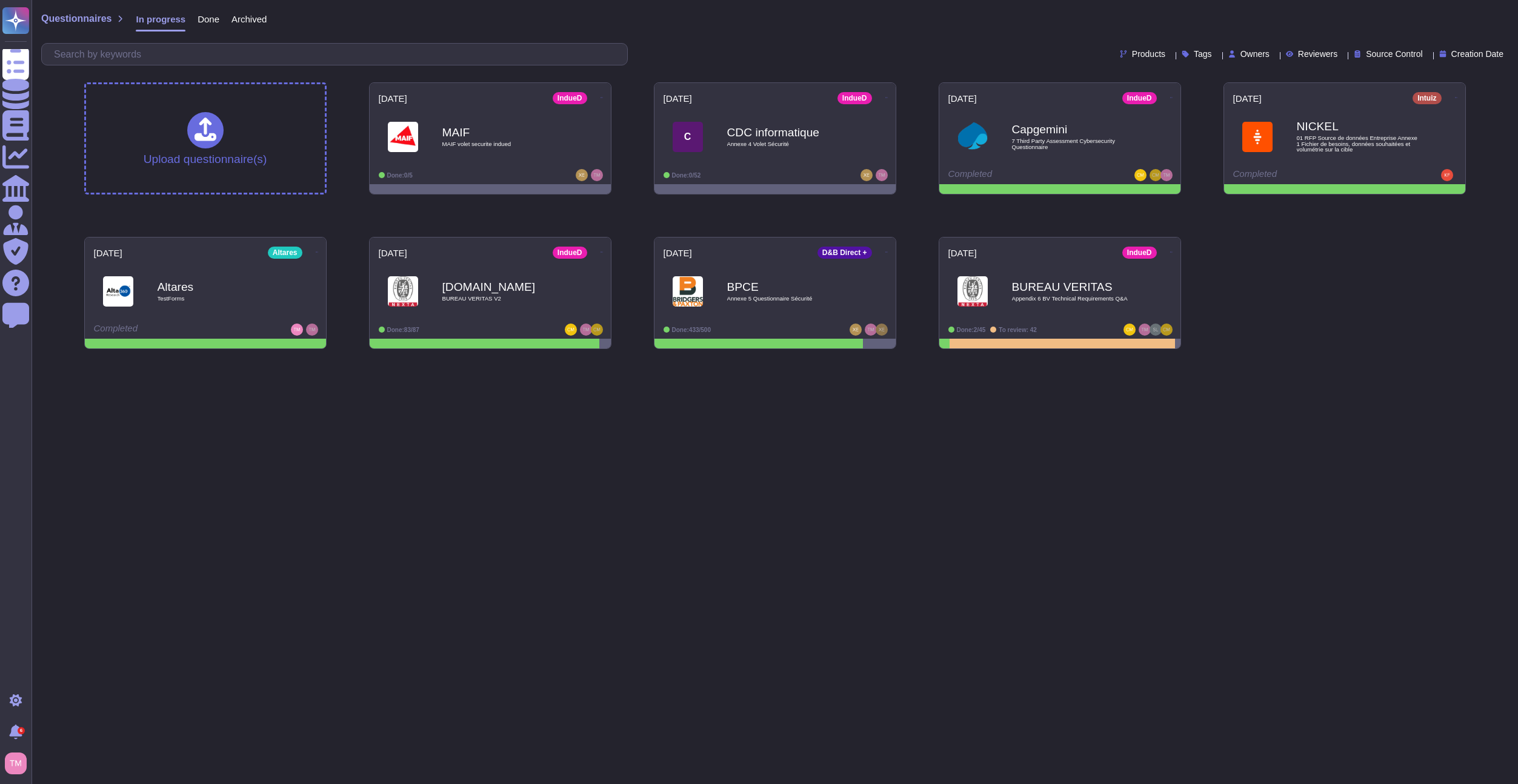
click at [1199, 358] on html "Questionnaires Knowledge Base Documents Analytics CAIQ / SIG Admin Trust Center…" at bounding box center [759, 179] width 1518 height 358
click at [519, 309] on div "[DOMAIN_NAME] BUREAU VERITAS V2" at bounding box center [502, 291] width 122 height 49
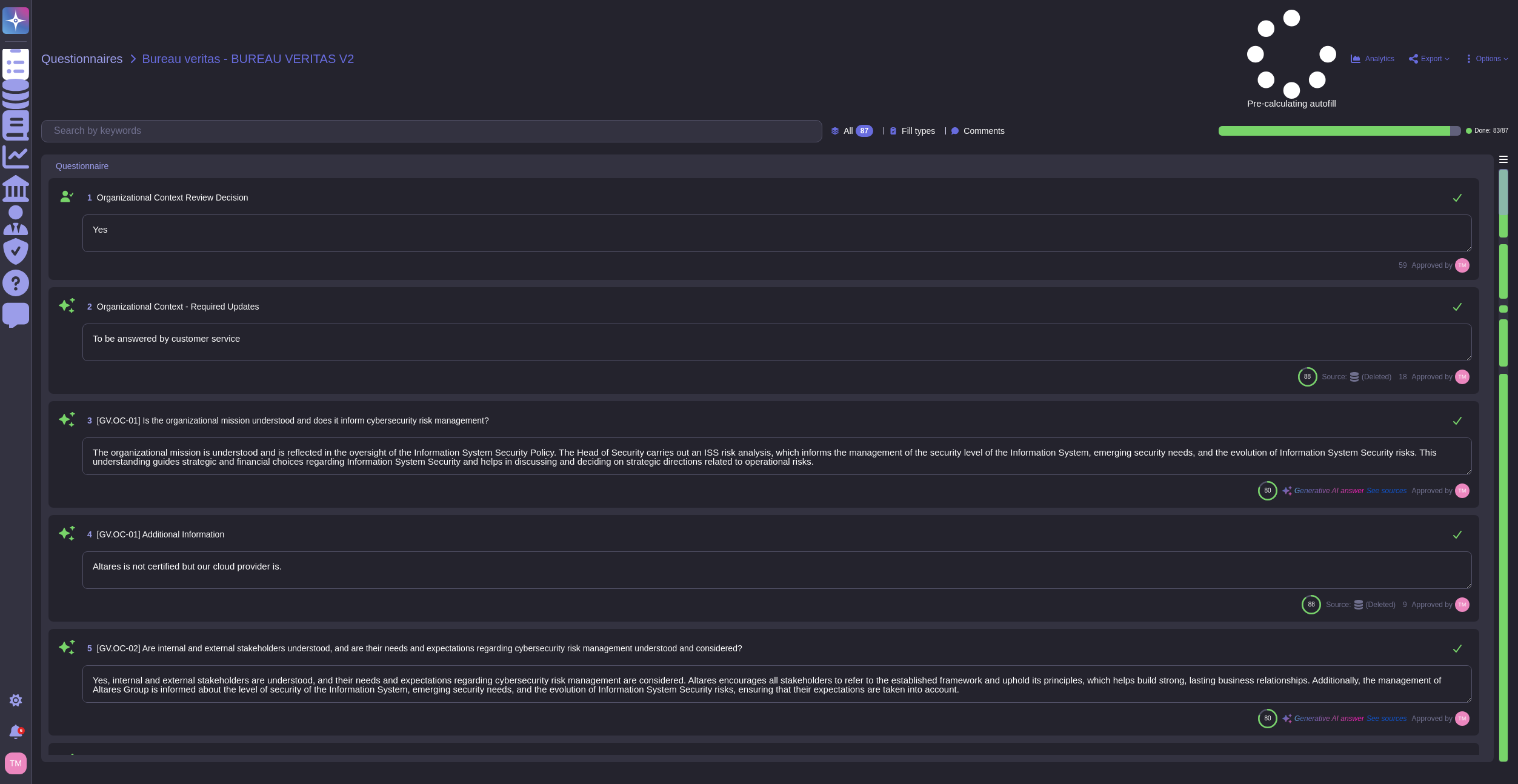
click at [856, 124] on div "87" at bounding box center [865, 130] width 18 height 12
click at [856, 98] on div "To do 4" at bounding box center [870, 107] width 108 height 27
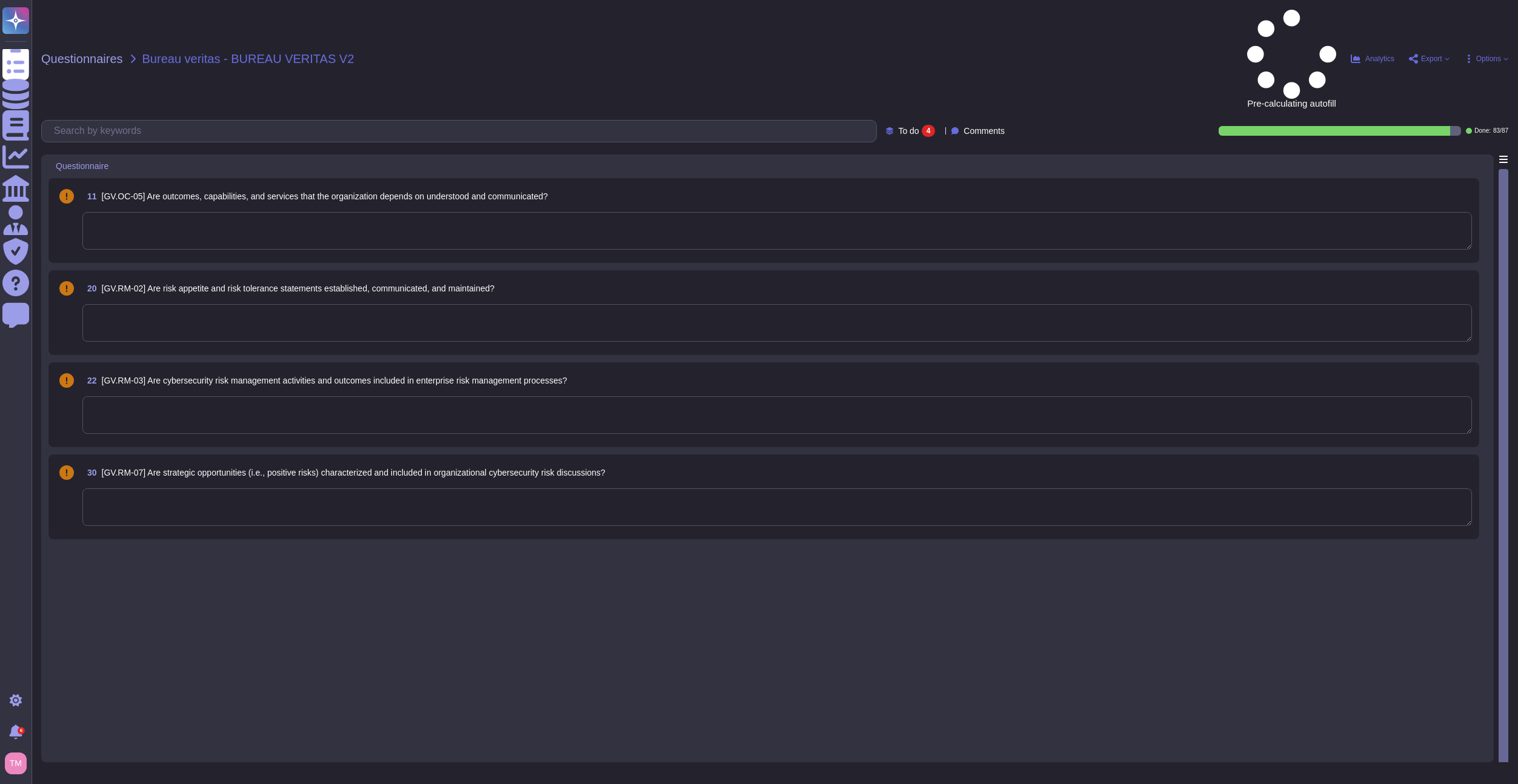
click at [572, 185] on div "11 [GV.OC-05] Are outcomes, capabilities, and services that the organization de…" at bounding box center [777, 196] width 1390 height 21
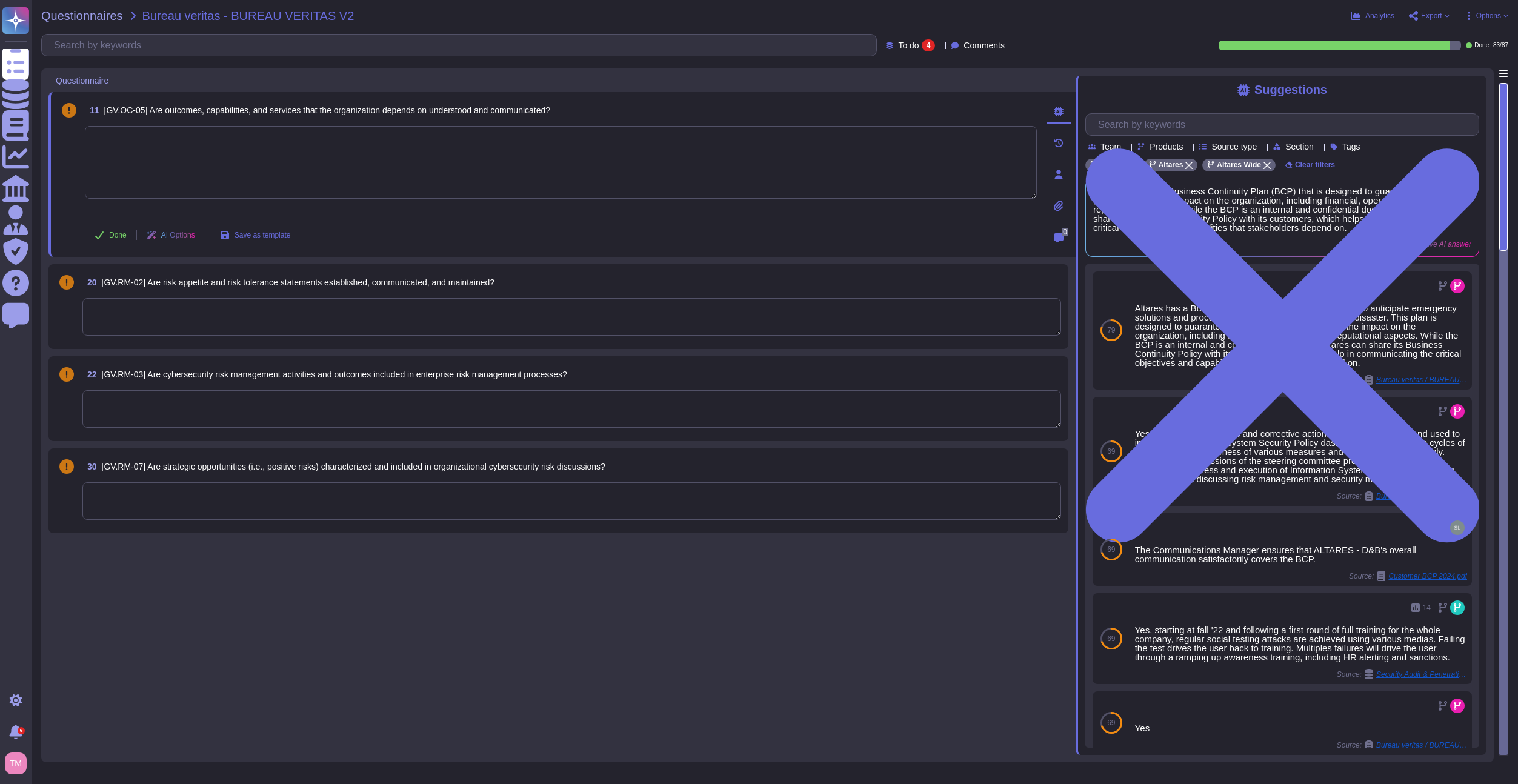
click at [280, 319] on textarea at bounding box center [572, 317] width 979 height 37
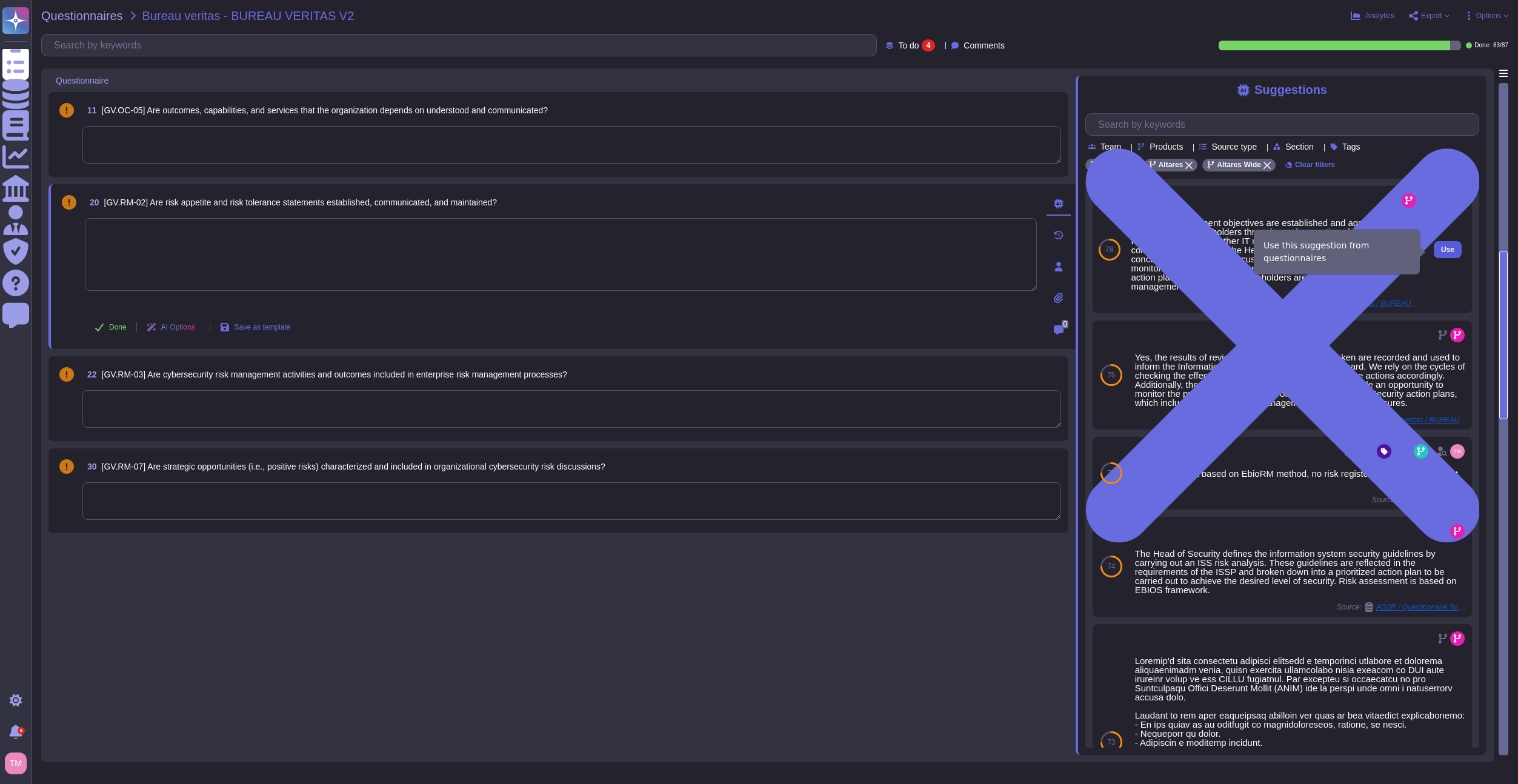
click at [1441, 252] on span "Use" at bounding box center [1448, 250] width 14 height 7
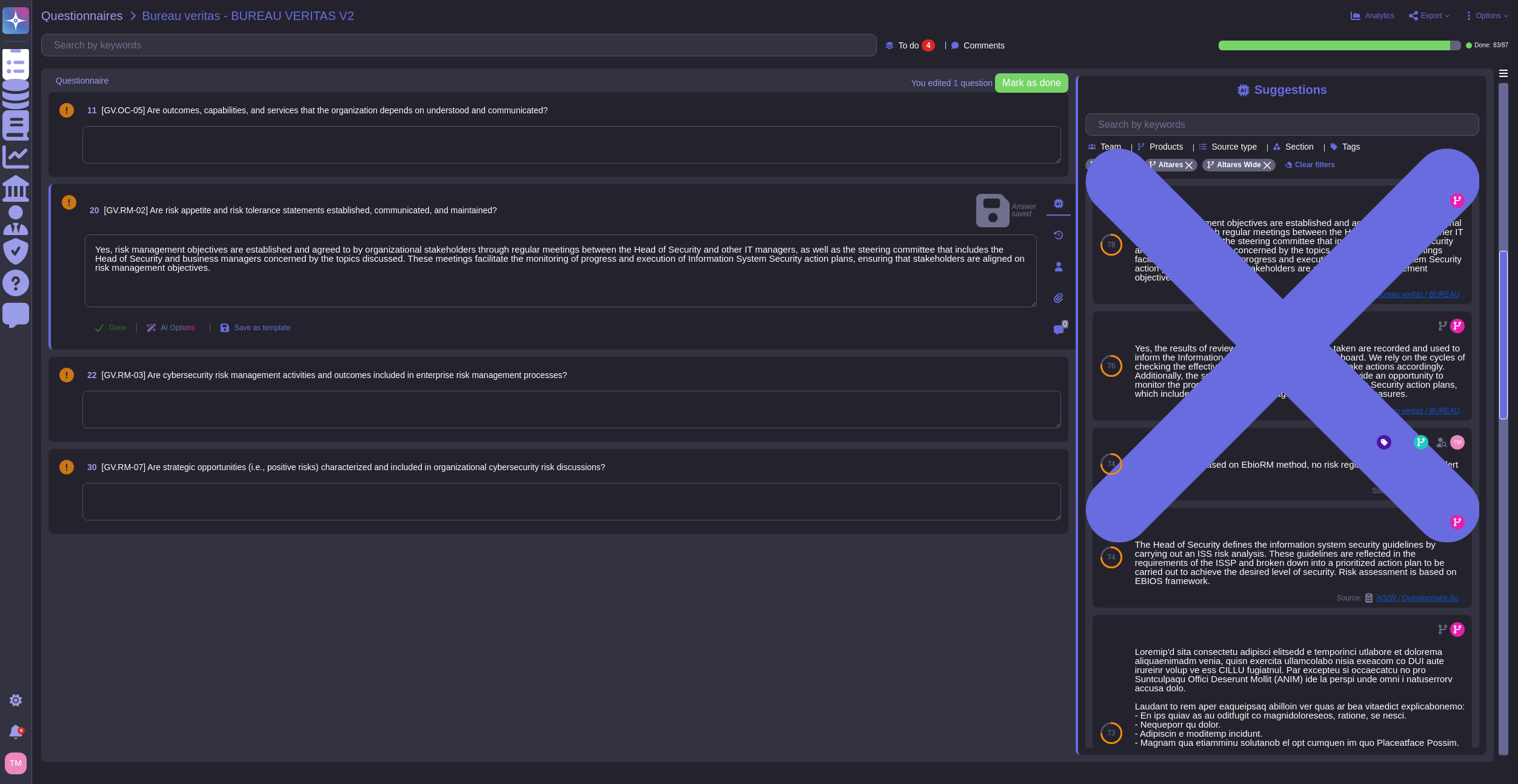
click at [114, 331] on span "Done" at bounding box center [117, 328] width 18 height 7
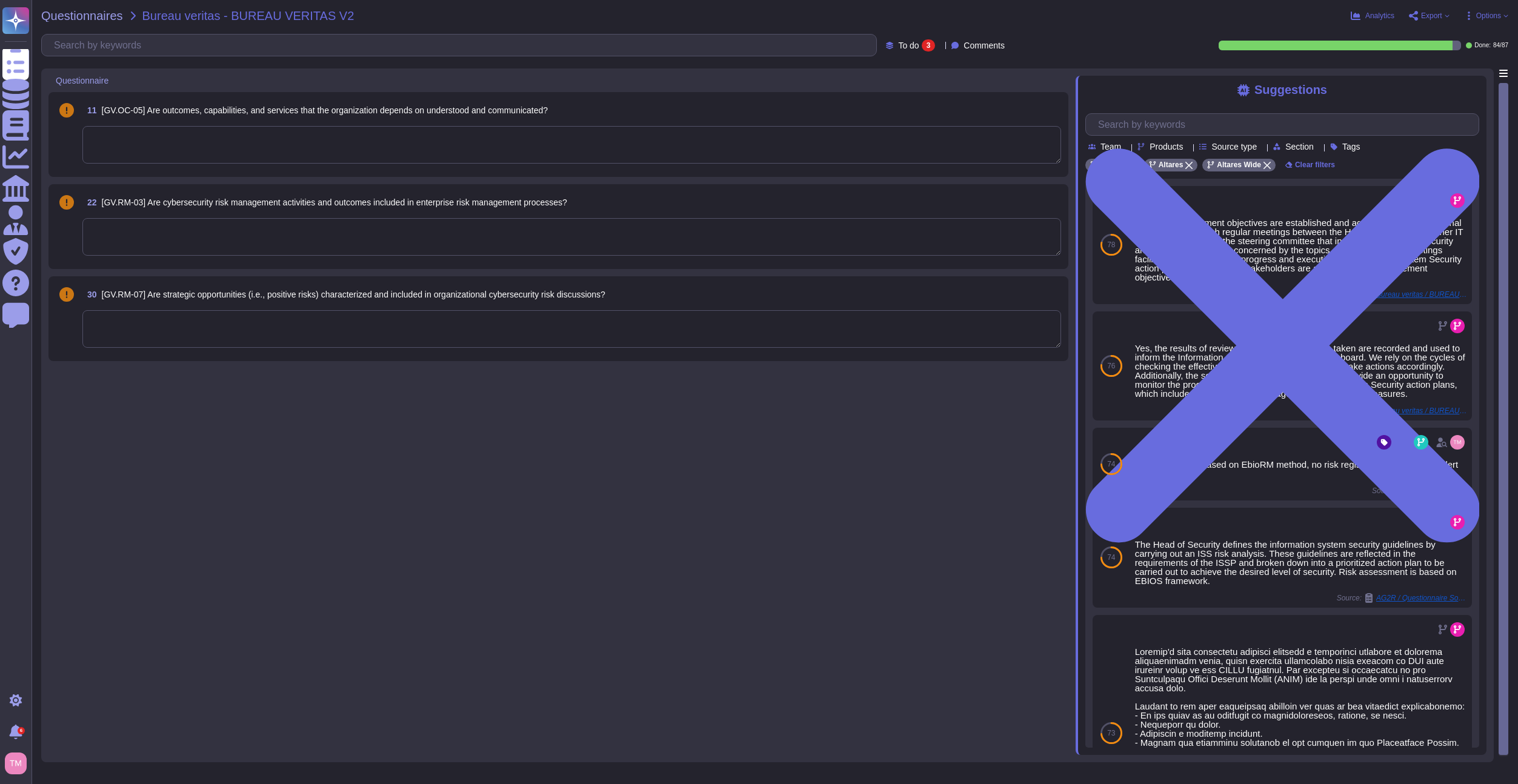
click at [366, 248] on textarea at bounding box center [572, 237] width 979 height 37
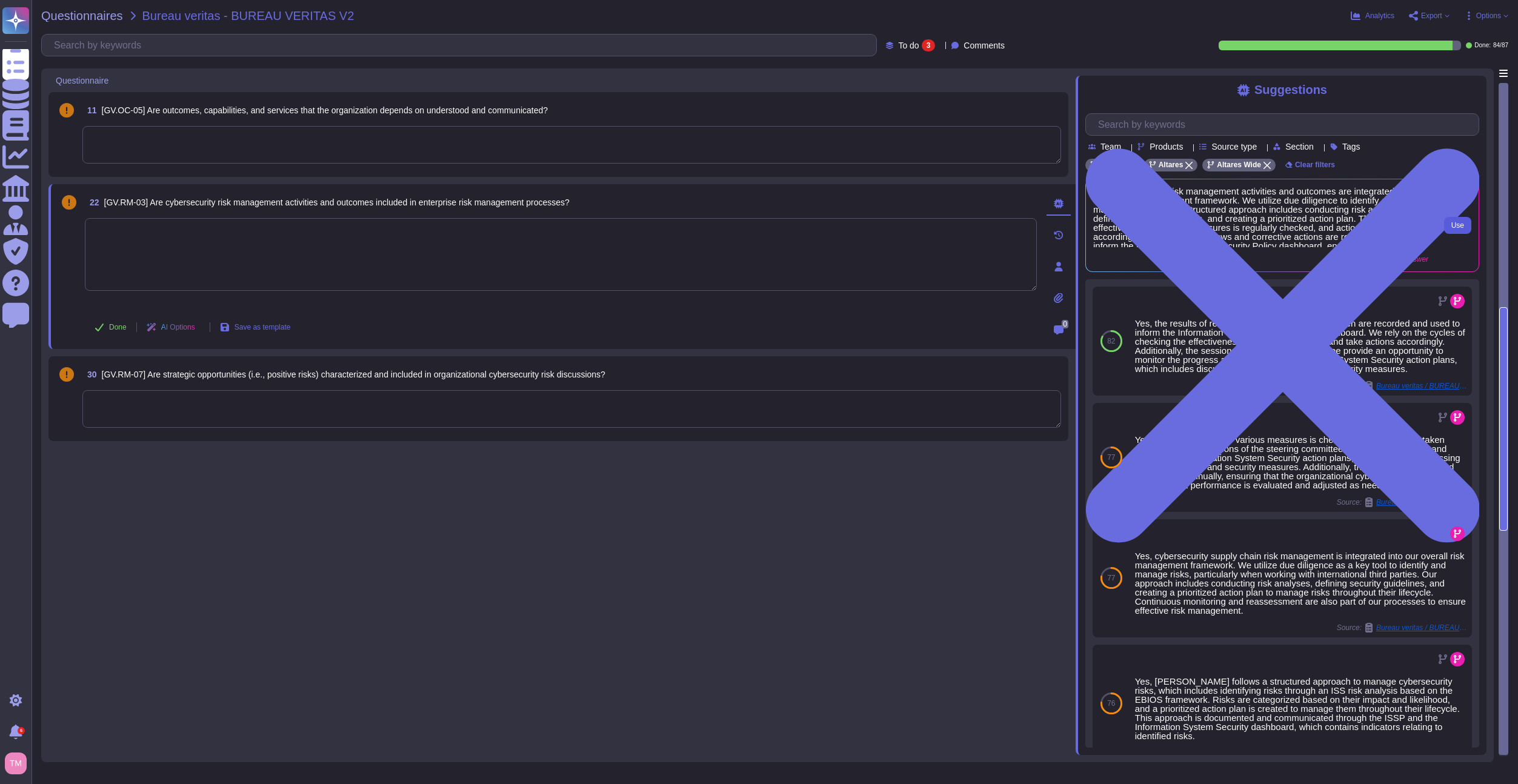
click at [1445, 223] on button "Use" at bounding box center [1458, 225] width 27 height 17
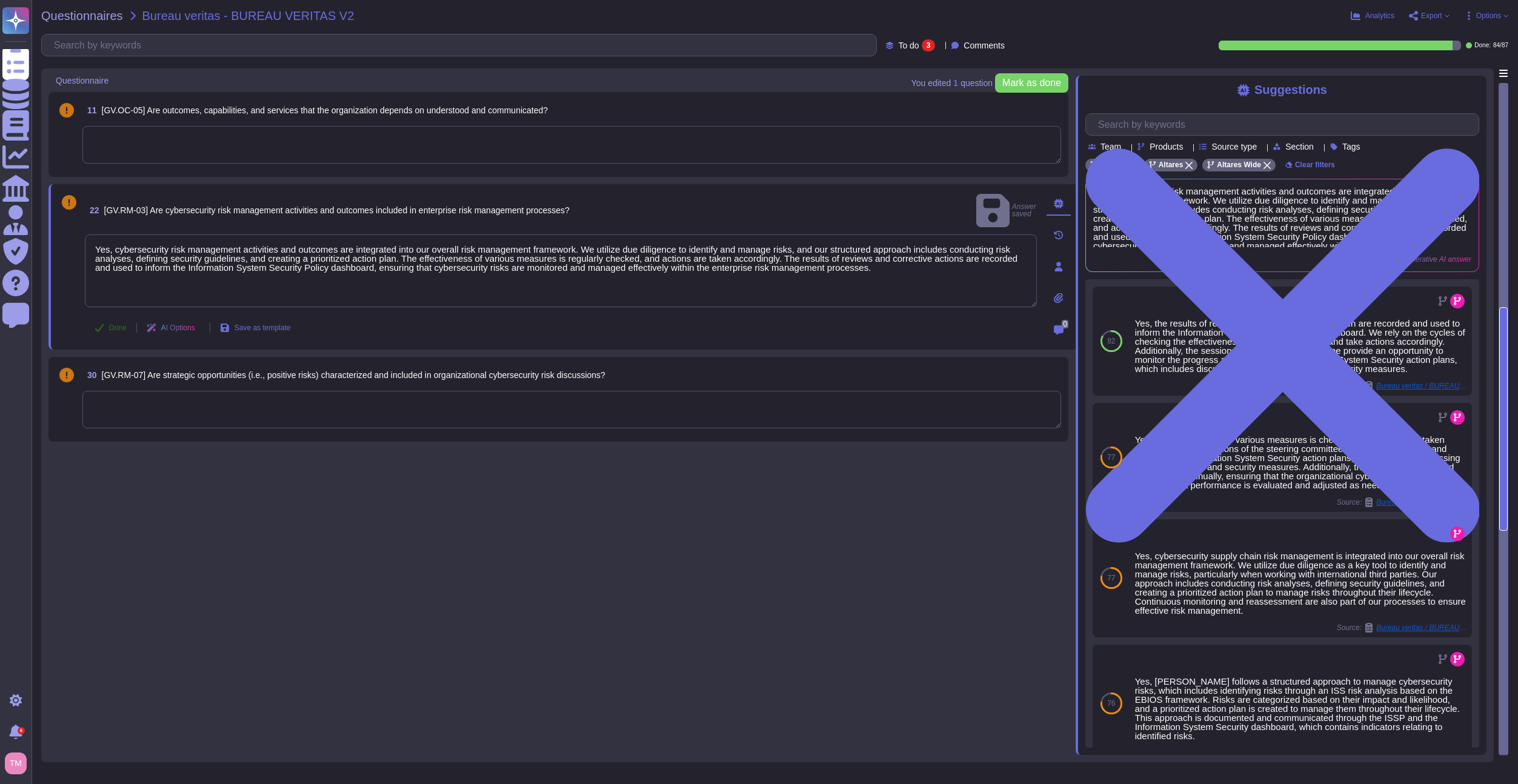
click at [103, 333] on button "Done" at bounding box center [111, 328] width 52 height 24
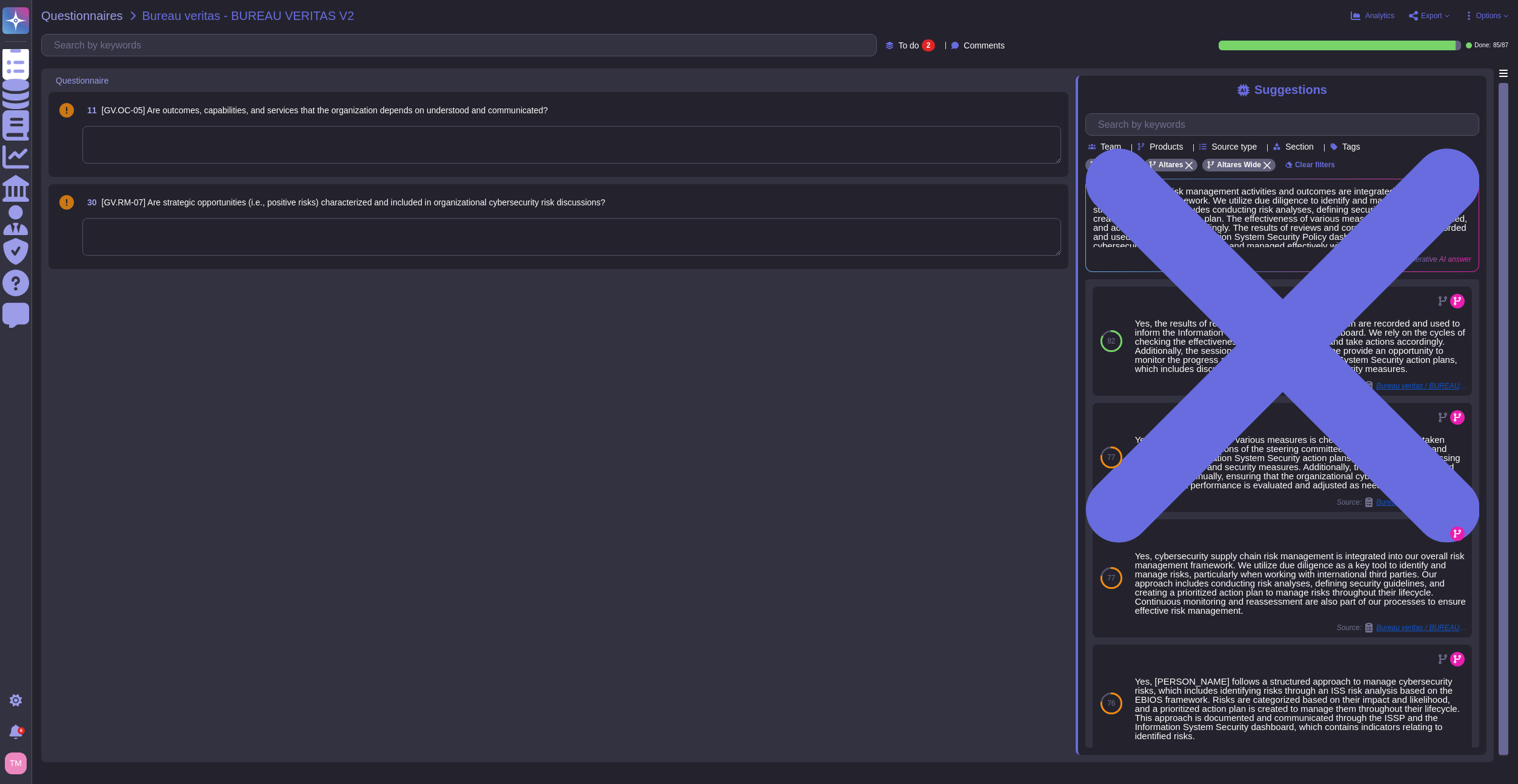
click at [404, 207] on span "[GV.RM-07] Are strategic opportunities (i.e., positive risks) characterized and…" at bounding box center [354, 202] width 504 height 10
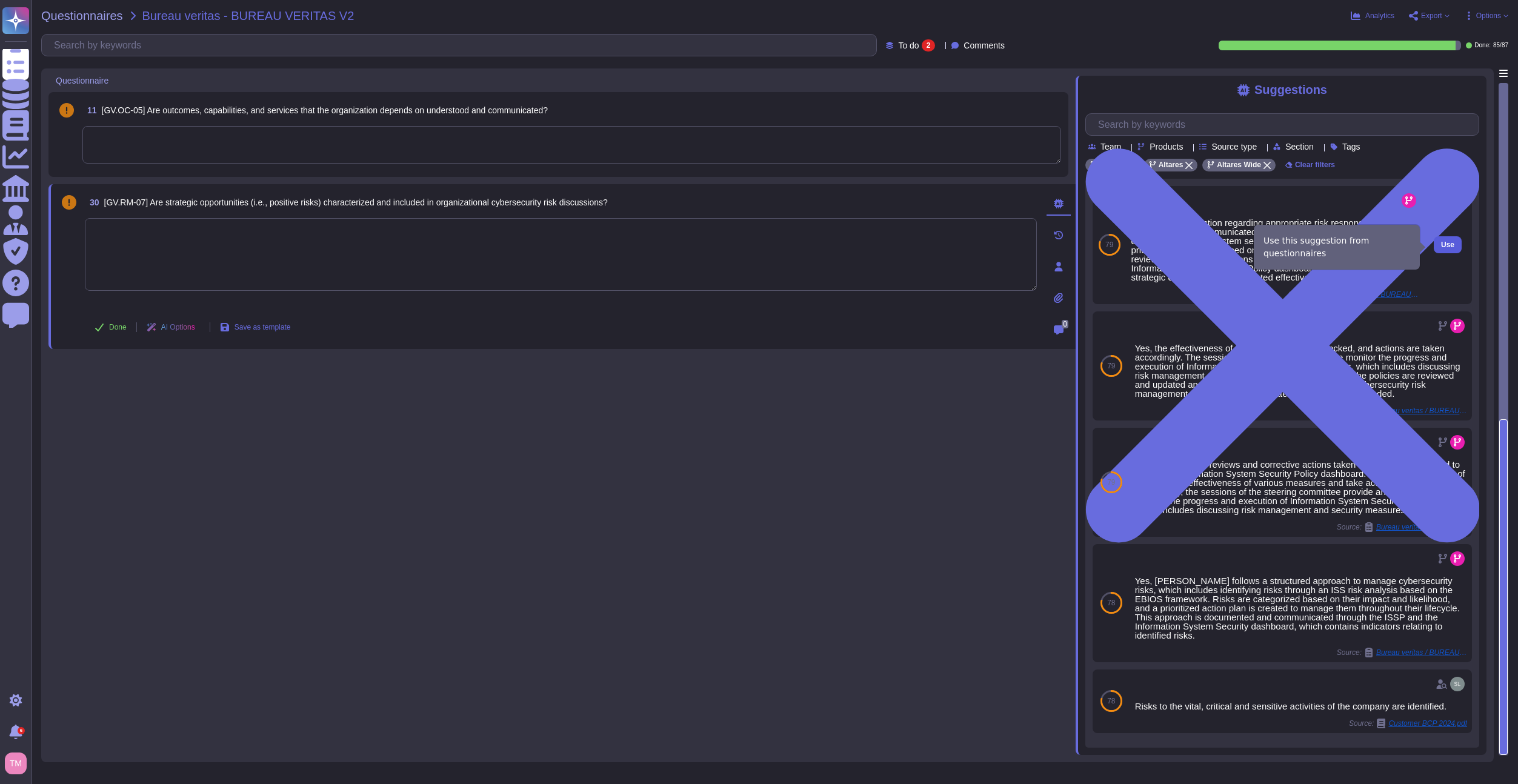
click at [1441, 242] on span "Use" at bounding box center [1448, 245] width 14 height 7
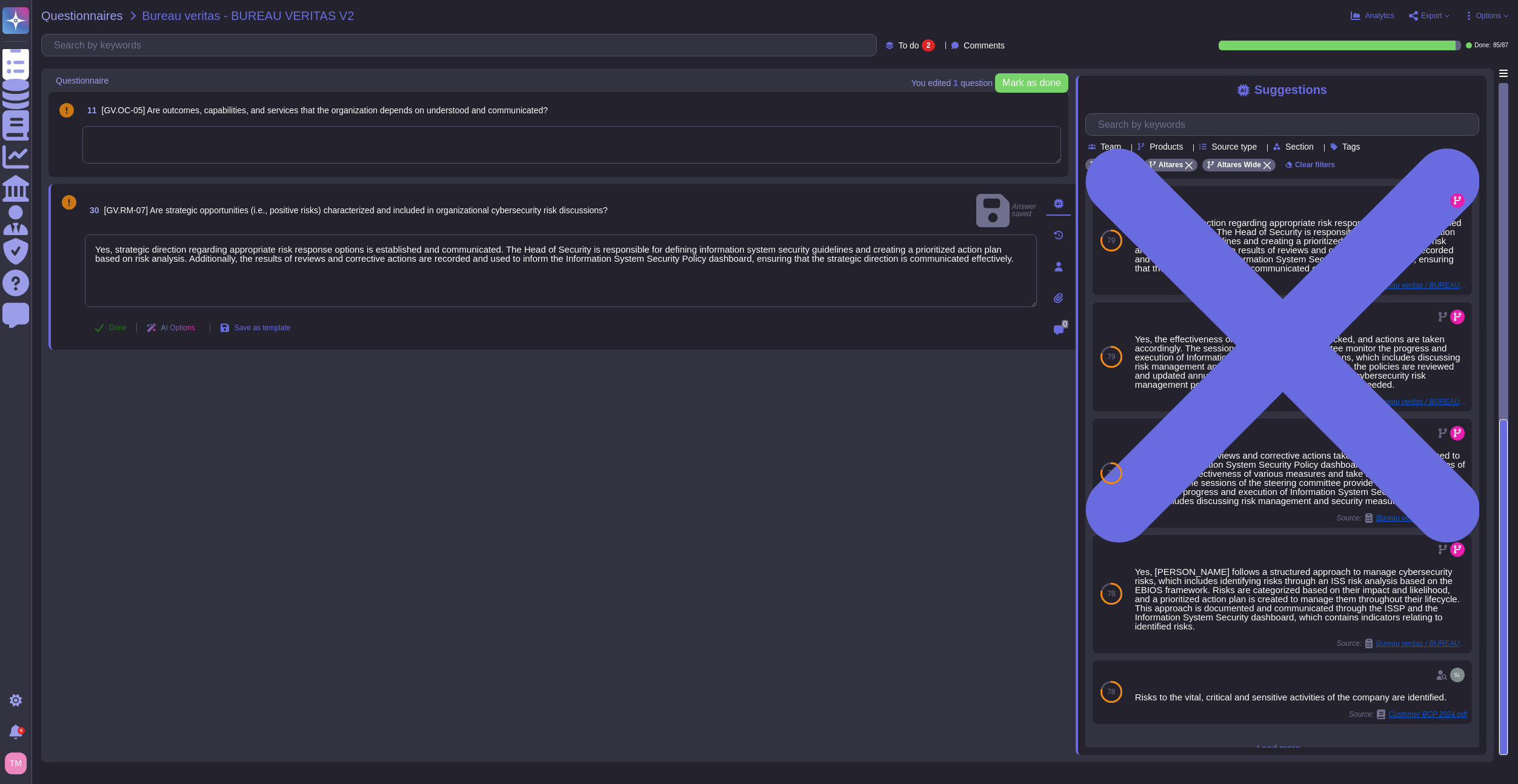
click at [98, 328] on icon at bounding box center [99, 328] width 10 height 10
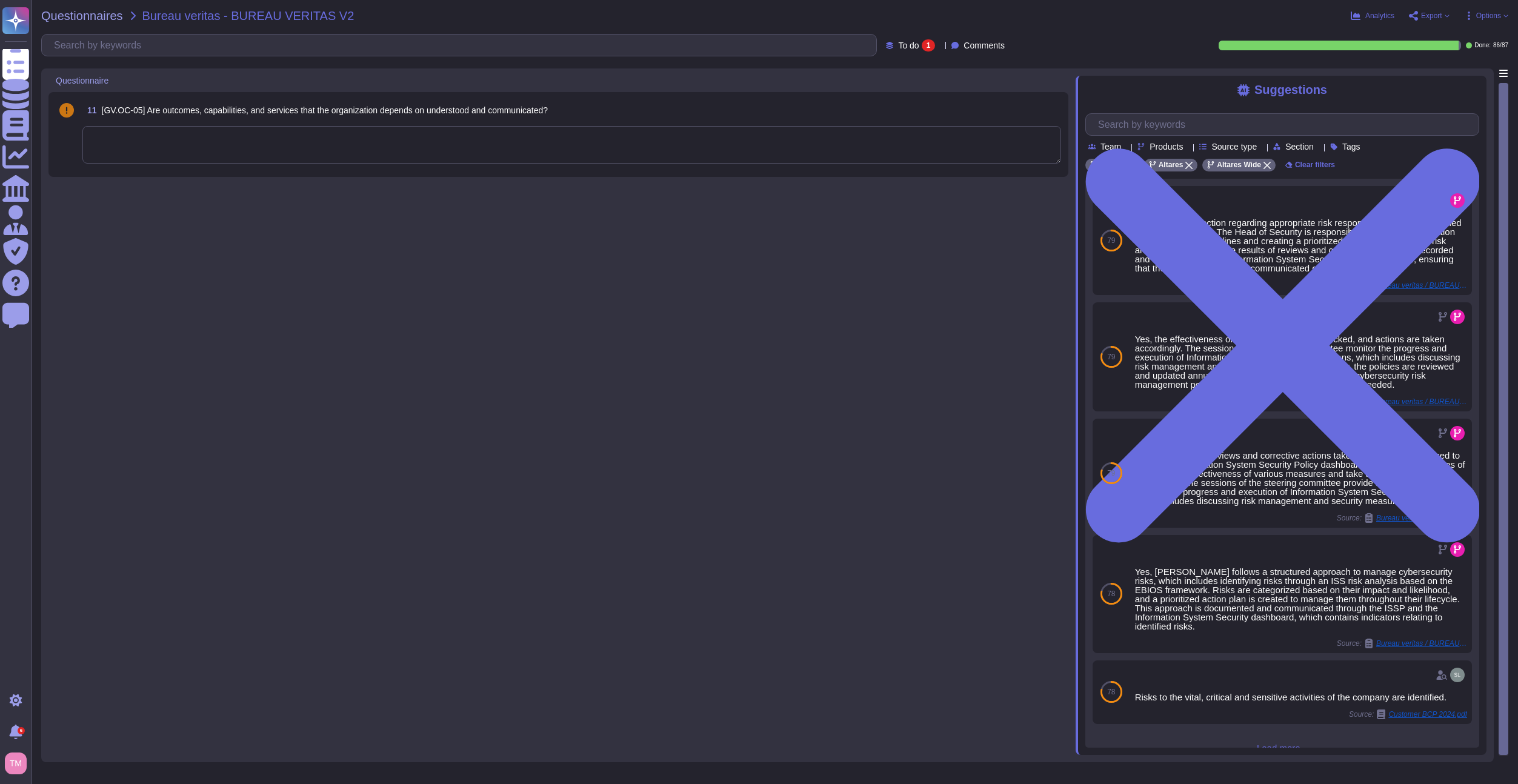
click at [224, 140] on textarea at bounding box center [572, 144] width 979 height 37
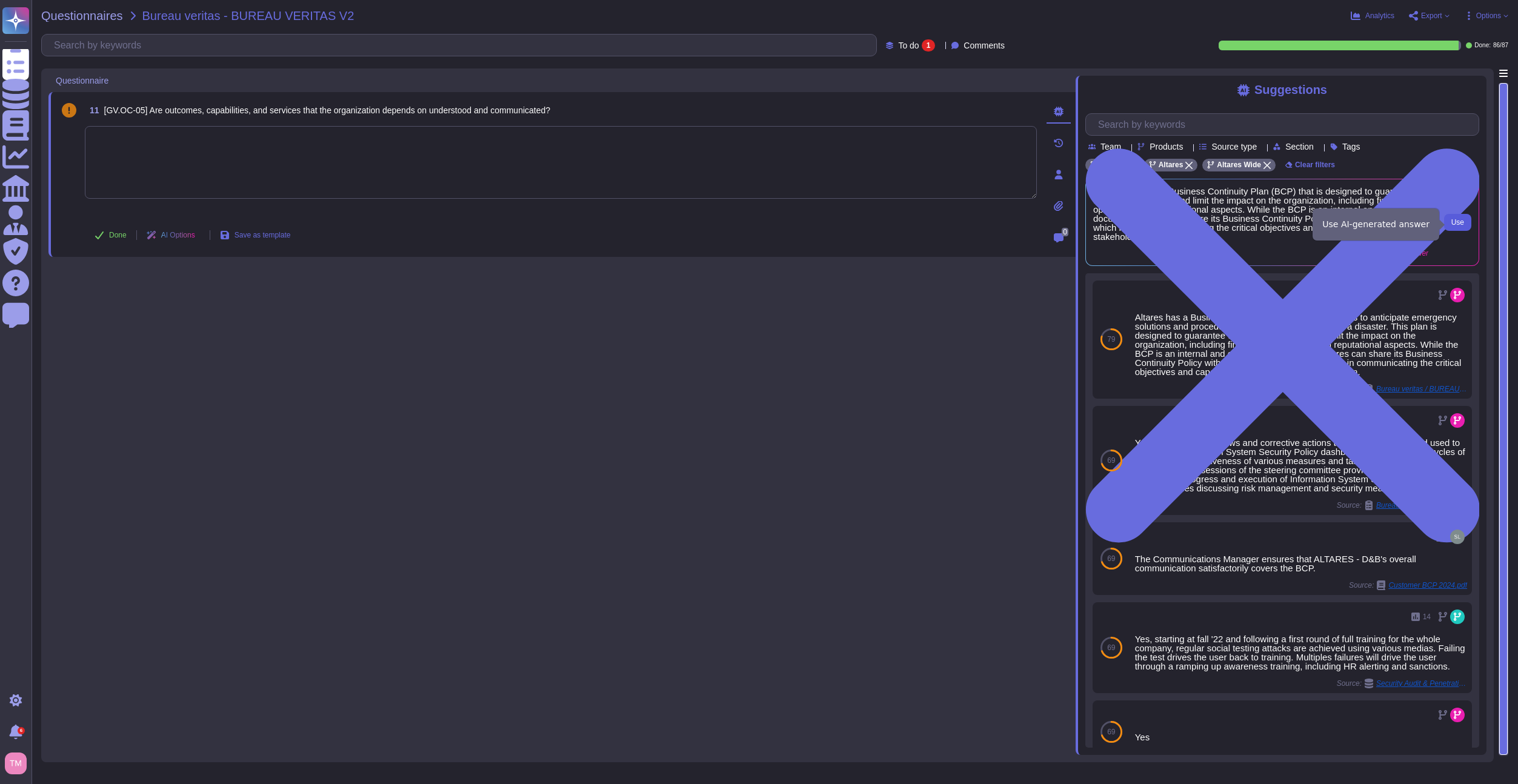
click at [1458, 226] on span "Use" at bounding box center [1458, 222] width 13 height 7
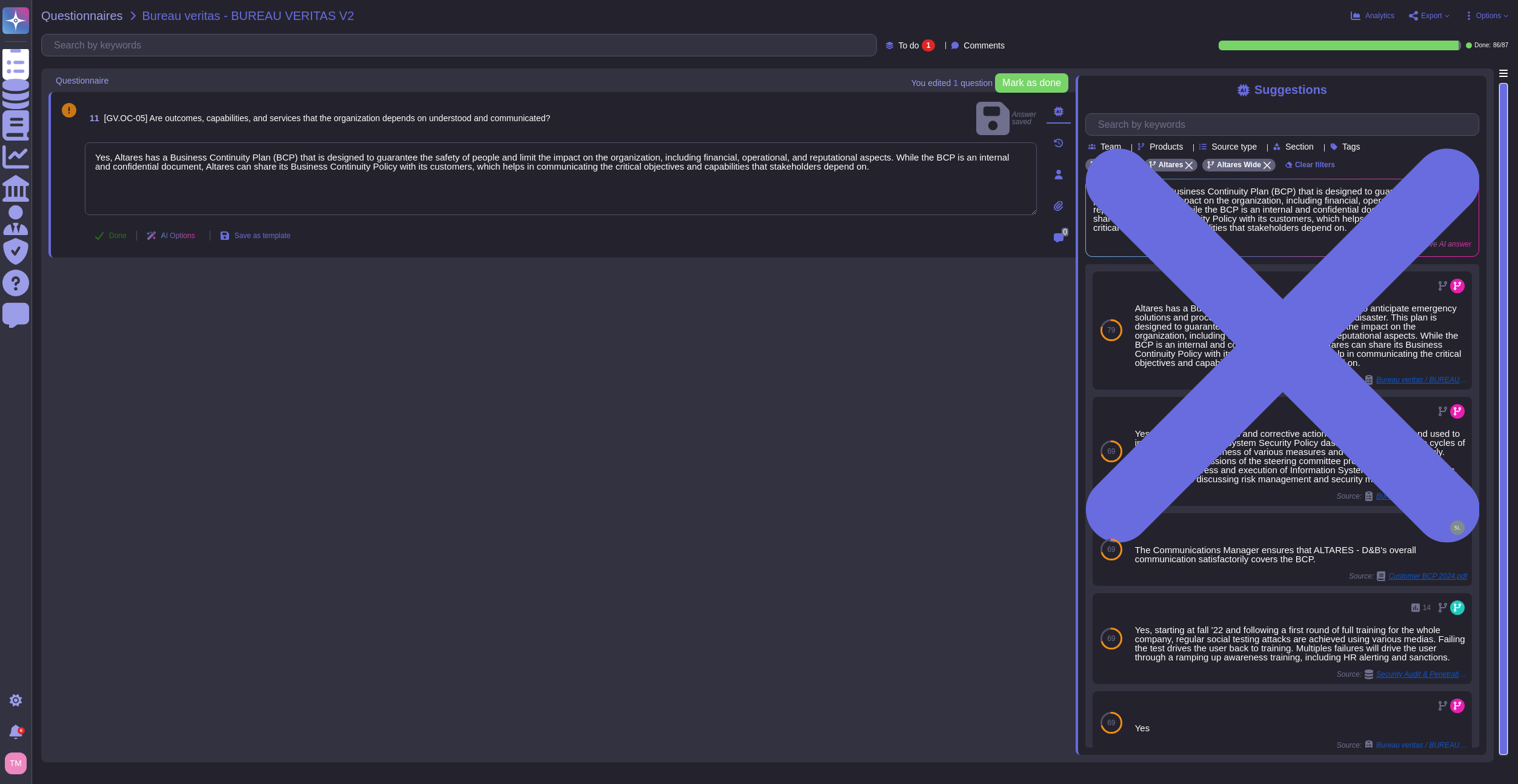
click at [112, 235] on span "Done" at bounding box center [117, 235] width 18 height 7
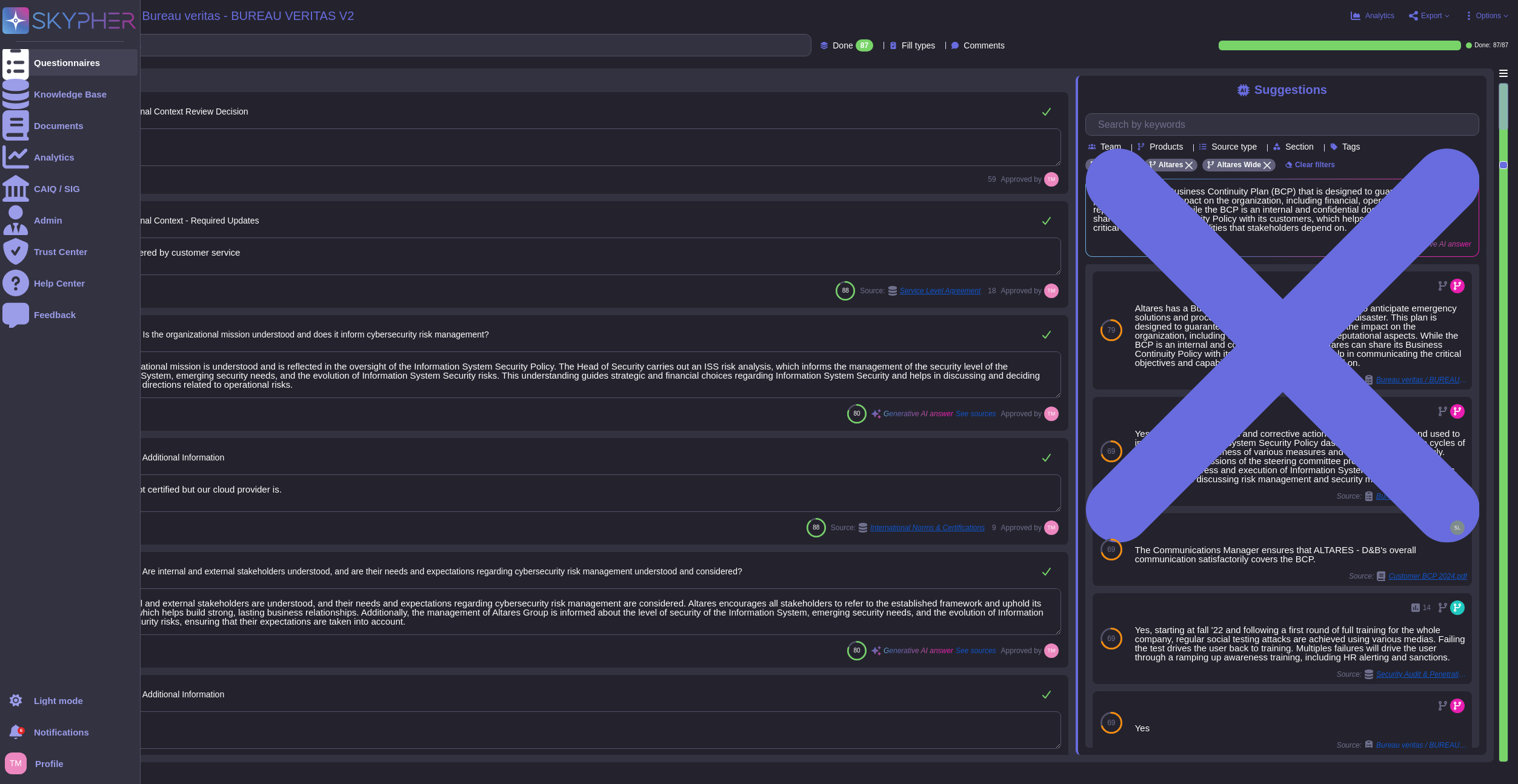
click at [56, 64] on div "Questionnaires" at bounding box center [67, 62] width 66 height 9
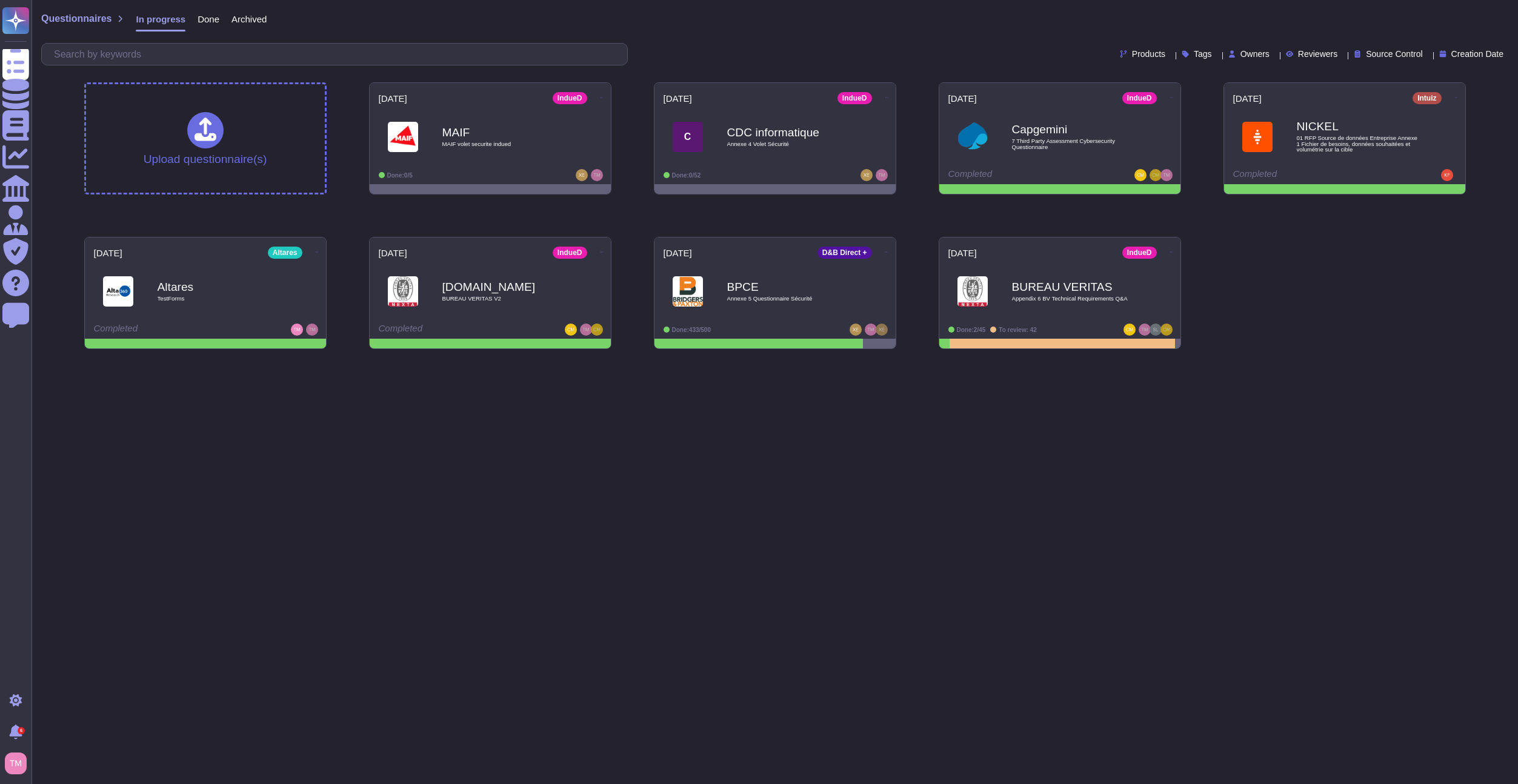
click at [842, 358] on html "Questionnaires Knowledge Base Documents Analytics CAIQ / SIG Admin Trust Center…" at bounding box center [759, 179] width 1518 height 358
click at [840, 294] on div "BPCE Annexe 5 Questionnaire Sécurité" at bounding box center [787, 291] width 122 height 49
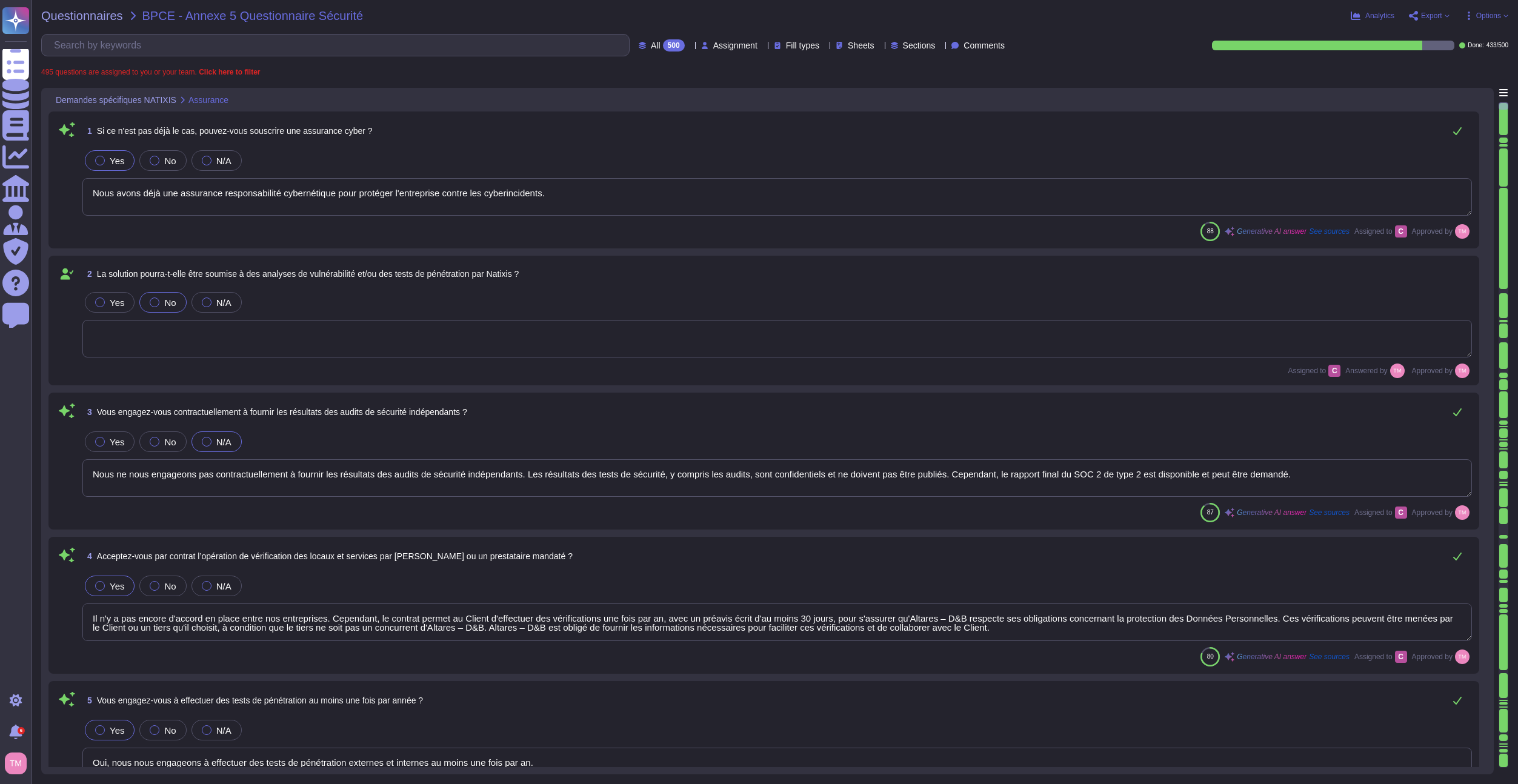
click at [690, 42] on div at bounding box center [690, 45] width 0 height 9
click at [661, 108] on div "To do 67" at bounding box center [658, 107] width 98 height 14
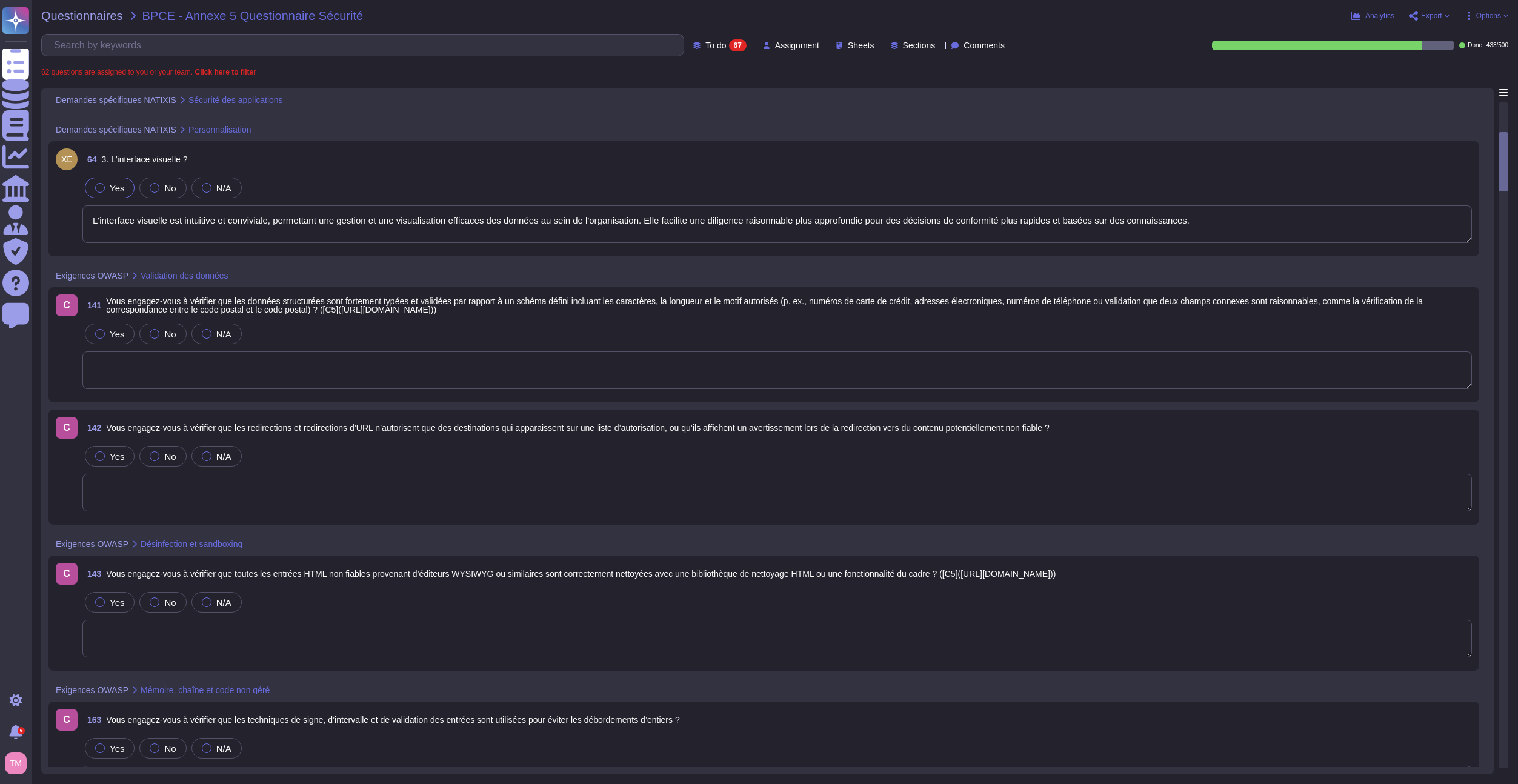
scroll to position [606, 0]
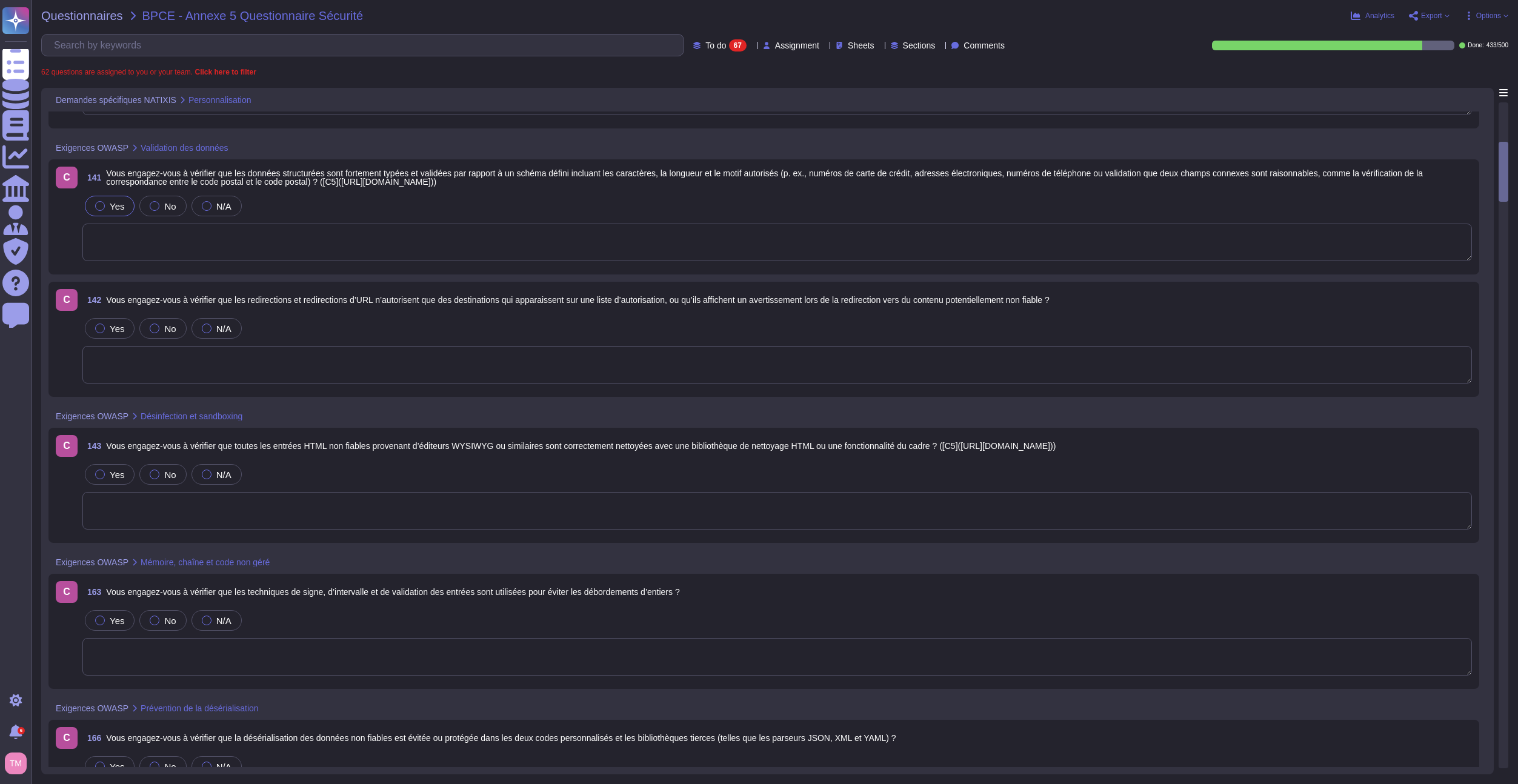
click at [112, 205] on span "Yes" at bounding box center [117, 206] width 14 height 10
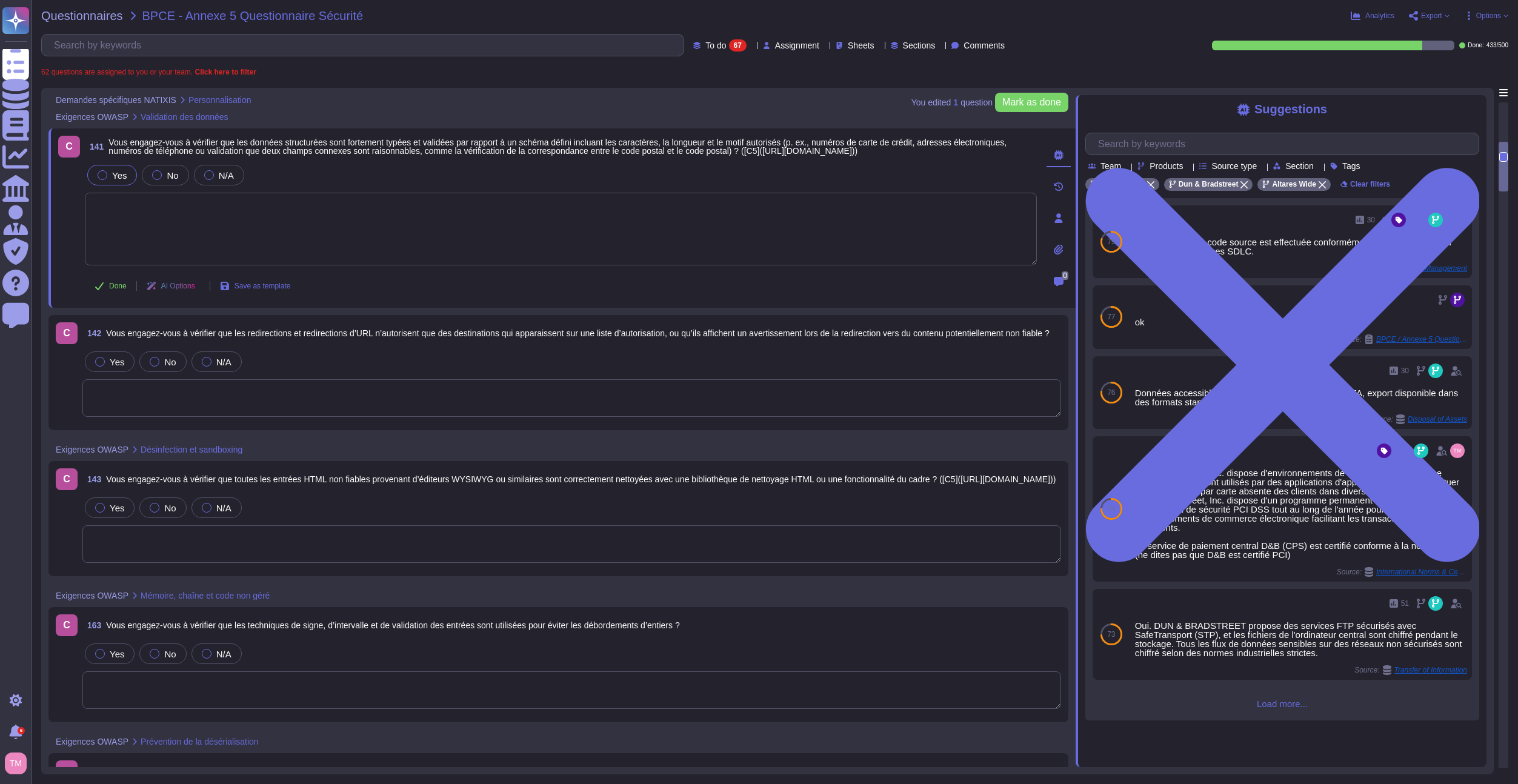
scroll to position [666, 0]
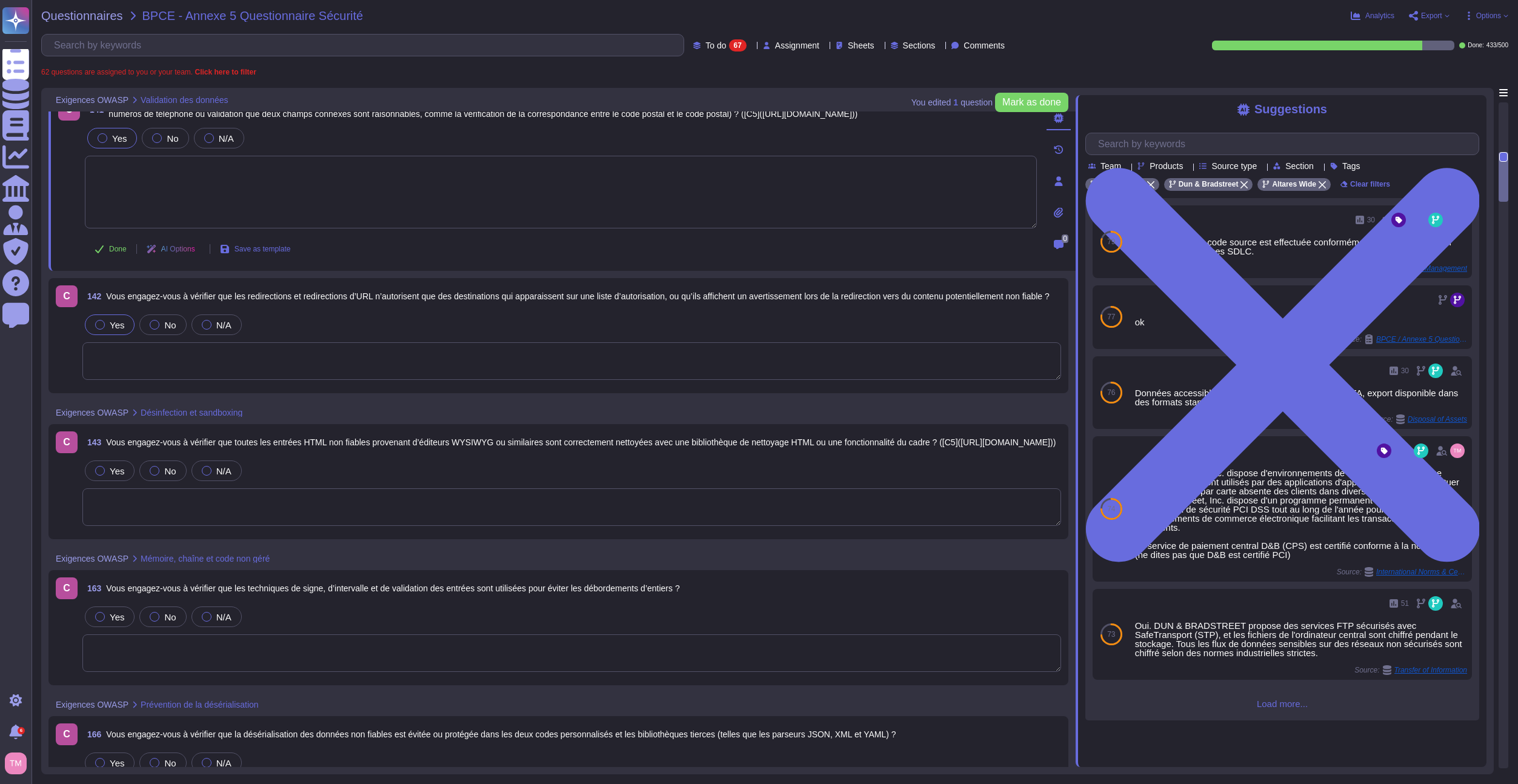
click at [113, 325] on span "Yes" at bounding box center [117, 325] width 14 height 10
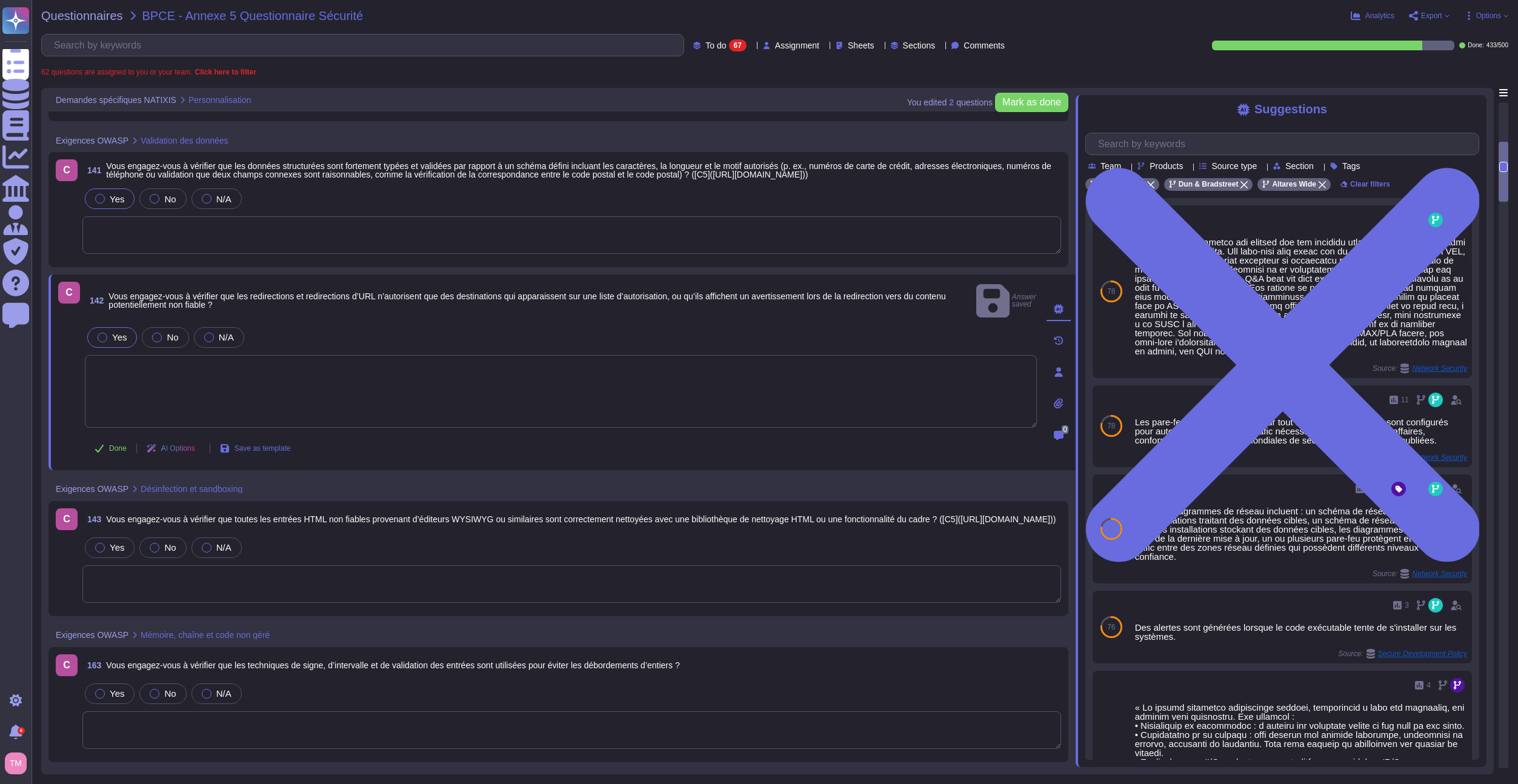
scroll to position [606, 0]
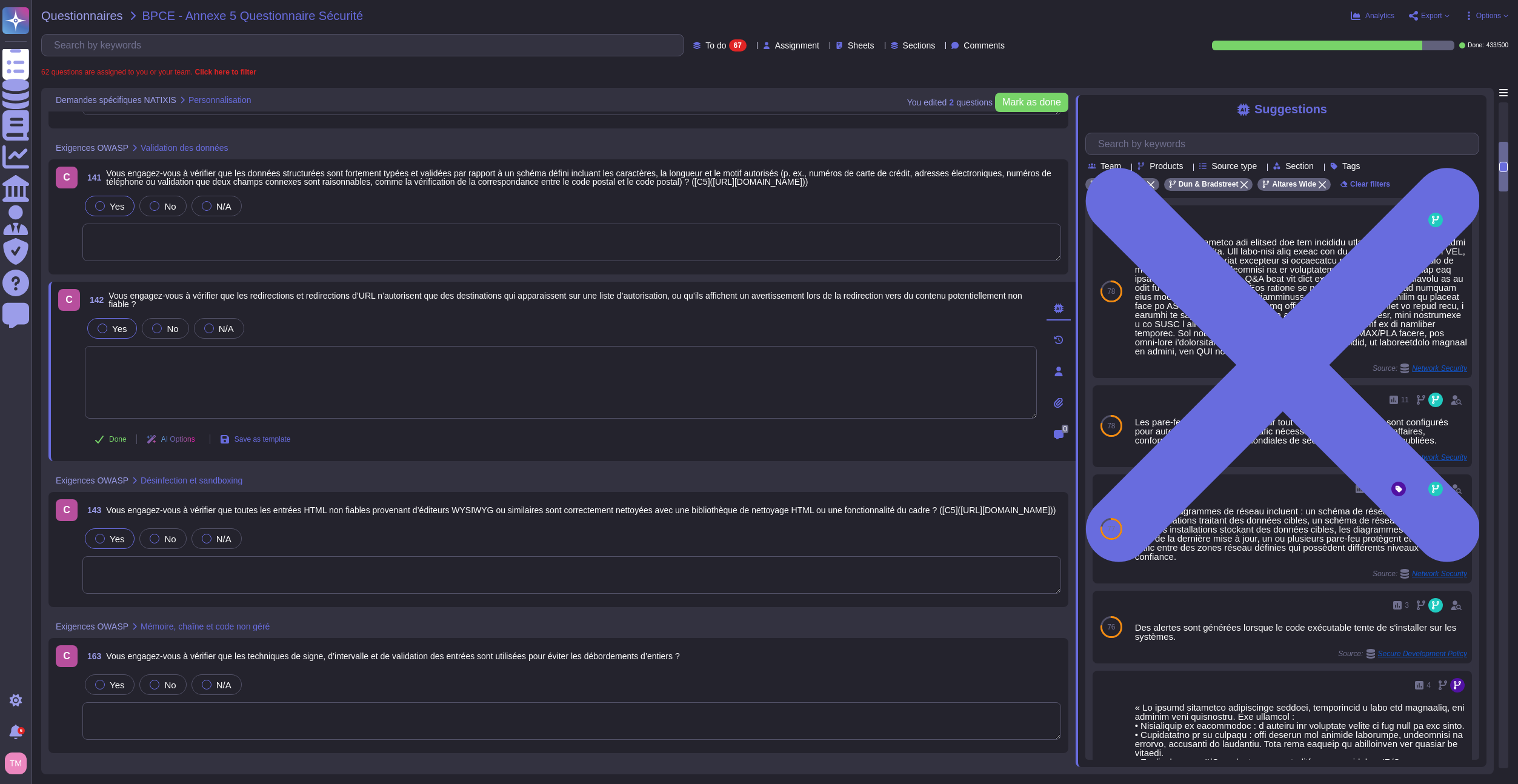
click at [100, 541] on div at bounding box center [100, 539] width 10 height 10
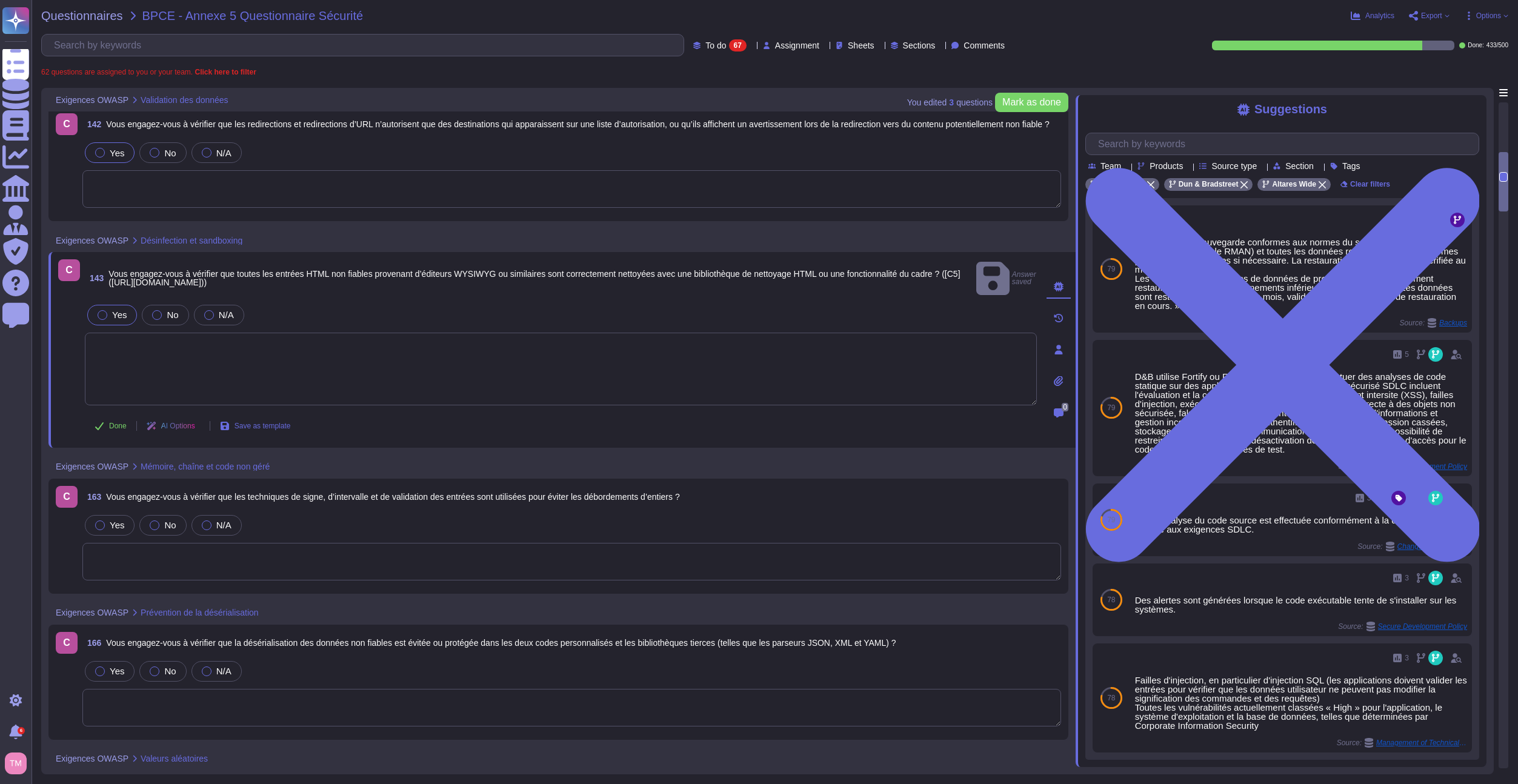
scroll to position [788, 0]
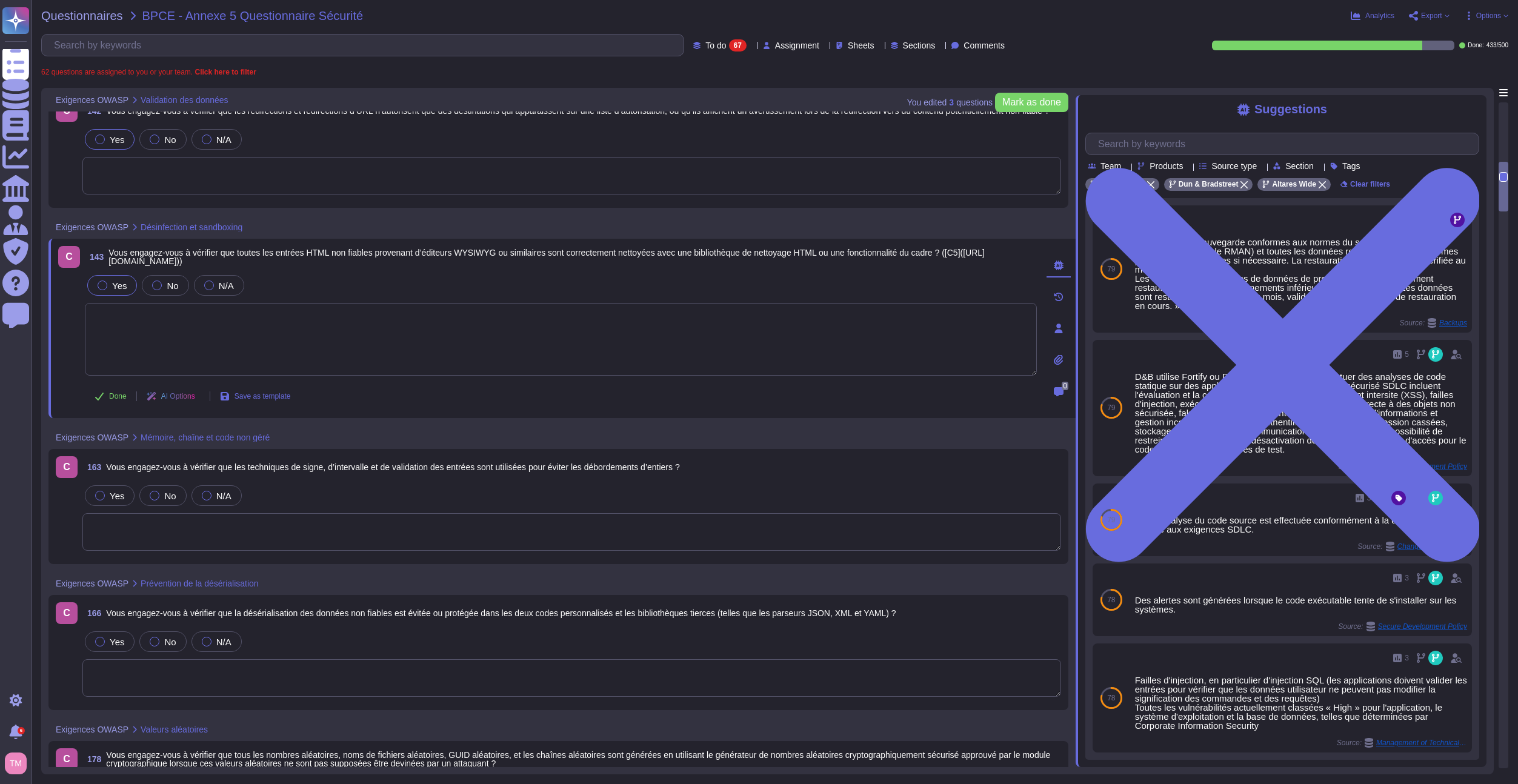
click at [115, 500] on span "Yes" at bounding box center [117, 496] width 14 height 10
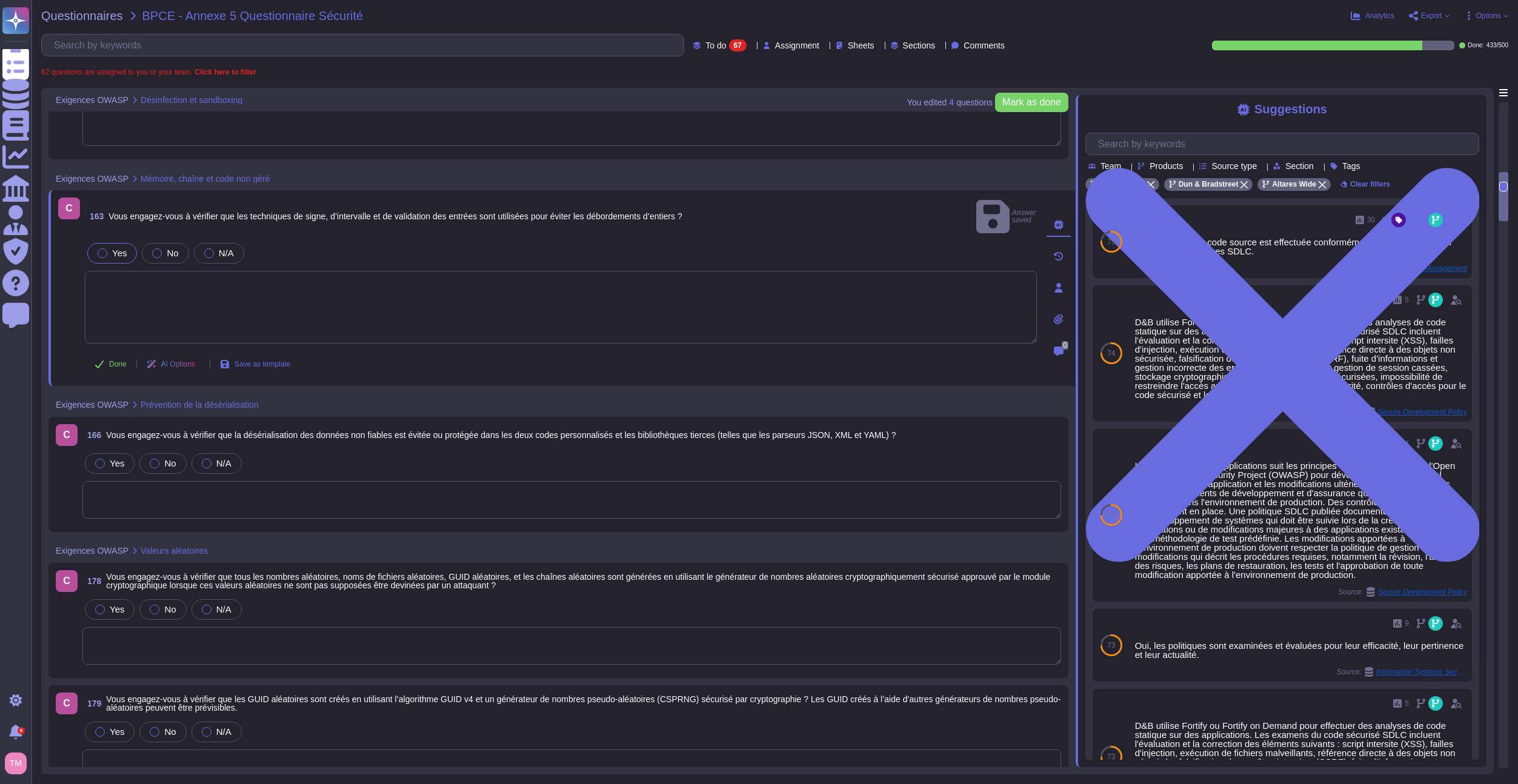
scroll to position [969, 0]
click at [108, 456] on label "Yes" at bounding box center [110, 461] width 29 height 10
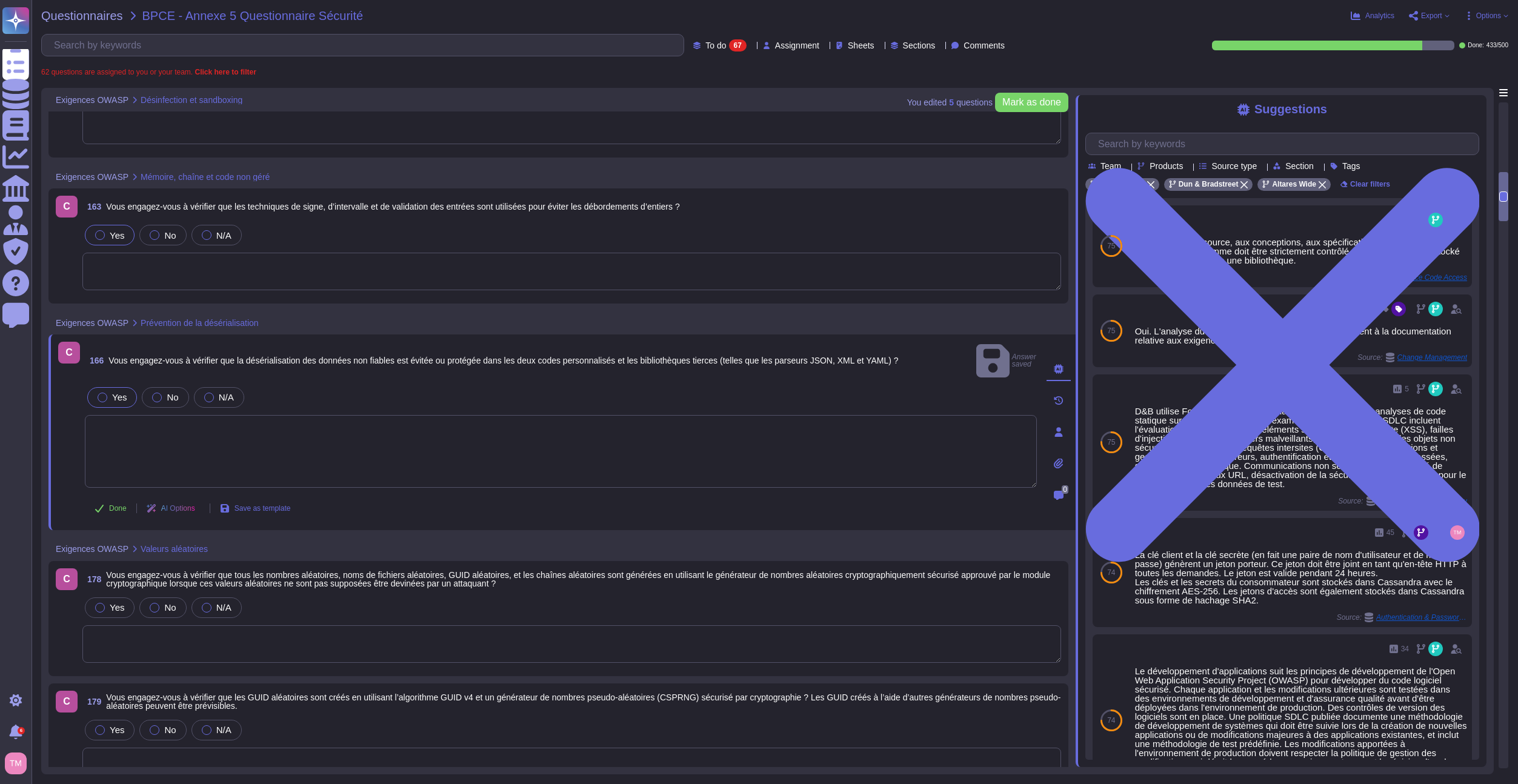
click at [1499, 19] on span "Options" at bounding box center [1489, 16] width 25 height 7
click at [1469, 34] on p "Autofill" at bounding box center [1484, 49] width 29 height 39
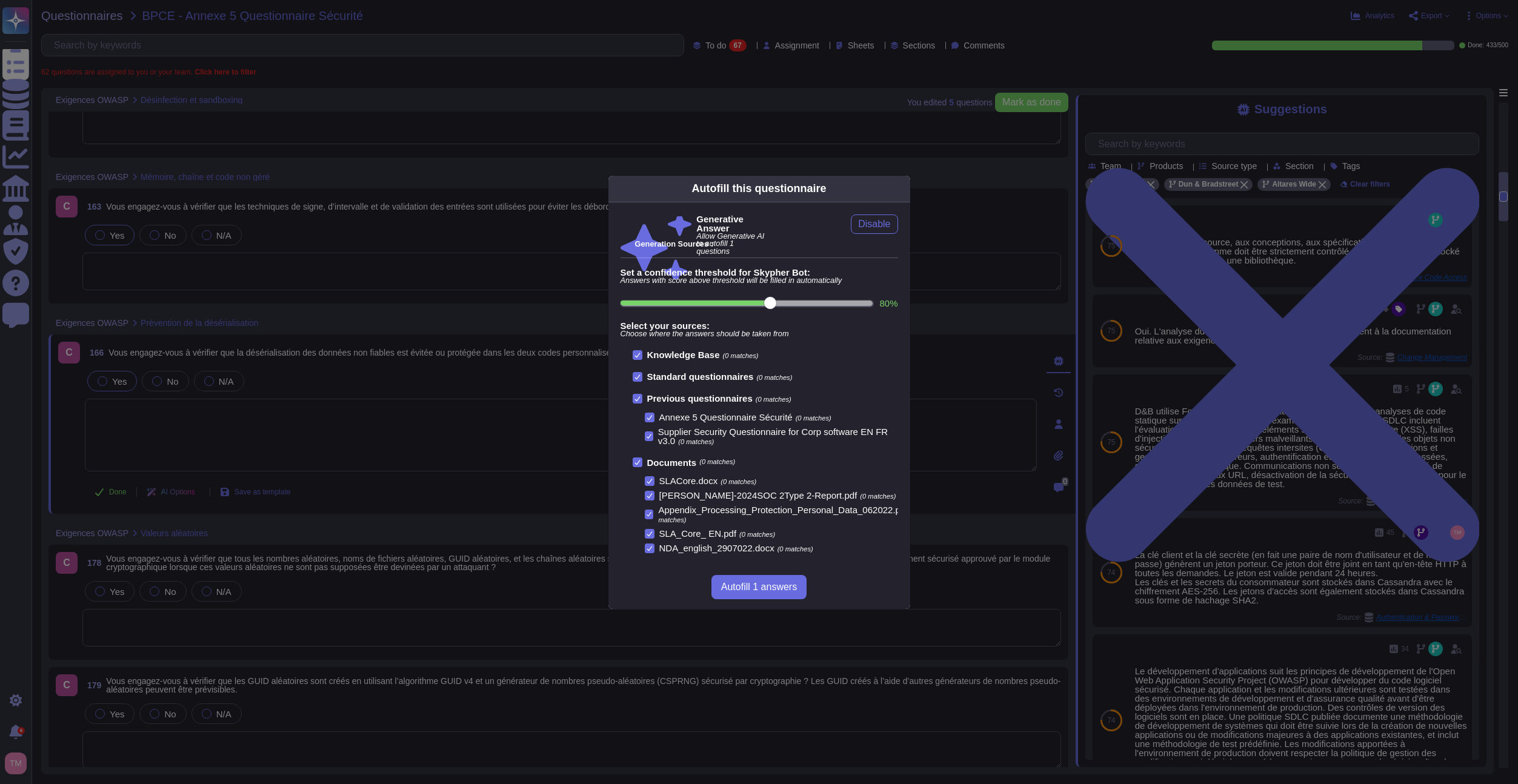
click at [903, 188] on icon at bounding box center [903, 188] width 0 height 0
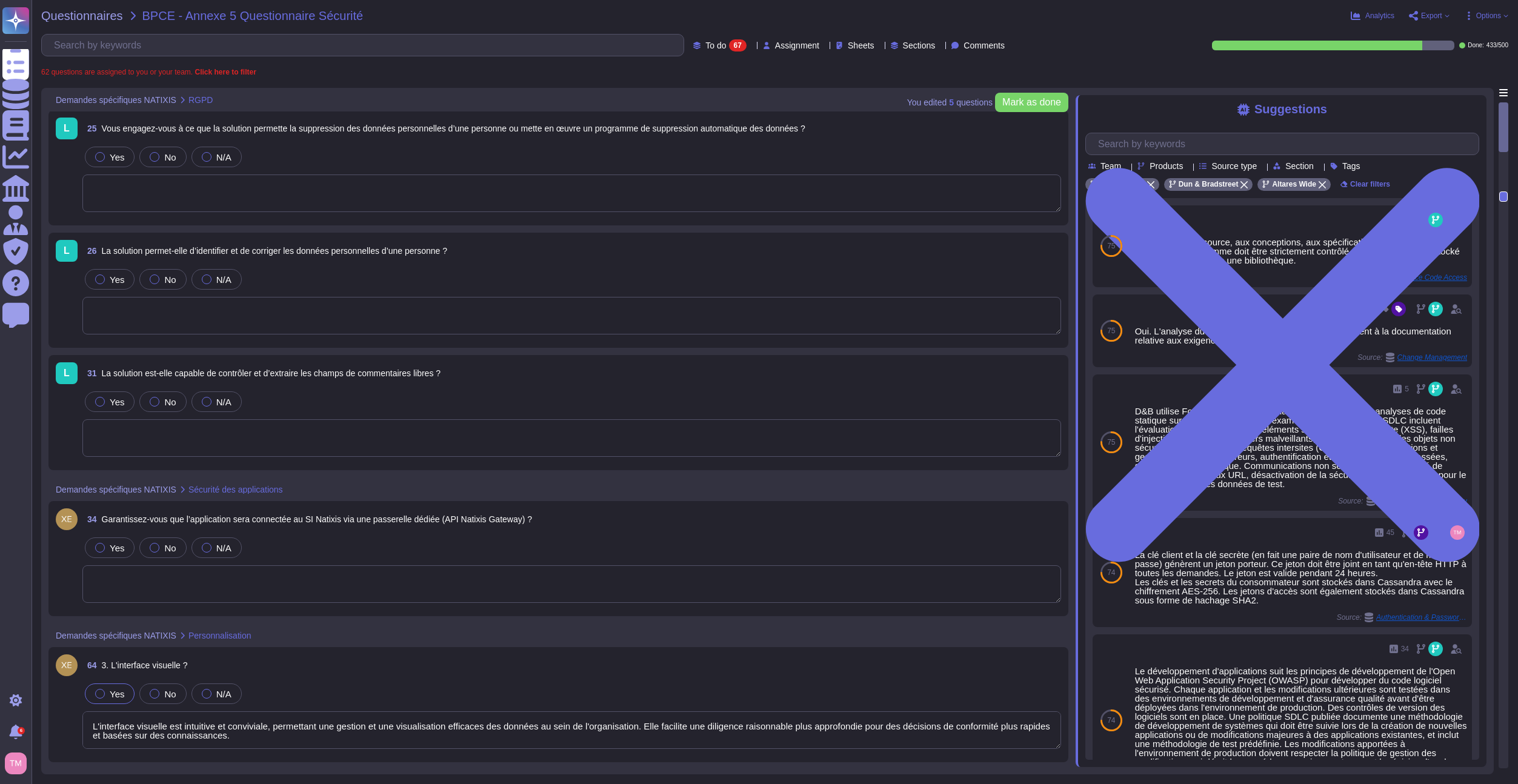
scroll to position [0, 0]
click at [216, 548] on span "N/A" at bounding box center [223, 549] width 15 height 10
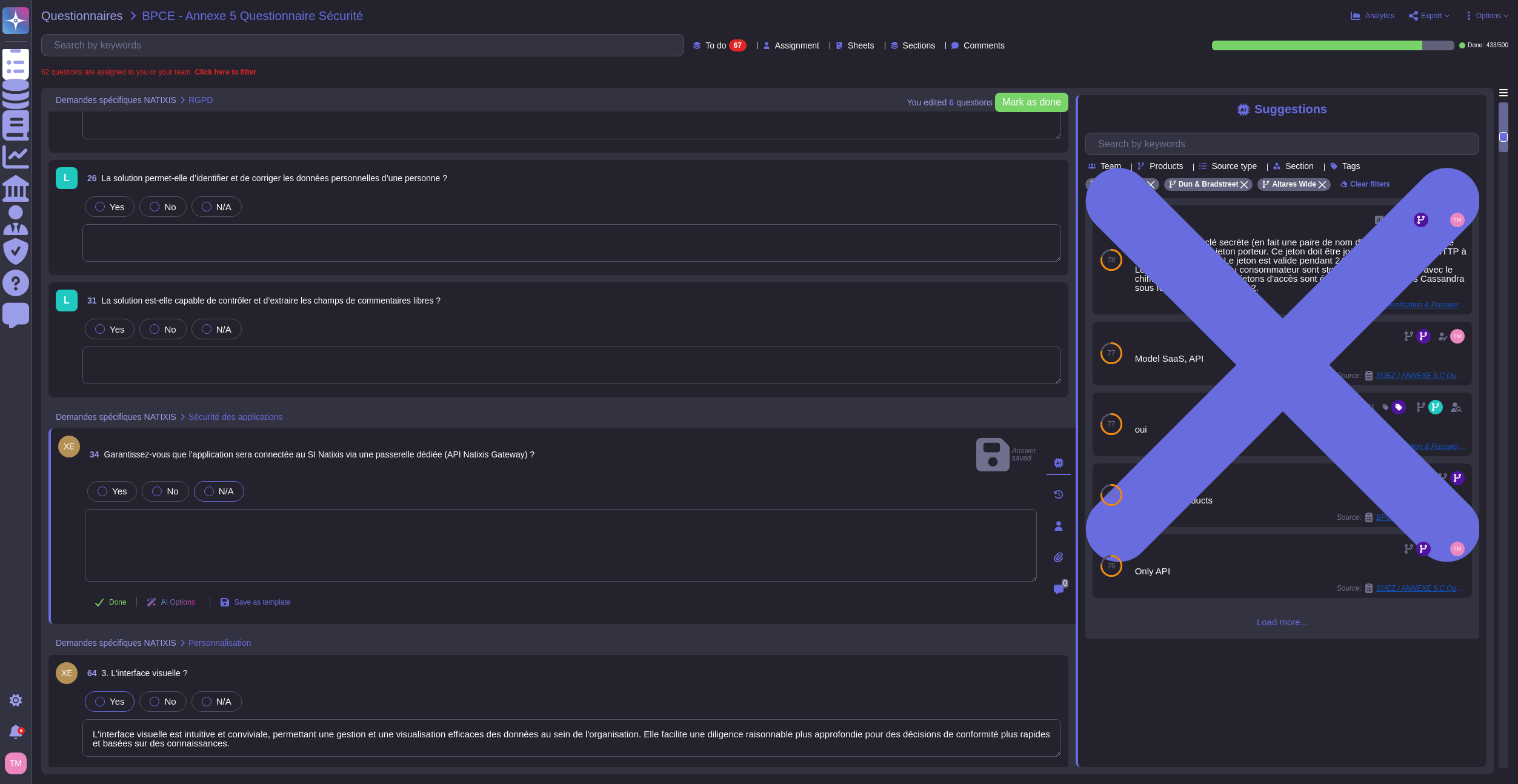
scroll to position [182, 0]
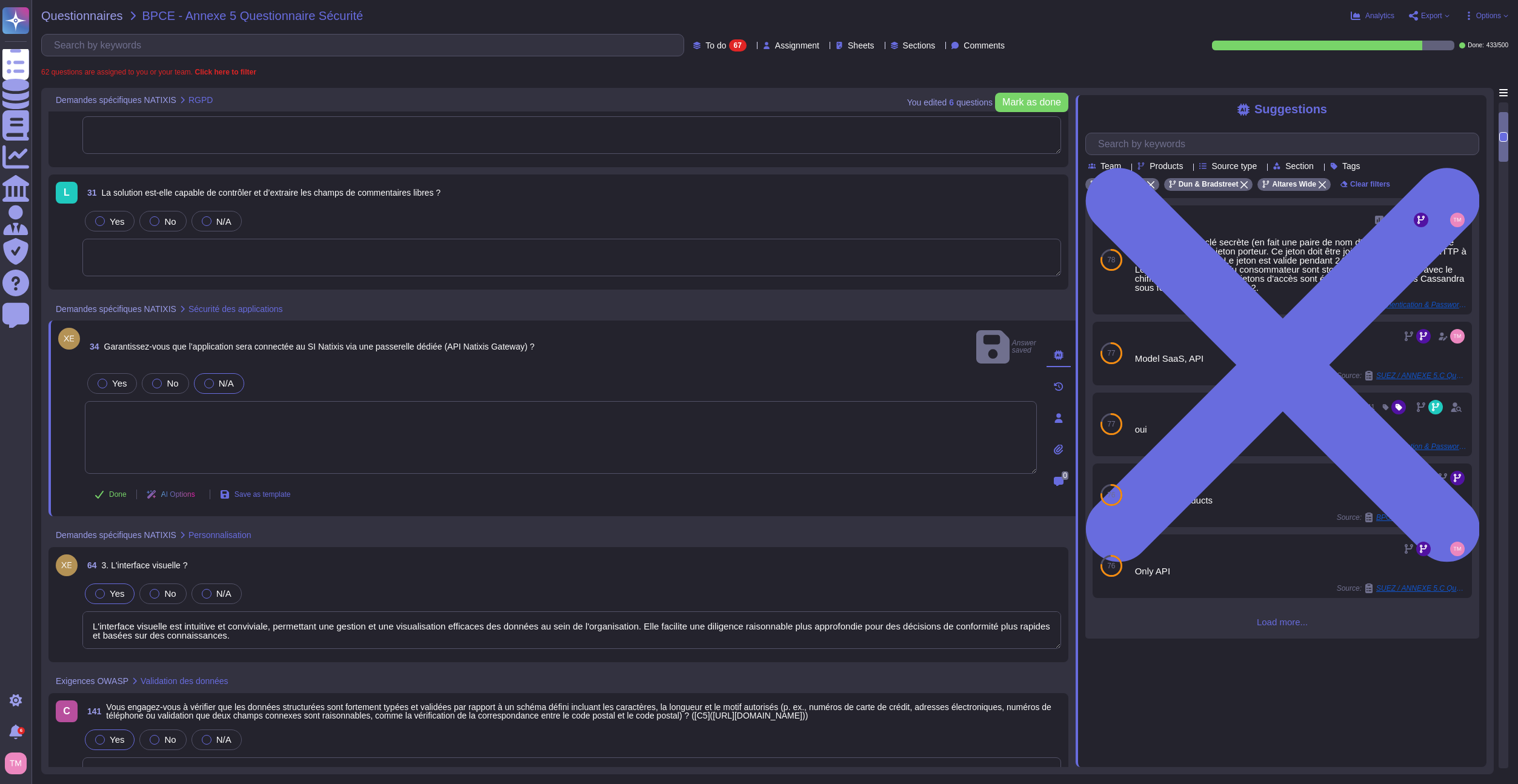
click at [298, 421] on textarea at bounding box center [561, 438] width 952 height 73
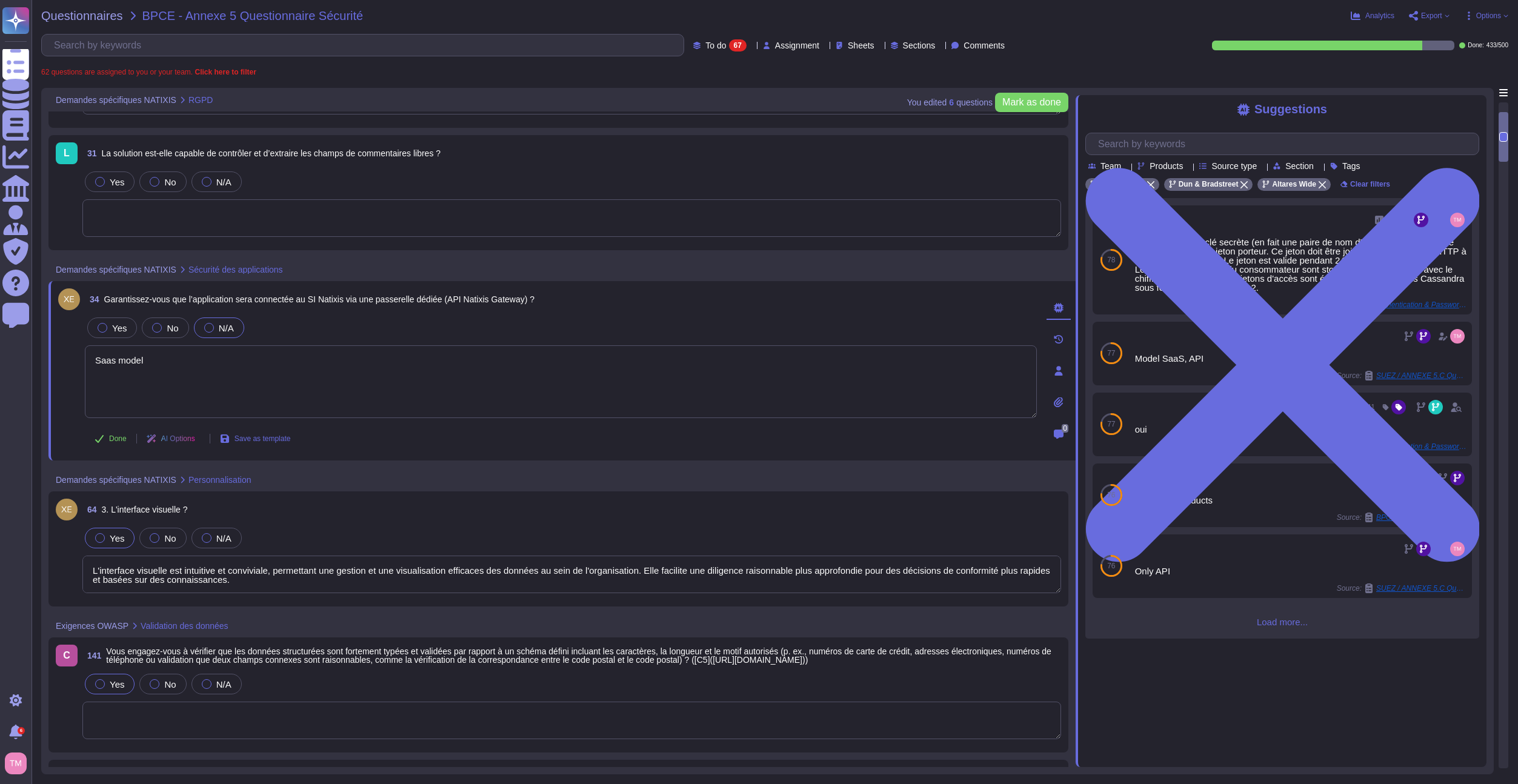
scroll to position [242, 0]
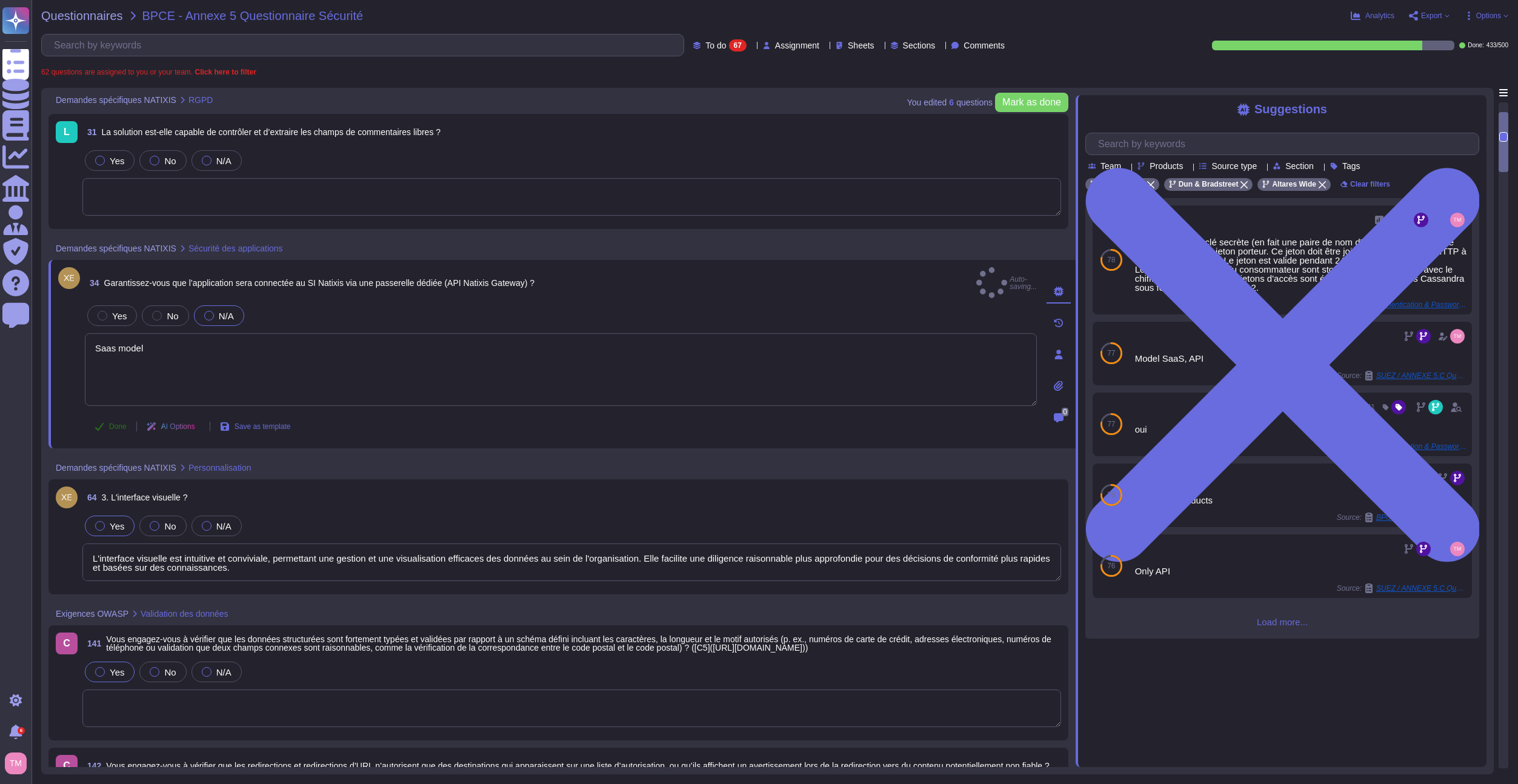
click at [113, 423] on span "Done" at bounding box center [117, 426] width 18 height 7
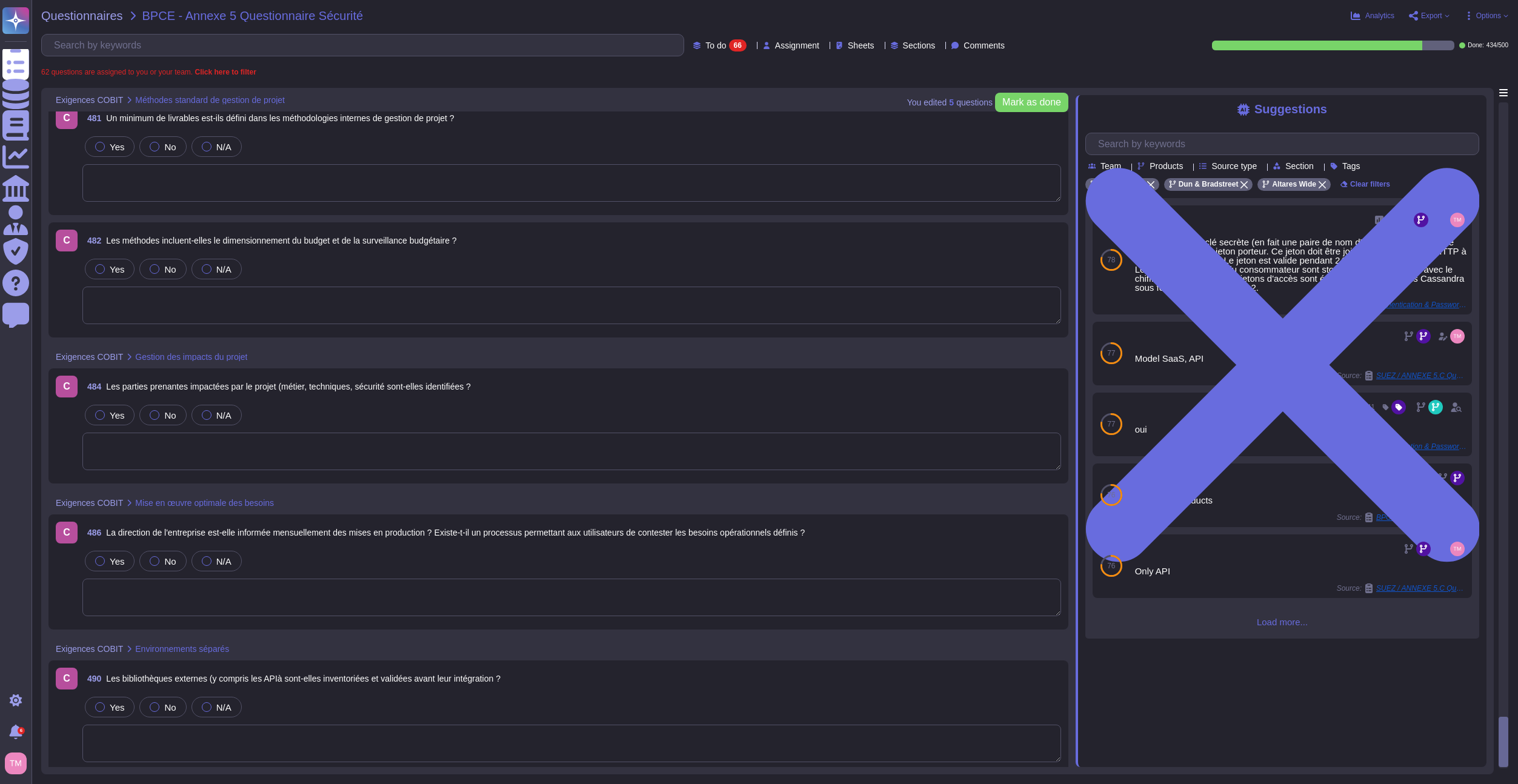
scroll to position [6539, 0]
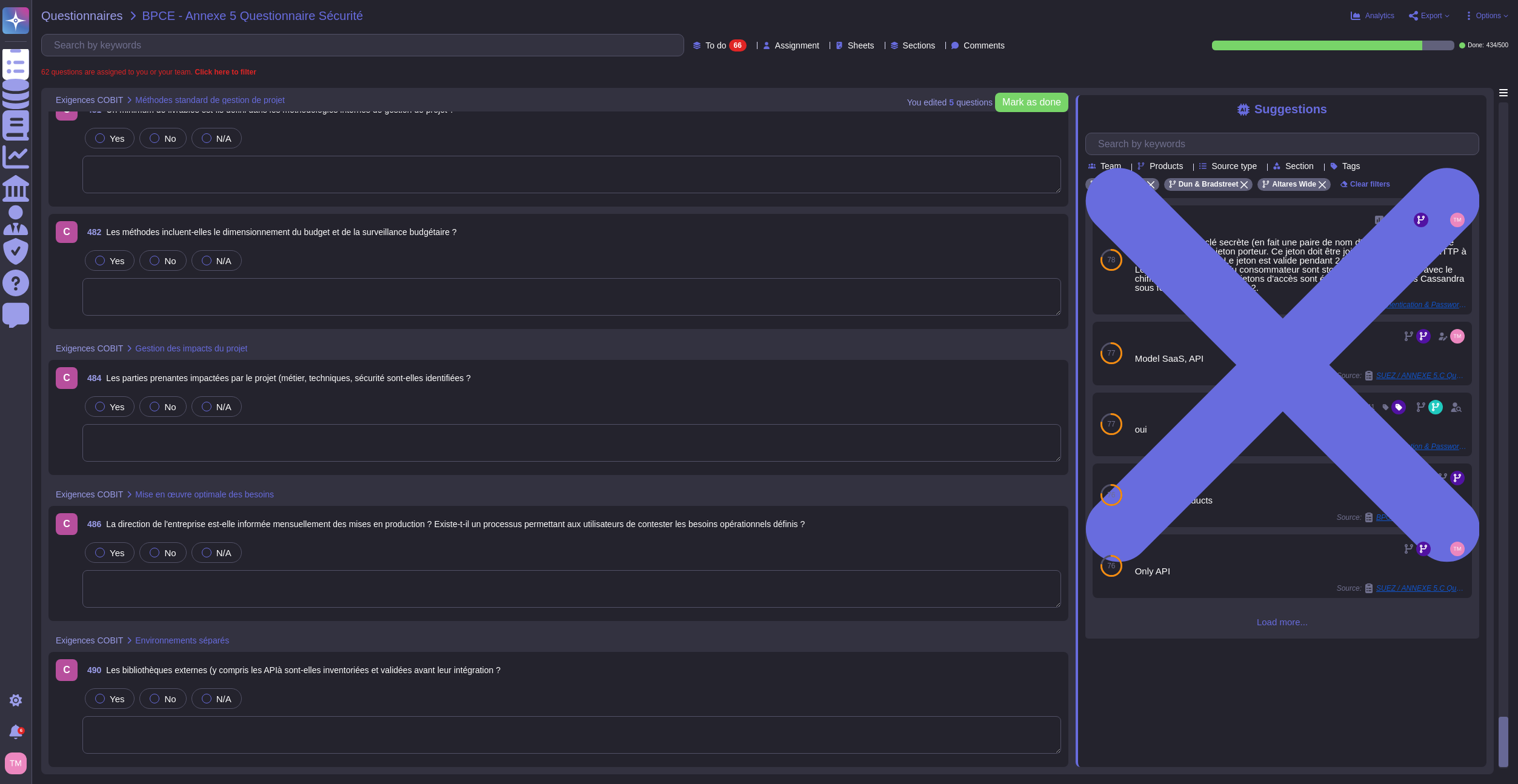
drag, startPoint x: 1502, startPoint y: 742, endPoint x: 1513, endPoint y: 438, distance: 304.2
click at [1513, 438] on div "Questionnaires BPCE - Annexe 5 Questionnaire Sécurité Analytics Export Options …" at bounding box center [774, 392] width 1487 height 784
click at [1504, 433] on div at bounding box center [1504, 435] width 9 height 665
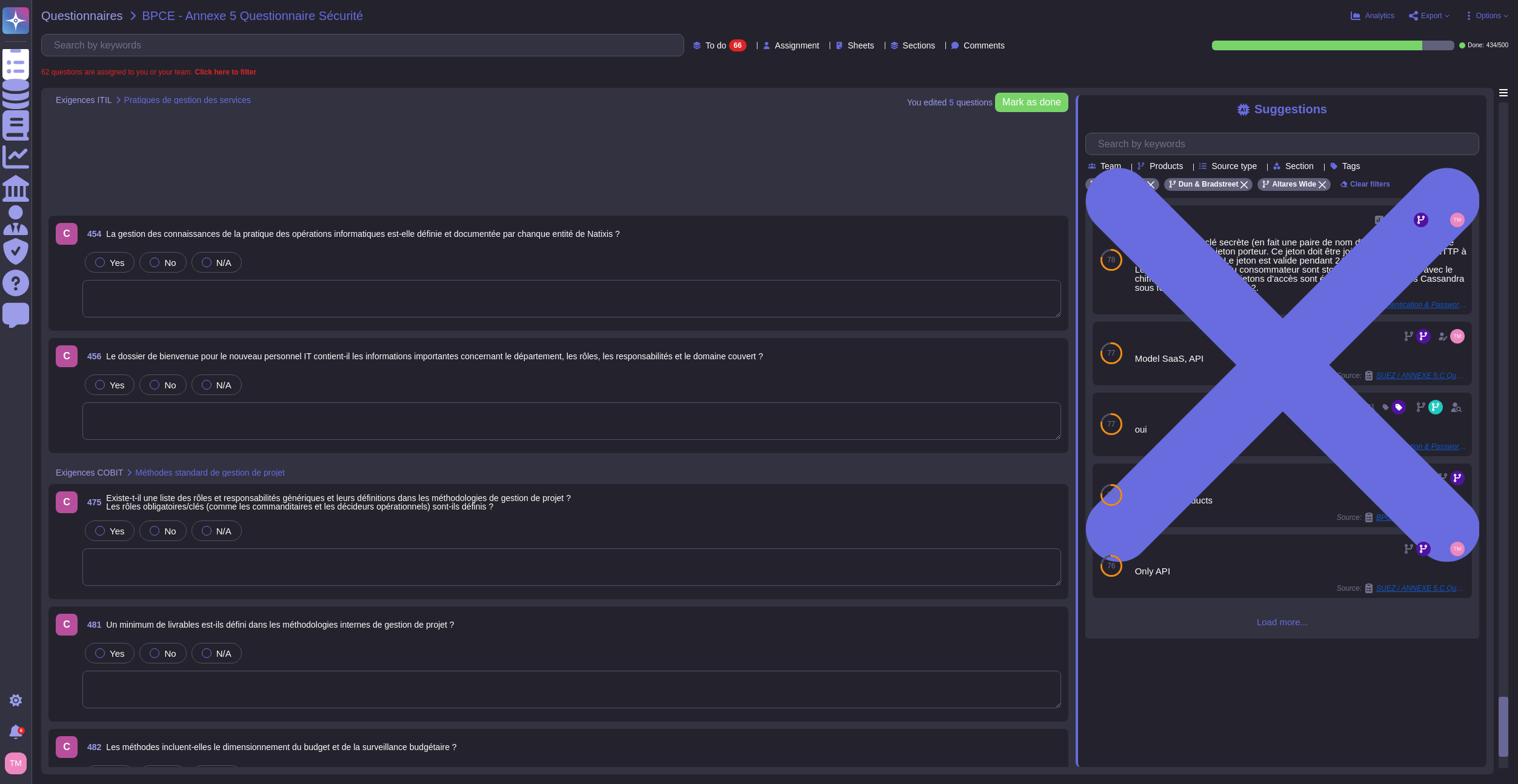
click at [1504, 426] on div at bounding box center [1504, 435] width 9 height 665
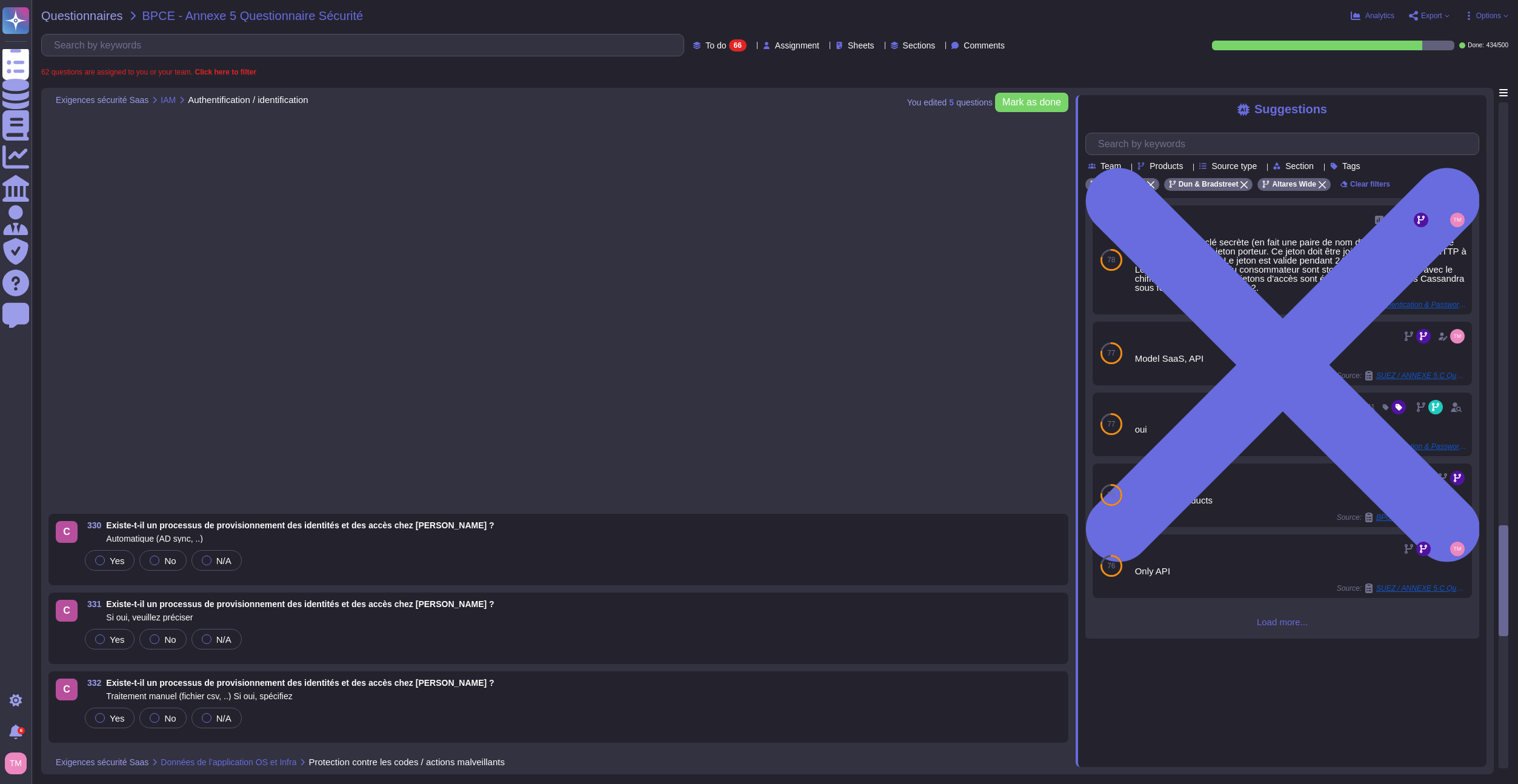
click at [1504, 426] on div at bounding box center [1504, 435] width 9 height 665
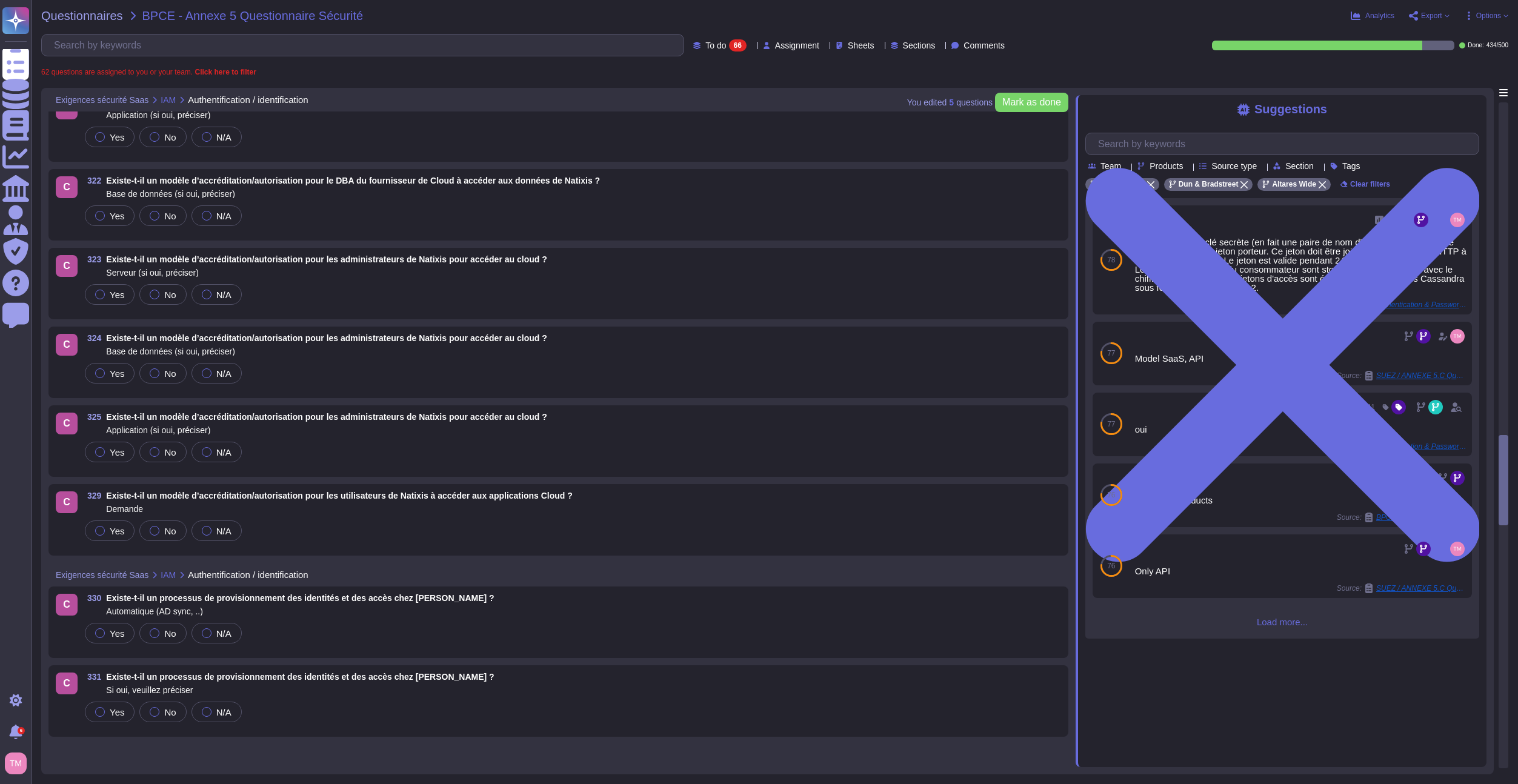
scroll to position [4024, 0]
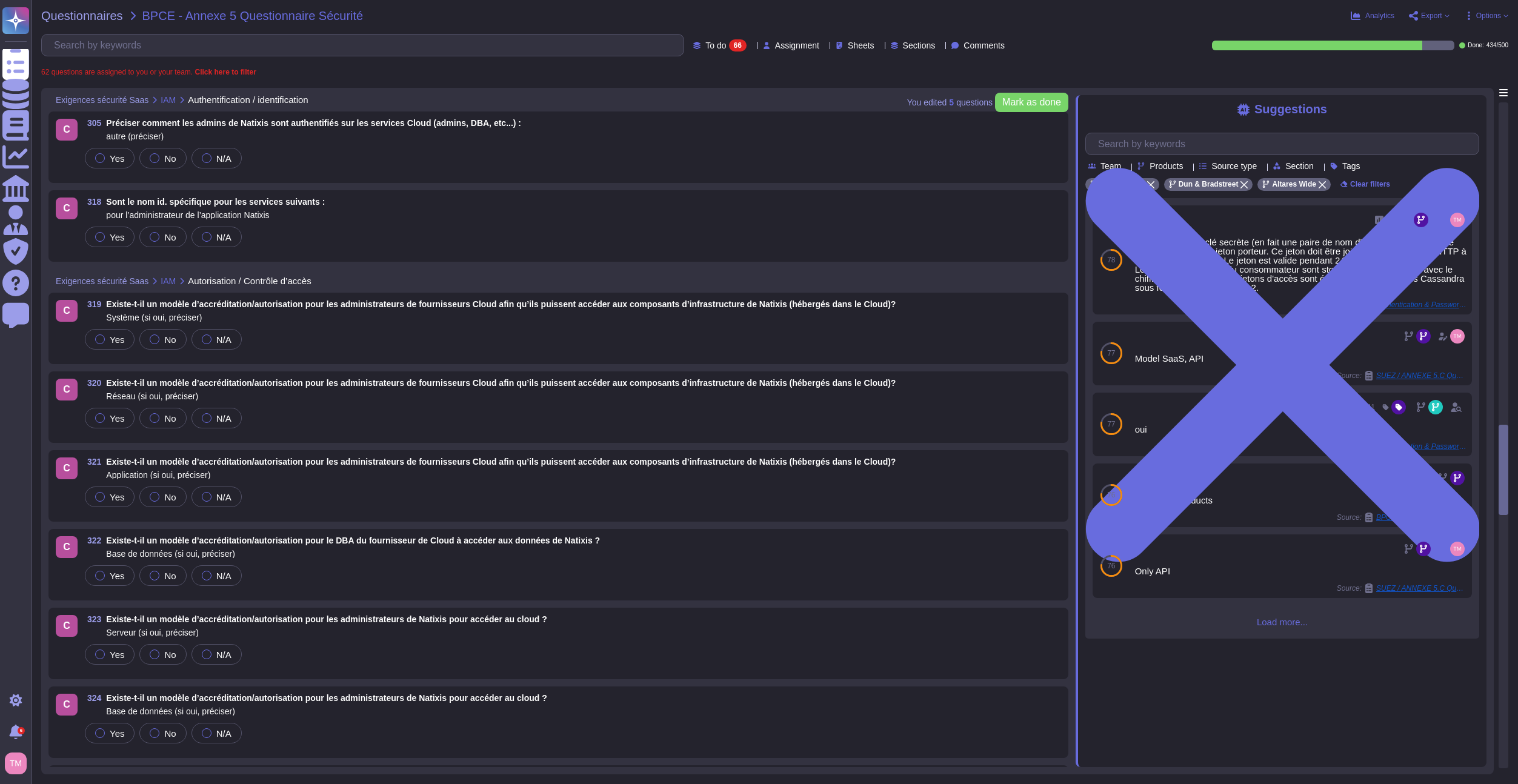
click at [1497, 222] on div "You edited 5 question s [PERSON_NAME] as done Exigences sécurité Saas IAM Authe…" at bounding box center [775, 431] width 1467 height 686
click at [1501, 220] on div at bounding box center [1504, 435] width 9 height 665
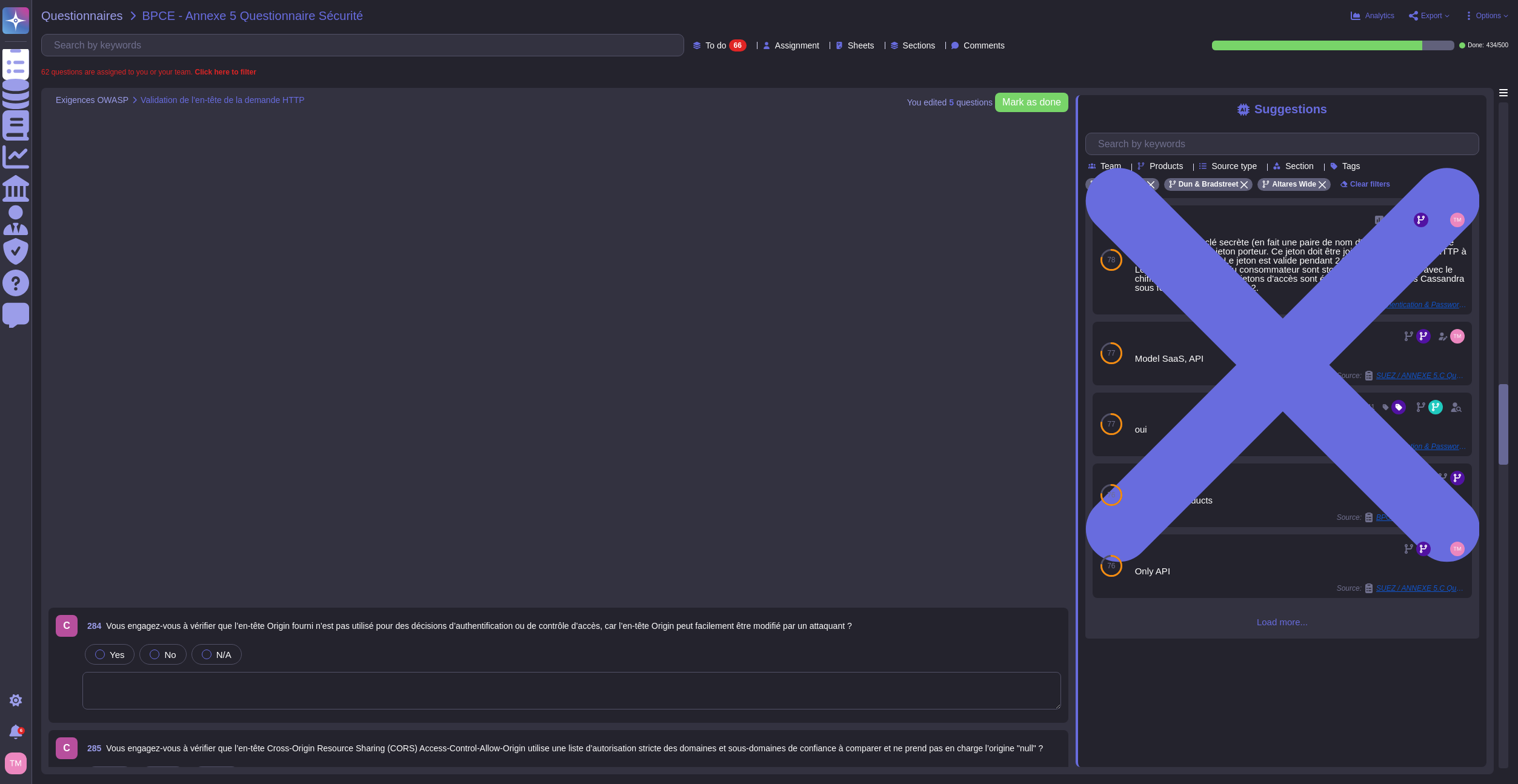
click at [1501, 220] on div at bounding box center [1504, 435] width 9 height 665
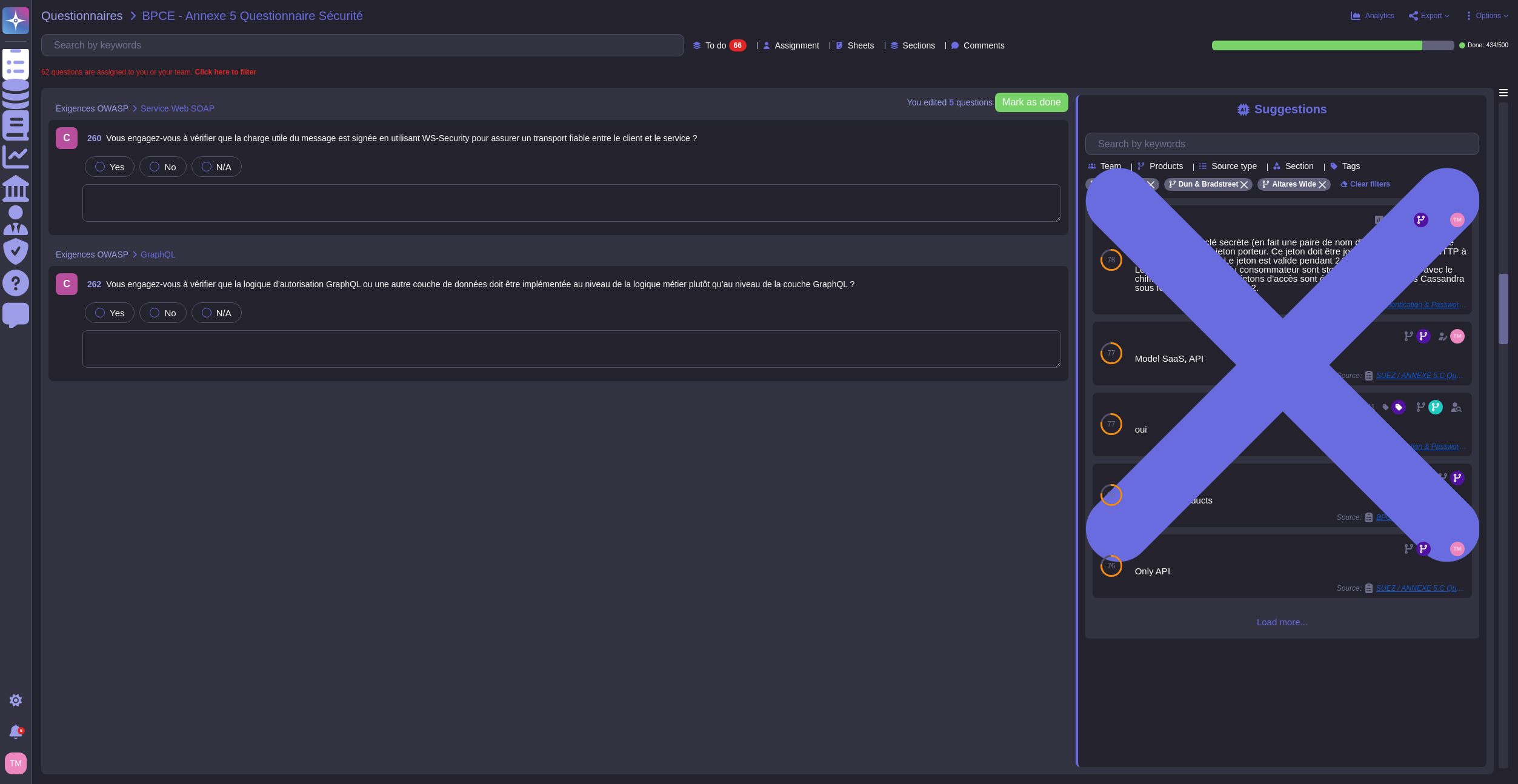
click at [1501, 220] on div at bounding box center [1504, 435] width 9 height 665
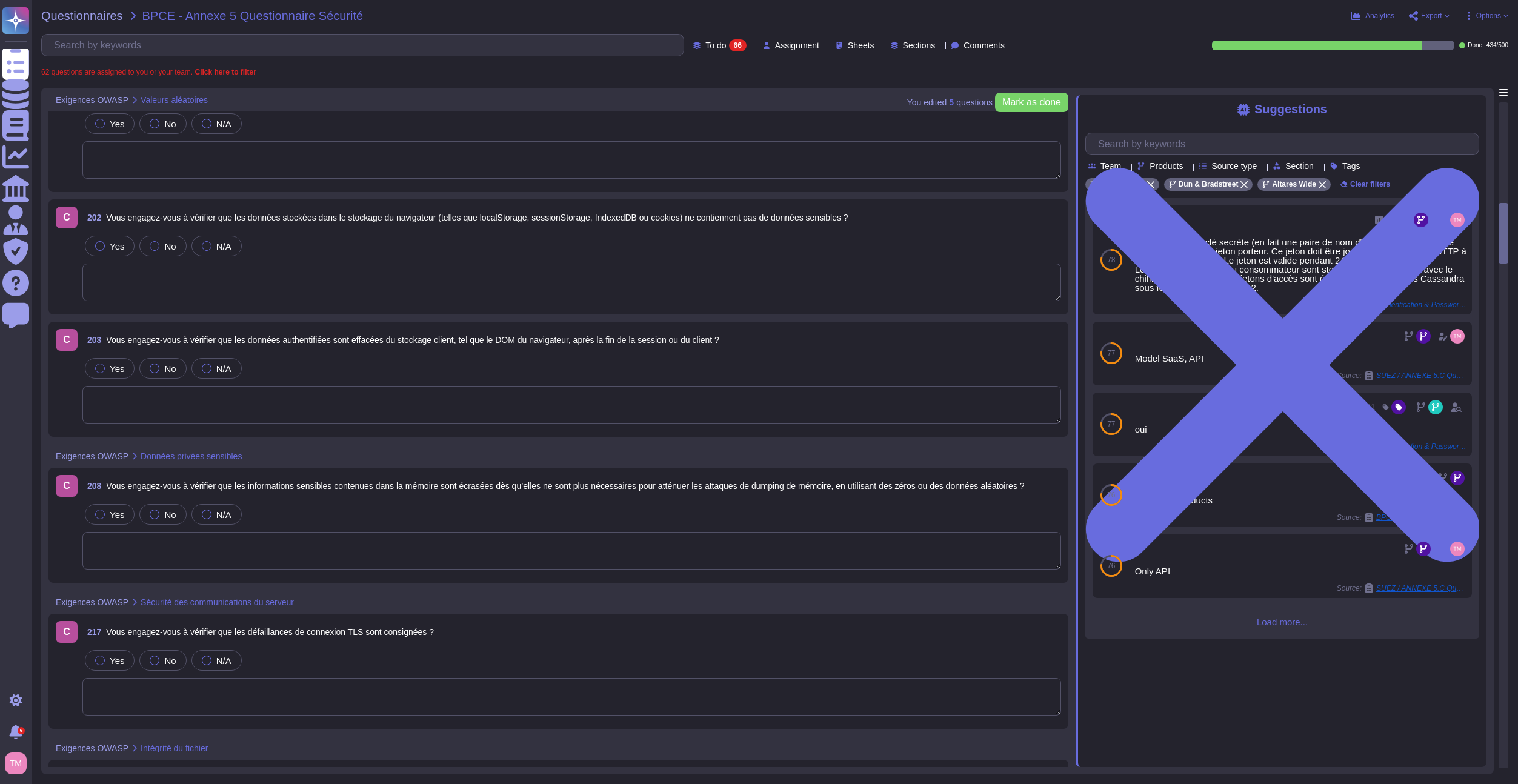
click at [1501, 220] on div at bounding box center [1504, 435] width 9 height 665
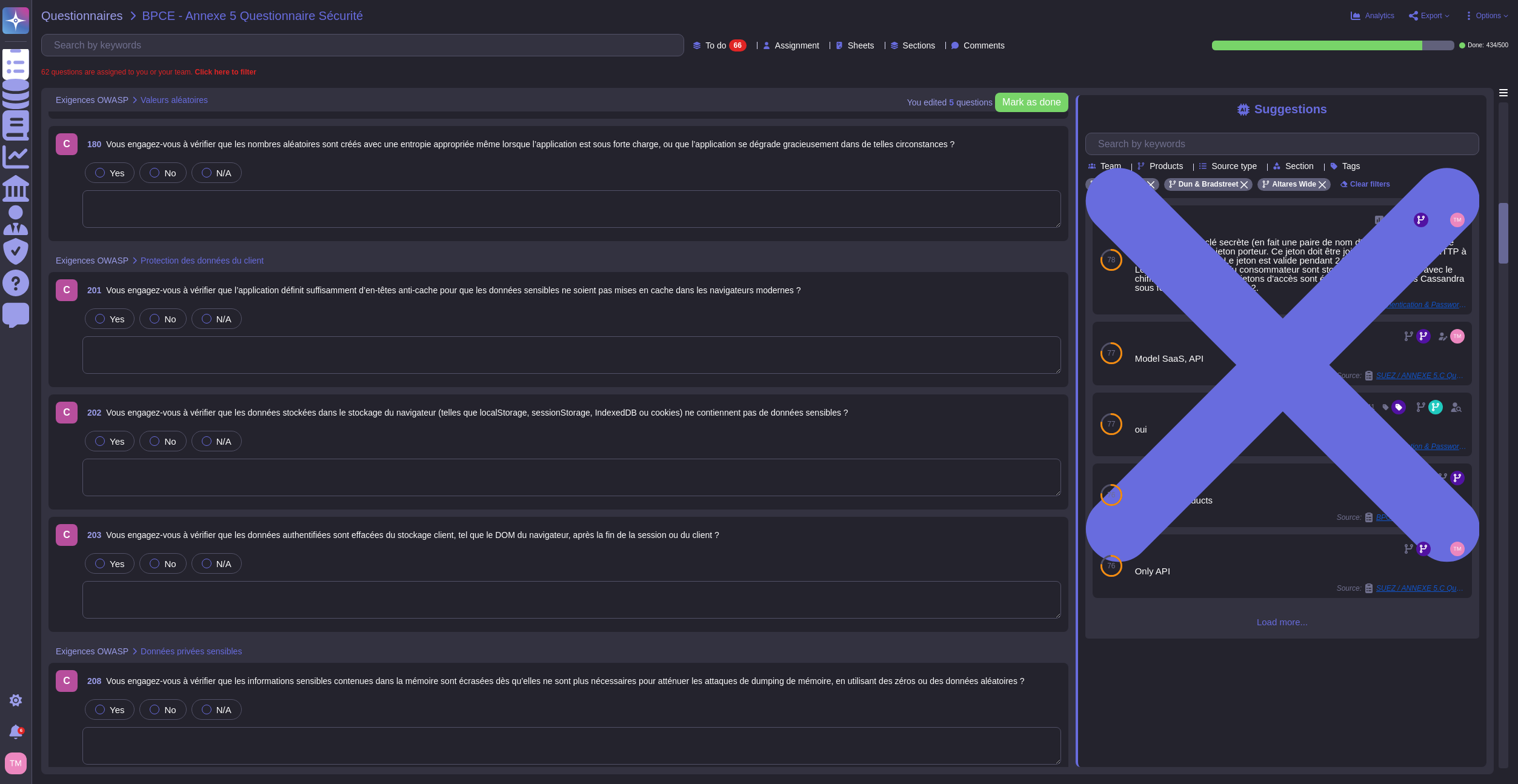
click at [1501, 220] on div at bounding box center [1504, 233] width 10 height 61
click at [1502, 139] on div at bounding box center [1504, 435] width 9 height 665
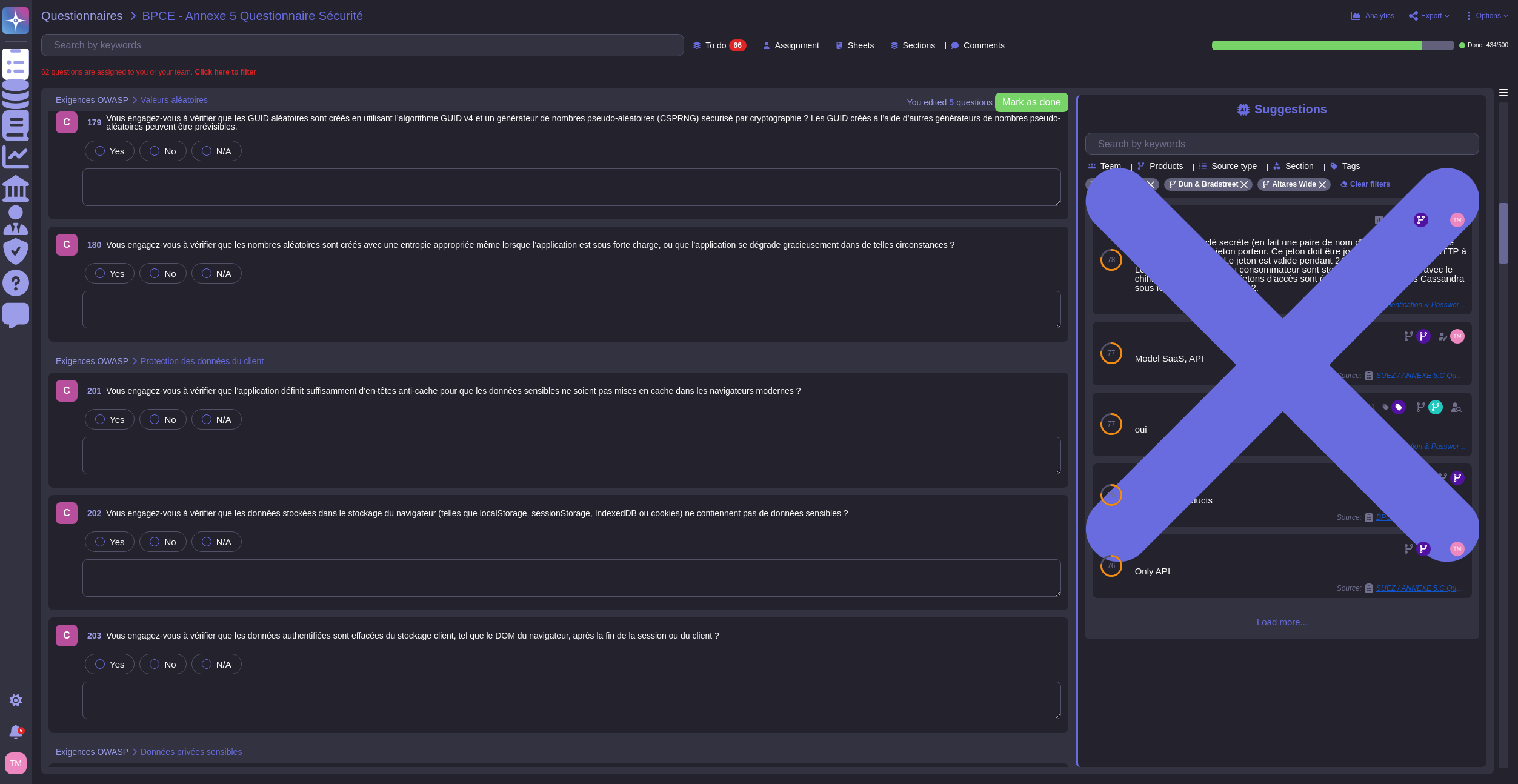
click at [1502, 139] on div at bounding box center [1504, 435] width 9 height 665
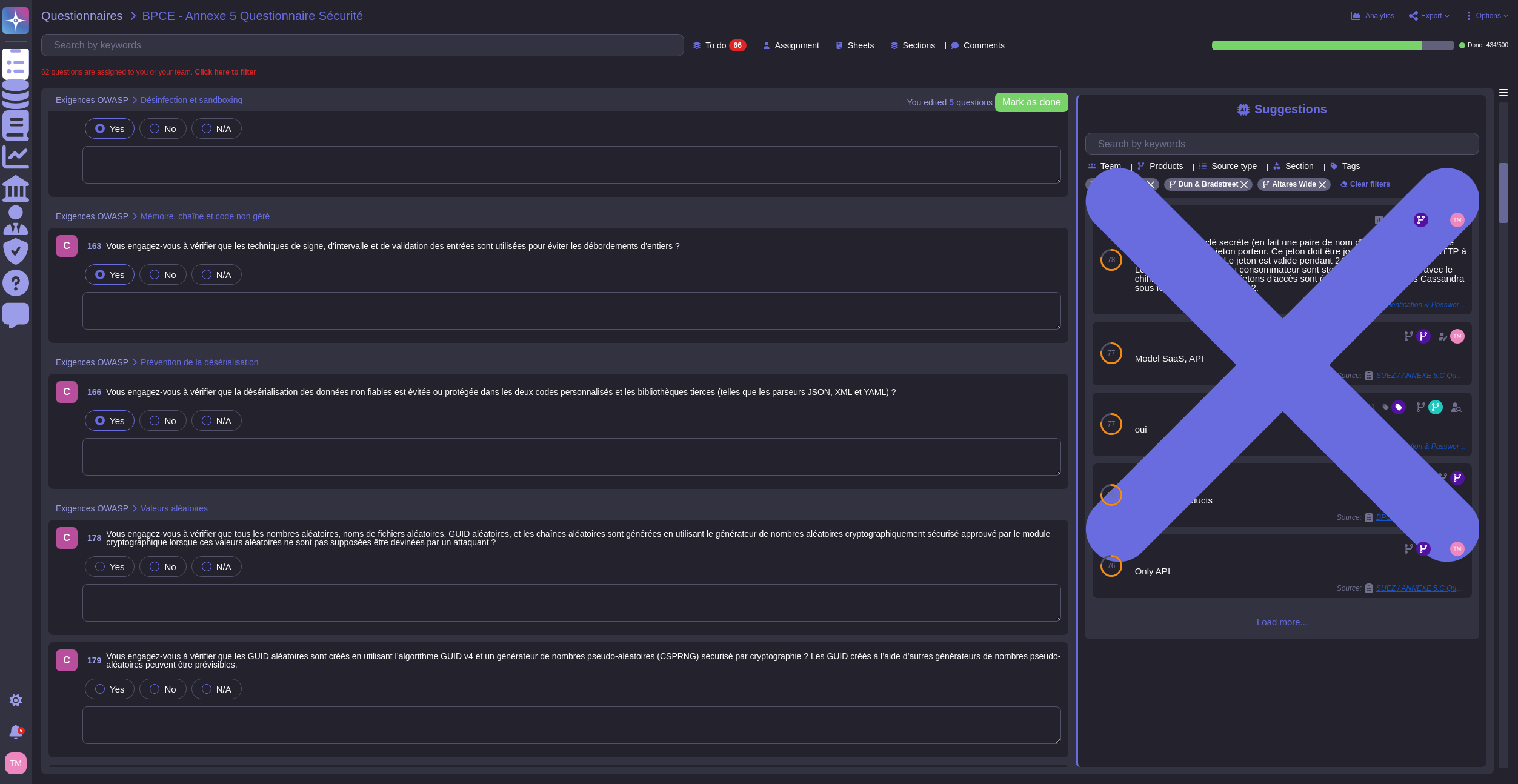
click at [1503, 137] on div at bounding box center [1504, 435] width 9 height 665
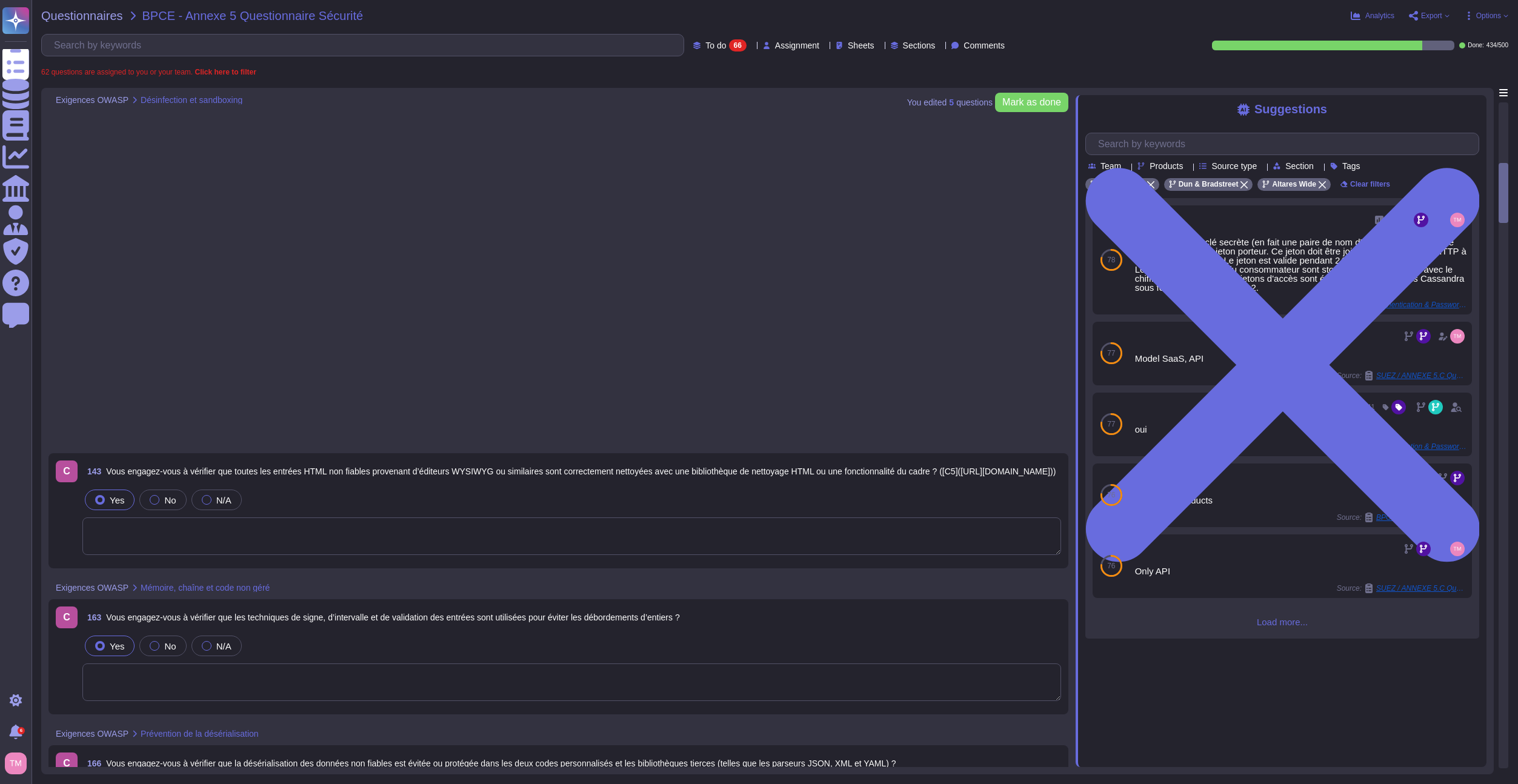
click at [1503, 137] on div at bounding box center [1504, 435] width 9 height 665
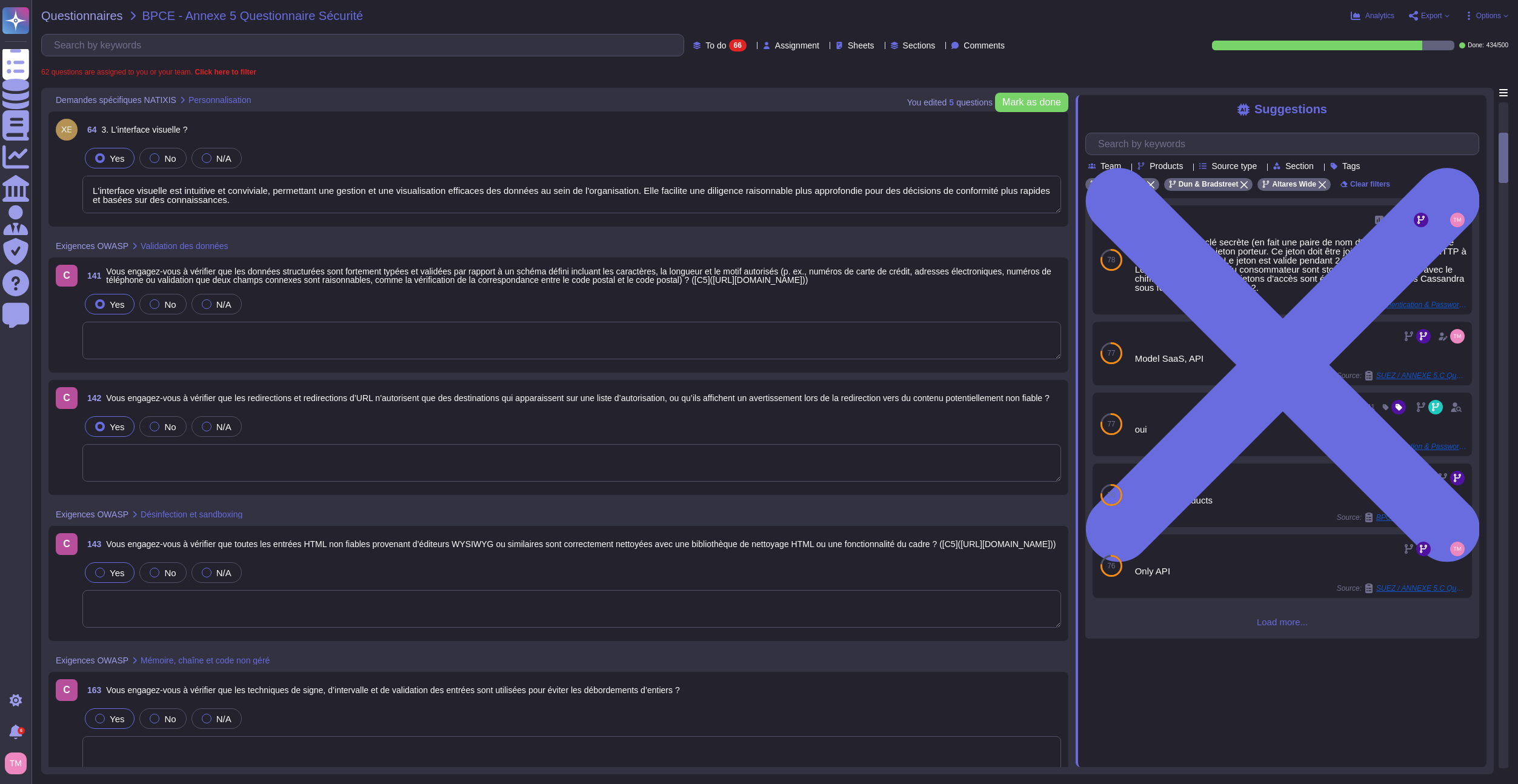
click at [1504, 139] on div at bounding box center [1504, 157] width 10 height 50
click at [1504, 118] on div at bounding box center [1504, 435] width 9 height 665
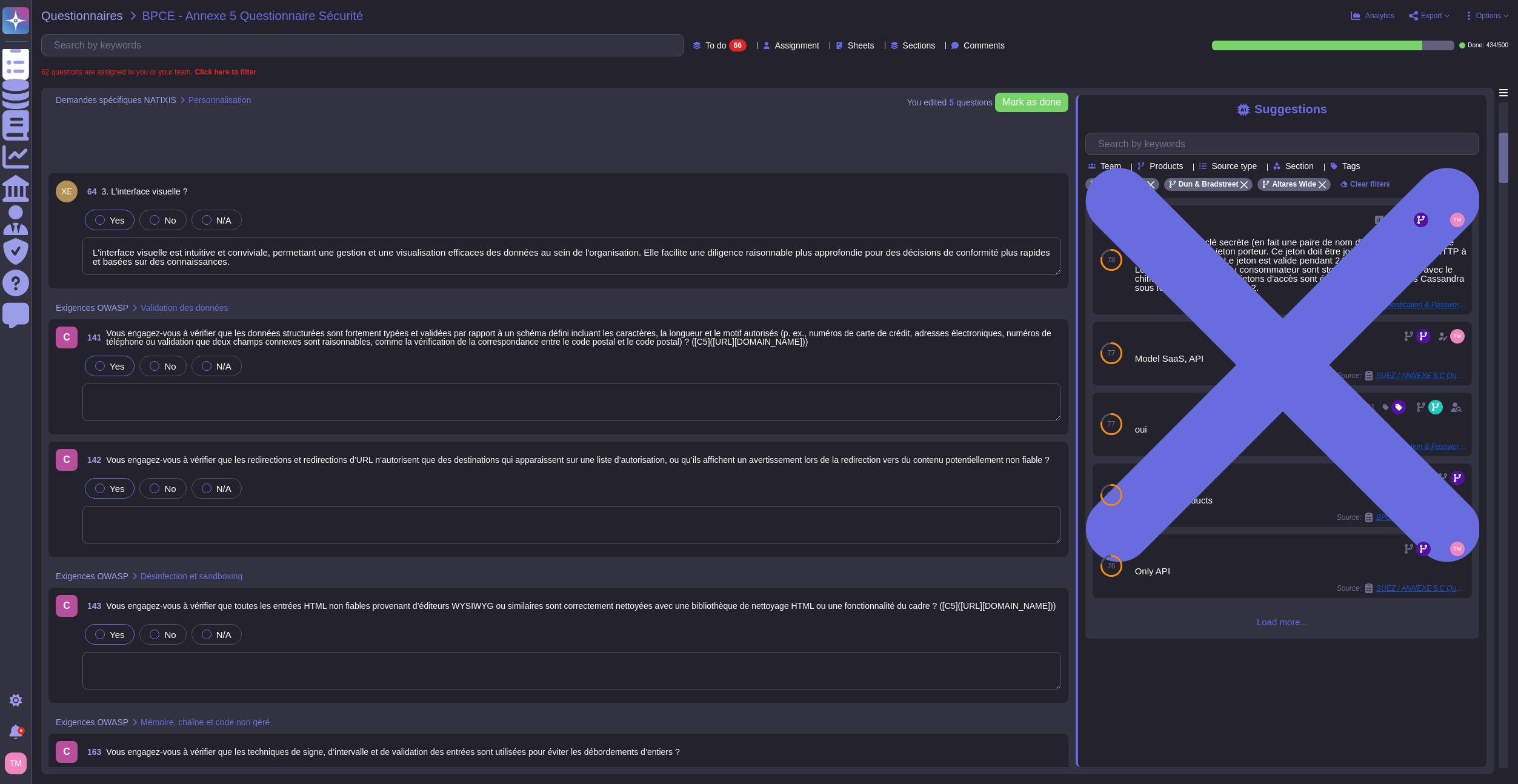
click at [1504, 118] on div at bounding box center [1504, 435] width 9 height 665
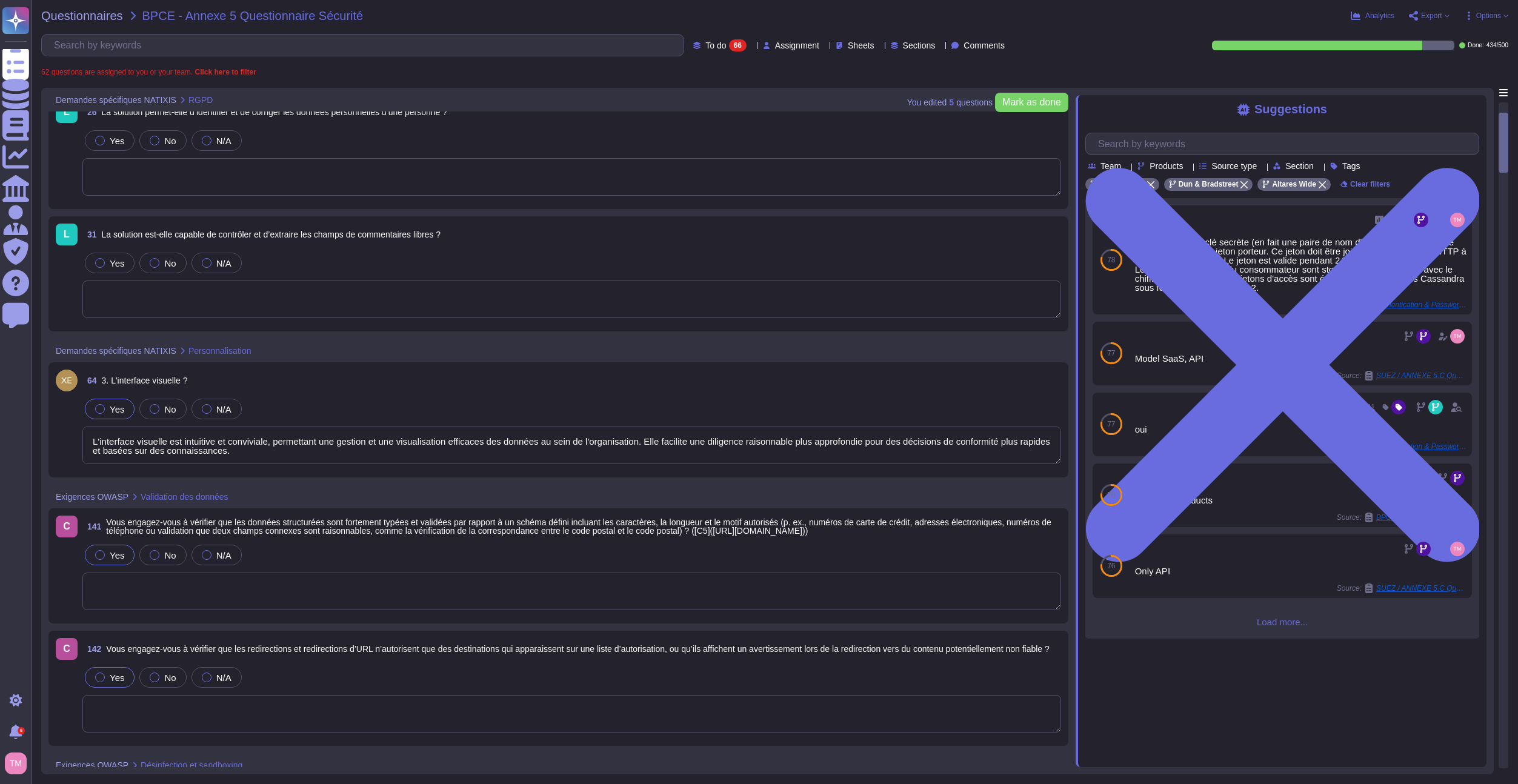
scroll to position [115, 0]
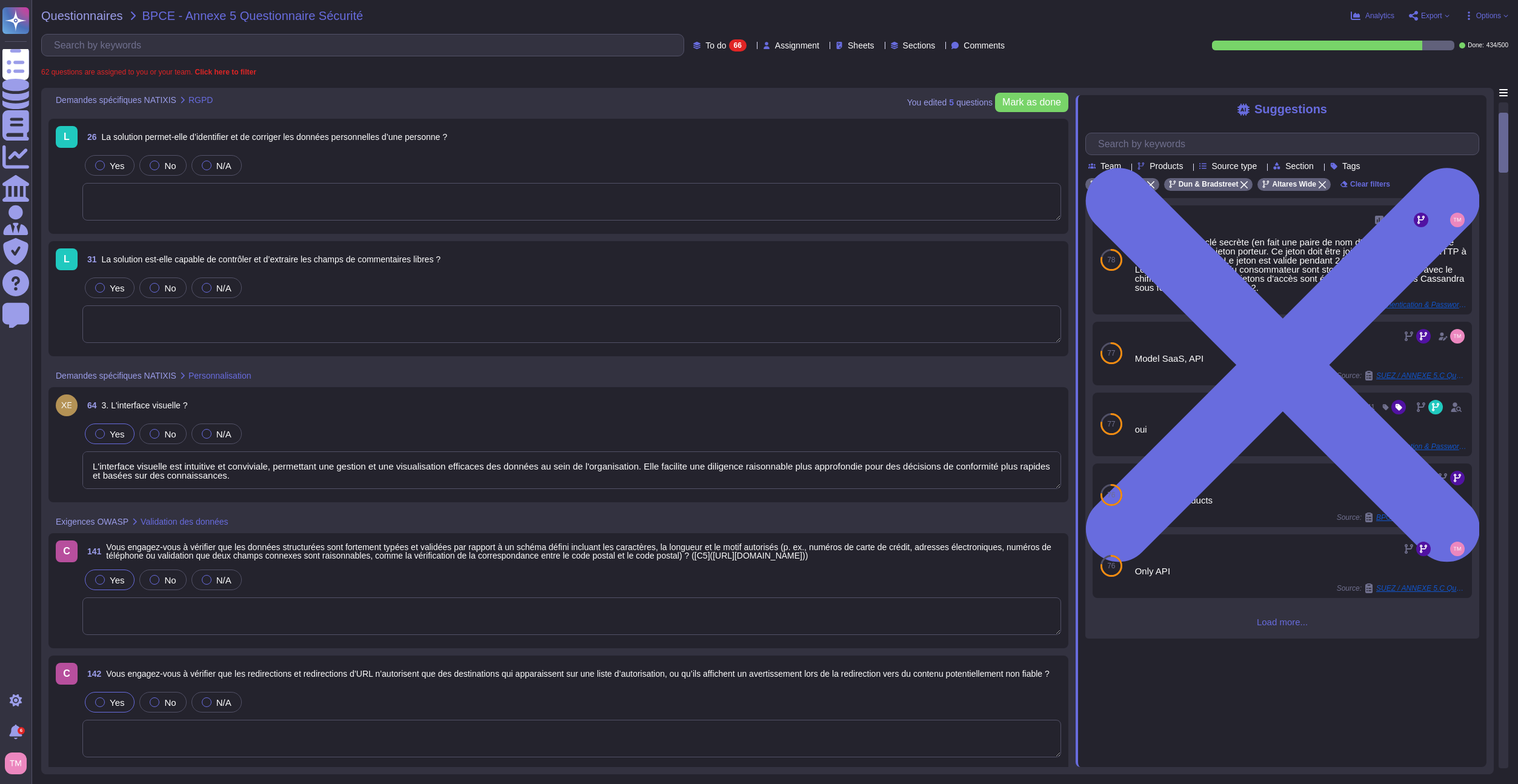
click at [1505, 113] on div at bounding box center [1504, 142] width 10 height 61
click at [1033, 103] on span "Mark as done" at bounding box center [1032, 102] width 59 height 10
